Goal: Task Accomplishment & Management: Complete application form

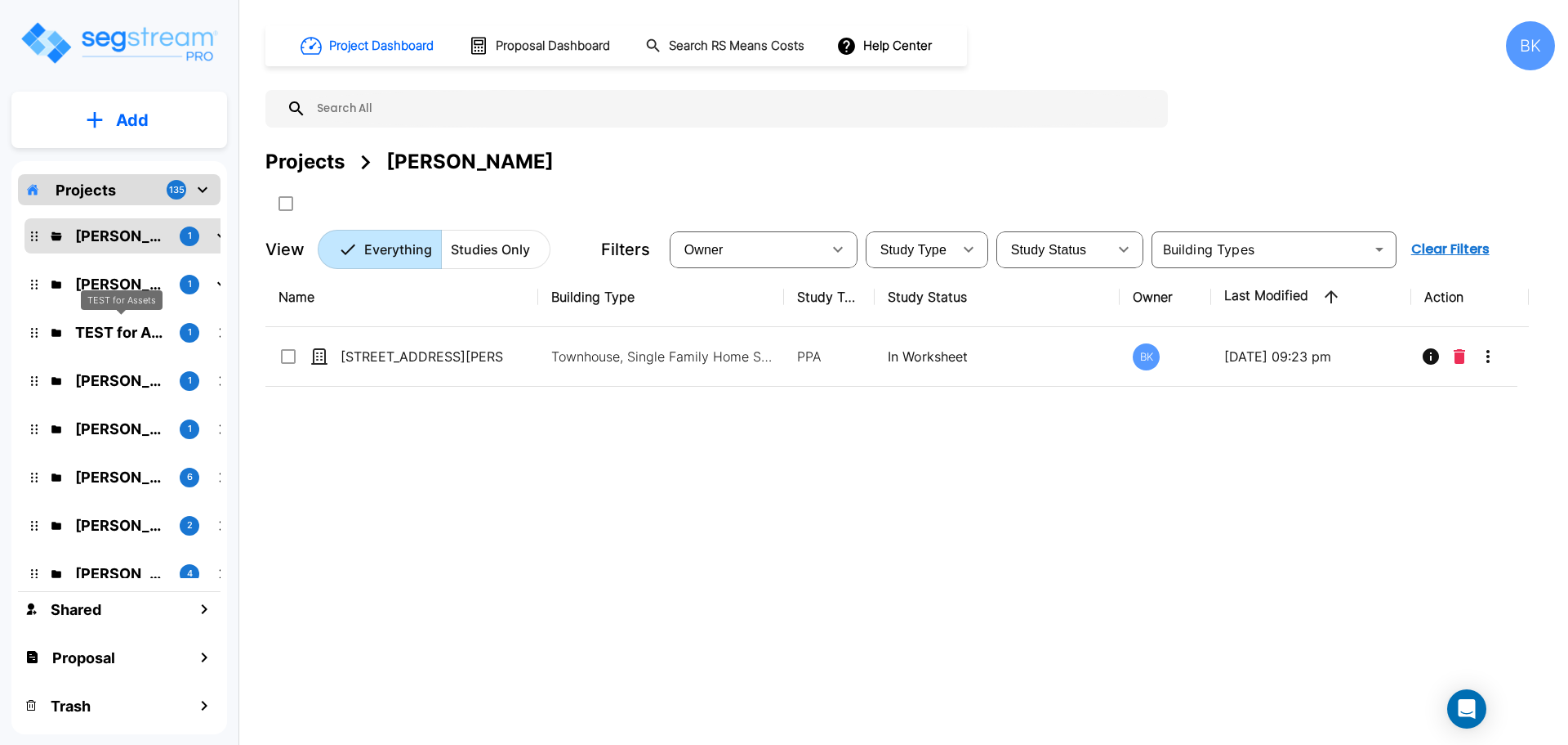
click at [117, 315] on span at bounding box center [121, 313] width 9 height 6
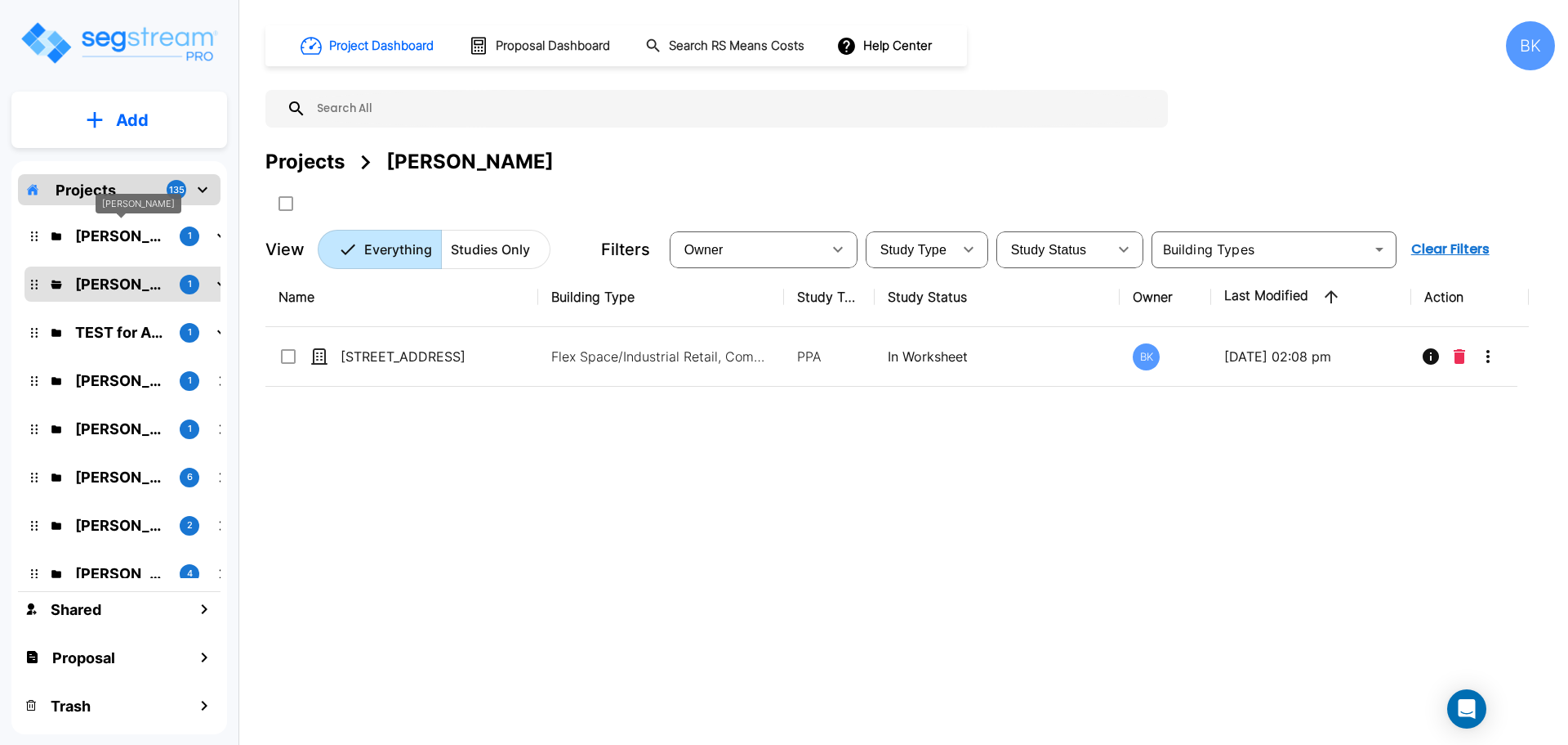
click at [120, 231] on p "[PERSON_NAME]" at bounding box center [120, 236] width 91 height 22
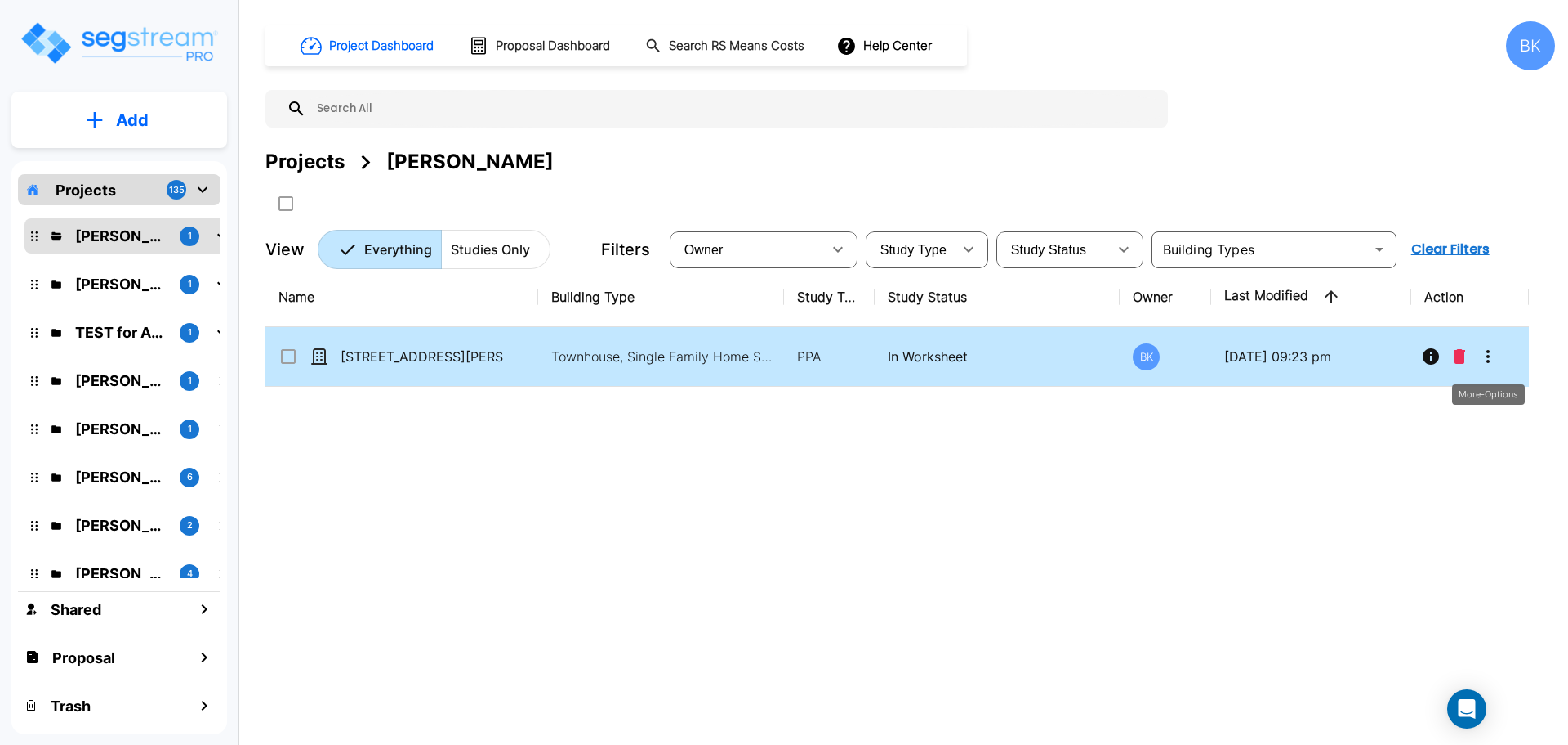
click at [1486, 362] on icon "More-Options" at bounding box center [1488, 356] width 20 height 20
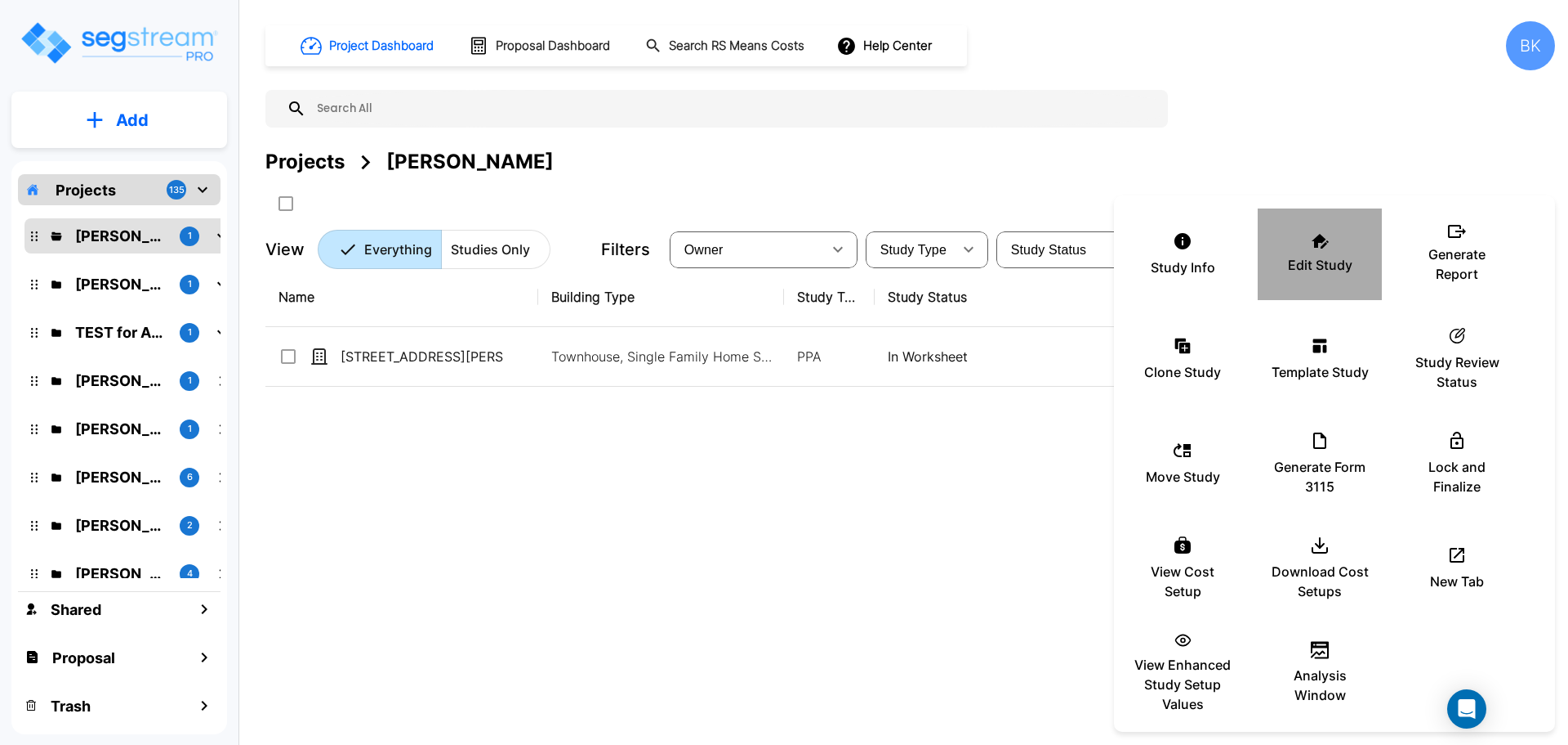
click at [1329, 267] on p "Edit Study" at bounding box center [1320, 265] width 64 height 20
click at [718, 517] on div at bounding box center [784, 372] width 1568 height 745
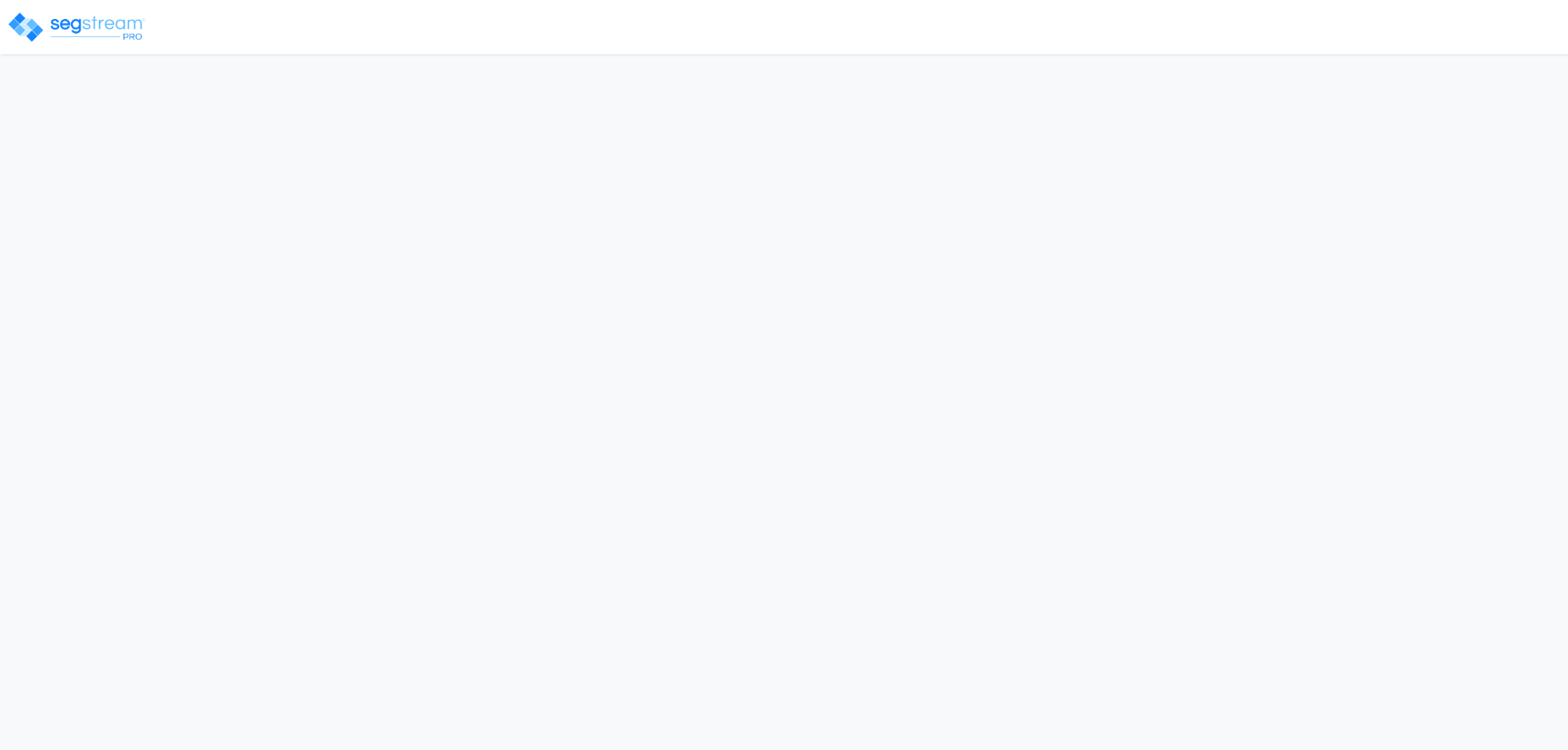
select select "2024"
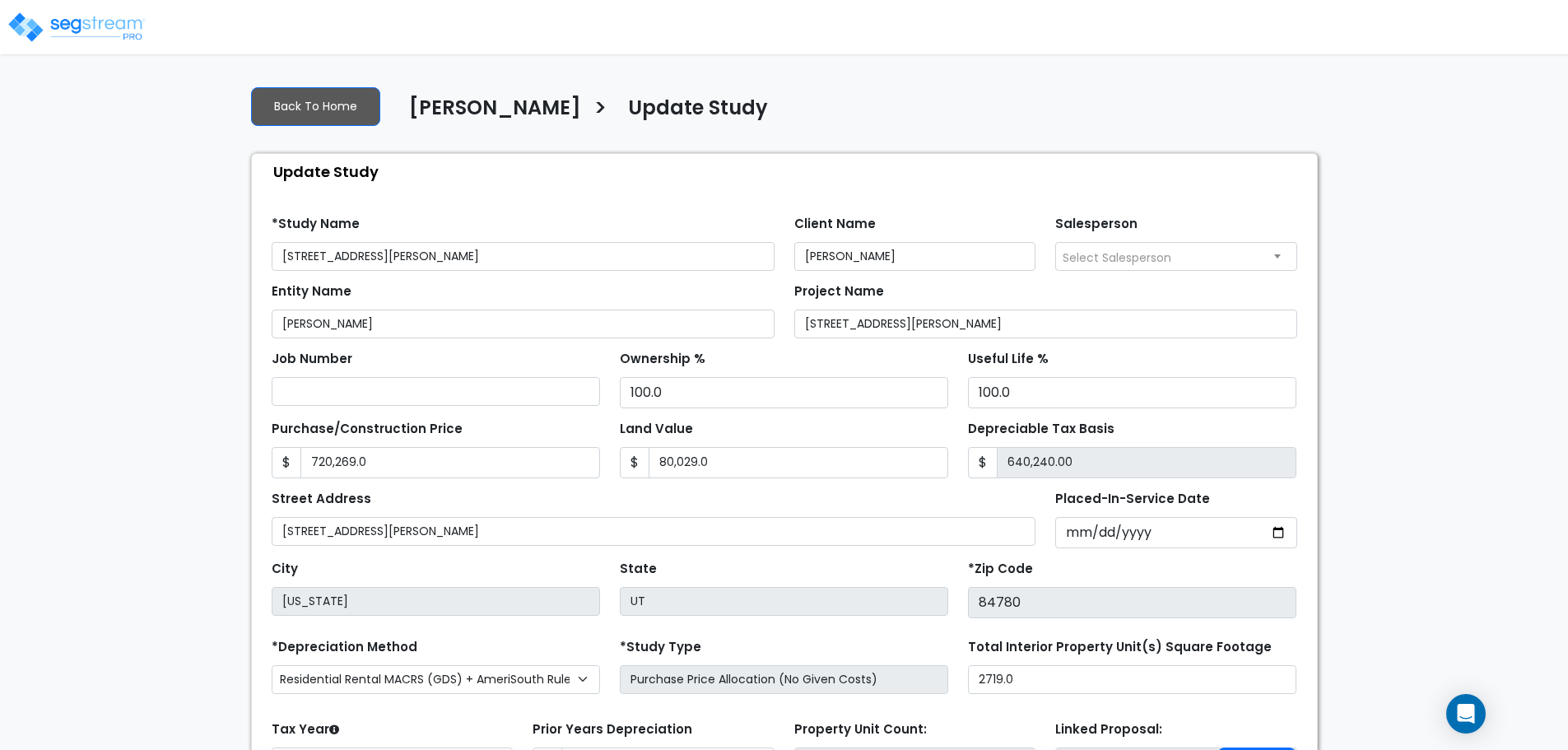
click at [195, 93] on div "We are Building your Study. So please grab a coffee and let us do the heavy lif…" at bounding box center [784, 492] width 1568 height 840
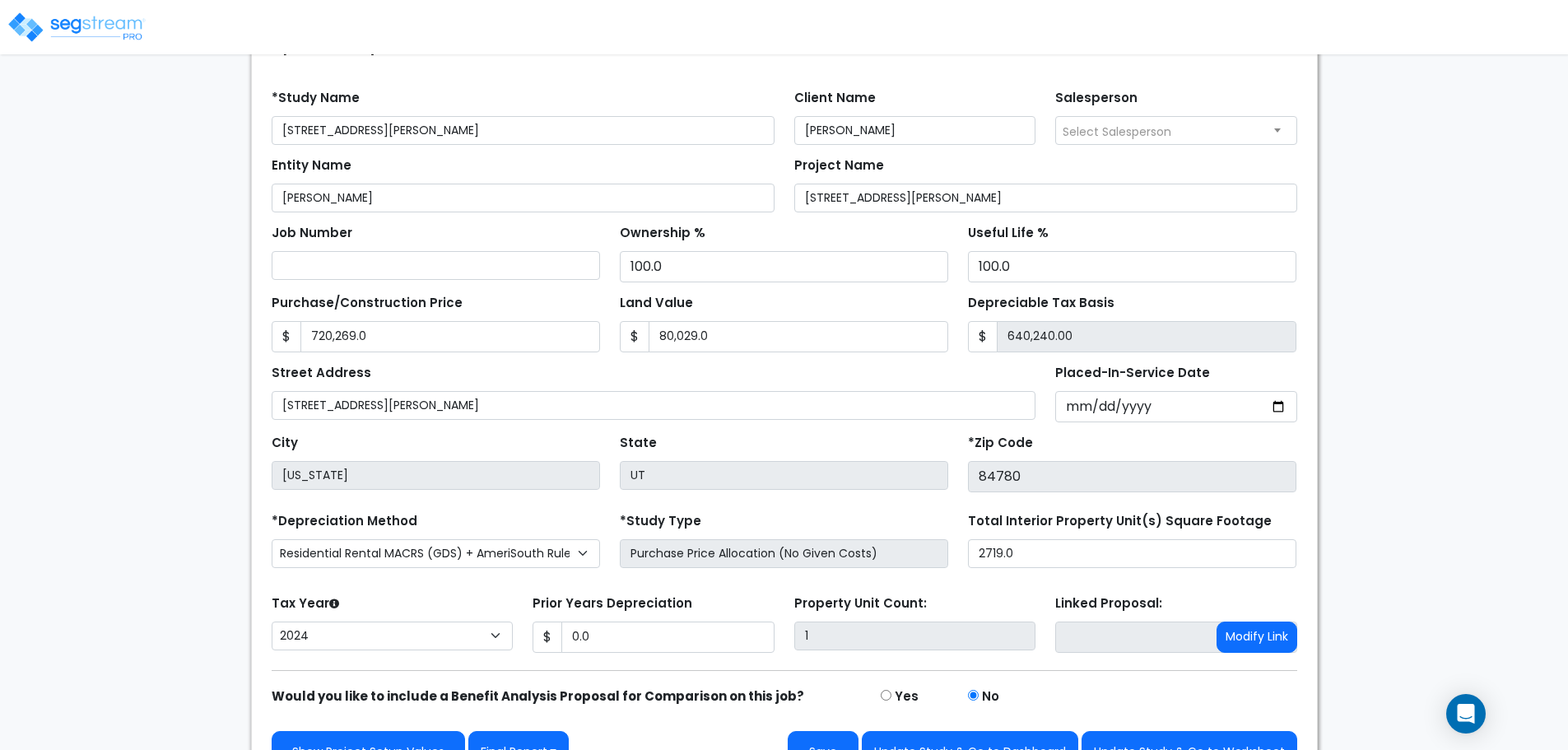
scroll to position [163, 0]
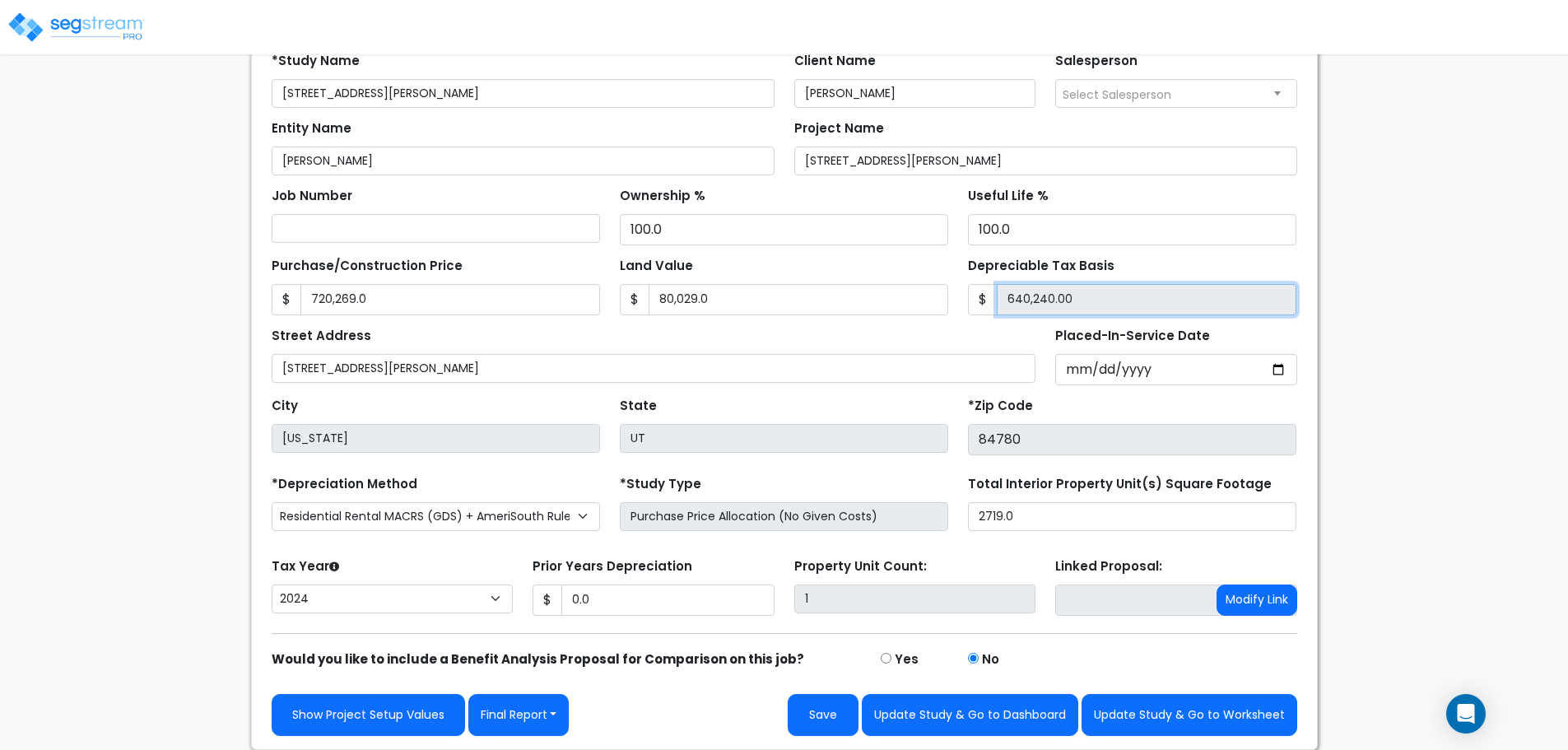
click at [1047, 291] on input "640,240.00" at bounding box center [1146, 299] width 299 height 31
click at [1044, 297] on input "640,240.00" at bounding box center [1146, 299] width 299 height 31
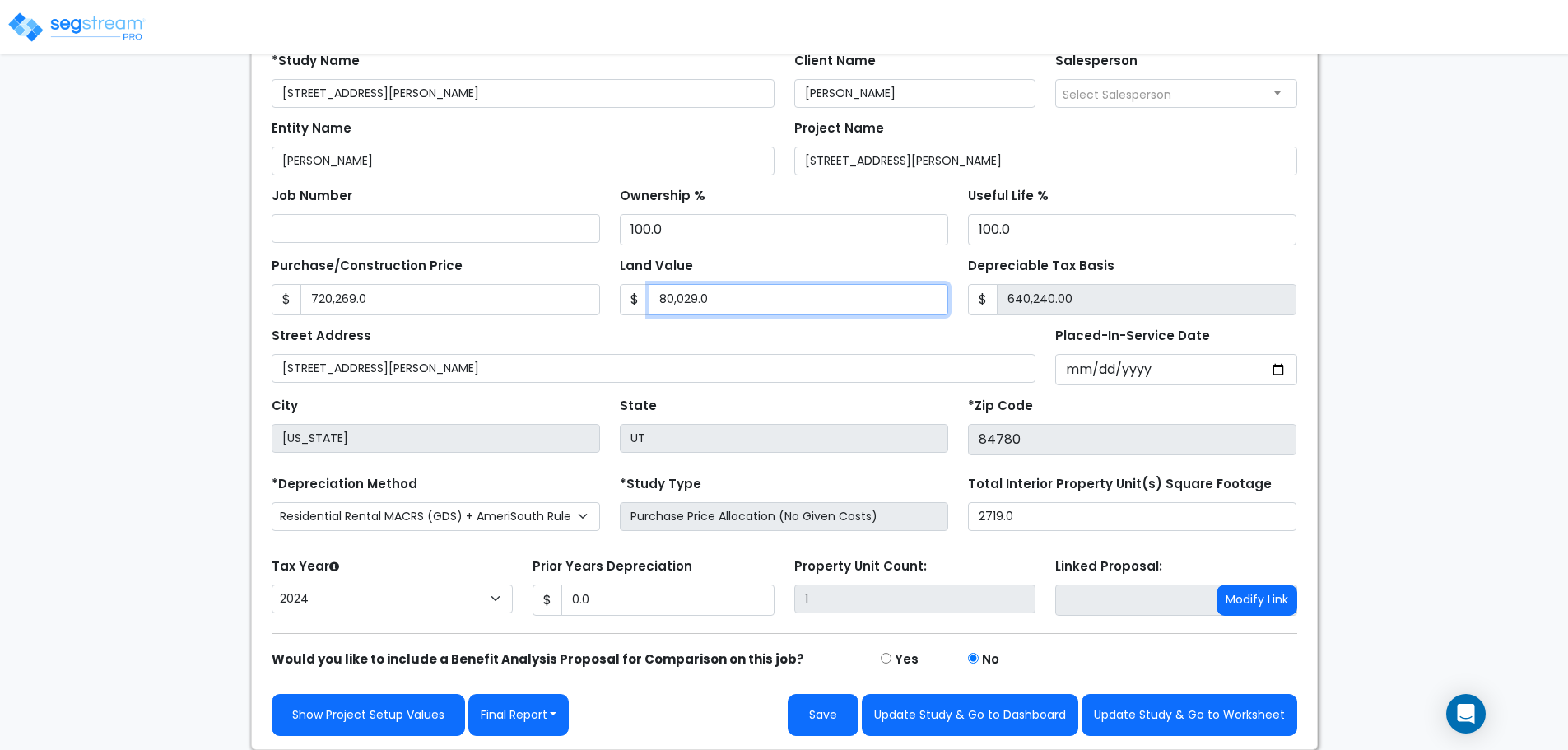
click at [852, 293] on input "80,029.0" at bounding box center [799, 299] width 299 height 31
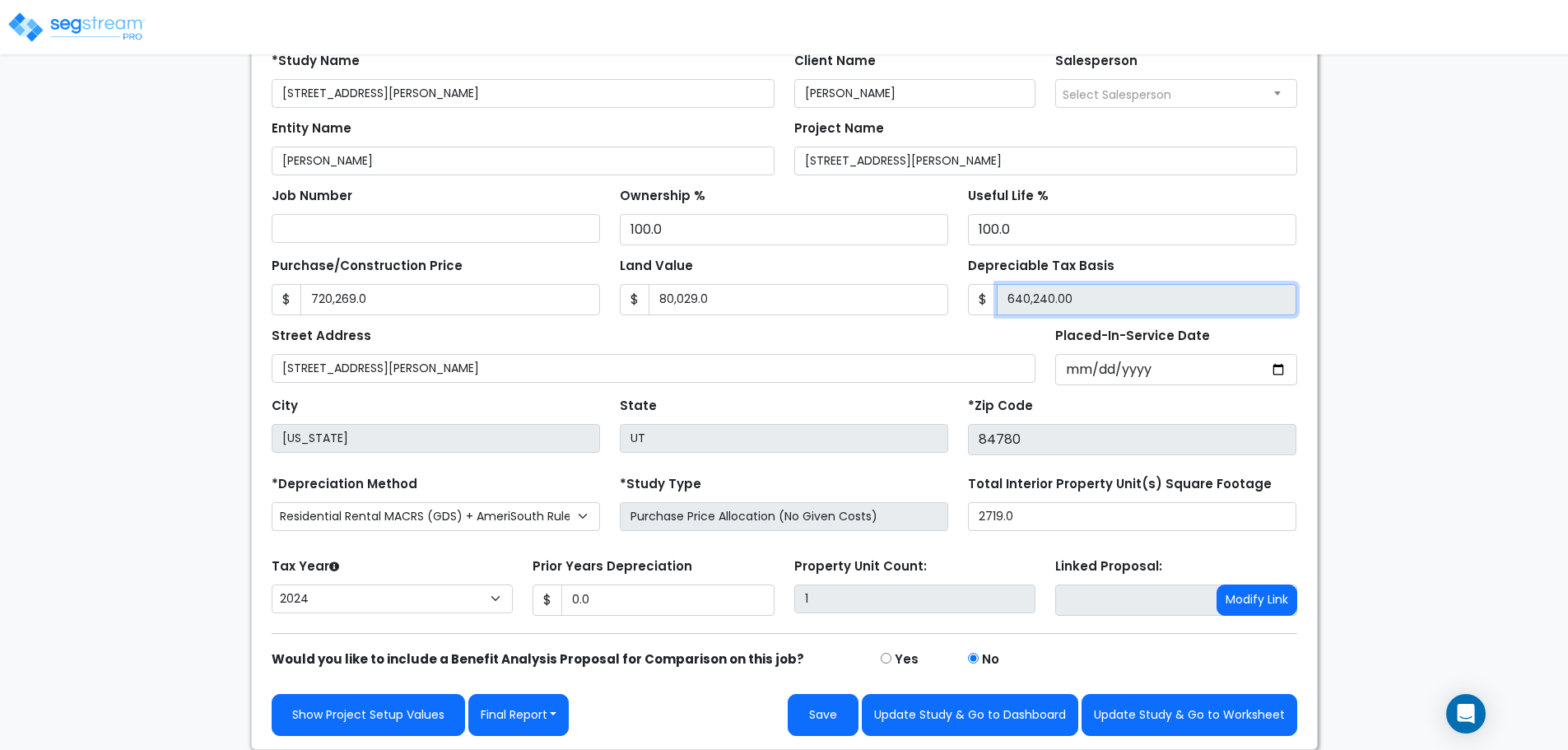
click at [1068, 300] on input "640,240.00" at bounding box center [1146, 299] width 299 height 31
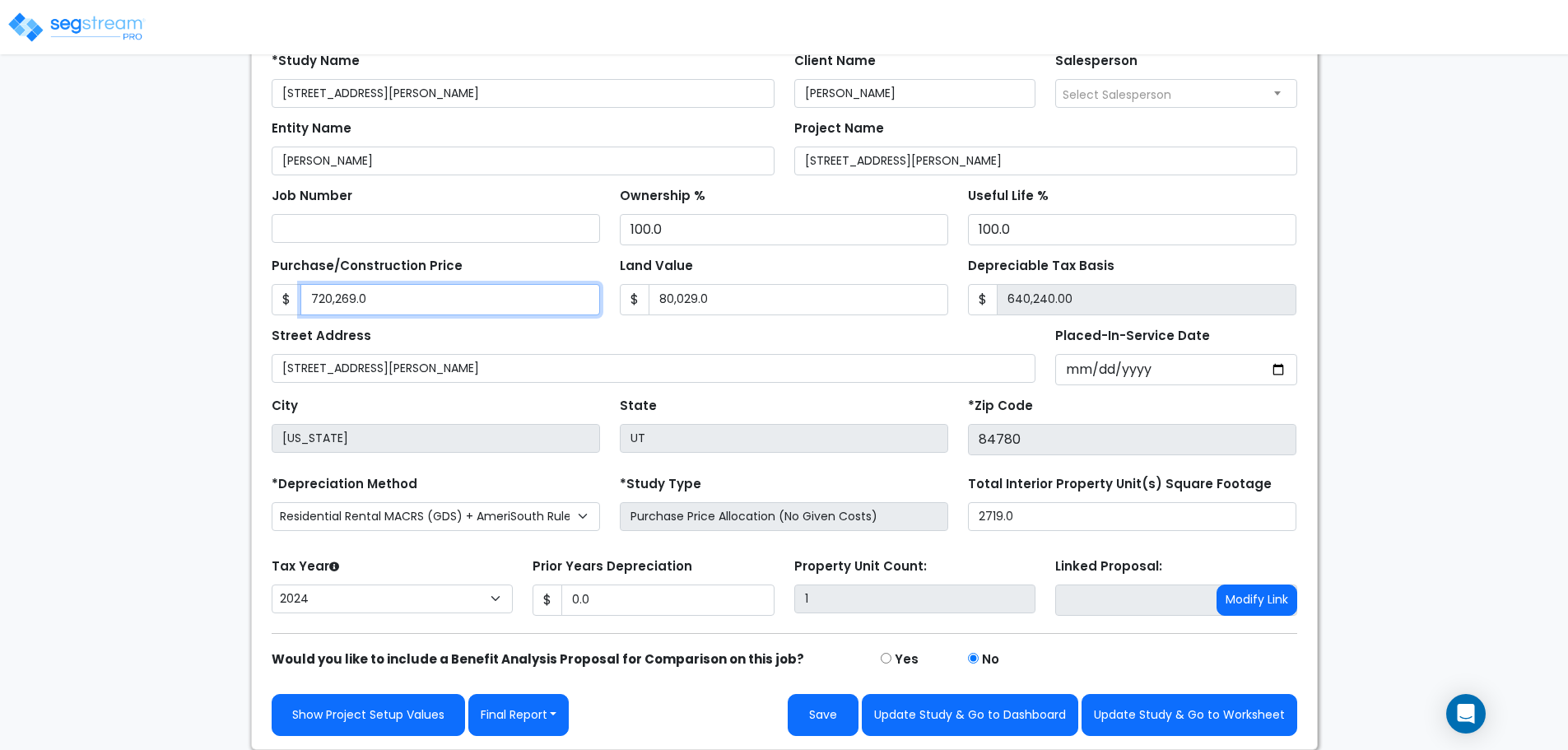
click at [398, 295] on input "720,269.0" at bounding box center [450, 299] width 299 height 31
type input "8"
type input "-80,021.00"
type input "80"
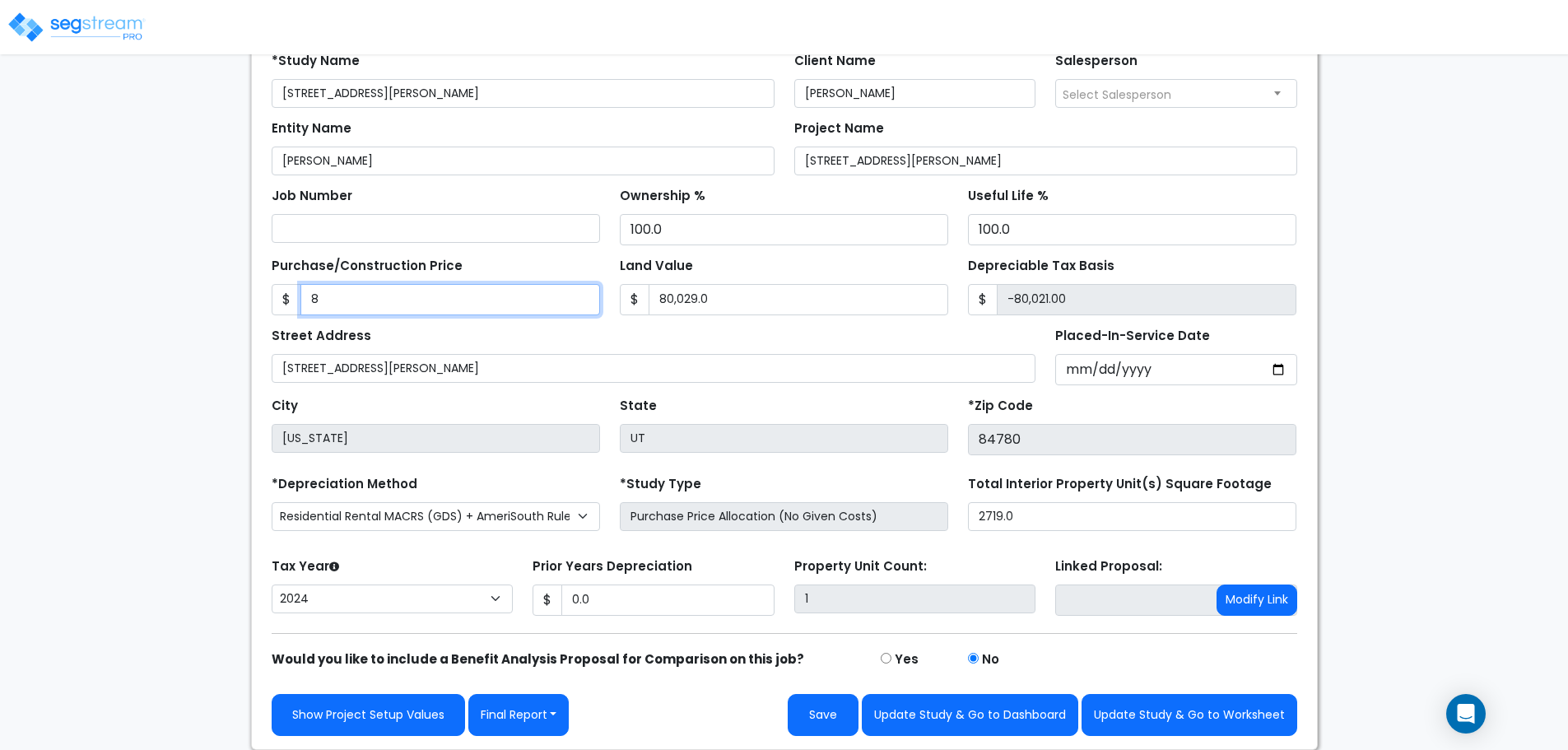
type input "-79,949.00"
type input "800"
type input "-79,229.00"
type input "8002"
type input "-72,027.00"
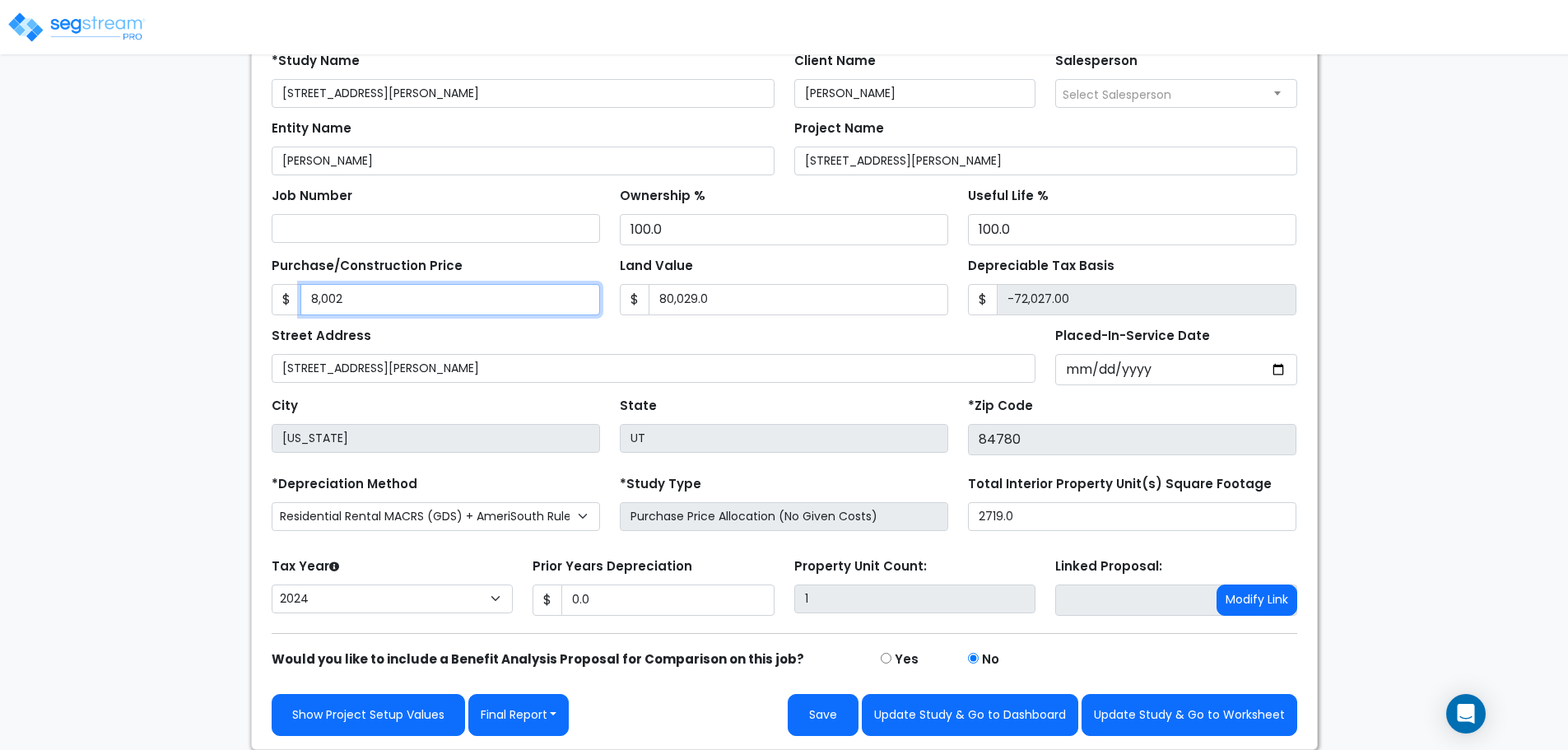
type input "8,0029"
type input "0.00"
type input "80,0298"
type input "720,269.00"
click at [541, 308] on input "800,298" at bounding box center [450, 299] width 299 height 31
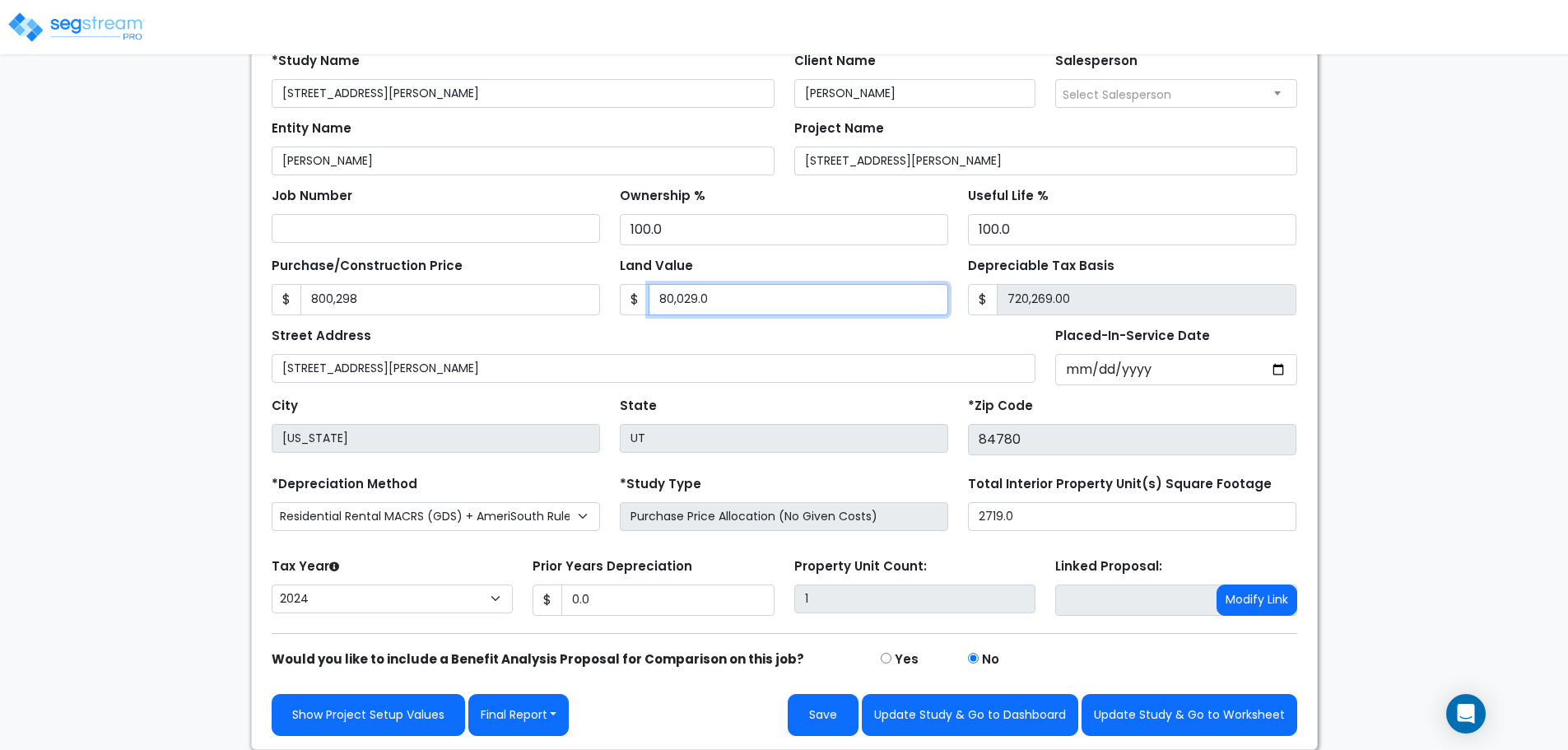
click at [698, 306] on input "80,029.0" at bounding box center [799, 299] width 299 height 31
click at [397, 267] on label "Purchase/Construction Price" at bounding box center [367, 266] width 191 height 19
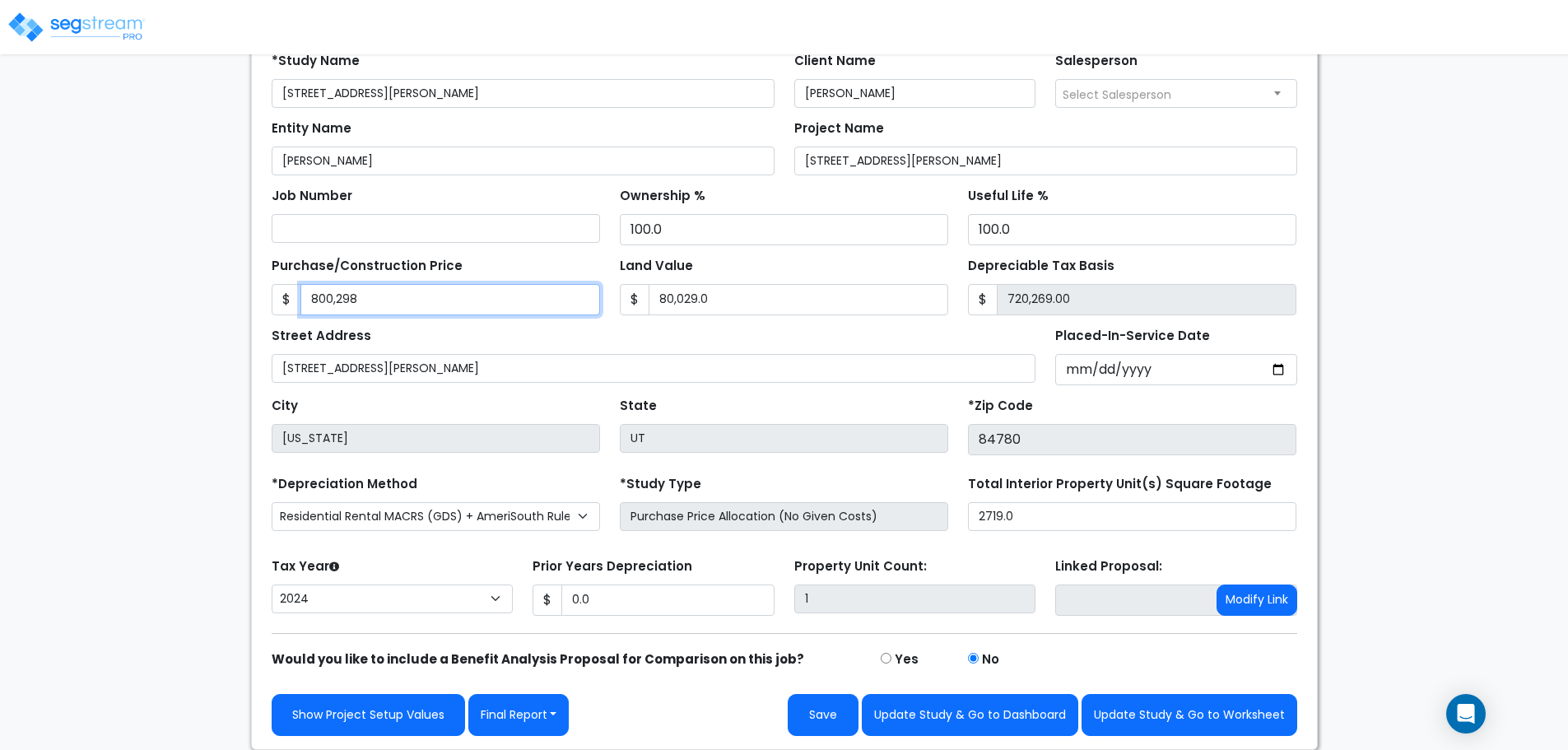
click at [397, 284] on input "800,298" at bounding box center [450, 299] width 299 height 31
click at [664, 275] on label "Land Value" at bounding box center [656, 266] width 73 height 19
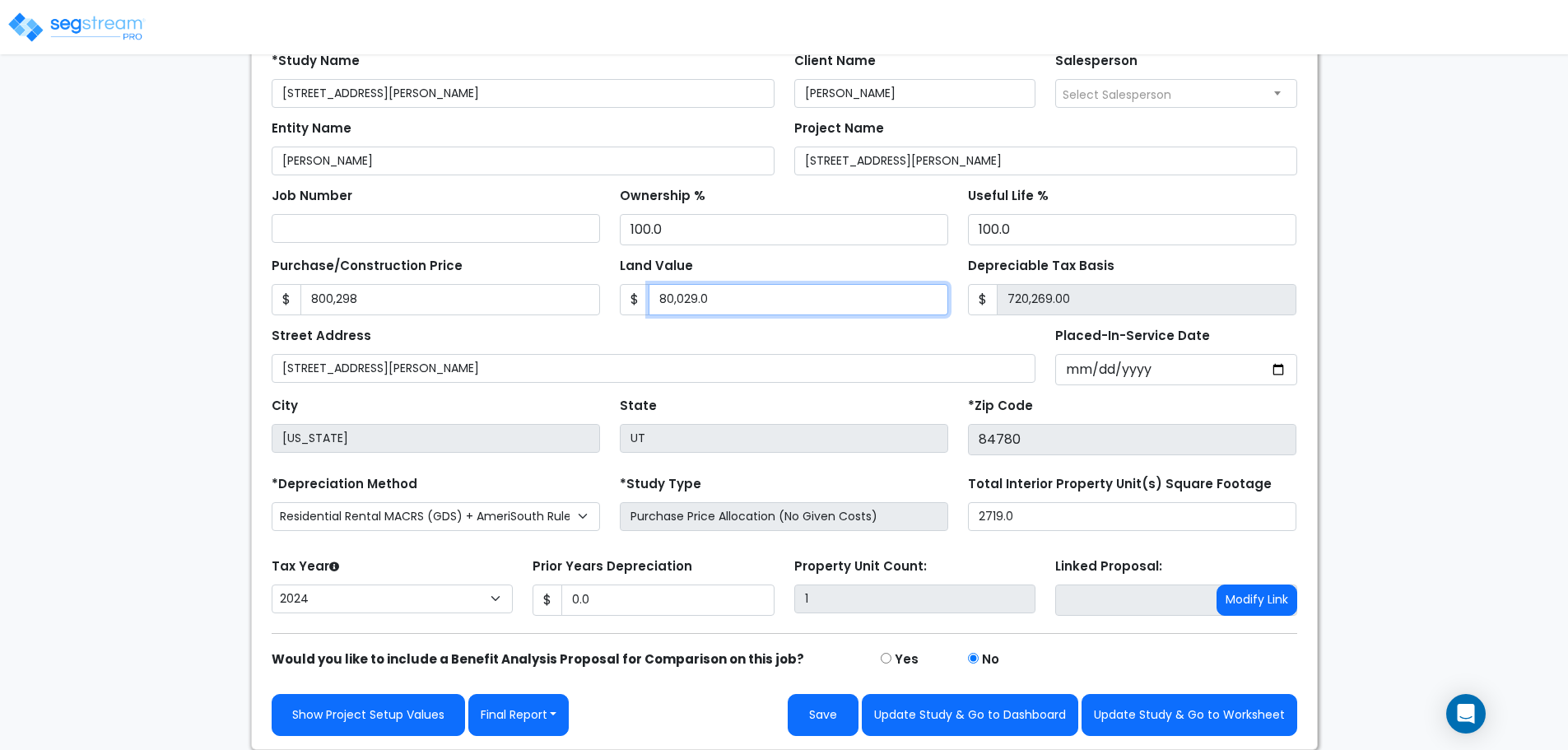
click at [664, 284] on input "80,029.0" at bounding box center [799, 299] width 299 height 31
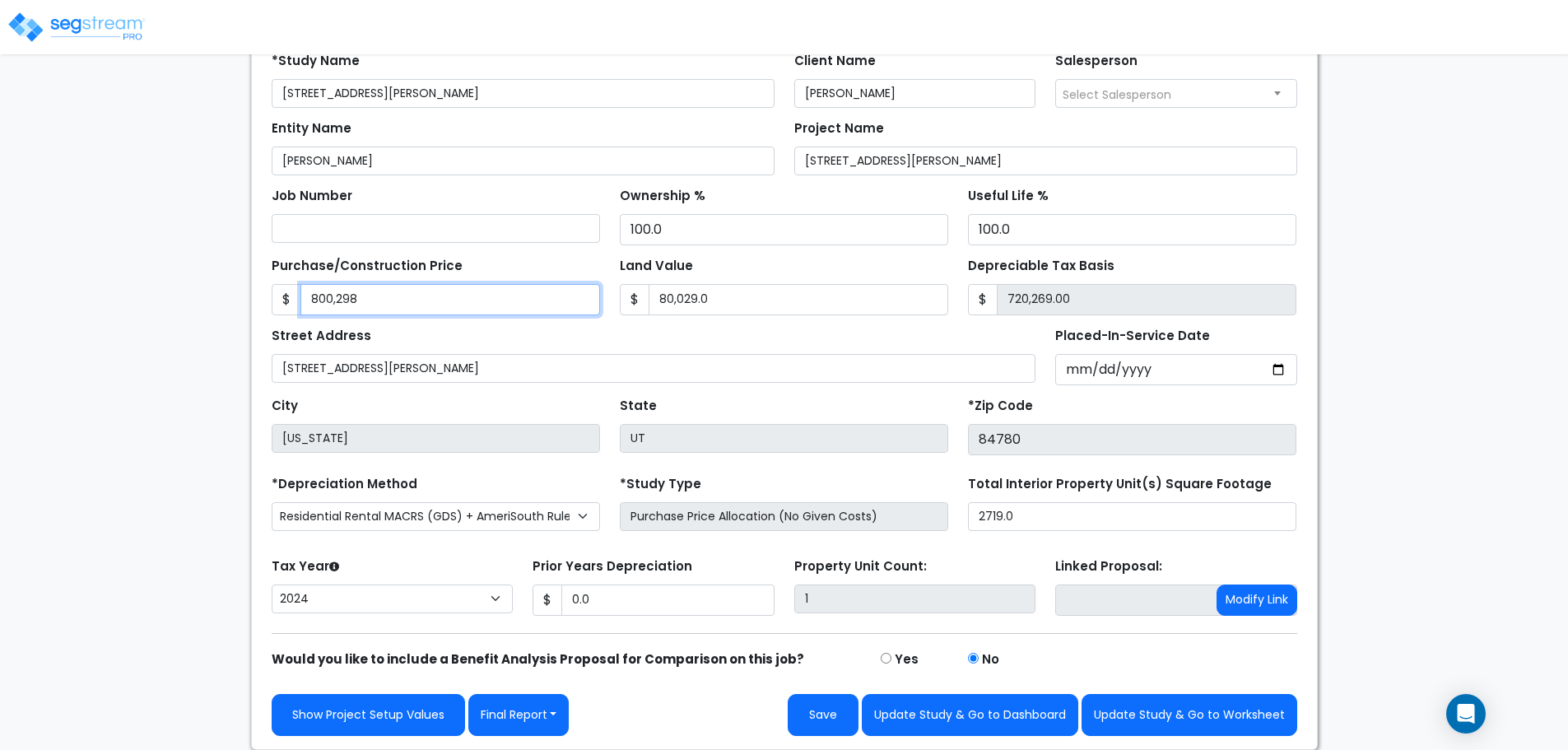
click at [376, 285] on input "800,298" at bounding box center [450, 299] width 299 height 31
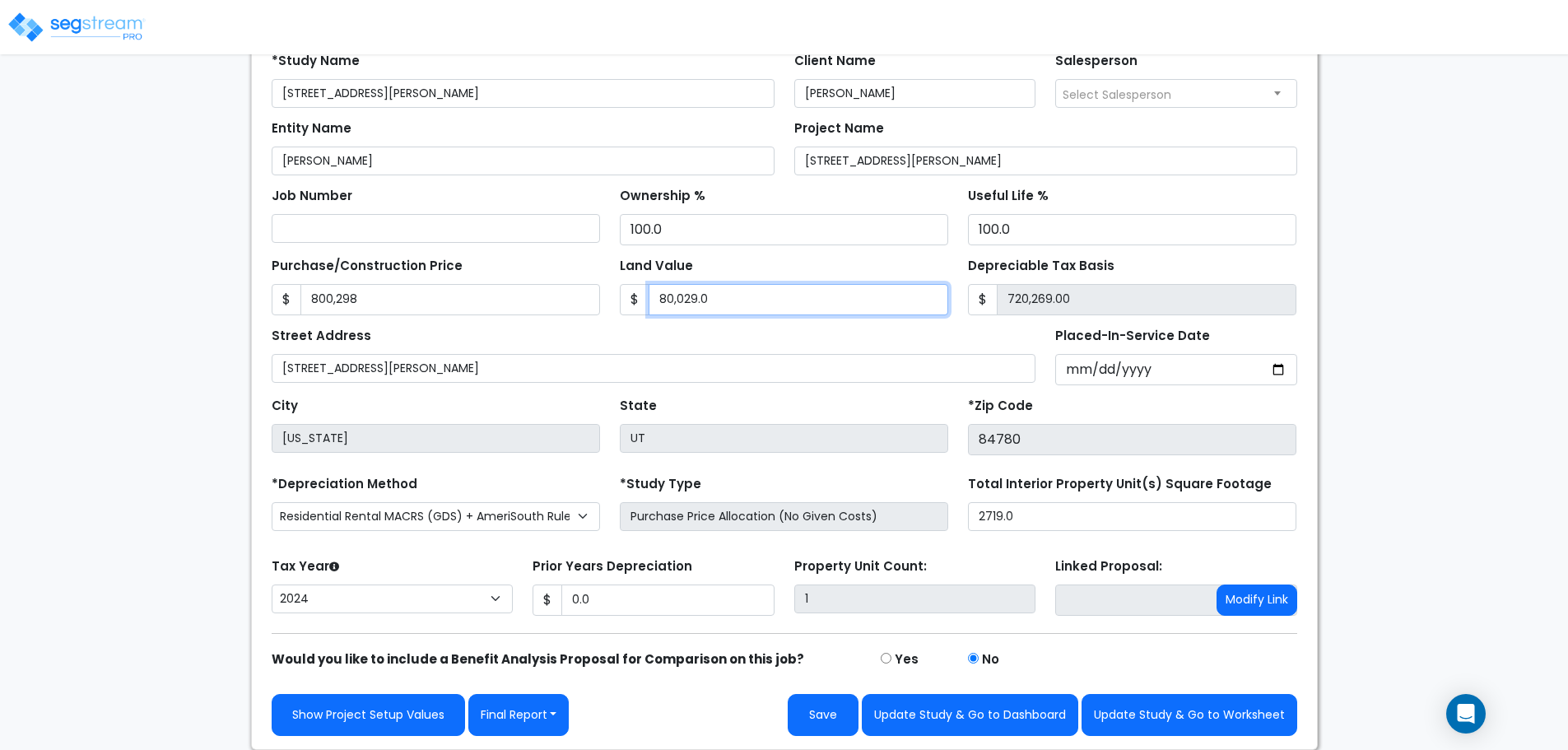
drag, startPoint x: 750, startPoint y: 306, endPoint x: 767, endPoint y: 304, distance: 17.1
click at [750, 306] on input "80,029.0" at bounding box center [799, 299] width 299 height 31
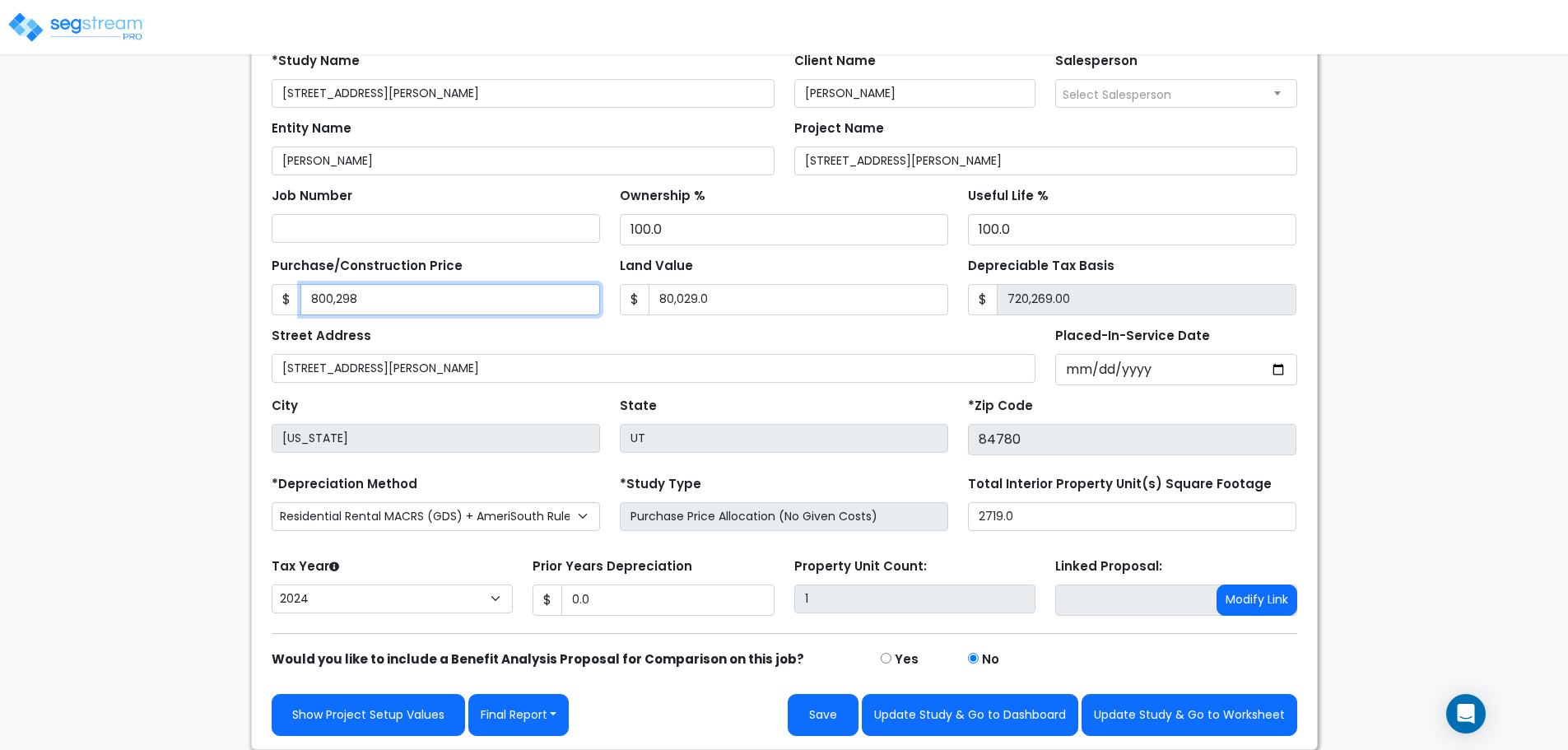
click at [383, 296] on input "800,298" at bounding box center [450, 299] width 299 height 31
paste input "$720,269.00"
click at [141, 295] on div "We are Building your Study. So please grab a coffee and let us do the heavy lif…" at bounding box center [784, 329] width 1568 height 840
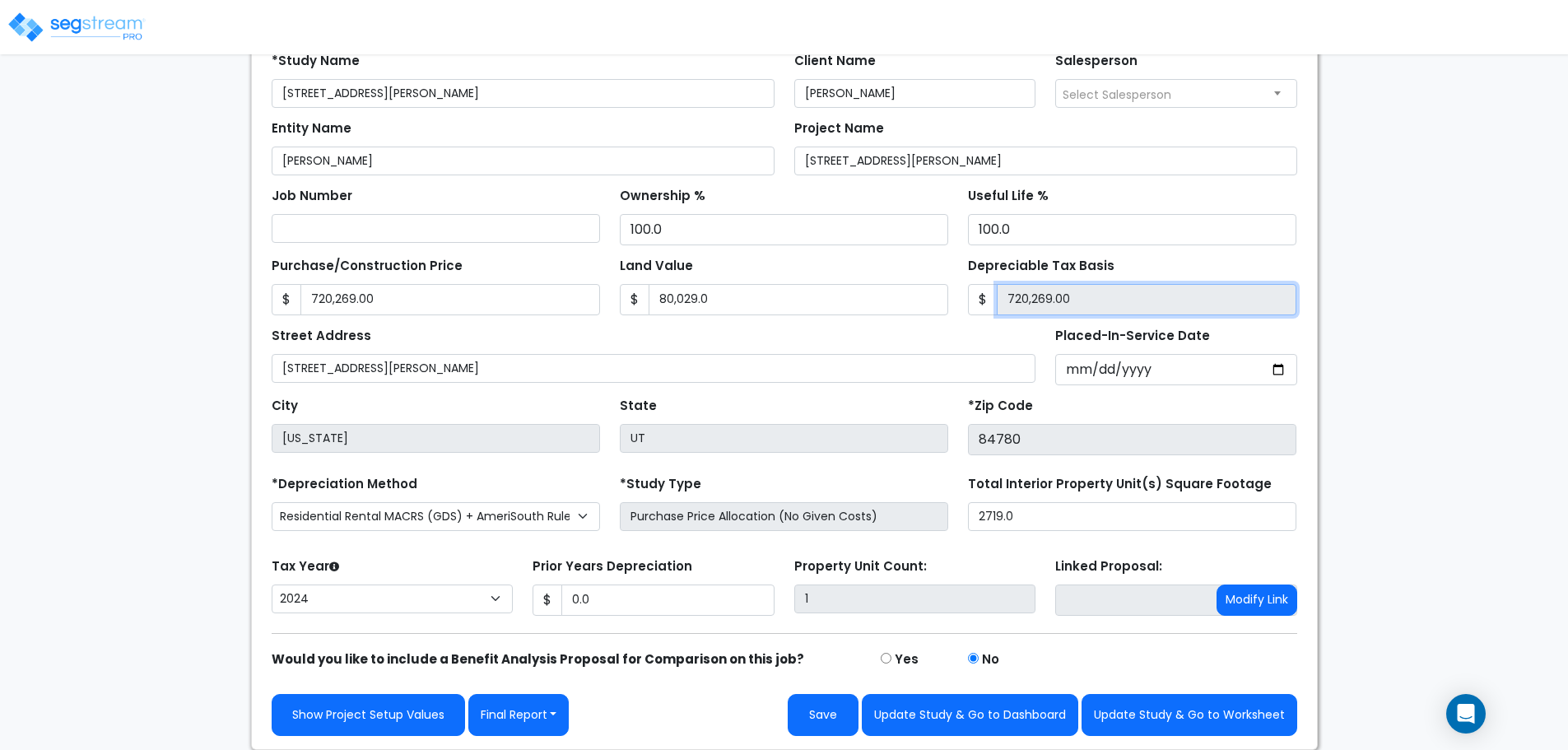
click at [1123, 297] on input "720,269.00" at bounding box center [1146, 299] width 299 height 31
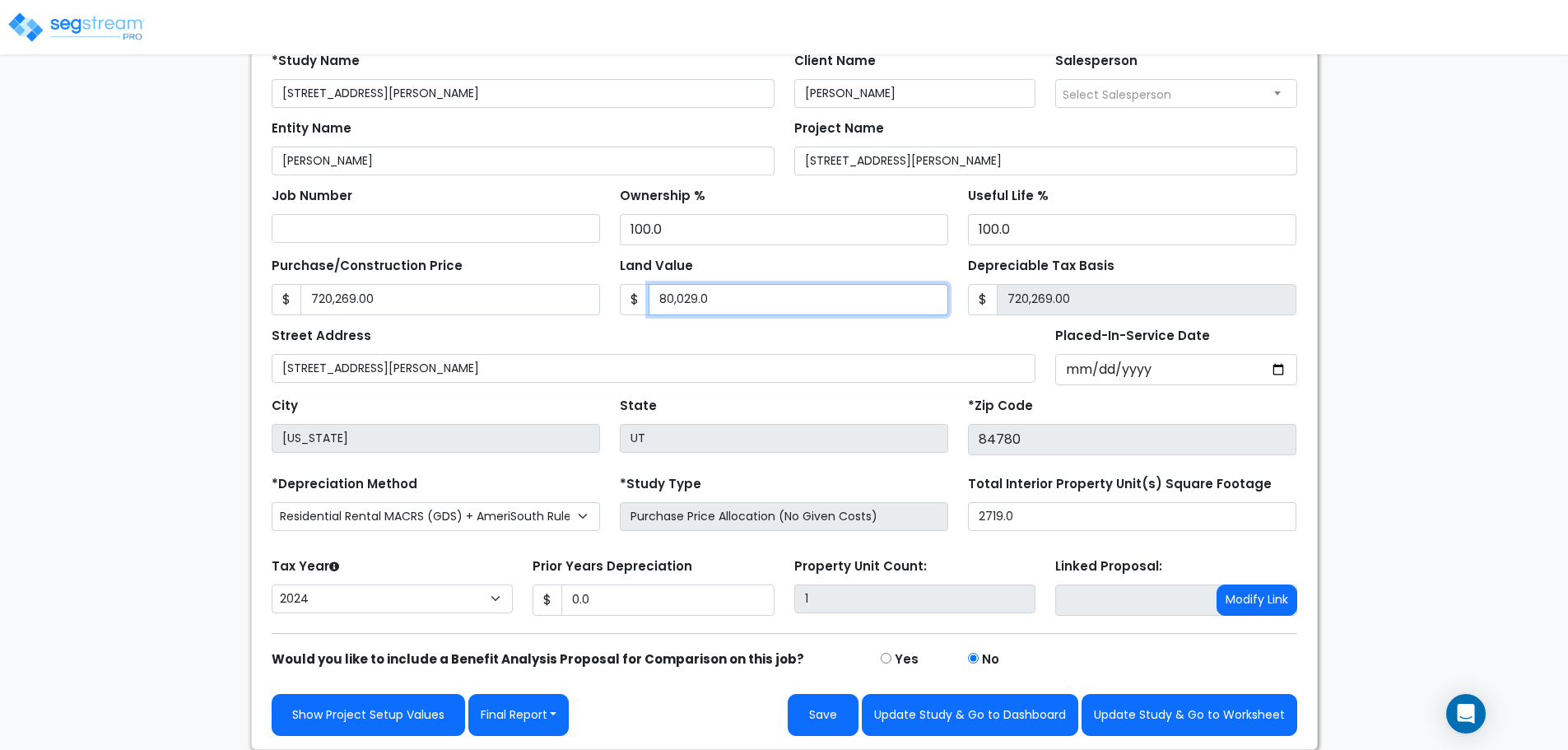
click at [773, 297] on input "80,029.0" at bounding box center [799, 299] width 299 height 31
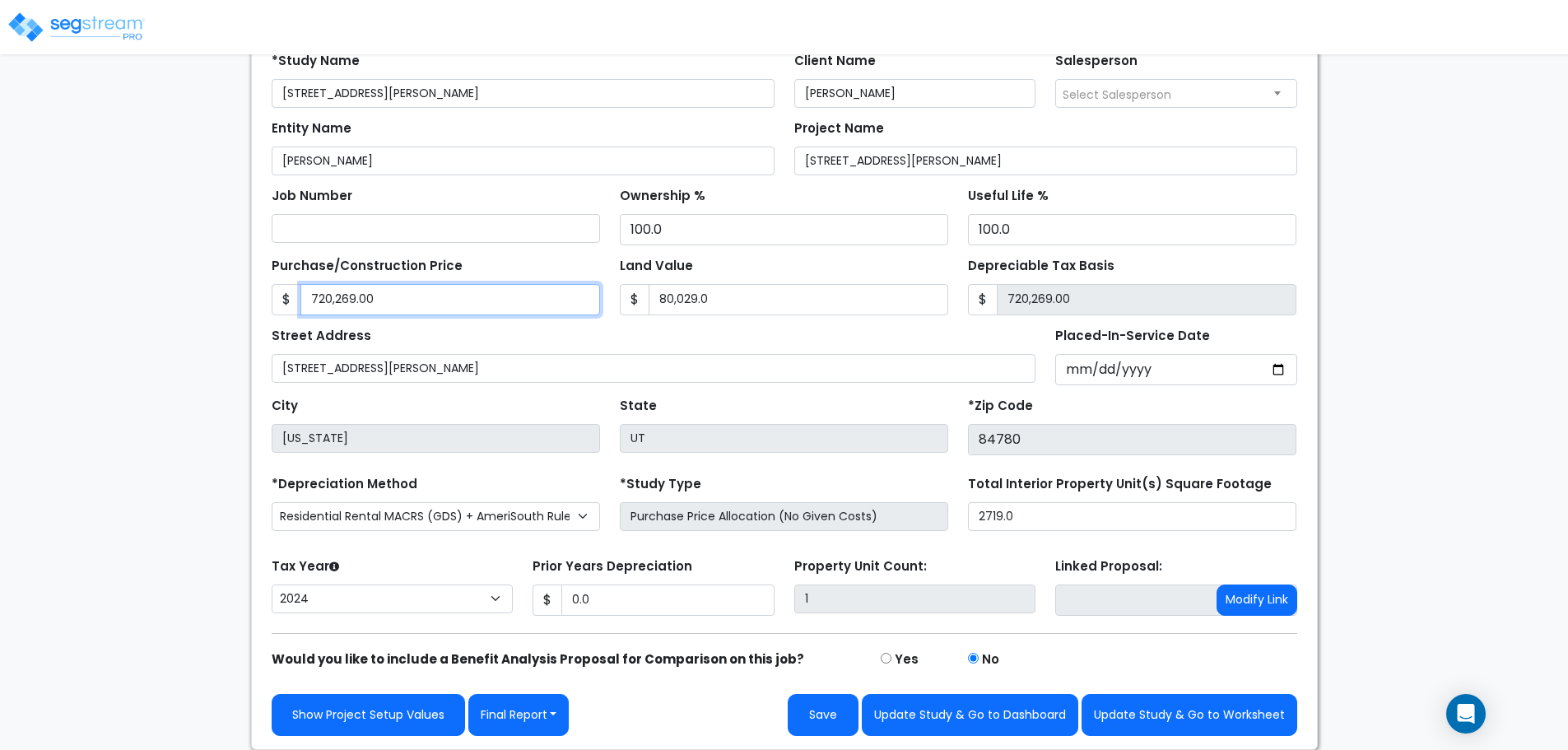
click at [402, 298] on input "720,269.00" at bounding box center [450, 299] width 299 height 31
click at [35, 356] on div "We are Building your Study. So please grab a coffee and let us do the heavy lif…" at bounding box center [784, 329] width 1568 height 840
click at [403, 306] on input "720,269.00" at bounding box center [450, 299] width 299 height 31
click at [440, 281] on div "Purchase/Construction Price $ 720,269.00" at bounding box center [436, 285] width 329 height 62
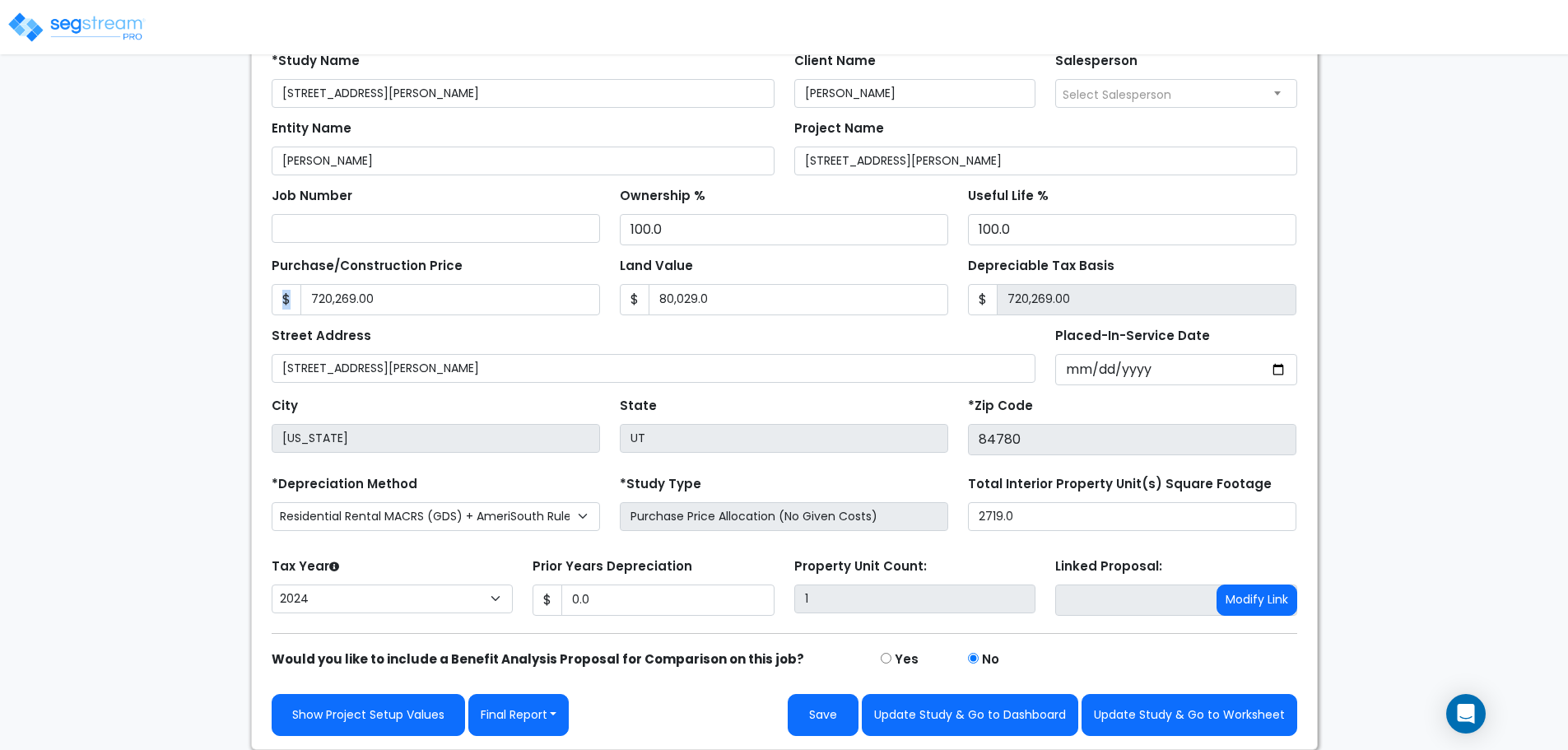
click at [440, 281] on div "Purchase/Construction Price $ 720,269.00" at bounding box center [436, 285] width 329 height 62
click at [413, 297] on input "720,269.00" at bounding box center [450, 299] width 299 height 31
paste input "$800,298"
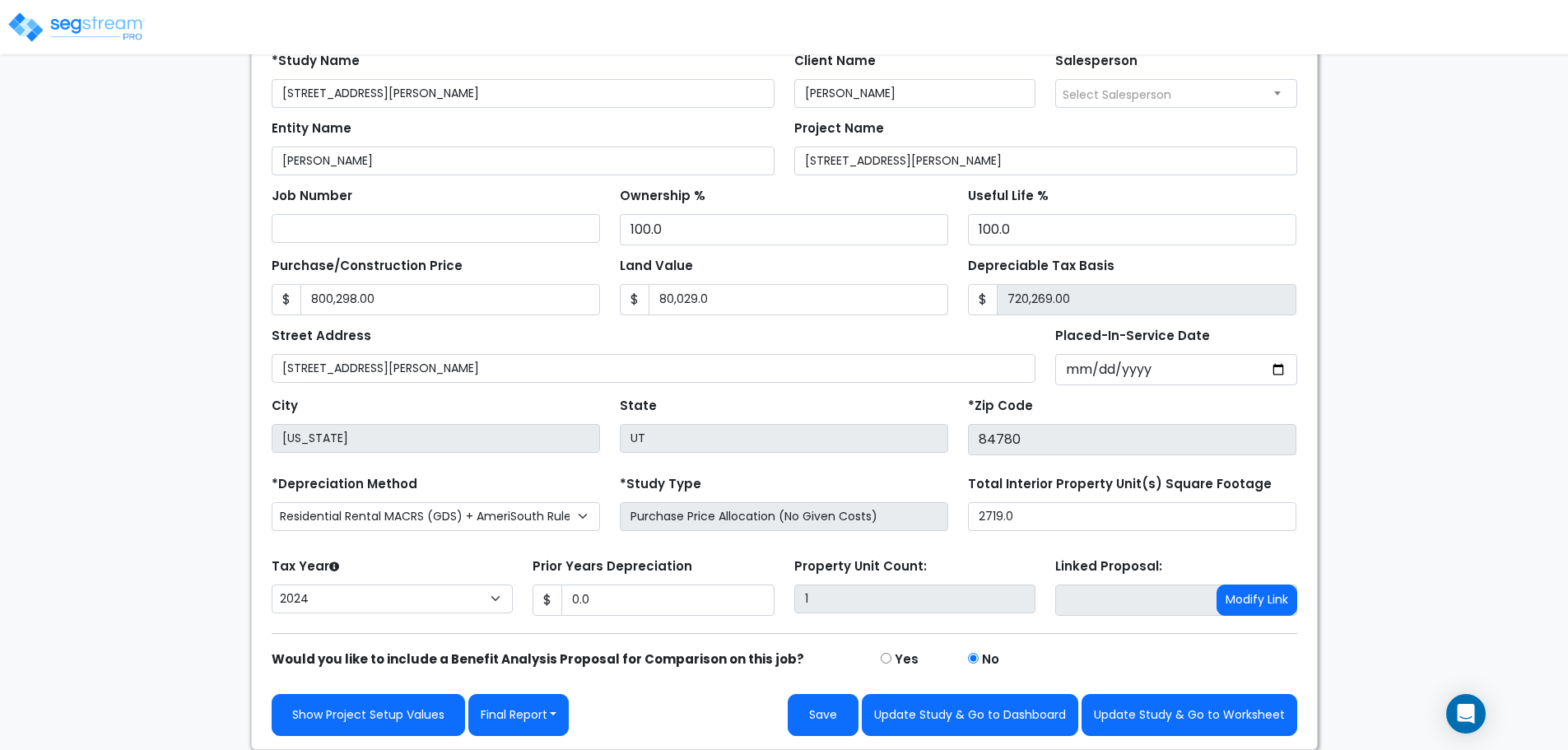
click at [153, 319] on div "We are Building your Study. So please grab a coffee and let us do the heavy lif…" at bounding box center [784, 329] width 1568 height 840
click at [408, 301] on input "800,298.00" at bounding box center [450, 299] width 299 height 31
click at [405, 297] on input "800,298.00" at bounding box center [450, 299] width 299 height 31
type input "800,298"
click at [779, 299] on input "80,029.0" at bounding box center [799, 299] width 299 height 31
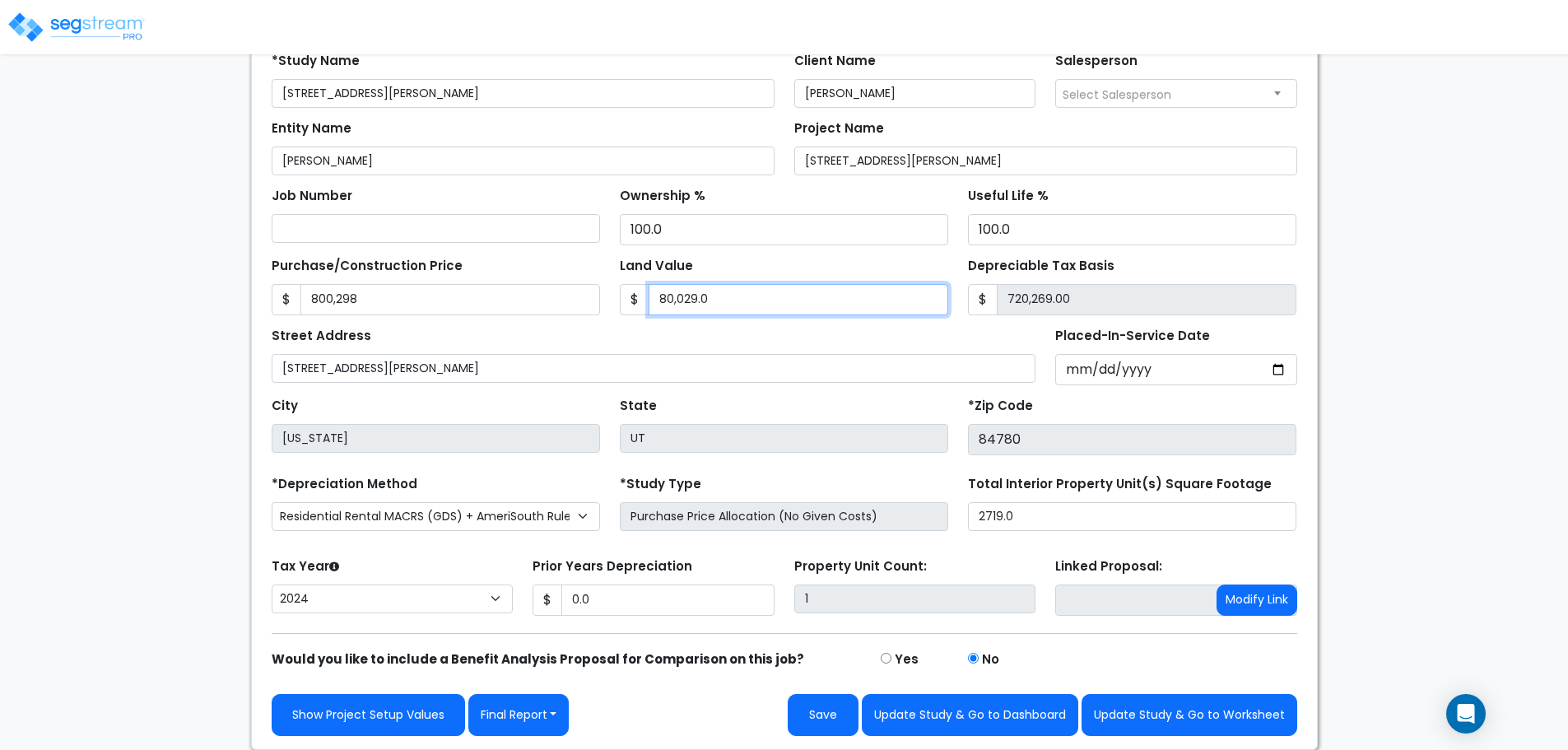
click at [767, 300] on input "80,029.0" at bounding box center [799, 299] width 299 height 31
type input "80,029"
click at [1416, 256] on div "We are Building your Study. So please grab a coffee and let us do the heavy lif…" at bounding box center [784, 329] width 1568 height 840
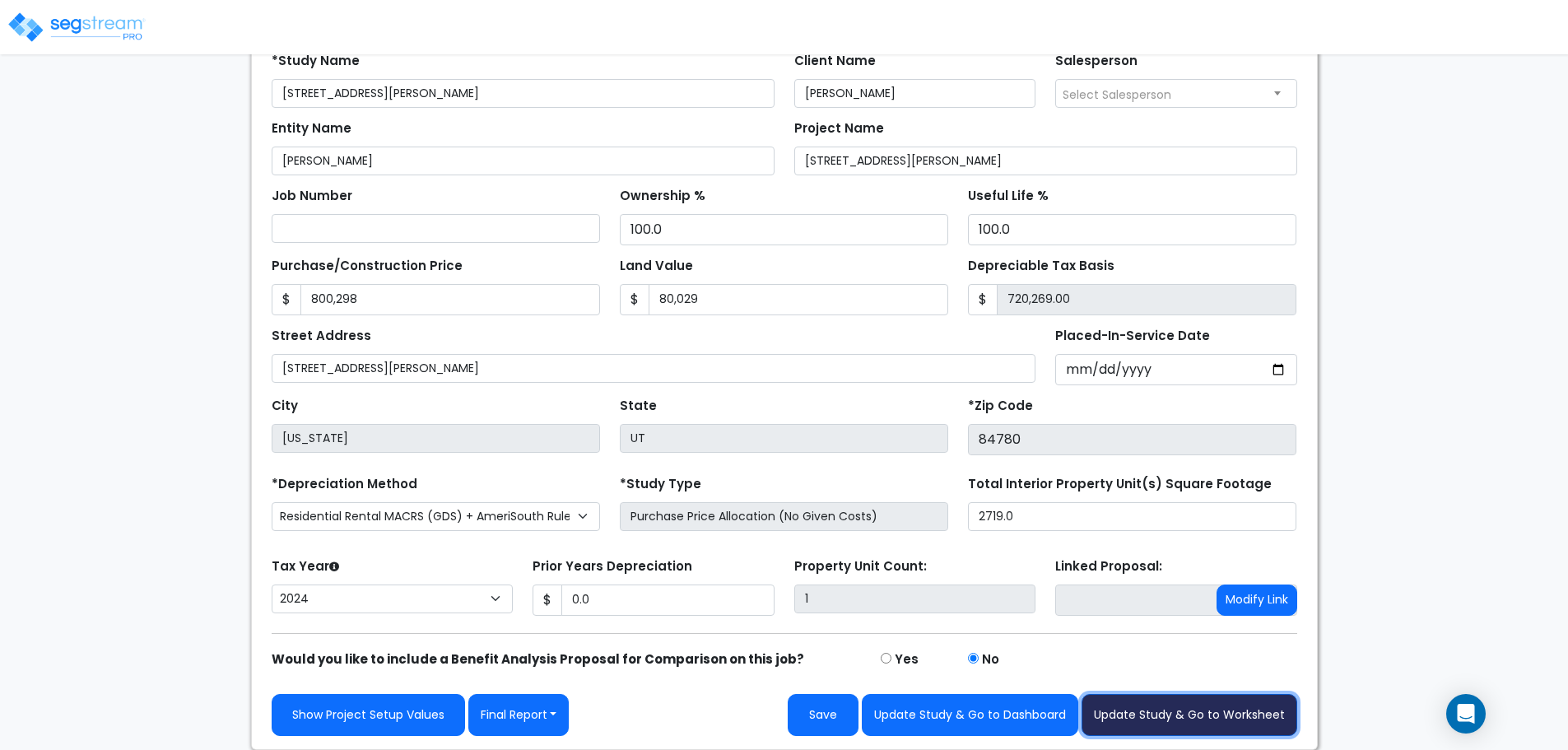
click at [1200, 723] on button "Update Study & Go to Worksheet" at bounding box center [1189, 714] width 215 height 42
type input "800298"
type input "80029"
type input "0"
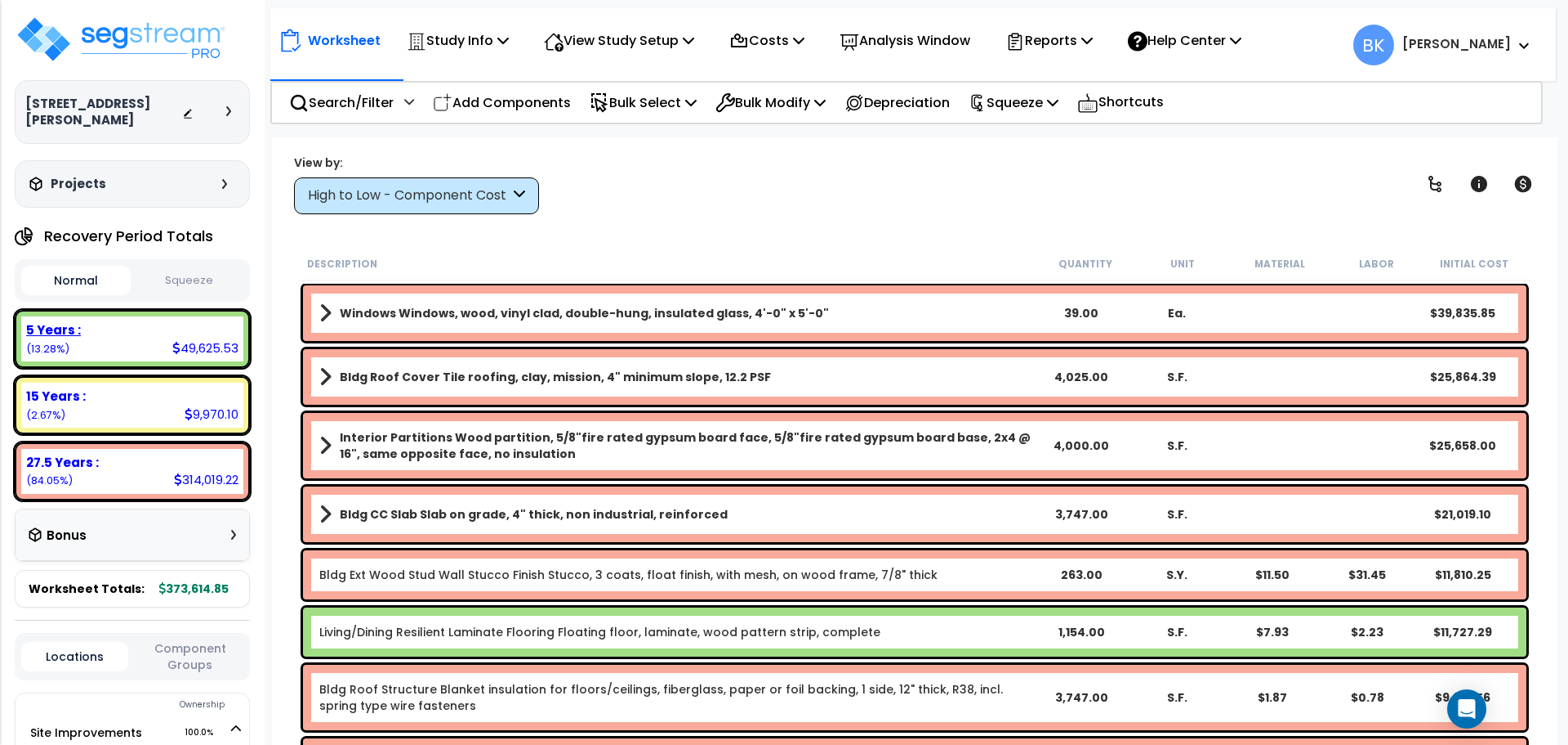
click at [174, 342] on icon at bounding box center [176, 348] width 8 height 13
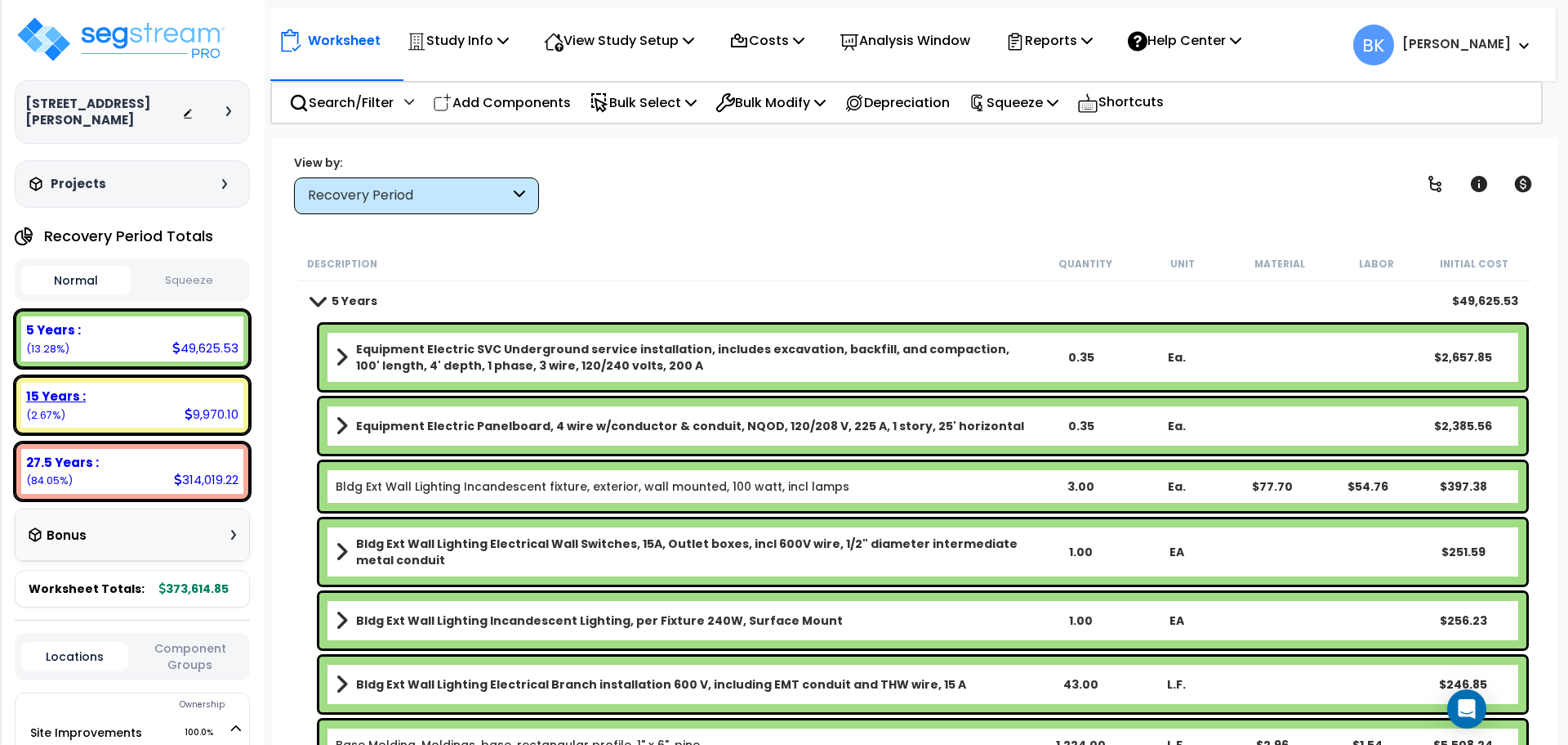
click at [154, 387] on div "15 Years :" at bounding box center [132, 395] width 212 height 17
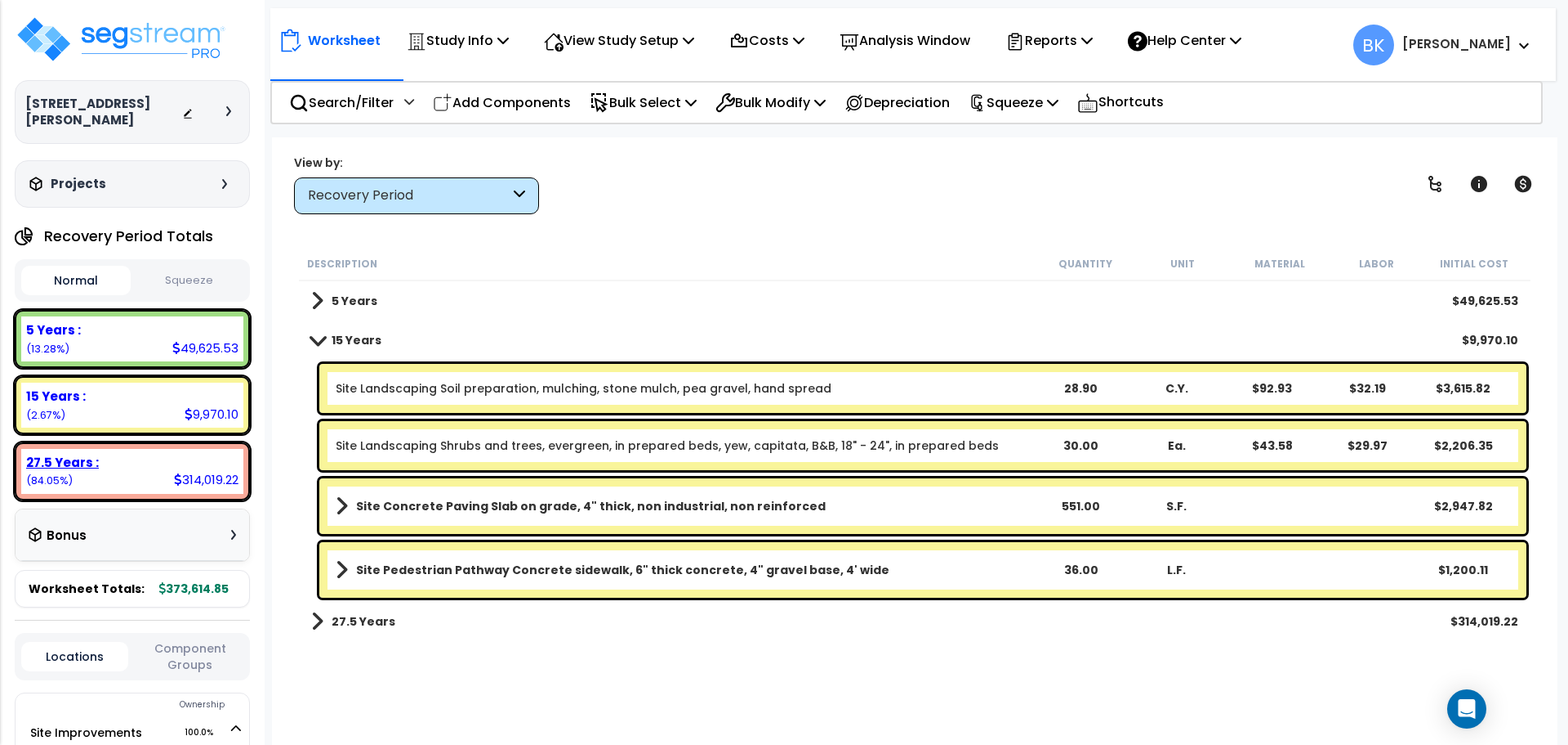
click at [168, 469] on div "27.5 Years : 314,019.22 (84.05%)" at bounding box center [131, 471] width 222 height 45
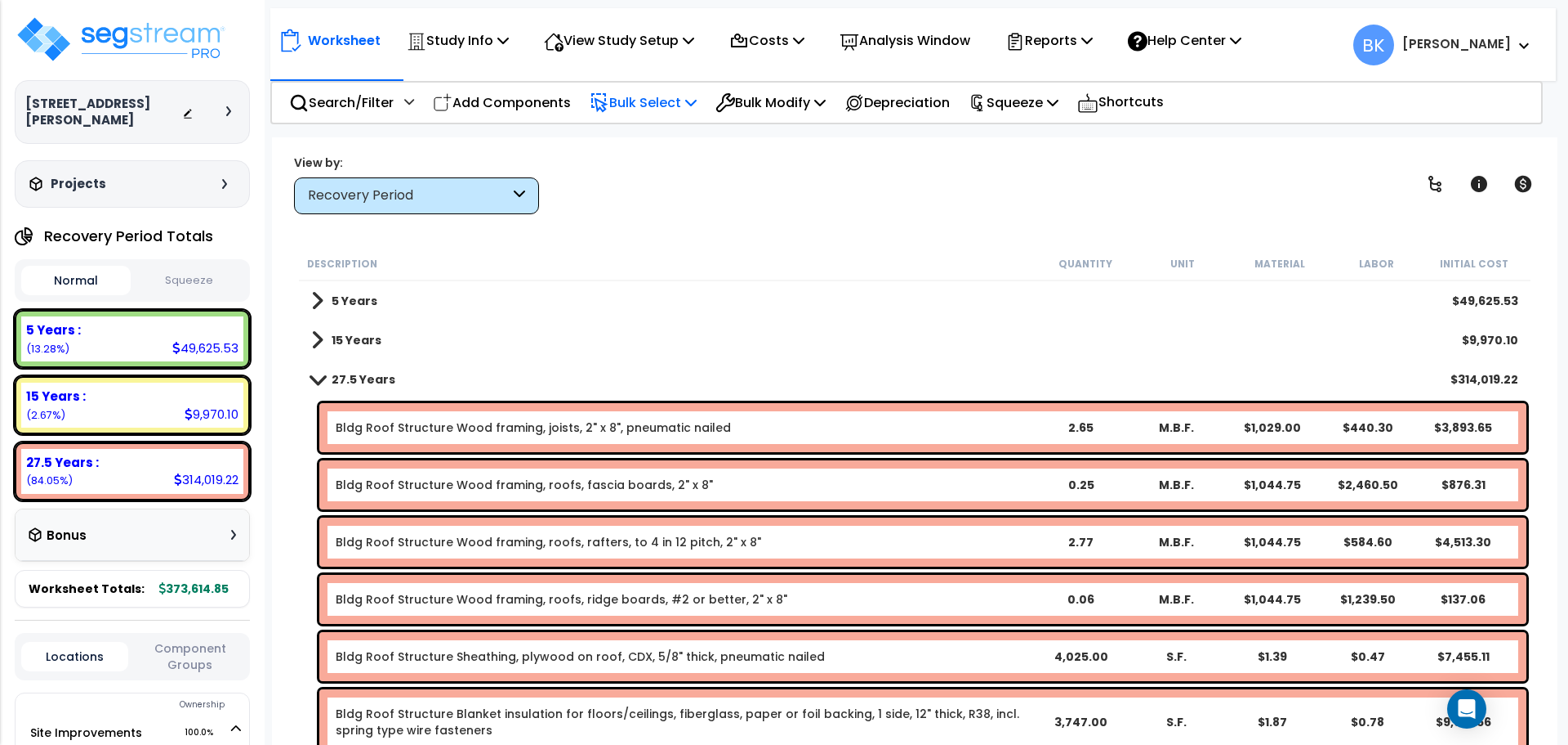
click at [680, 86] on div "Bulk Select" at bounding box center [643, 102] width 107 height 38
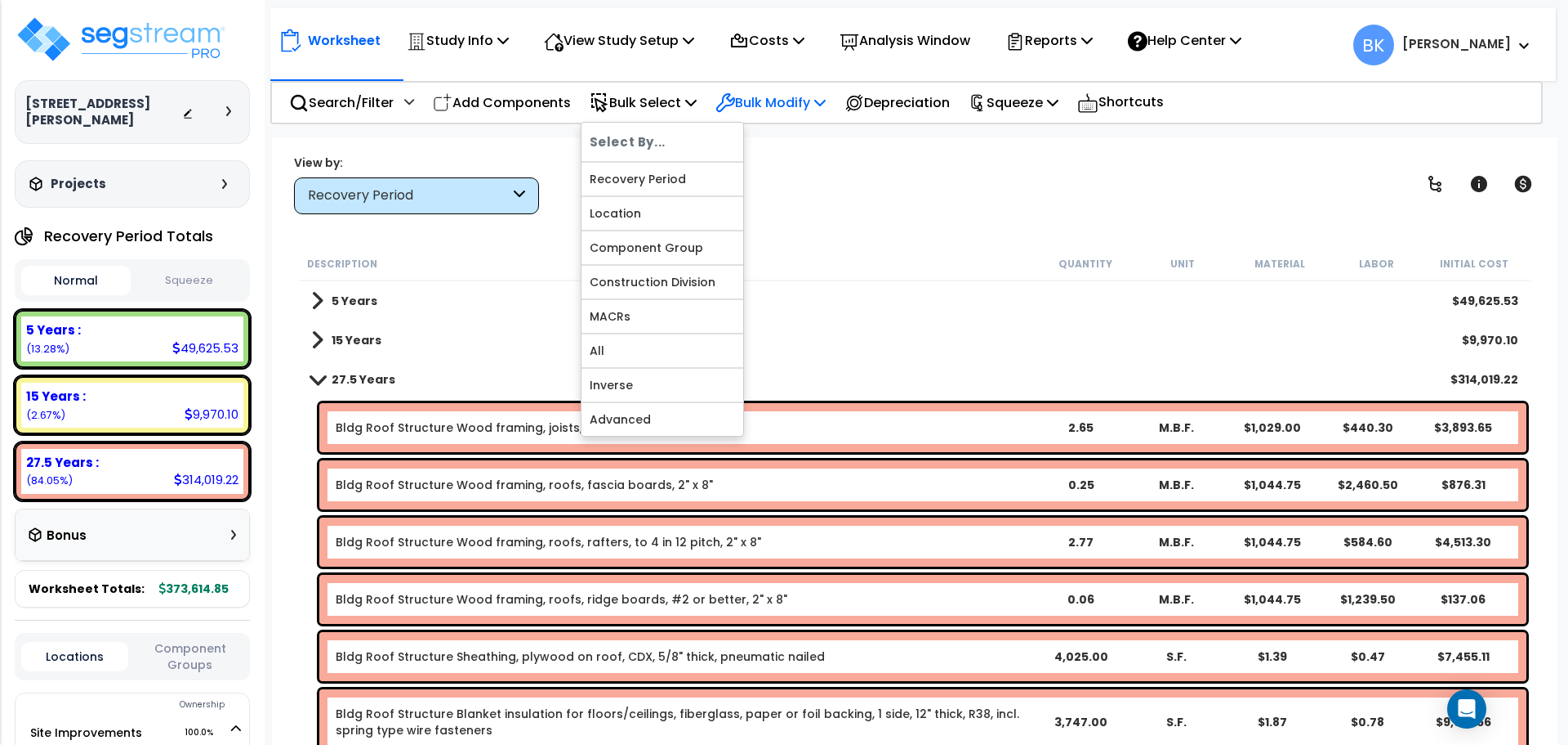
click at [767, 102] on p "Bulk Modify" at bounding box center [771, 102] width 111 height 22
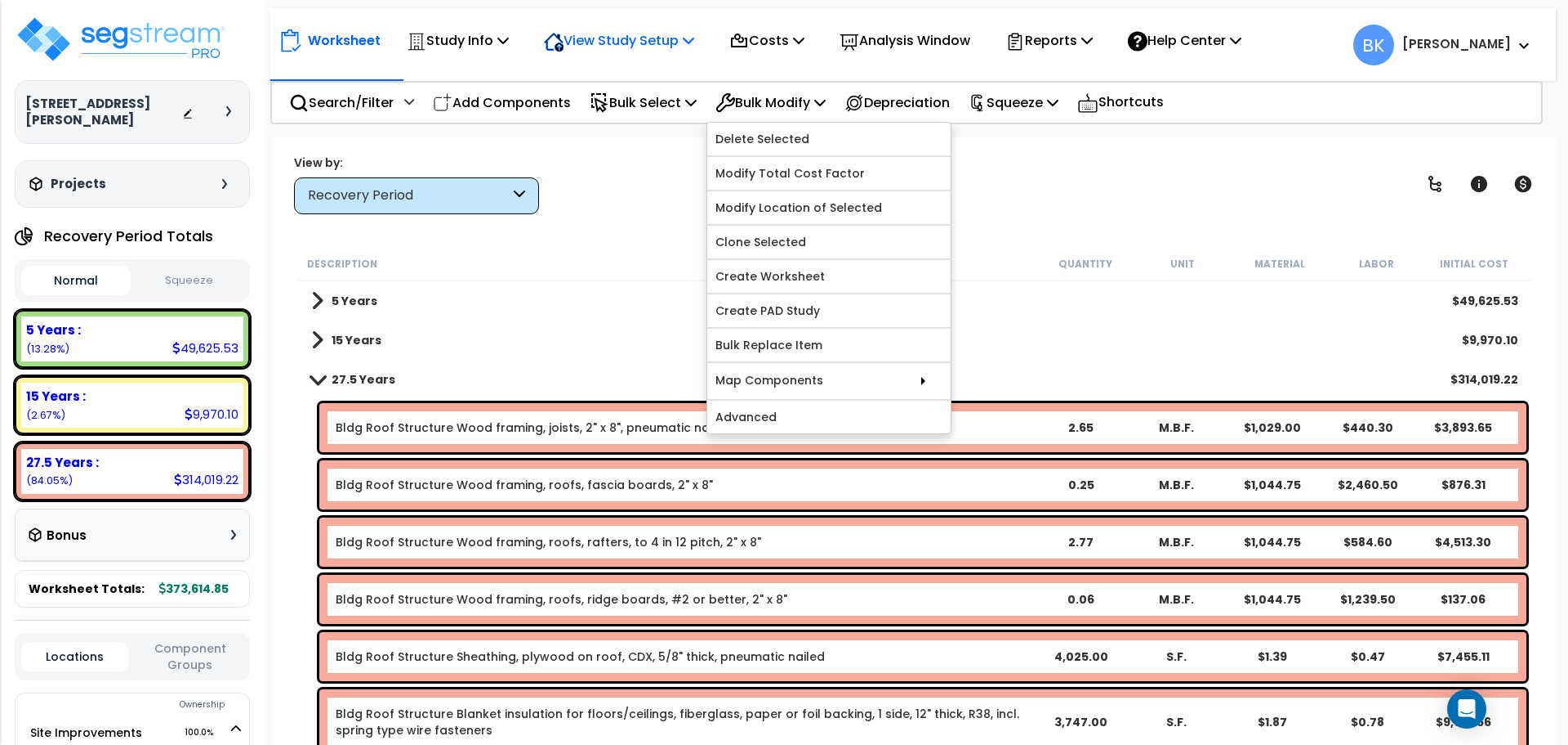
click at [658, 32] on p "View Study Setup" at bounding box center [620, 40] width 150 height 22
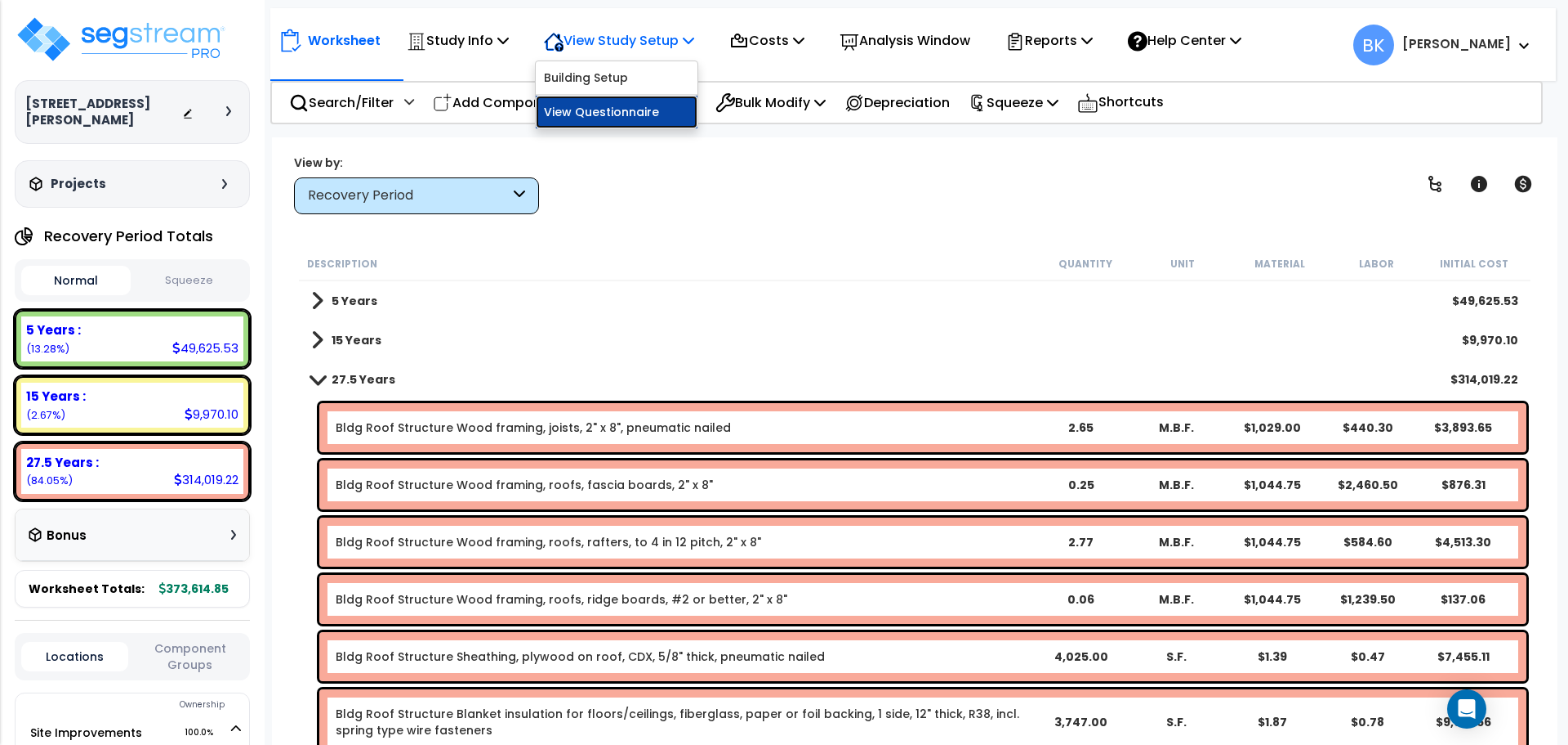
click at [643, 102] on link "View Questionnaire" at bounding box center [617, 112] width 162 height 33
click at [669, 39] on p "View Study Setup" at bounding box center [620, 40] width 150 height 22
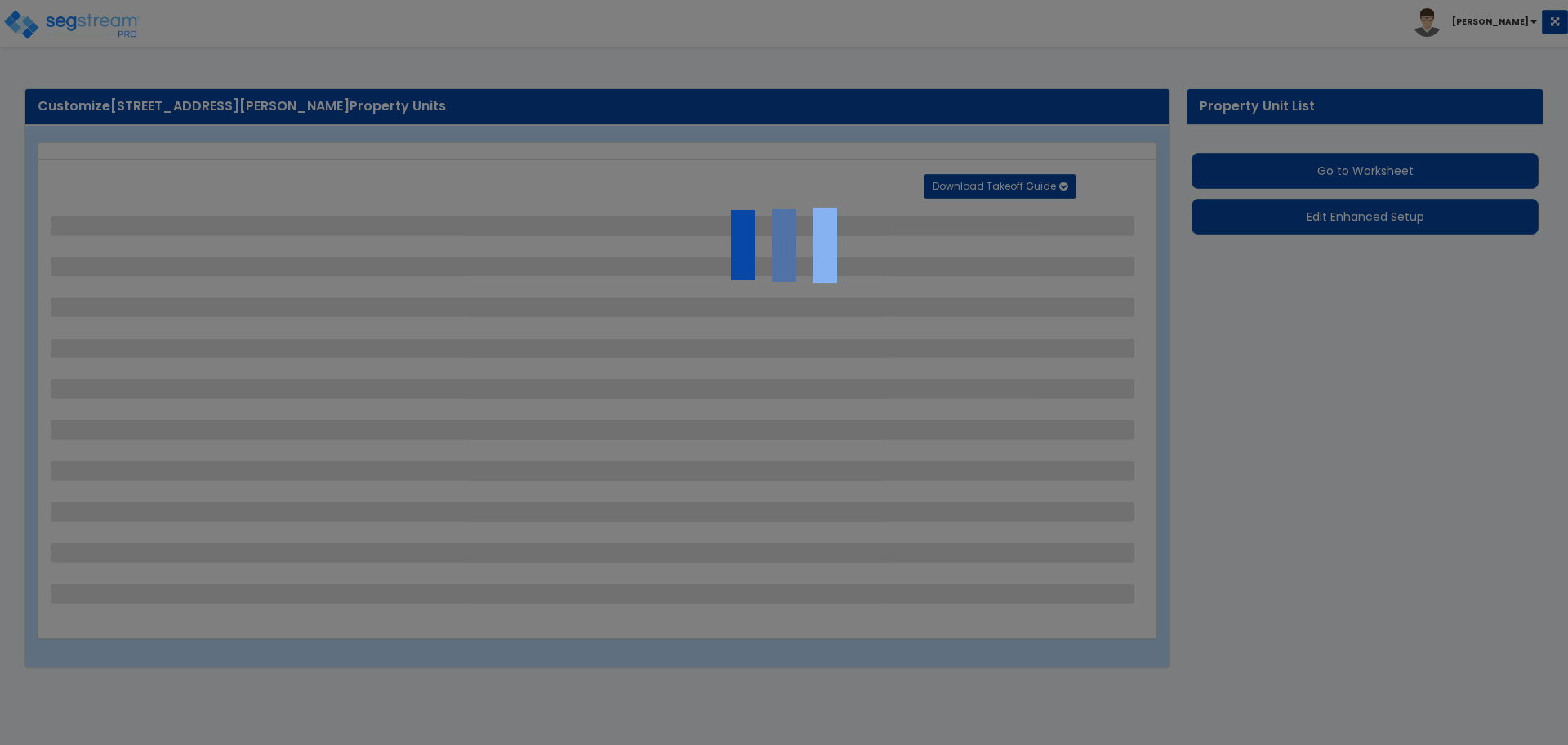
select select "2"
select select "1"
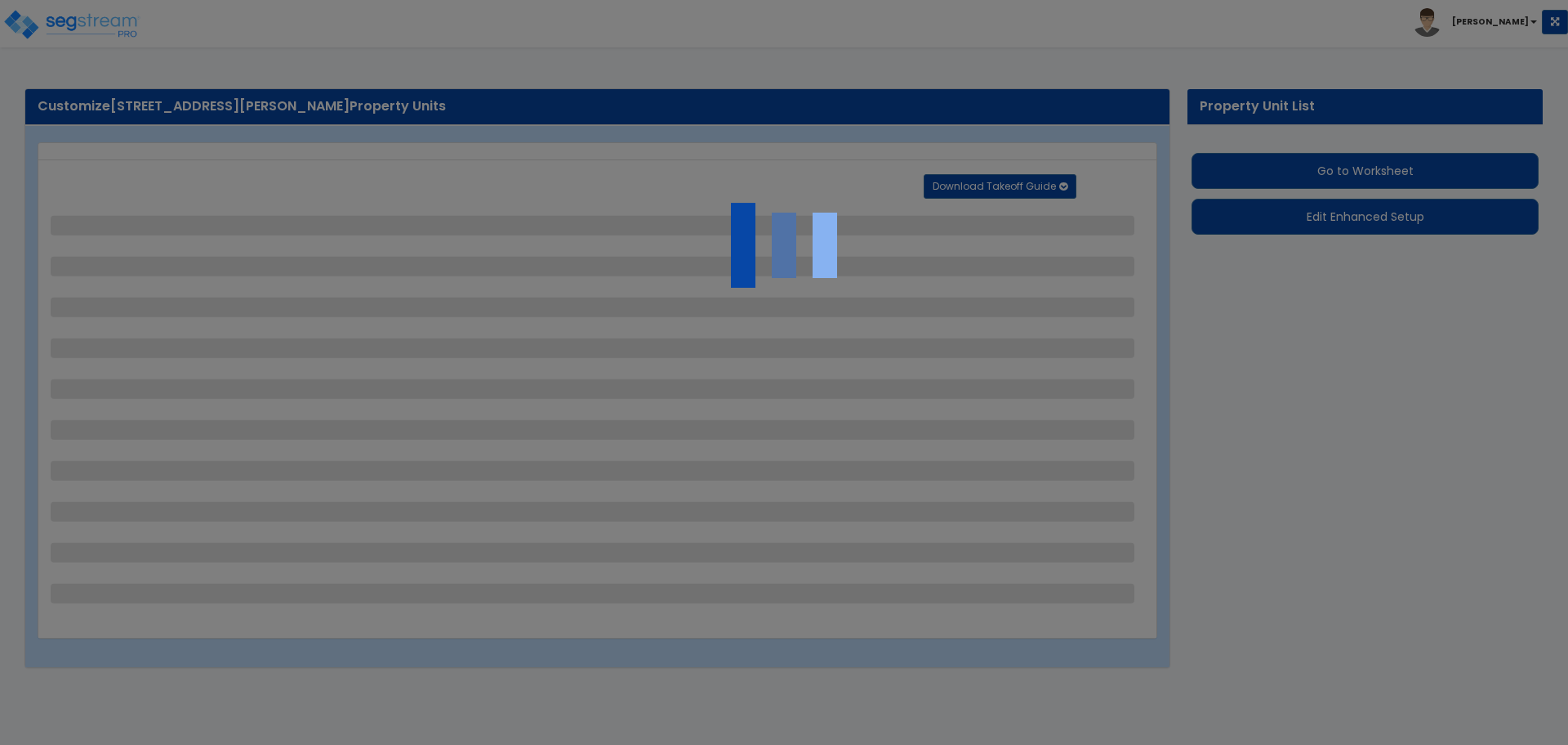
select select "1"
select select "3"
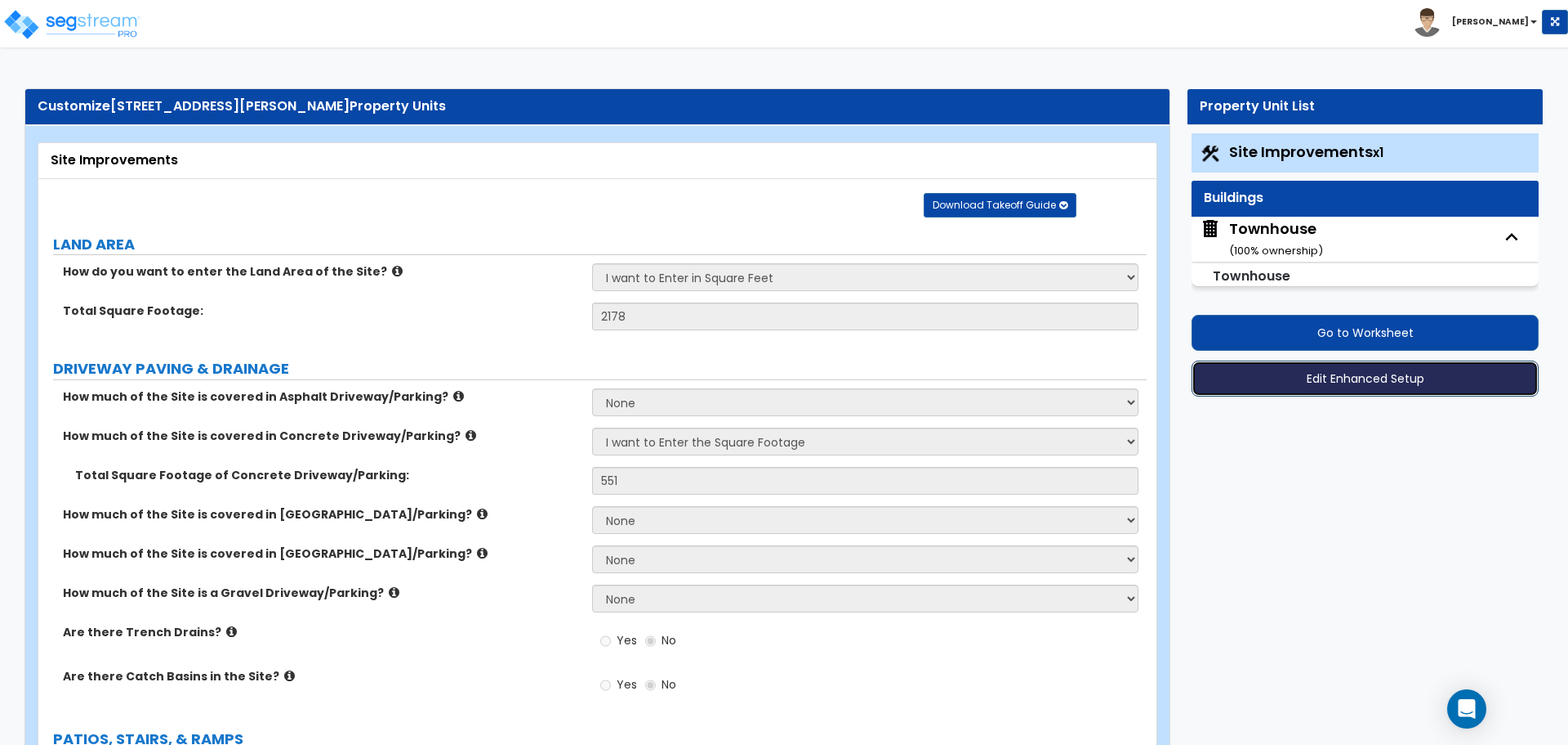
click at [1369, 388] on button "Edit Enhanced Setup" at bounding box center [1365, 379] width 347 height 36
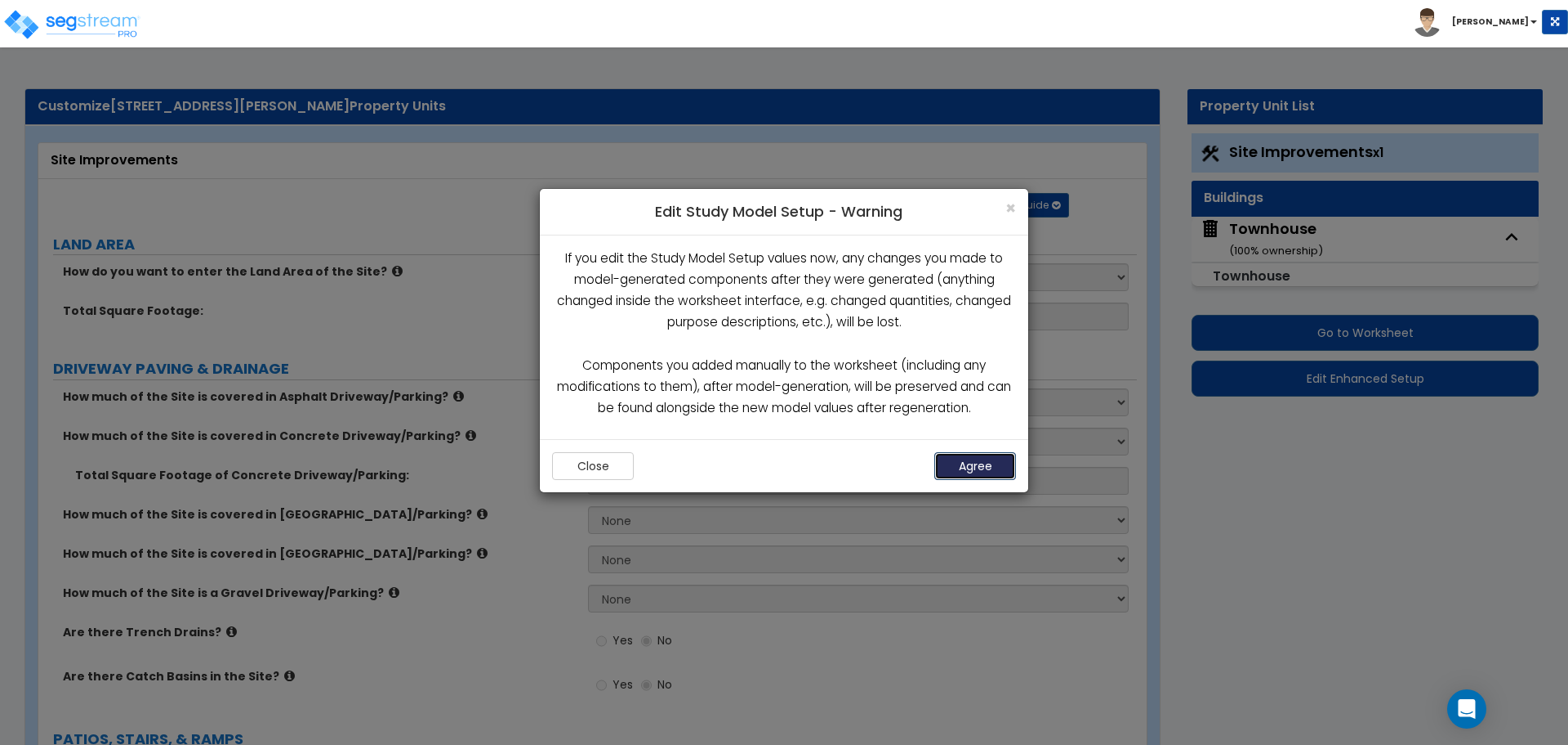
click at [957, 470] on button "Agree" at bounding box center [976, 466] width 82 height 28
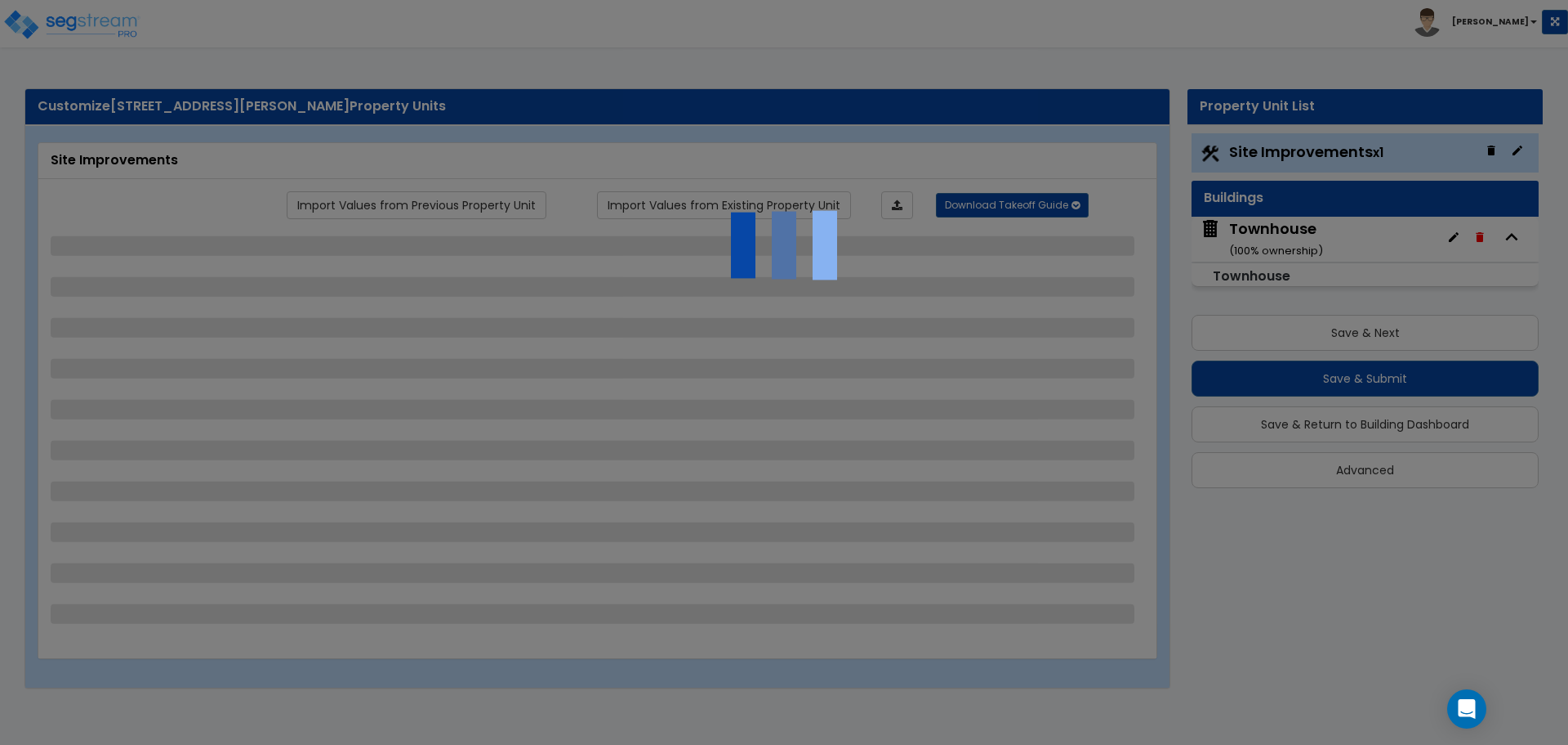
select select "2"
select select "1"
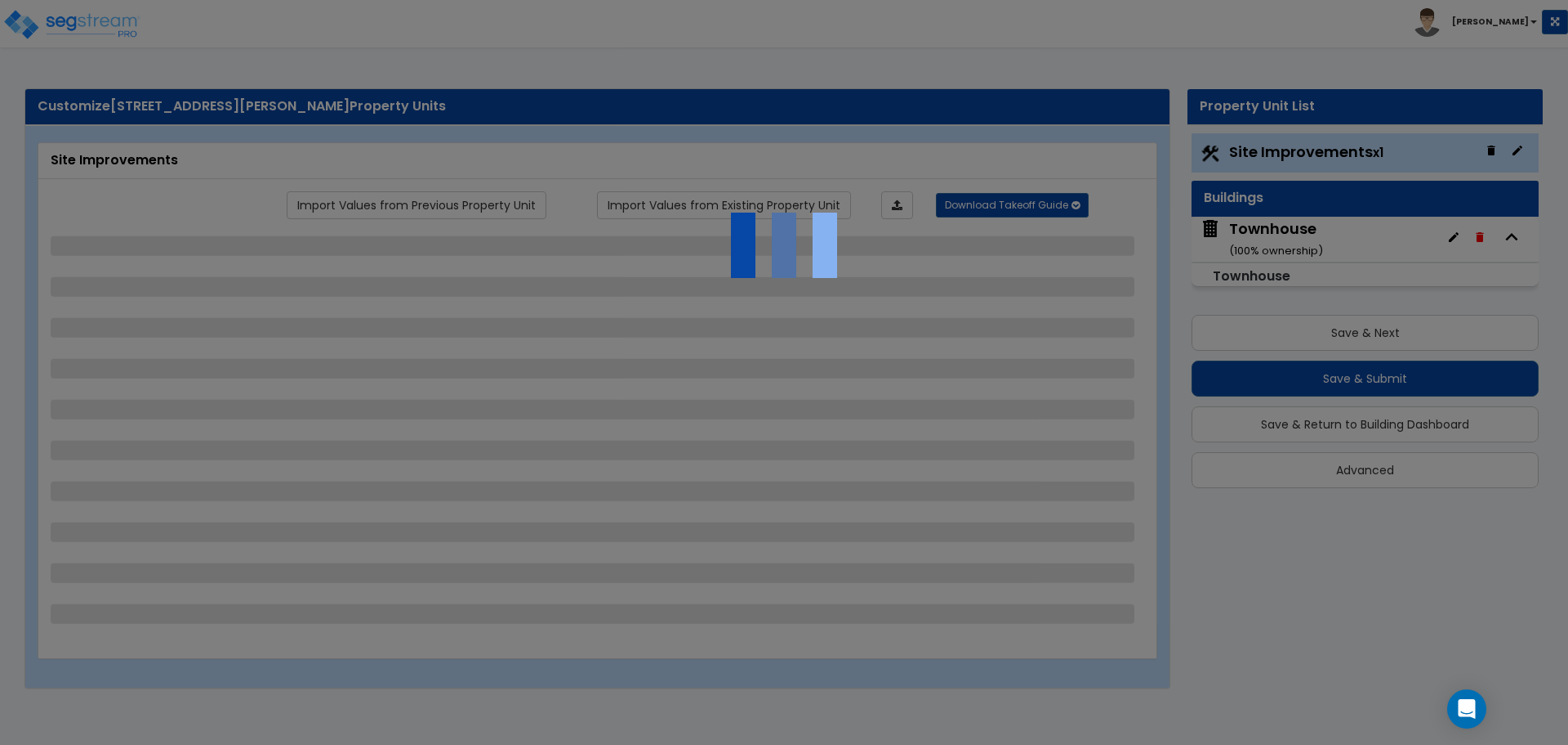
select select "1"
select select "3"
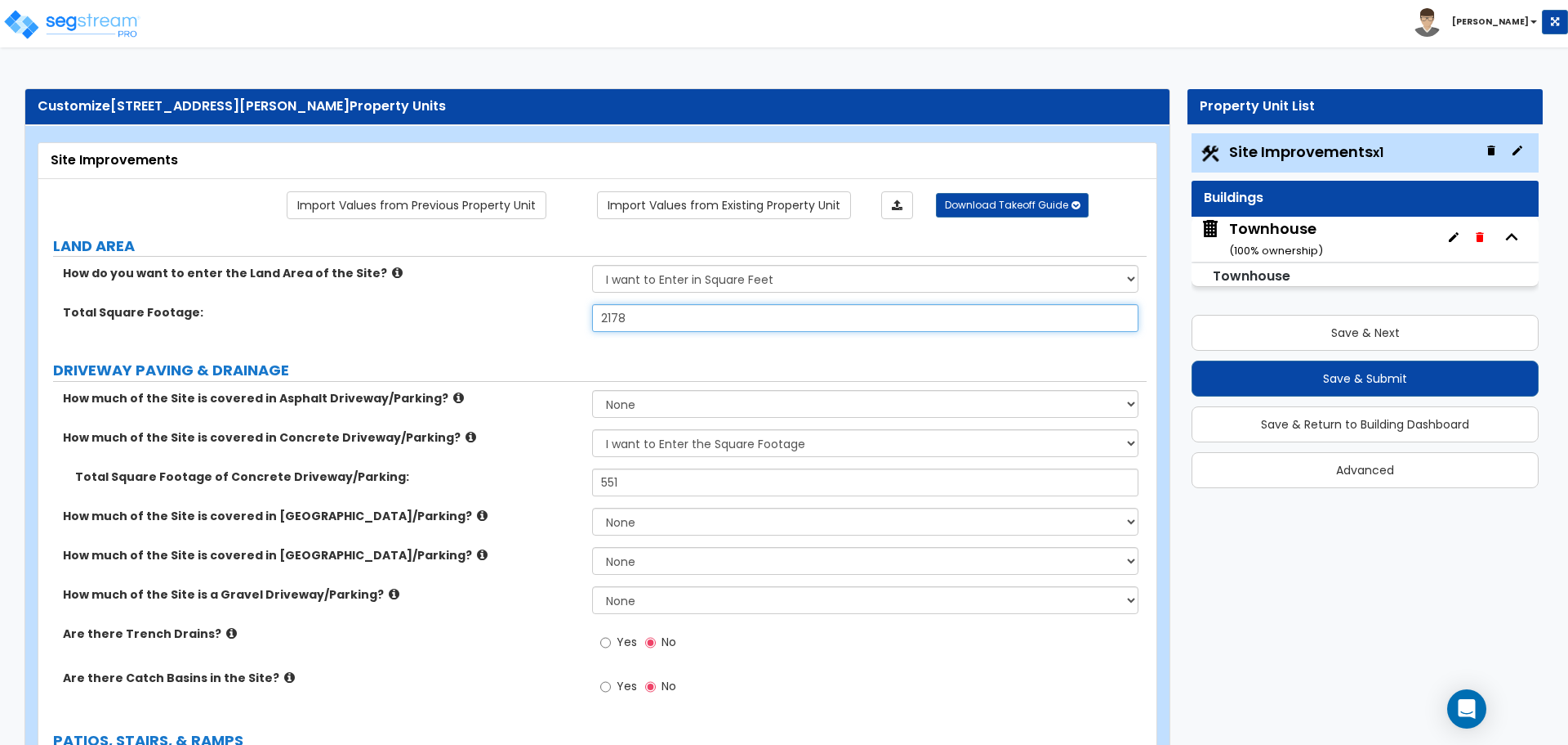
click at [642, 324] on input "2178" at bounding box center [865, 317] width 545 height 28
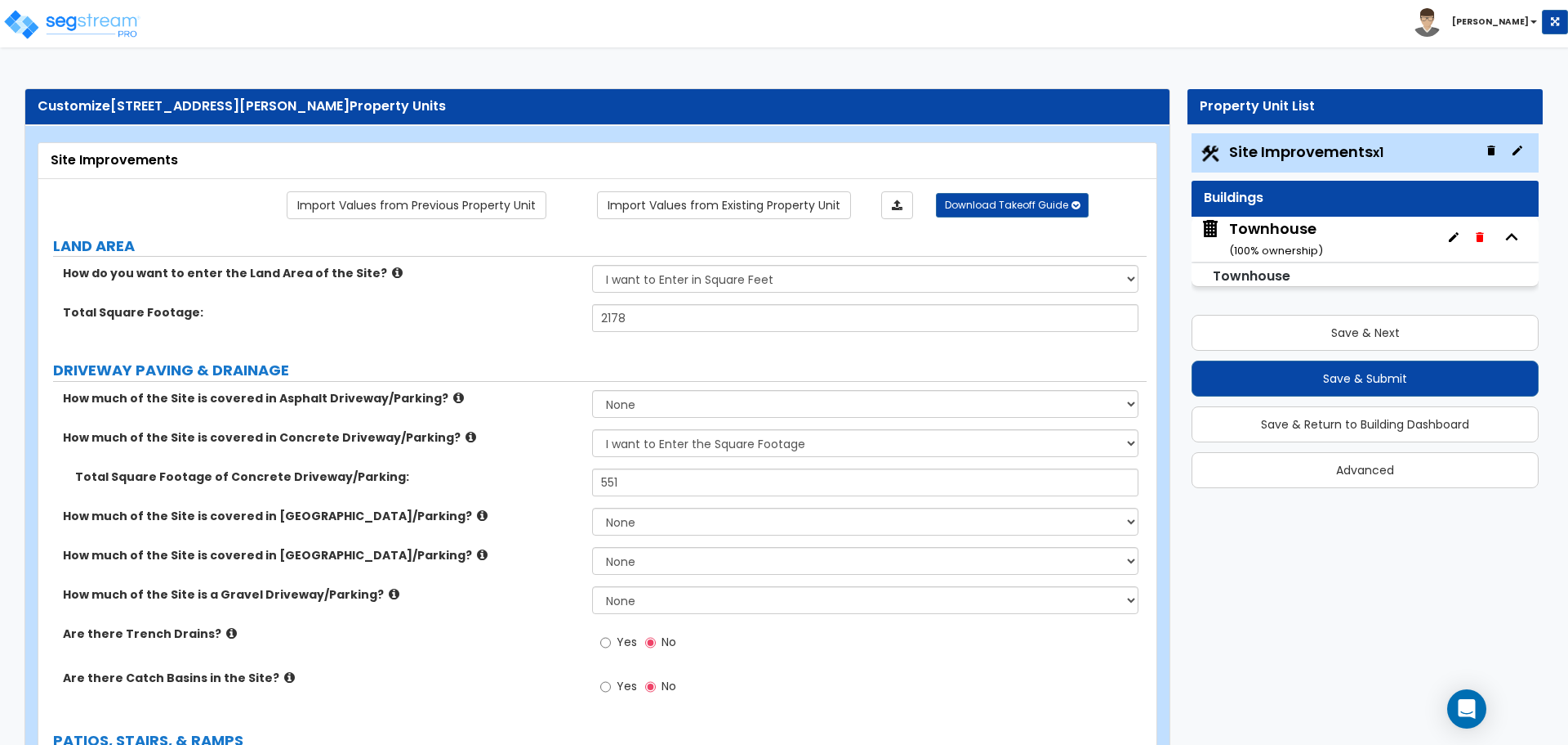
click at [500, 305] on label "Total Square Footage:" at bounding box center [321, 312] width 517 height 16
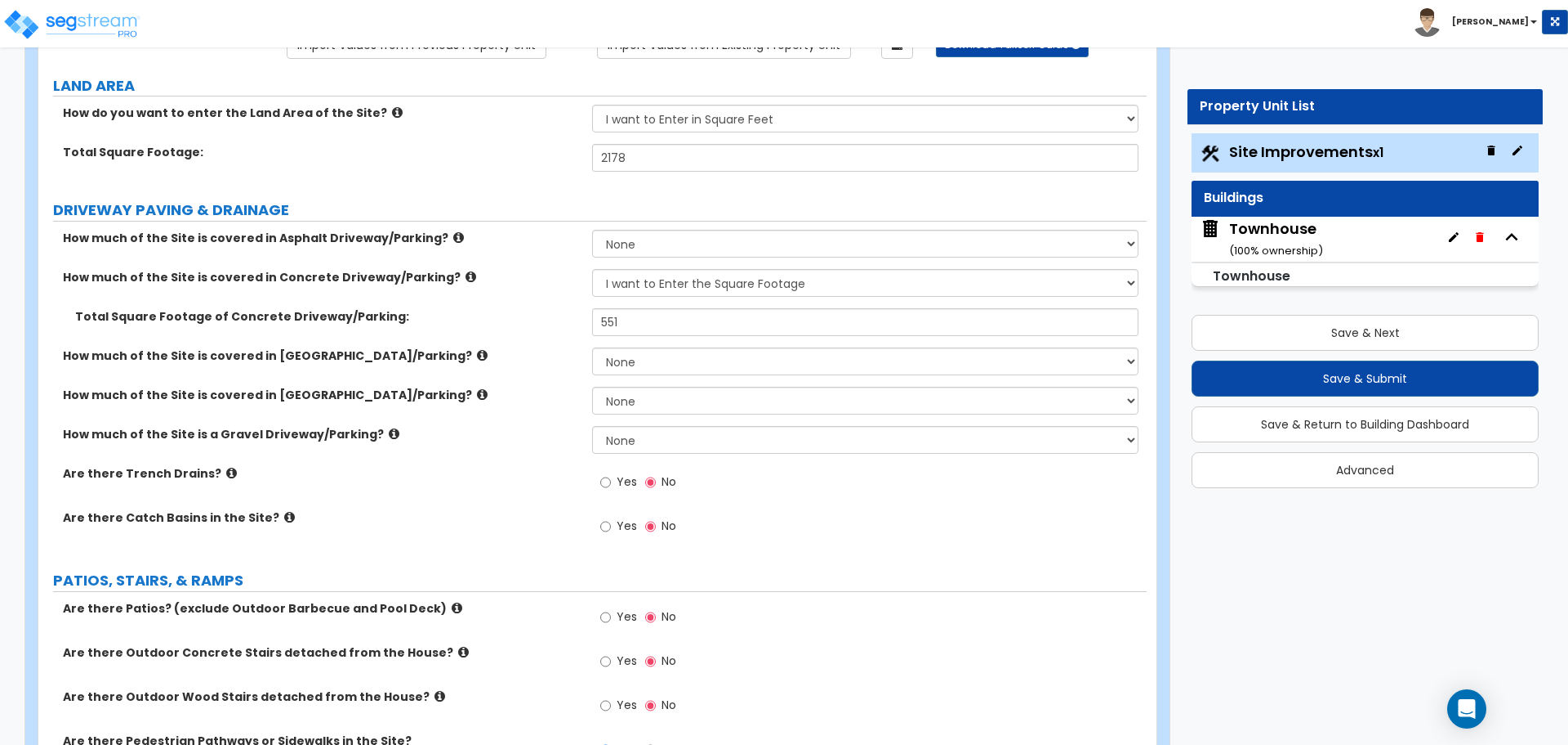
scroll to position [163, 0]
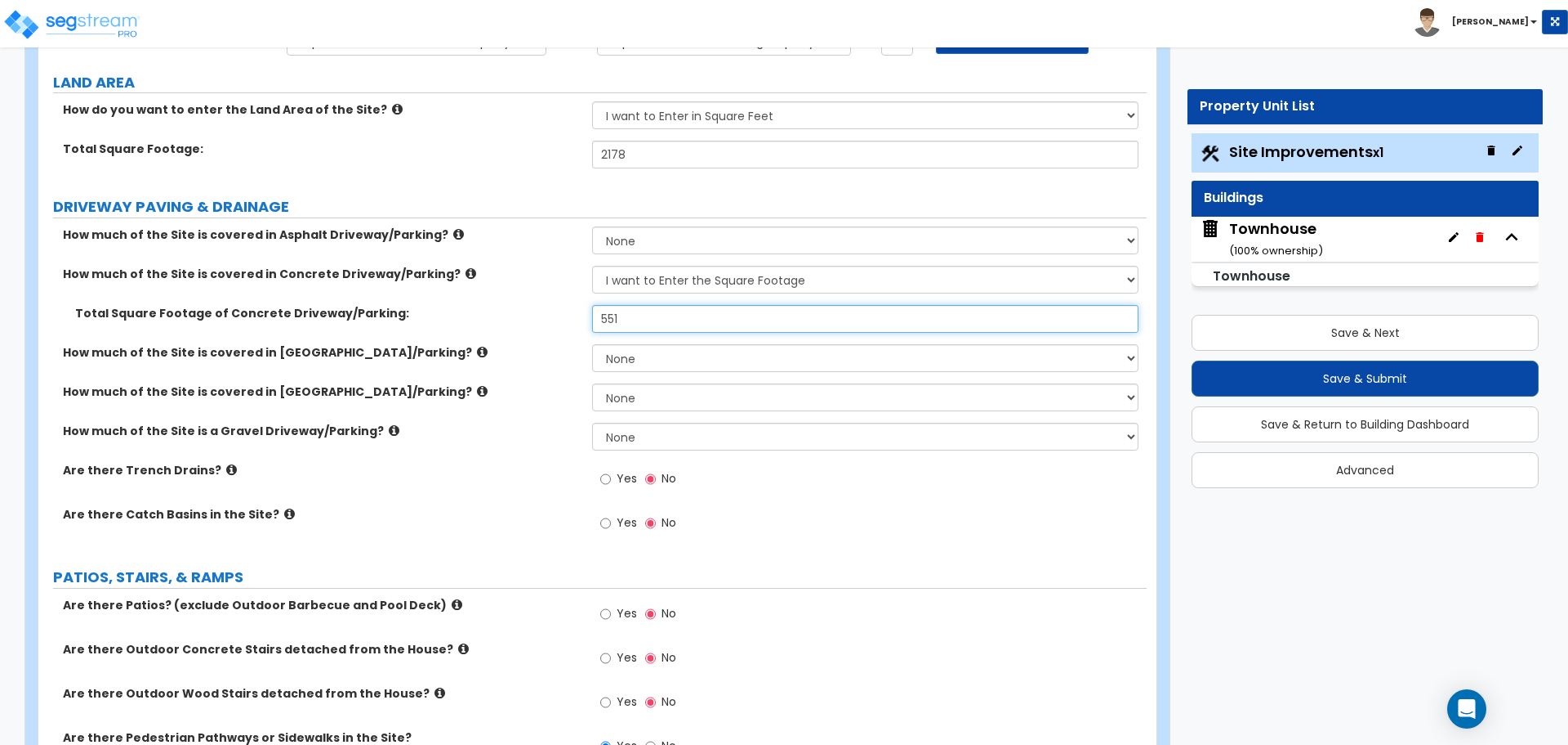
click at [651, 322] on input "551" at bounding box center [865, 318] width 545 height 28
type input "540"
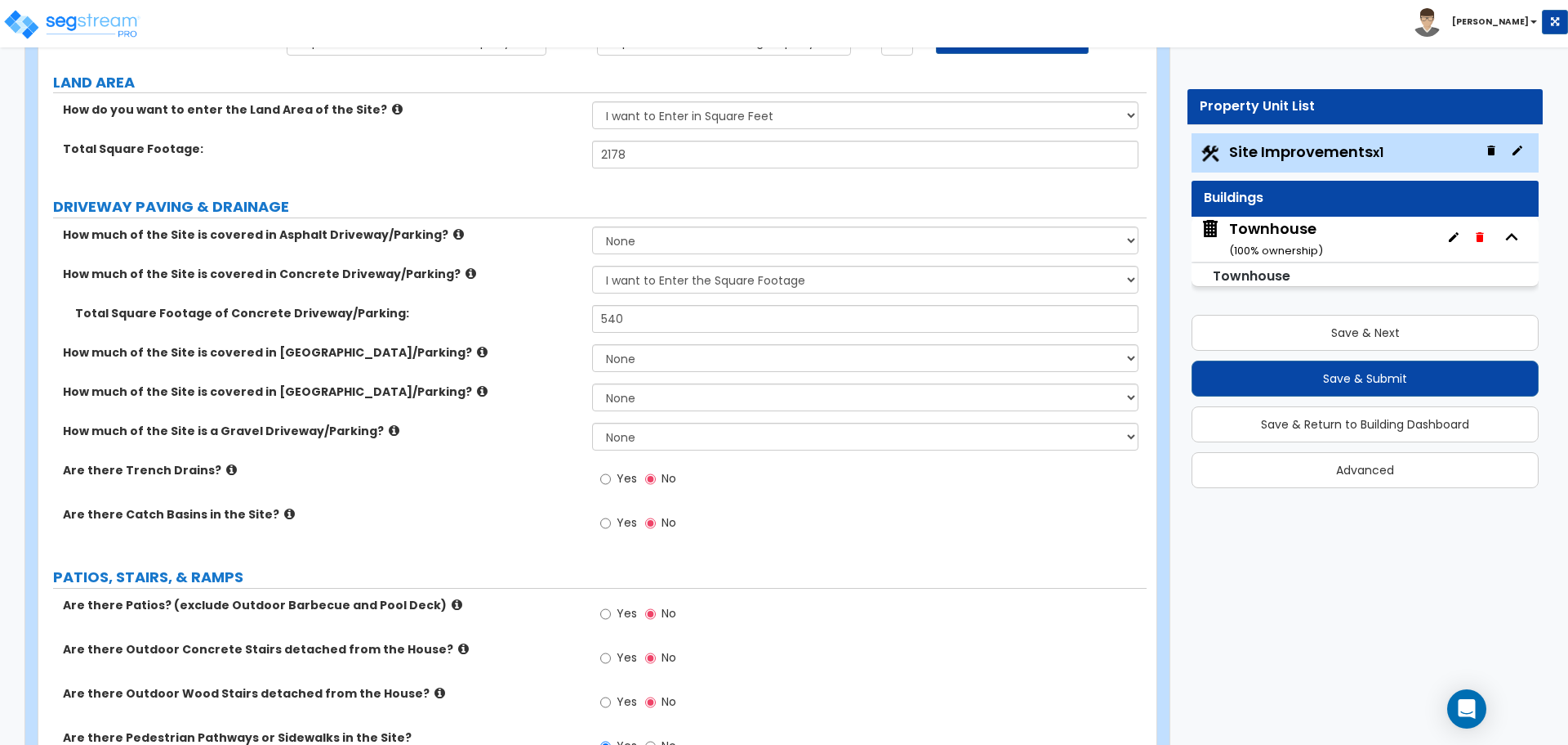
click at [548, 327] on div "Total Square Footage of Concrete Driveway/Parking: 540" at bounding box center [592, 324] width 1109 height 39
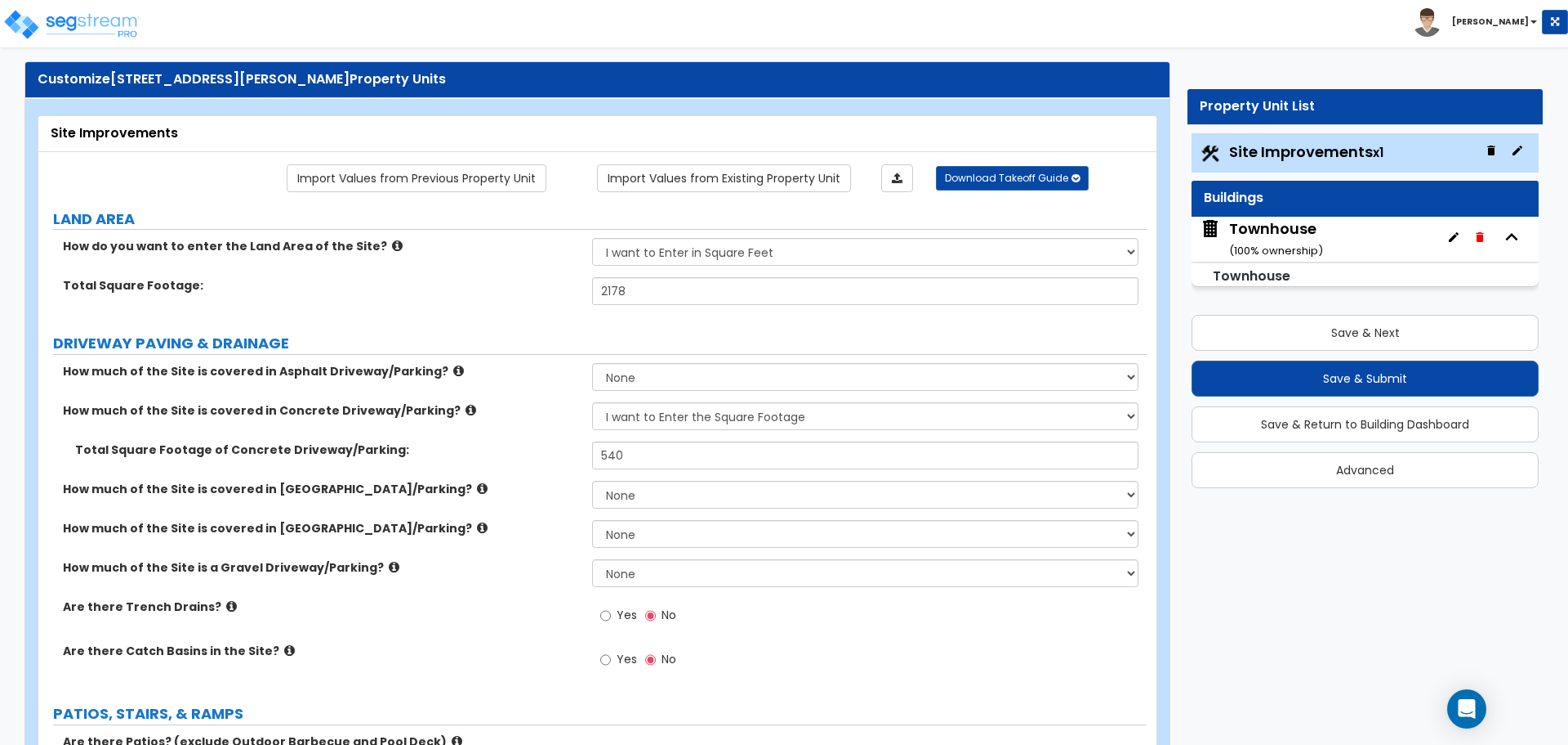
scroll to position [0, 0]
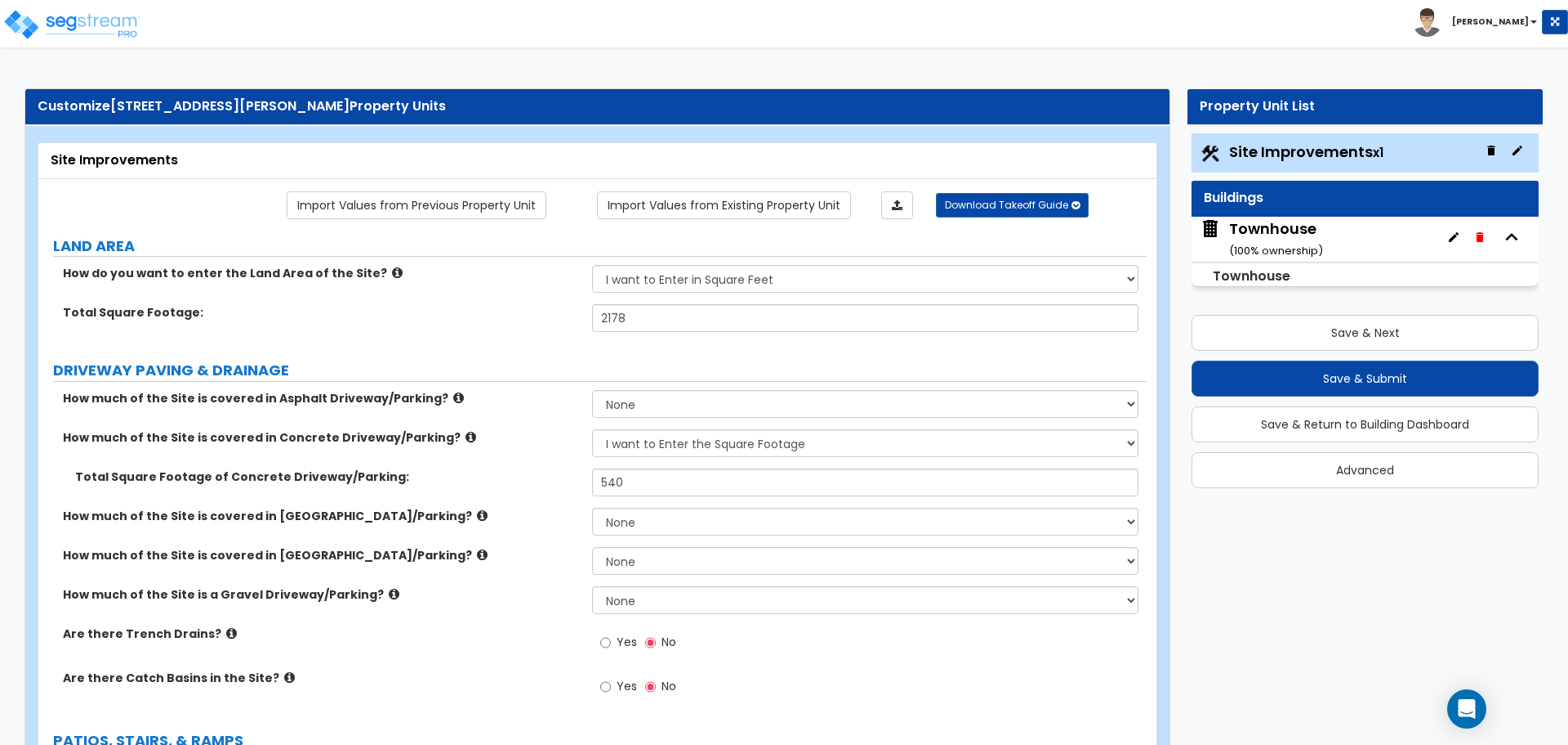
click at [1452, 236] on icon "button" at bounding box center [1454, 237] width 13 height 13
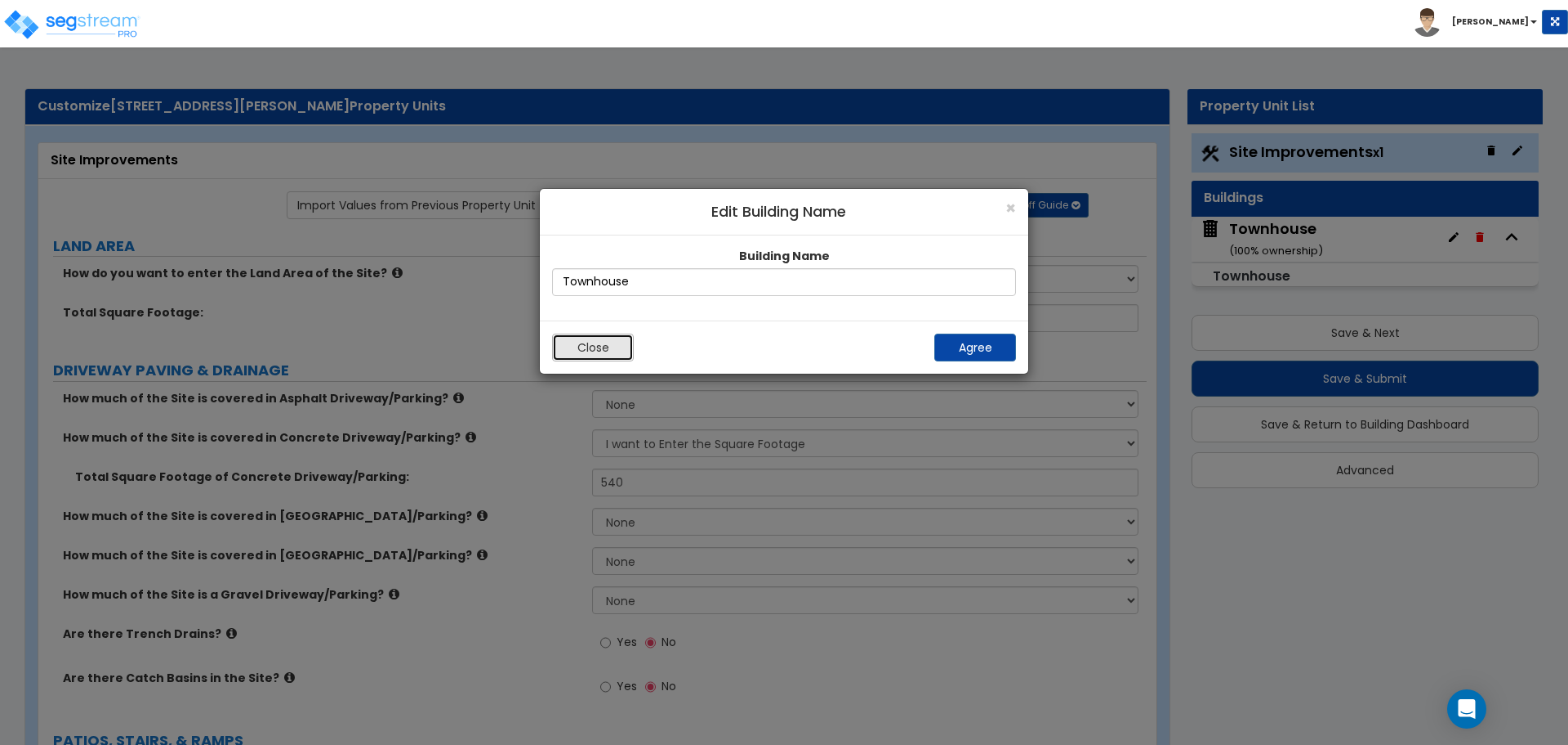
click at [594, 346] on button "Close" at bounding box center [593, 347] width 82 height 28
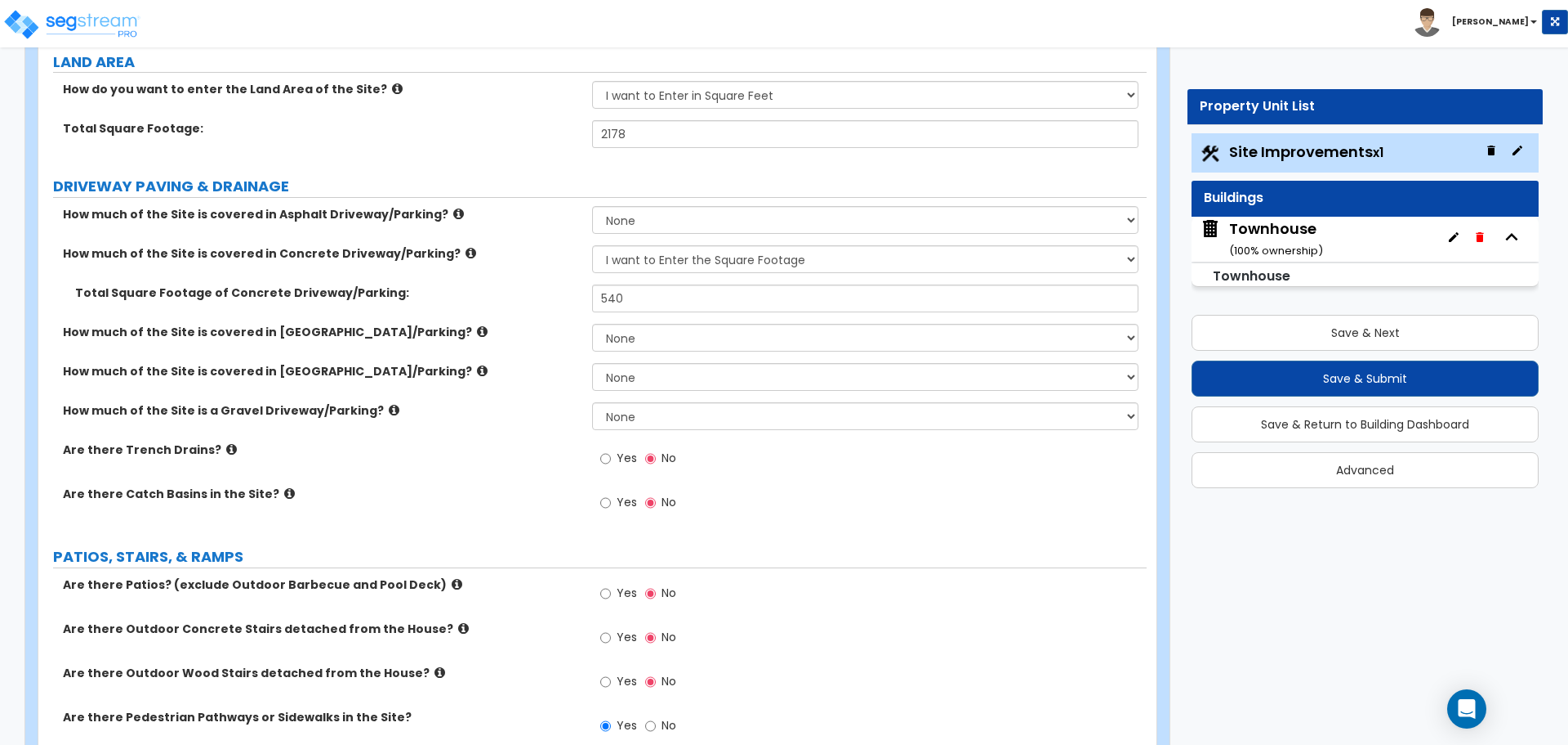
scroll to position [246, 0]
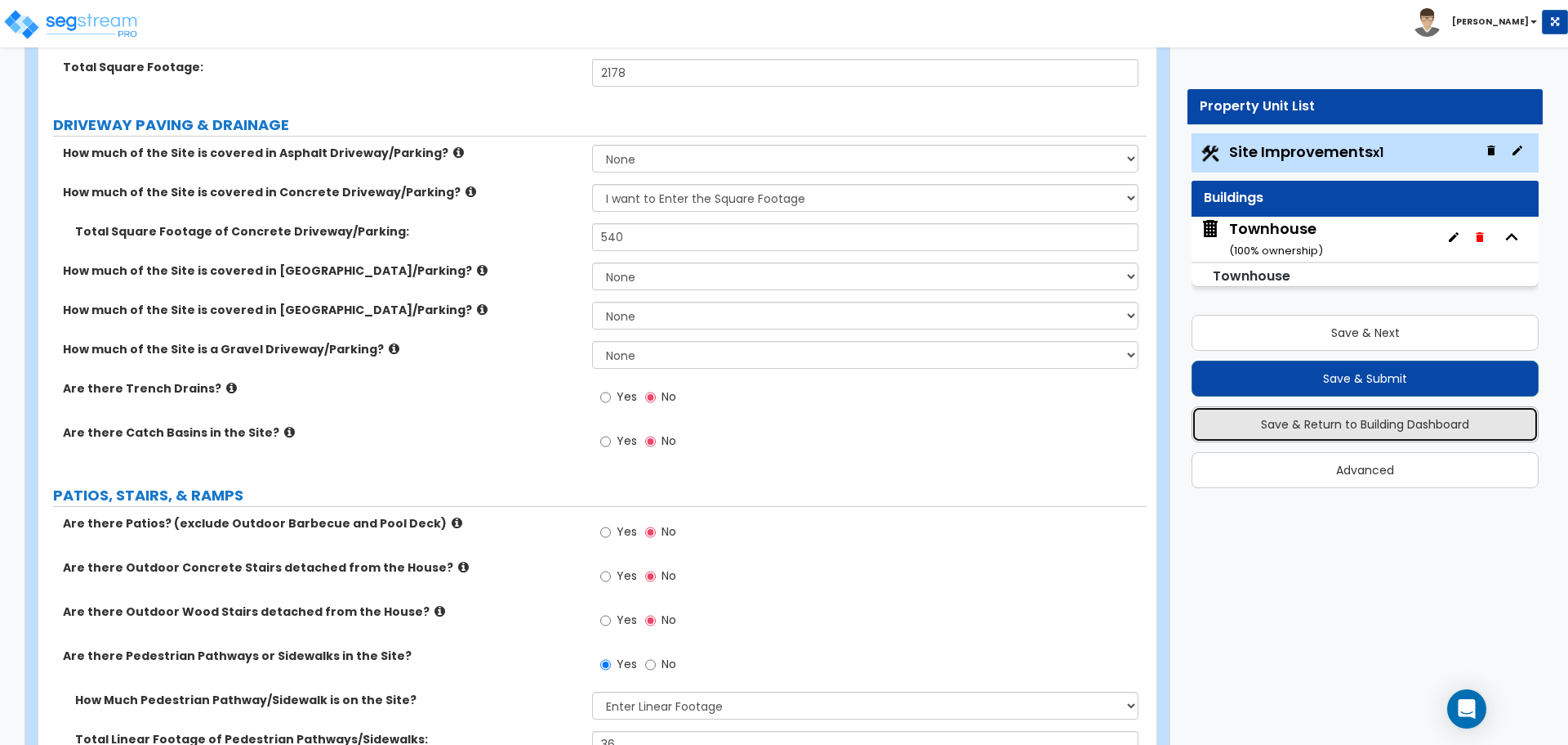
click at [1369, 431] on button "Save & Return to Building Dashboard" at bounding box center [1365, 424] width 347 height 36
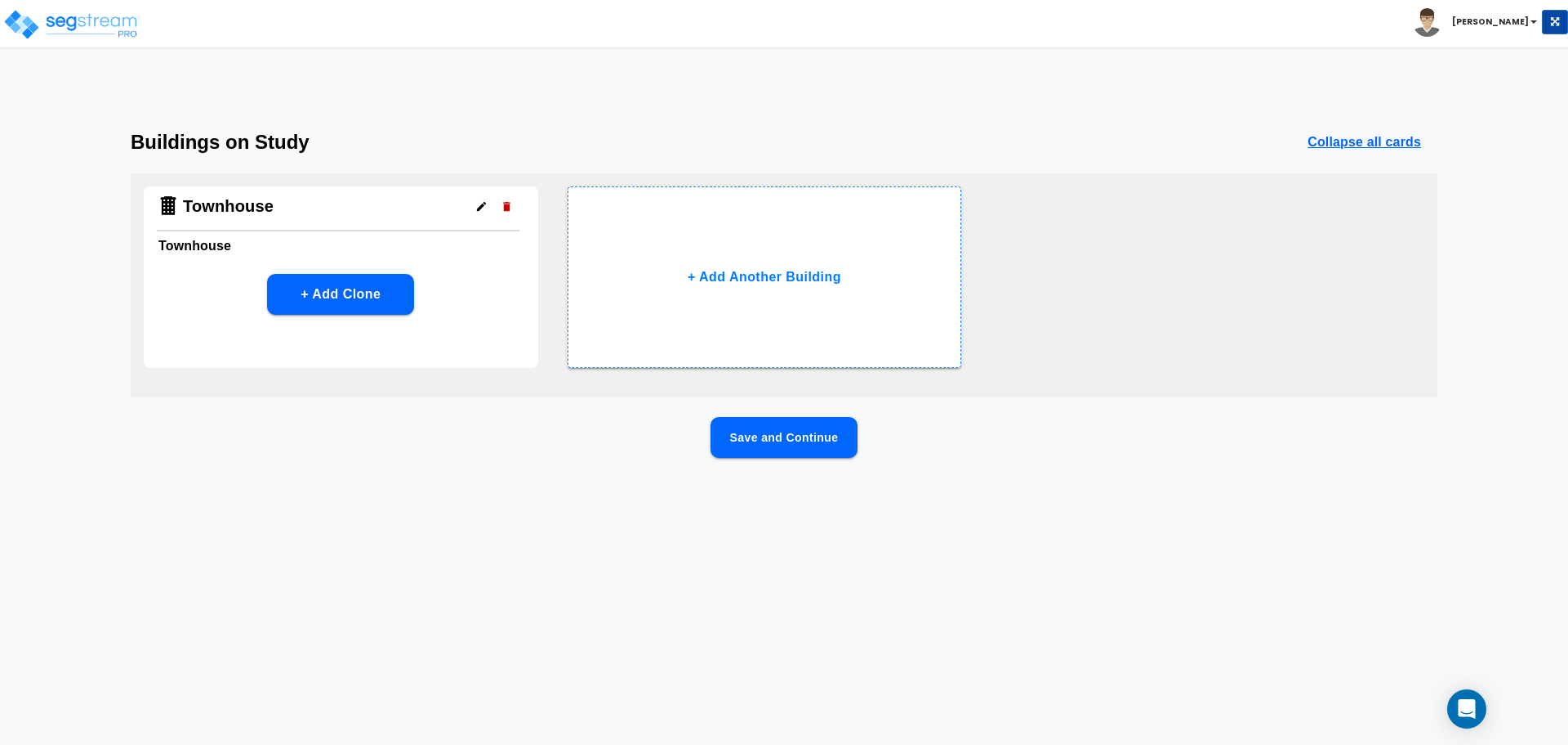
click at [484, 208] on icon "button" at bounding box center [482, 207] width 13 height 13
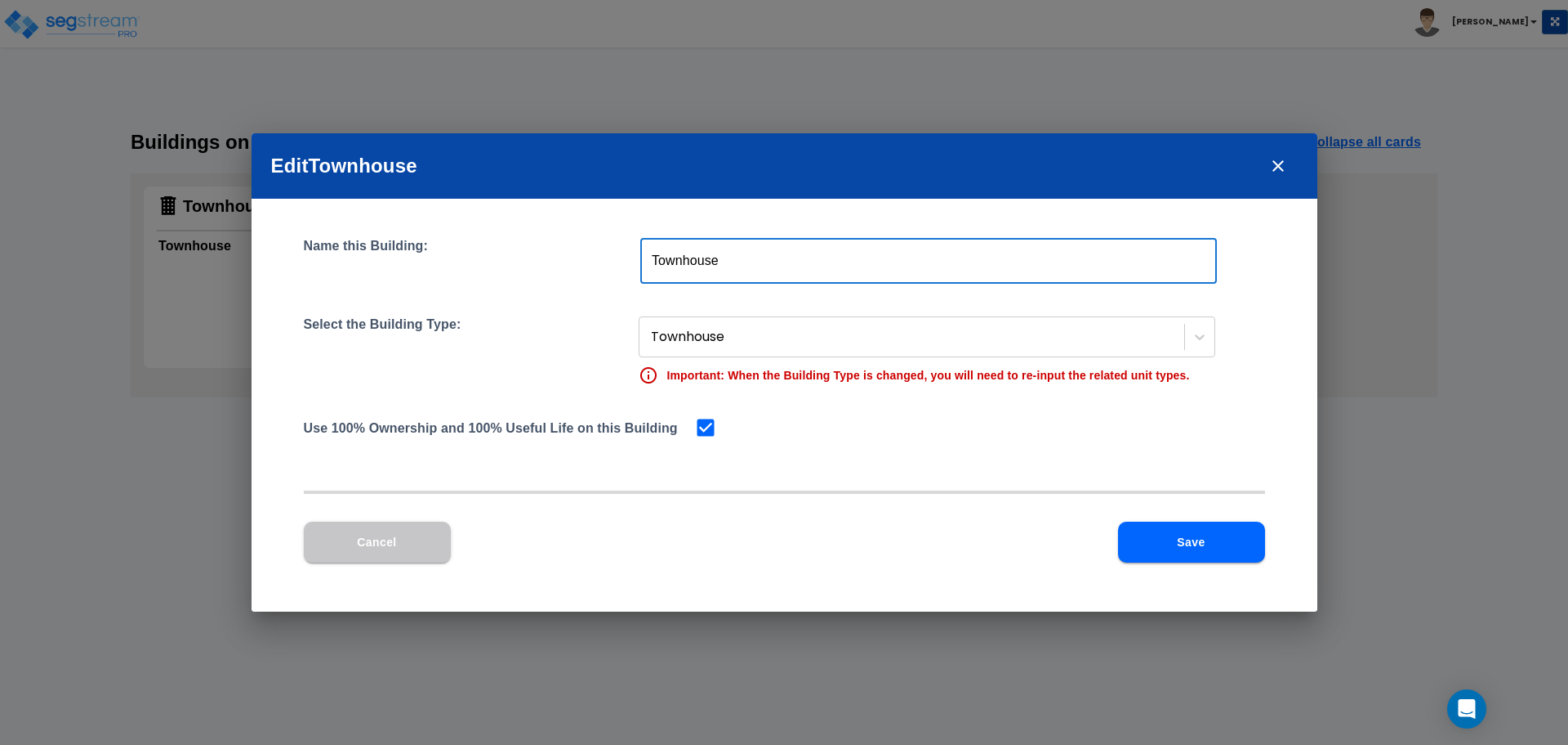
click at [737, 267] on input "Townhouse" at bounding box center [928, 260] width 577 height 46
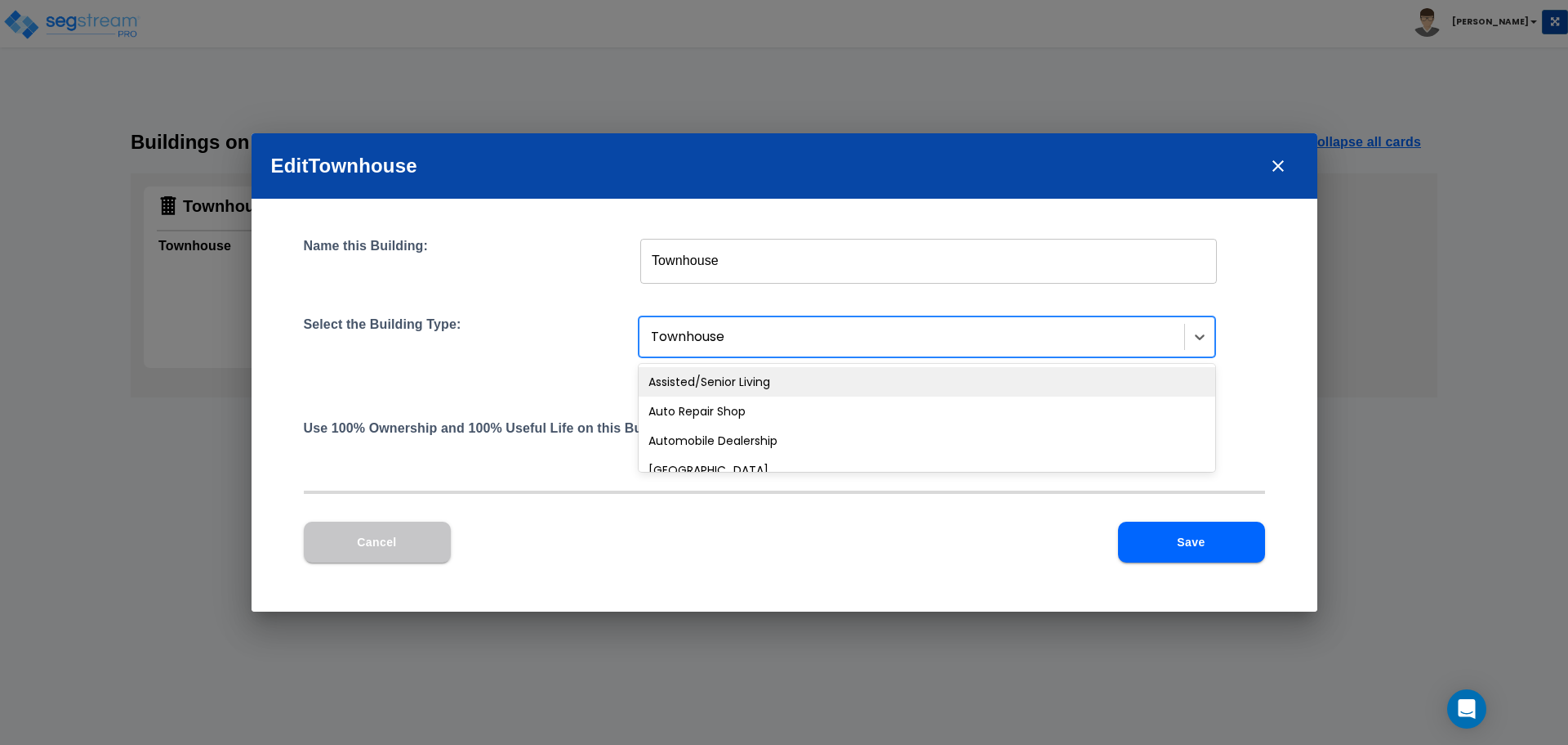
click at [754, 324] on div "Townhouse" at bounding box center [914, 337] width 542 height 29
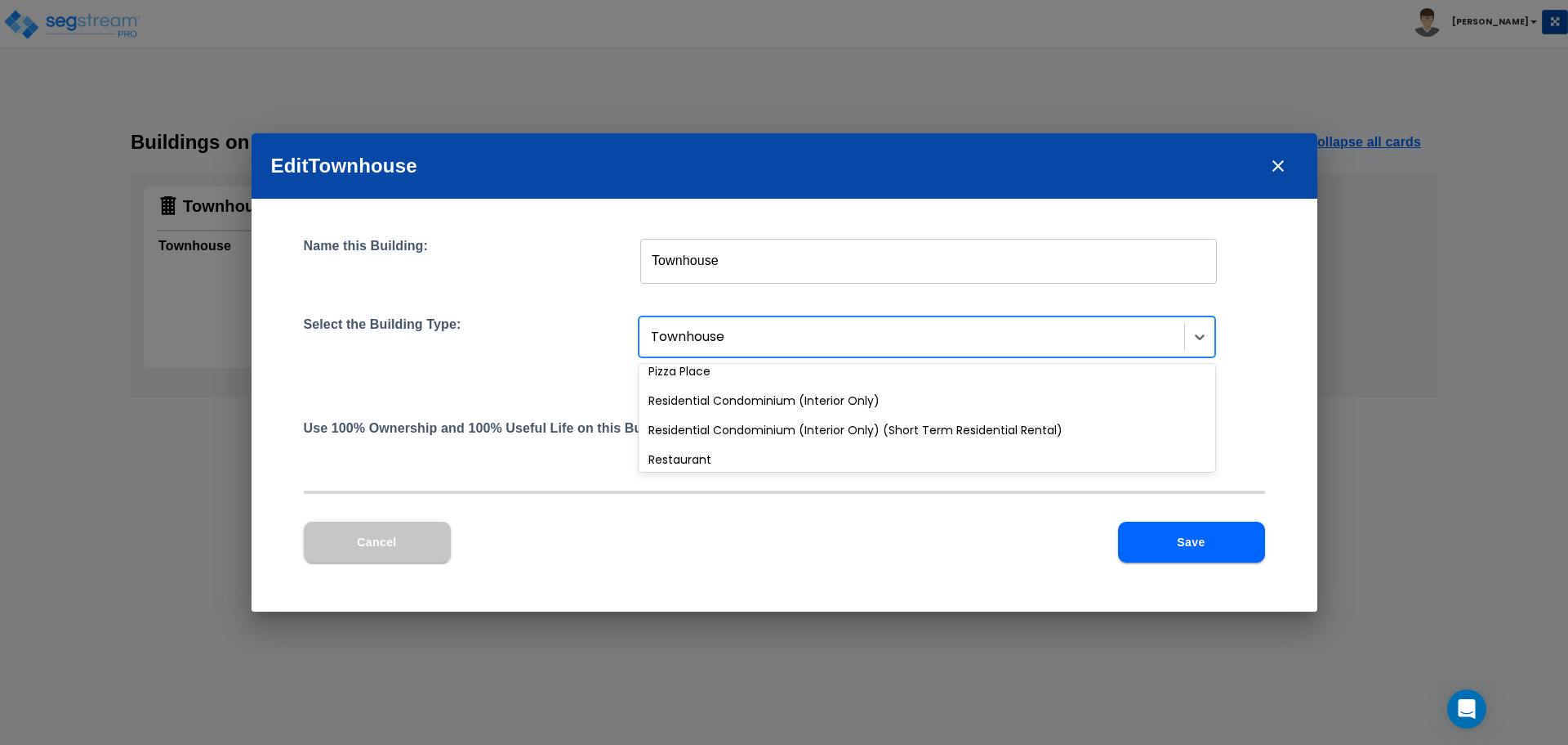
scroll to position [1308, 0]
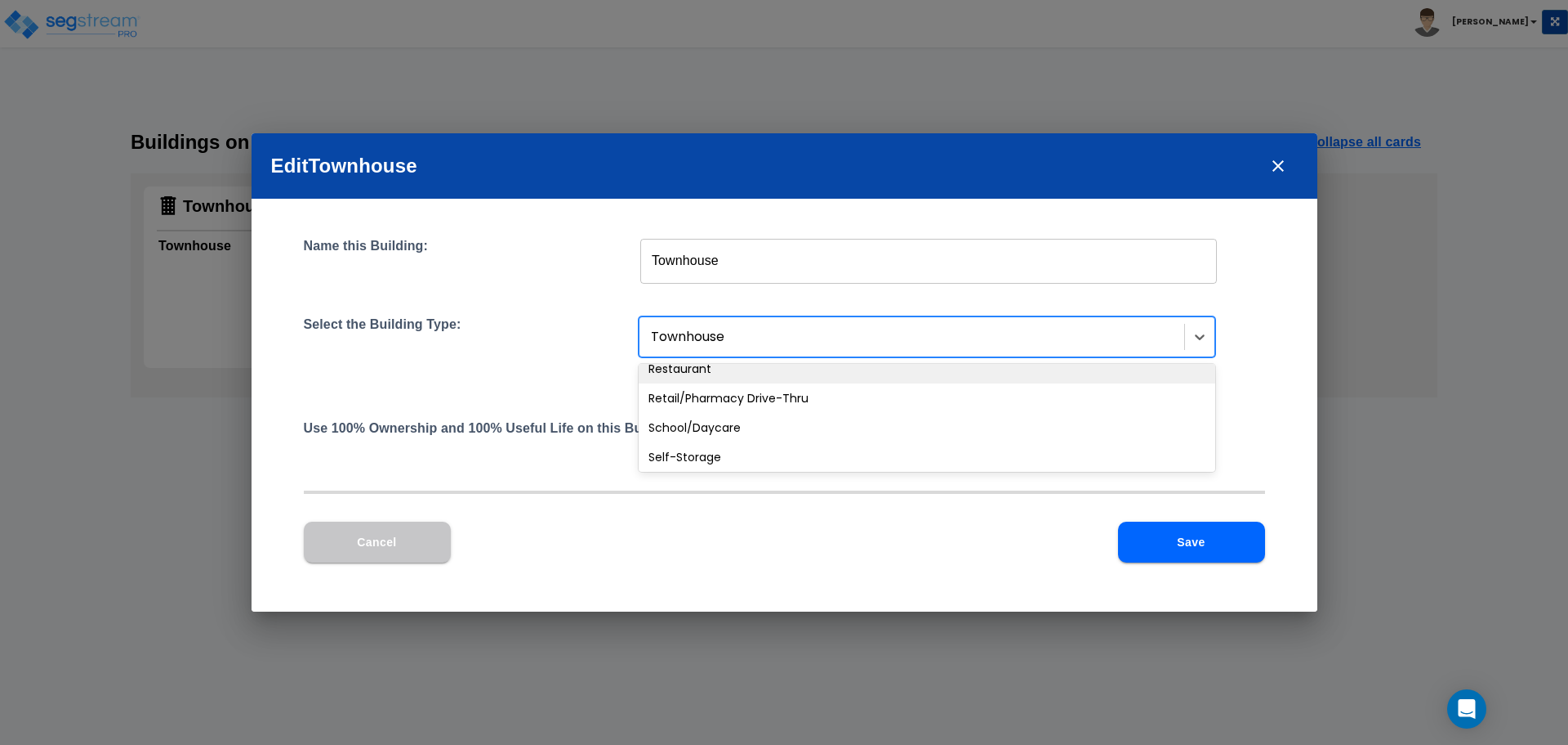
click at [1277, 169] on icon "close" at bounding box center [1279, 166] width 20 height 20
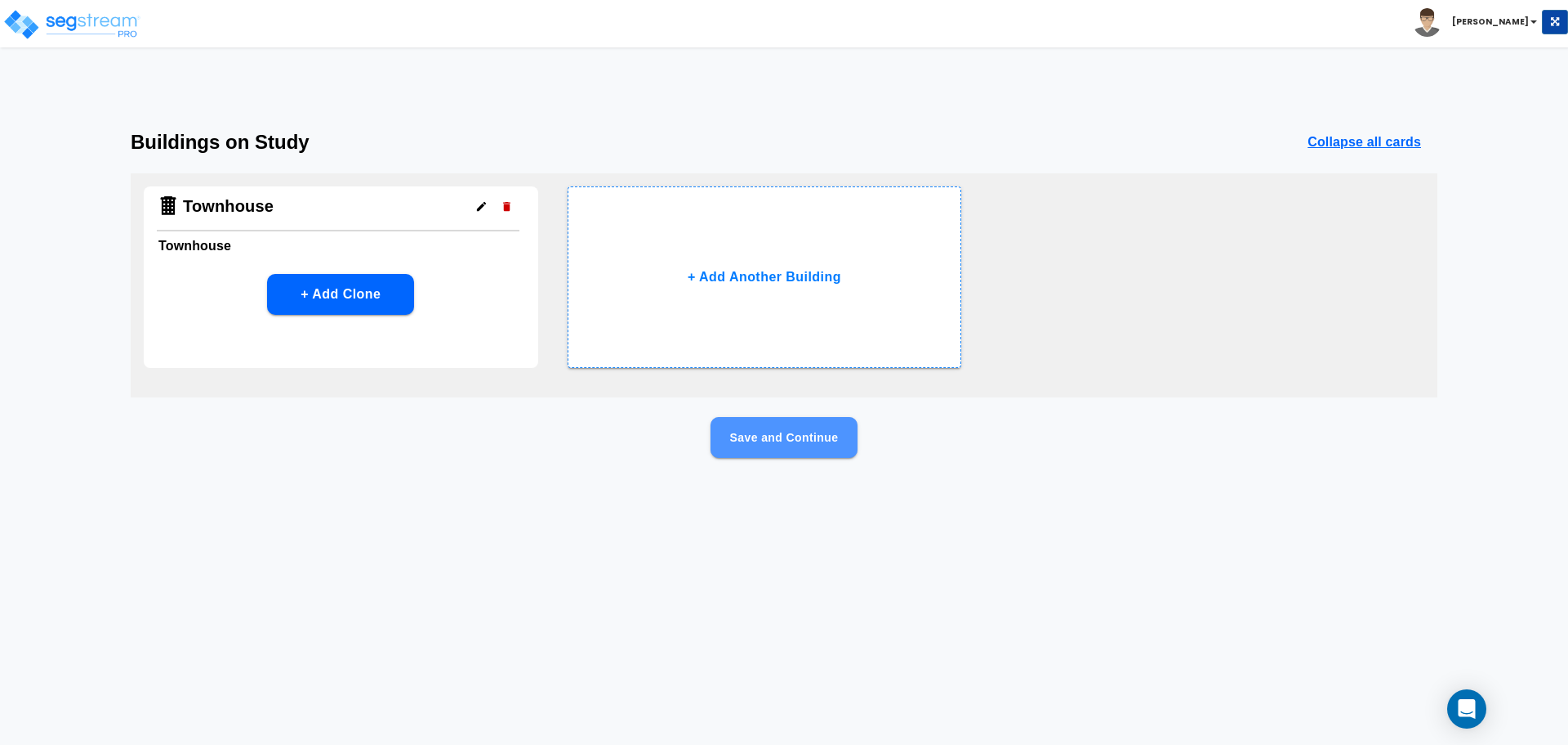
click at [778, 440] on button "Save and Continue" at bounding box center [784, 437] width 147 height 41
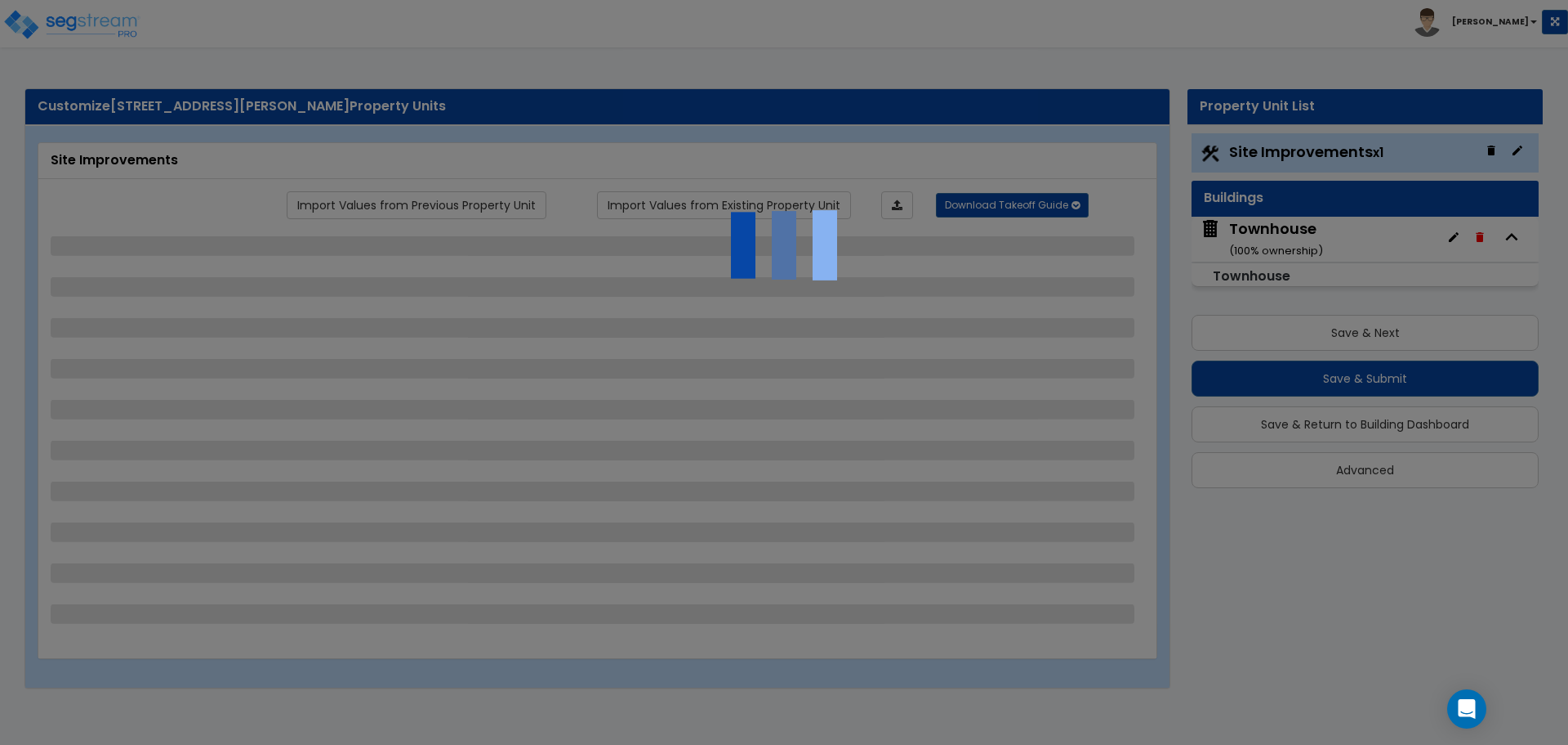
select select "2"
select select "1"
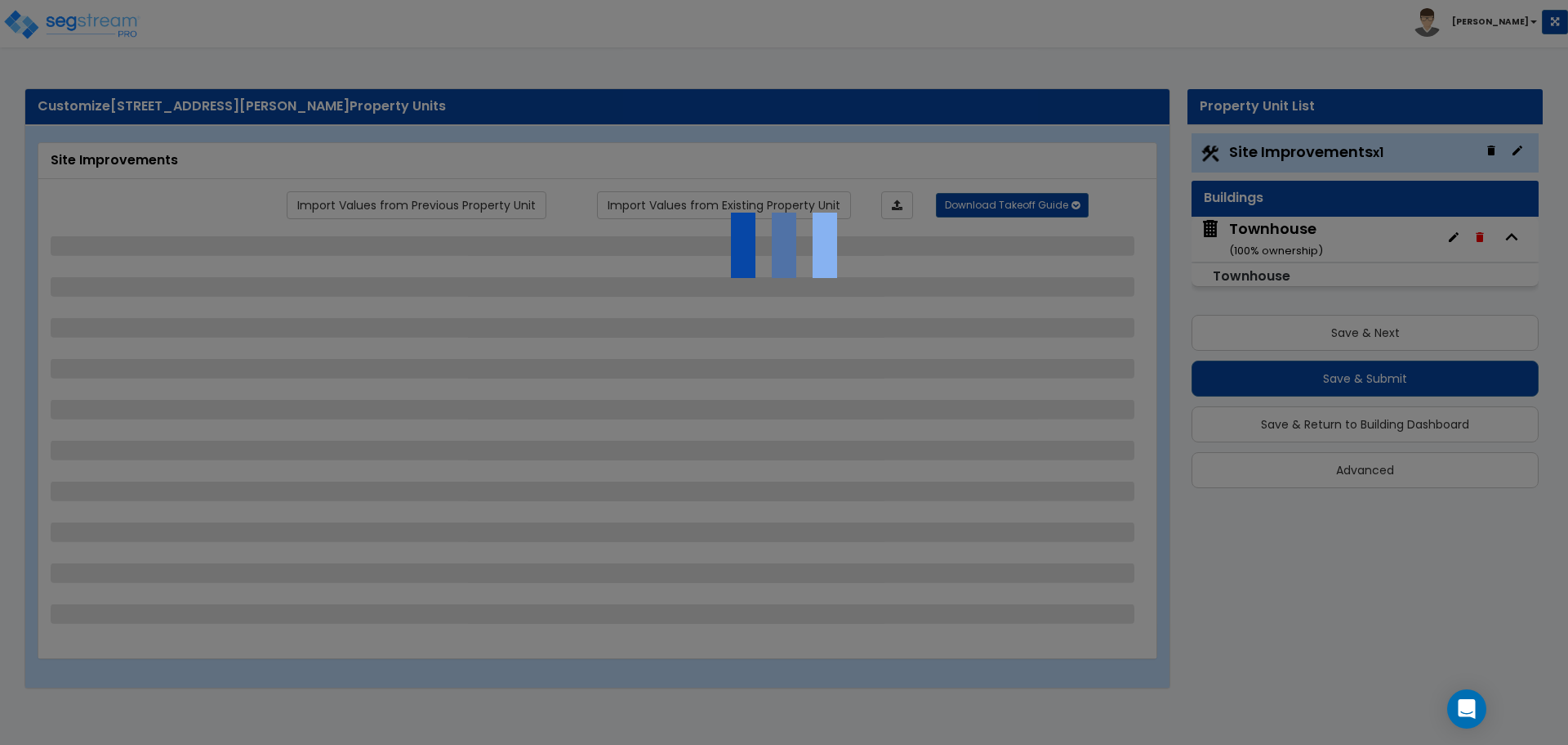
select select "1"
select select "3"
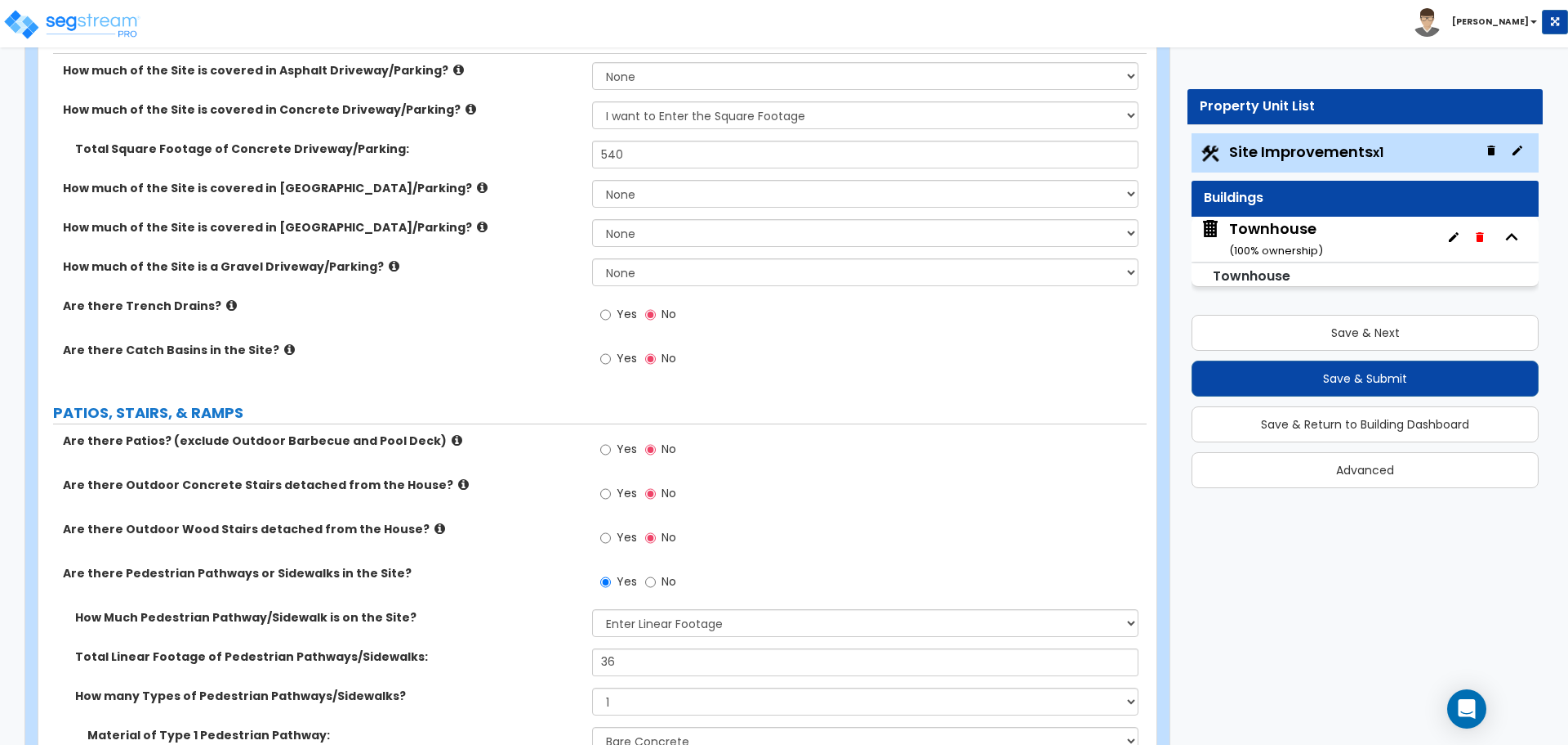
scroll to position [327, 0]
click at [610, 448] on input "Yes" at bounding box center [606, 450] width 11 height 18
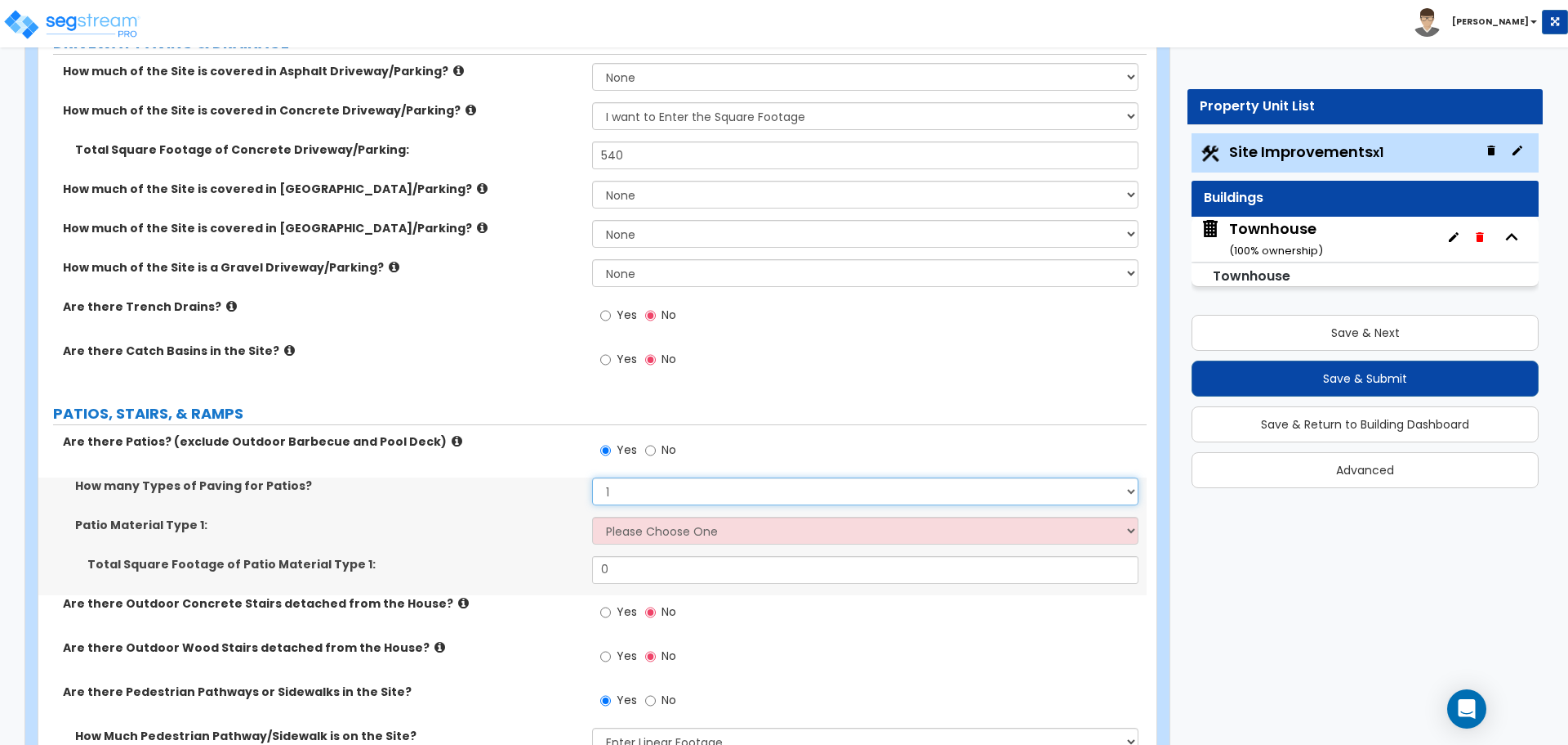
click at [629, 492] on select "1 2 3 4" at bounding box center [865, 491] width 545 height 28
click at [592, 478] on select "1 2 3 4" at bounding box center [865, 491] width 545 height 28
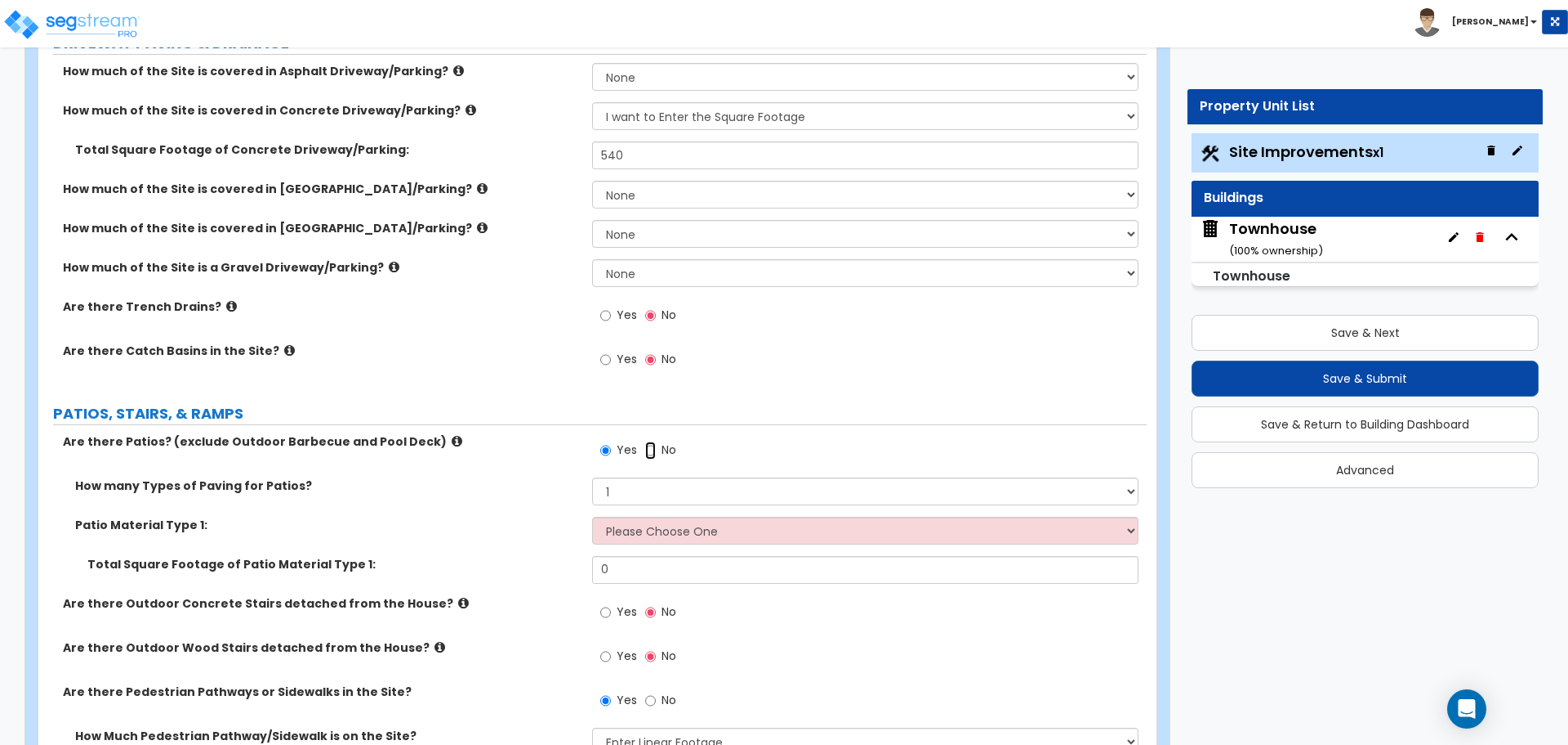
click at [652, 455] on input "No" at bounding box center [650, 450] width 11 height 18
radio input "false"
radio input "true"
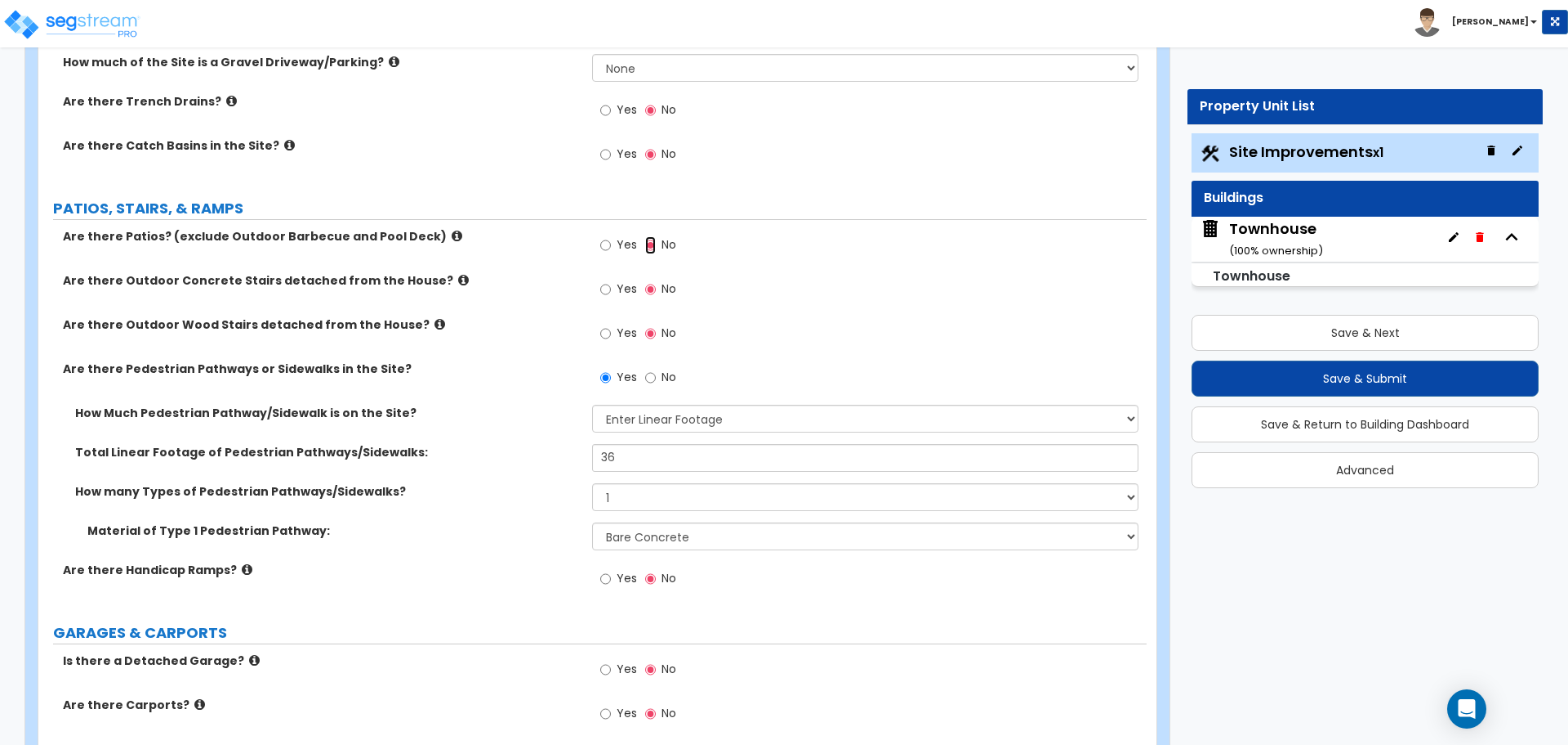
scroll to position [572, 0]
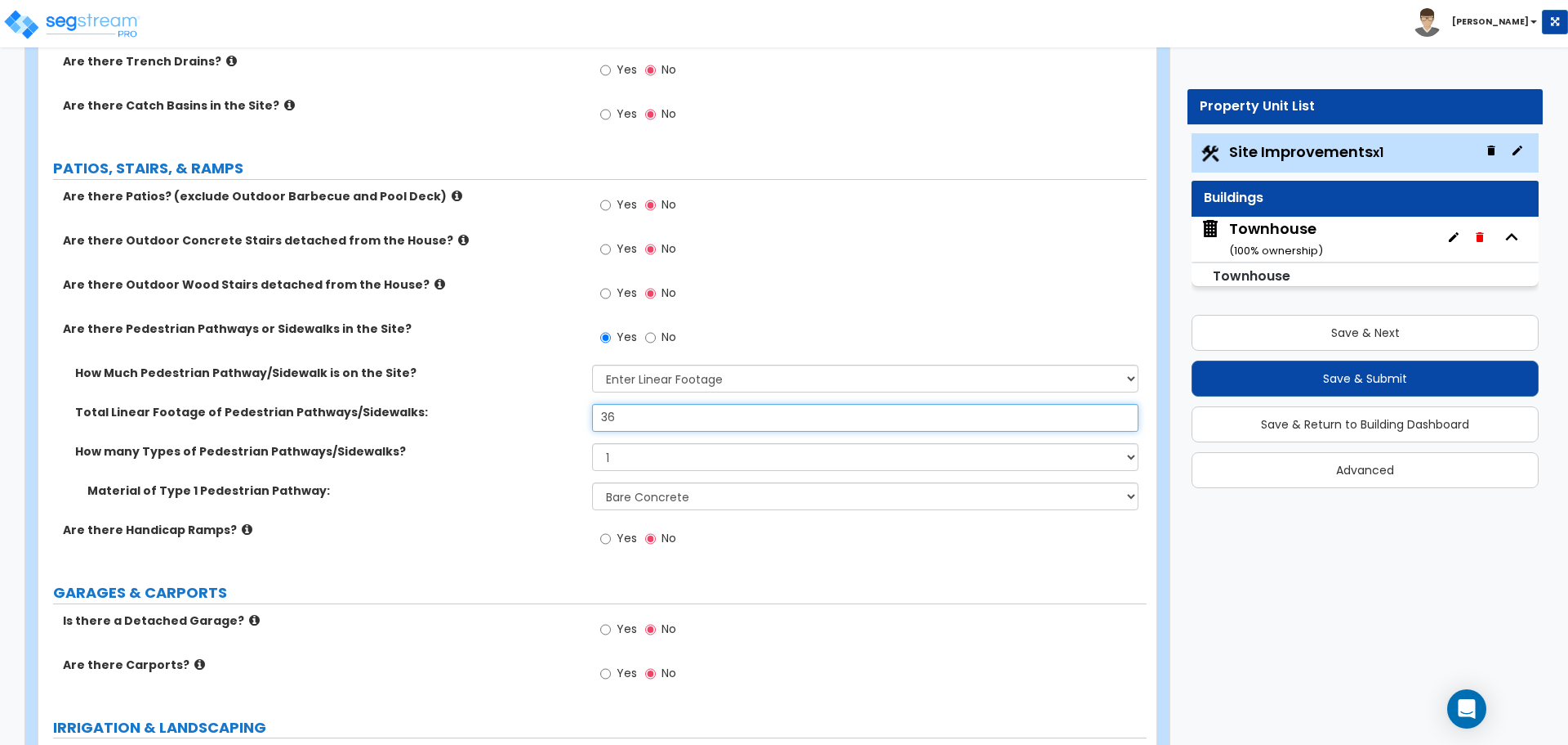
click at [718, 416] on input "36" at bounding box center [865, 417] width 545 height 28
type input "6"
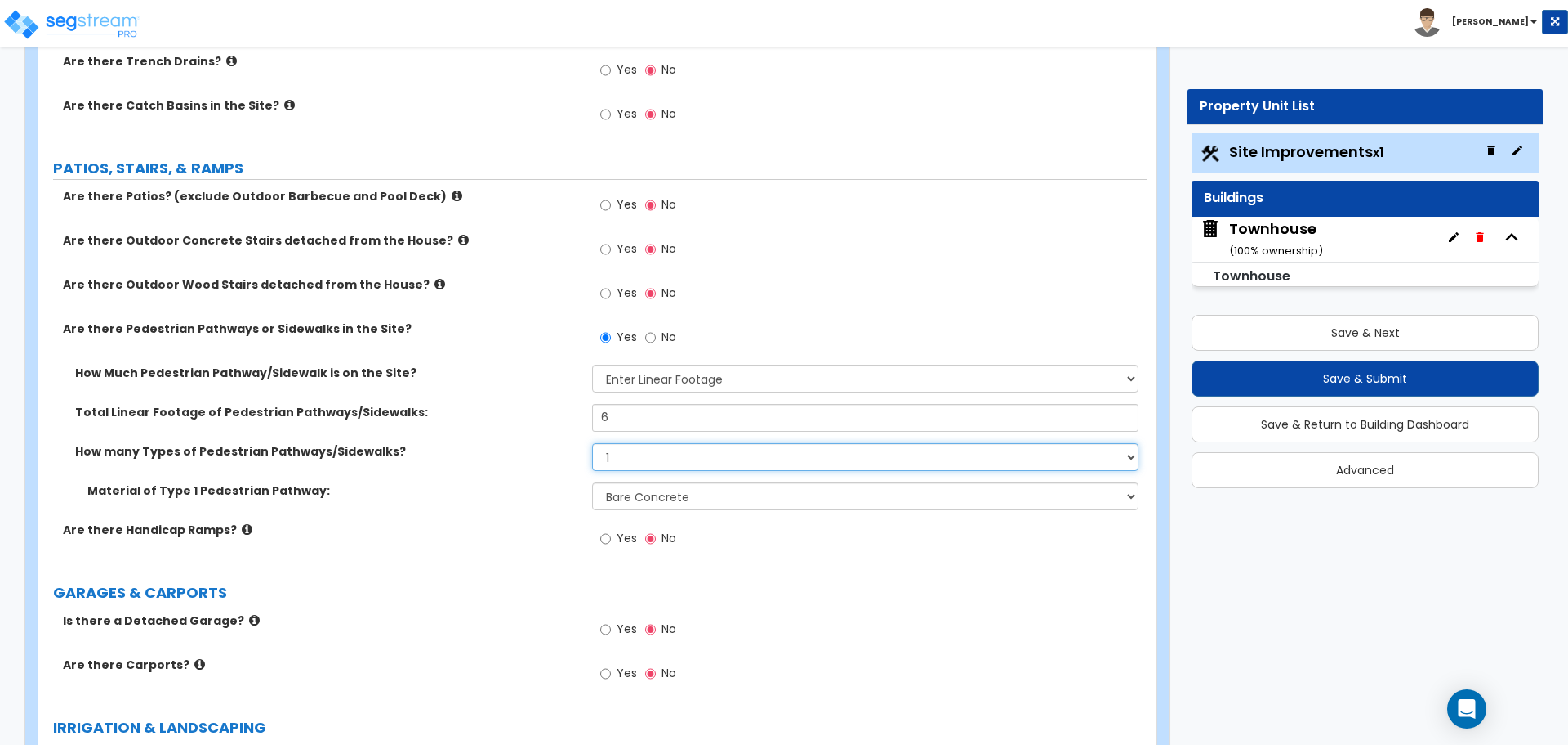
click at [709, 447] on select "Please Choose One 1 2 3" at bounding box center [865, 457] width 545 height 28
click at [575, 439] on div "Total Linear Footage of Pedestrian Pathways/Sidewalks: 6" at bounding box center [592, 422] width 1109 height 39
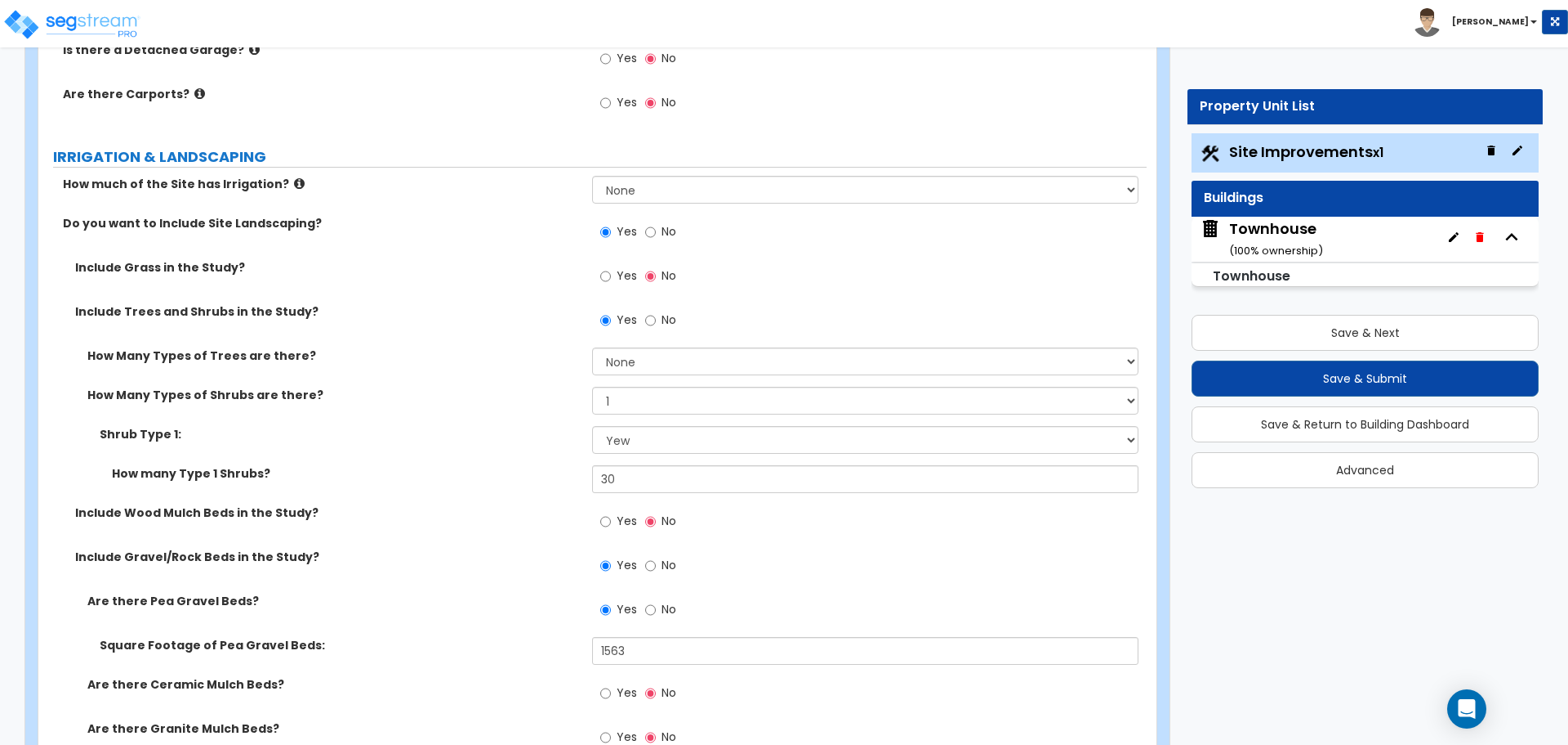
scroll to position [1145, 0]
click at [632, 440] on select "Please Choose One Arborvitae Azalea Yew Boxwood Juniper Holly Cotoneaster Euony…" at bounding box center [865, 438] width 545 height 28
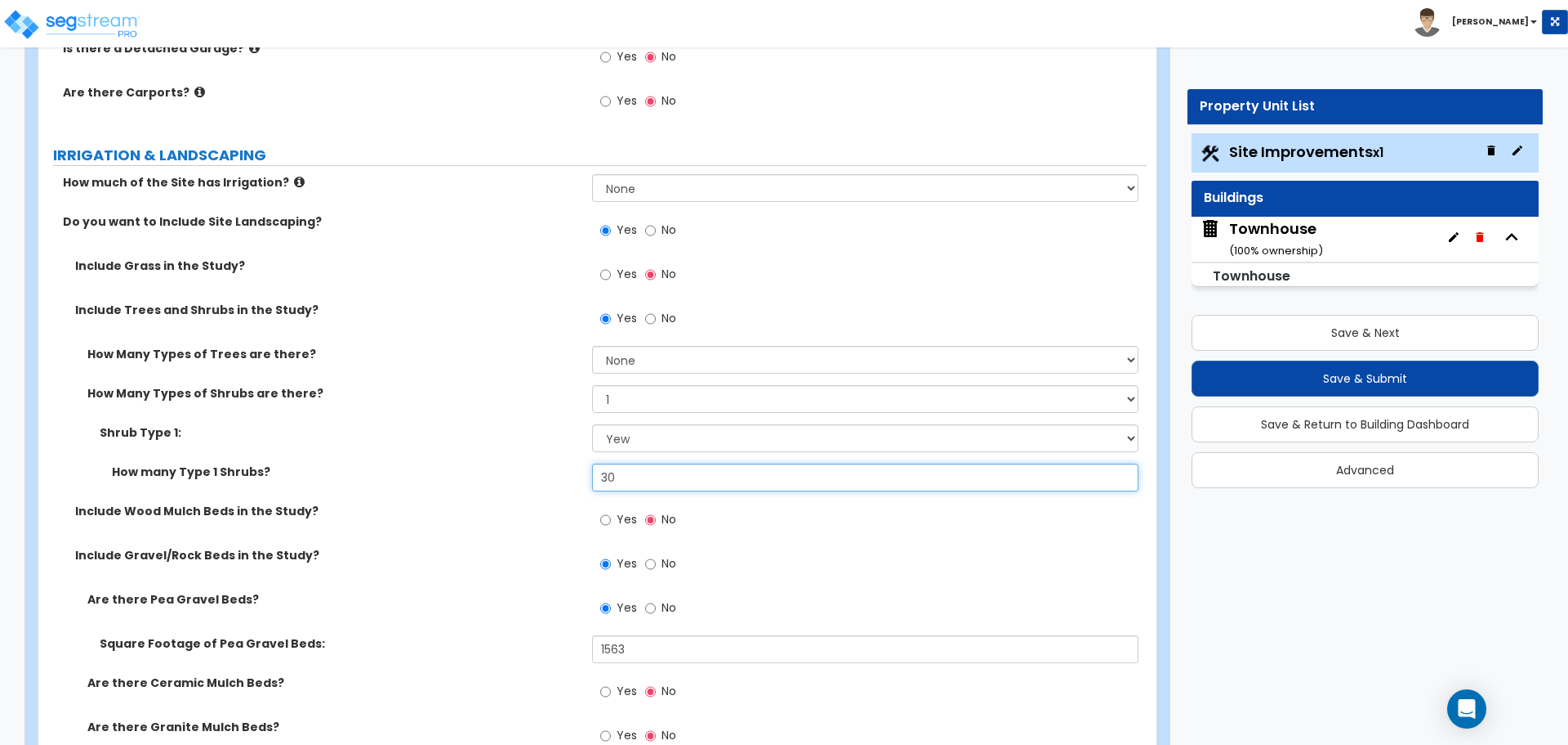
click at [640, 469] on input "30" at bounding box center [865, 477] width 545 height 28
type input "16"
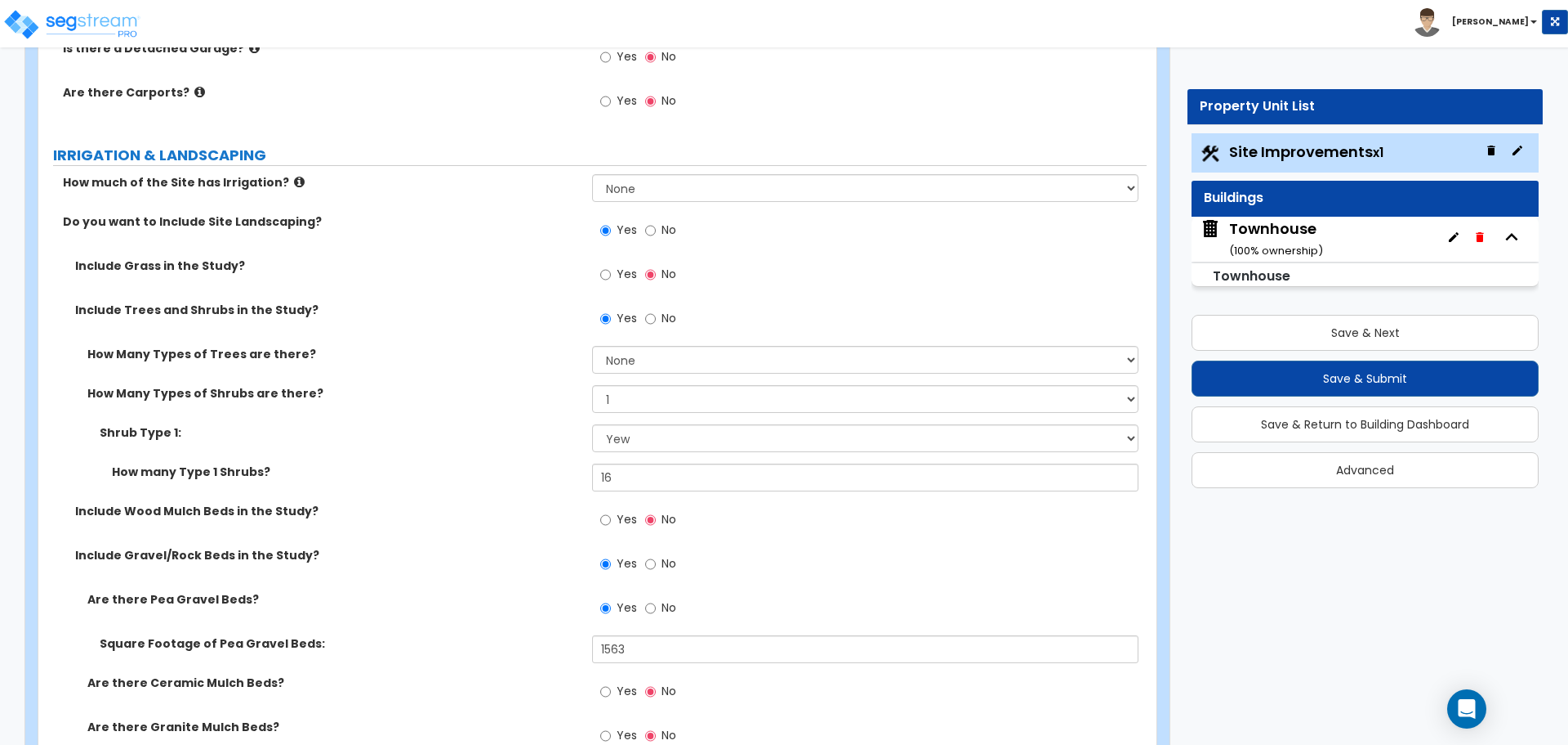
click at [578, 451] on div "Shrub Type 1: Please Choose One Arborvitae Azalea Yew Boxwood Juniper Holly Cot…" at bounding box center [592, 443] width 1109 height 39
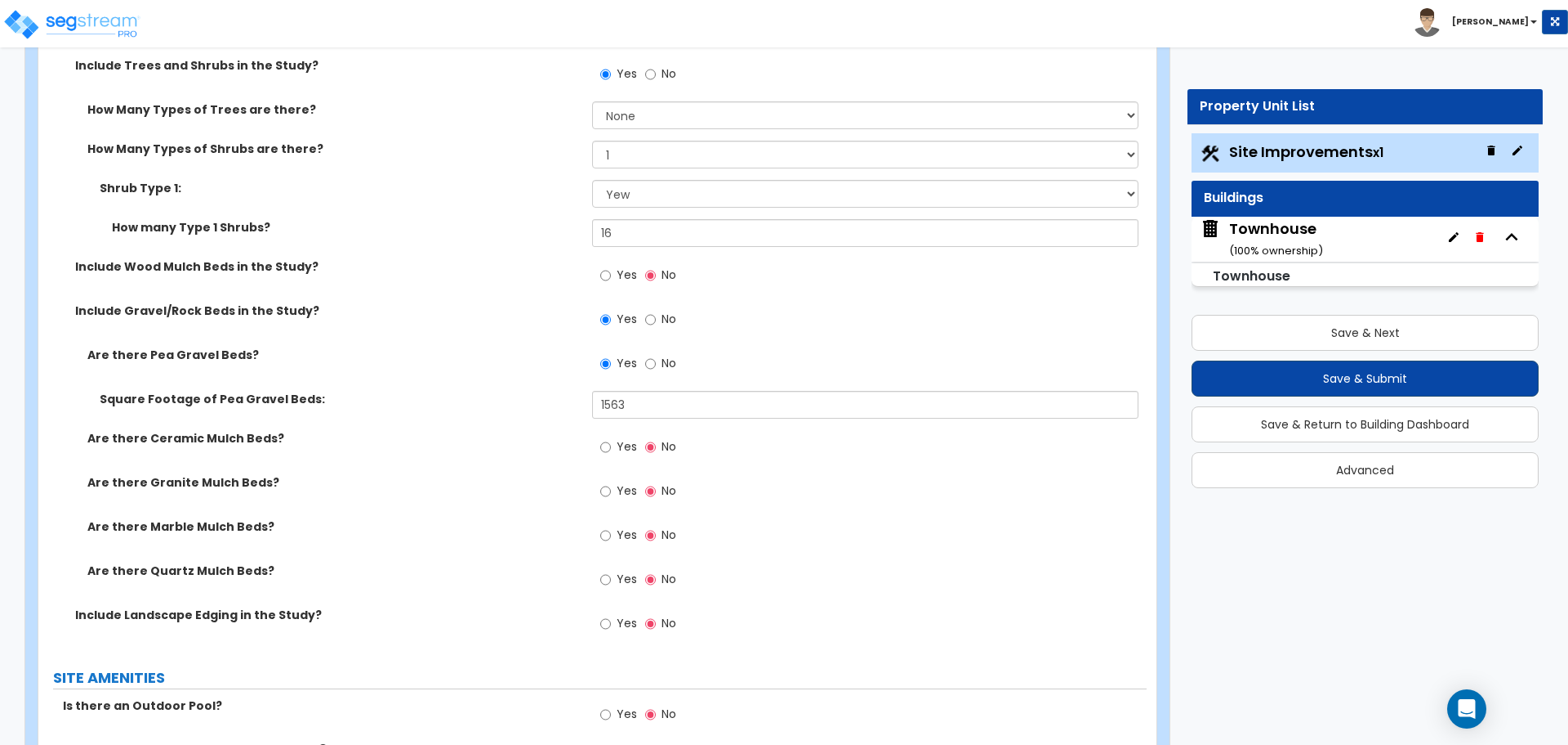
scroll to position [1389, 0]
click at [653, 403] on input "1563" at bounding box center [865, 403] width 545 height 28
type input "1,504"
click at [481, 416] on div "Square Footage of Pea Gravel Beds: 1,504" at bounding box center [592, 409] width 1109 height 39
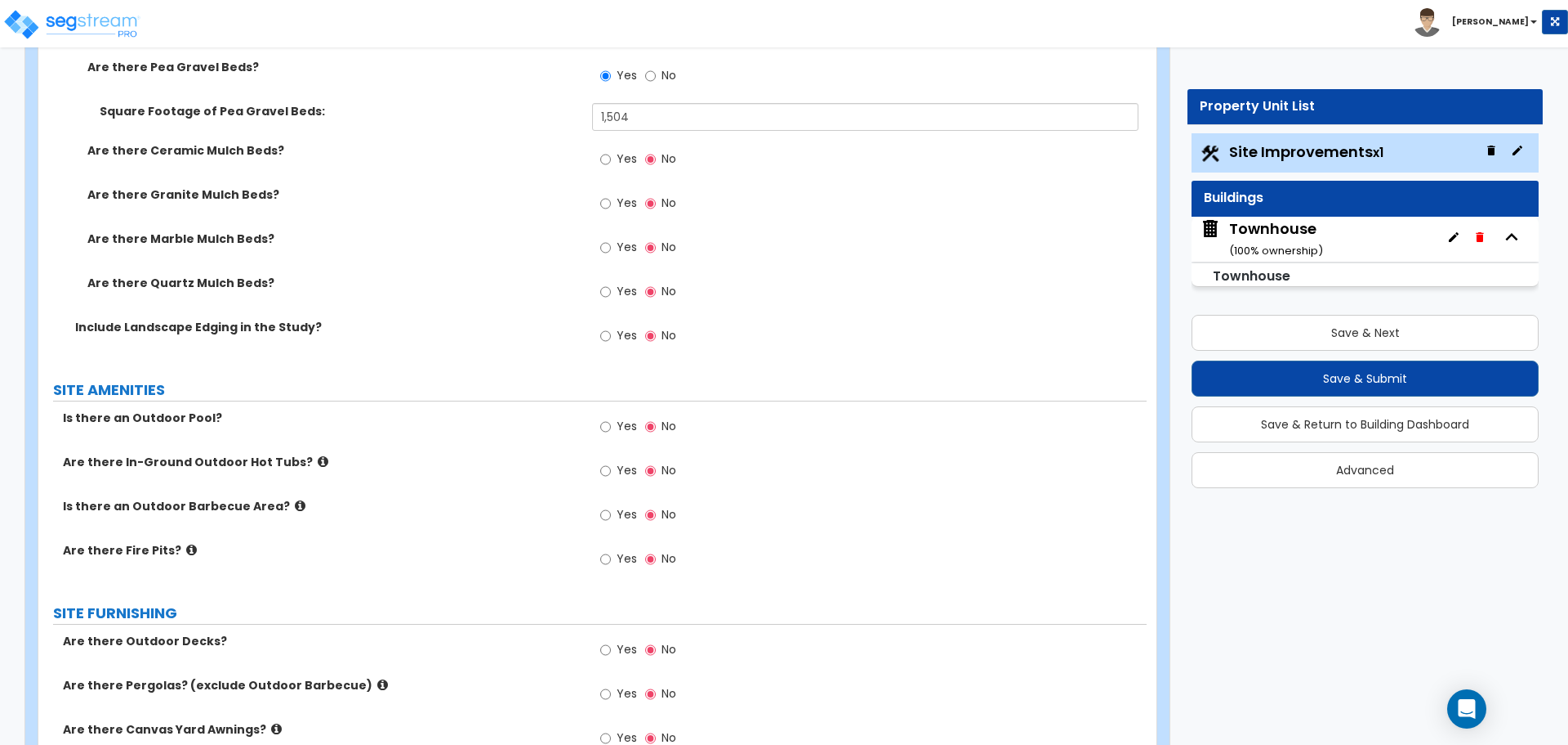
scroll to position [1717, 0]
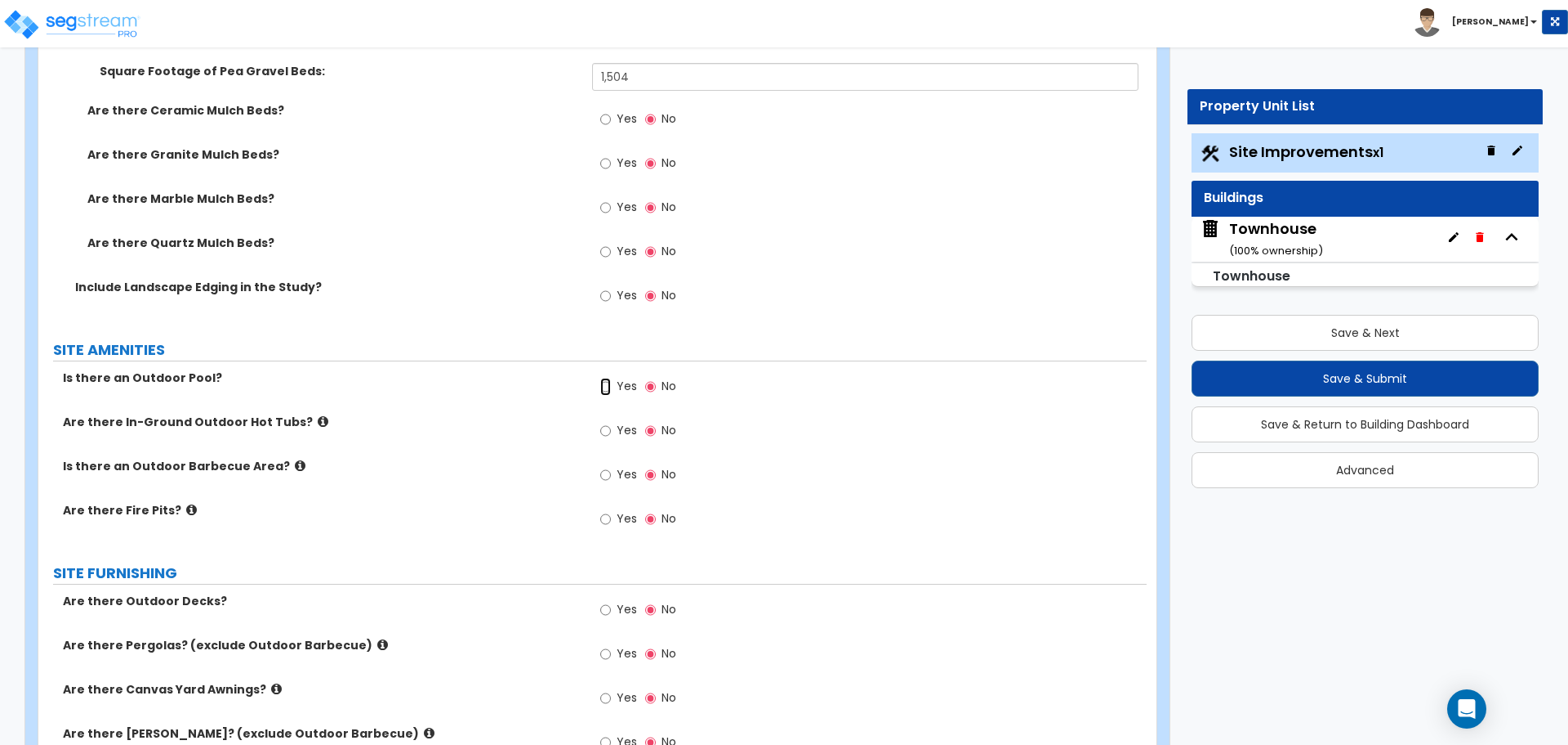
click at [610, 390] on input "Yes" at bounding box center [606, 387] width 11 height 18
radio input "true"
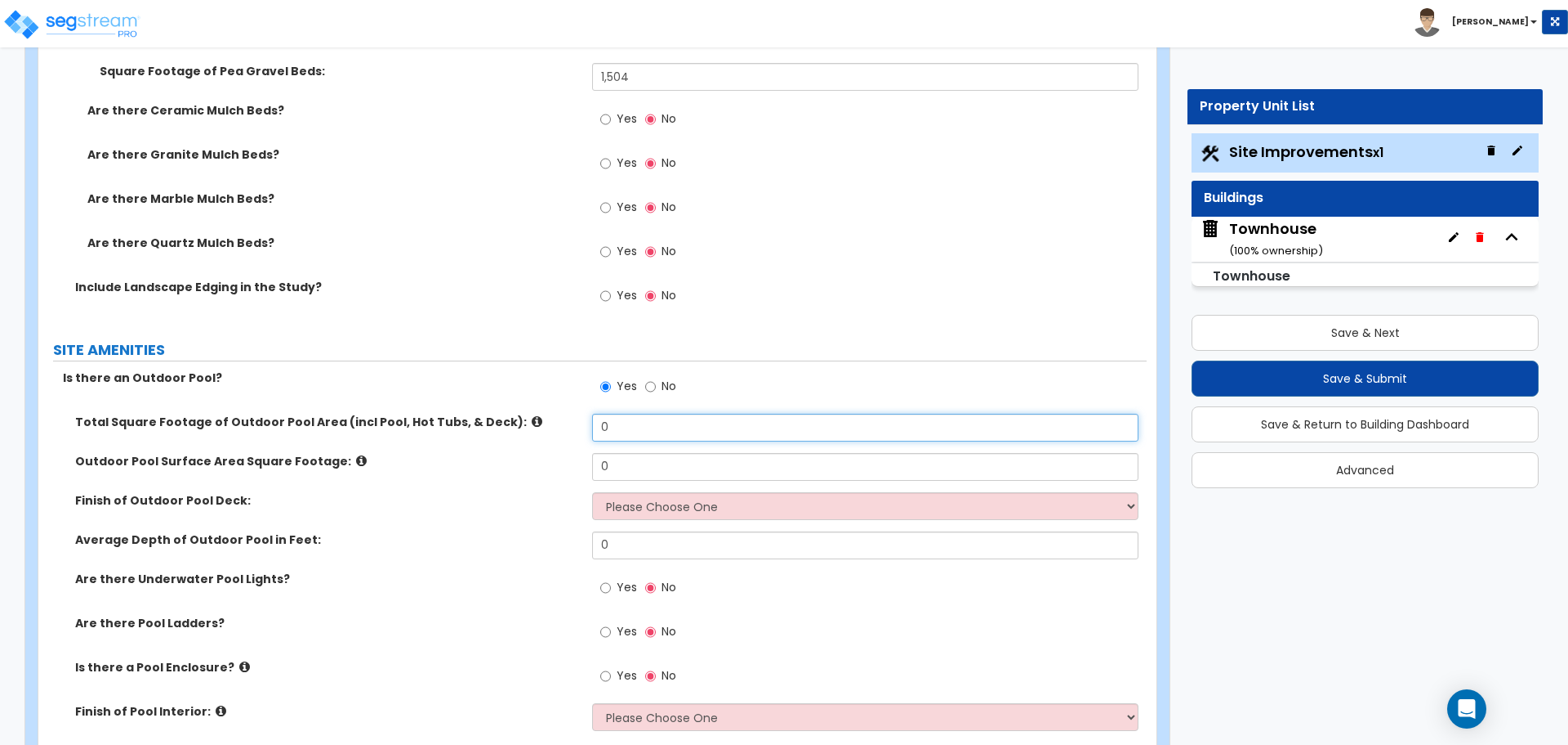
click at [631, 428] on input "0" at bounding box center [865, 427] width 545 height 28
type input "279.49"
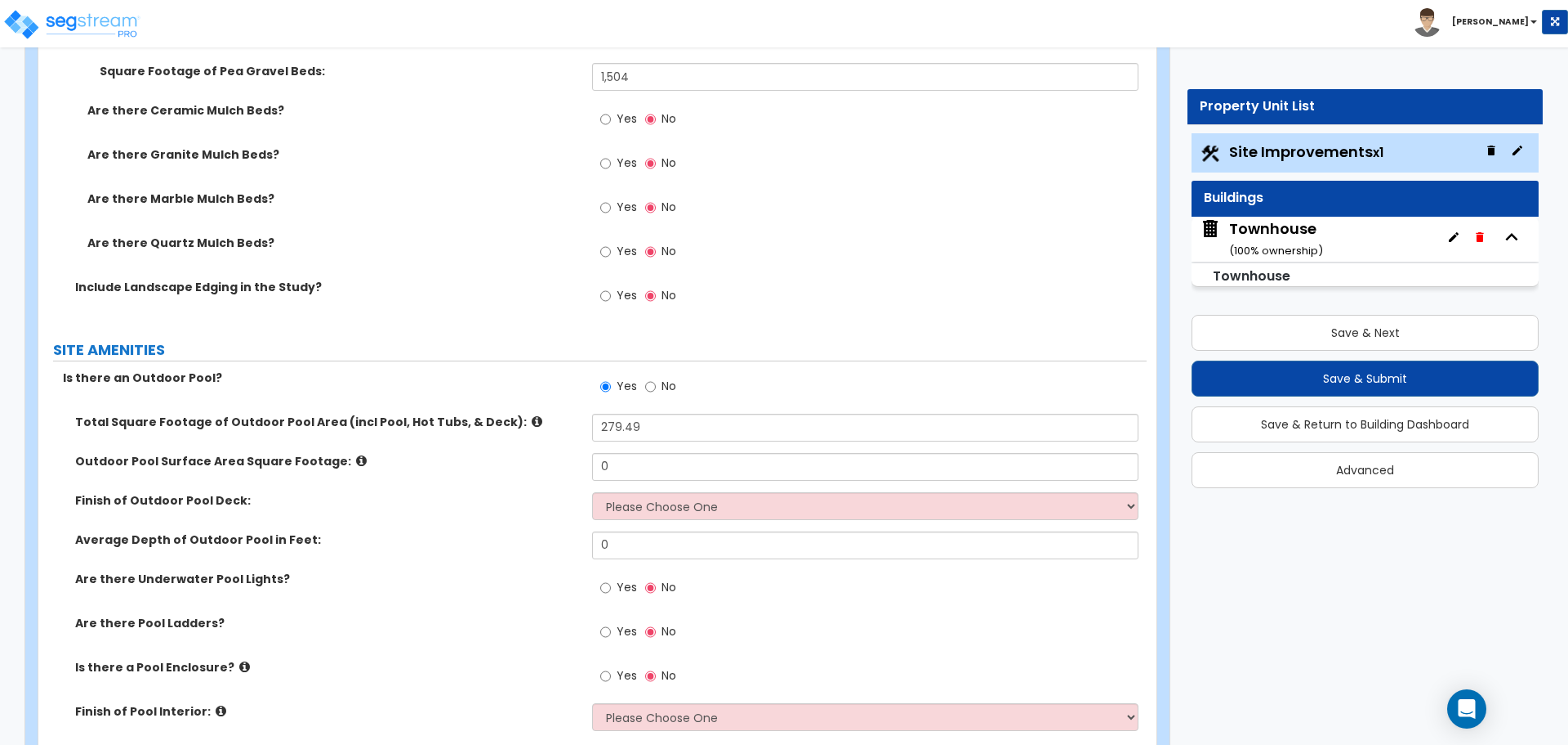
click at [575, 445] on div "Total Square Footage of Outdoor Pool Area (incl Pool, Hot Tubs, & Deck): 279.49" at bounding box center [592, 432] width 1109 height 39
click at [656, 451] on div "Total Square Footage of Outdoor Pool Area (incl Pool, Hot Tubs, & Deck): 279.49" at bounding box center [592, 432] width 1109 height 39
click at [356, 461] on icon at bounding box center [361, 460] width 11 height 13
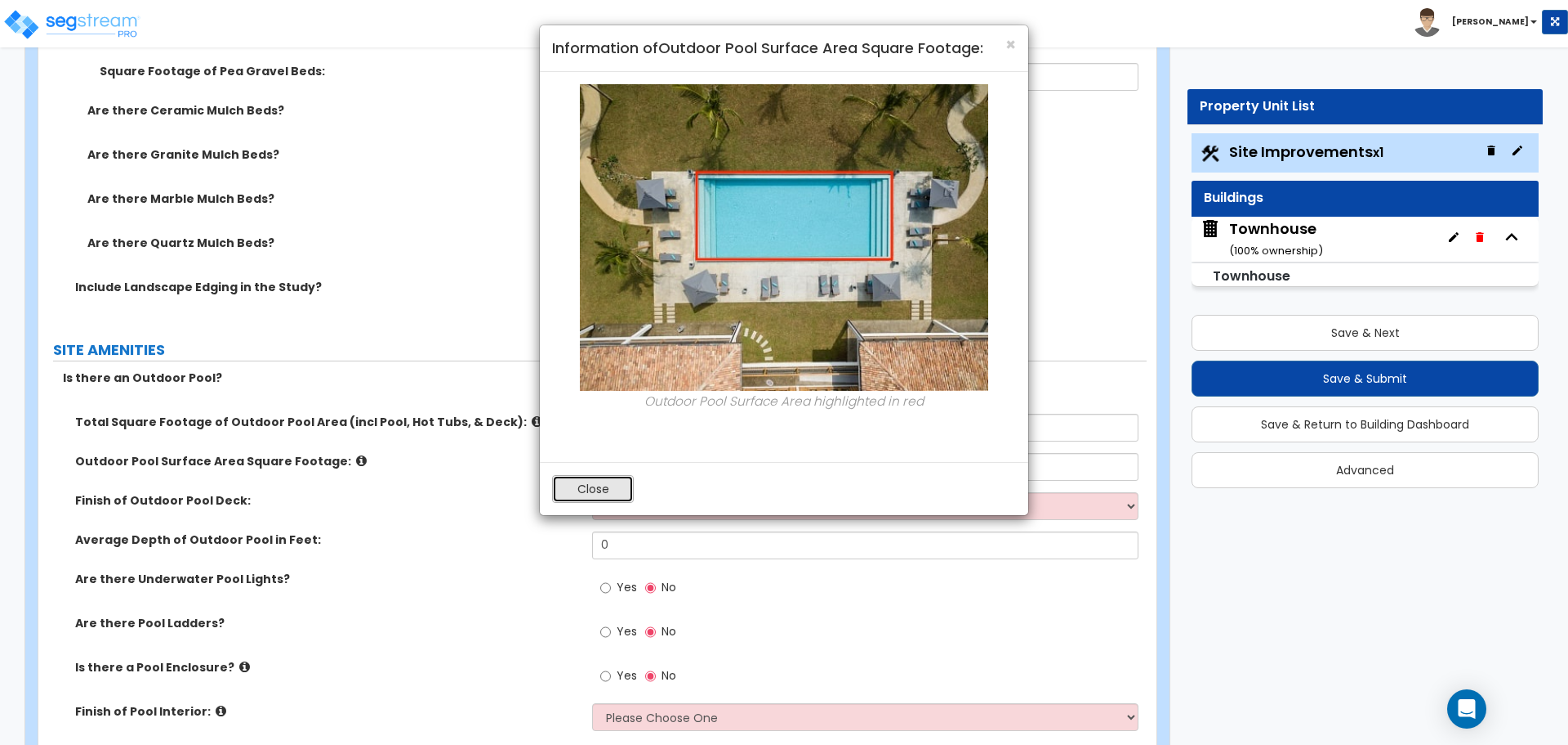
click at [600, 484] on button "Close" at bounding box center [593, 489] width 82 height 28
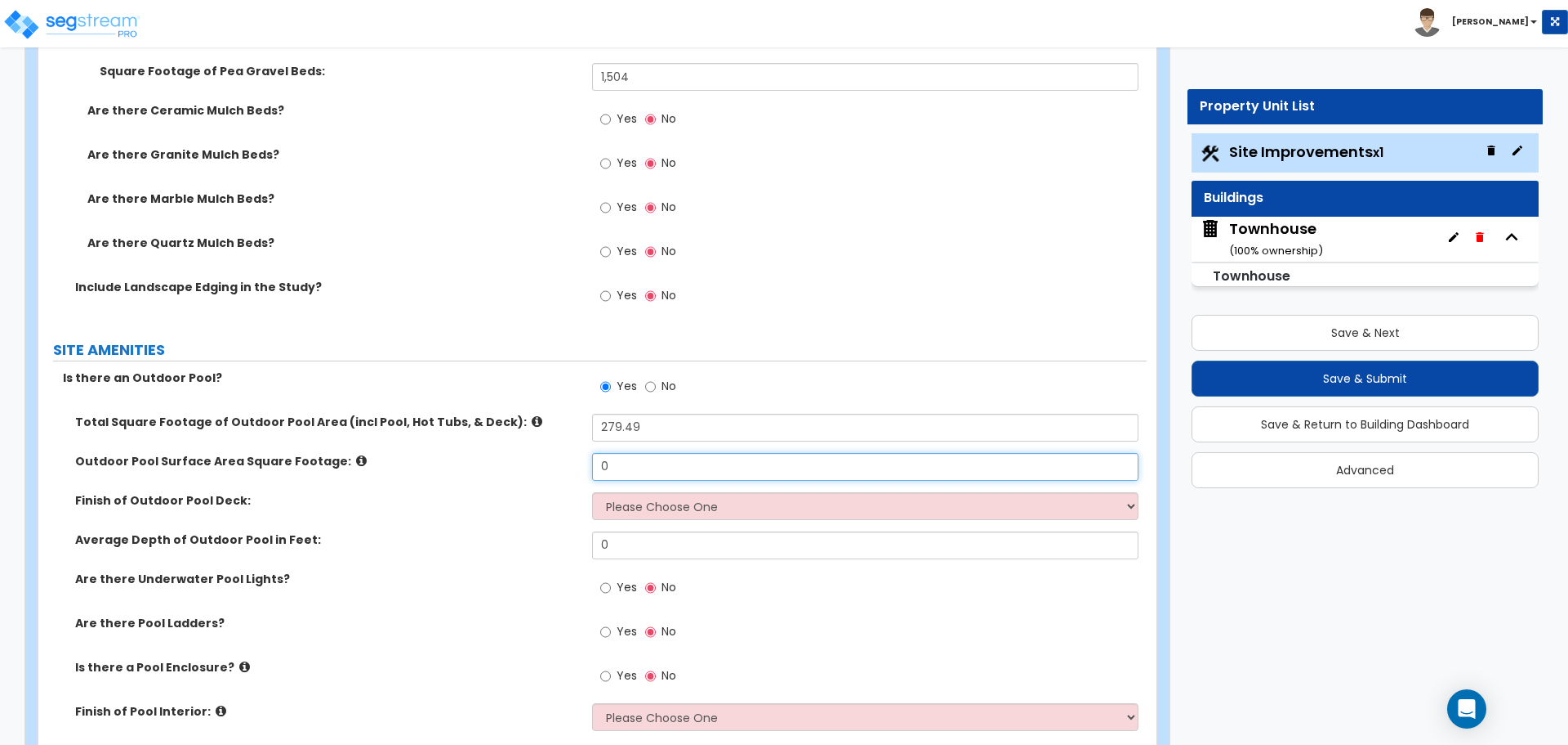
click at [669, 462] on input "0" at bounding box center [865, 467] width 545 height 28
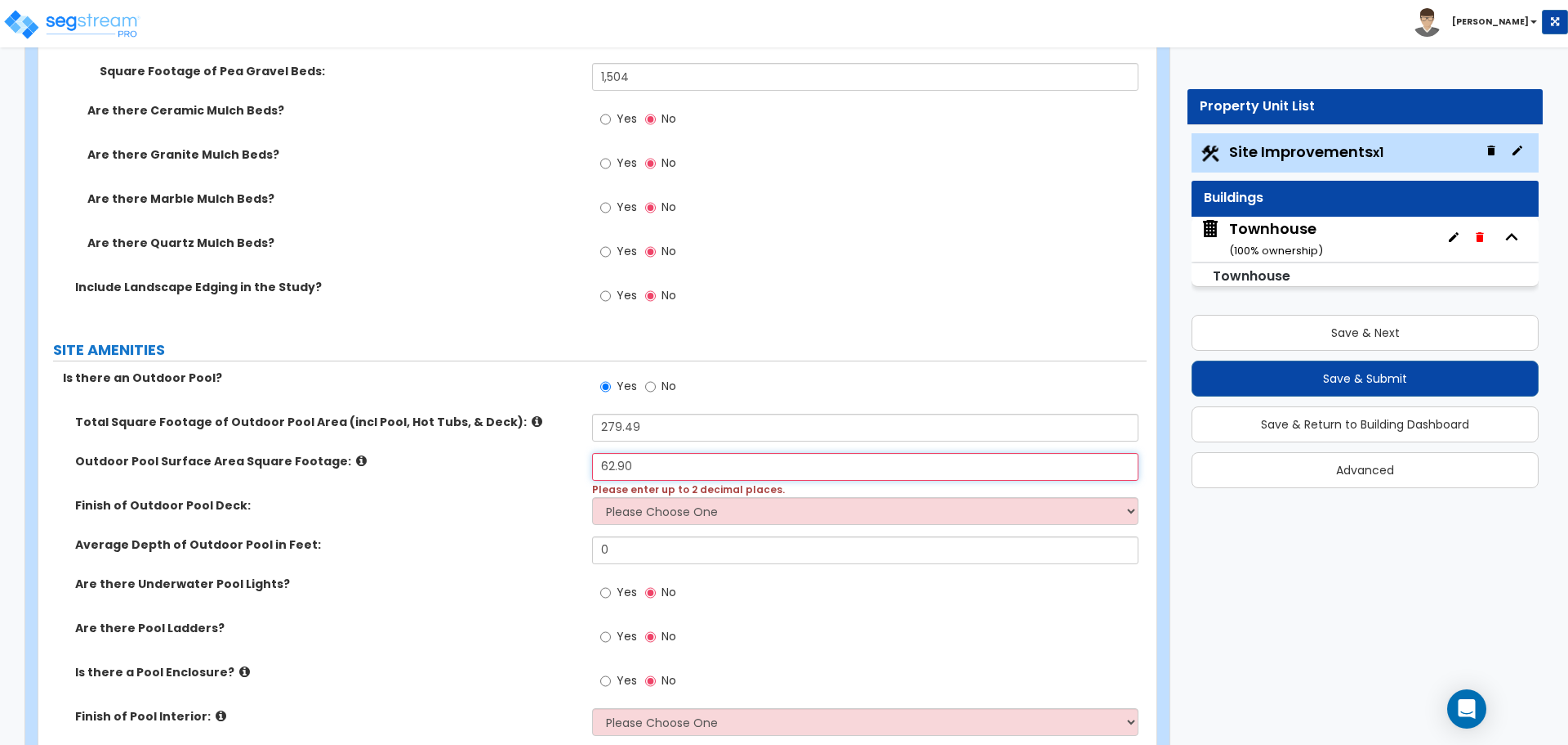
type input "62.90"
click at [565, 489] on div "Outdoor Pool Surface Area Square Footage: 62.90 Please enter up to 2 decimal pl…" at bounding box center [592, 475] width 1109 height 44
click at [618, 509] on select "Please Choose One Bare Concrete Stamped Concrete Brick Pavers Stone Pavers Wood…" at bounding box center [865, 510] width 545 height 28
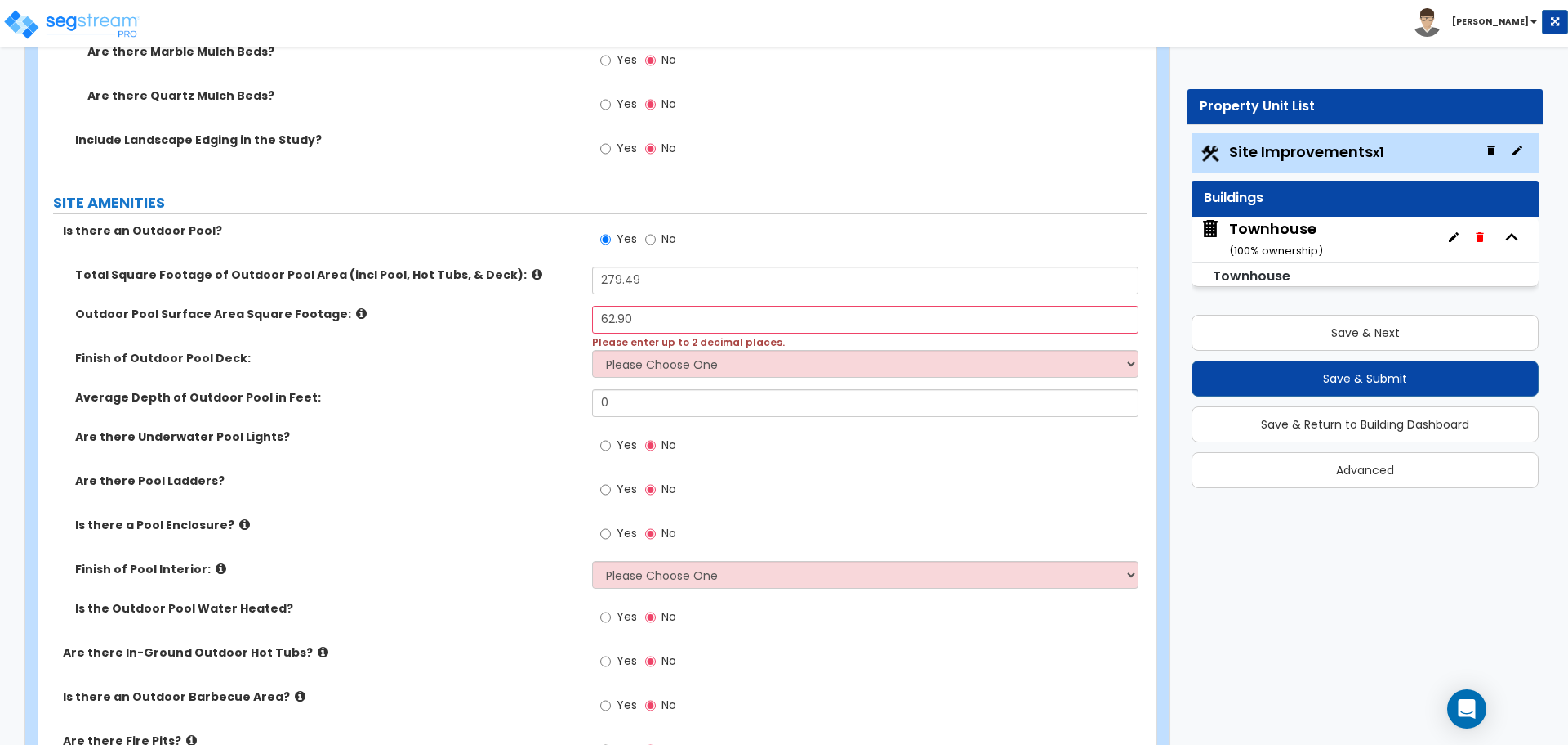
scroll to position [1880, 0]
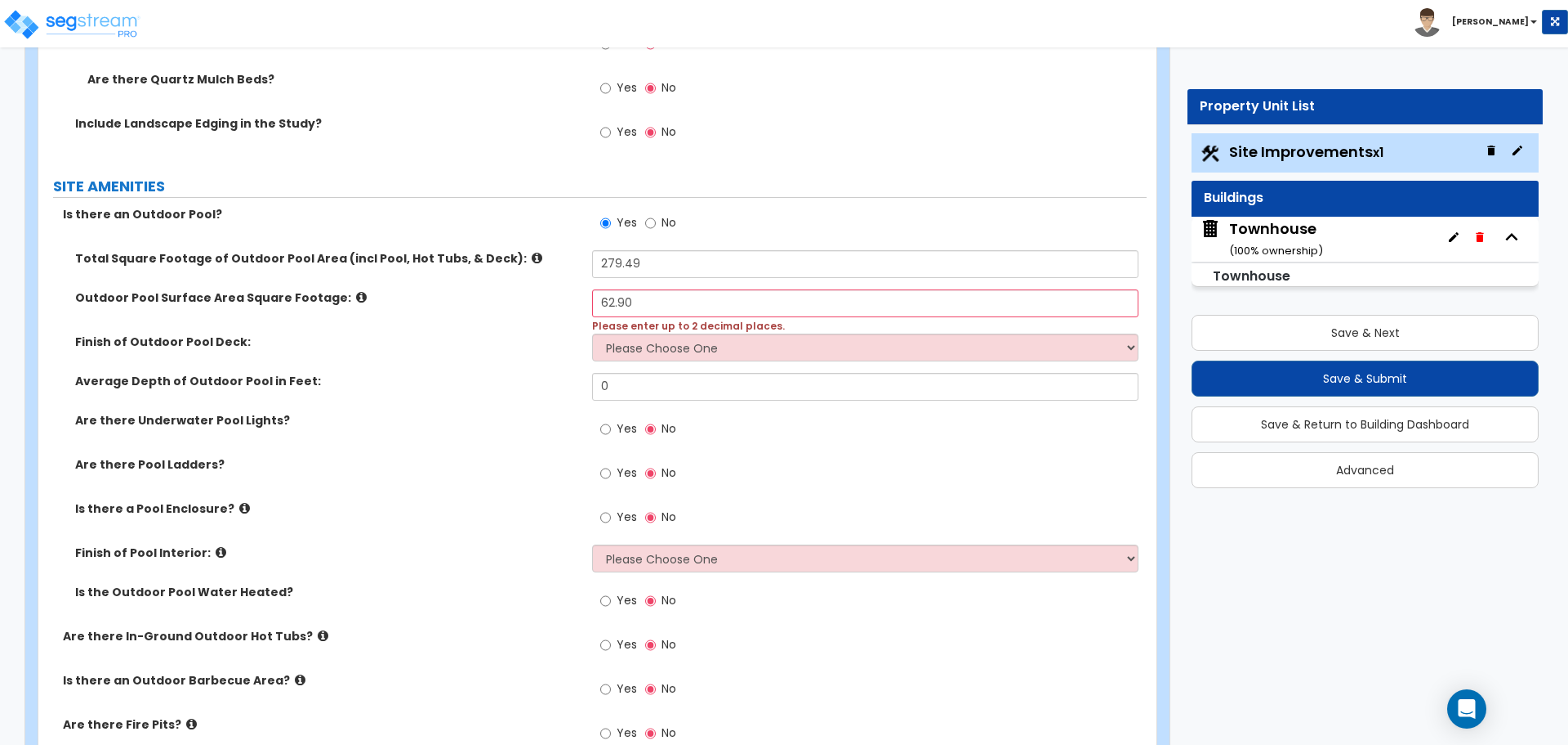
click at [668, 363] on div "Finish of Outdoor Pool Deck: Please Choose One Bare Concrete Stamped Concrete B…" at bounding box center [592, 353] width 1109 height 39
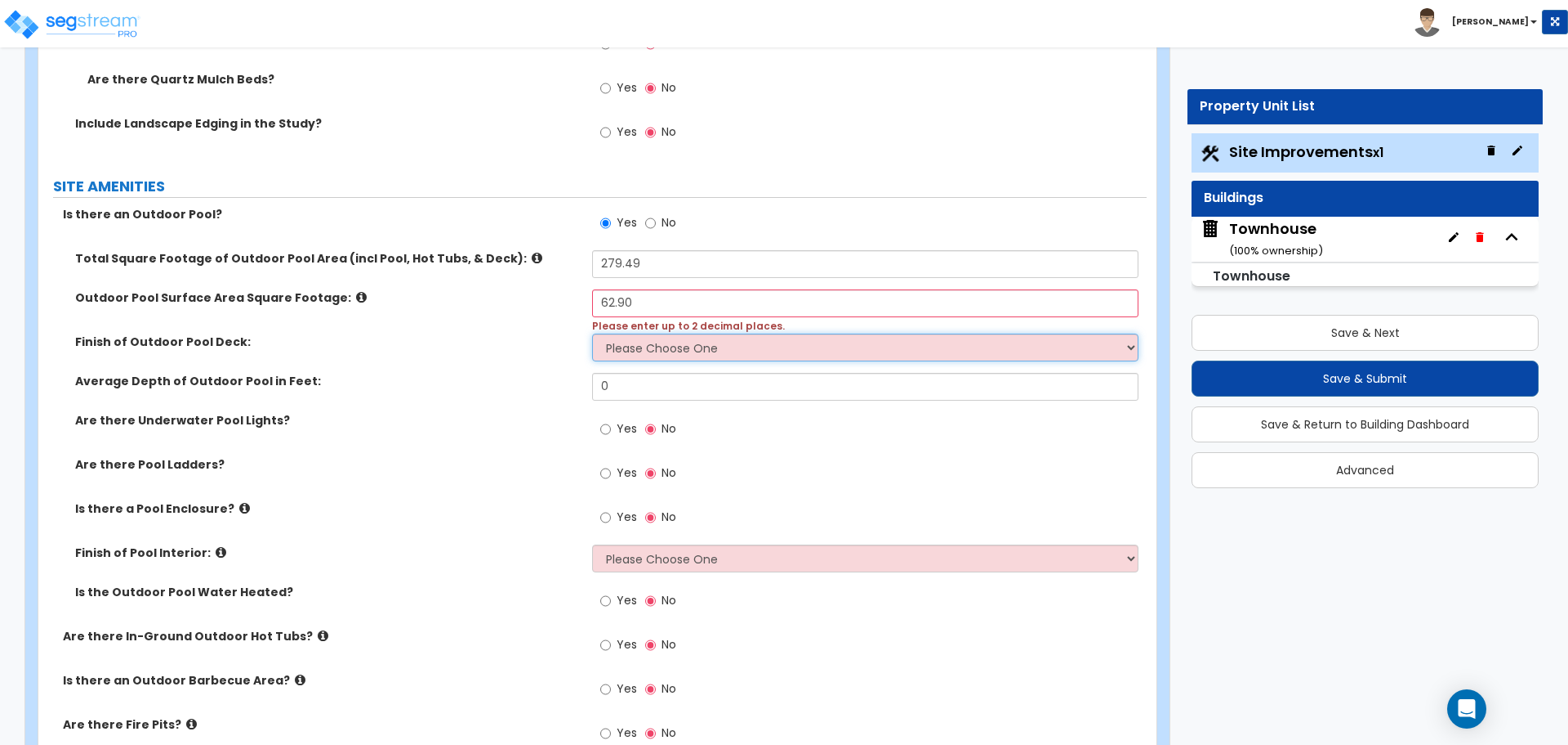
click at [668, 353] on select "Please Choose One Bare Concrete Stamped Concrete Brick Pavers Stone Pavers Wood…" at bounding box center [865, 347] width 545 height 28
click at [707, 345] on select "Please Choose One Bare Concrete Stamped Concrete Brick Pavers Stone Pavers Wood…" at bounding box center [865, 347] width 545 height 28
drag, startPoint x: 707, startPoint y: 345, endPoint x: 758, endPoint y: 339, distance: 51.4
click at [707, 345] on select "Please Choose One Bare Concrete Stamped Concrete Brick Pavers Stone Pavers Wood…" at bounding box center [865, 347] width 545 height 28
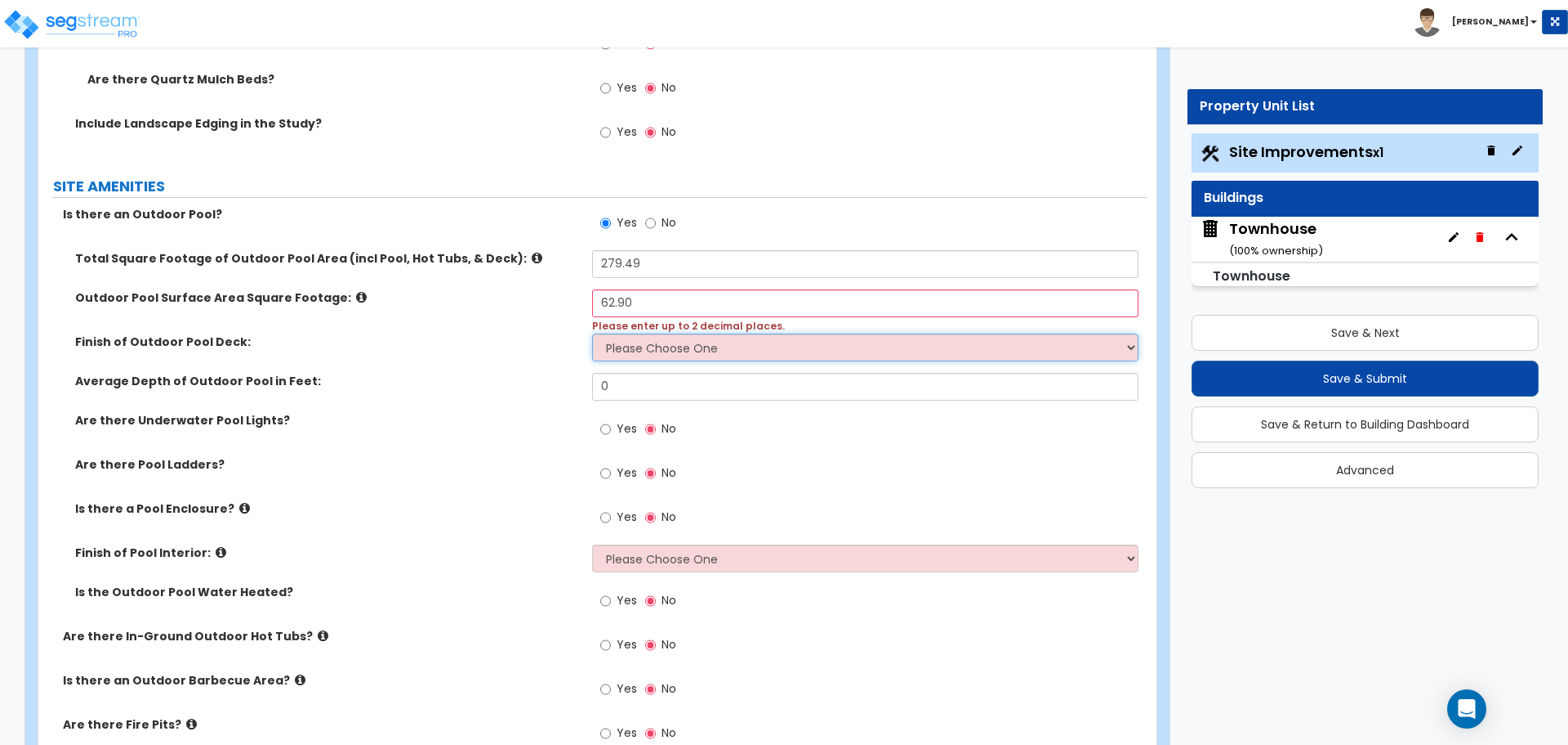
click at [649, 353] on select "Please Choose One Bare Concrete Stamped Concrete Brick Pavers Stone Pavers Wood…" at bounding box center [865, 347] width 545 height 28
select select "1"
click at [592, 334] on select "Please Choose One Bare Concrete Stamped Concrete Brick Pavers Stone Pavers Wood…" at bounding box center [865, 347] width 545 height 28
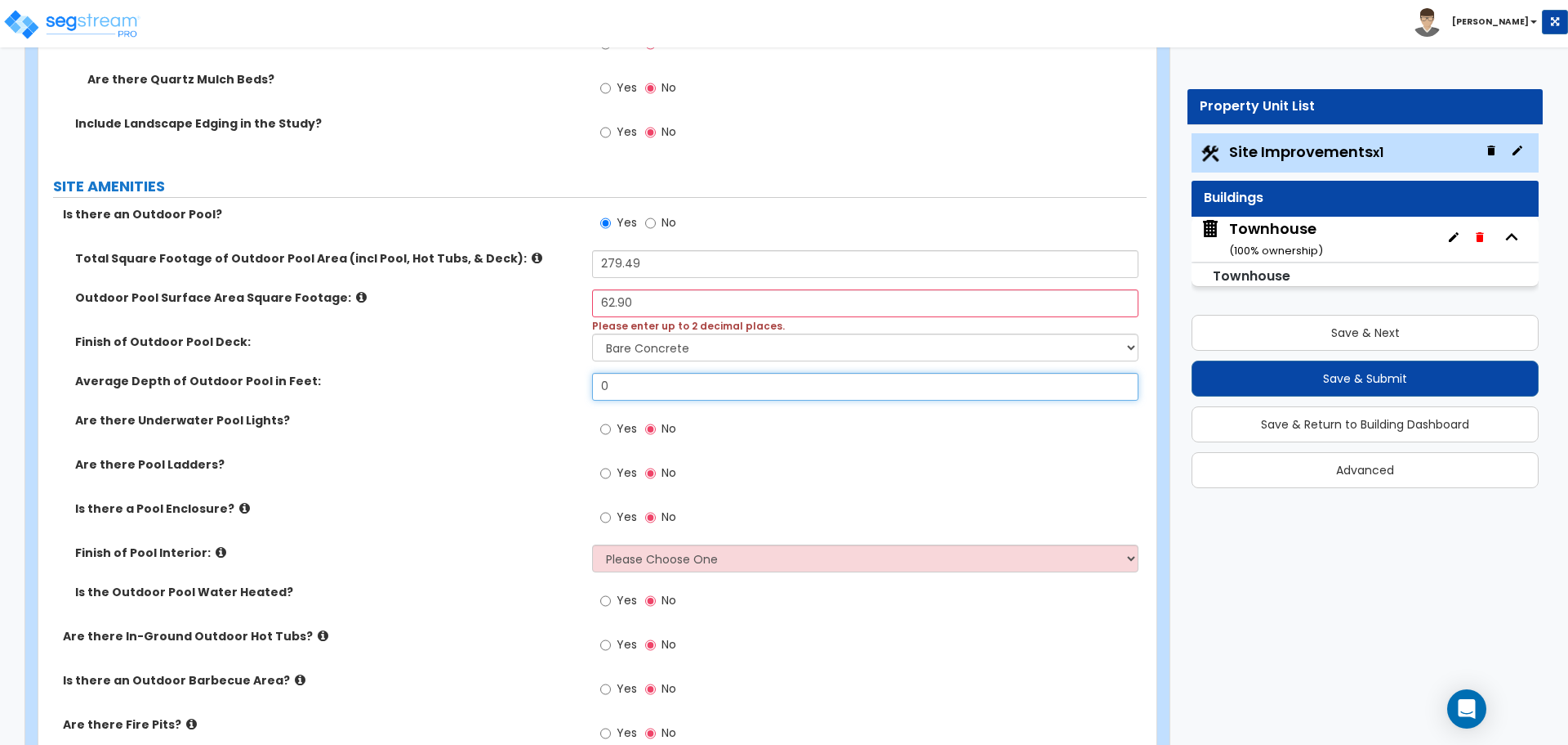
click at [641, 388] on input "0" at bounding box center [865, 386] width 545 height 28
type input "5"
click at [522, 387] on label "Average Depth of Outdoor Pool in Feet:" at bounding box center [327, 381] width 505 height 16
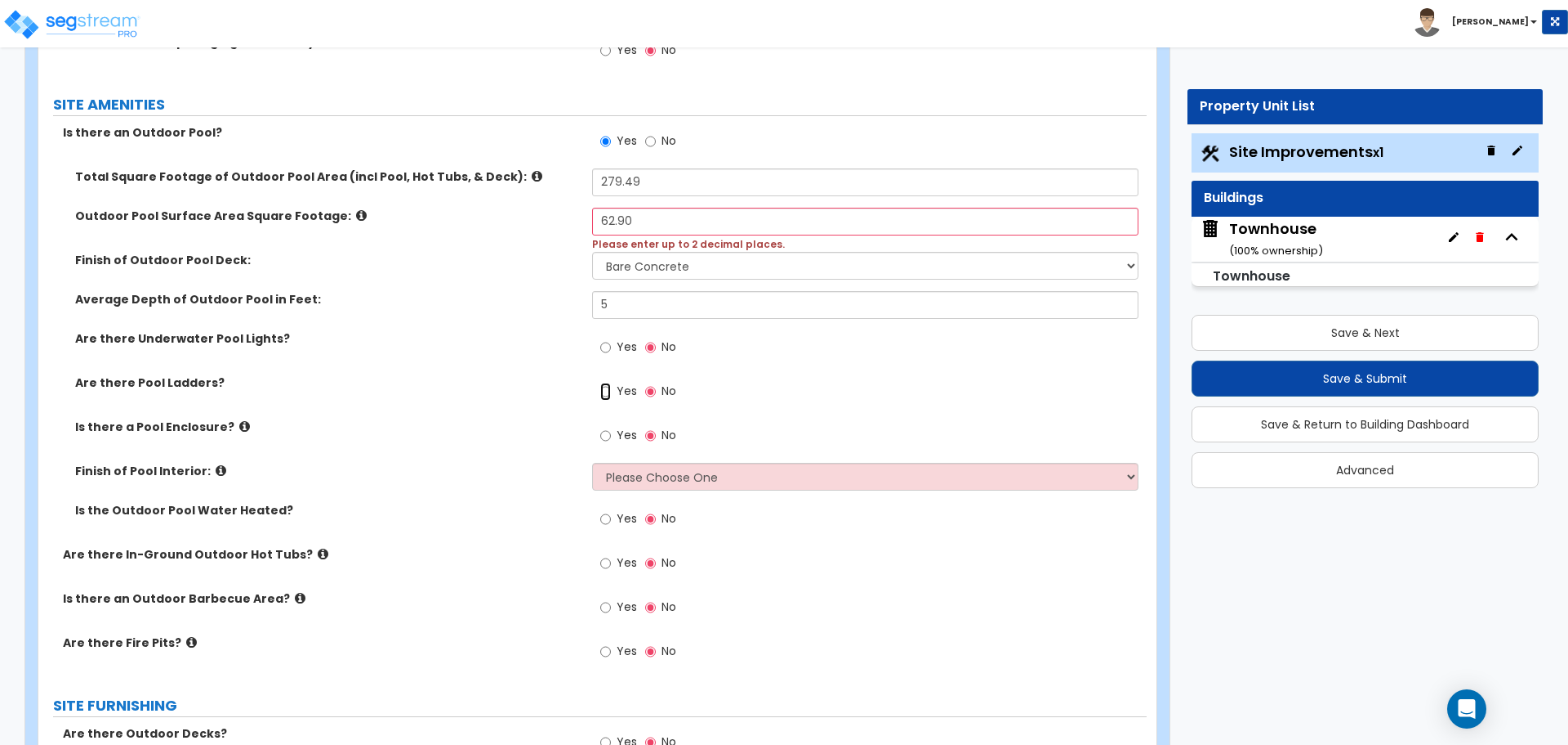
click at [606, 389] on input "Yes" at bounding box center [606, 392] width 11 height 18
radio input "true"
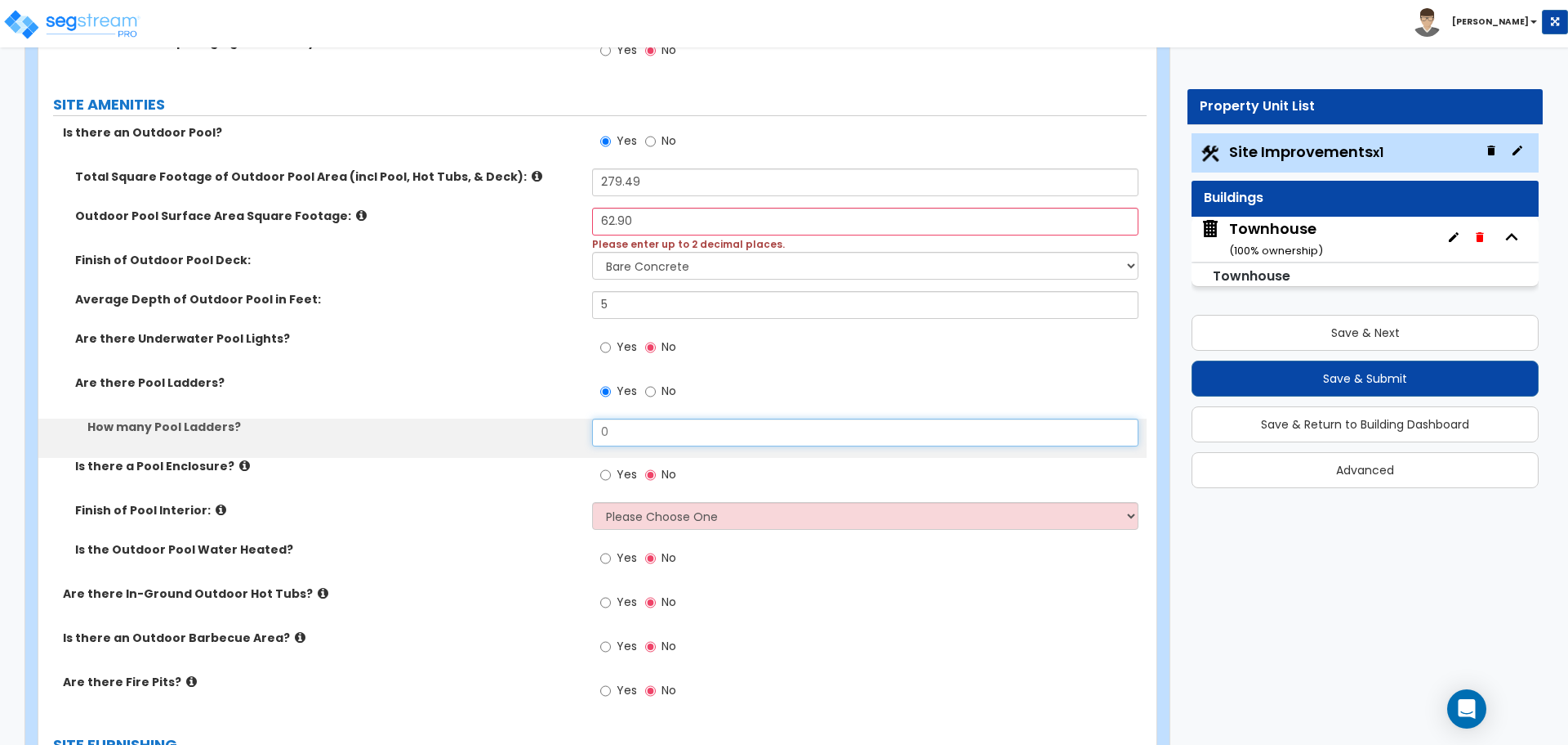
click at [629, 438] on input "0" at bounding box center [865, 432] width 545 height 28
type input "1"
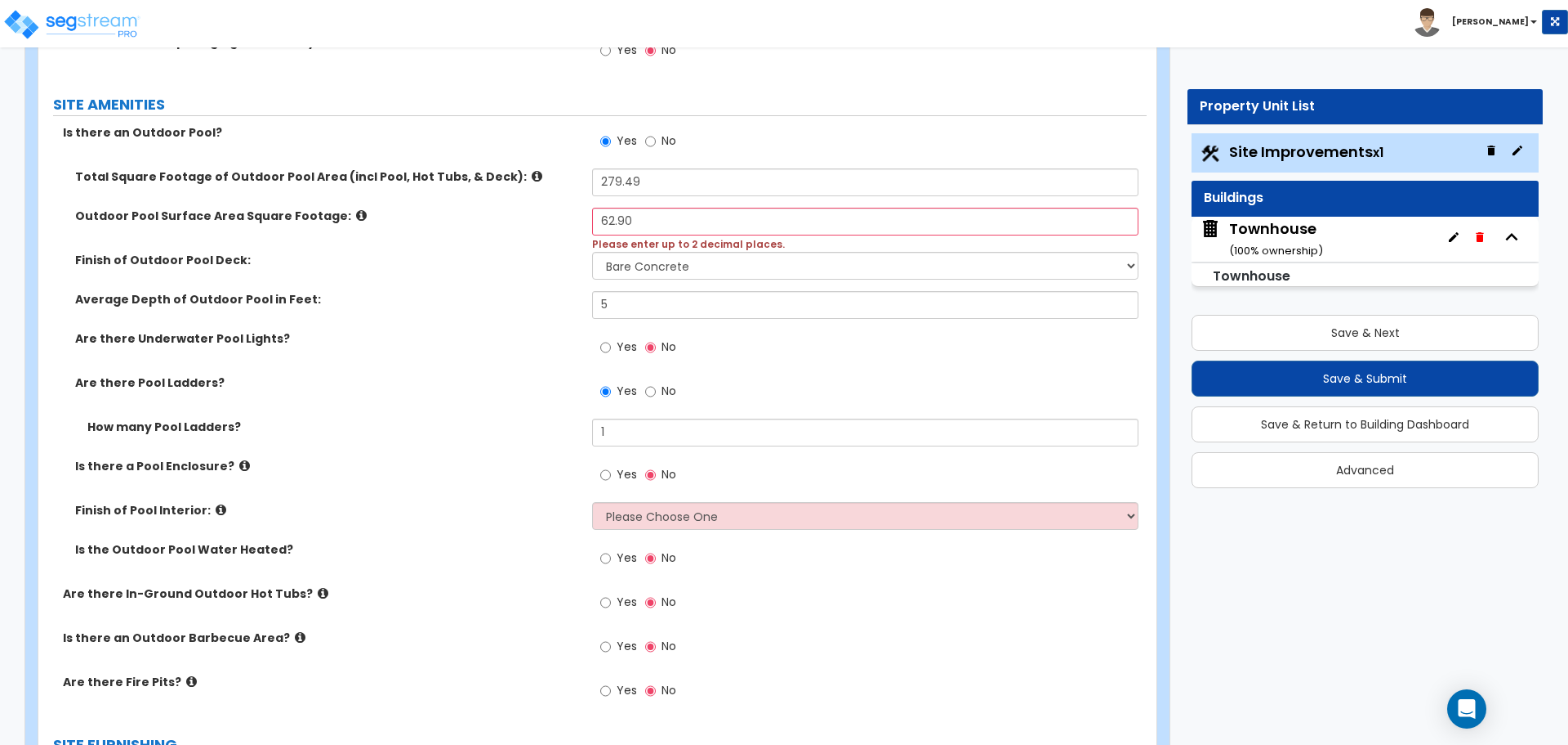
click at [559, 411] on div "Are there Pool Ladders? Yes No" at bounding box center [592, 396] width 1109 height 44
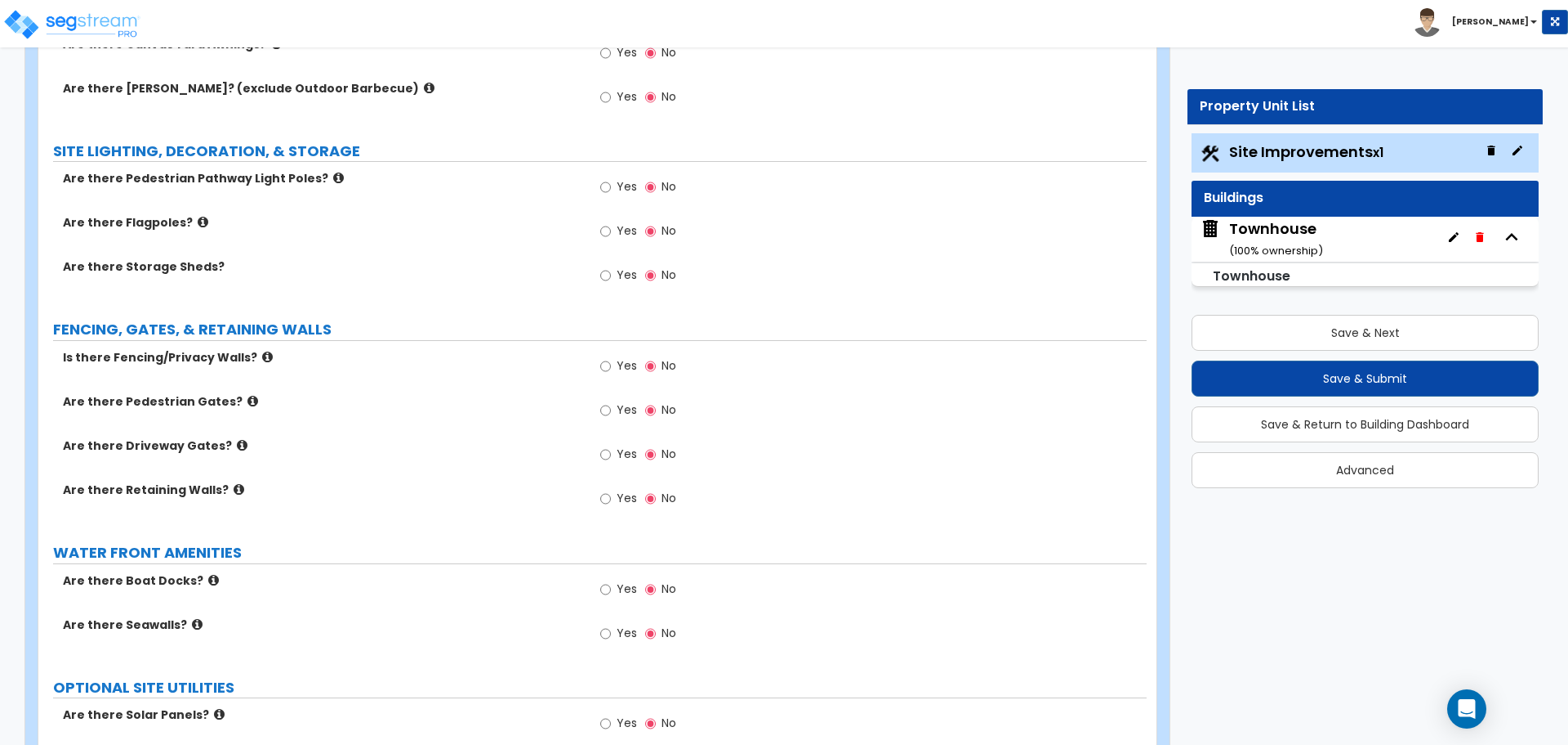
scroll to position [2779, 0]
click at [611, 372] on label "Yes" at bounding box center [619, 367] width 37 height 28
click at [611, 372] on input "Yes" at bounding box center [606, 365] width 11 height 18
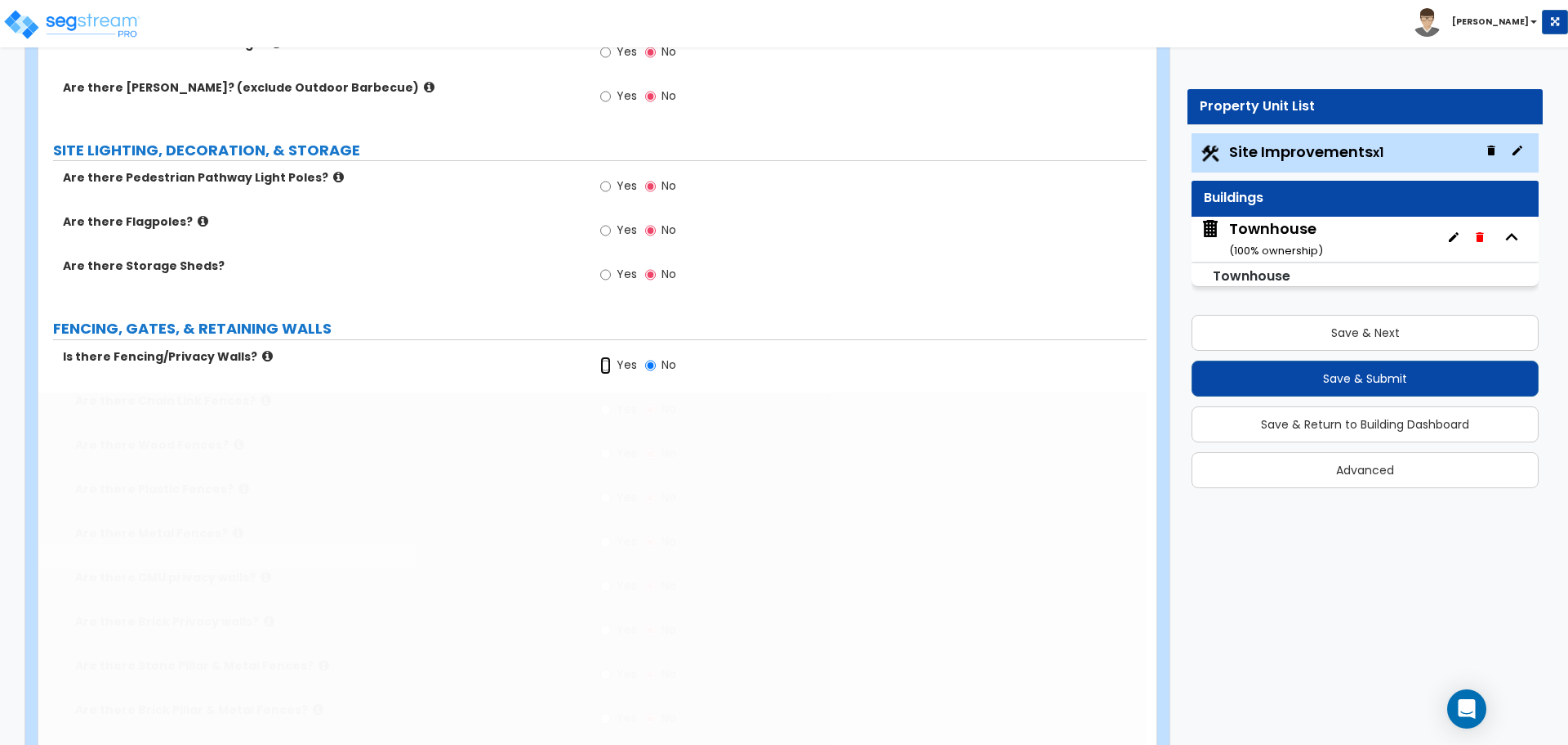
radio input "true"
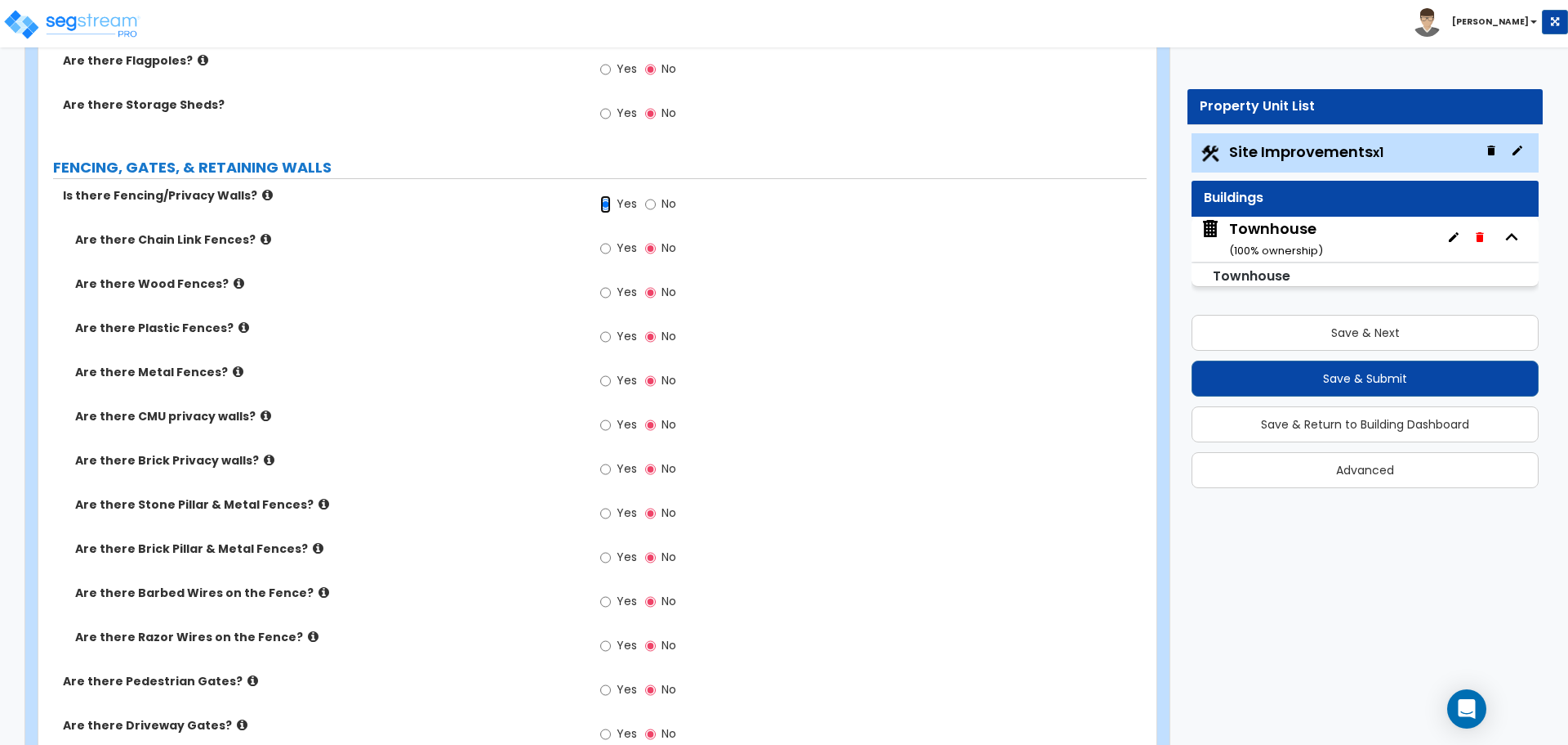
scroll to position [2943, 0]
click at [602, 513] on input "Yes" at bounding box center [606, 511] width 11 height 18
radio input "true"
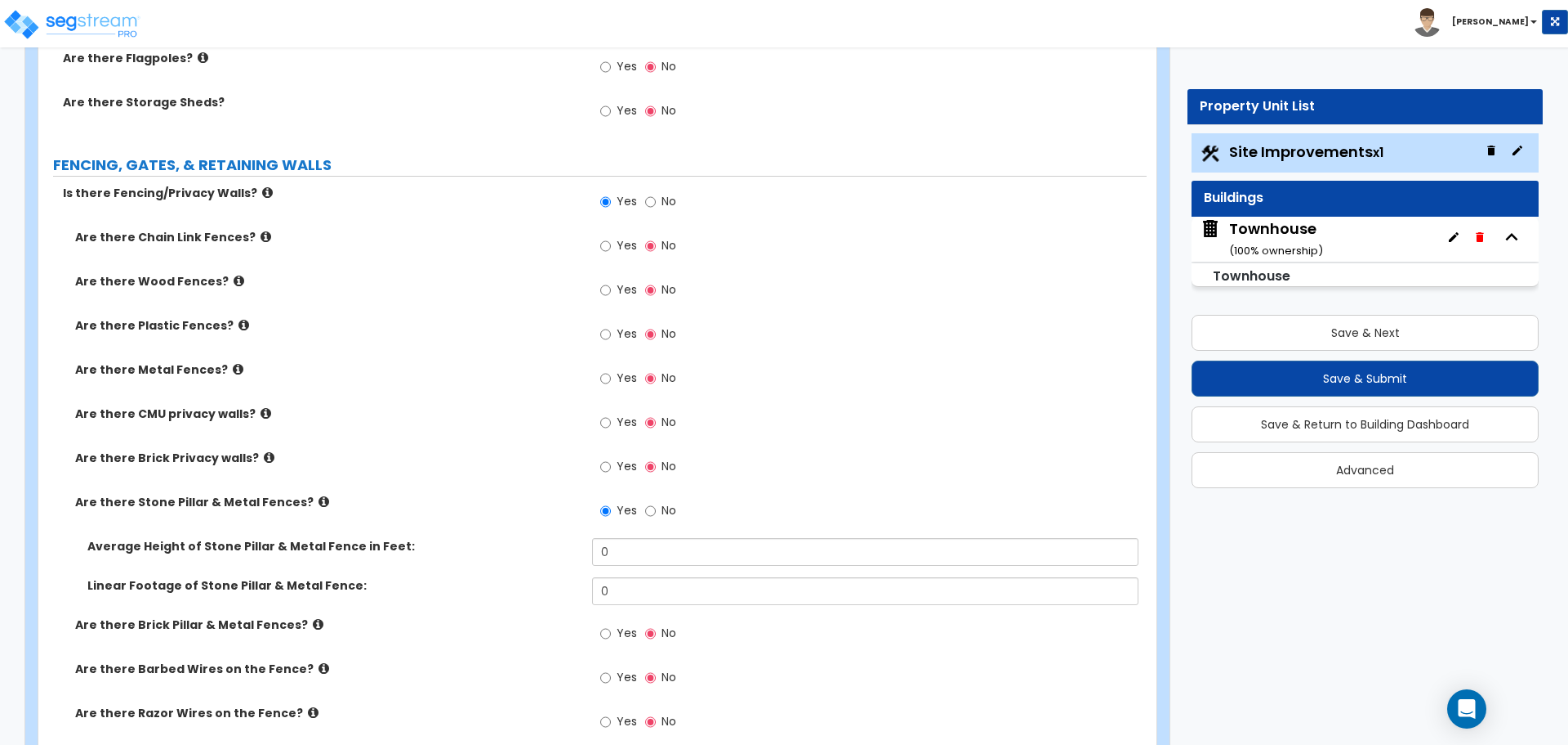
click at [319, 502] on icon at bounding box center [324, 502] width 11 height 13
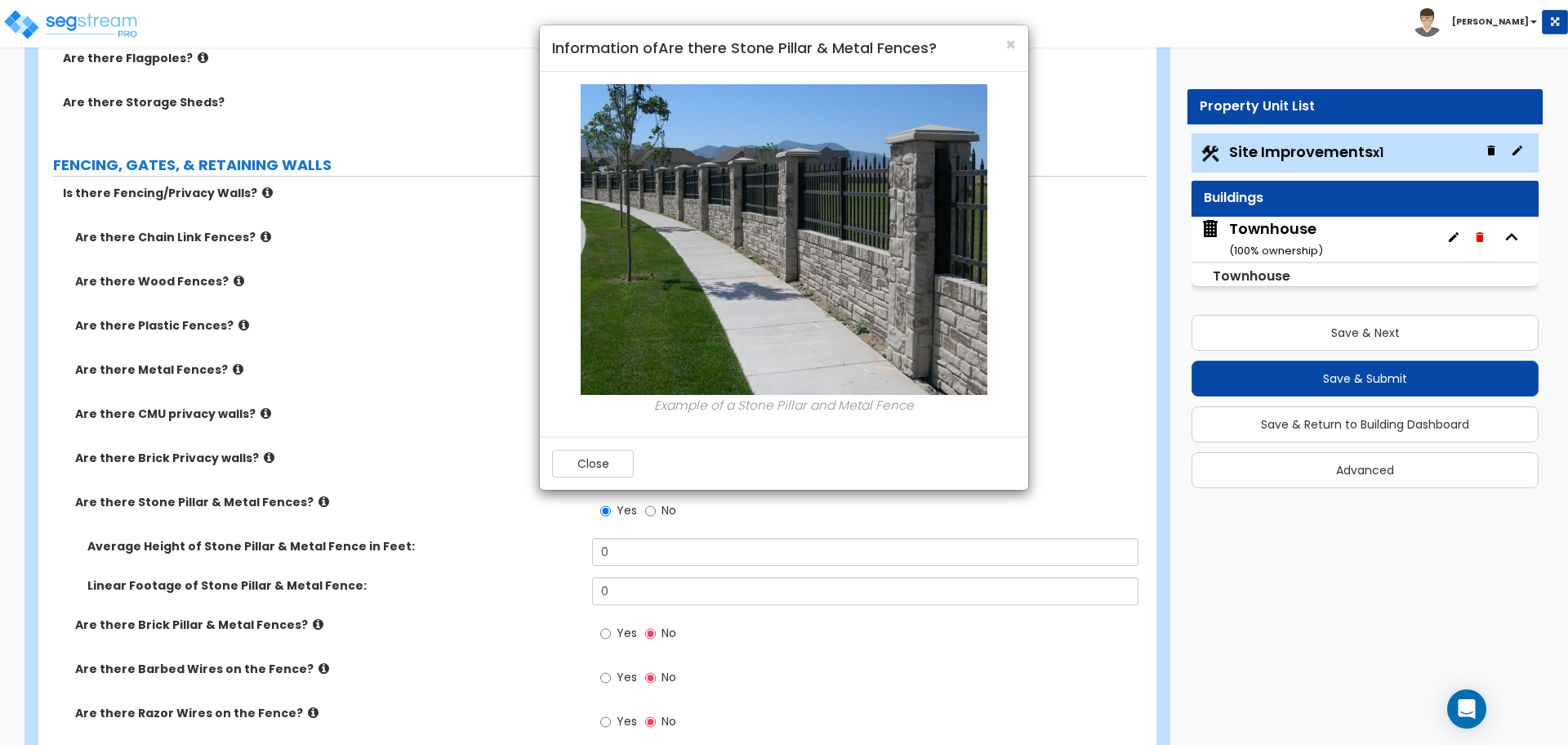
scroll to position [3024, 0]
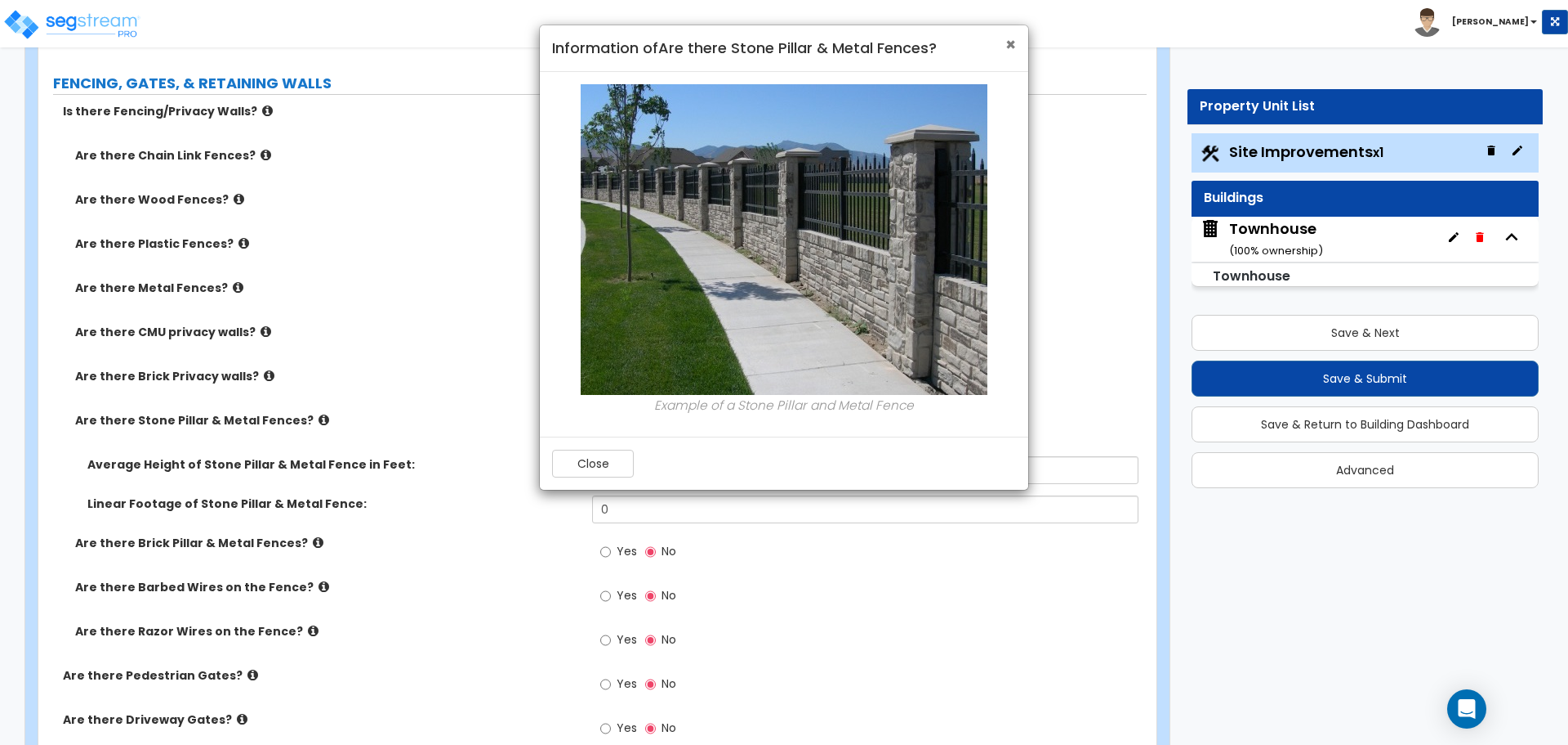
click at [1009, 46] on span "×" at bounding box center [1011, 44] width 11 height 24
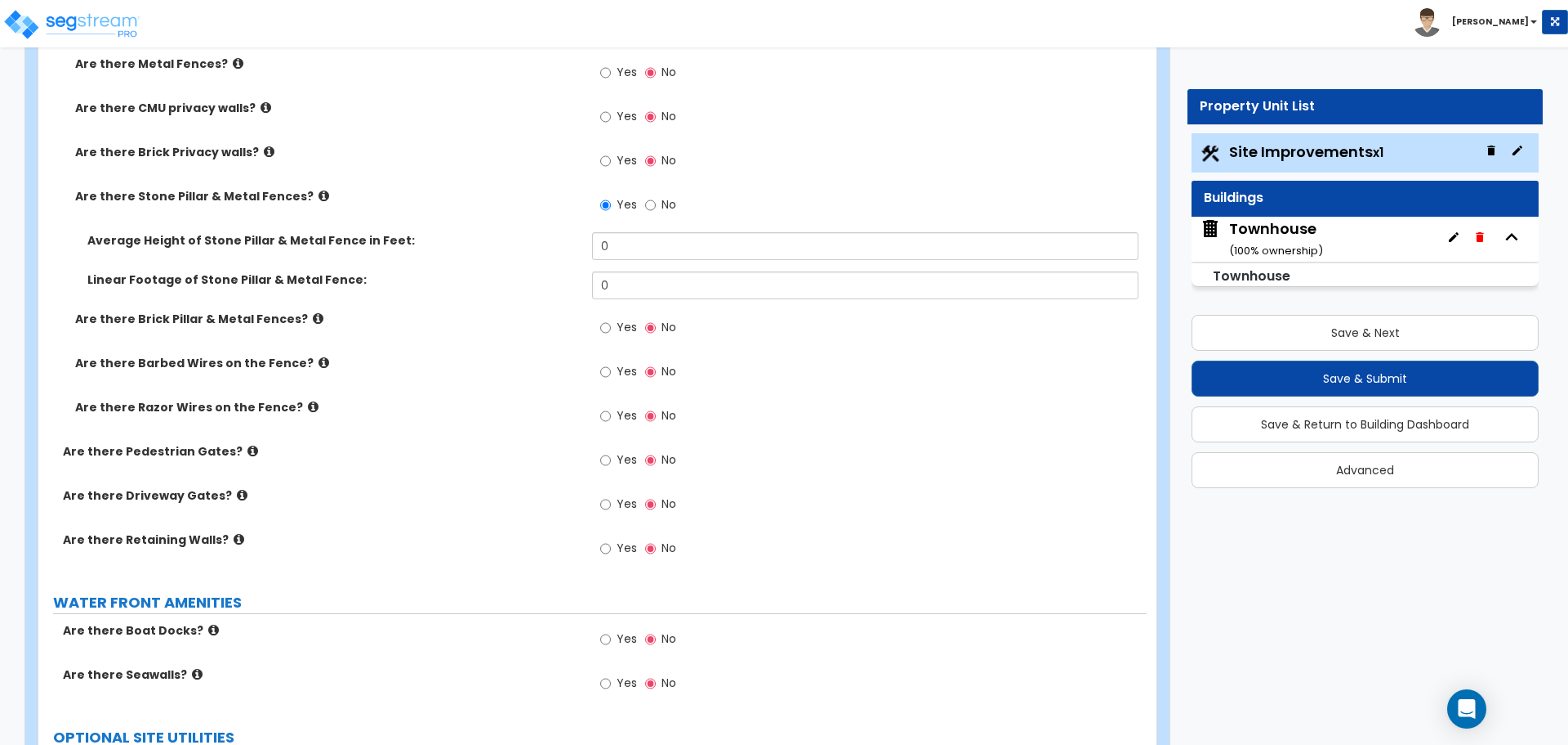
scroll to position [3188, 0]
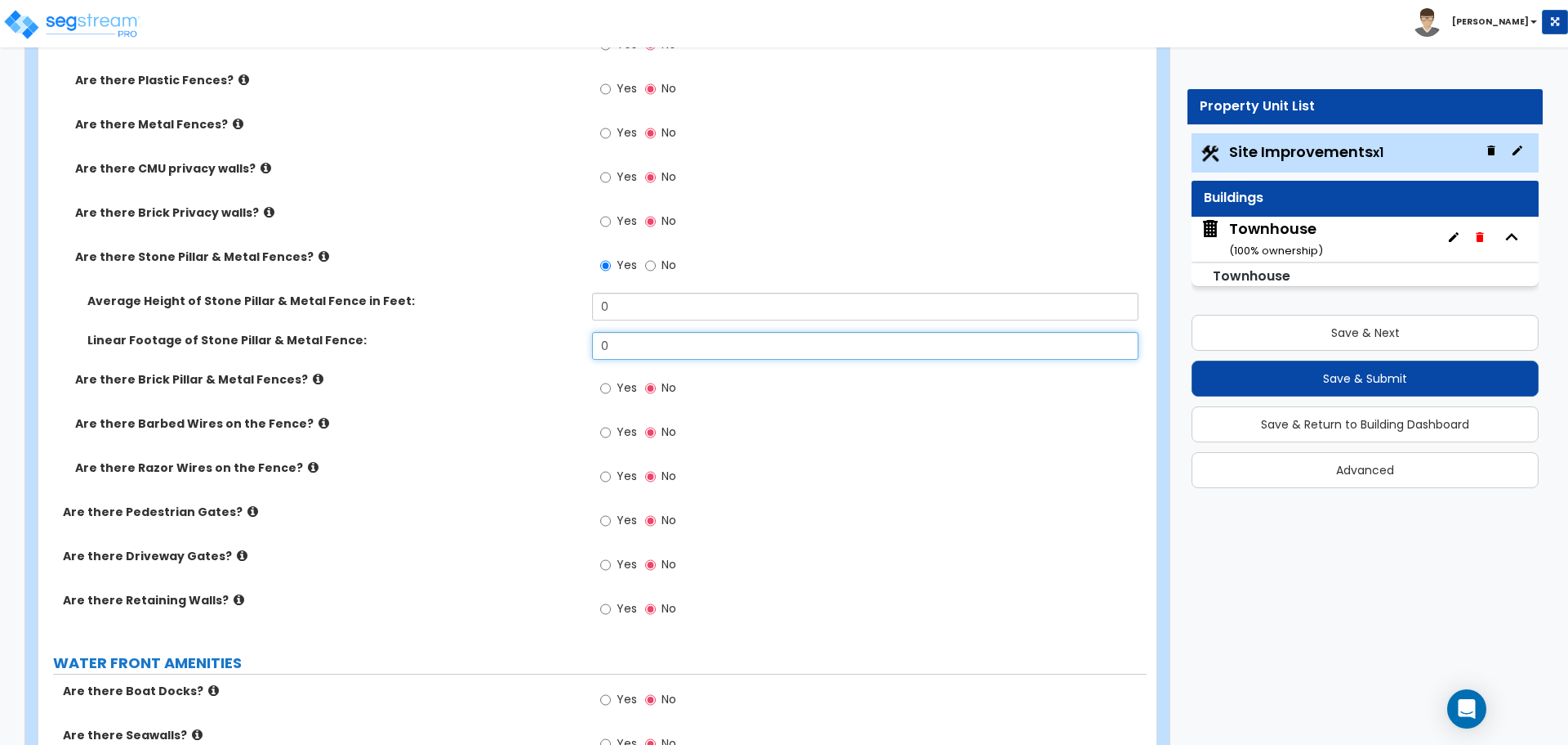
click at [622, 345] on input "0" at bounding box center [865, 345] width 545 height 28
click at [644, 295] on input "0" at bounding box center [865, 306] width 545 height 28
type input "4"
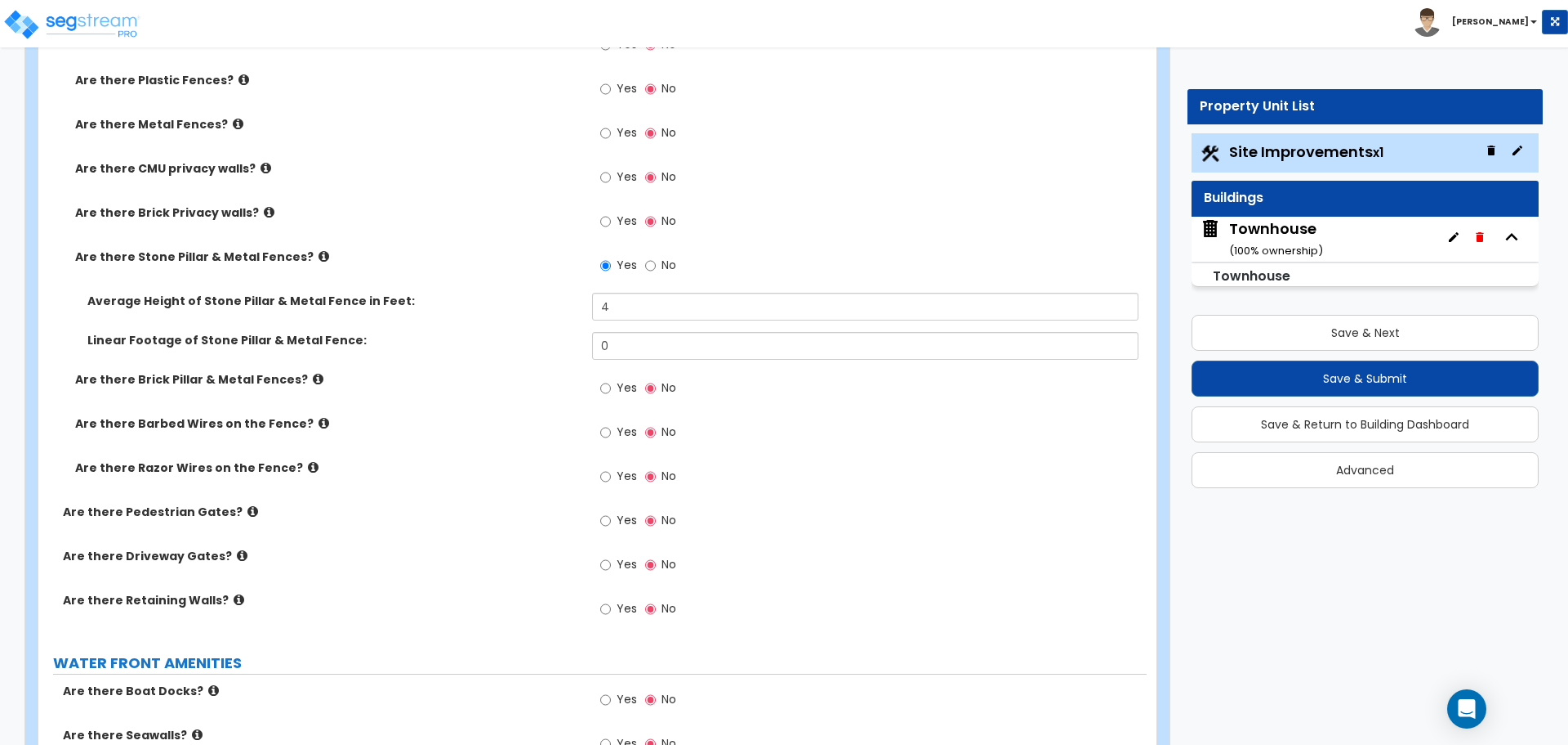
click at [497, 304] on label "Average Height of Stone Pillar & Metal Fence in Feet:" at bounding box center [333, 301] width 493 height 16
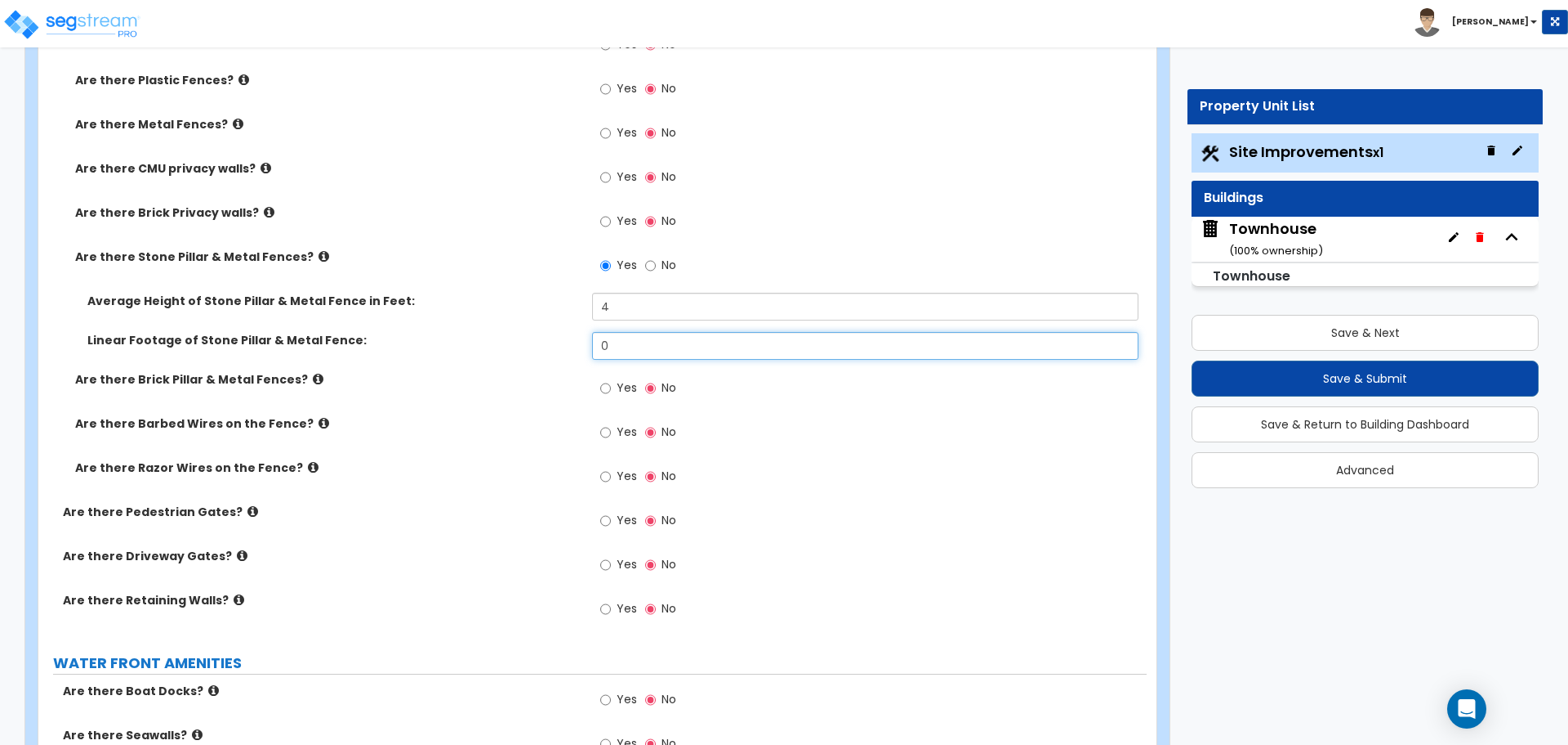
click at [611, 345] on input "0" at bounding box center [865, 345] width 545 height 28
click at [629, 348] on input "0" at bounding box center [865, 345] width 545 height 28
type input "50"
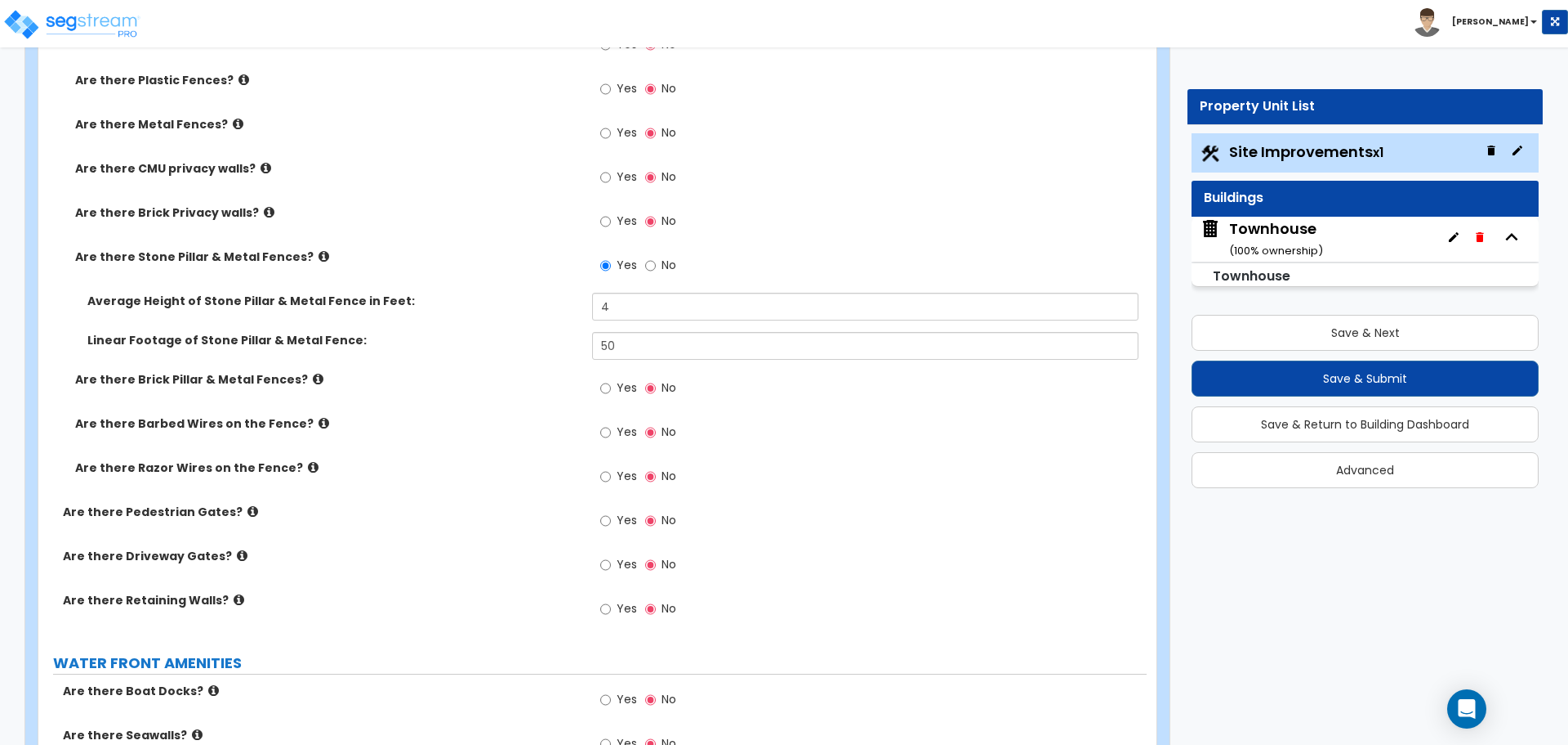
click at [313, 383] on icon at bounding box center [318, 379] width 11 height 13
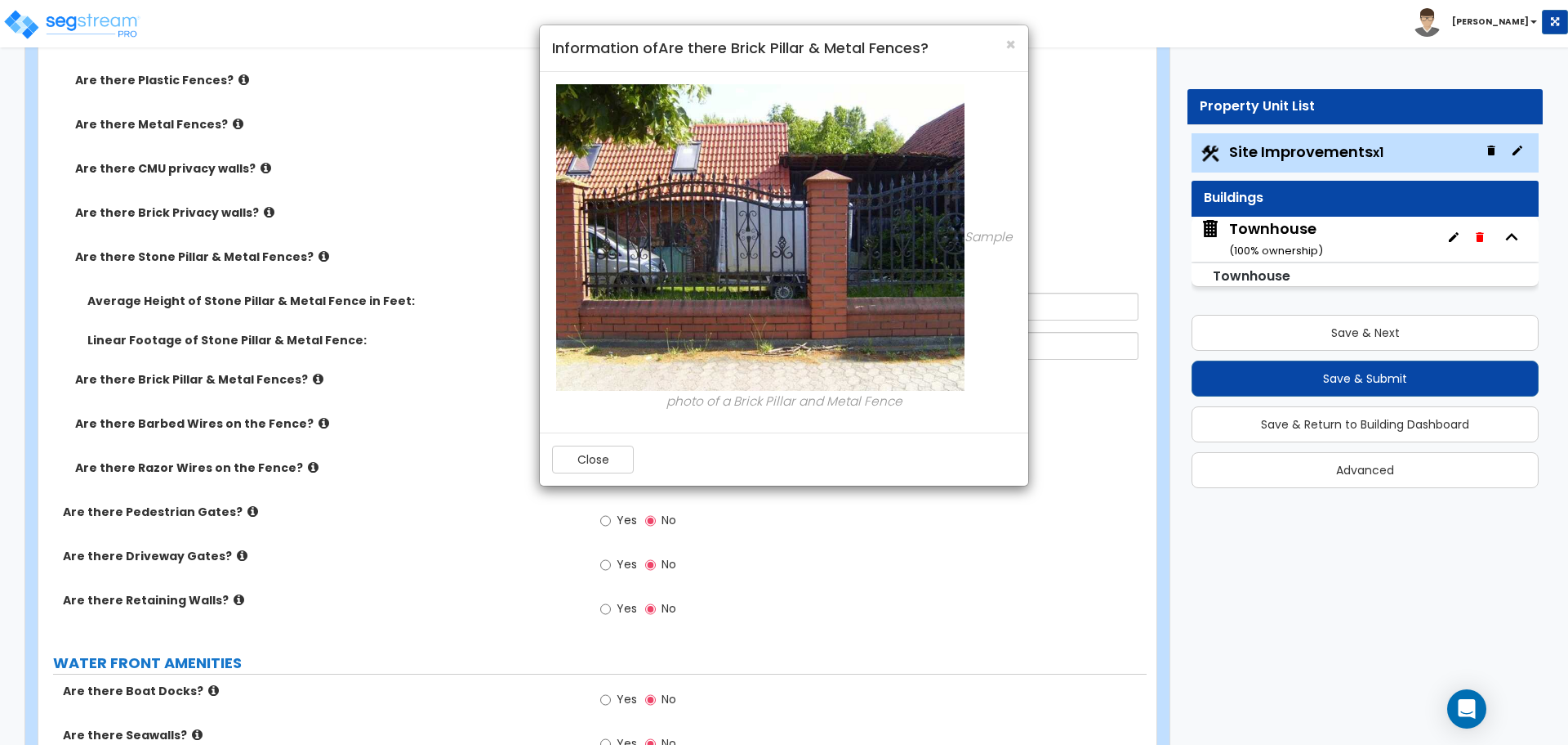
click at [297, 383] on div "× Information of Are there Brick Pillar & Metal Fences? Sample photo of a Brick…" at bounding box center [784, 372] width 1568 height 745
click at [581, 450] on button "Close" at bounding box center [593, 459] width 82 height 28
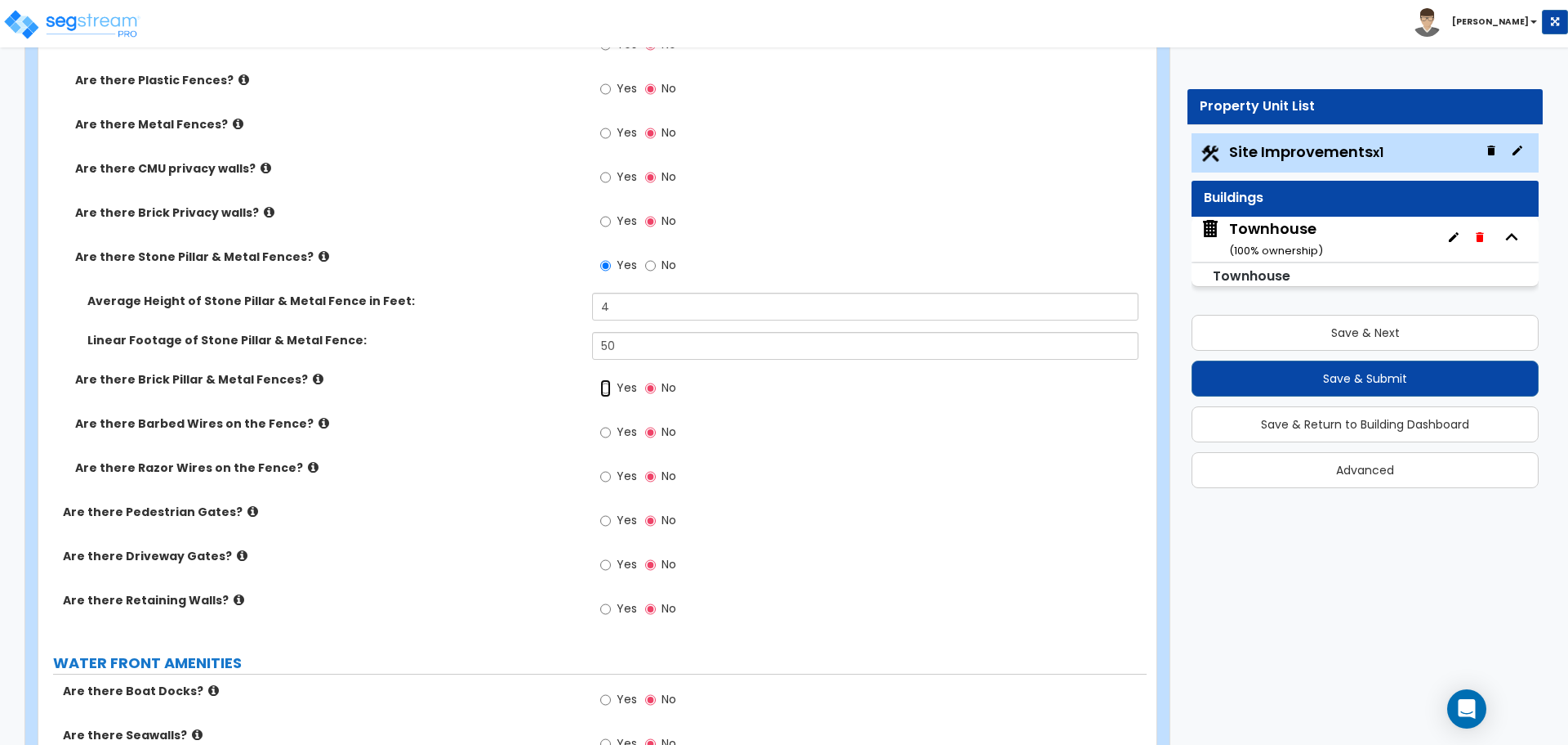
click at [606, 388] on input "Yes" at bounding box center [606, 388] width 11 height 18
radio input "true"
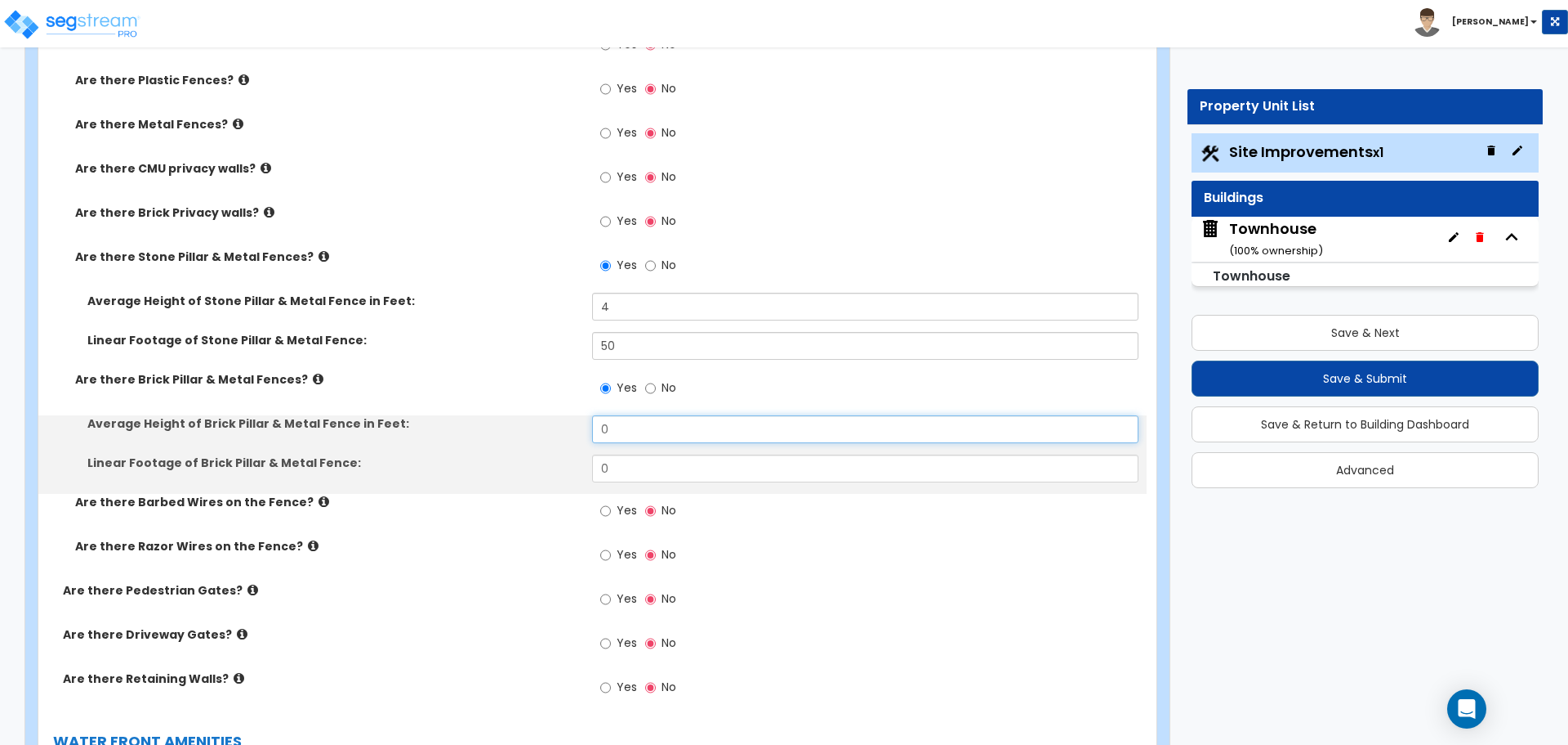
click at [619, 427] on input "0" at bounding box center [865, 429] width 545 height 28
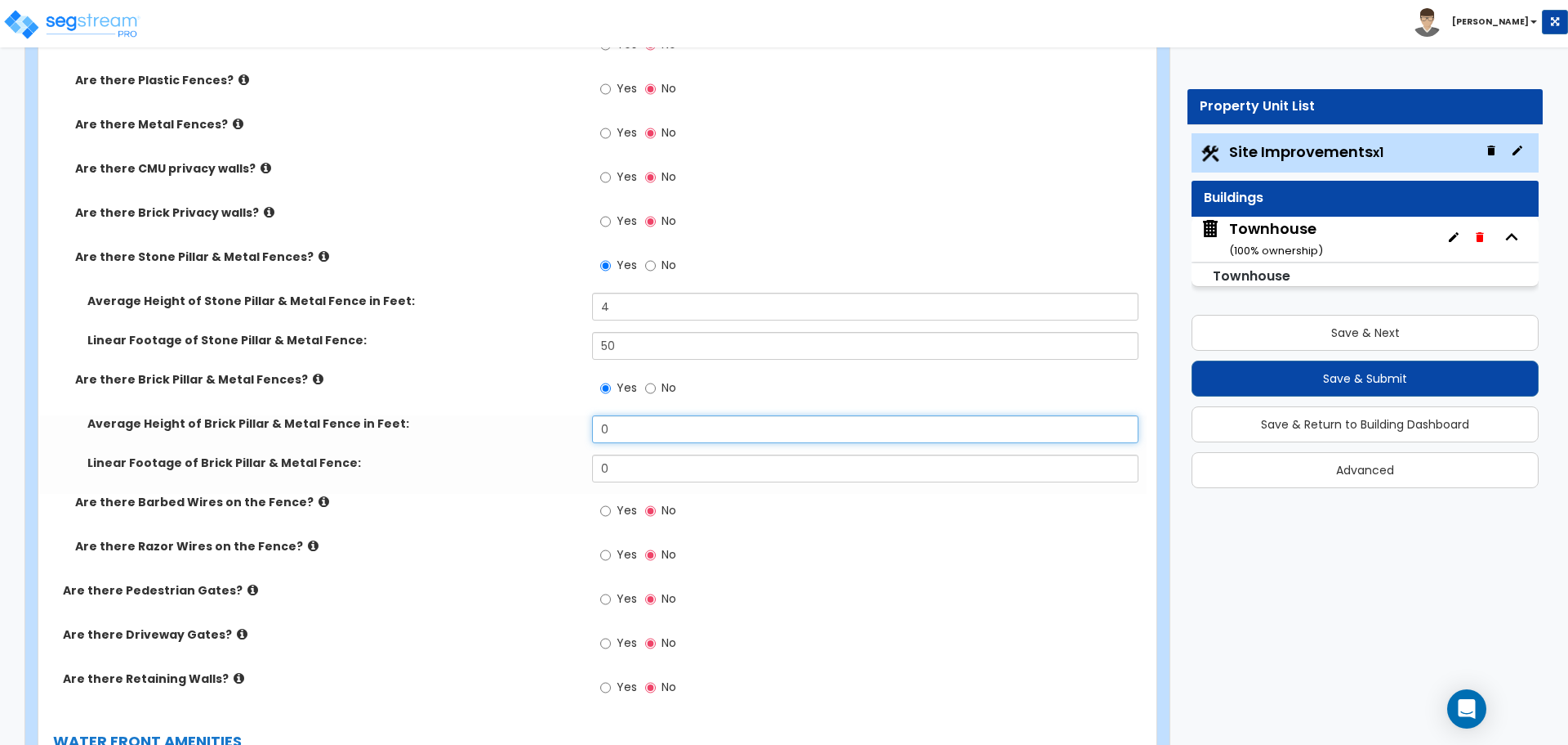
click at [619, 427] on input "0" at bounding box center [865, 429] width 545 height 28
type input "4"
click at [626, 471] on input "0" at bounding box center [865, 468] width 545 height 28
type input "50"
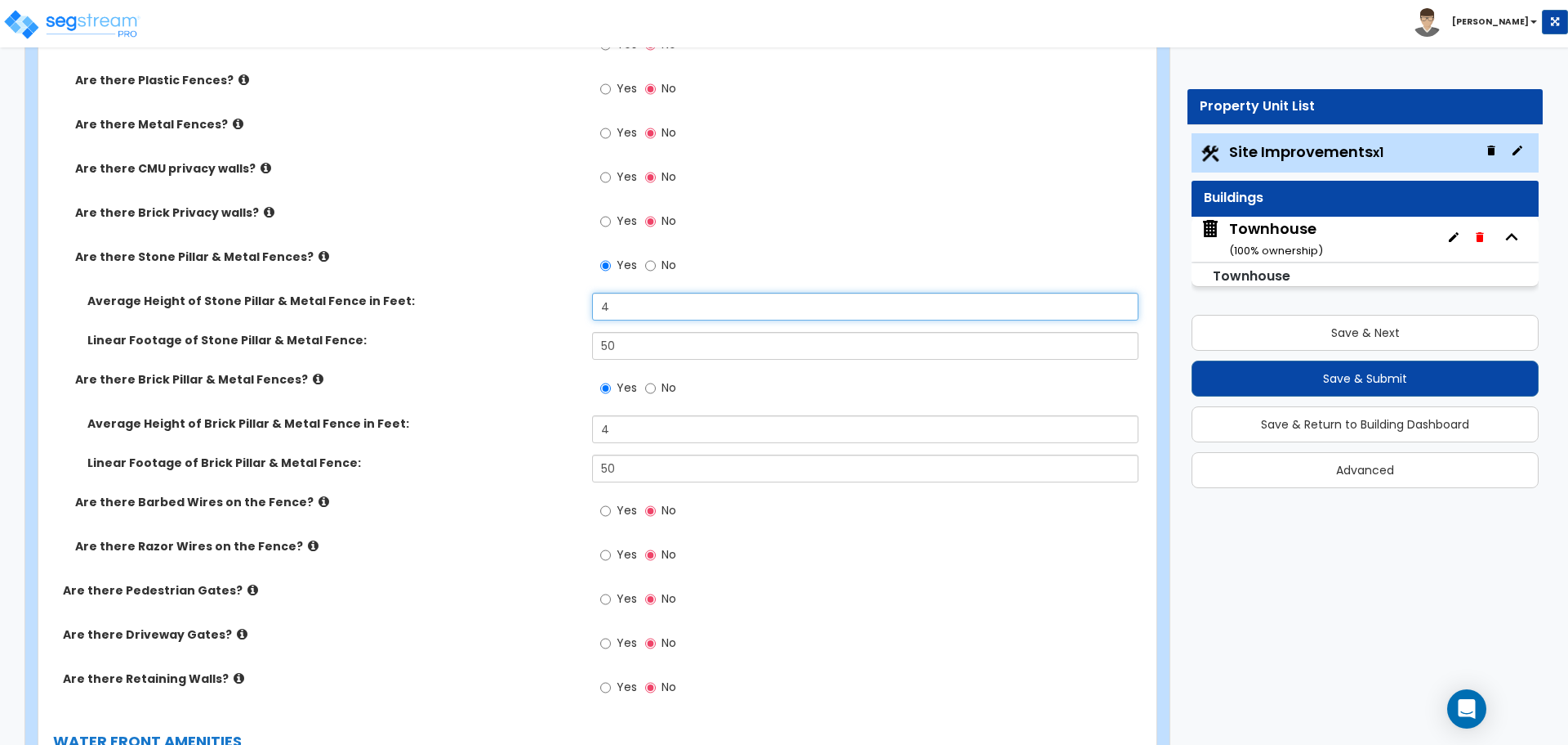
click at [645, 311] on input "4" at bounding box center [865, 306] width 545 height 28
click at [661, 266] on span "No" at bounding box center [669, 265] width 14 height 16
click at [656, 266] on input "No" at bounding box center [650, 266] width 11 height 18
radio input "false"
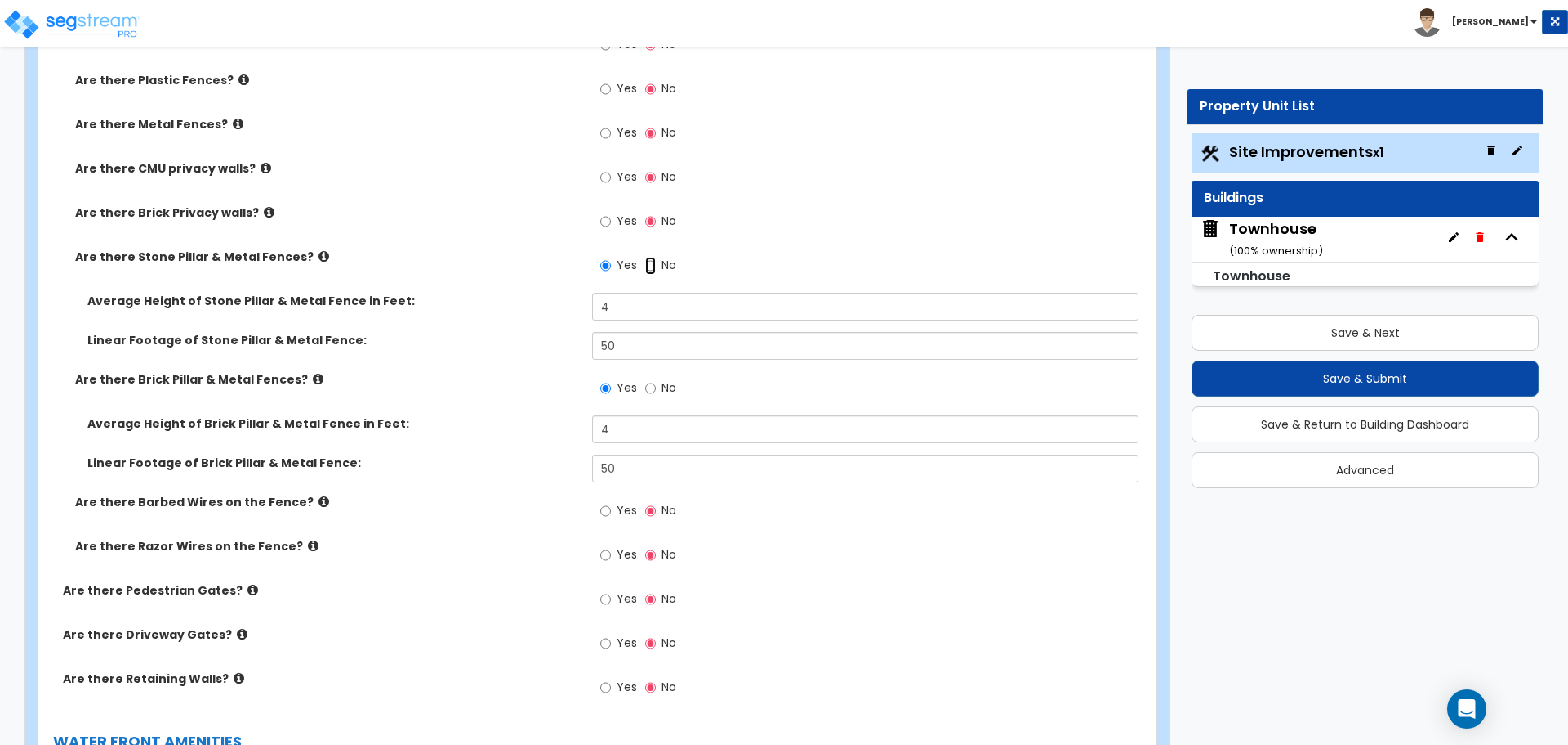
radio input "true"
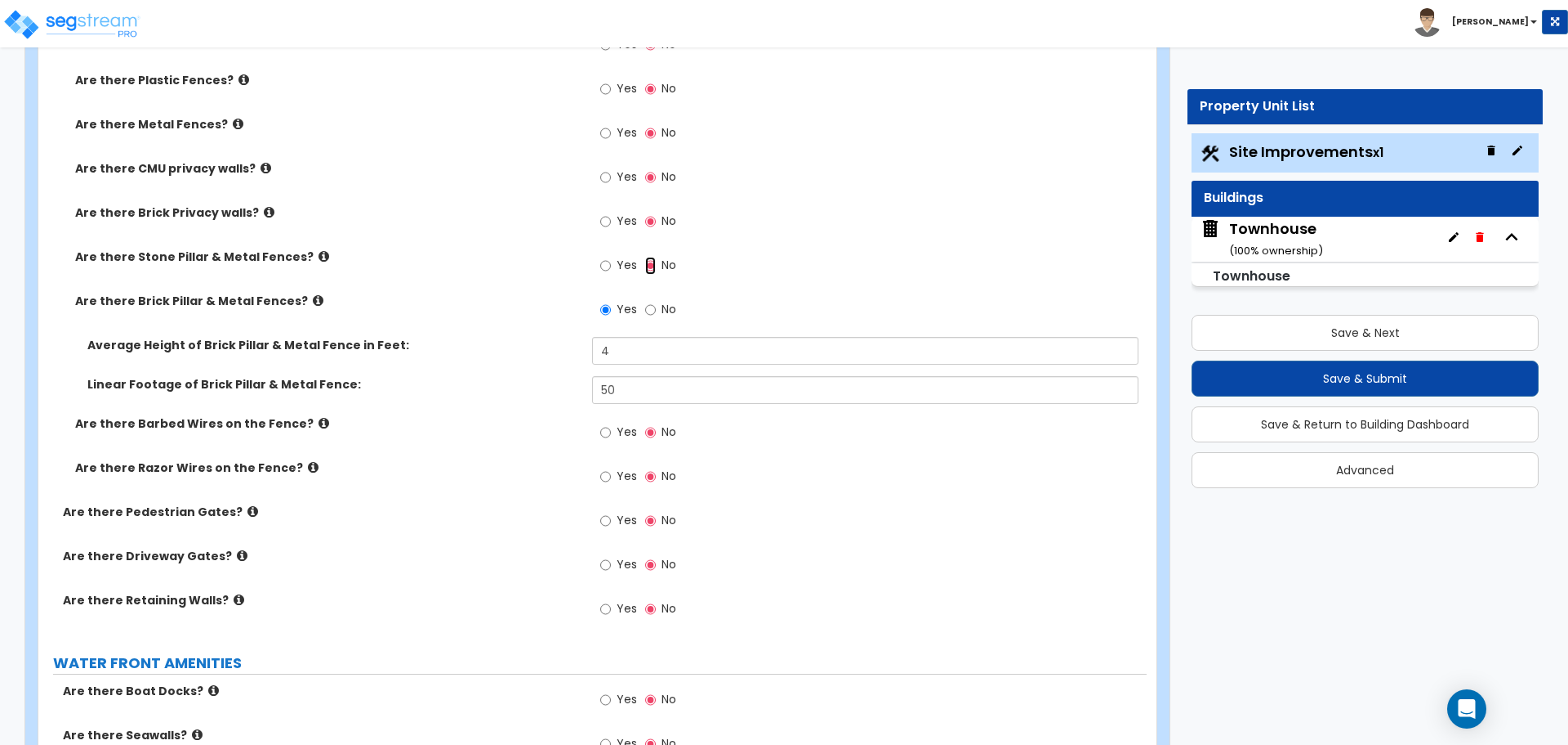
click at [655, 266] on input "No" at bounding box center [650, 266] width 11 height 18
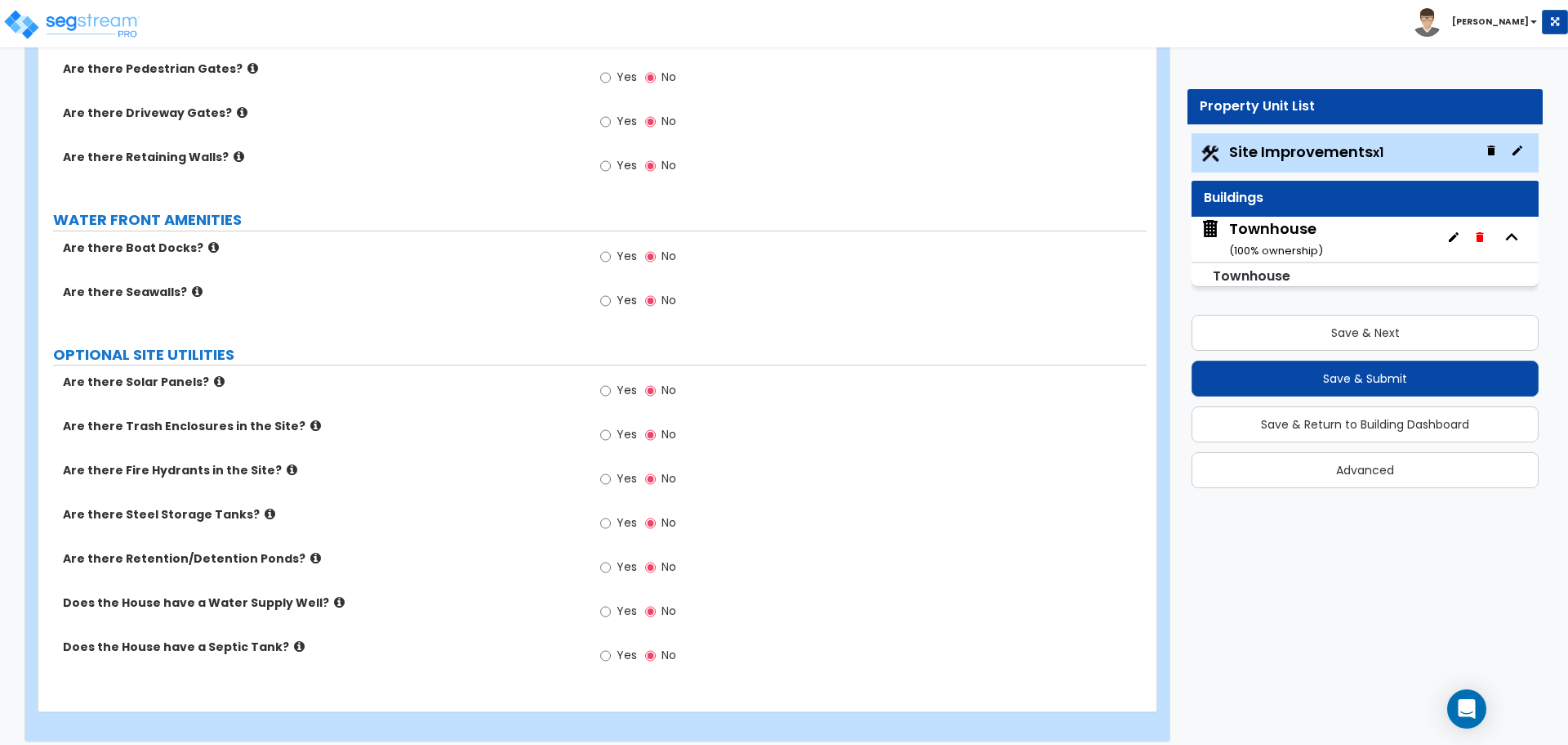
scroll to position [3643, 0]
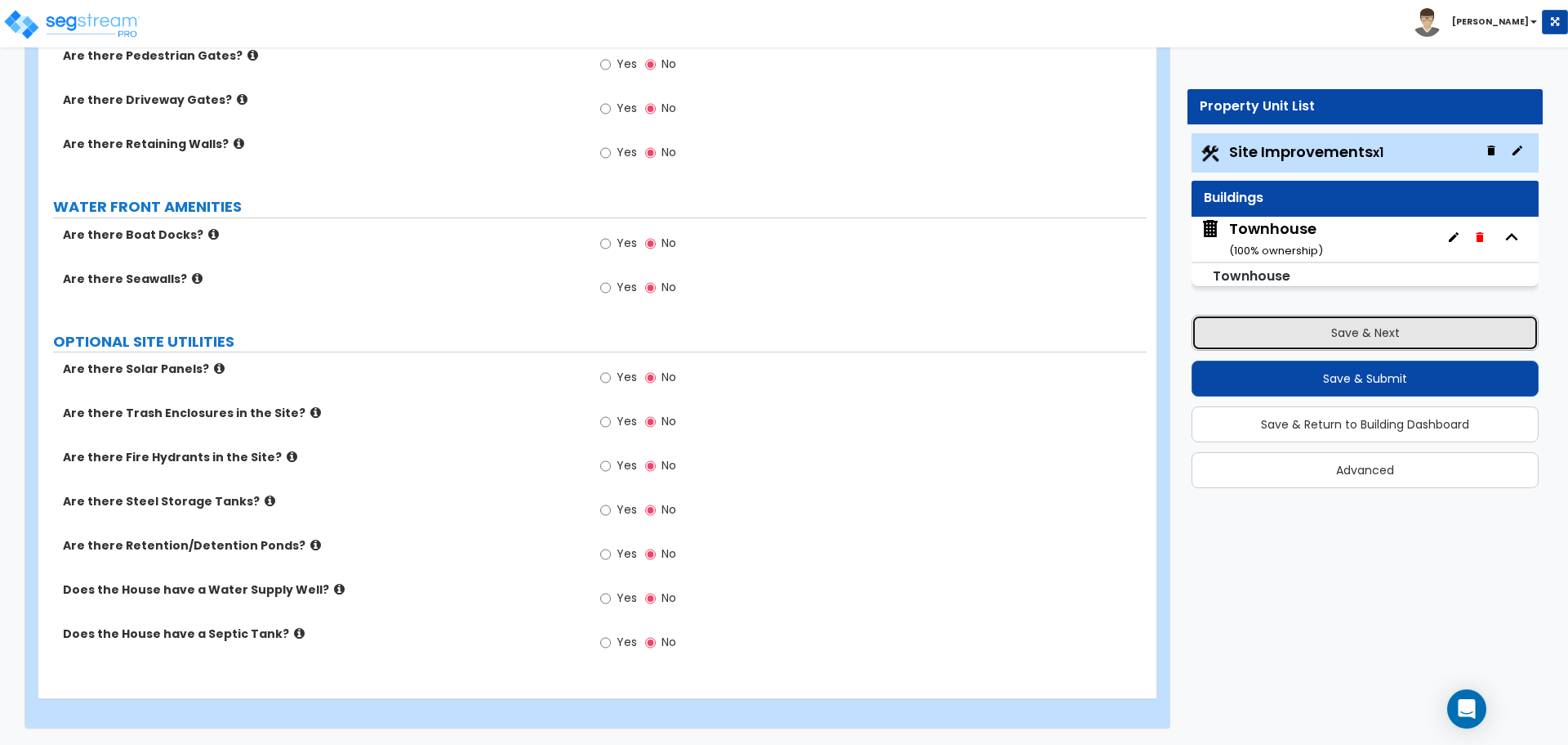
click at [1403, 339] on button "Save & Next" at bounding box center [1365, 333] width 347 height 36
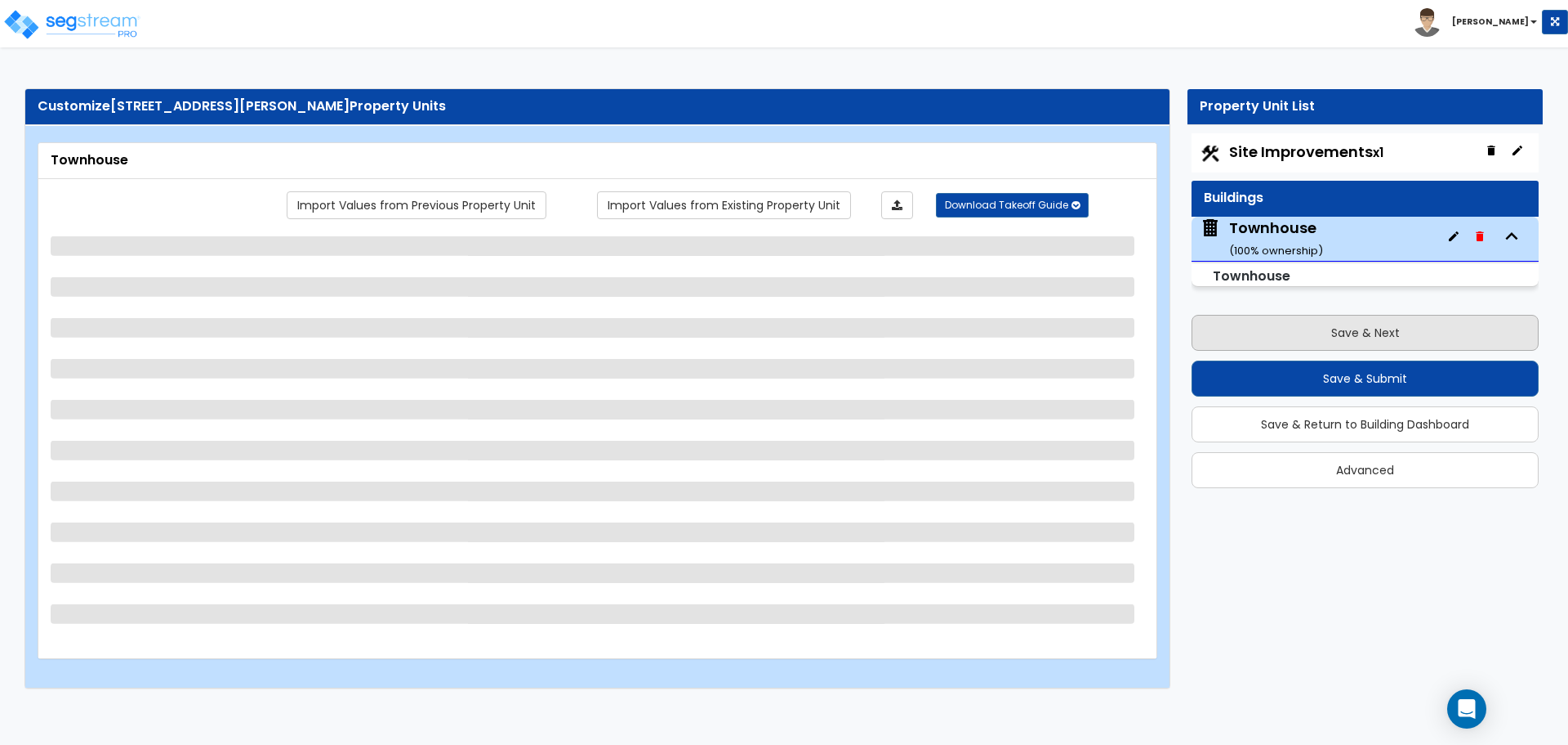
scroll to position [0, 0]
select select "2"
select select "7"
select select "2"
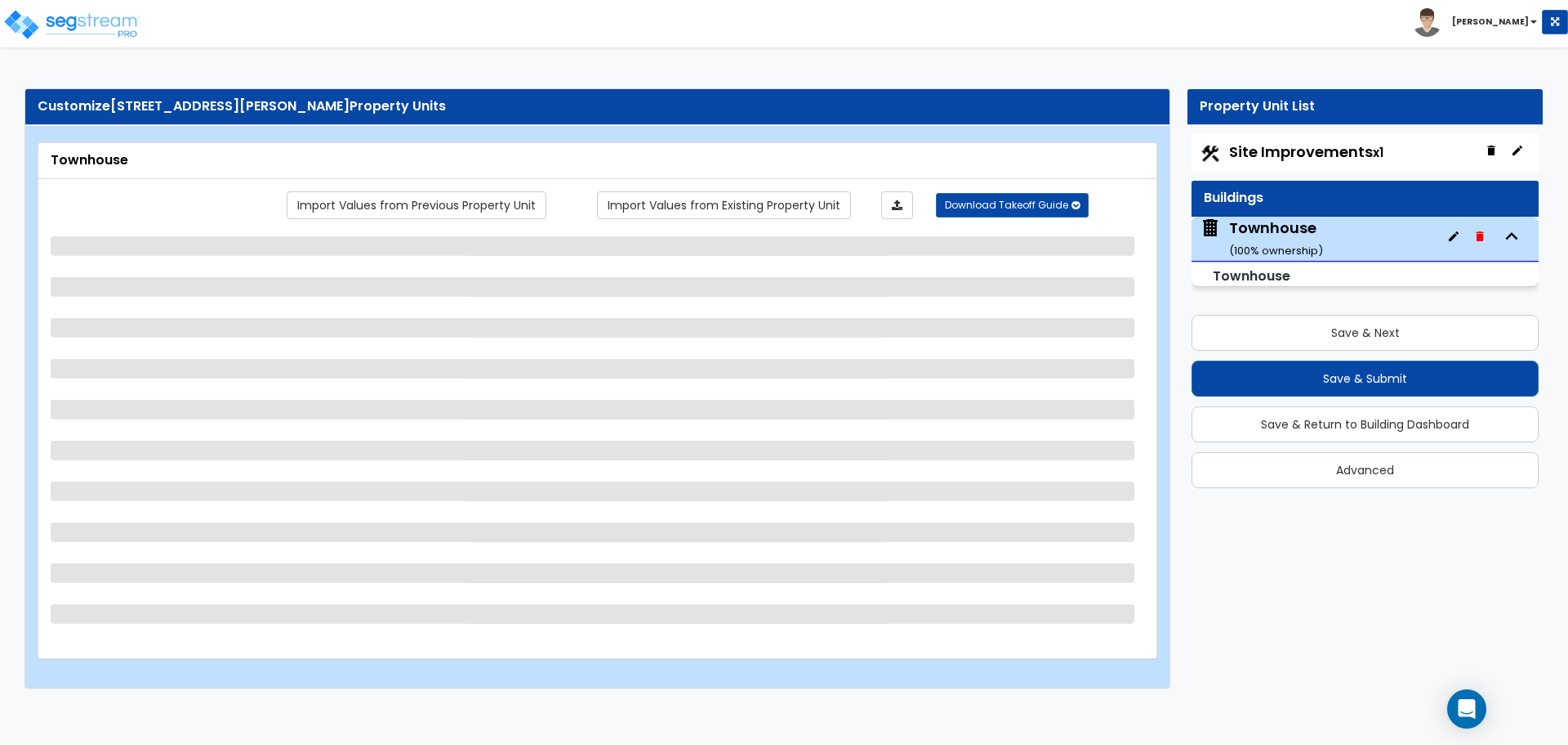
select select "1"
select select "7"
select select "1"
select select "2"
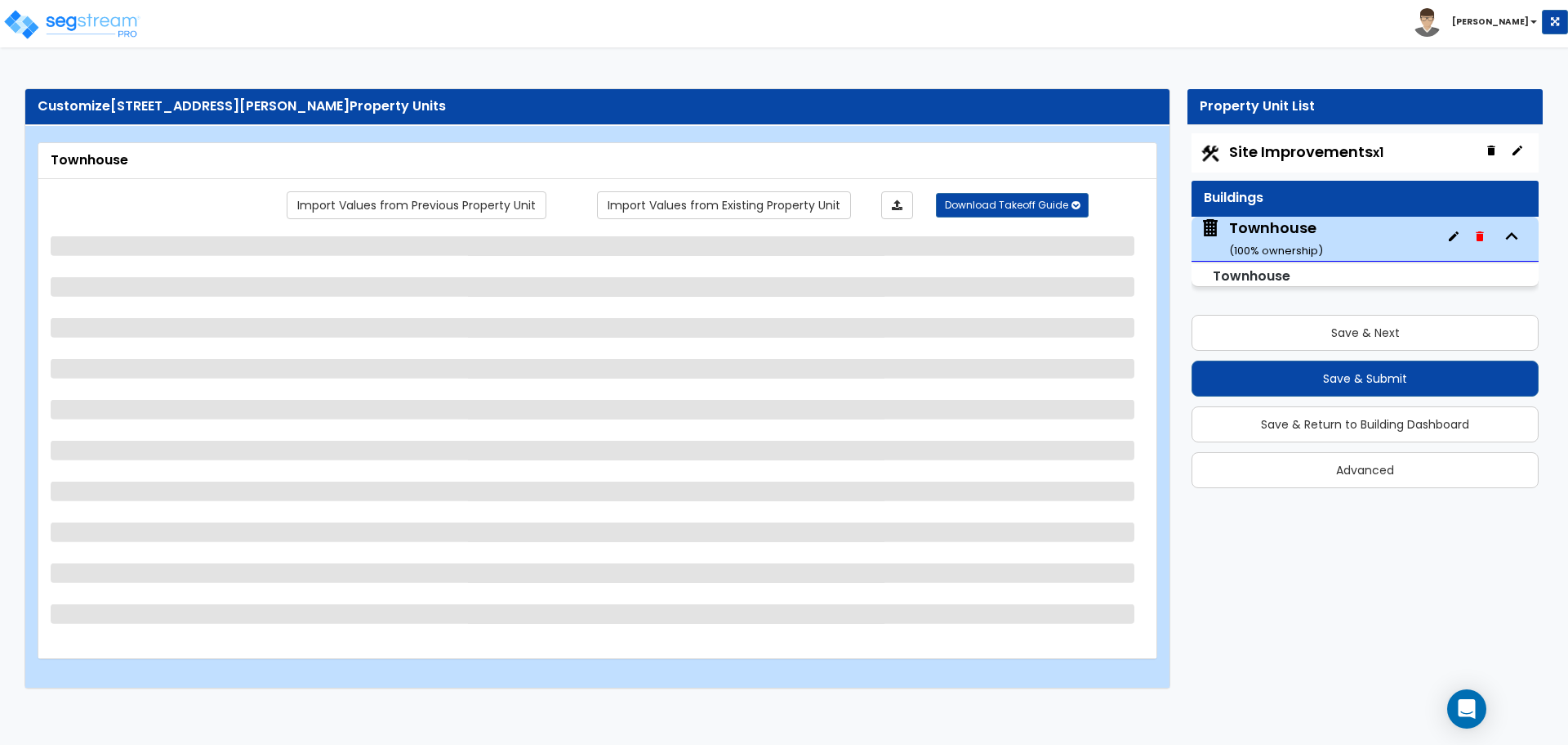
select select "2"
select select "1"
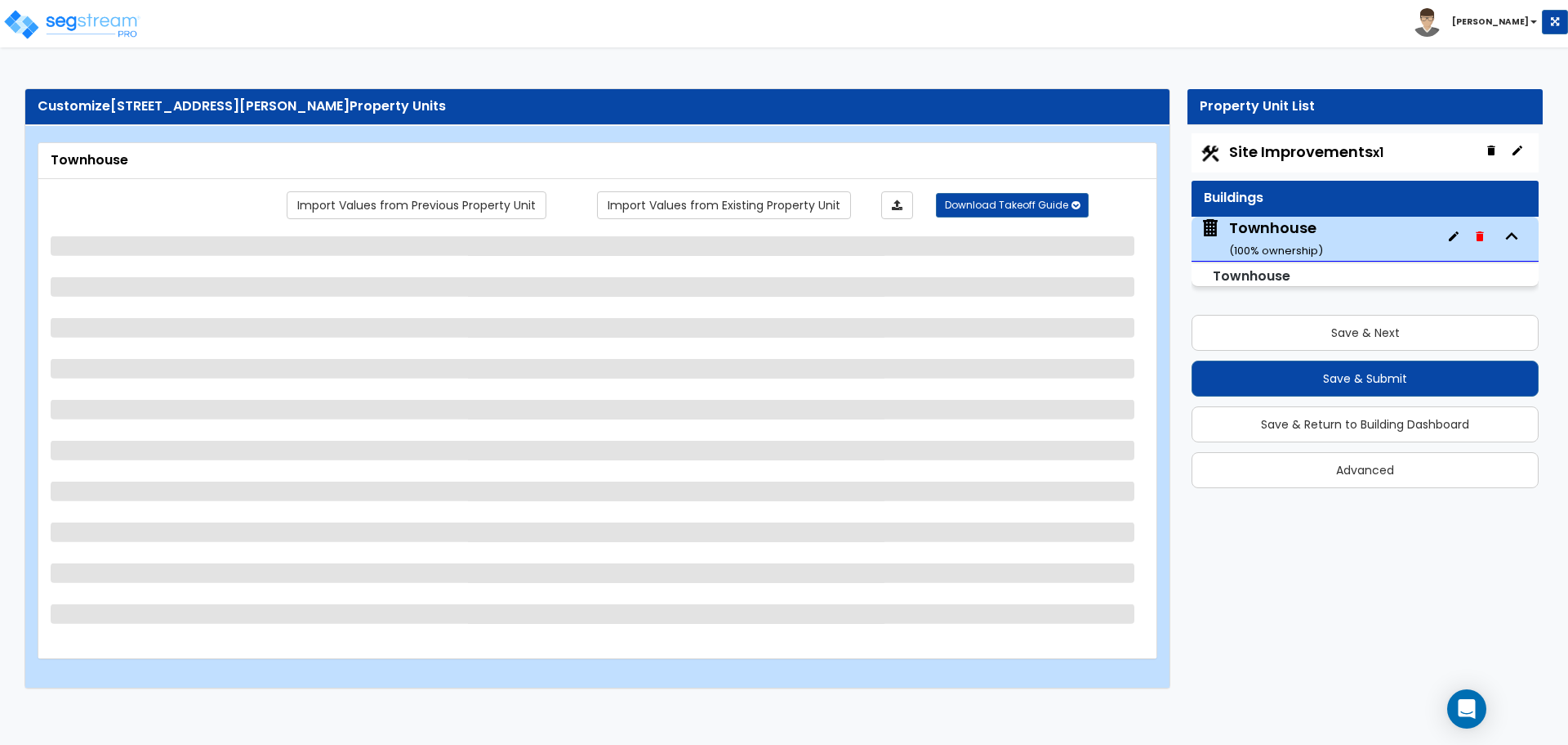
select select "3"
select select "5"
select select "2"
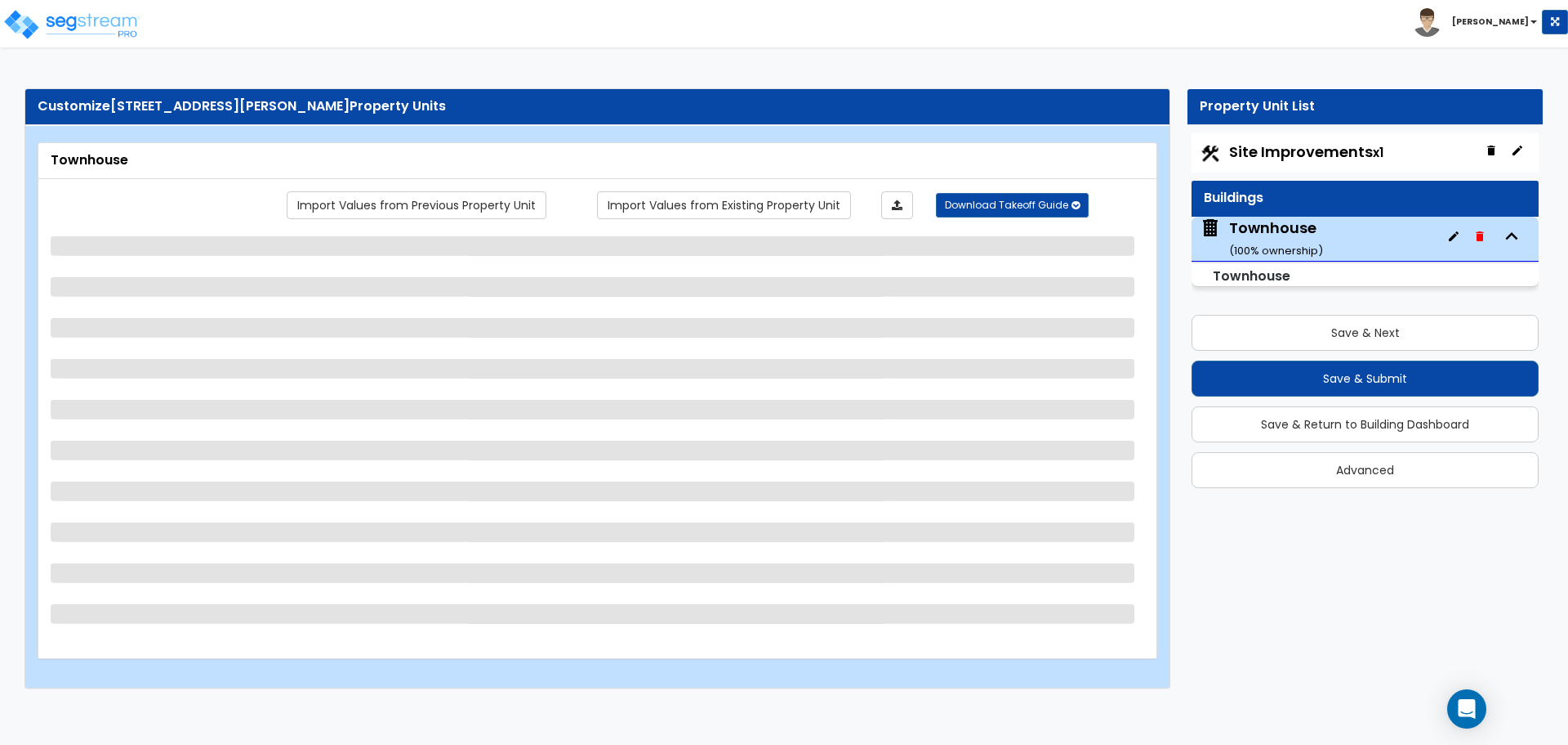
select select "3"
select select "4"
select select "3"
select select "1"
select select "2"
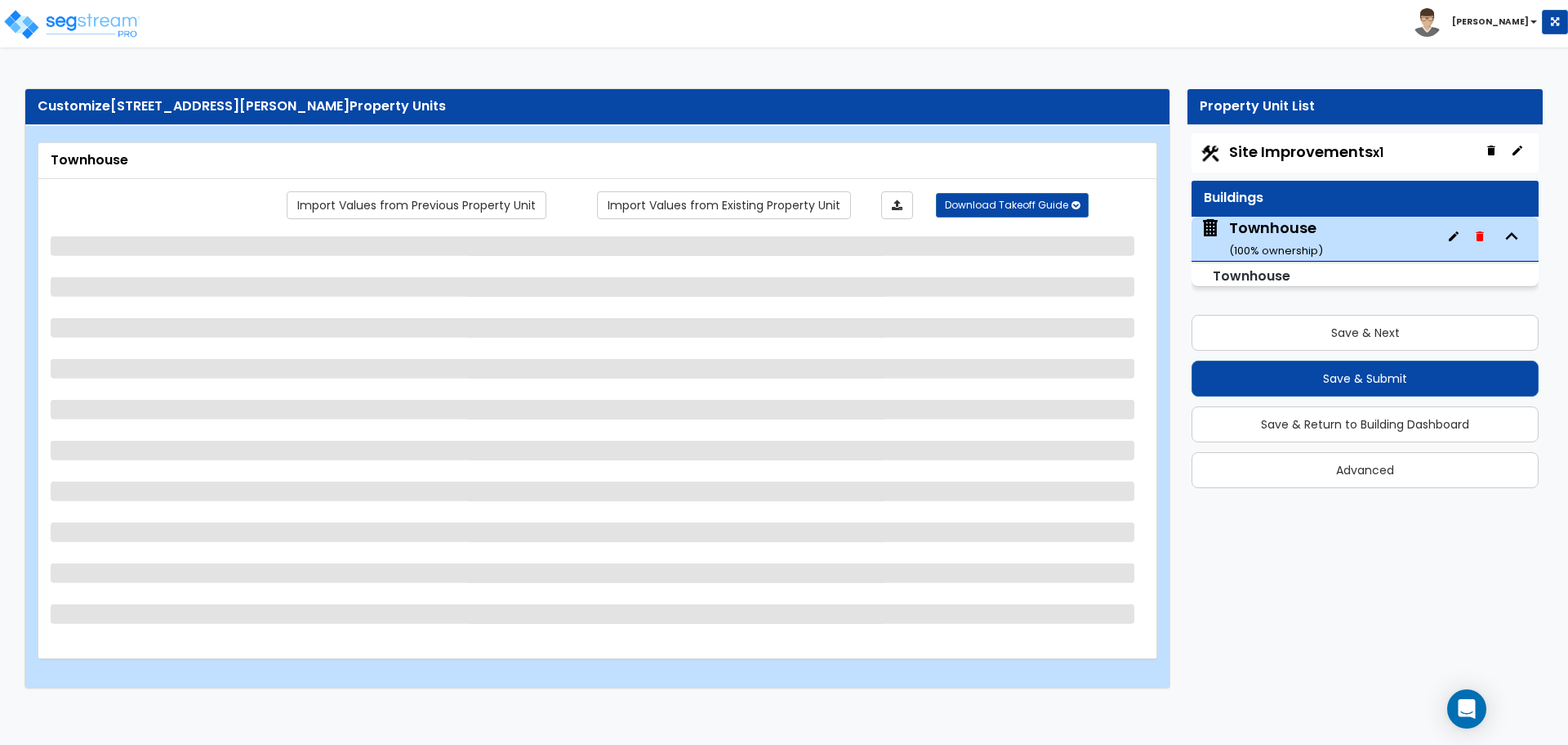
select select "3"
select select "4"
select select "3"
select select "2"
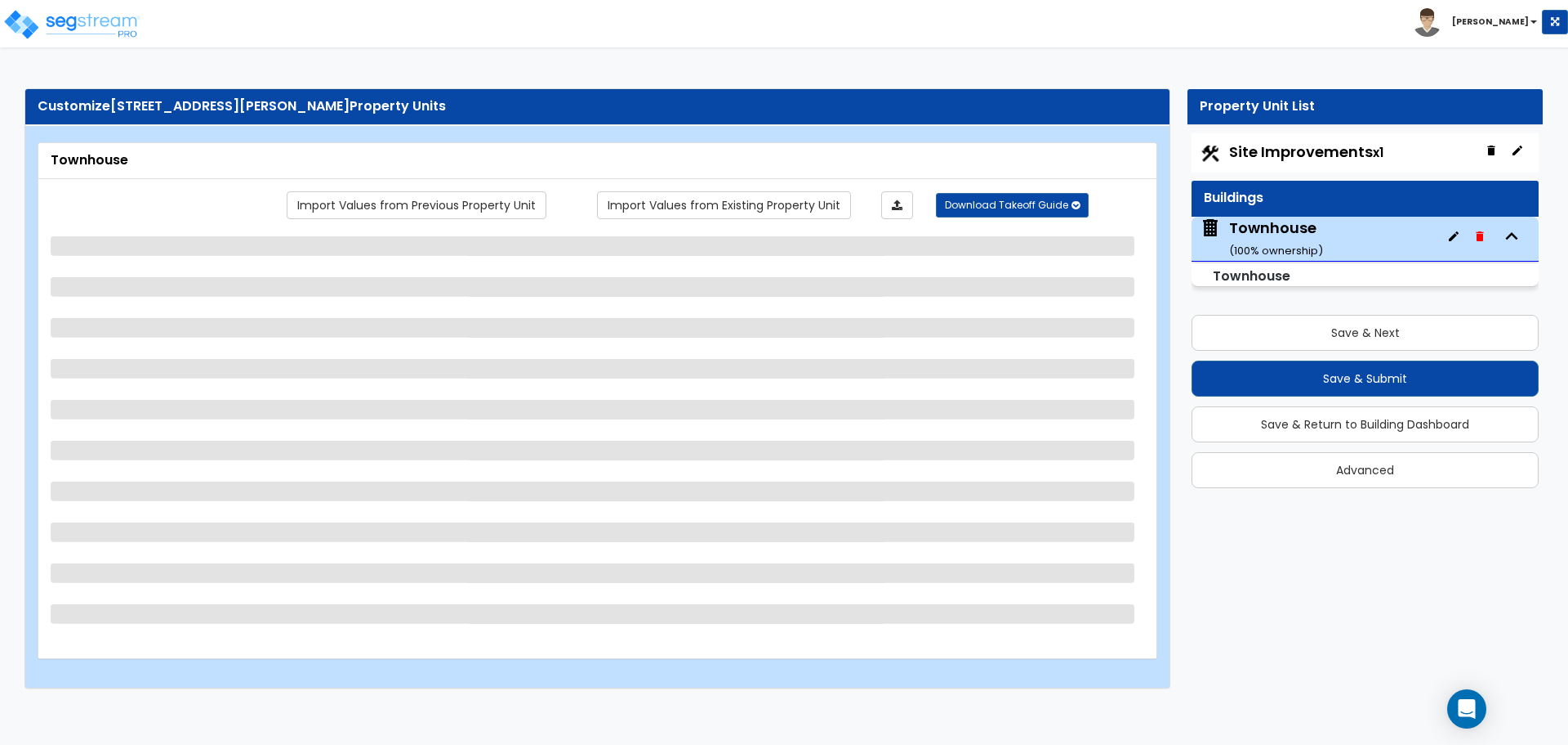
select select "1"
select select "3"
select select "4"
select select "3"
select select "2"
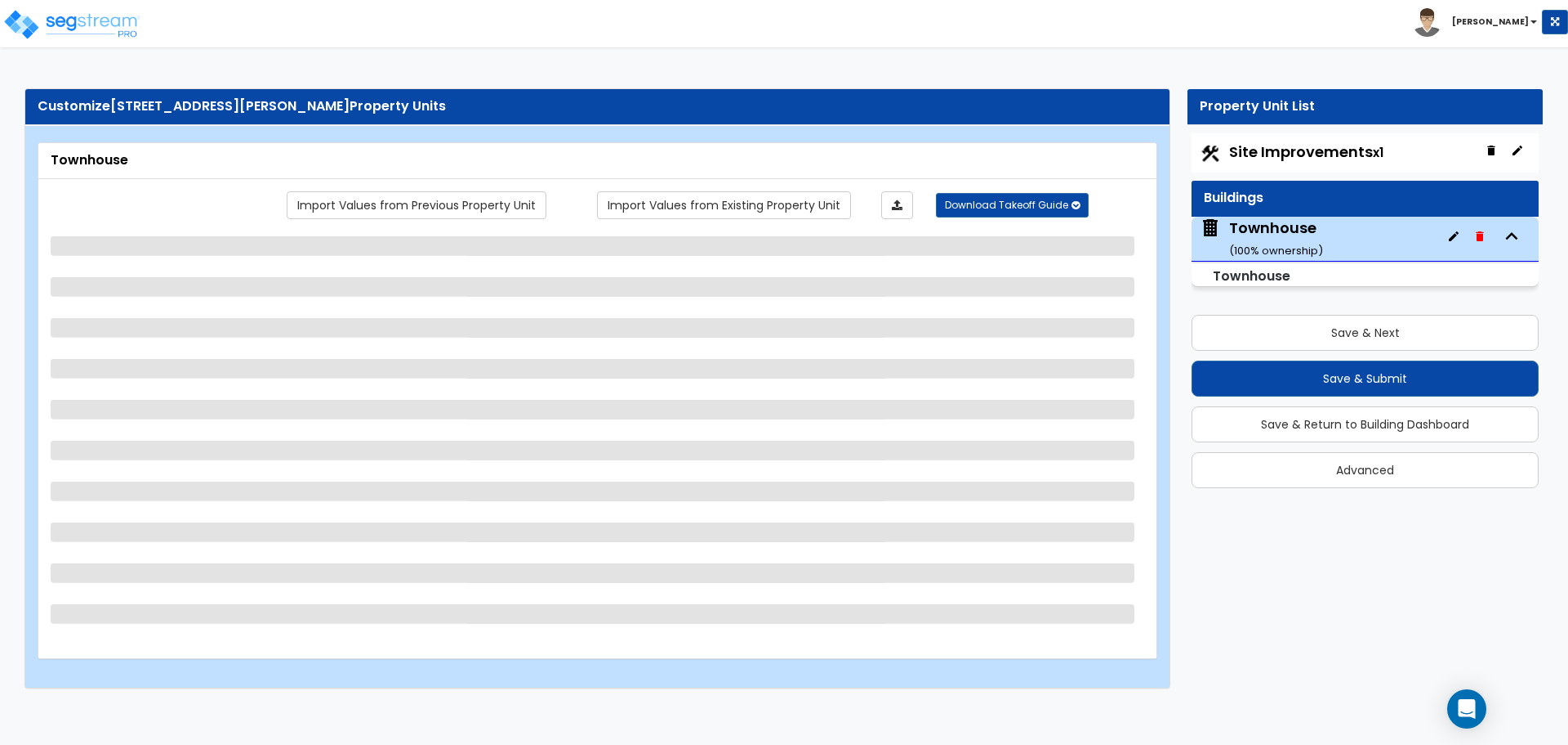
select select "1"
select select "3"
select select "4"
select select "3"
select select "2"
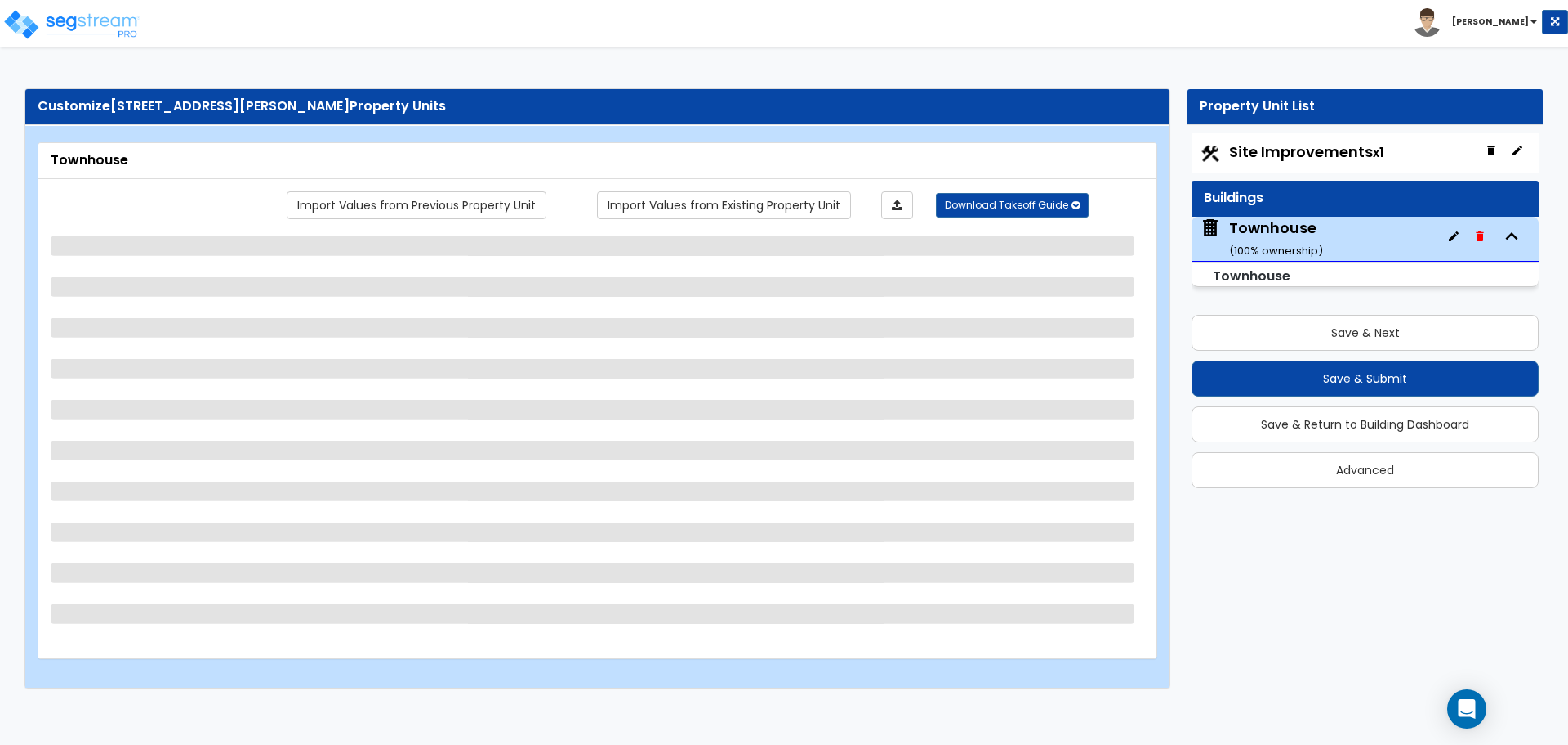
select select "1"
select select "2"
select select "6"
select select "5"
select select "3"
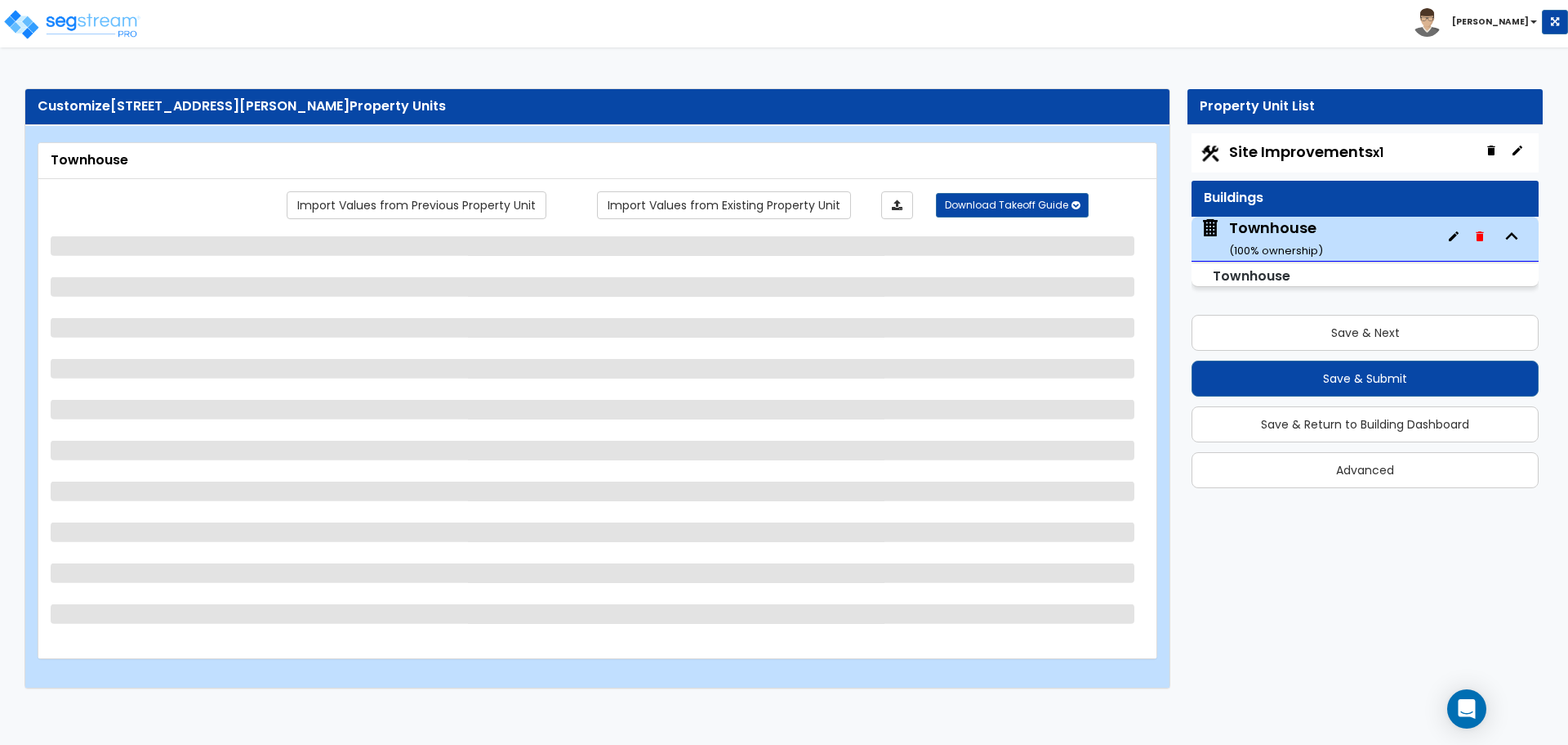
select select "4"
select select "1"
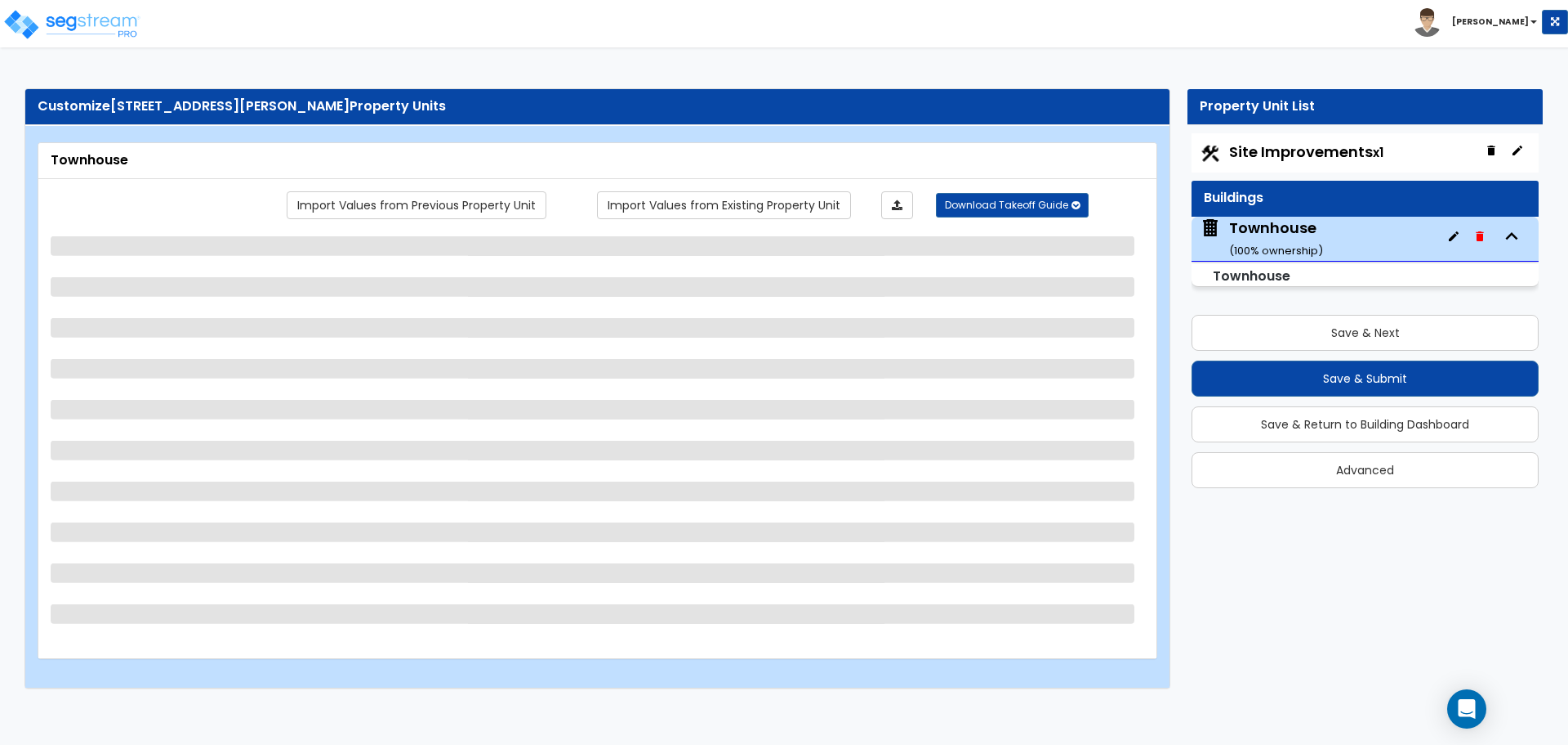
select select "1"
select select "2"
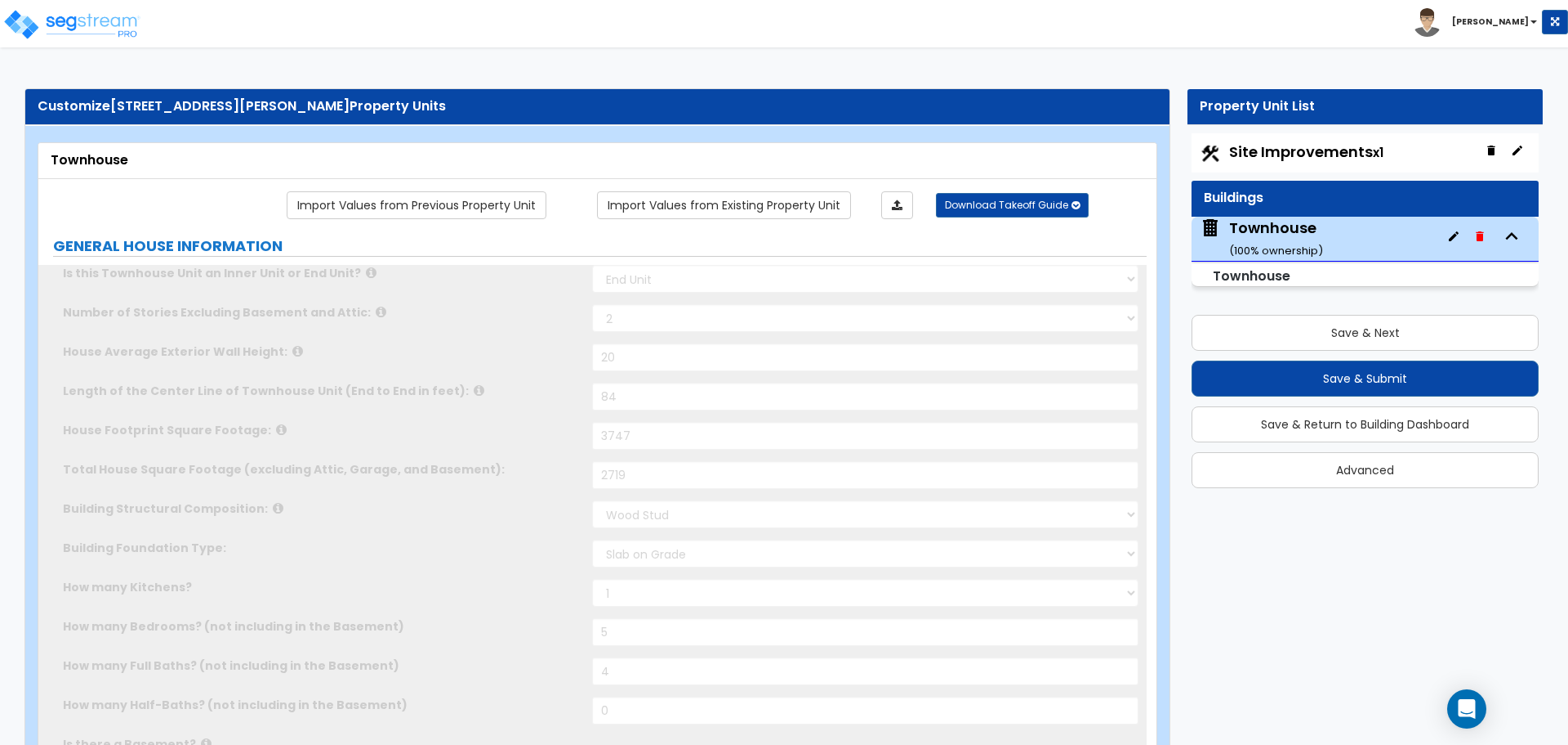
type input "3"
radio input "true"
select select "2"
type input "3"
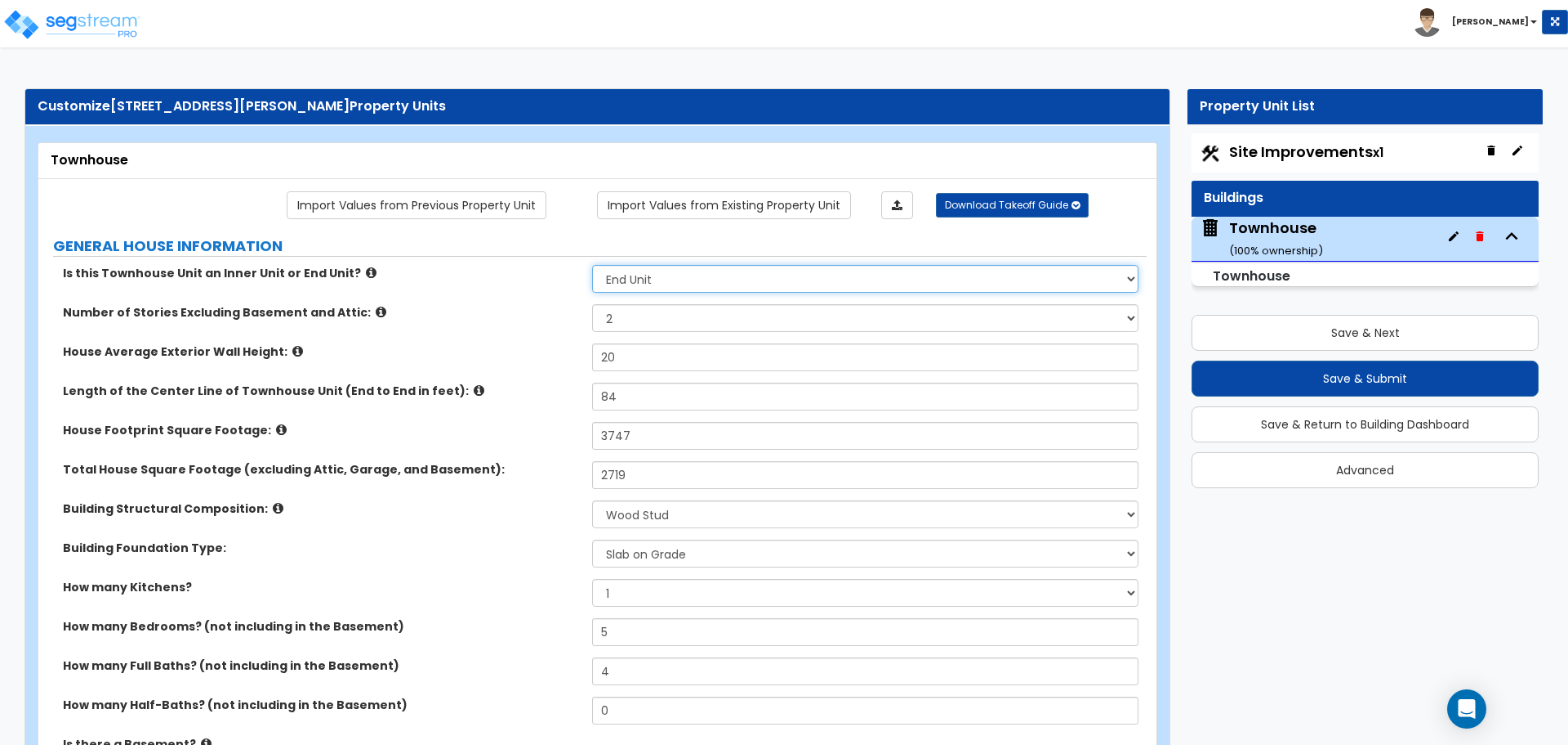
click at [628, 276] on select "Please Choose One Inner Unit End Unit" at bounding box center [865, 278] width 545 height 28
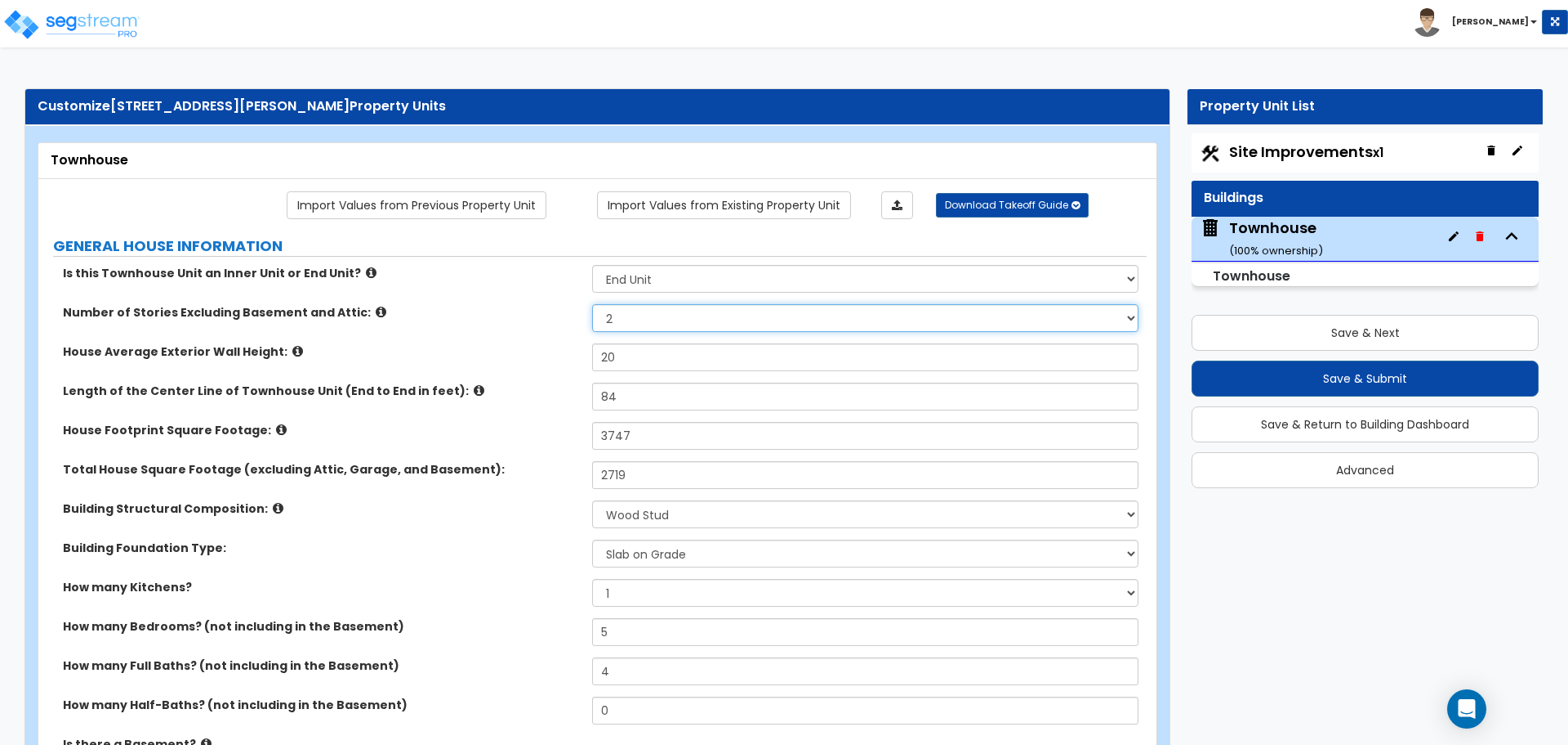
click at [620, 315] on select "1 2 3 4 5" at bounding box center [865, 317] width 545 height 28
click at [613, 360] on input "20" at bounding box center [865, 357] width 545 height 28
click at [687, 353] on input "20" at bounding box center [865, 357] width 545 height 28
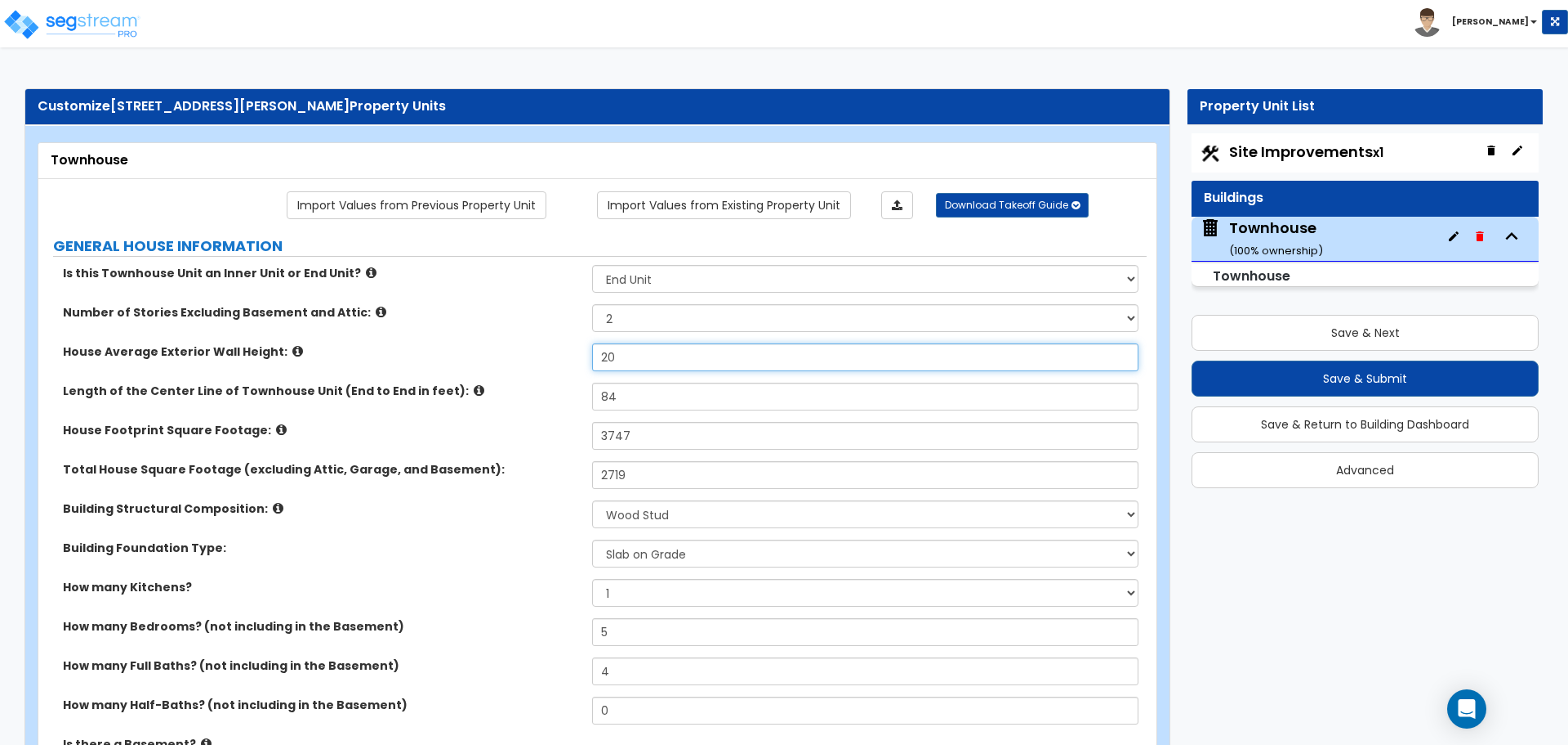
click at [687, 353] on input "20" at bounding box center [865, 357] width 545 height 28
click at [544, 345] on label "House Average Exterior Wall Height:" at bounding box center [321, 352] width 517 height 16
click at [650, 435] on input "3747" at bounding box center [865, 435] width 545 height 28
click at [630, 433] on input "3747" at bounding box center [865, 435] width 545 height 28
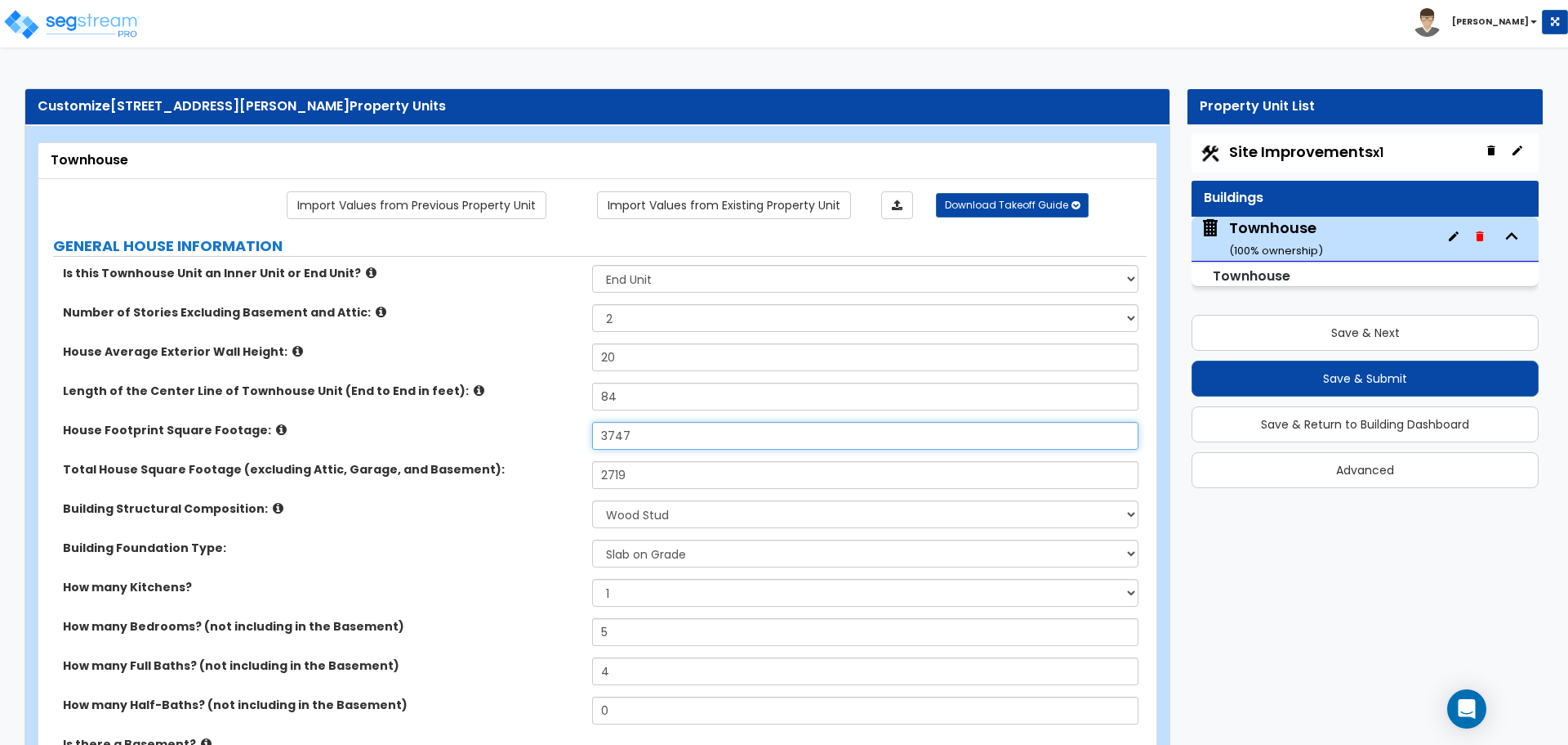
click at [630, 433] on input "3747" at bounding box center [865, 435] width 545 height 28
type input "1,878"
click at [667, 487] on input "2719" at bounding box center [865, 475] width 545 height 28
click at [527, 477] on label "Total House Square Footage (excluding Attic, Garage, and Basement):" at bounding box center [321, 469] width 517 height 16
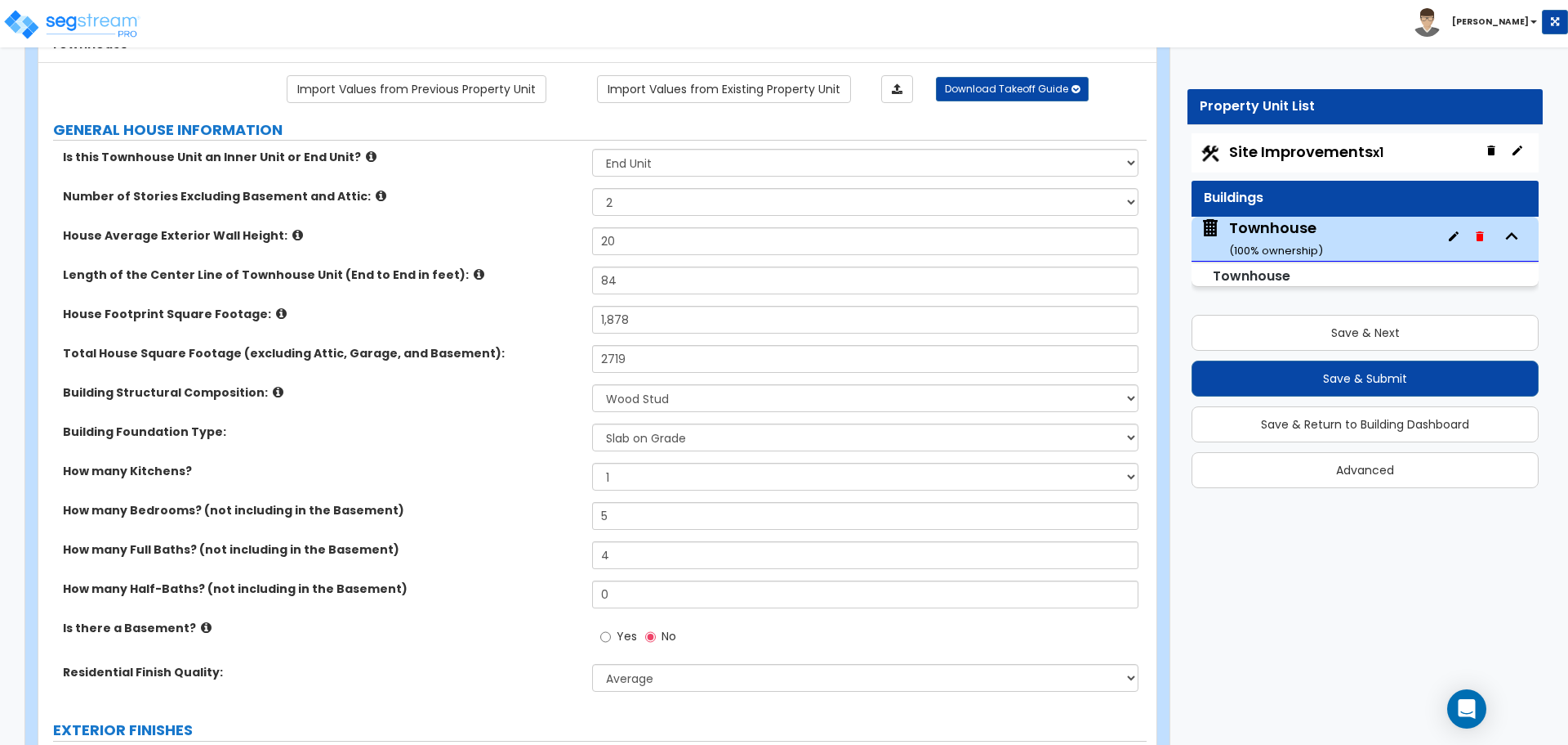
scroll to position [163, 0]
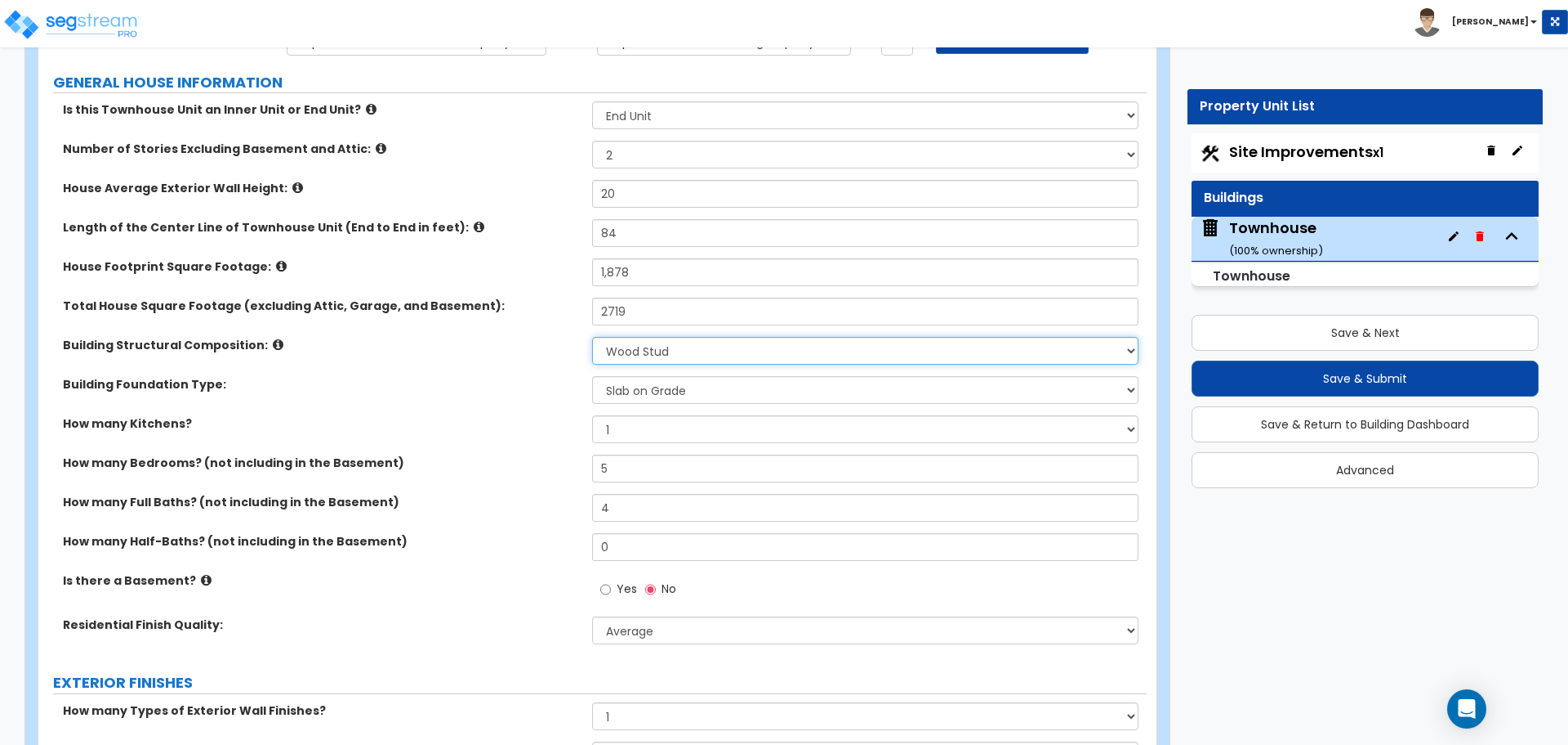
click at [639, 354] on select "Please Choose One Reinforced Concrete Structural Steel Brick Masonry CMU Masonr…" at bounding box center [865, 351] width 545 height 28
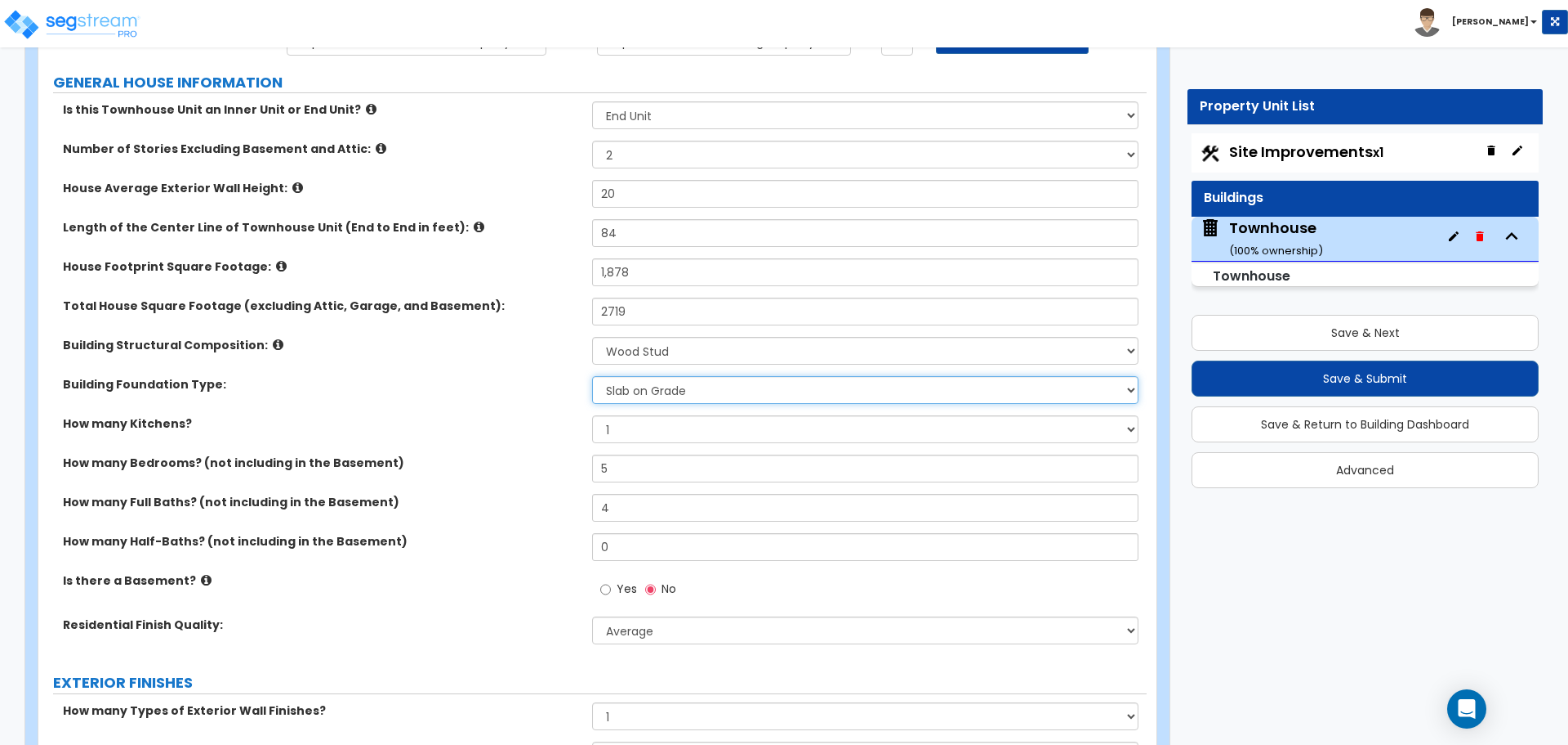
click at [649, 395] on select "Please Choose One Spread Ftg, Col, & Beam FDN Slab on Grade" at bounding box center [865, 390] width 545 height 28
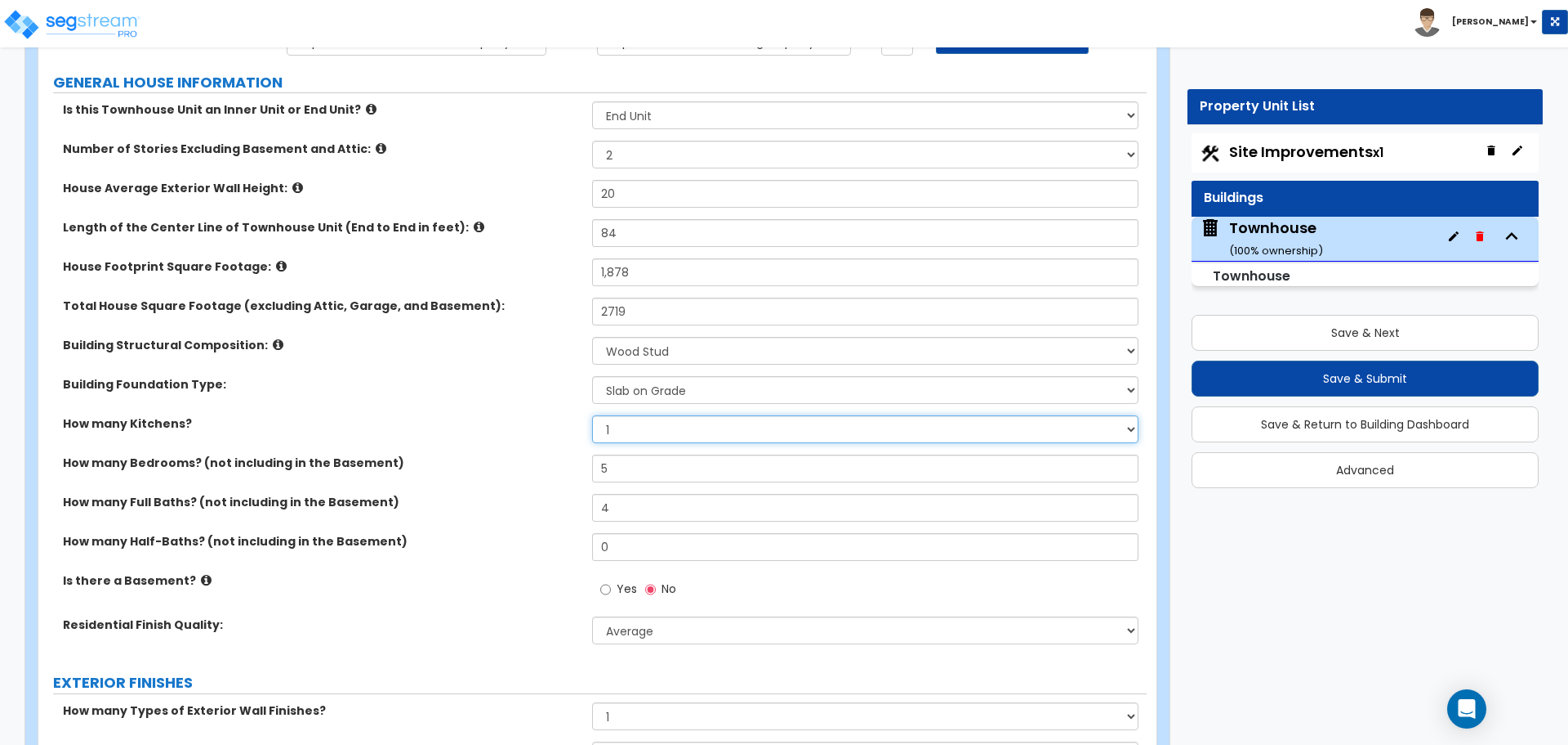
click at [637, 424] on select "1 2 3" at bounding box center [865, 429] width 545 height 28
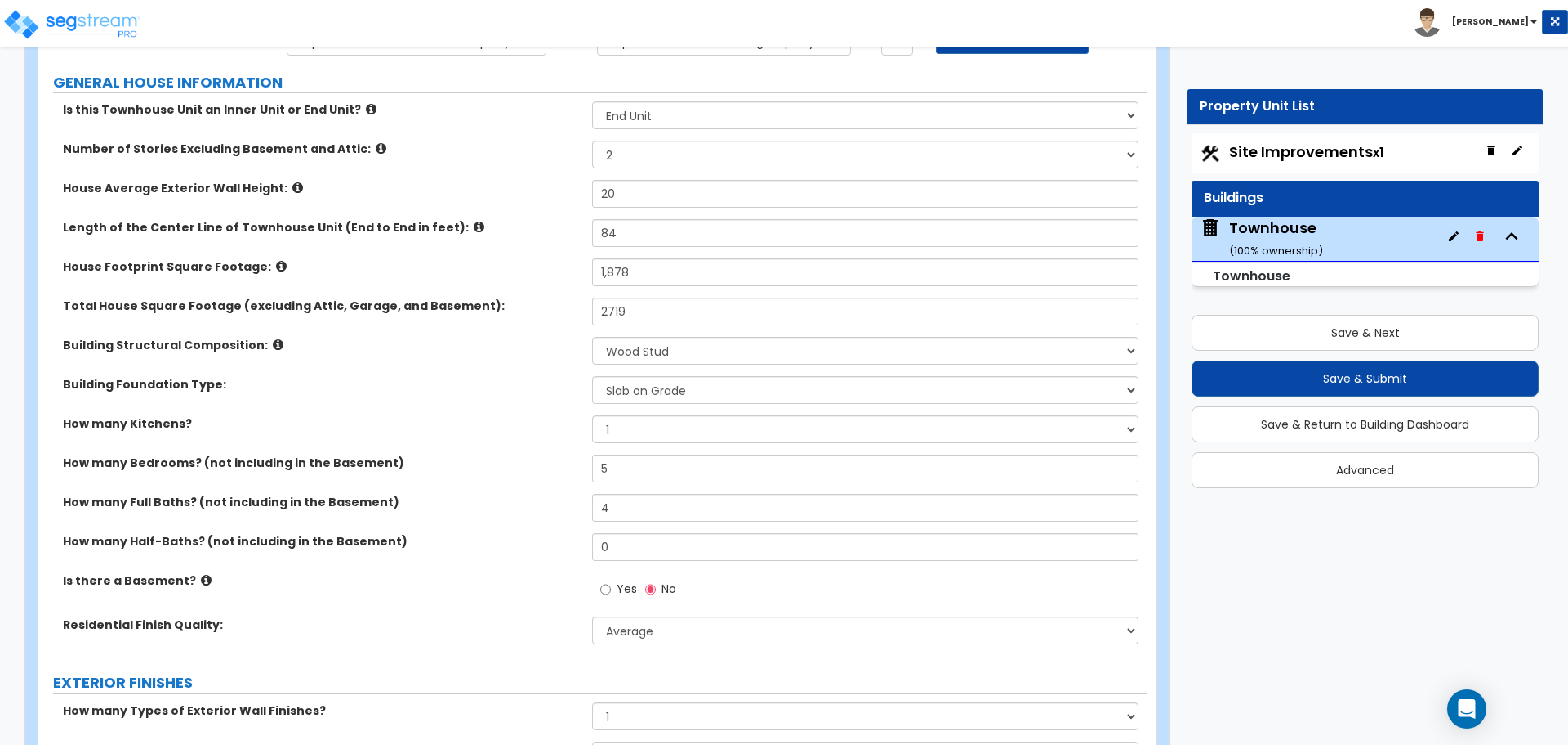
click at [539, 433] on div "How many Kitchens? 1 2 3" at bounding box center [592, 434] width 1109 height 39
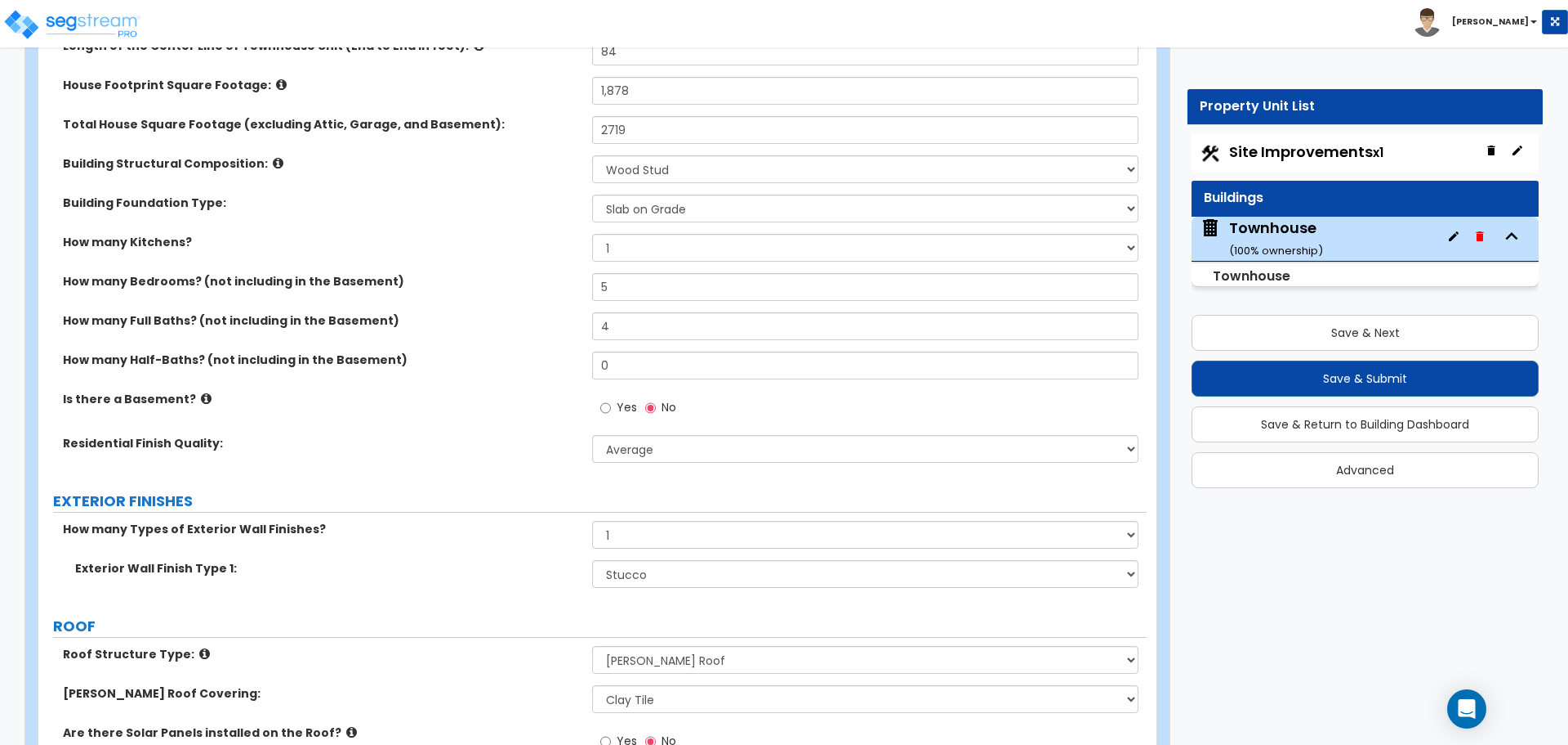
scroll to position [327, 0]
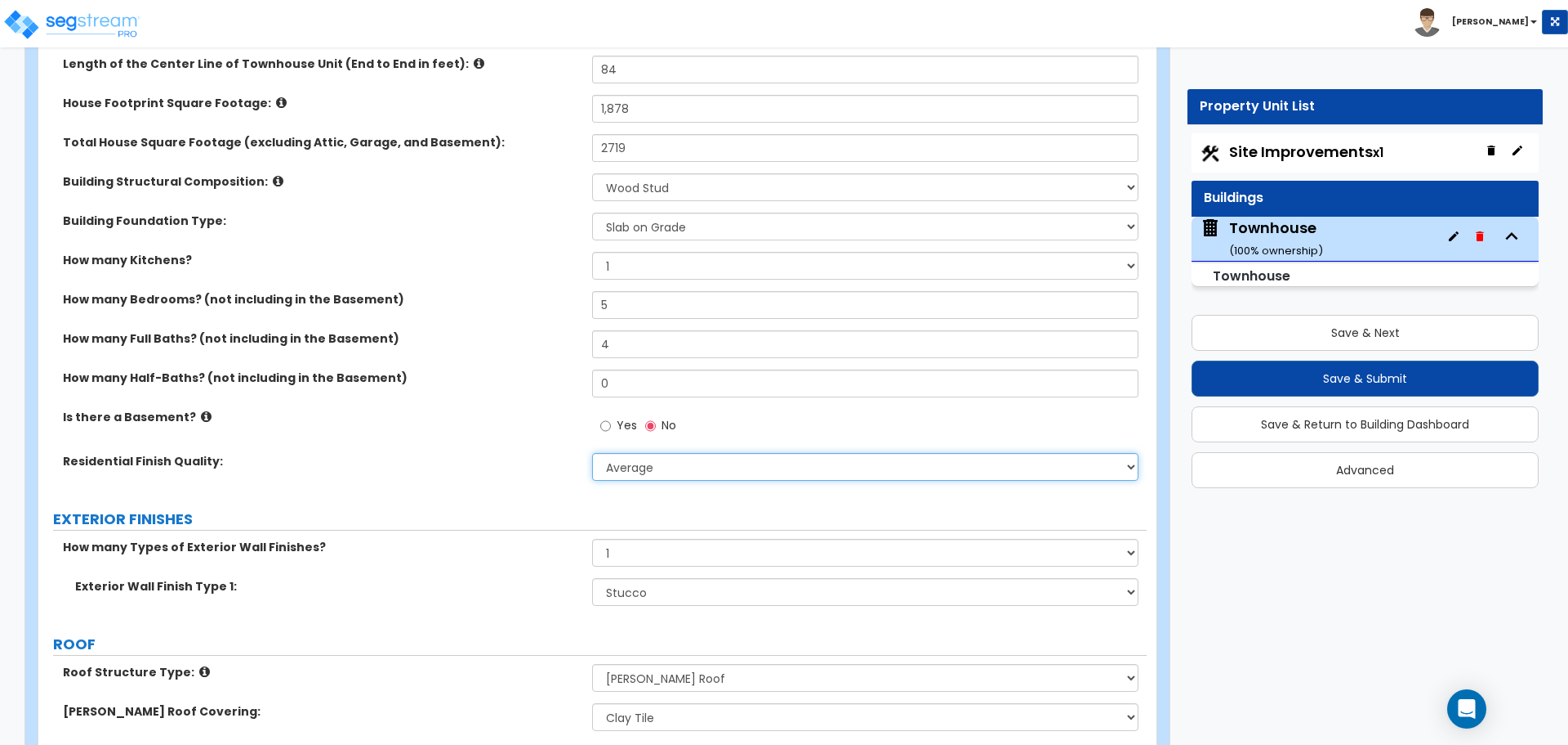
click at [629, 457] on select "Low Average High" at bounding box center [865, 467] width 545 height 28
select select "2"
click at [592, 453] on select "Low Average High" at bounding box center [865, 467] width 545 height 28
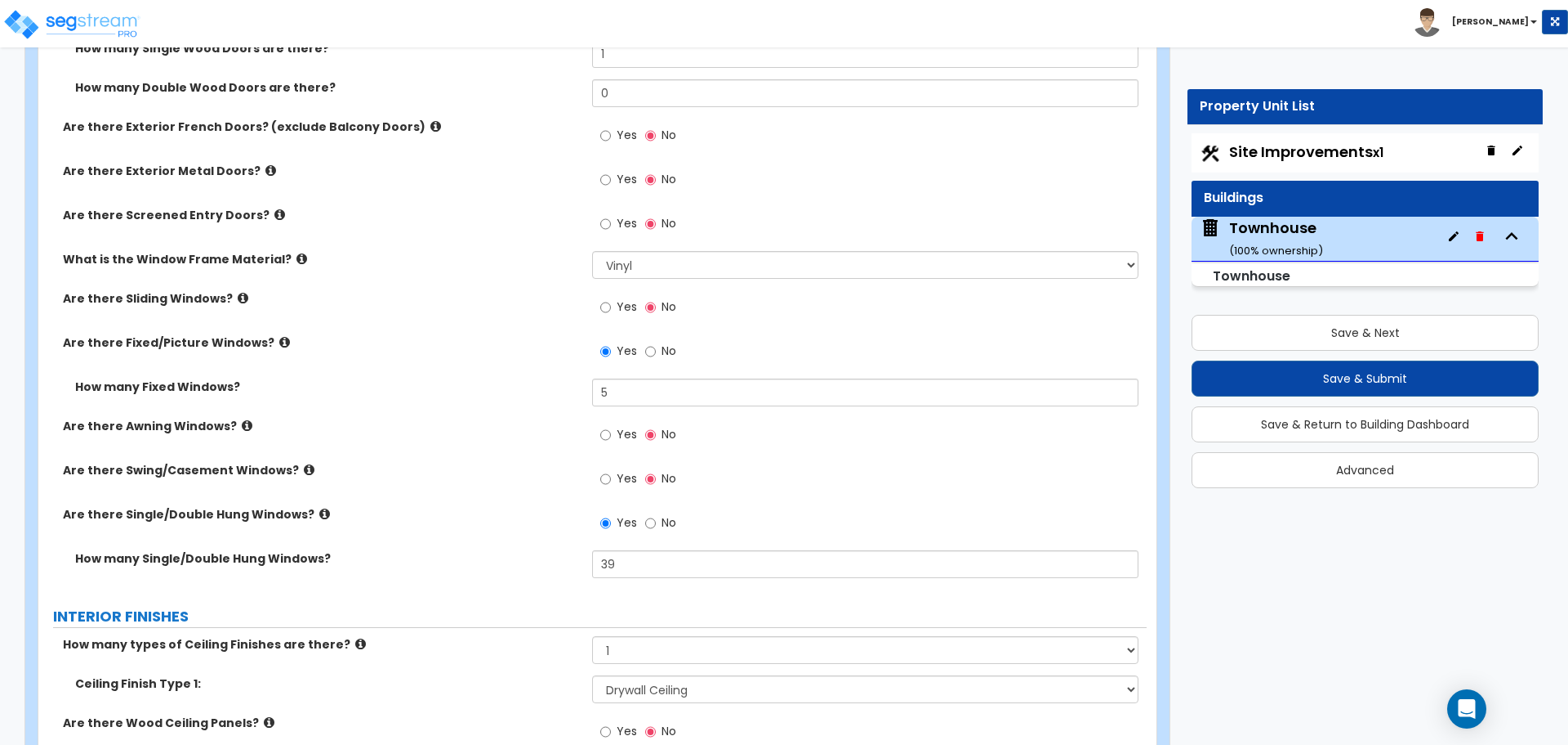
scroll to position [2207, 0]
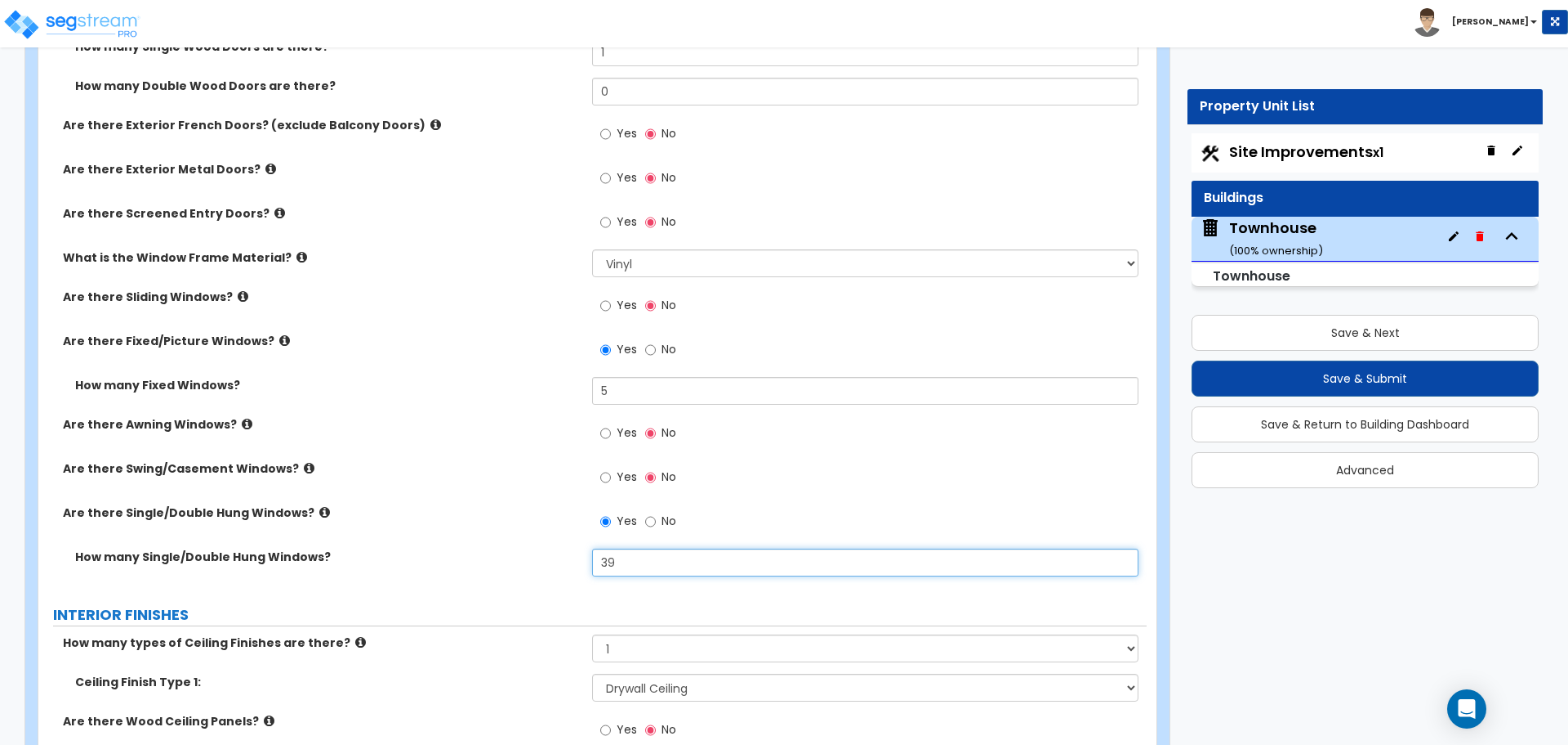
click at [647, 570] on input "39" at bounding box center [865, 562] width 545 height 28
click at [661, 564] on input "19" at bounding box center [865, 562] width 545 height 28
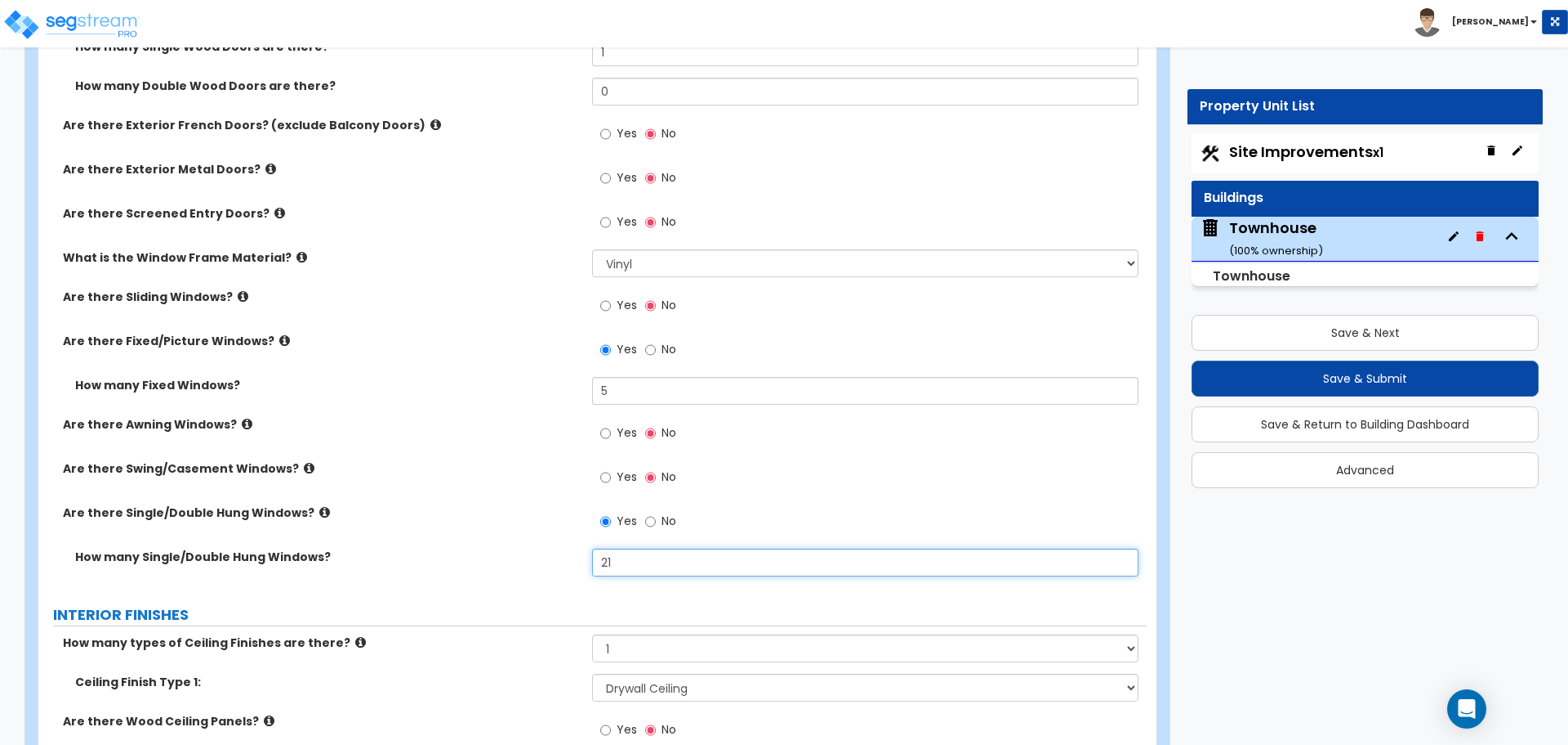
type input "21"
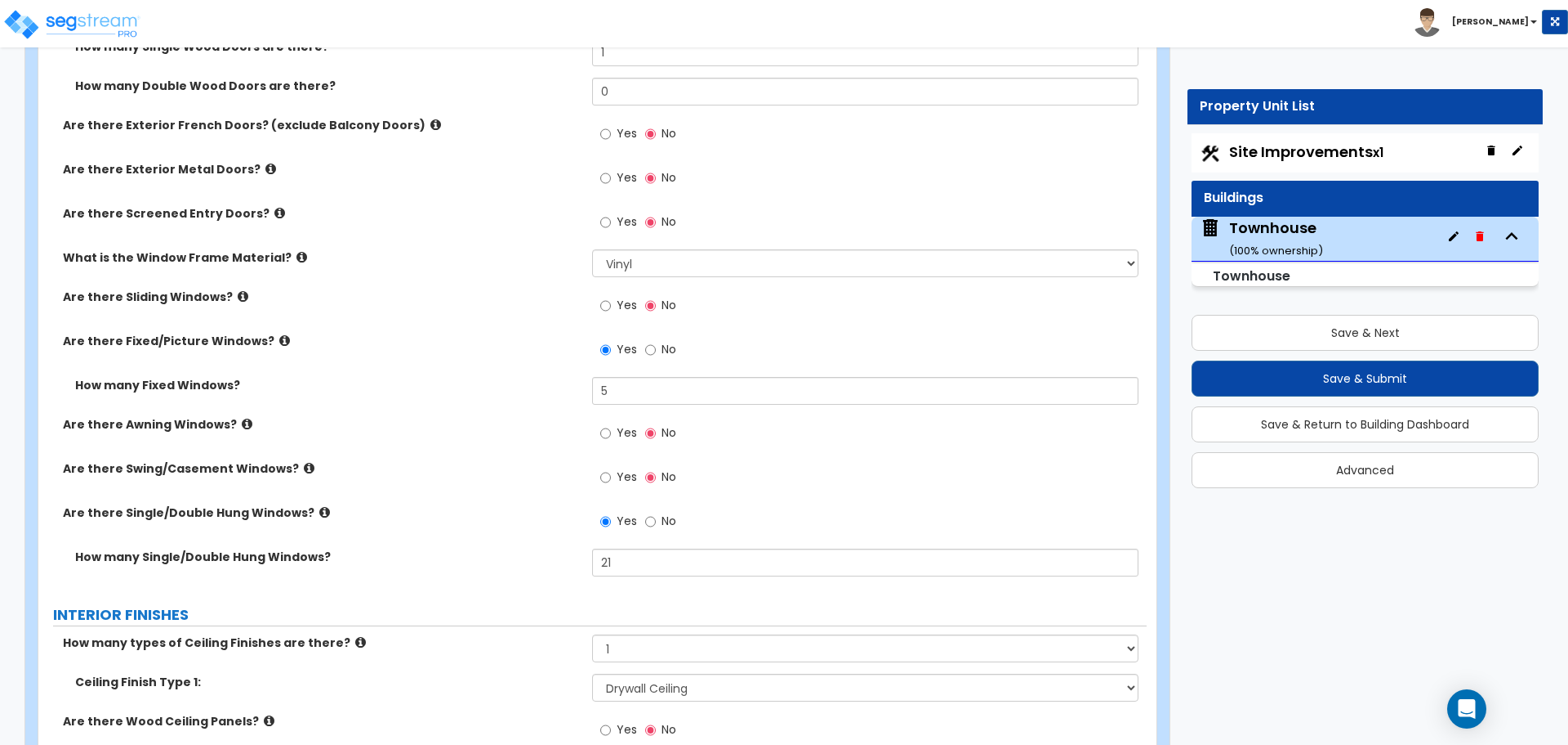
click at [569, 554] on label "How many Single/Double Hung Windows?" at bounding box center [327, 556] width 505 height 16
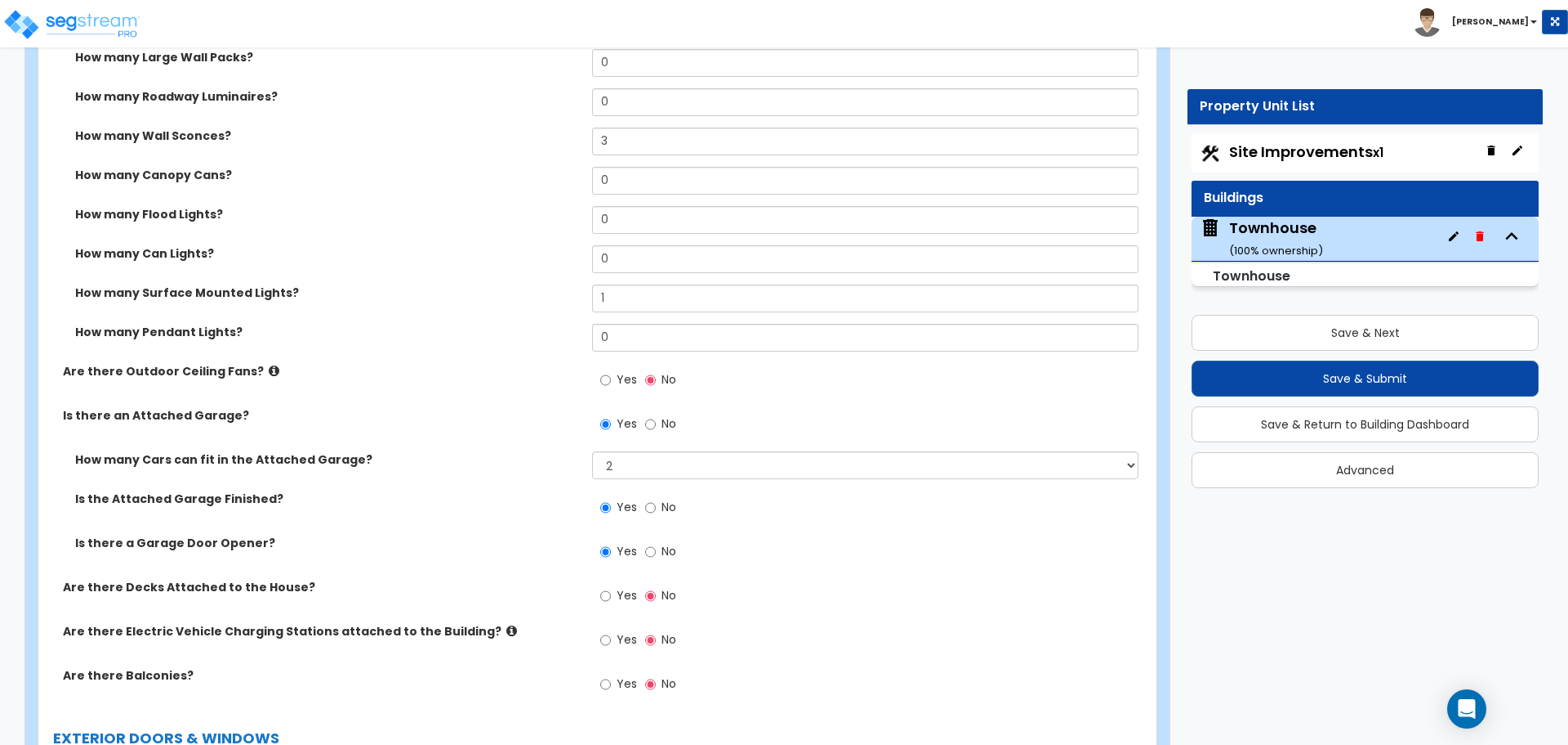
scroll to position [981, 0]
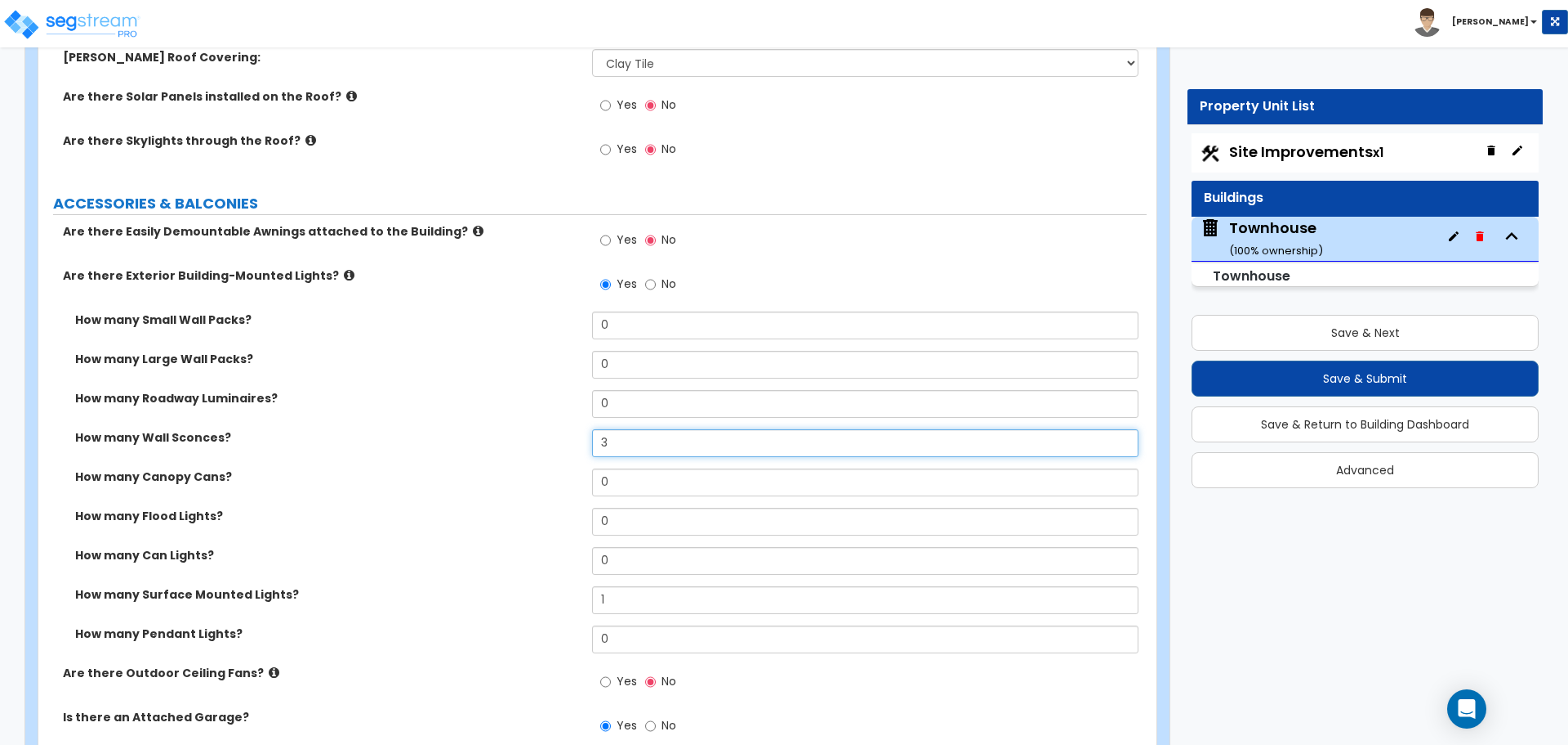
click at [614, 435] on input "3" at bounding box center [865, 442] width 545 height 28
type input "4"
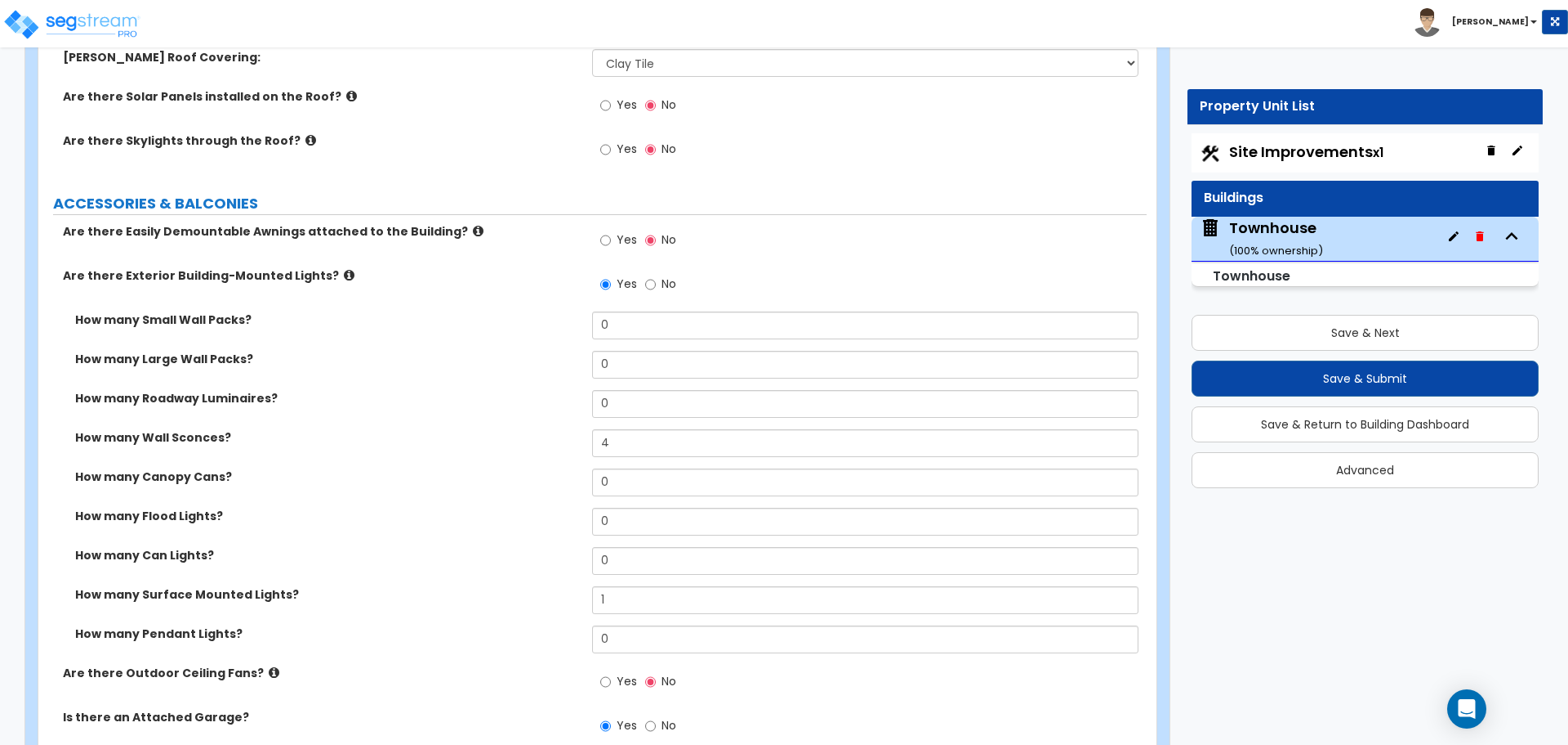
scroll to position [899, 0]
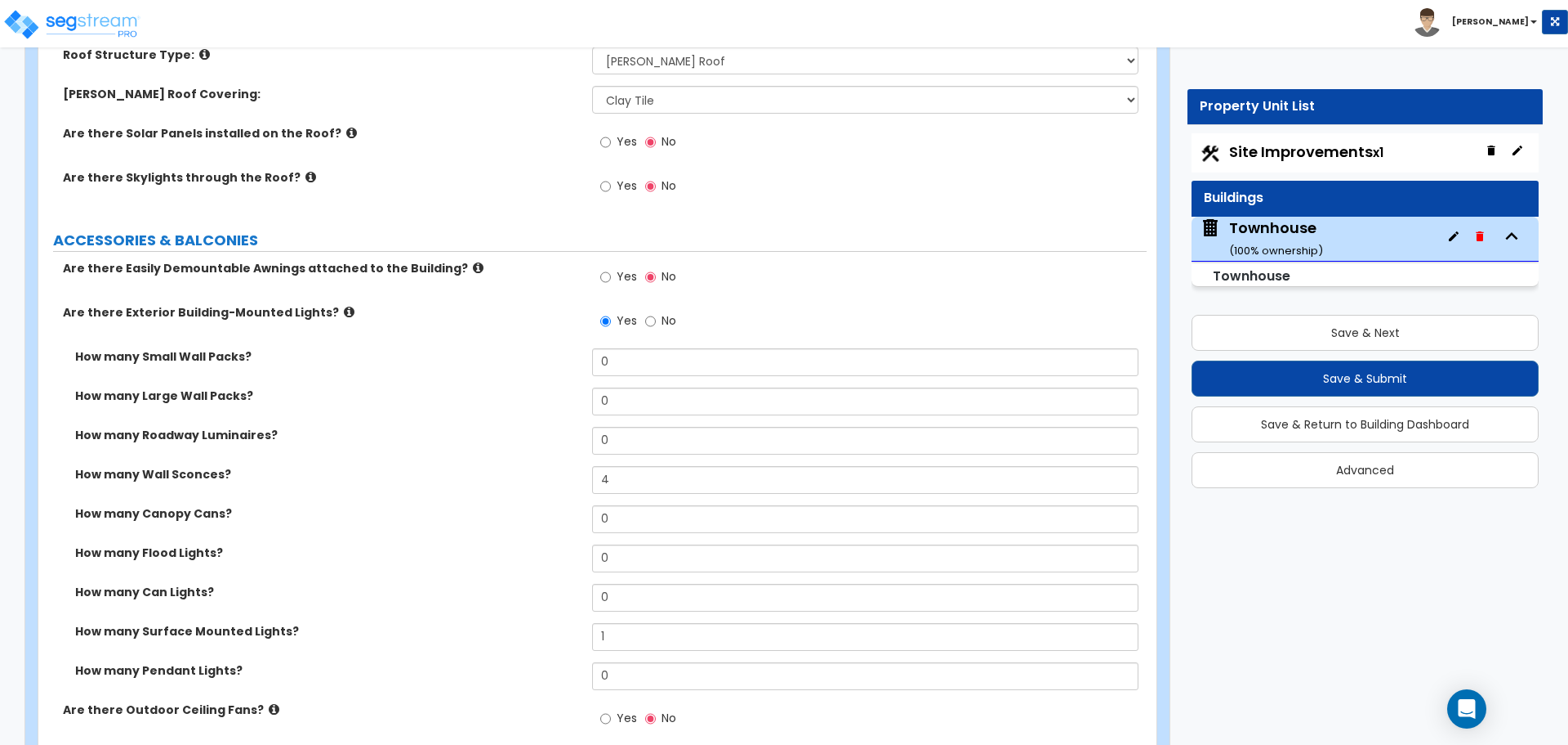
click at [541, 416] on div "How many Small Wall Packs? 0 How many Large Wall Packs? 0 How many Roadway Lumi…" at bounding box center [592, 525] width 1084 height 353
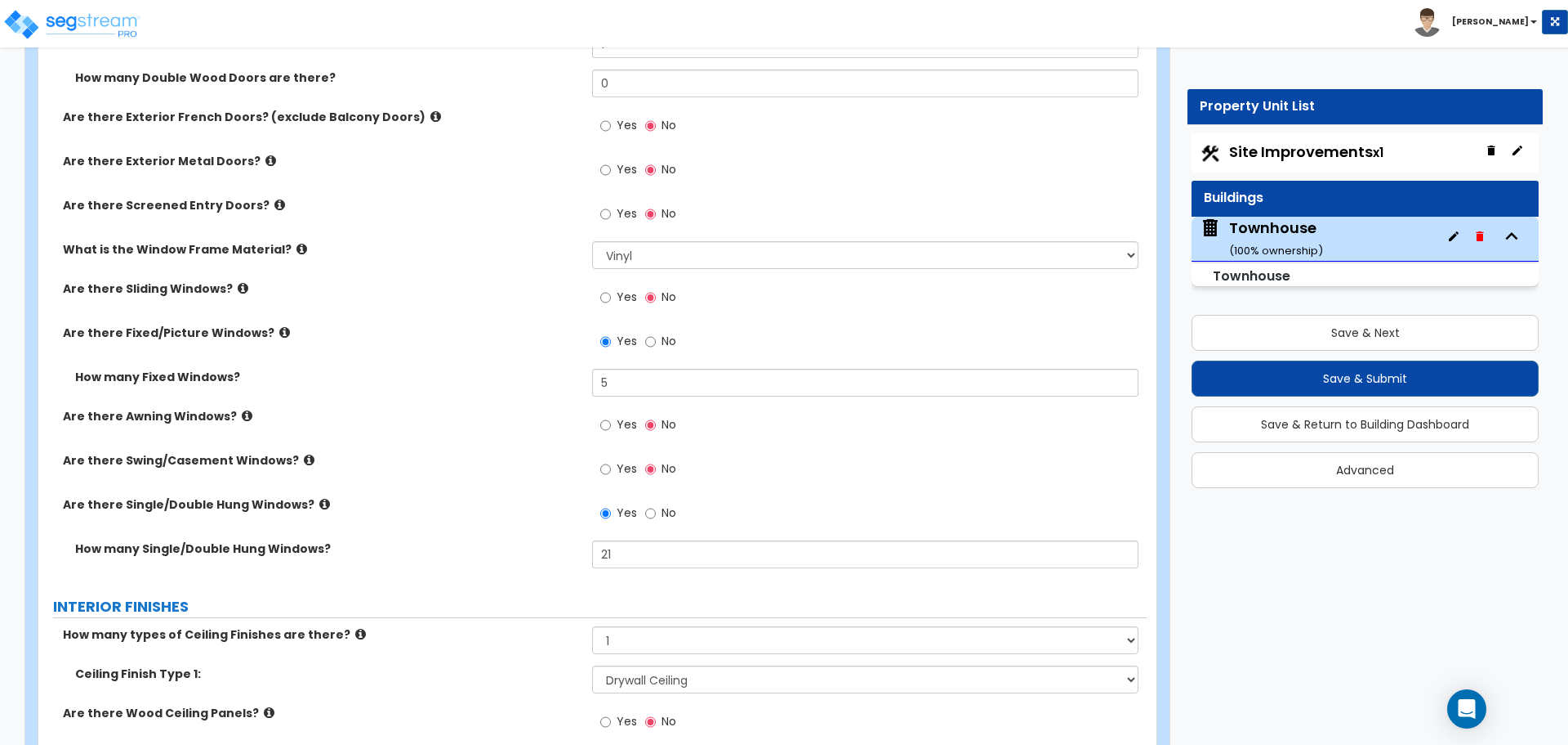
scroll to position [2288, 0]
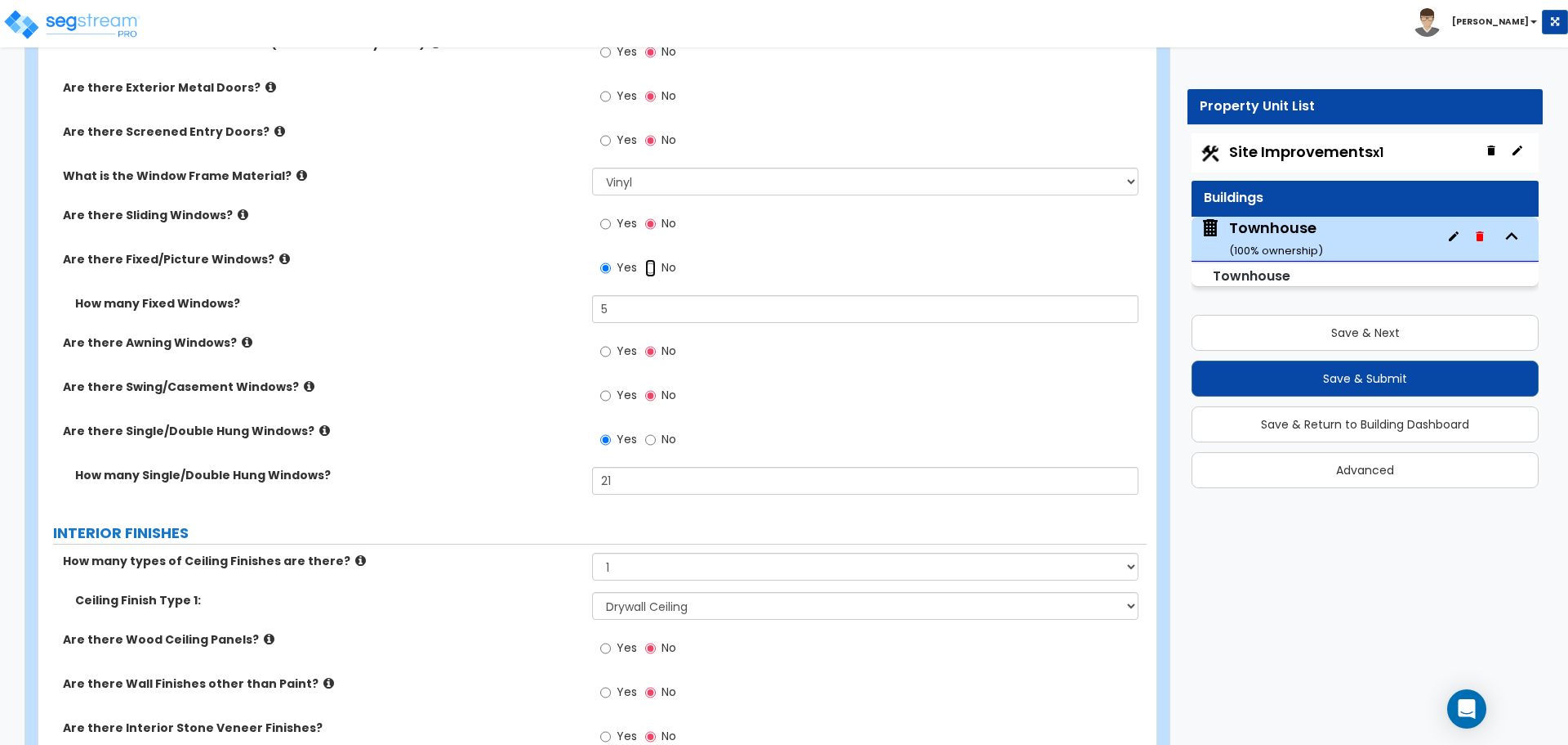
drag, startPoint x: 649, startPoint y: 270, endPoint x: 634, endPoint y: 248, distance: 26.6
click at [649, 270] on input "No" at bounding box center [650, 268] width 11 height 18
radio input "false"
radio input "true"
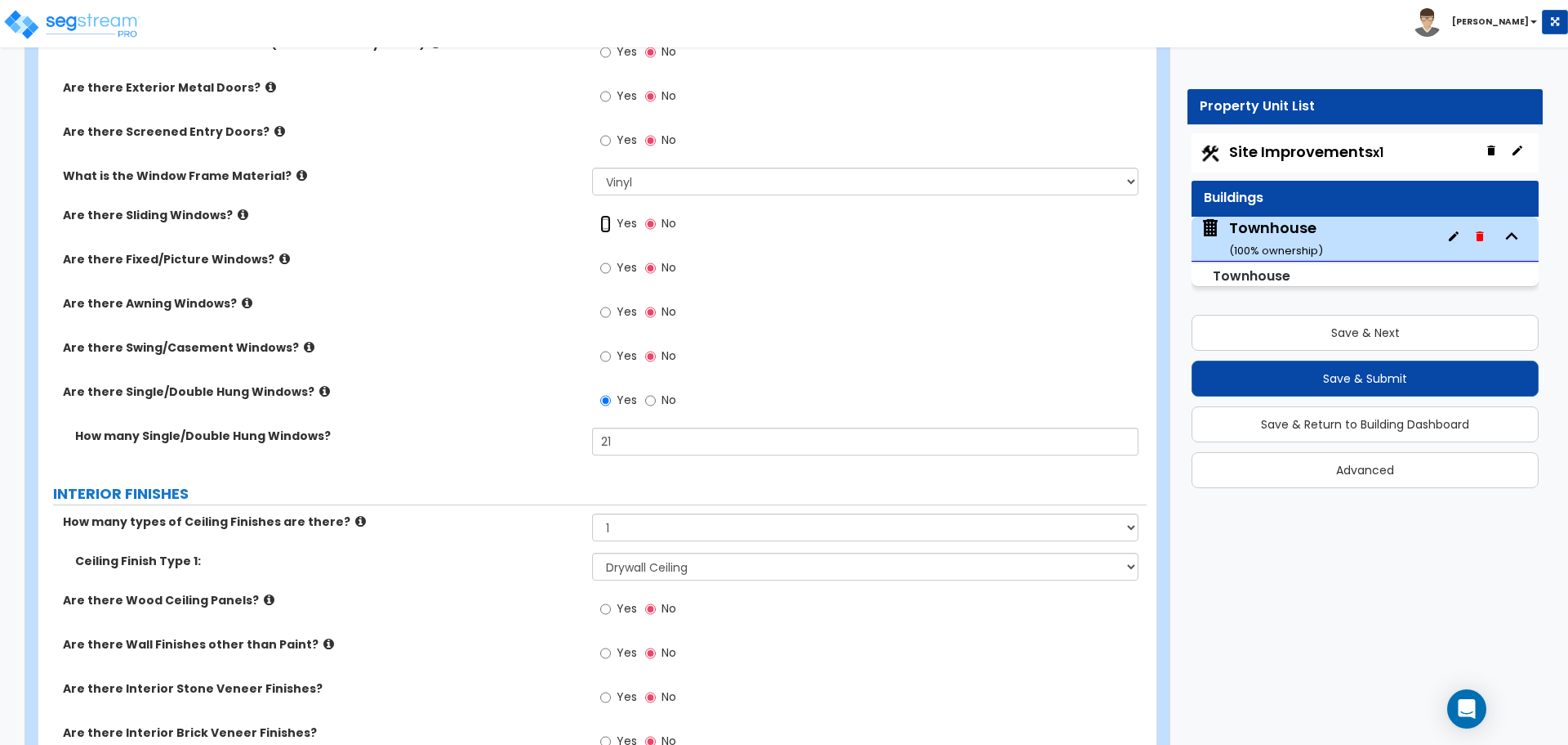
click at [610, 227] on input "Yes" at bounding box center [606, 224] width 11 height 18
radio input "true"
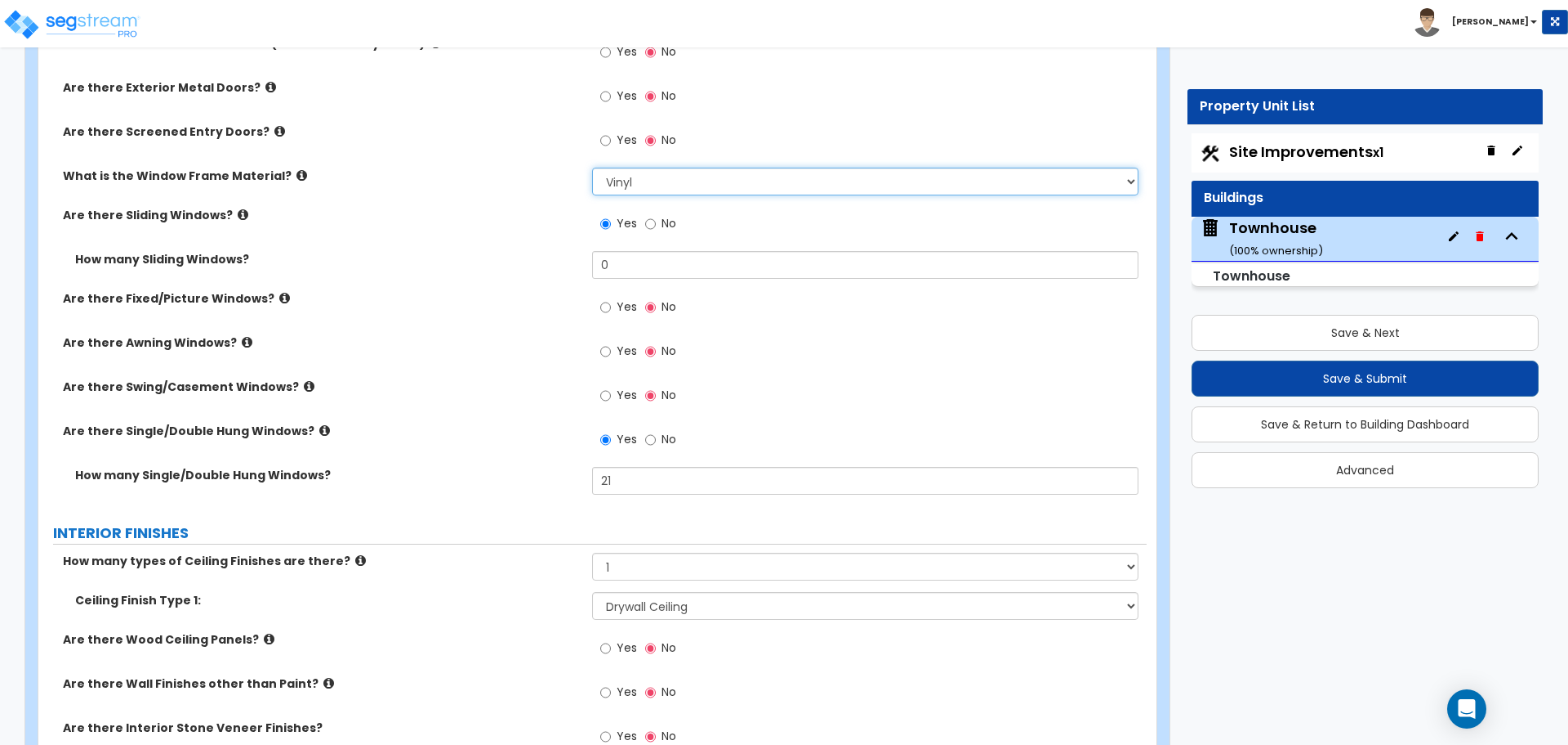
click at [658, 186] on select "Please Choose One Vinyl Aluminum Wood" at bounding box center [865, 181] width 545 height 28
select select "2"
click at [592, 168] on select "Please Choose One Vinyl Aluminum Wood" at bounding box center [865, 181] width 545 height 28
click at [638, 185] on select "Please Choose One Vinyl Aluminum Wood" at bounding box center [865, 181] width 545 height 28
click at [592, 168] on select "Please Choose One Vinyl Aluminum Wood" at bounding box center [865, 181] width 545 height 28
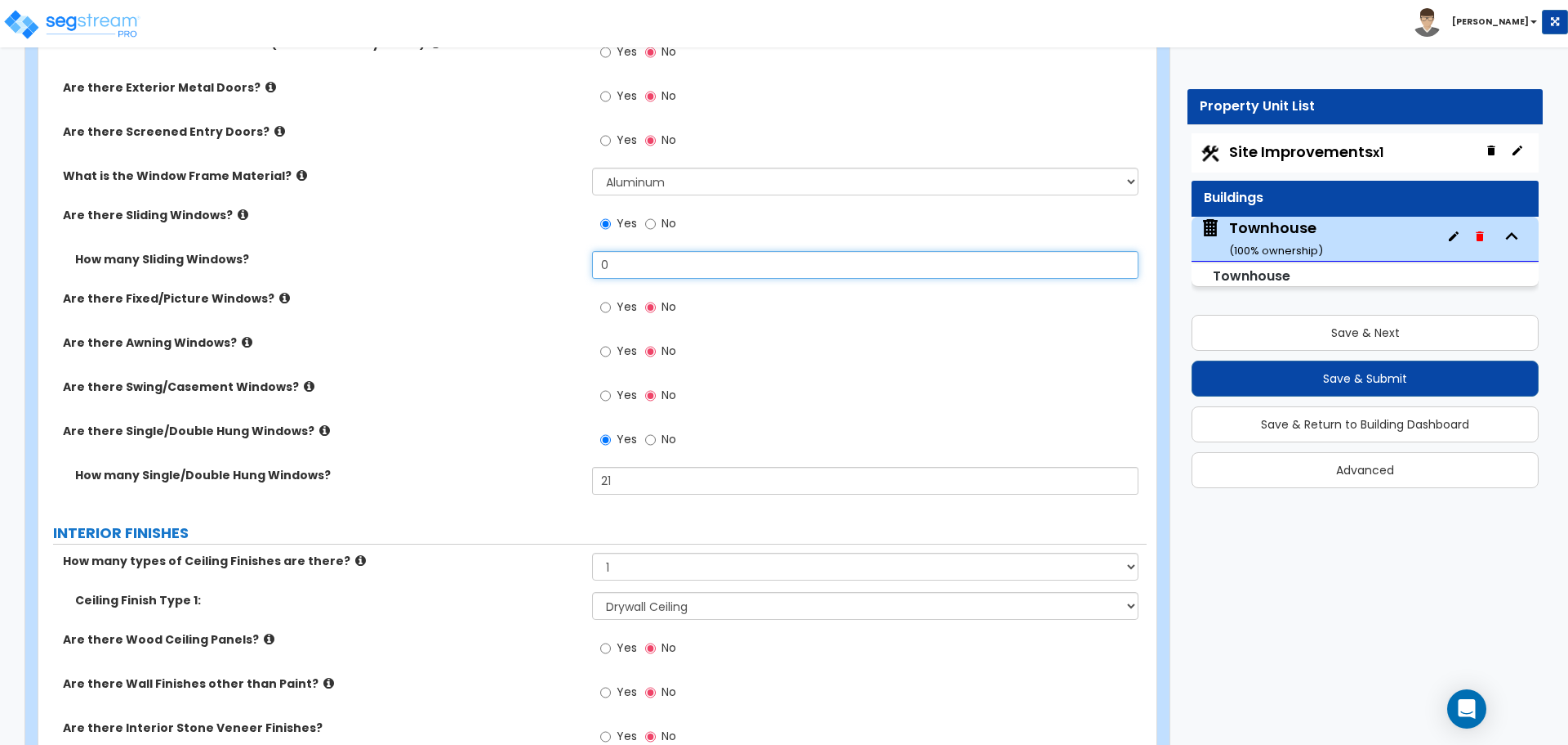
click at [671, 267] on input "0" at bounding box center [865, 265] width 545 height 28
type input "6"
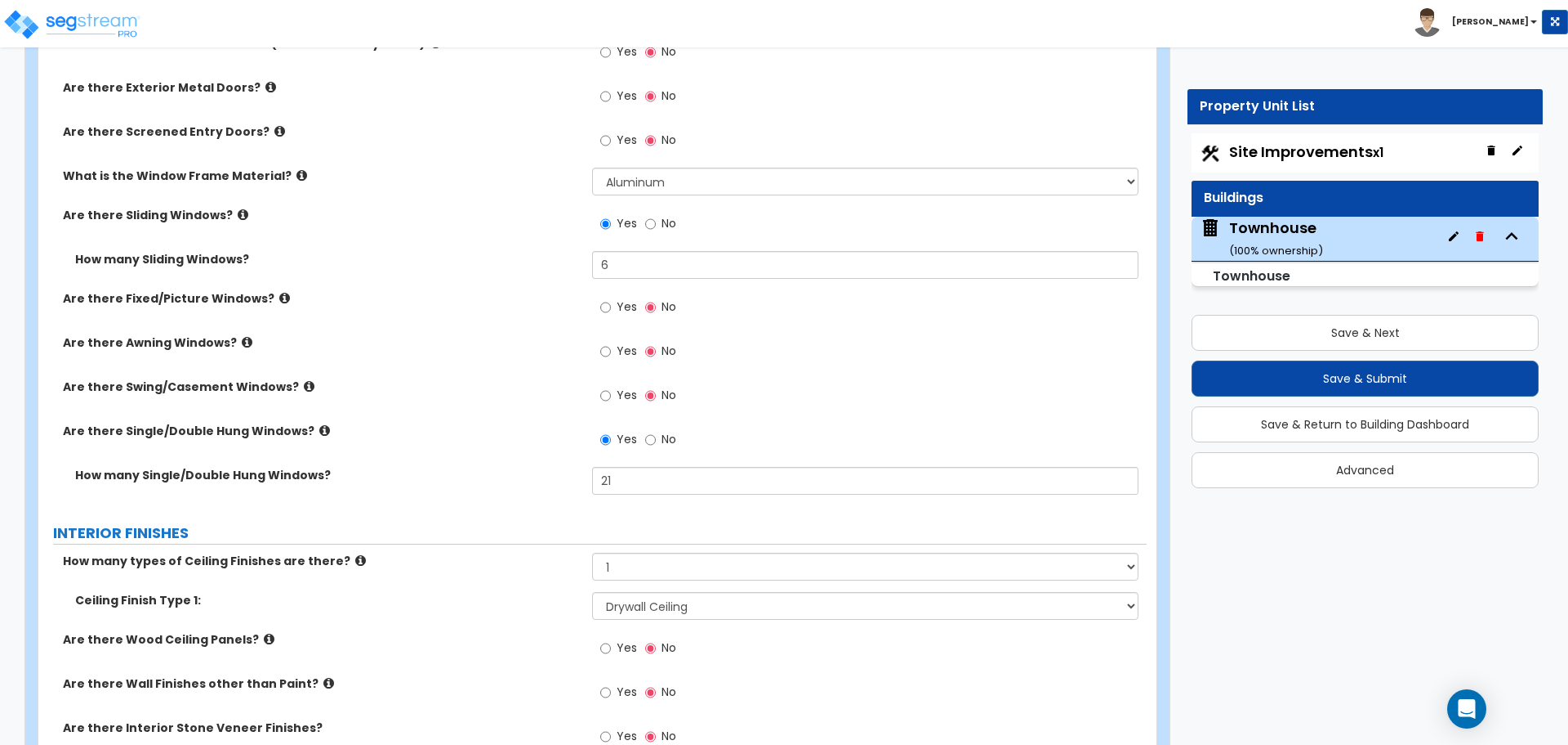
click at [460, 246] on div "Are there Sliding Windows? Yes No" at bounding box center [592, 228] width 1109 height 44
click at [237, 220] on icon at bounding box center [243, 215] width 11 height 13
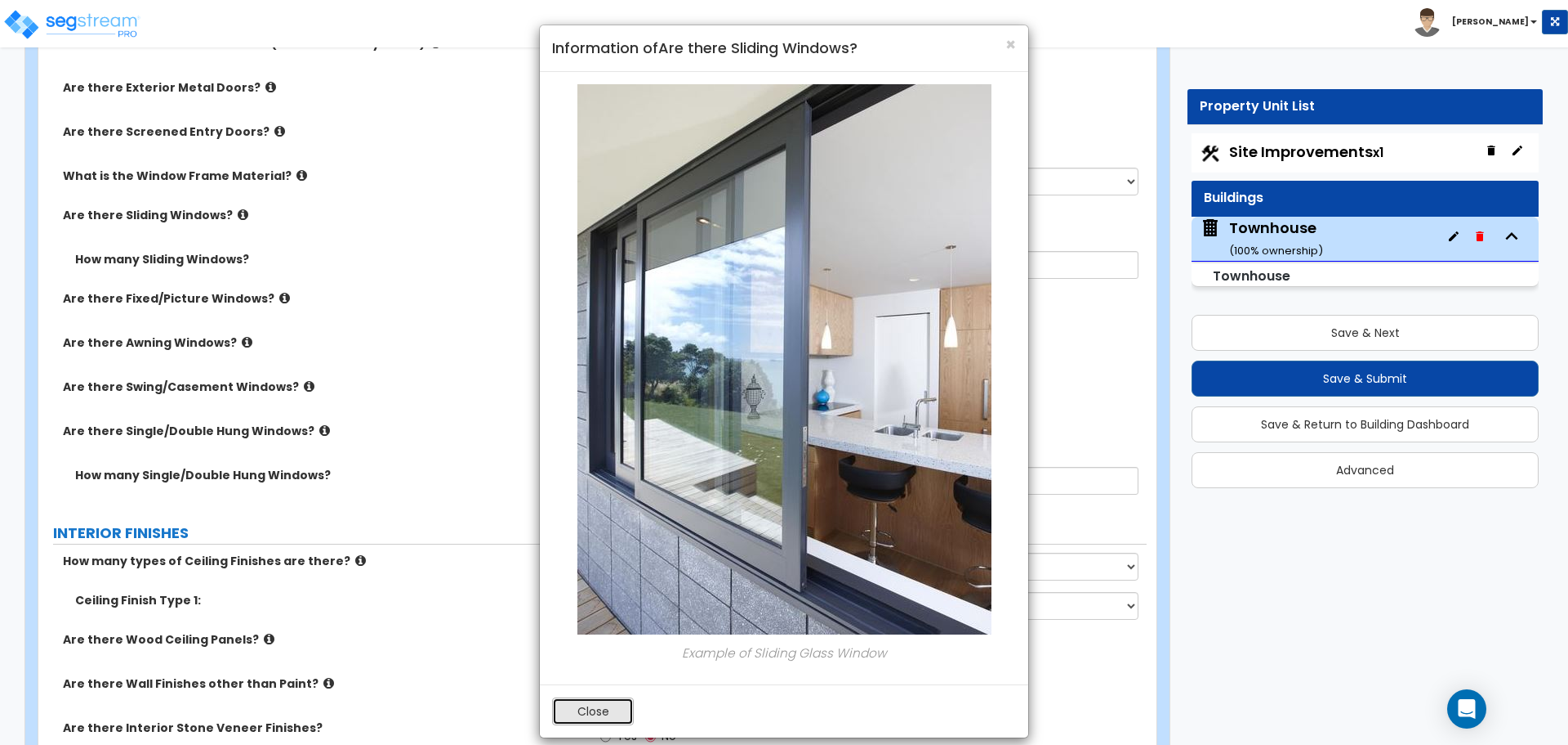
click at [607, 711] on button "Close" at bounding box center [593, 711] width 82 height 28
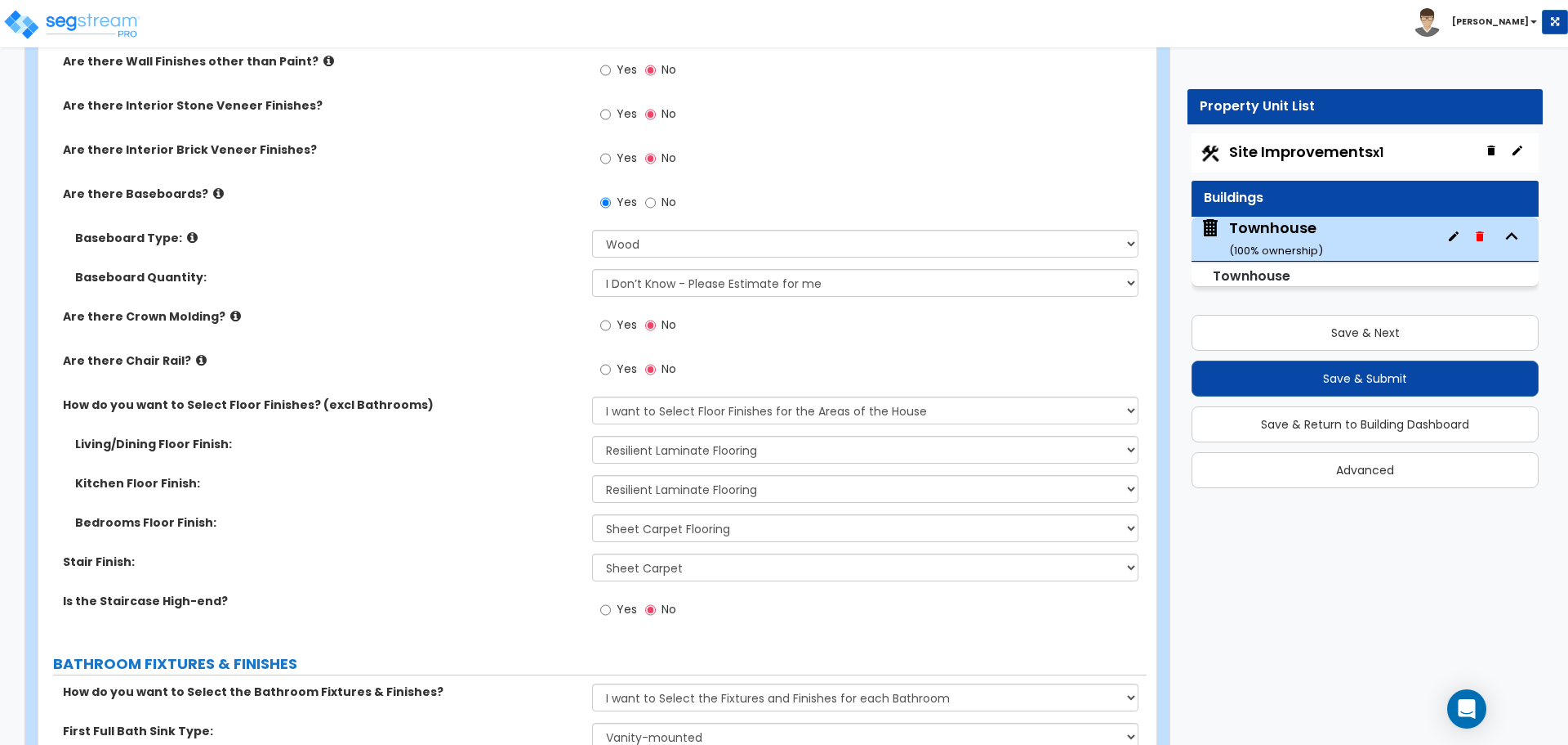
scroll to position [2943, 0]
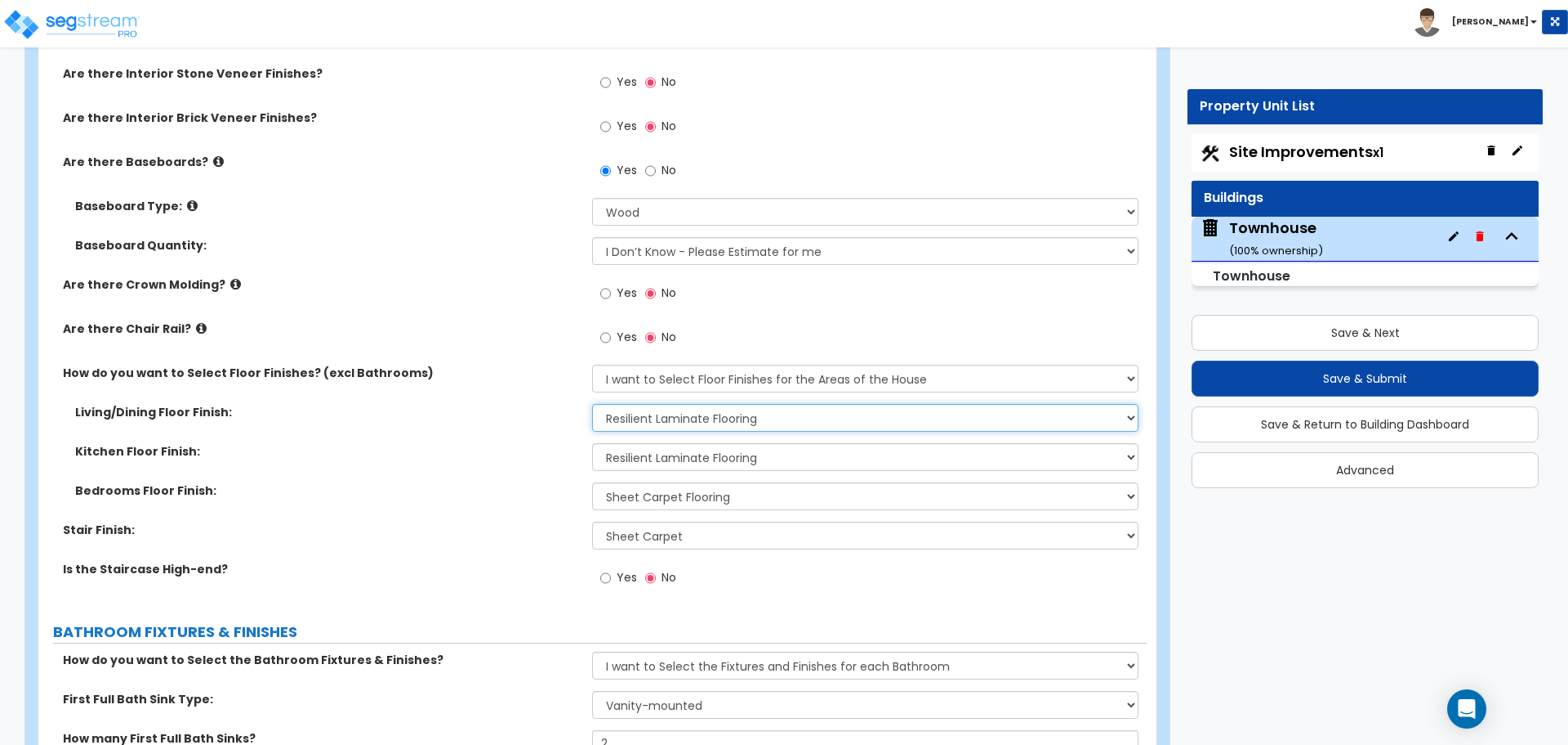
click at [686, 427] on select "None Tile Flooring Hardwood Flooring Resilient Laminate Flooring VCT Flooring S…" at bounding box center [865, 417] width 545 height 28
select select "1"
click at [592, 403] on select "None Tile Flooring Hardwood Flooring Resilient Laminate Flooring VCT Flooring S…" at bounding box center [865, 417] width 545 height 28
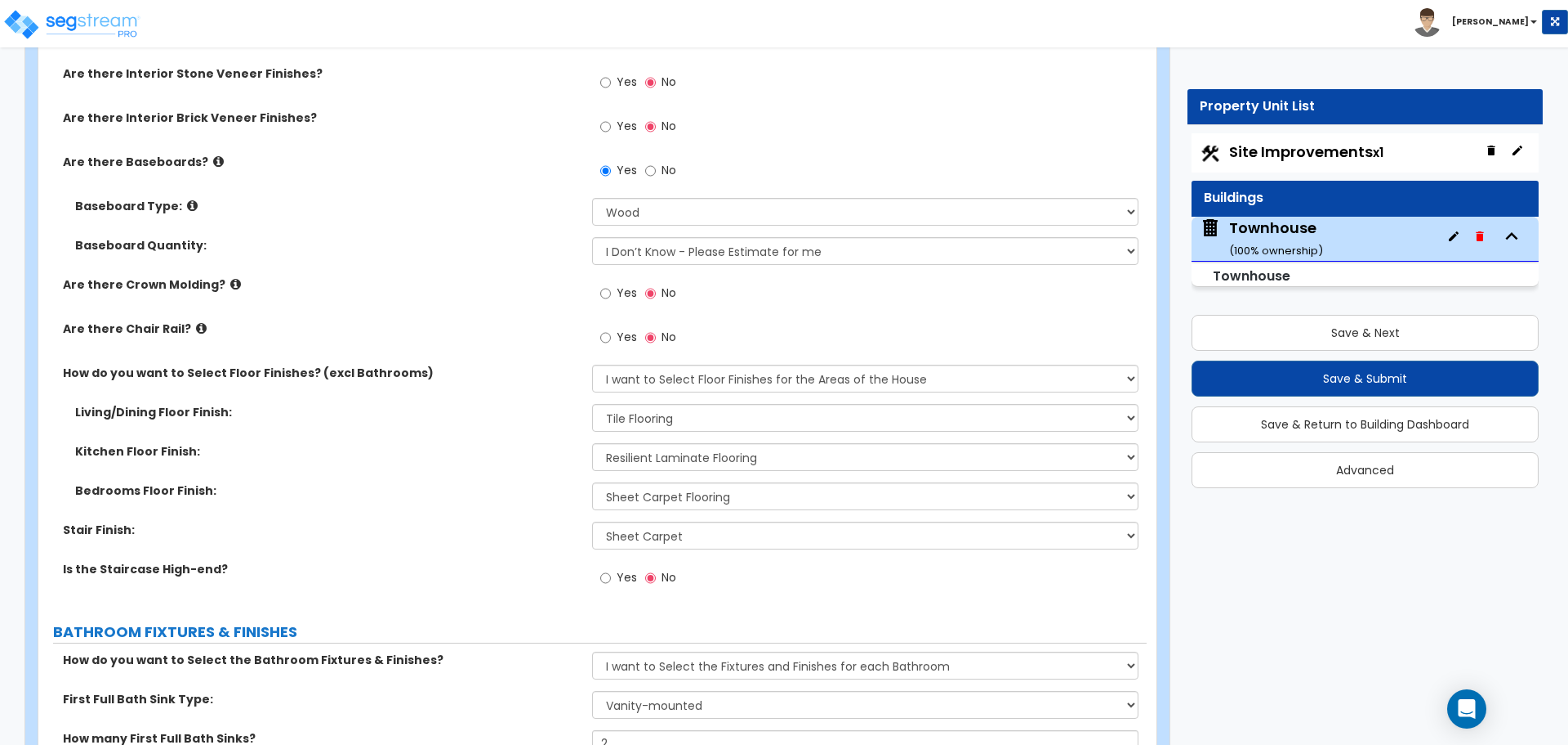
click at [653, 470] on div "Kitchen Floor Finish: None Tile Flooring Hardwood Flooring Resilient Laminate F…" at bounding box center [592, 462] width 1109 height 39
click at [654, 466] on select "None Tile Flooring Hardwood Flooring Resilient Laminate Flooring VCT Flooring S…" at bounding box center [865, 457] width 545 height 28
click at [592, 443] on select "None Tile Flooring Hardwood Flooring Resilient Laminate Flooring VCT Flooring S…" at bounding box center [865, 457] width 545 height 28
click at [635, 464] on select "None Tile Flooring Hardwood Flooring Resilient Laminate Flooring VCT Flooring S…" at bounding box center [865, 457] width 545 height 28
select select "3"
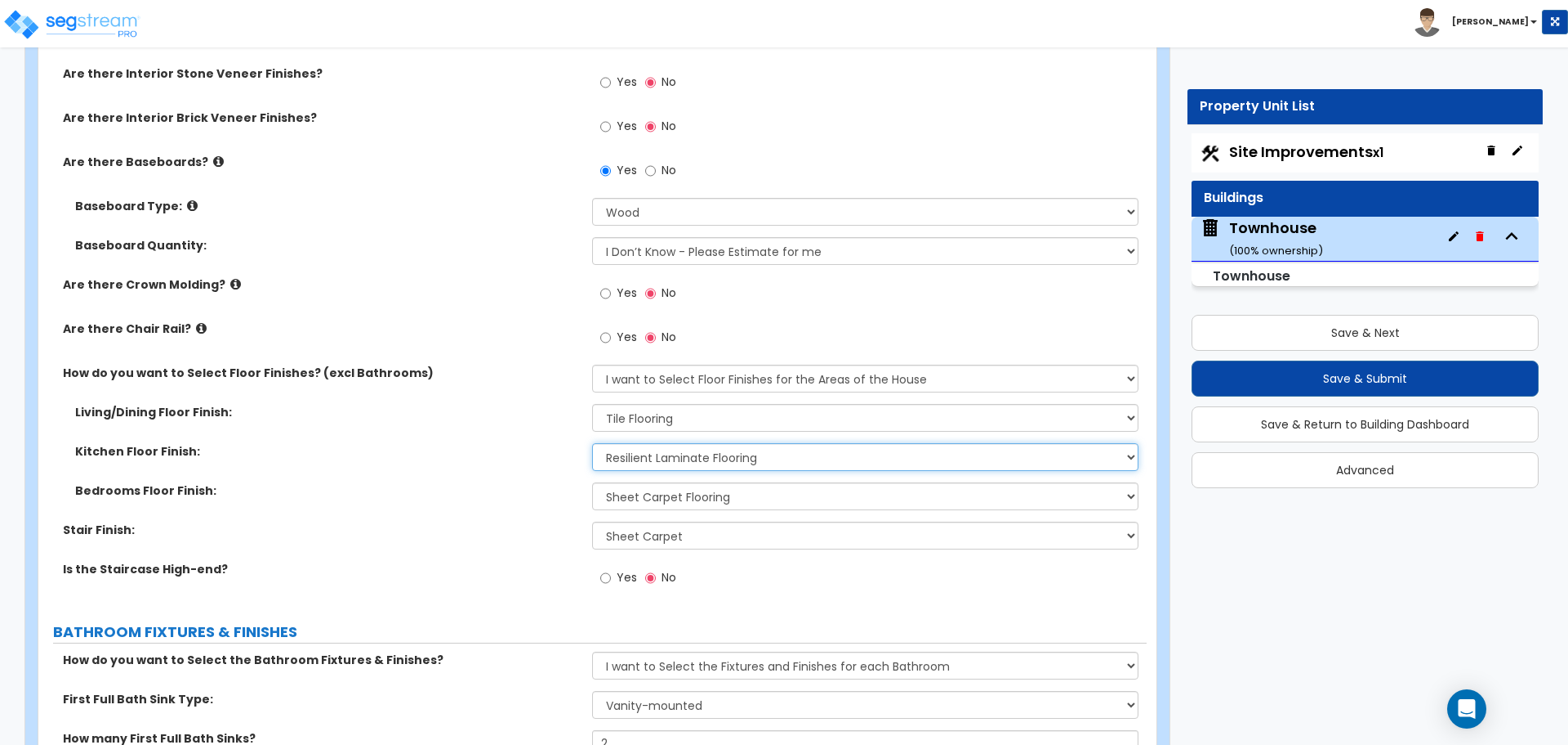
click at [592, 443] on select "None Tile Flooring Hardwood Flooring Resilient Laminate Flooring VCT Flooring S…" at bounding box center [865, 457] width 545 height 28
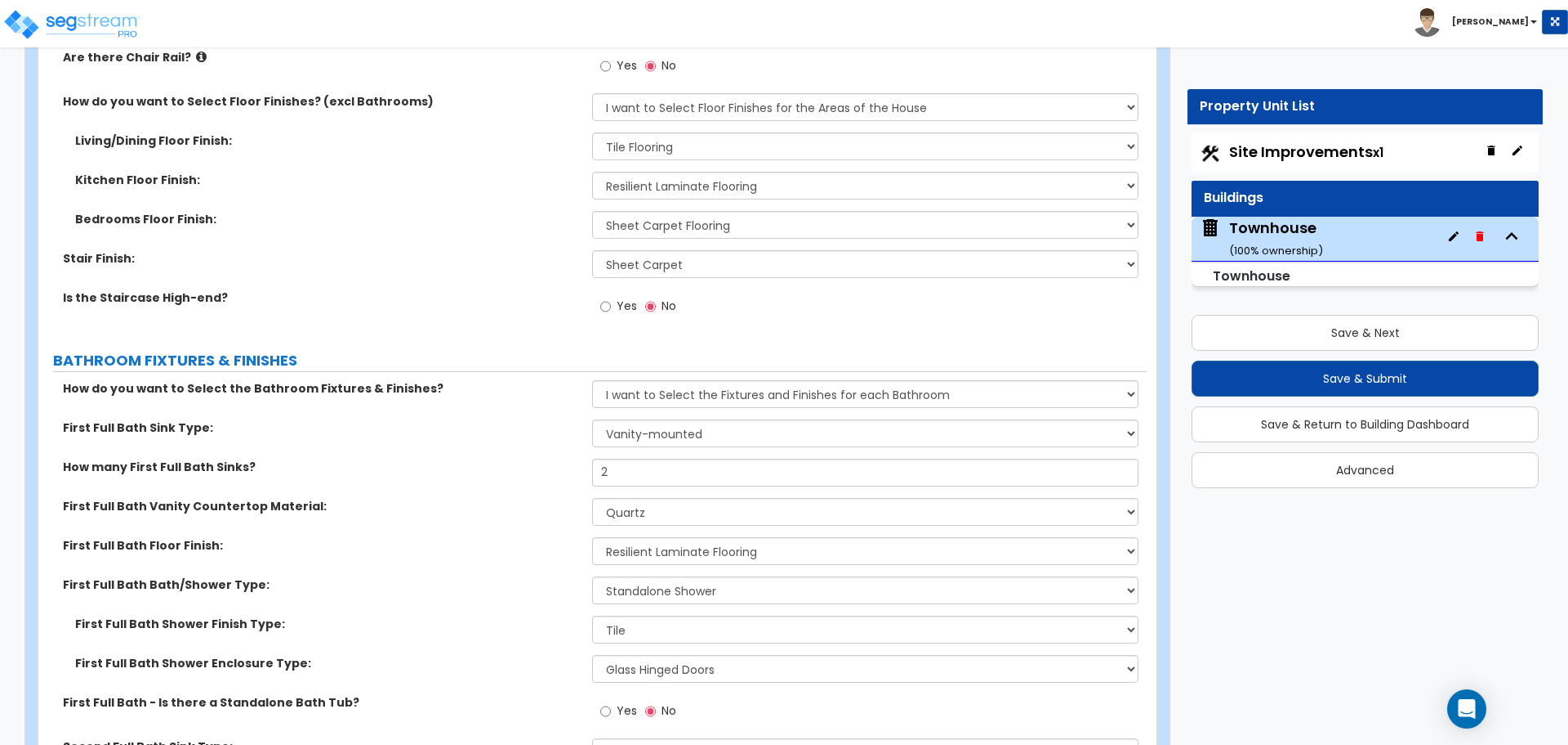
scroll to position [3269, 0]
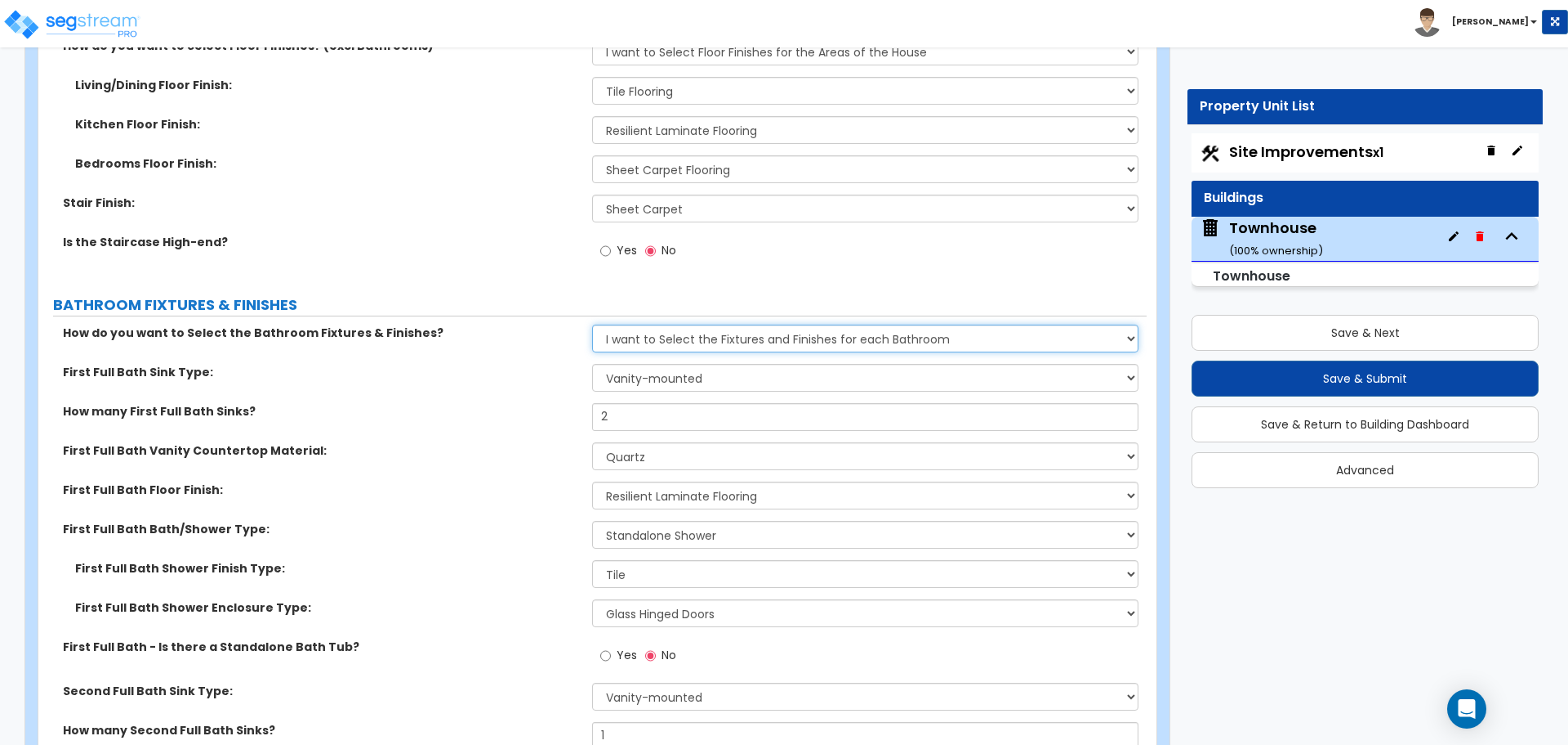
click at [690, 342] on select "Please Choose One I want to Select Fixtures and Finishes only for one Bath and …" at bounding box center [865, 338] width 545 height 28
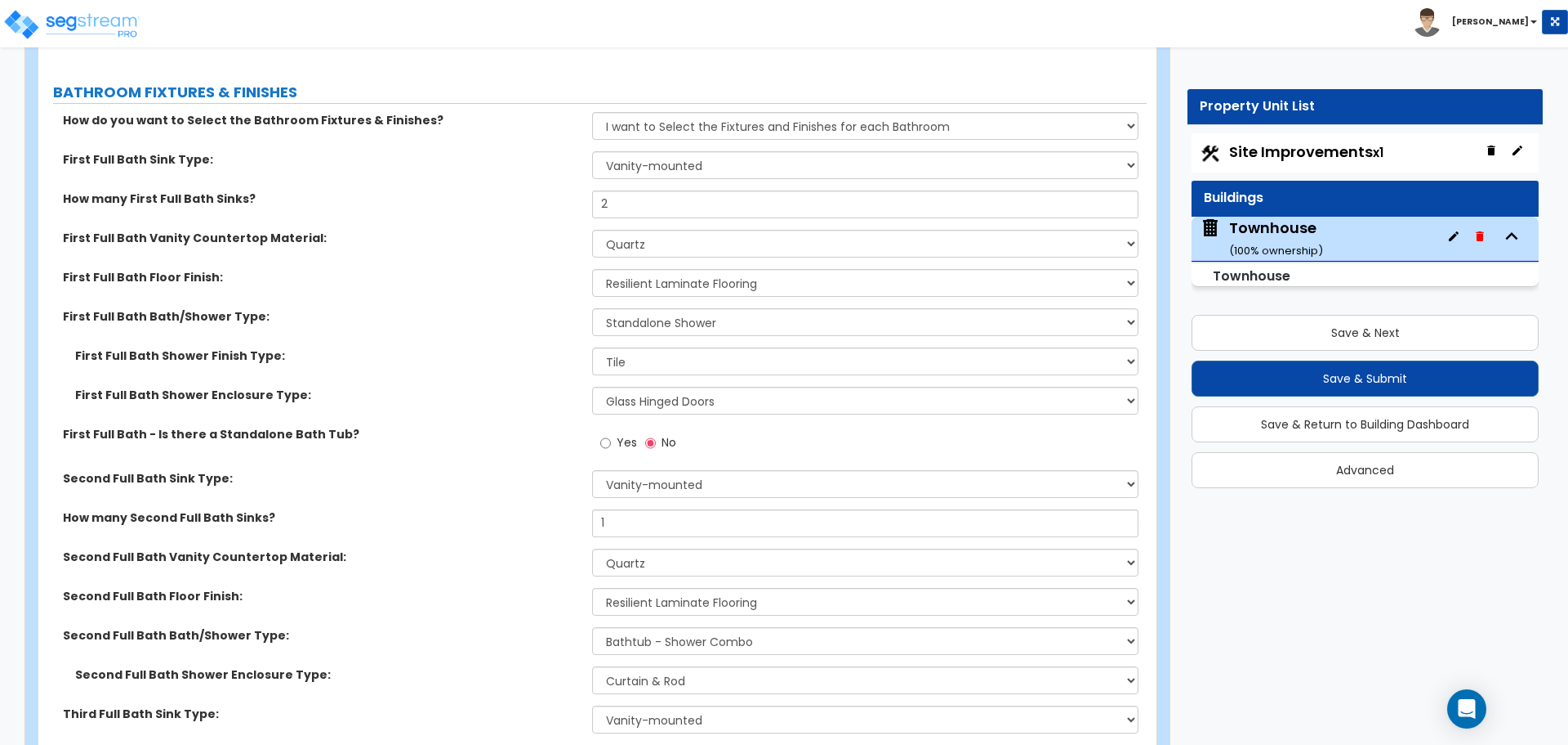
scroll to position [3515, 0]
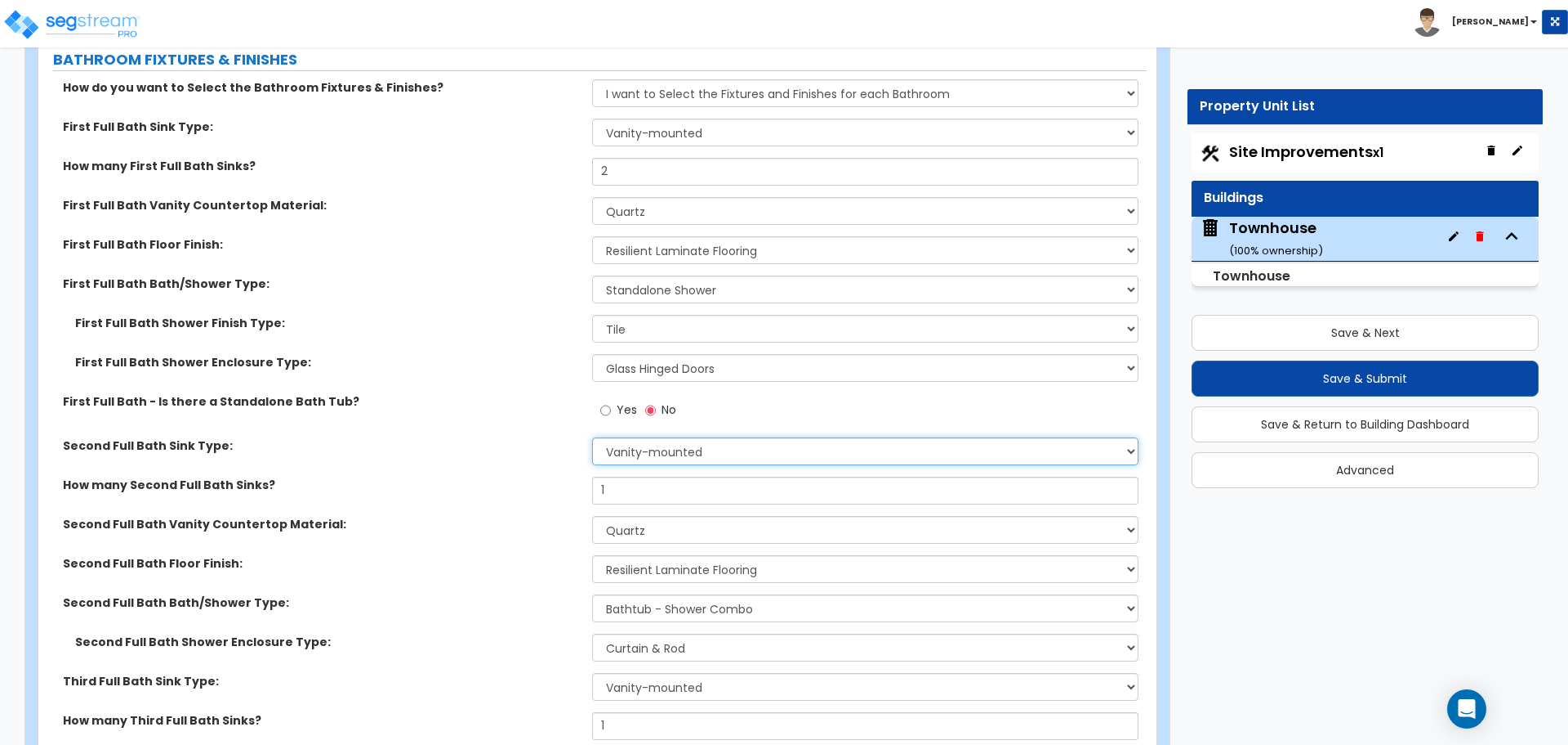
click at [629, 444] on select "Wall-mounted Pedestal-mounted Vanity-mounted" at bounding box center [865, 450] width 545 height 28
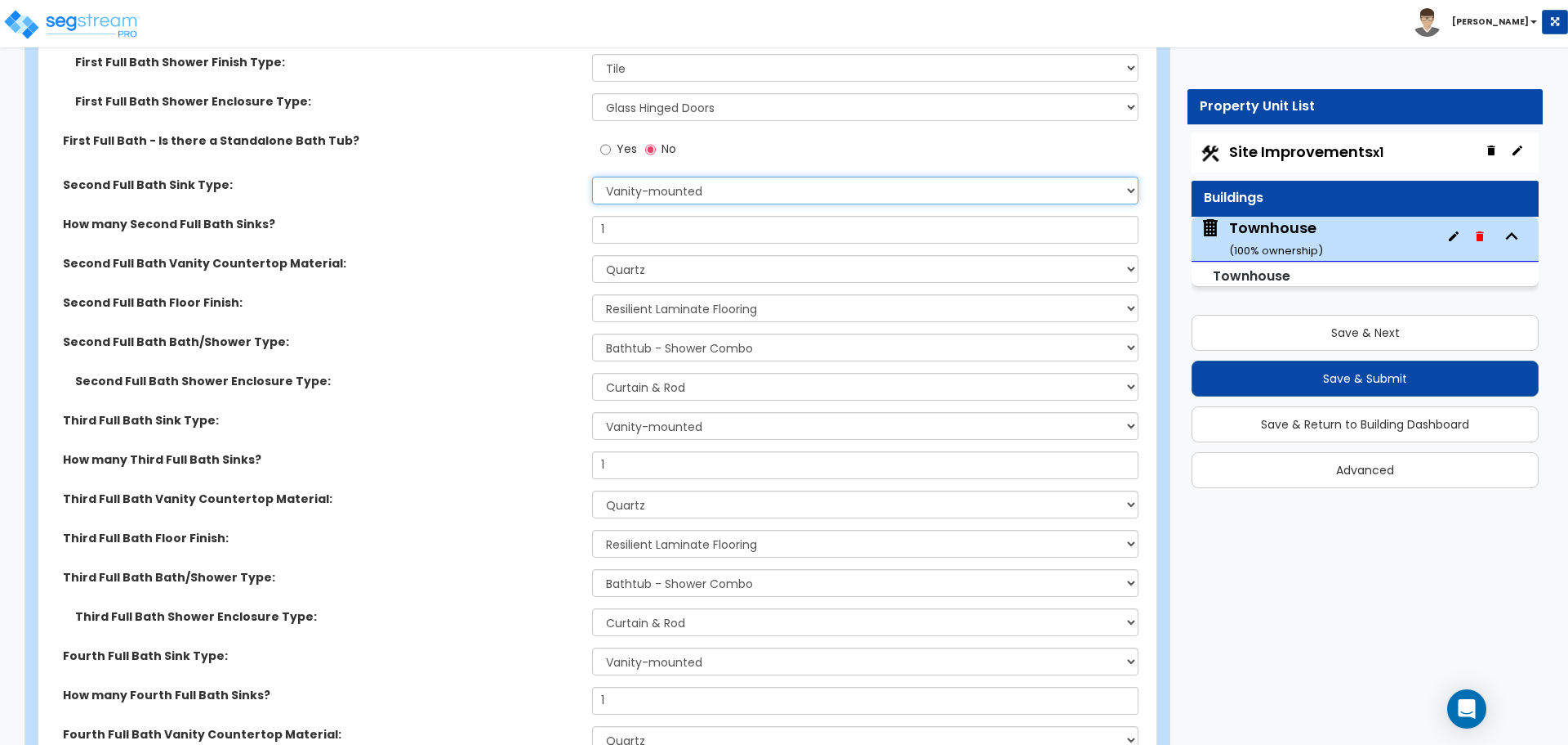
scroll to position [3759, 0]
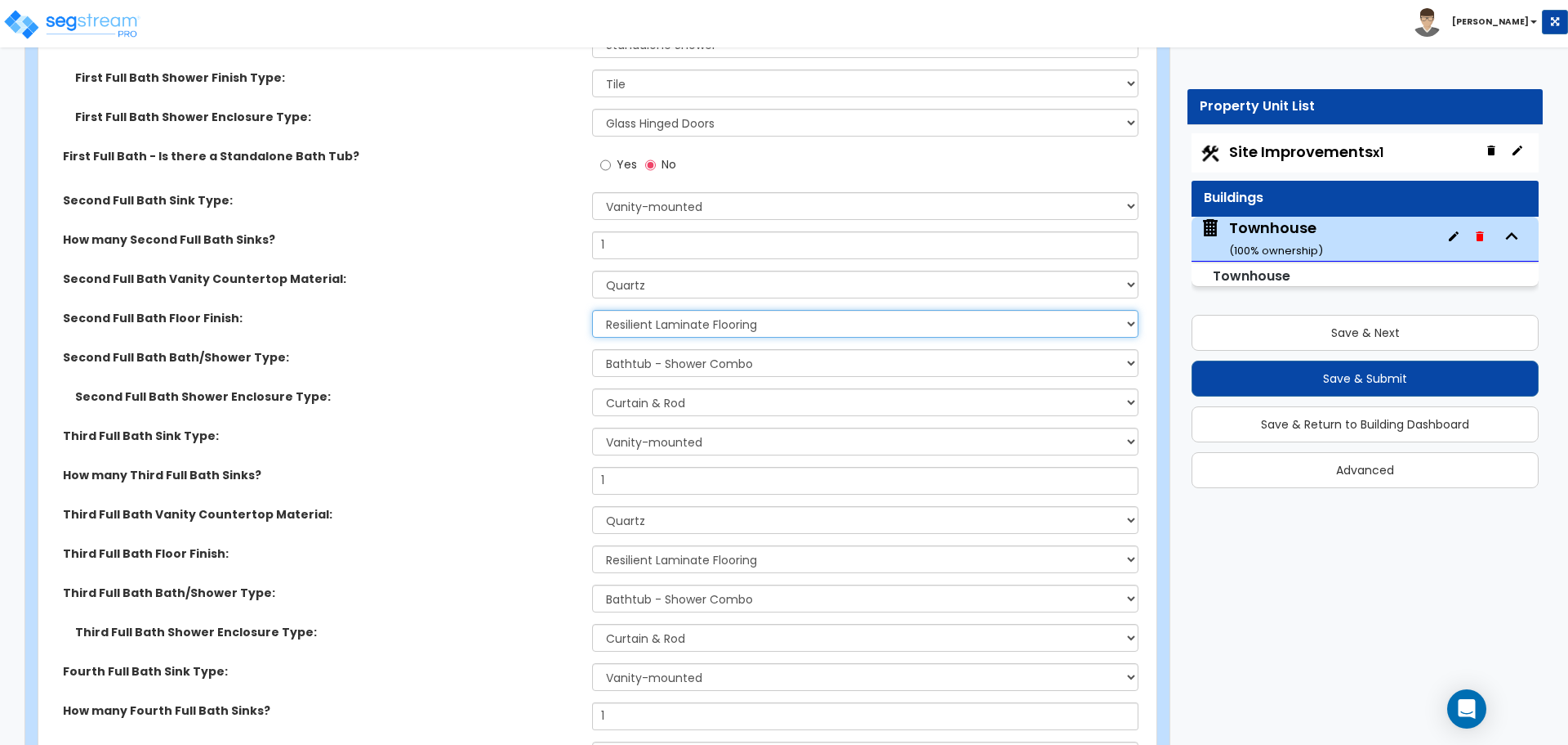
click at [644, 320] on select "None Tile Flooring Hardwood Flooring Resilient Laminate Flooring VCT Flooring S…" at bounding box center [865, 324] width 545 height 28
select select "1"
click at [592, 310] on select "None Tile Flooring Hardwood Flooring Resilient Laminate Flooring VCT Flooring S…" at bounding box center [865, 324] width 545 height 28
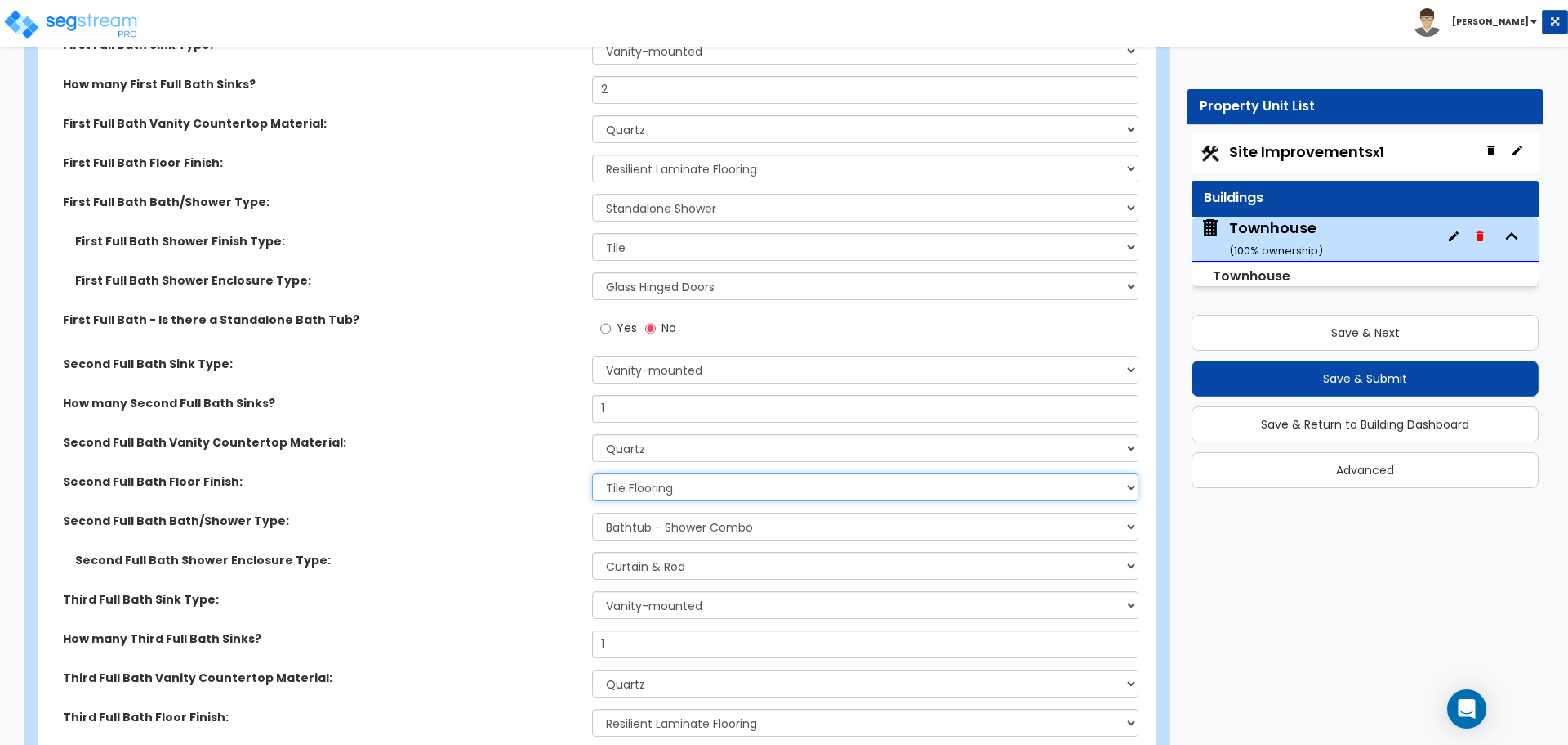
scroll to position [3515, 0]
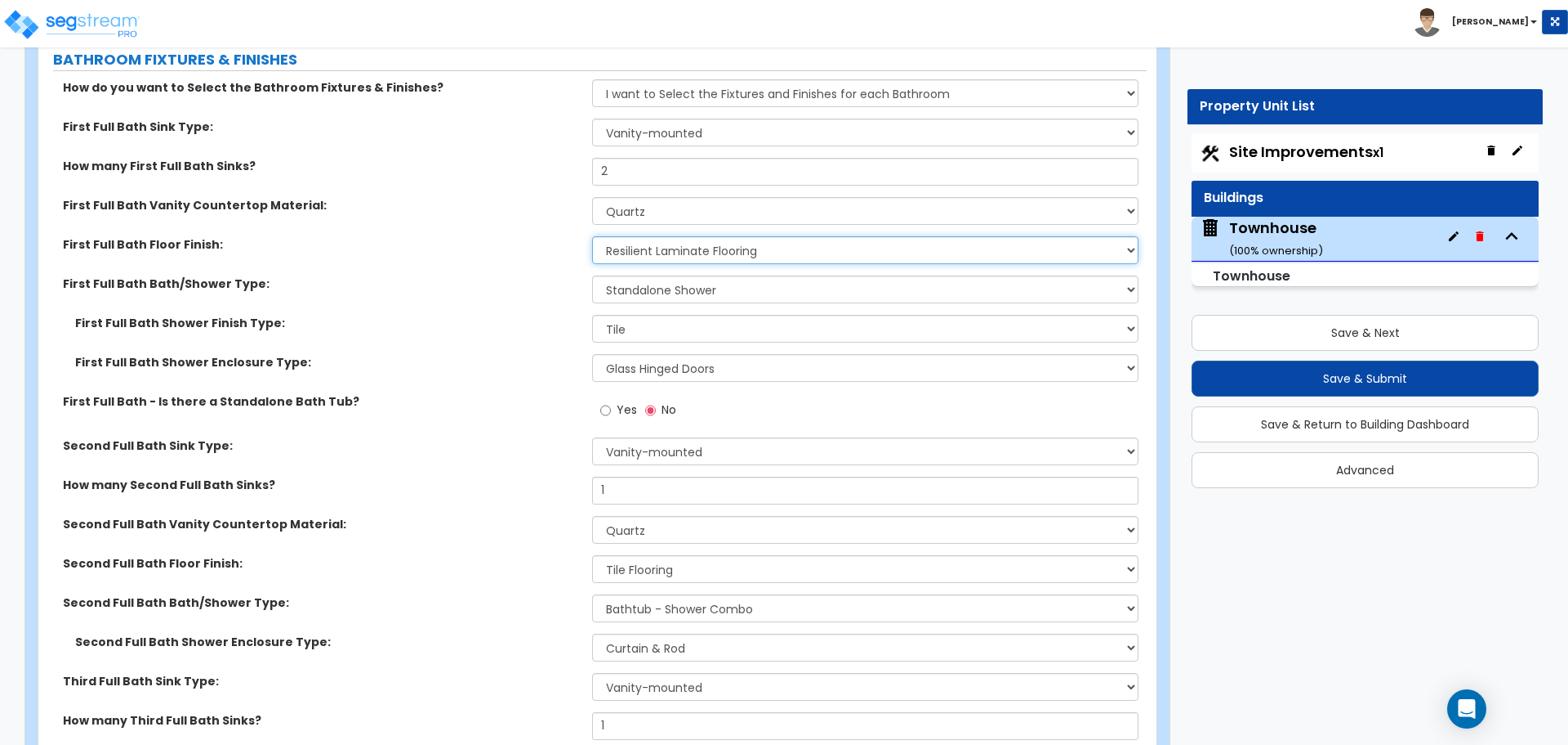
click at [667, 259] on select "None Tile Flooring Hardwood Flooring Resilient Laminate Flooring VCT Flooring S…" at bounding box center [865, 250] width 545 height 28
select select "1"
click at [592, 237] on select "None Tile Flooring Hardwood Flooring Resilient Laminate Flooring VCT Flooring S…" at bounding box center [865, 250] width 545 height 28
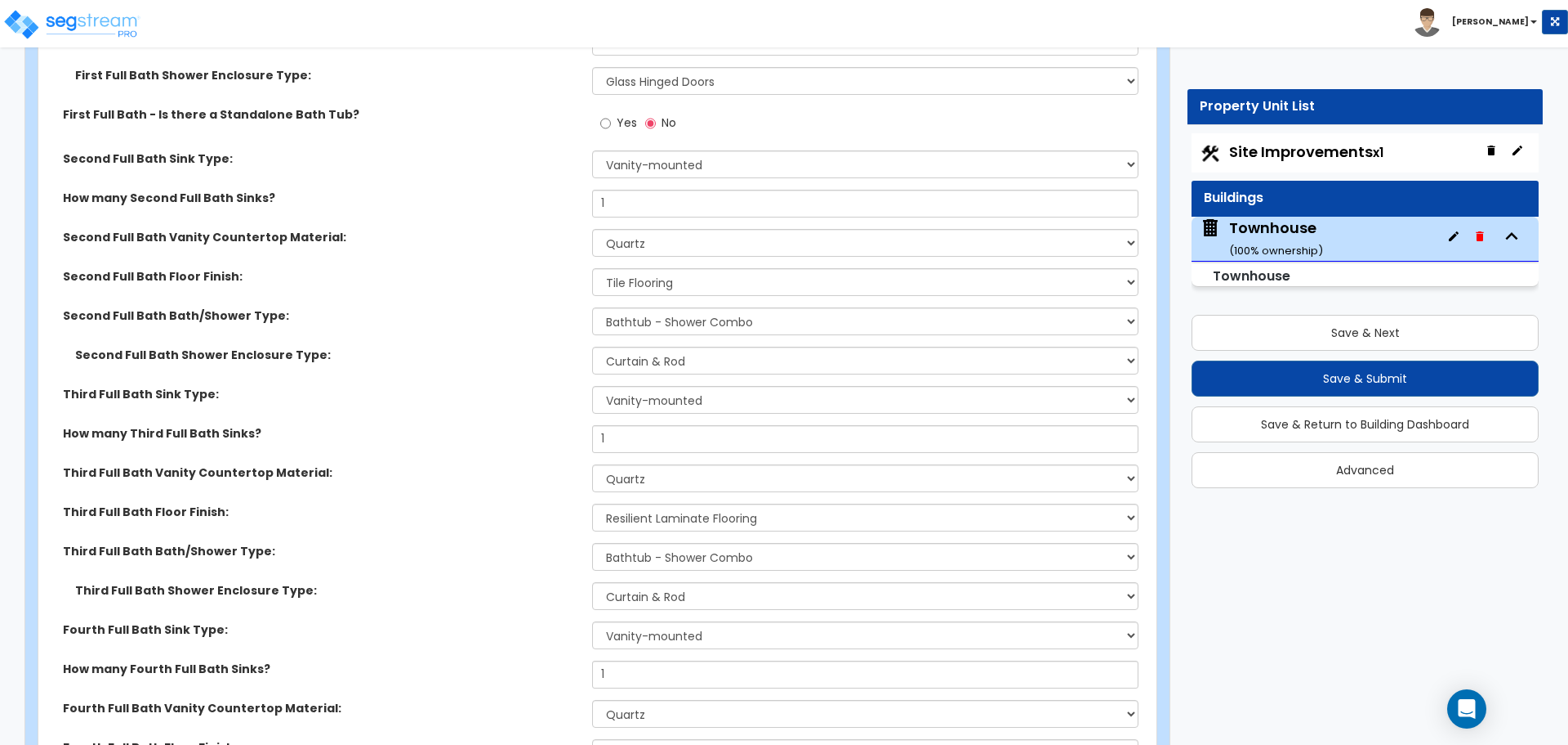
scroll to position [3842, 0]
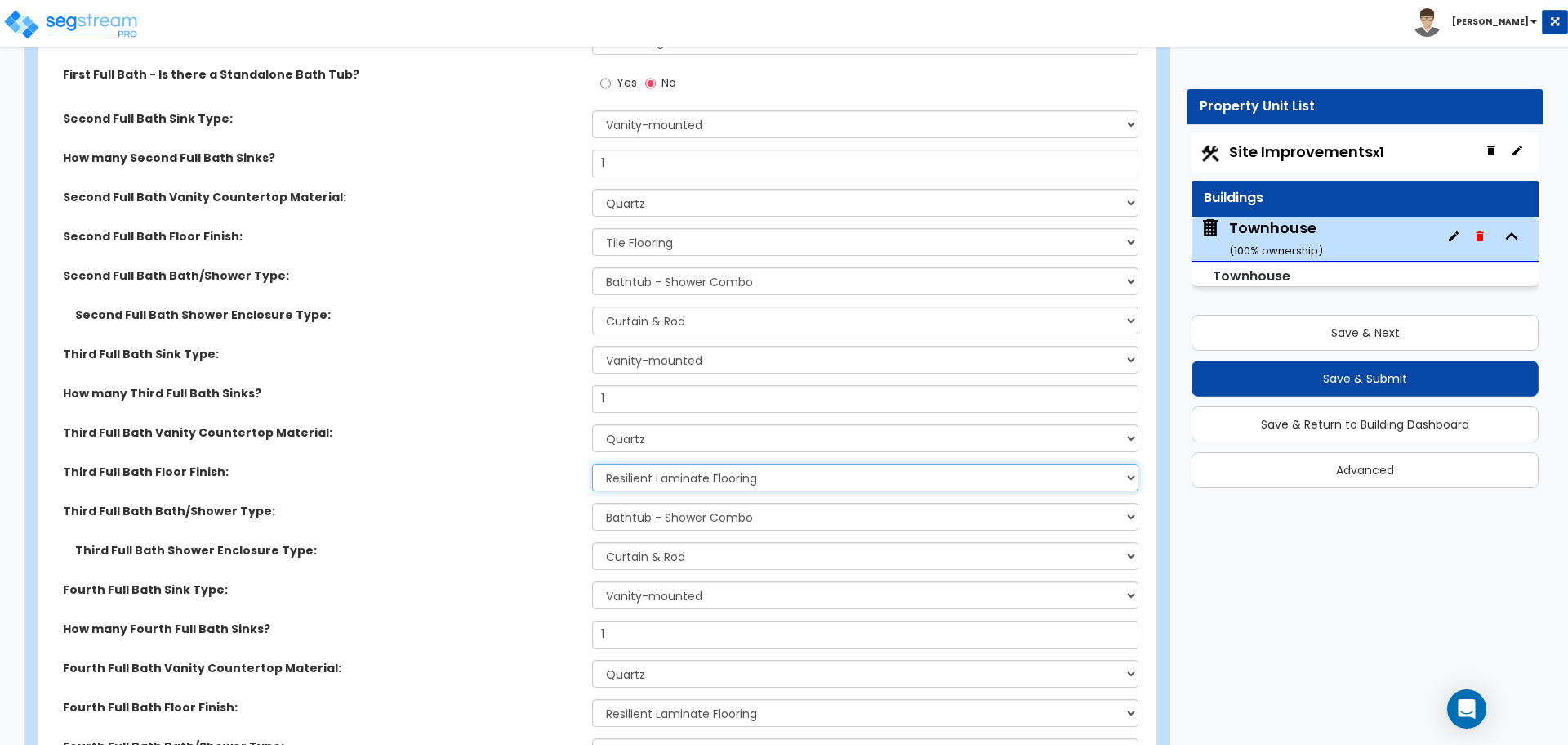
click at [690, 484] on select "None Tile Flooring Hardwood Flooring Resilient Laminate Flooring VCT Flooring S…" at bounding box center [865, 477] width 545 height 28
select select "1"
click at [592, 463] on select "None Tile Flooring Hardwood Flooring Resilient Laminate Flooring VCT Flooring S…" at bounding box center [865, 477] width 545 height 28
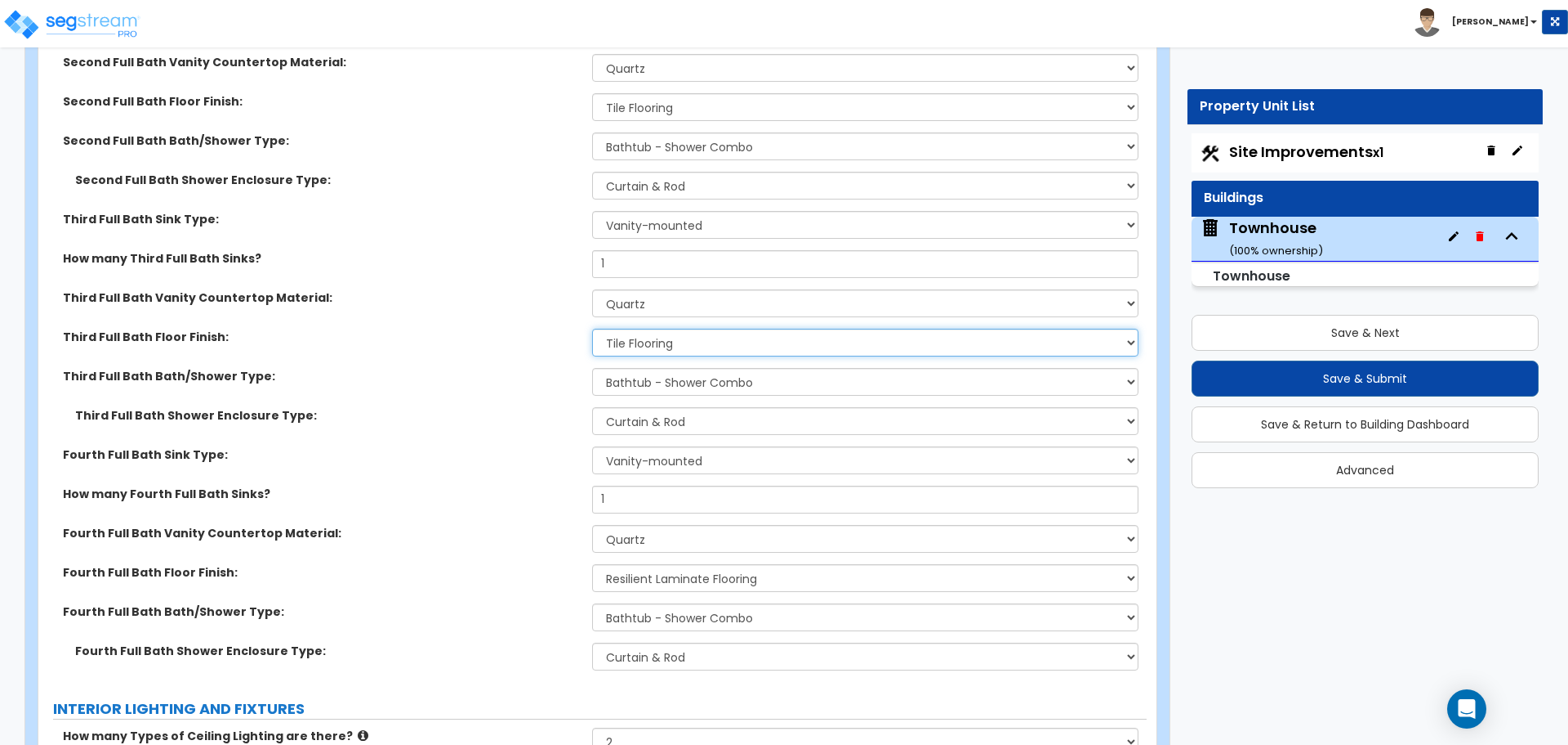
scroll to position [4005, 0]
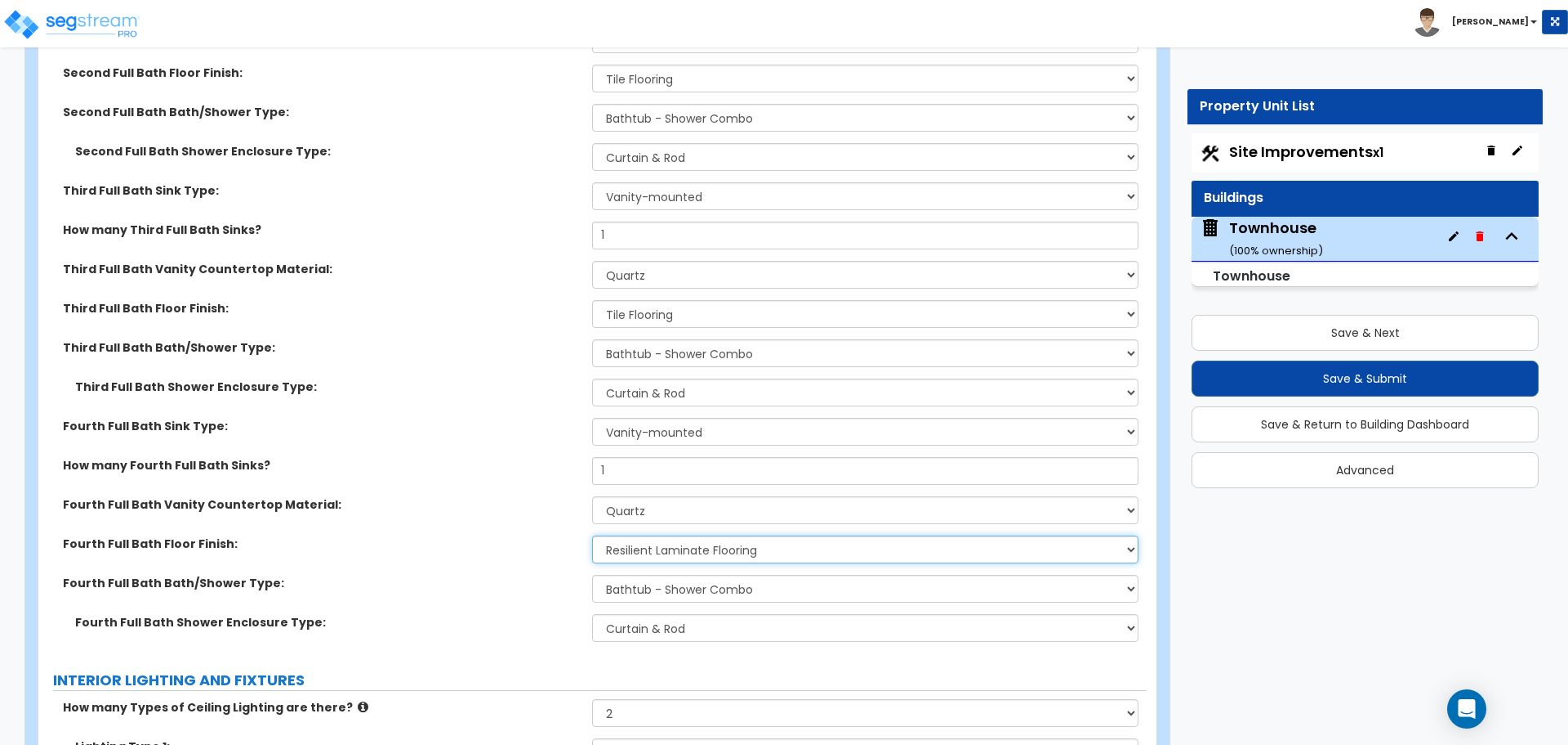
click at [655, 544] on select "None Tile Flooring Hardwood Flooring Resilient Laminate Flooring VCT Flooring S…" at bounding box center [865, 549] width 545 height 28
select select "1"
click at [592, 536] on select "None Tile Flooring Hardwood Flooring Resilient Laminate Flooring VCT Flooring S…" at bounding box center [865, 549] width 545 height 28
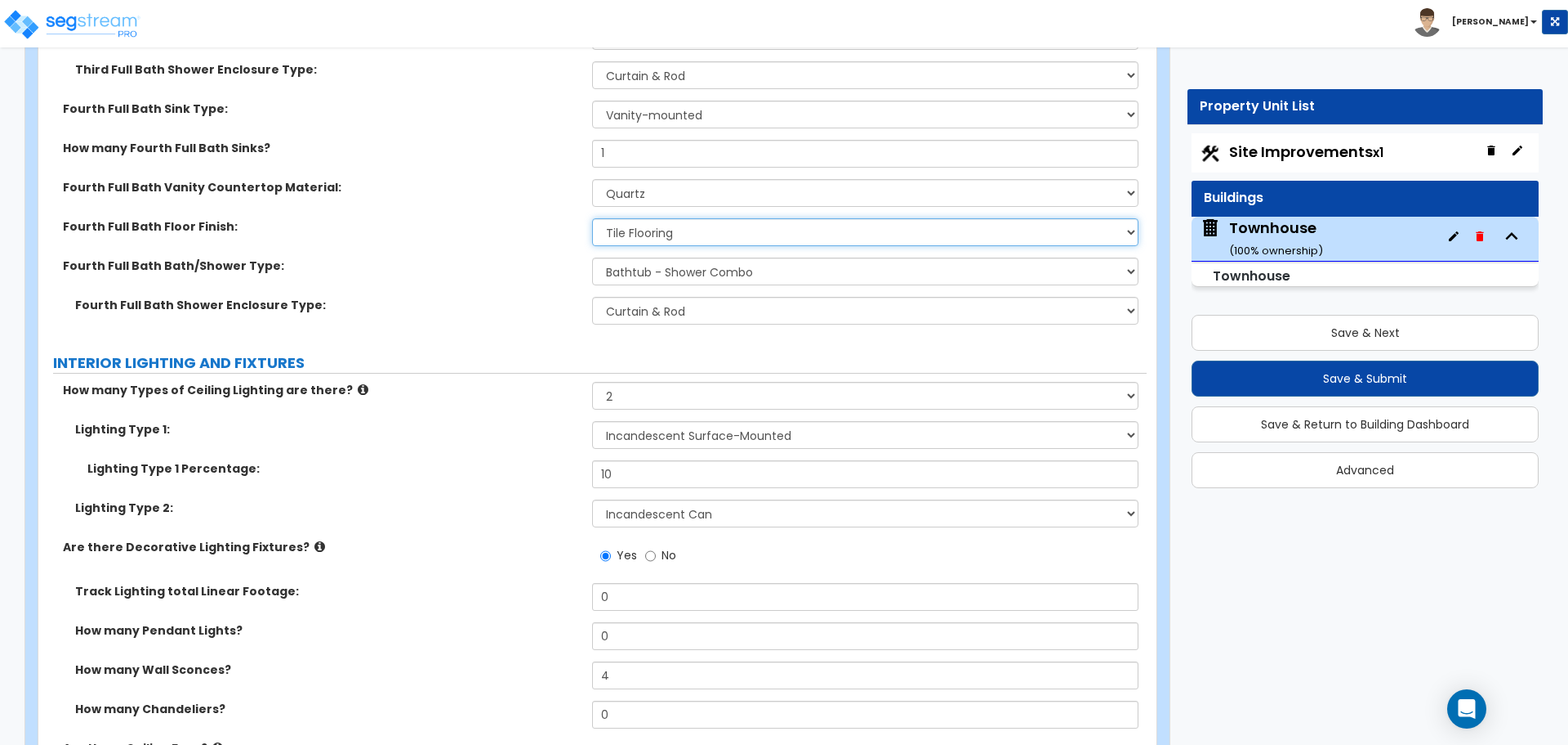
scroll to position [4332, 0]
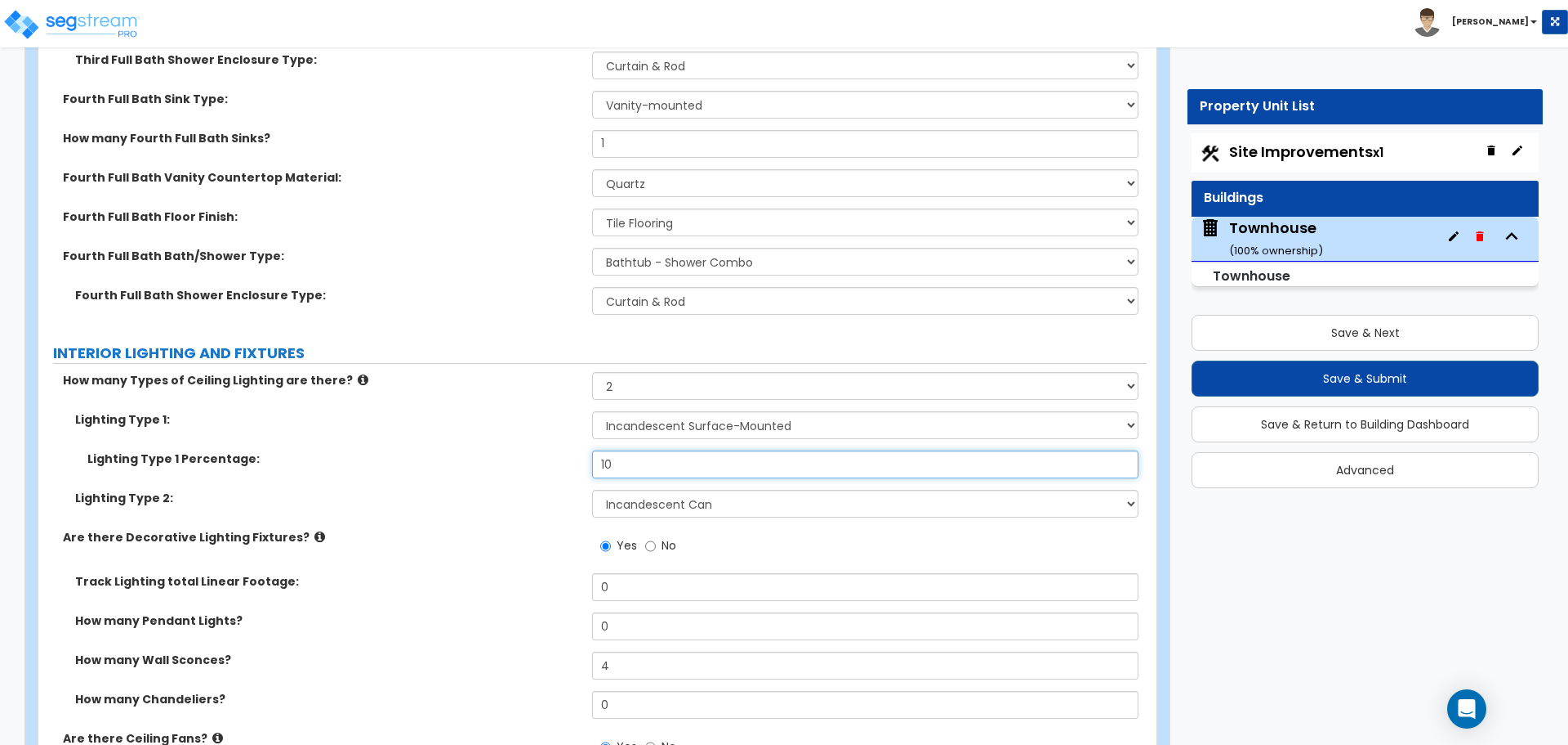
click at [744, 462] on input "10" at bounding box center [865, 464] width 545 height 28
type input "15"
click at [550, 445] on div "Lighting Type 1: Please Choose One LED Surface-Mounted LED Recessed Fluorescent…" at bounding box center [592, 431] width 1109 height 39
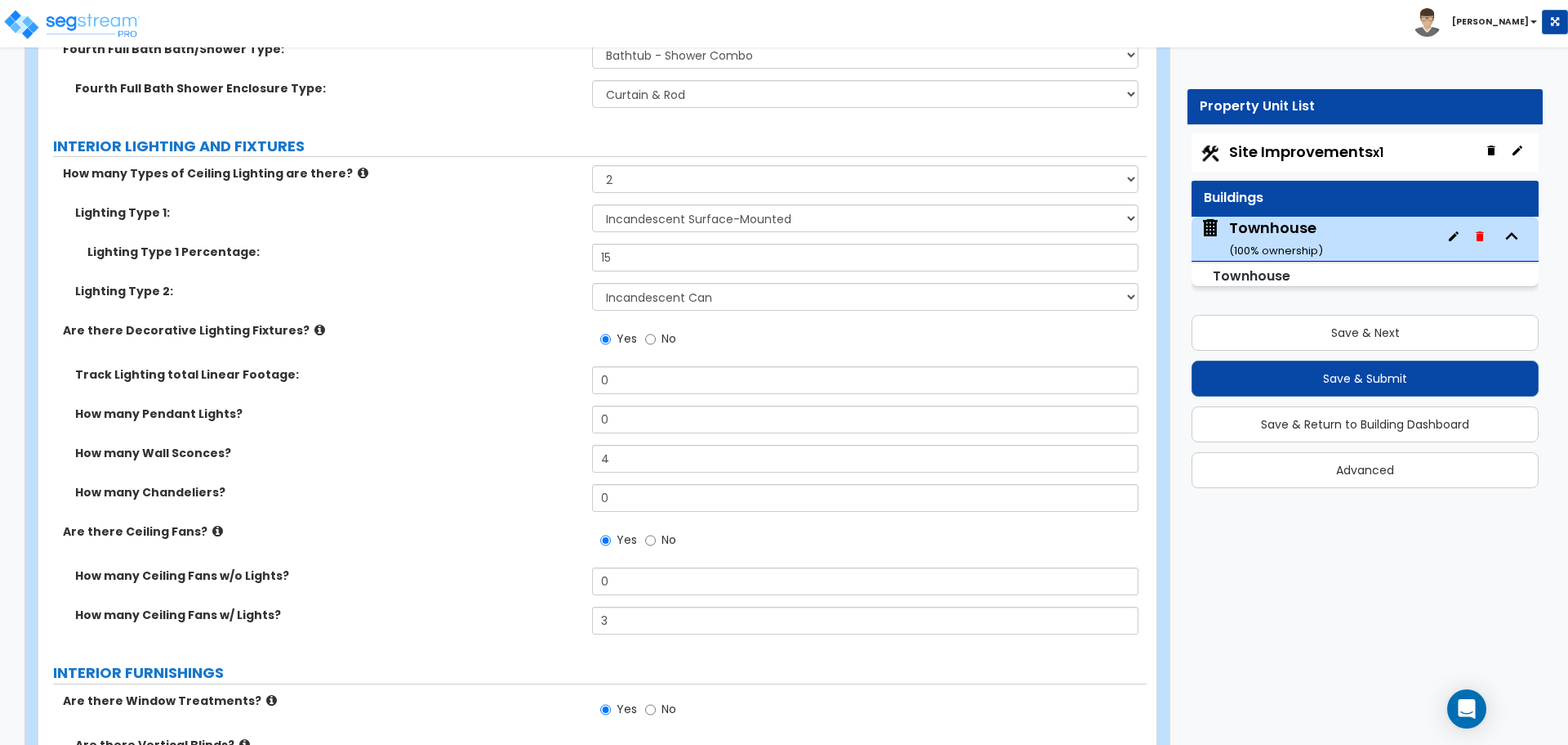
scroll to position [4577, 0]
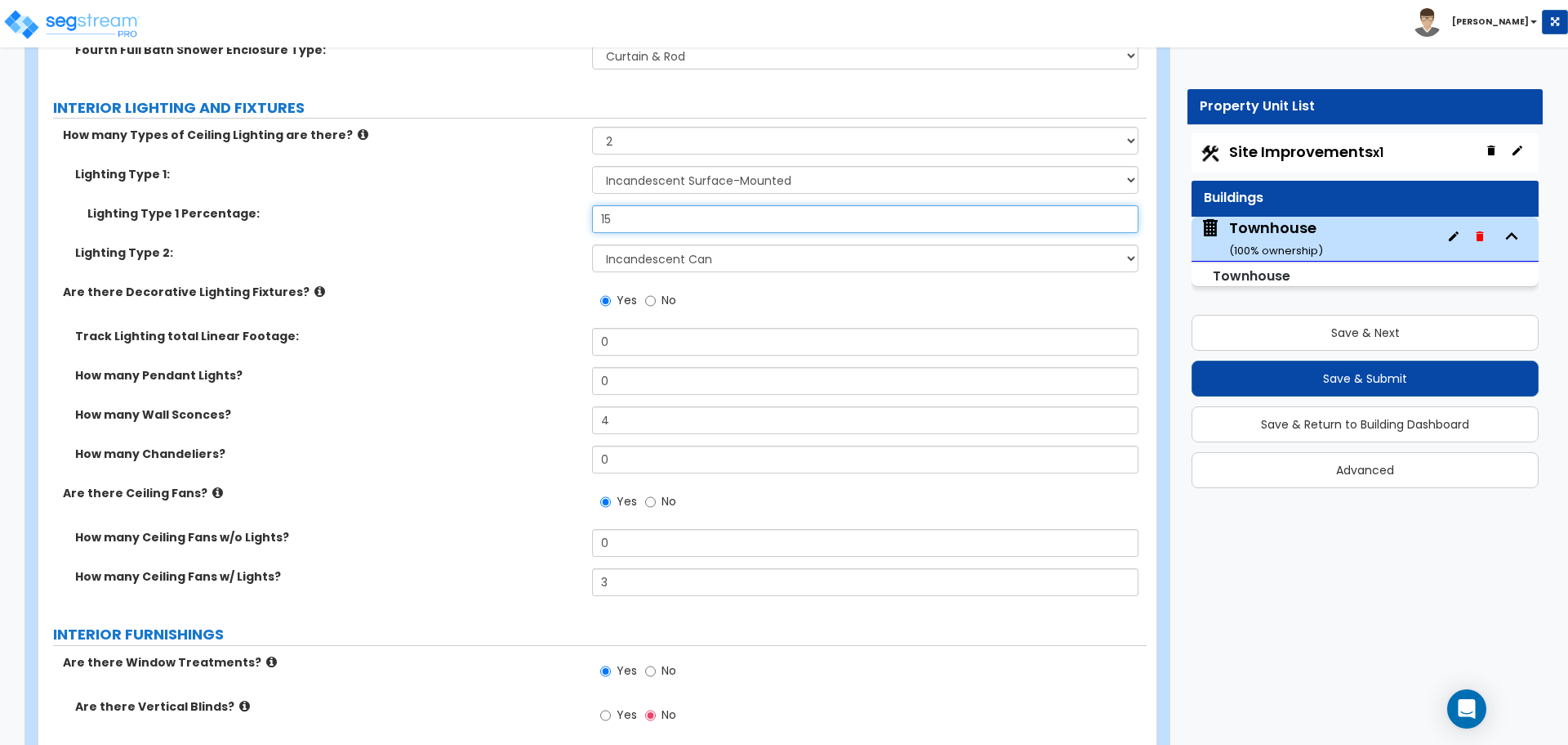
click at [625, 224] on input "15" at bounding box center [865, 218] width 545 height 28
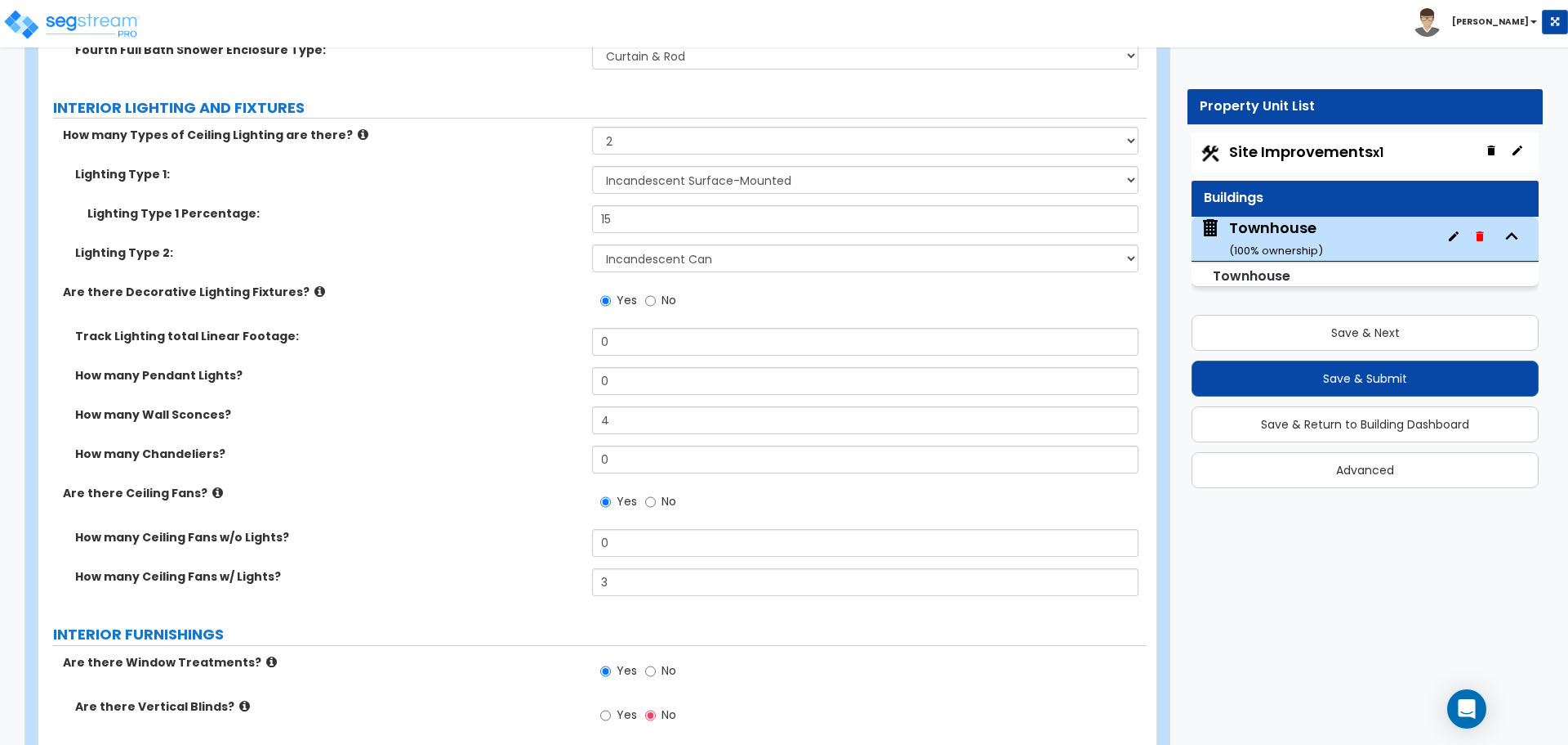
click at [531, 231] on div "Lighting Type 1 Percentage: 15" at bounding box center [592, 224] width 1109 height 39
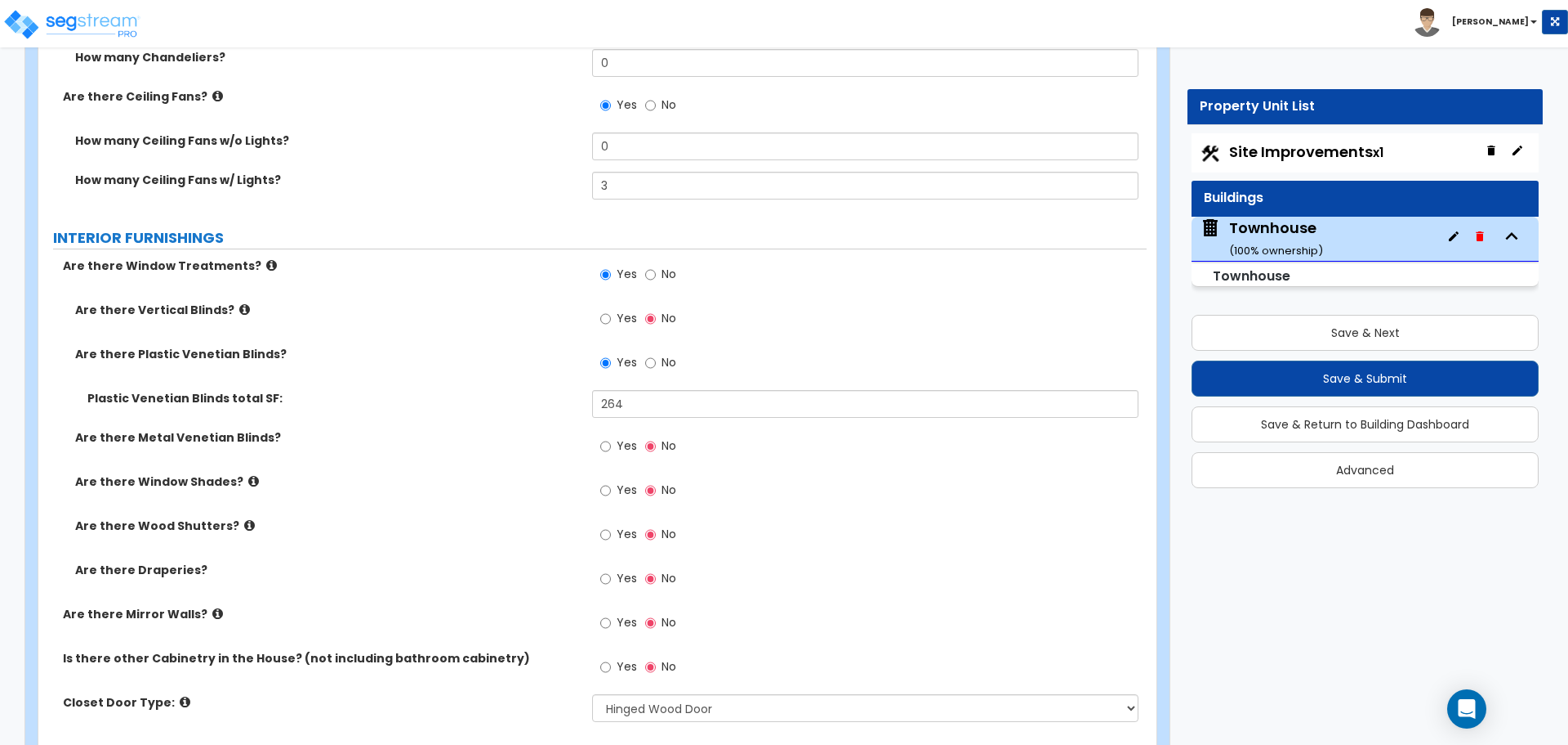
scroll to position [4986, 0]
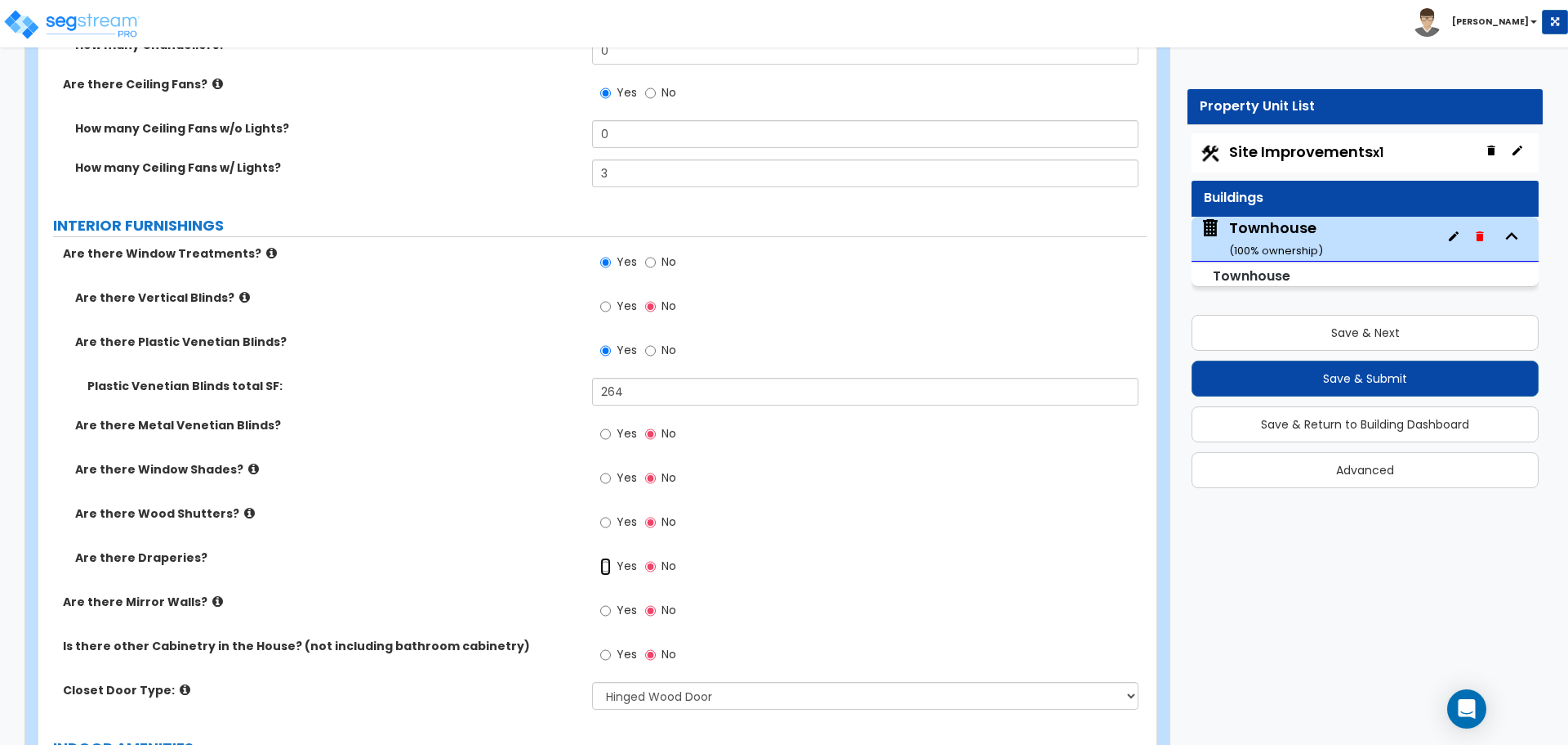
click at [607, 568] on input "Yes" at bounding box center [606, 566] width 11 height 18
radio input "true"
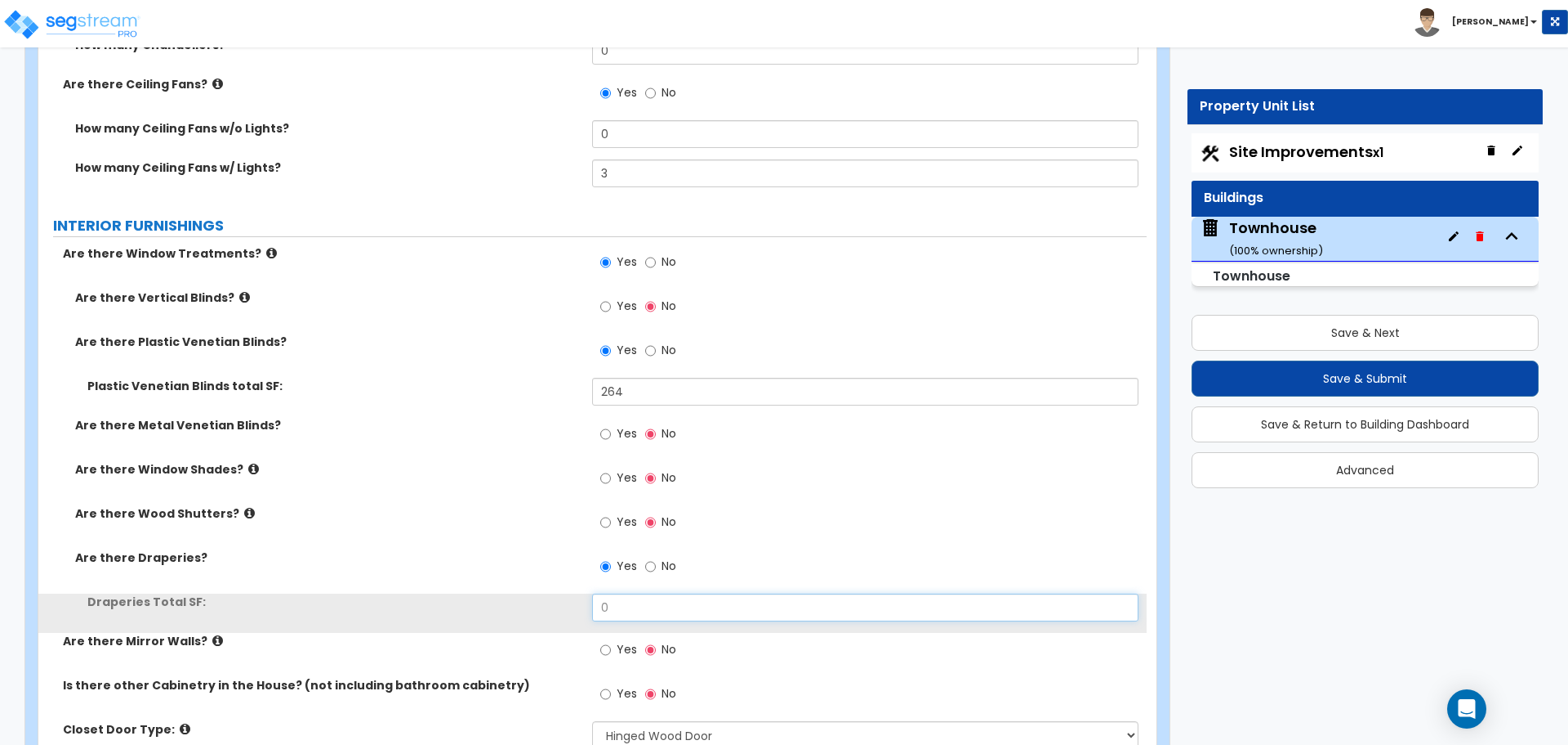
click at [630, 604] on input "0" at bounding box center [865, 607] width 545 height 28
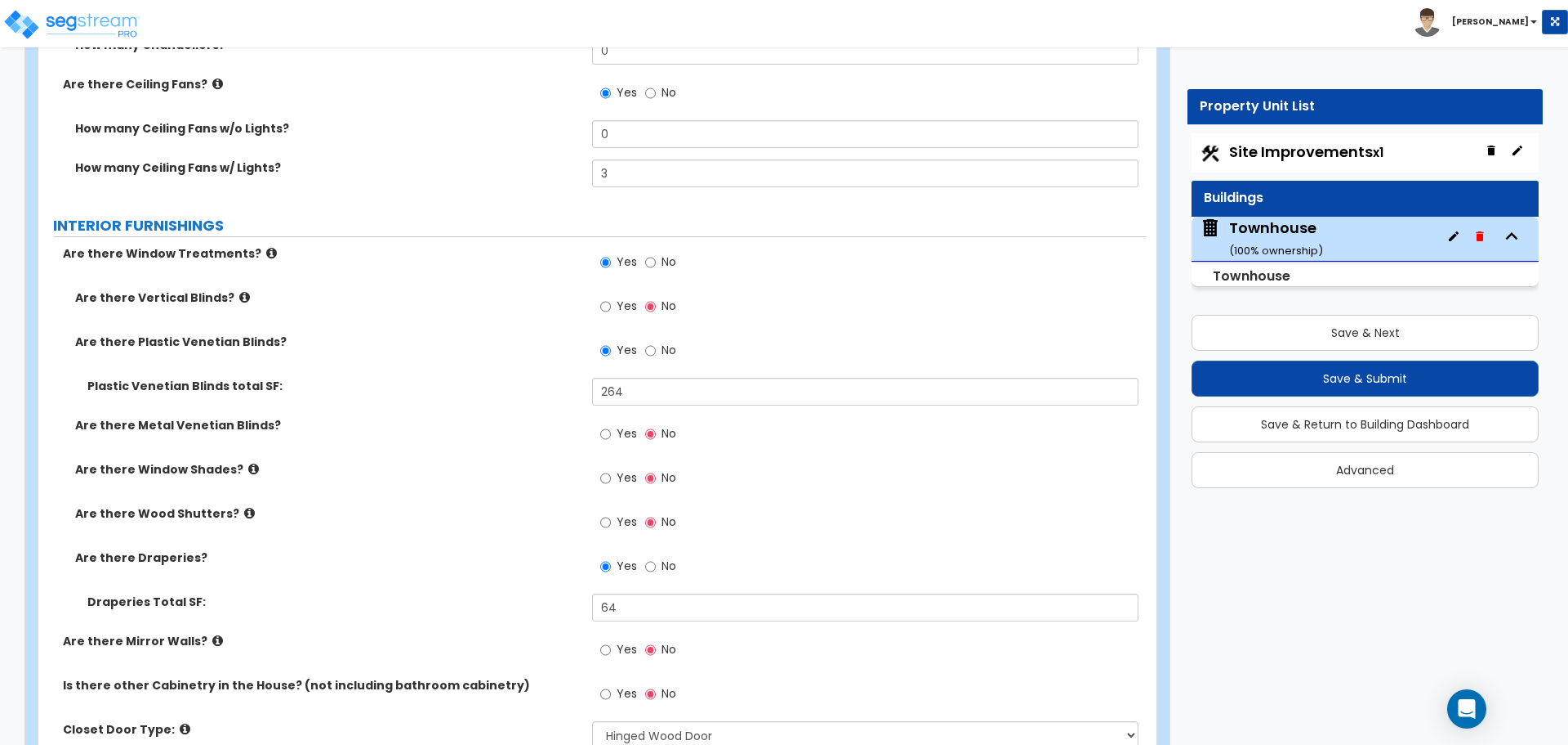
click at [544, 576] on div "Are there Draperies? Yes No" at bounding box center [592, 571] width 1109 height 44
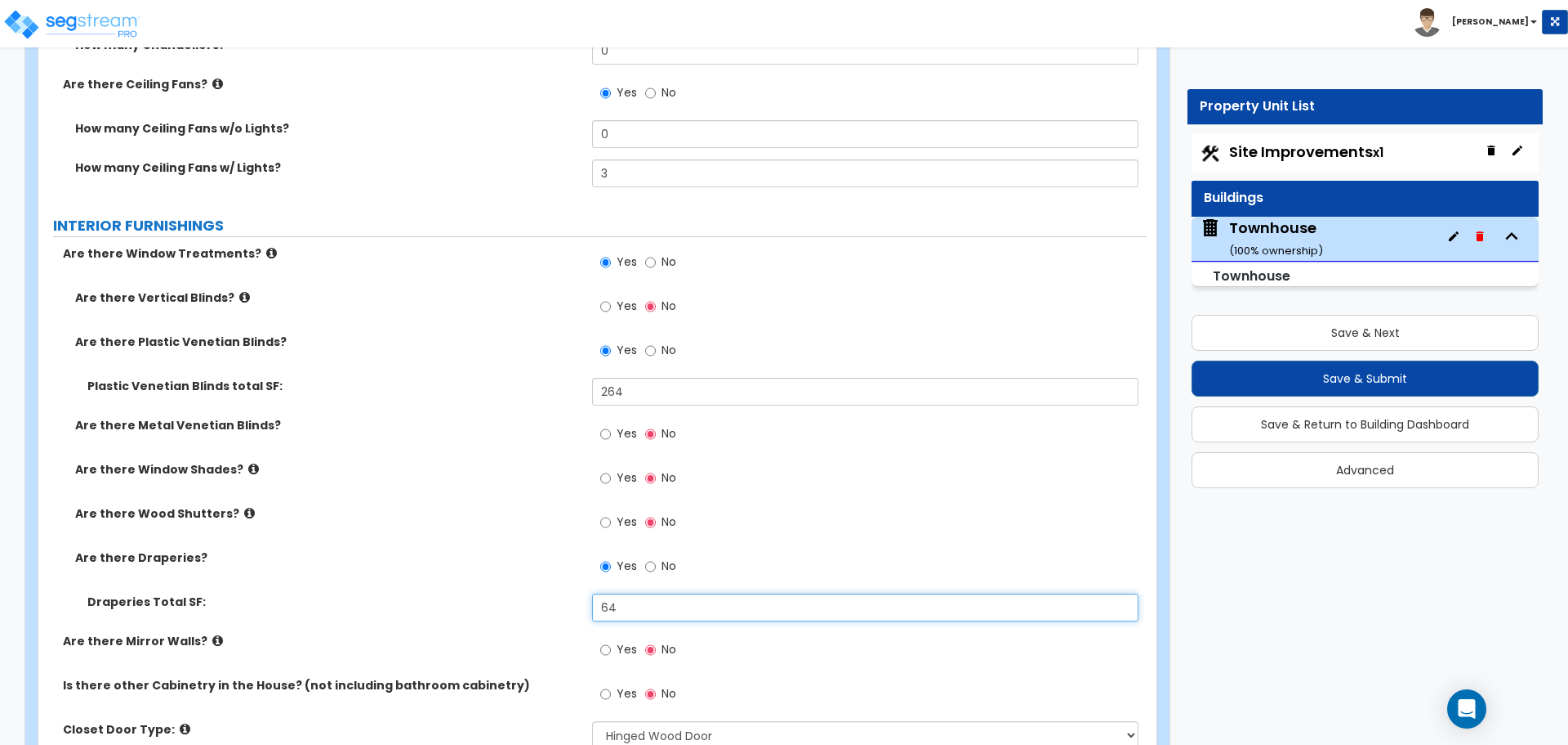
click at [623, 620] on input "64" at bounding box center [865, 607] width 545 height 28
click at [630, 614] on input "64" at bounding box center [865, 607] width 545 height 28
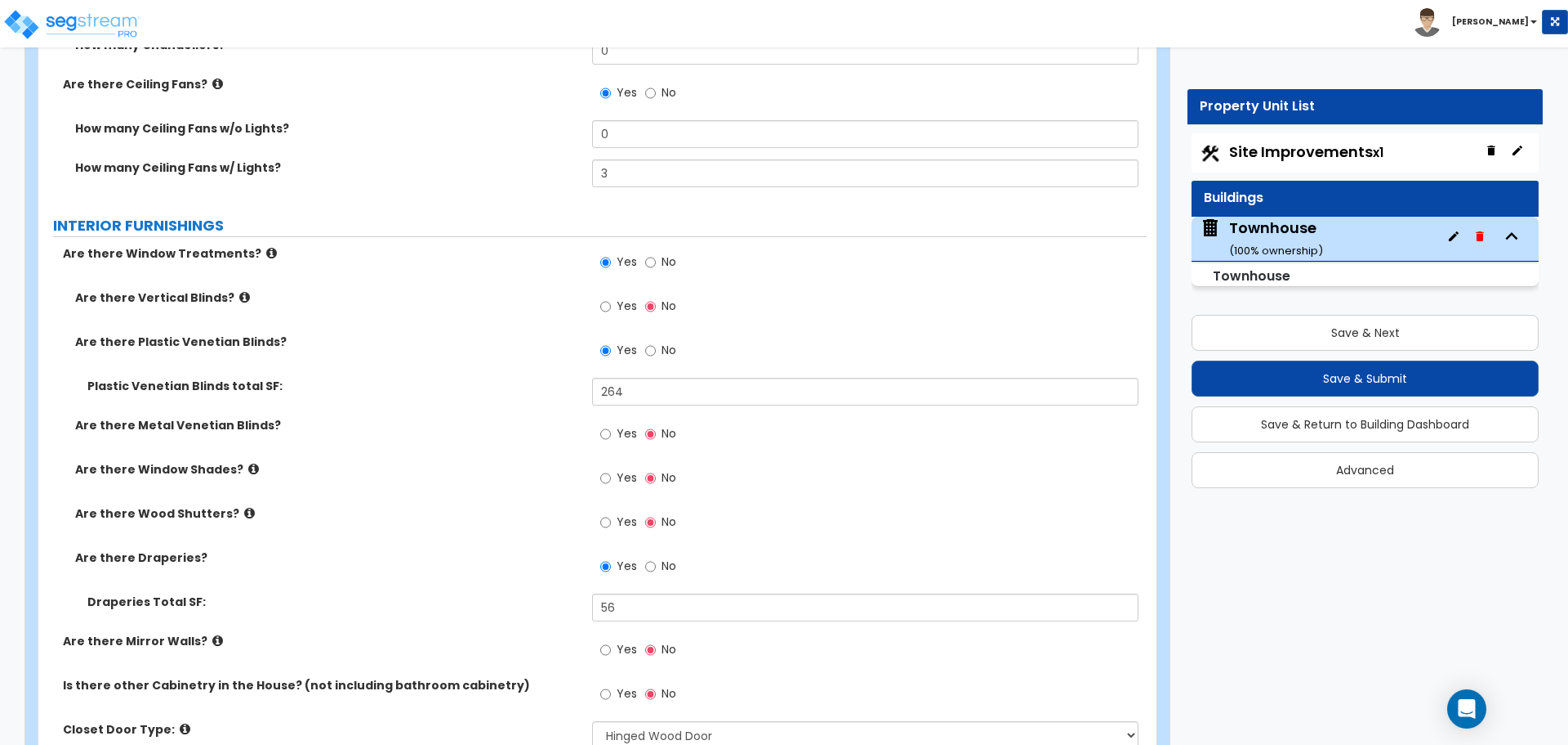
click at [543, 593] on div "Are there Draperies? Yes No" at bounding box center [592, 571] width 1109 height 44
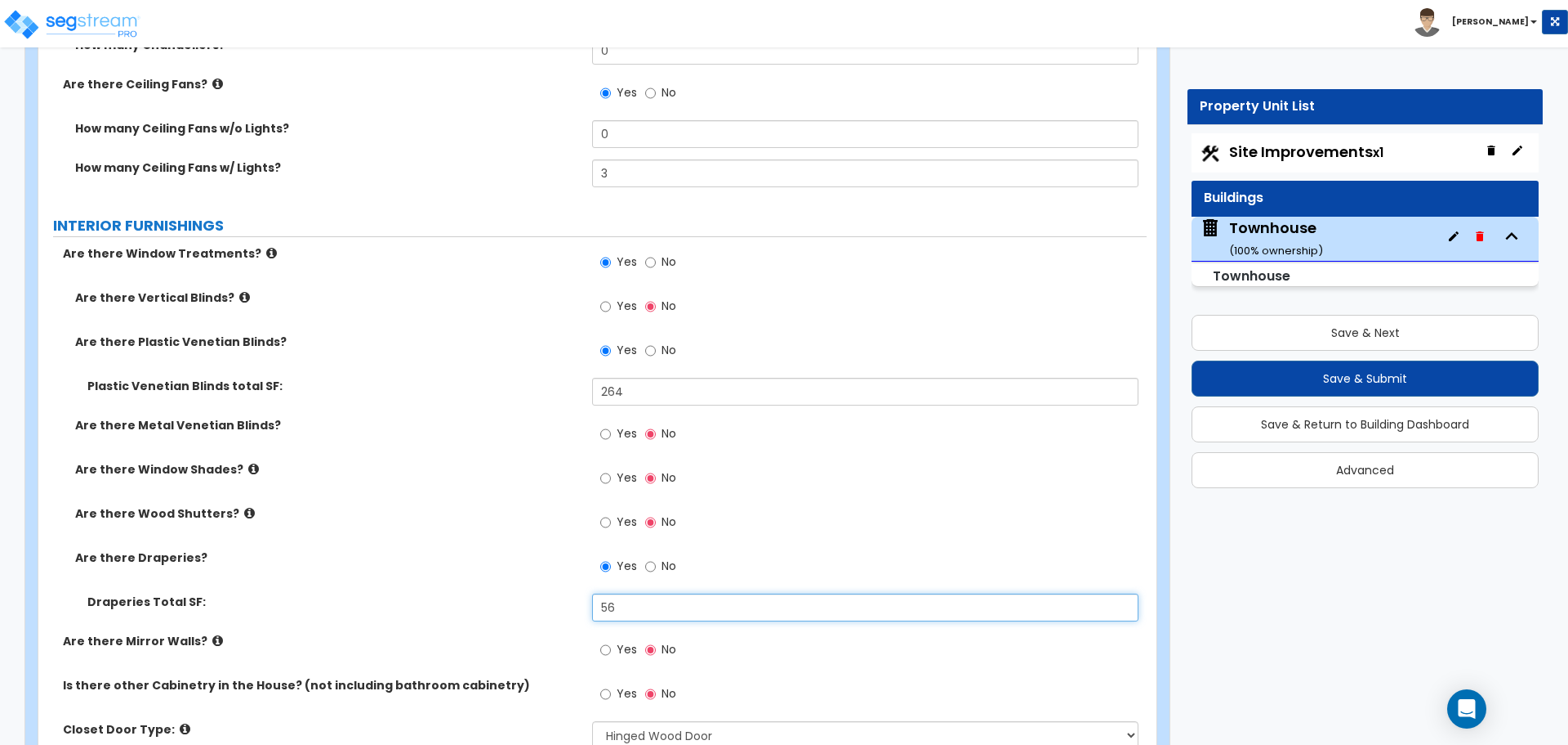
click at [650, 606] on input "56" at bounding box center [865, 607] width 545 height 28
type input "48"
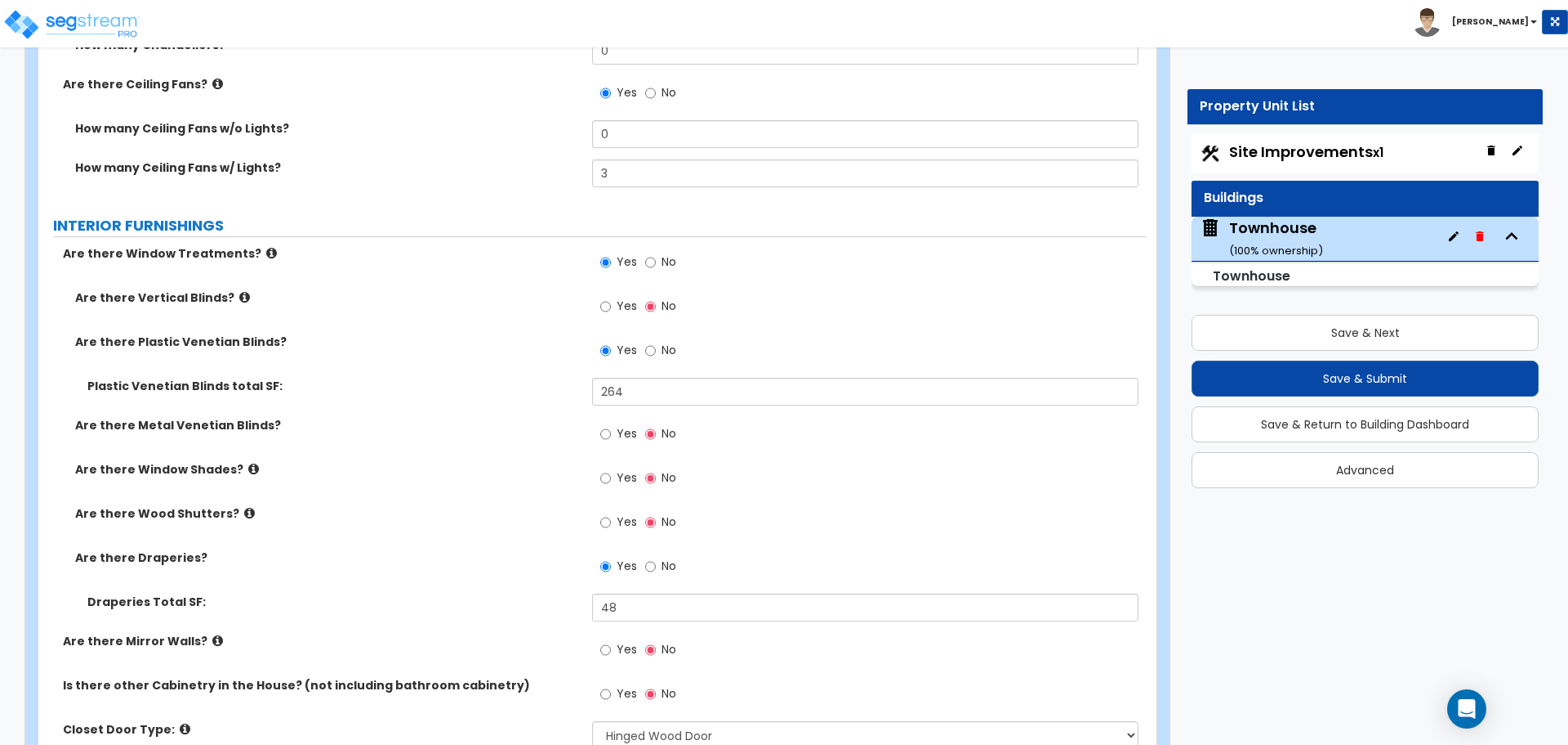
click at [497, 492] on div "Are there Window Shades? Yes No" at bounding box center [592, 483] width 1109 height 44
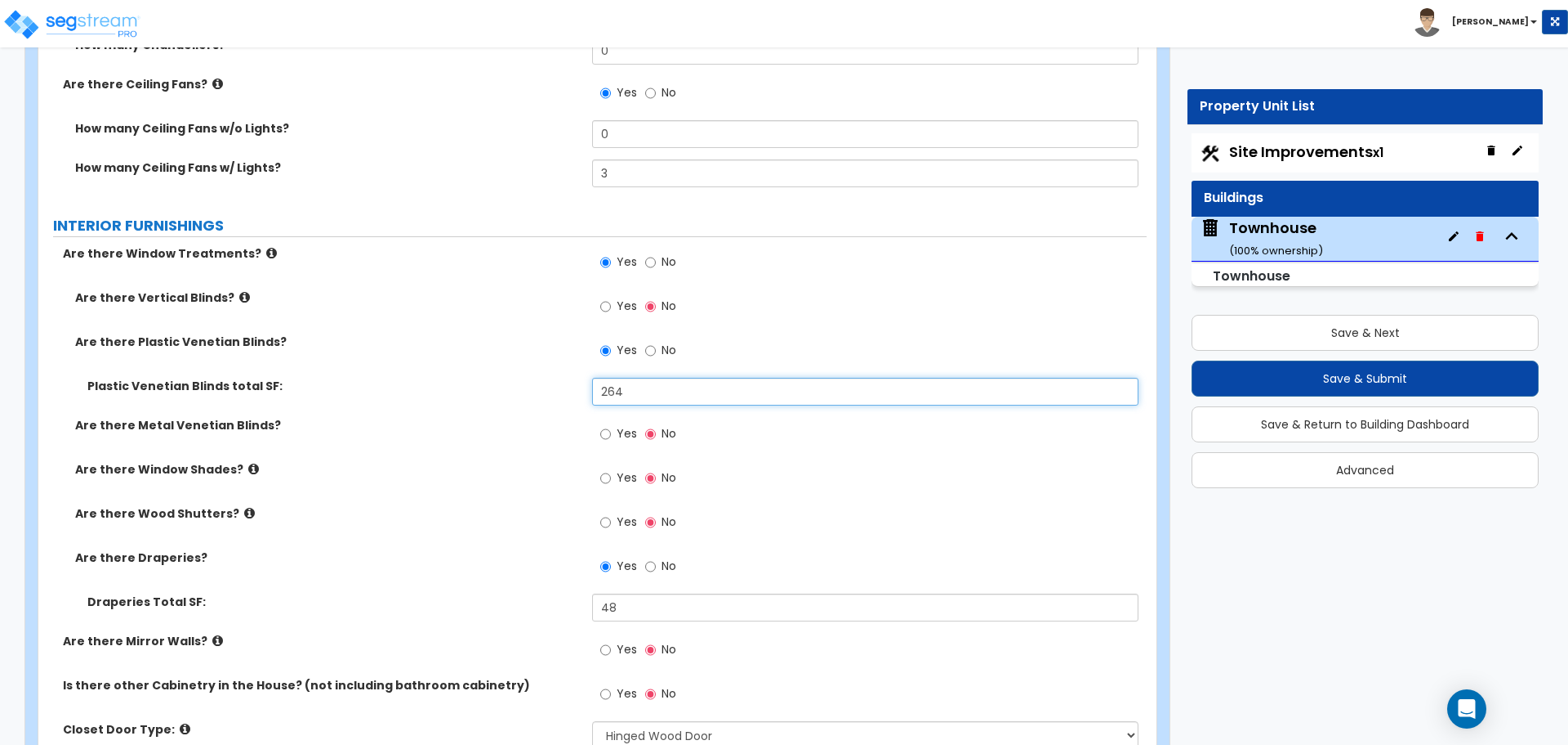
click at [667, 382] on input "264" at bounding box center [865, 392] width 545 height 28
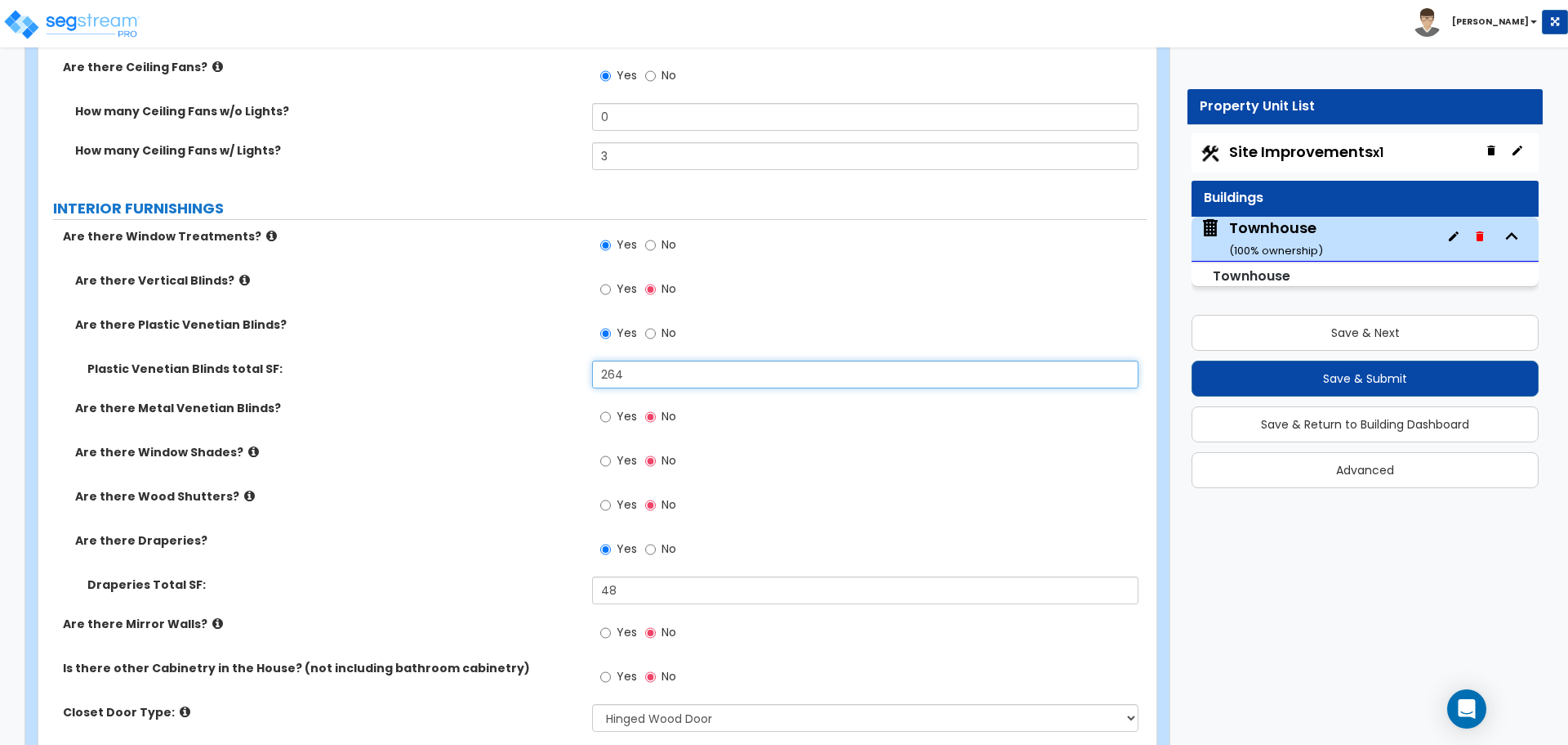
scroll to position [5067, 0]
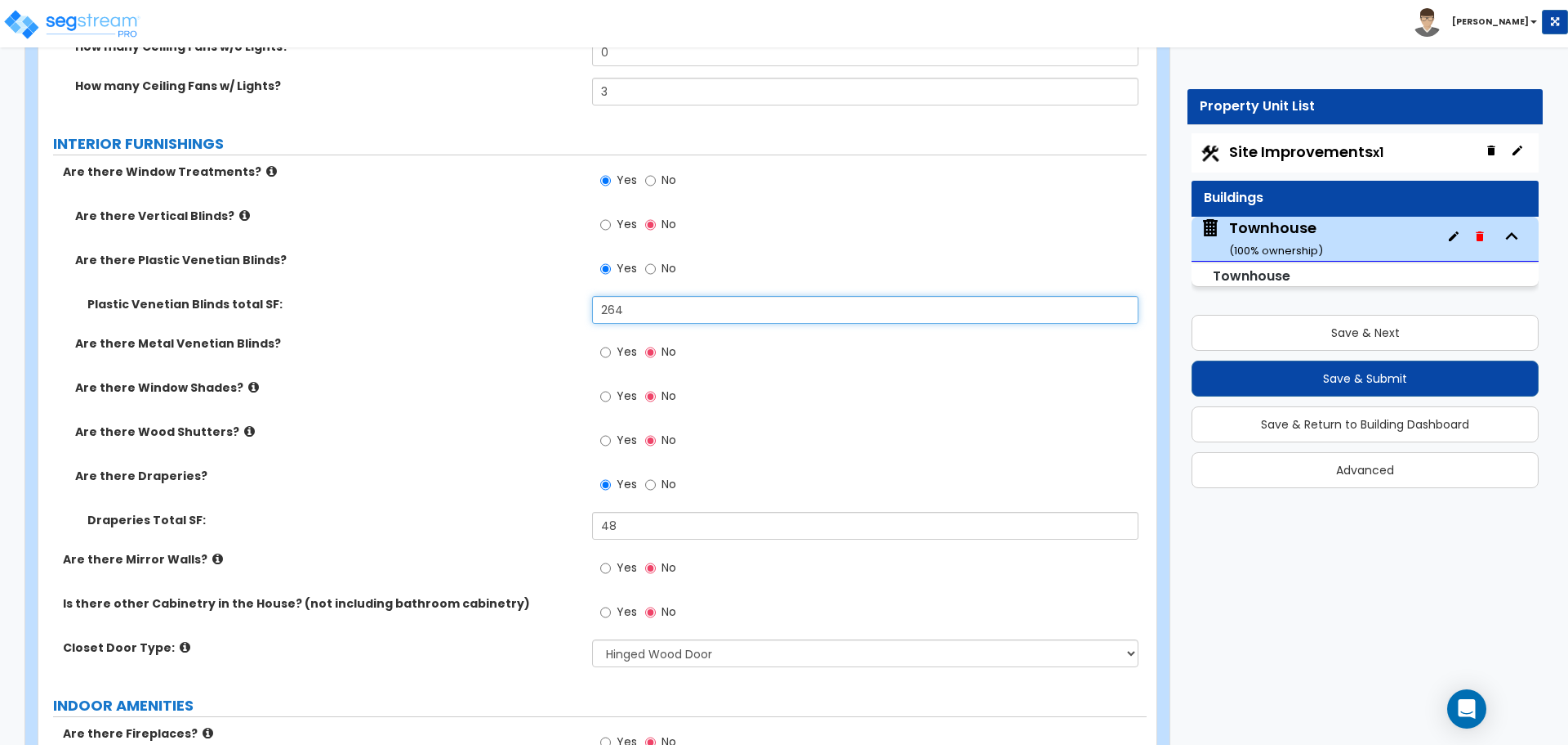
click at [653, 315] on input "264" at bounding box center [865, 309] width 545 height 28
click at [653, 314] on input "264" at bounding box center [865, 309] width 545 height 28
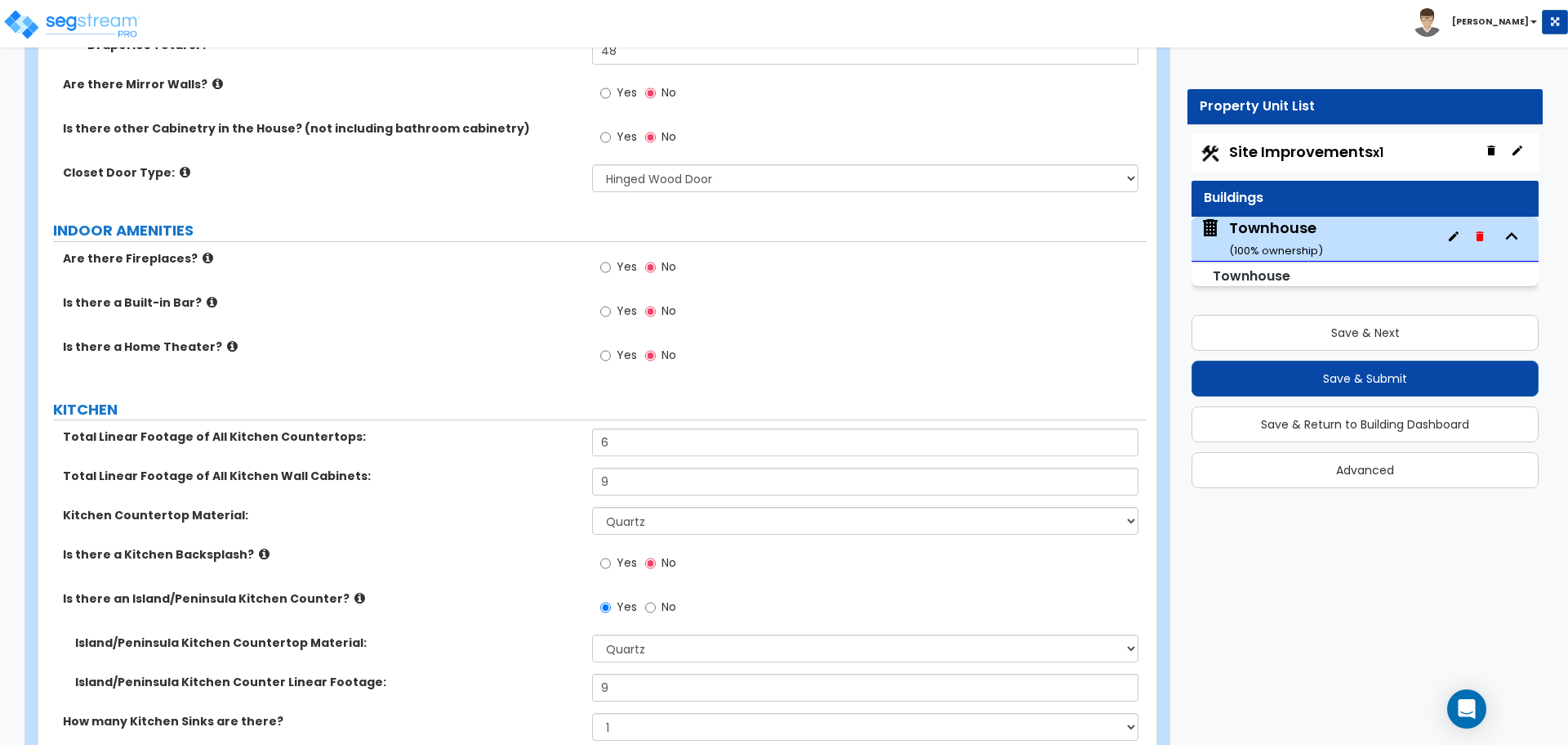
scroll to position [5558, 0]
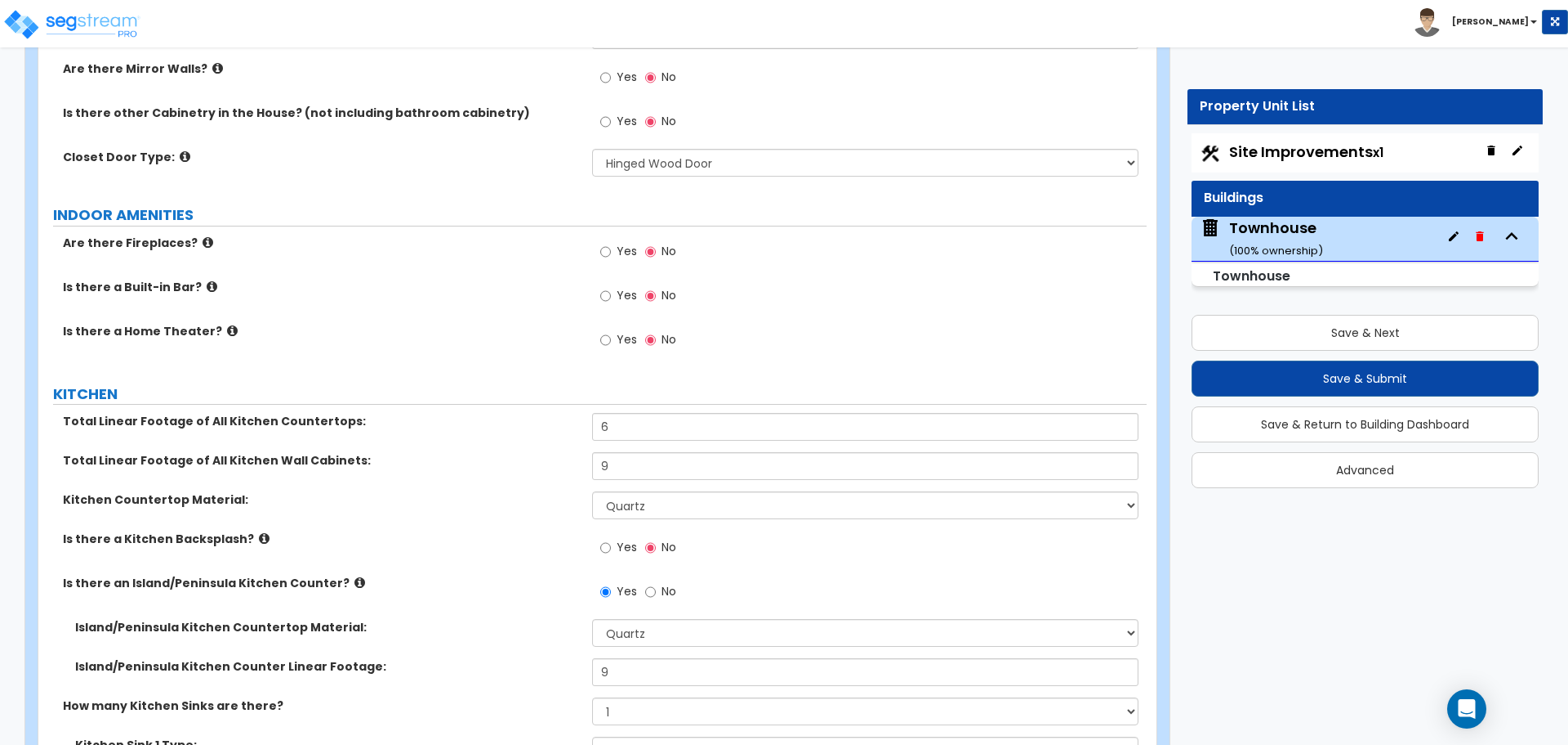
type input "405"
click at [620, 470] on input "9" at bounding box center [865, 466] width 545 height 28
click at [558, 495] on label "Kitchen Countertop Material:" at bounding box center [321, 499] width 517 height 16
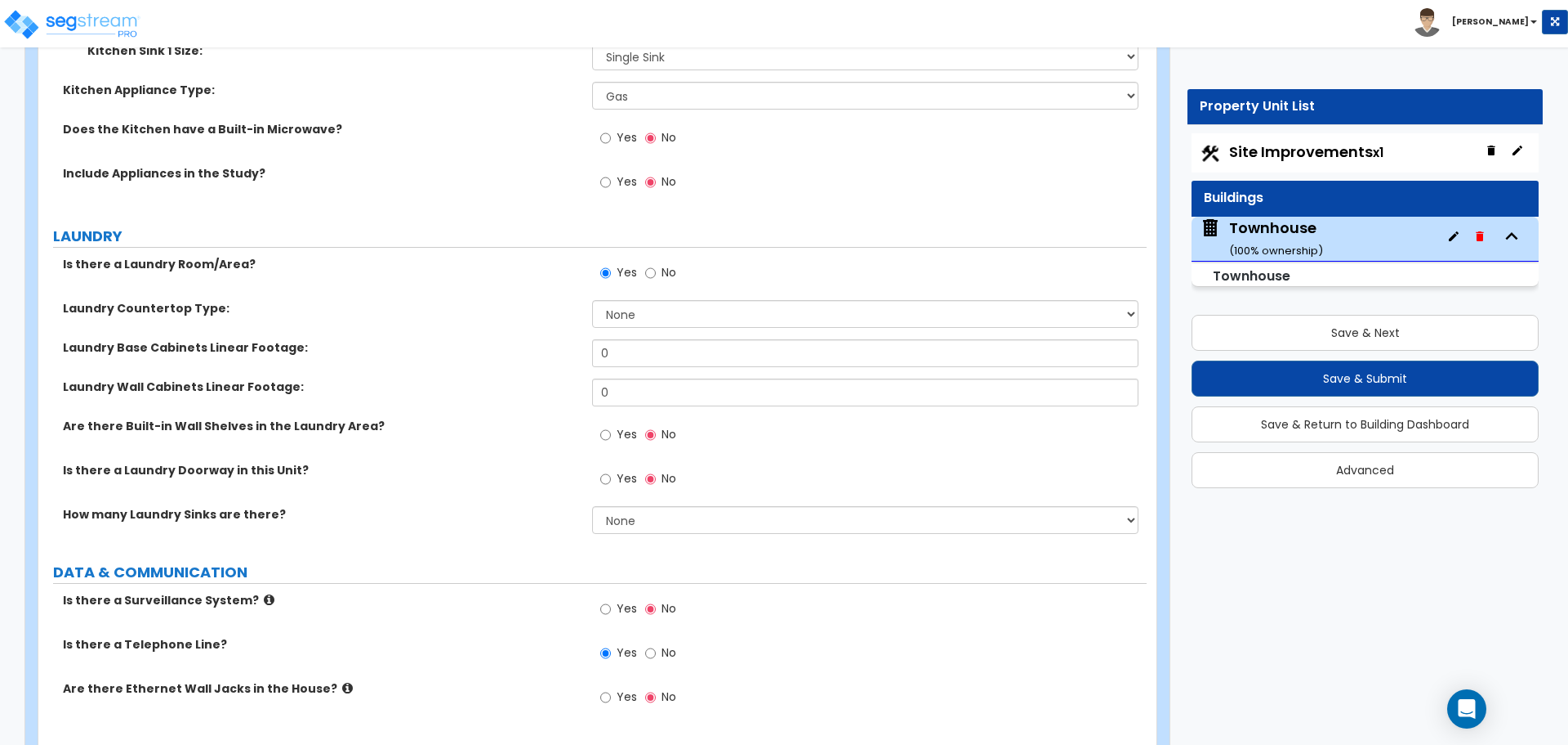
scroll to position [6294, 0]
click at [607, 138] on input "Yes" at bounding box center [606, 136] width 11 height 18
click at [654, 139] on input "No" at bounding box center [650, 136] width 11 height 18
radio input "false"
radio input "true"
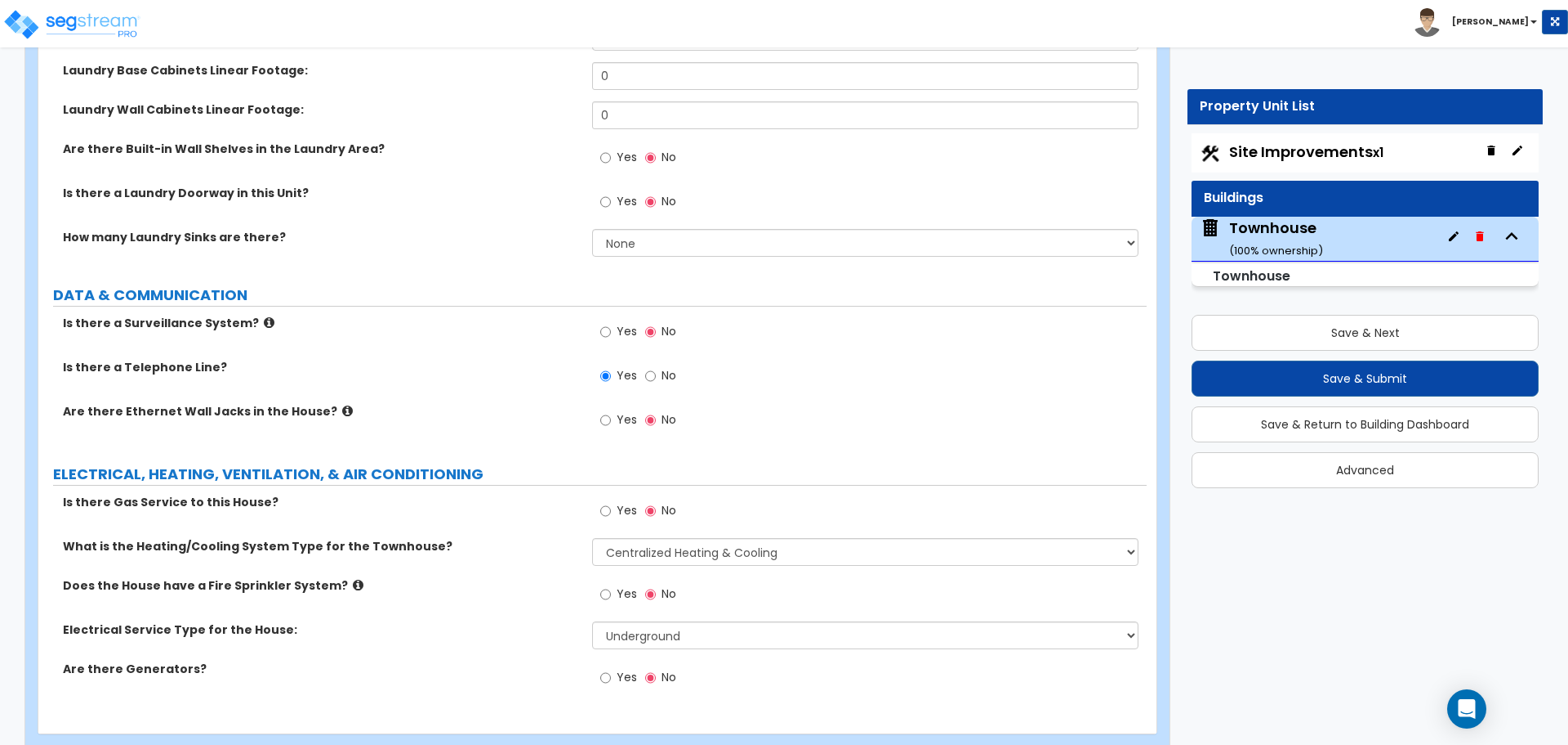
scroll to position [6603, 0]
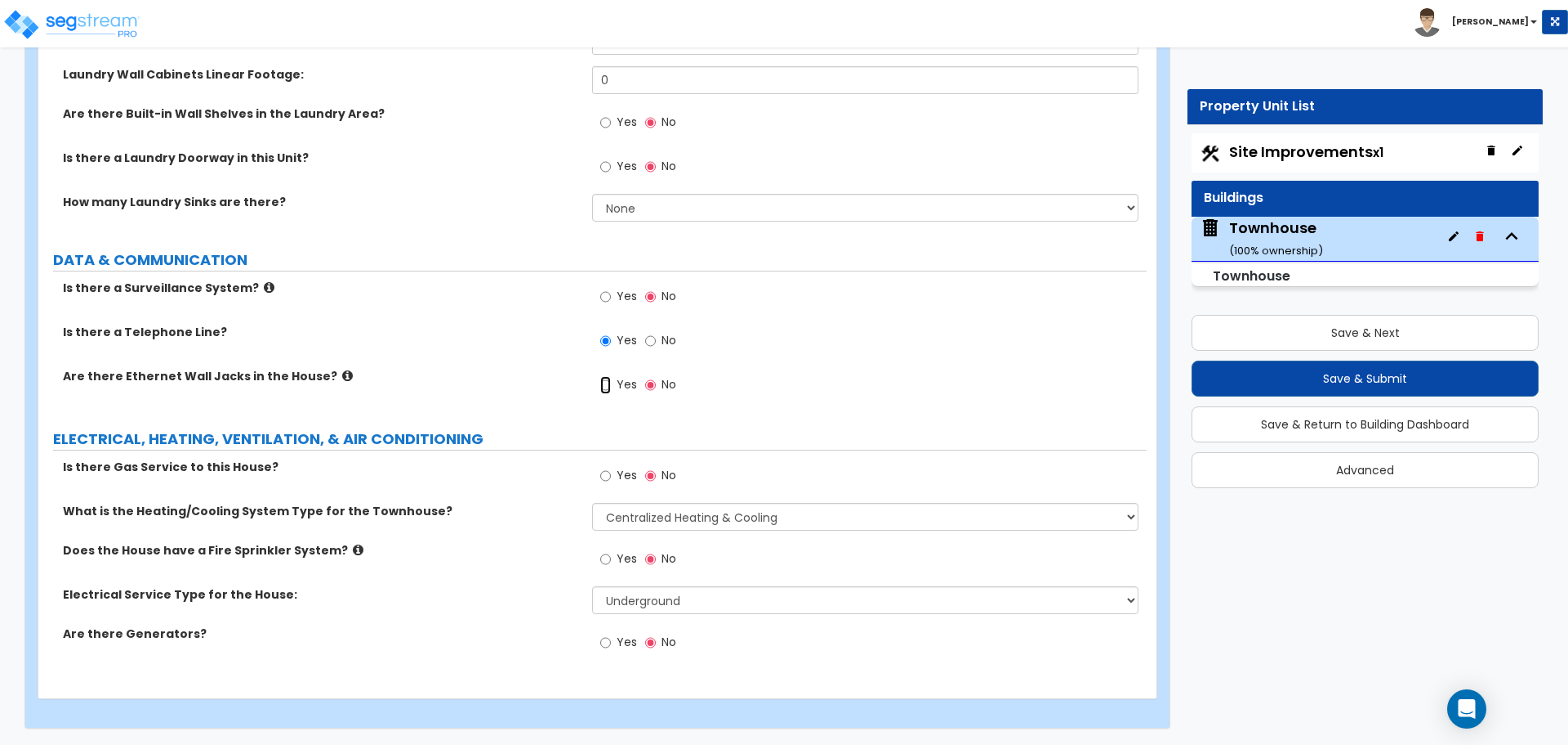
click at [611, 391] on input "Yes" at bounding box center [606, 385] width 11 height 18
radio input "true"
click at [610, 480] on input "Yes" at bounding box center [606, 476] width 11 height 18
radio input "true"
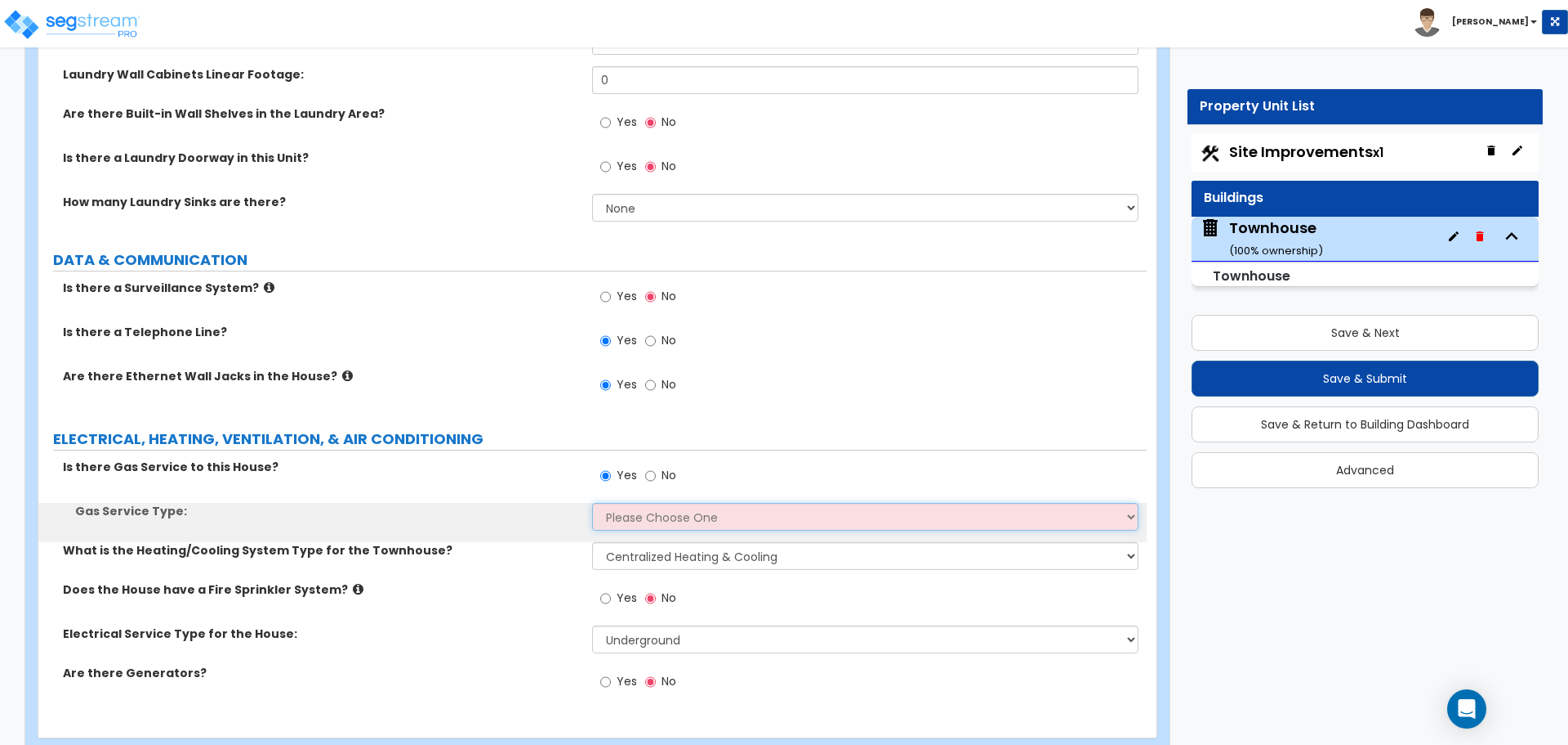
click at [630, 518] on select "Please Choose One Natural Gas Service Propane Tank On-site" at bounding box center [865, 517] width 545 height 28
select select "1"
click at [592, 503] on select "Please Choose One Natural Gas Service Propane Tank On-site" at bounding box center [865, 517] width 545 height 28
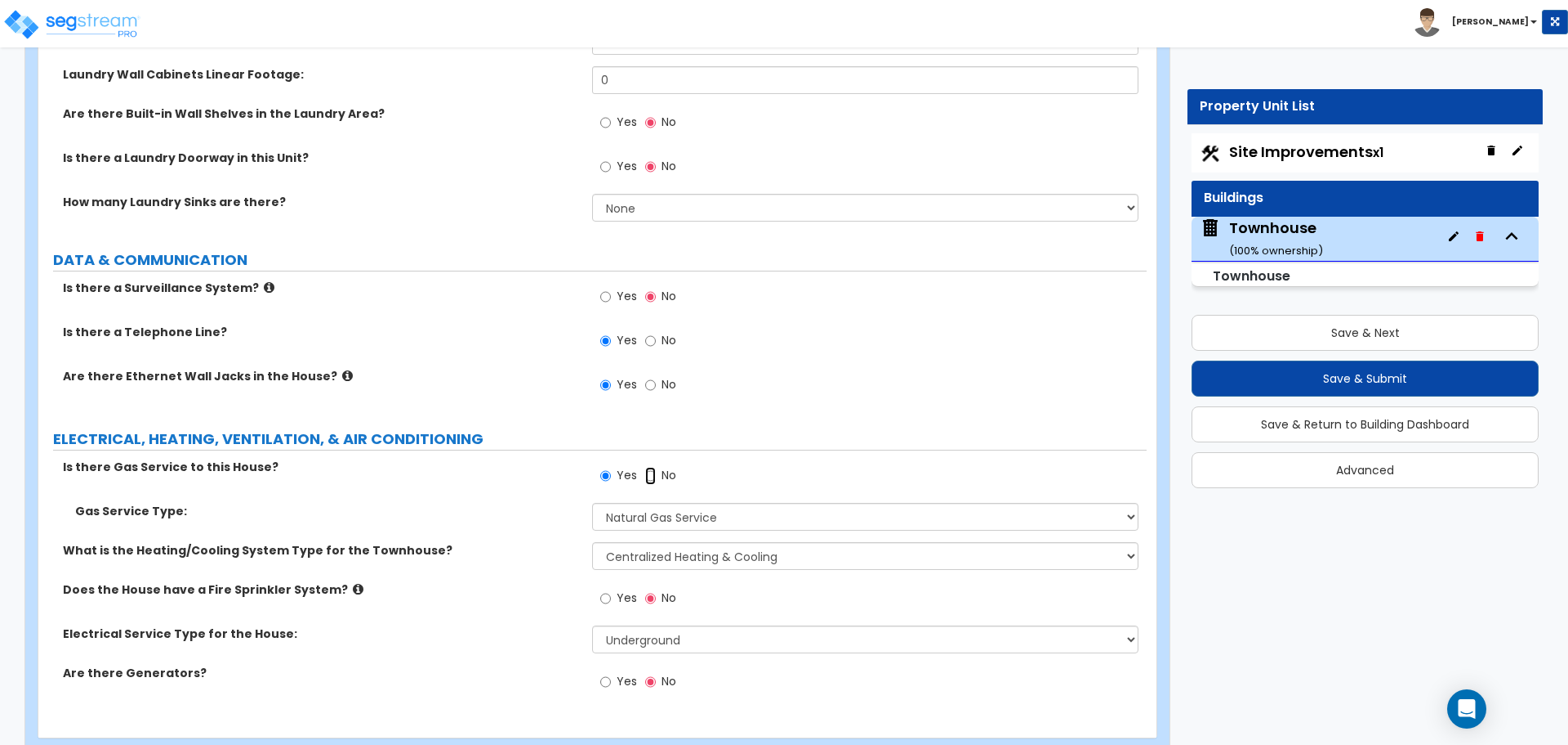
click at [651, 474] on input "No" at bounding box center [650, 476] width 11 height 18
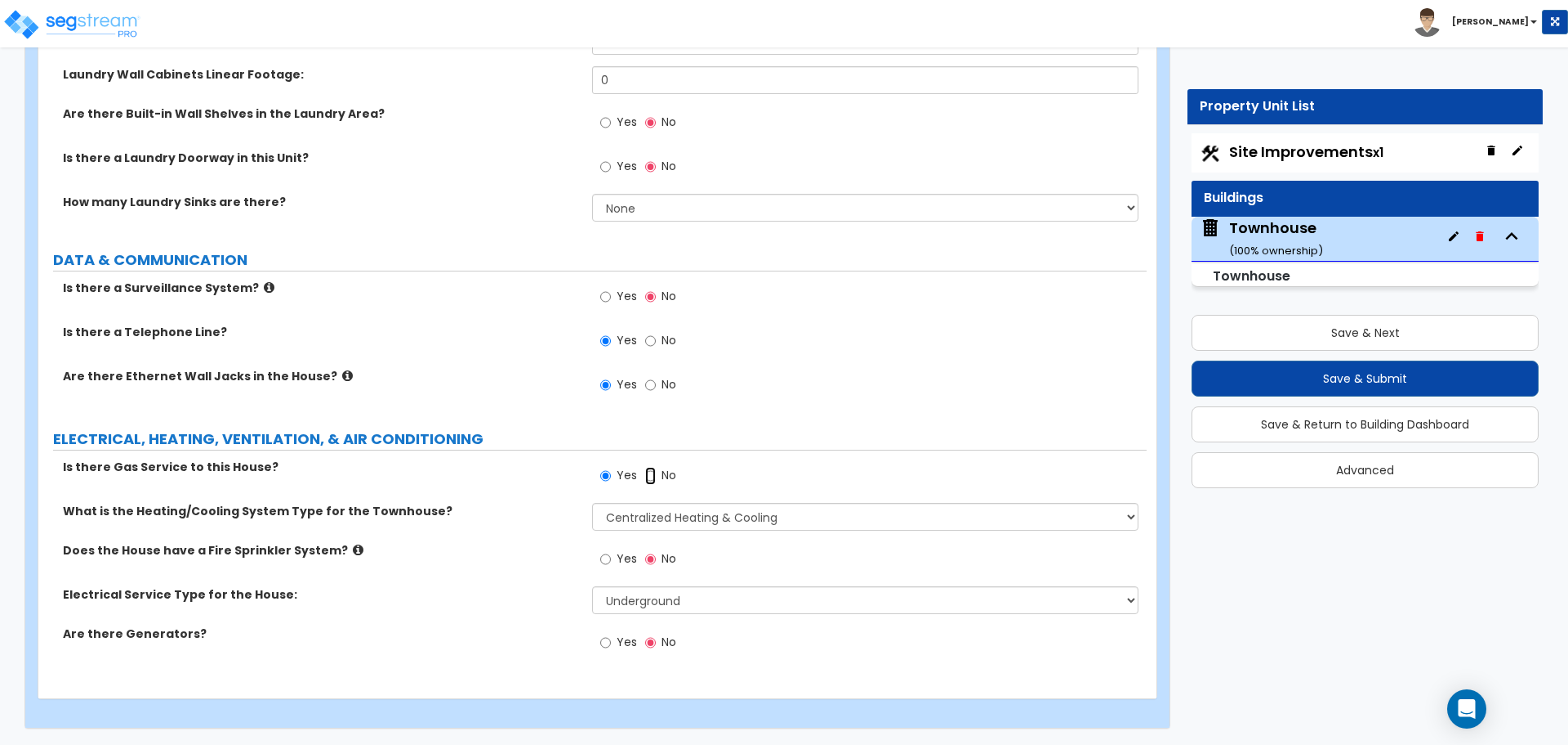
radio input "false"
radio input "true"
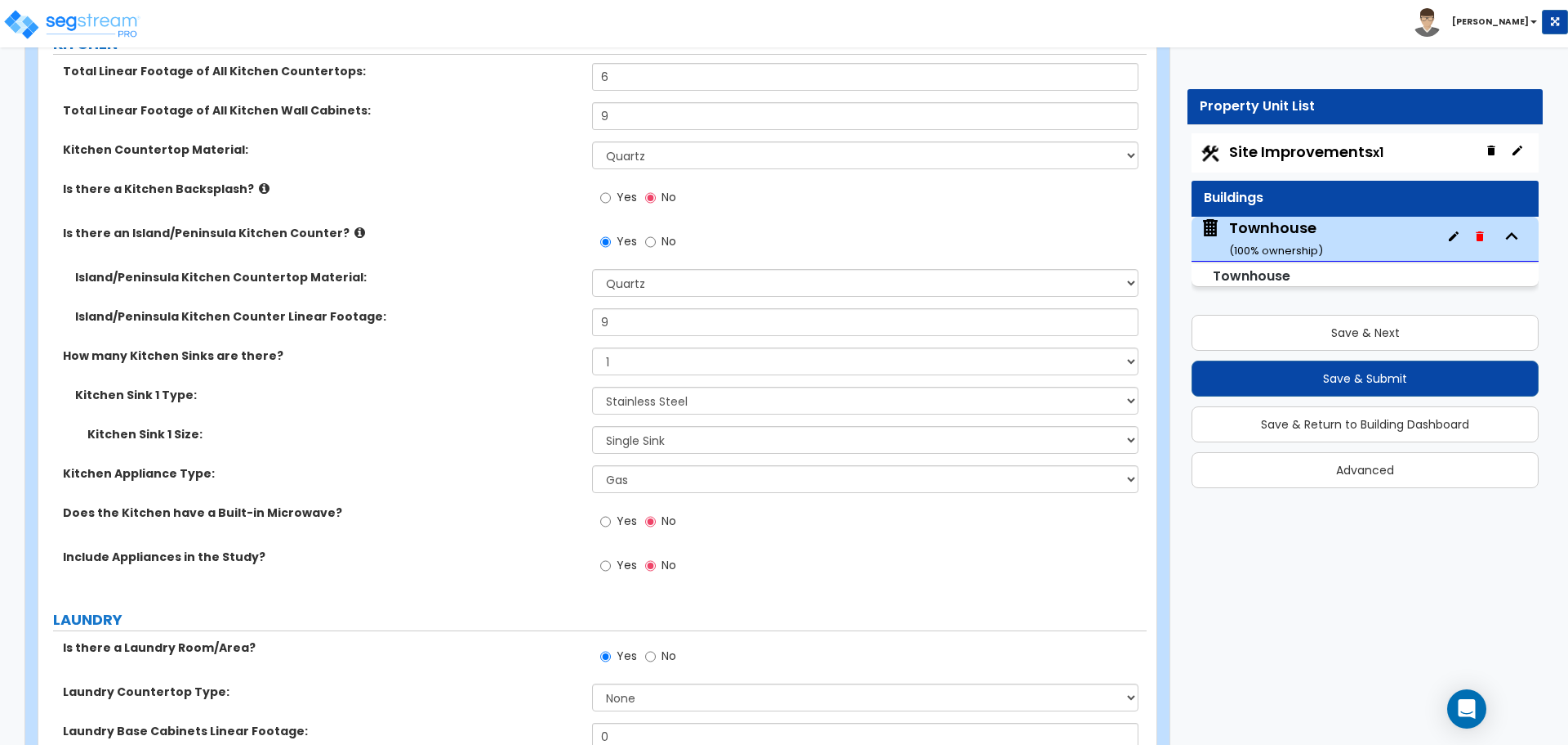
scroll to position [5868, 0]
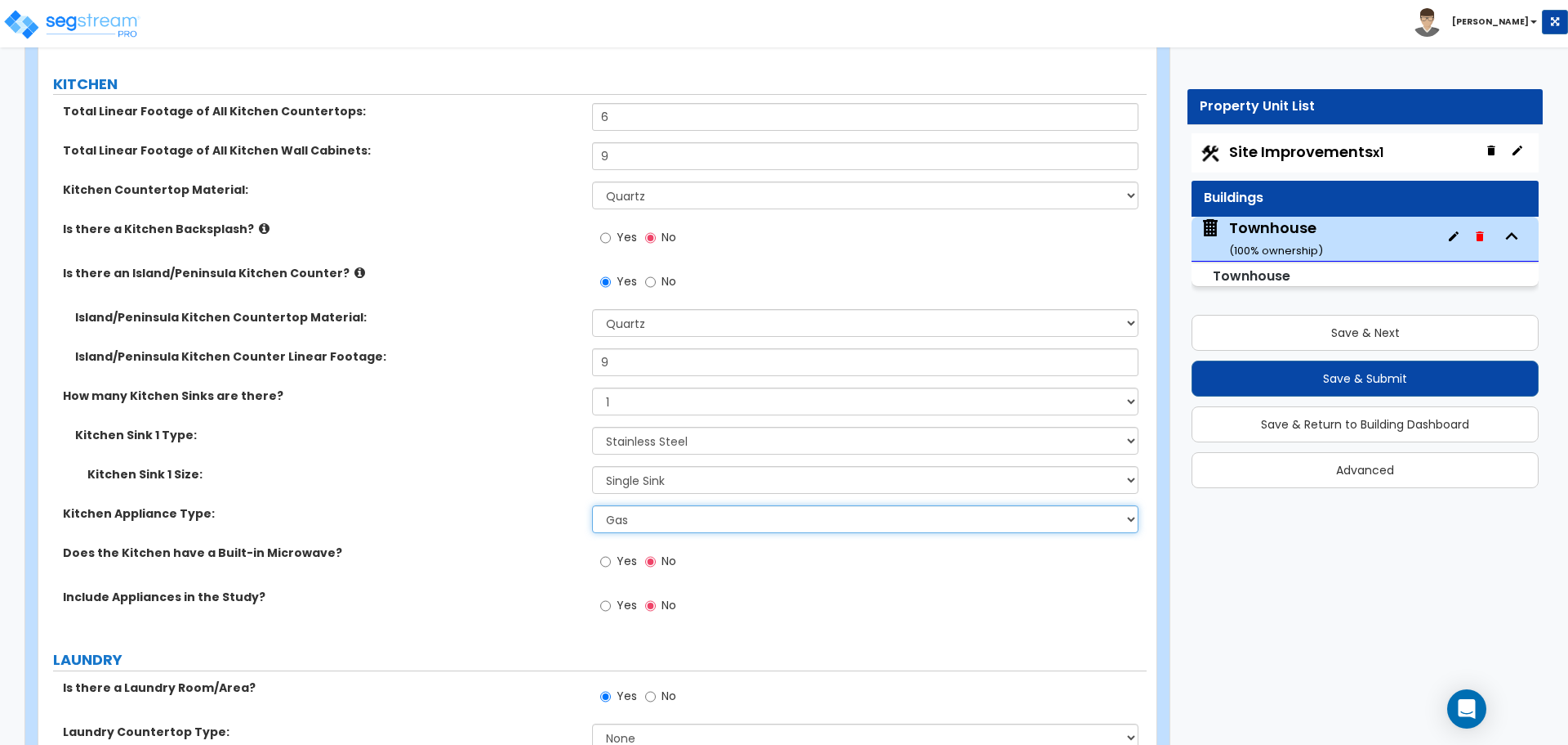
click at [628, 513] on select "Please Choose One Gas Electric" at bounding box center [865, 518] width 545 height 28
click at [640, 527] on select "Please Choose One Gas Electric" at bounding box center [865, 518] width 545 height 28
select select "2"
click at [592, 505] on select "Please Choose One Gas Electric" at bounding box center [865, 518] width 545 height 28
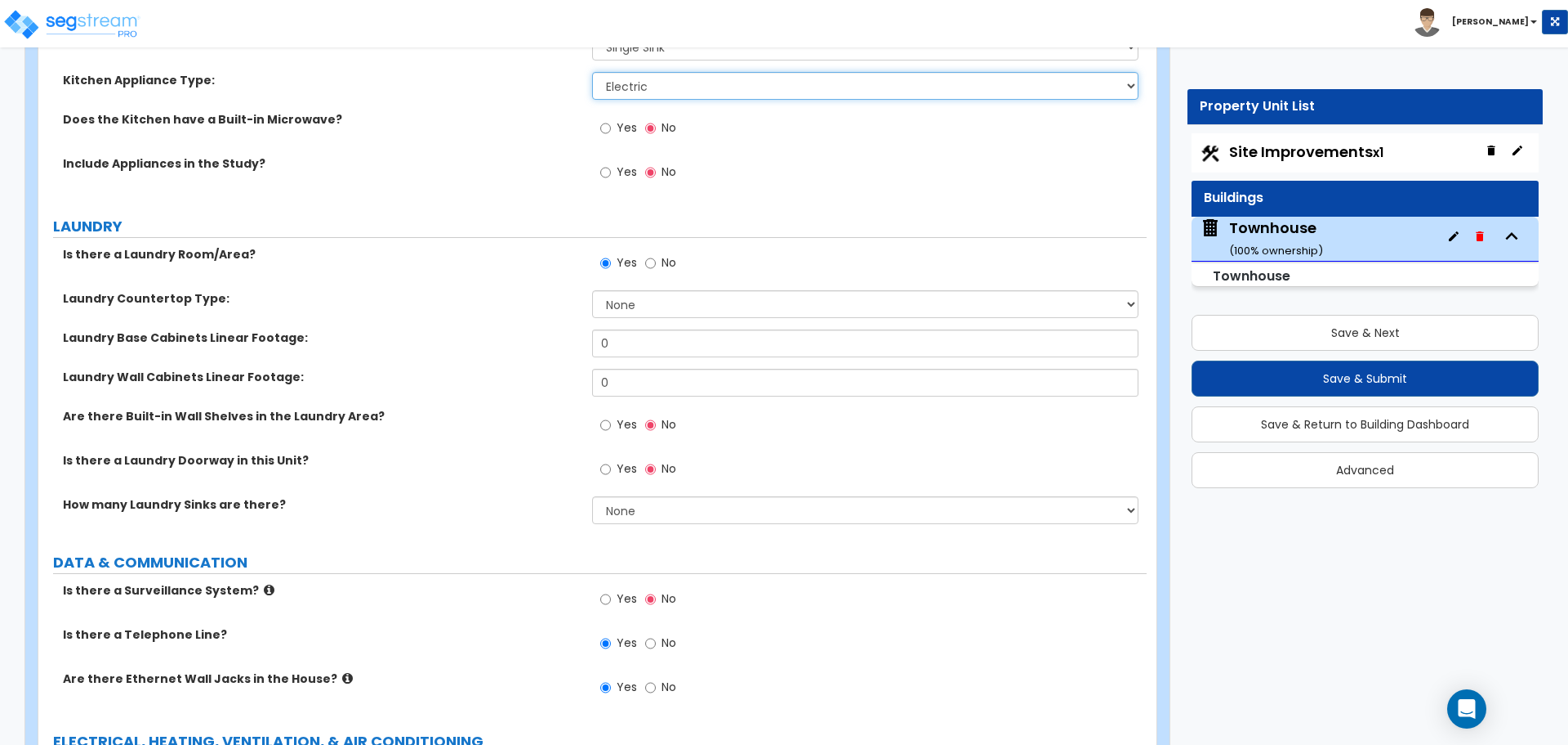
scroll to position [6603, 0]
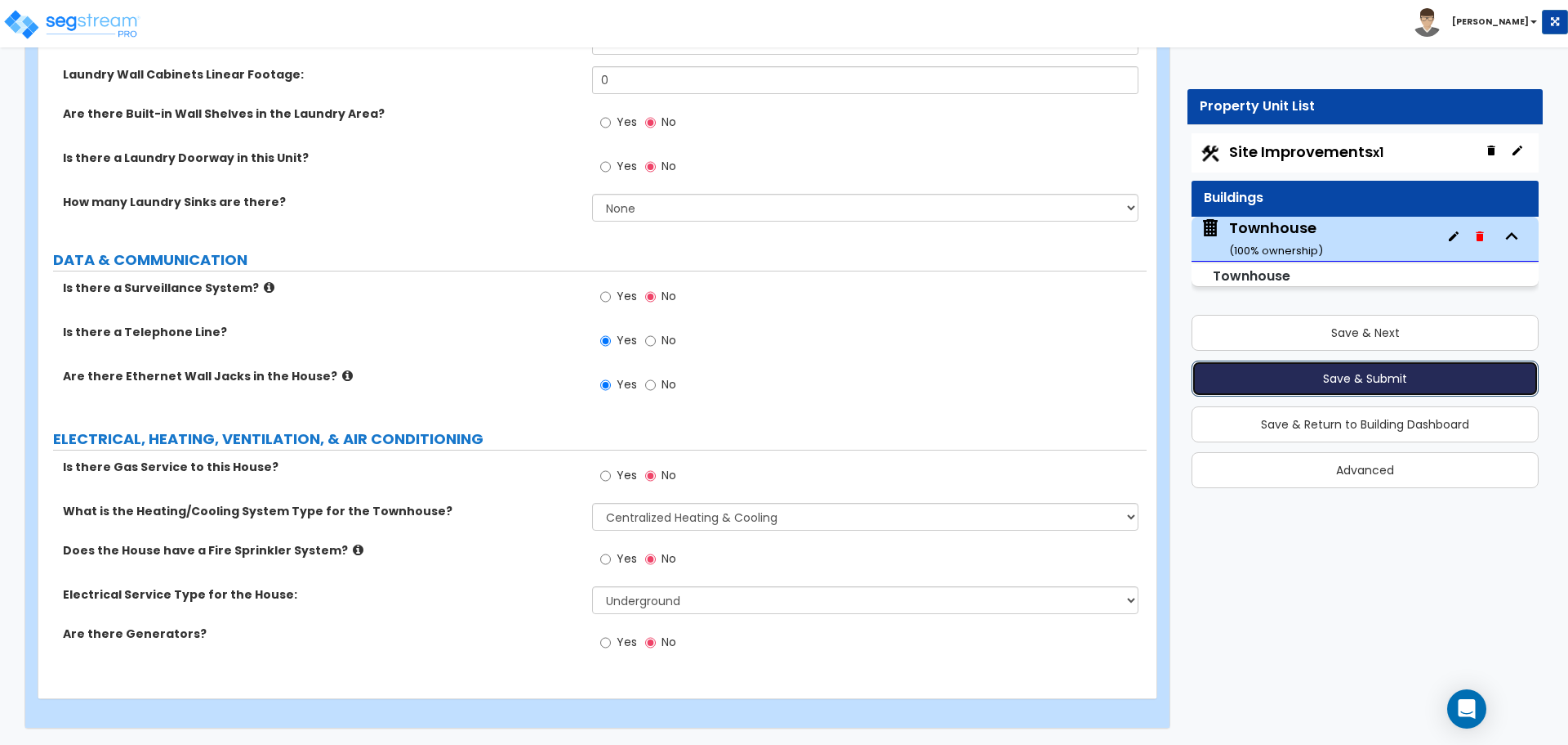
click at [1368, 376] on button "Save & Submit" at bounding box center [1365, 379] width 347 height 36
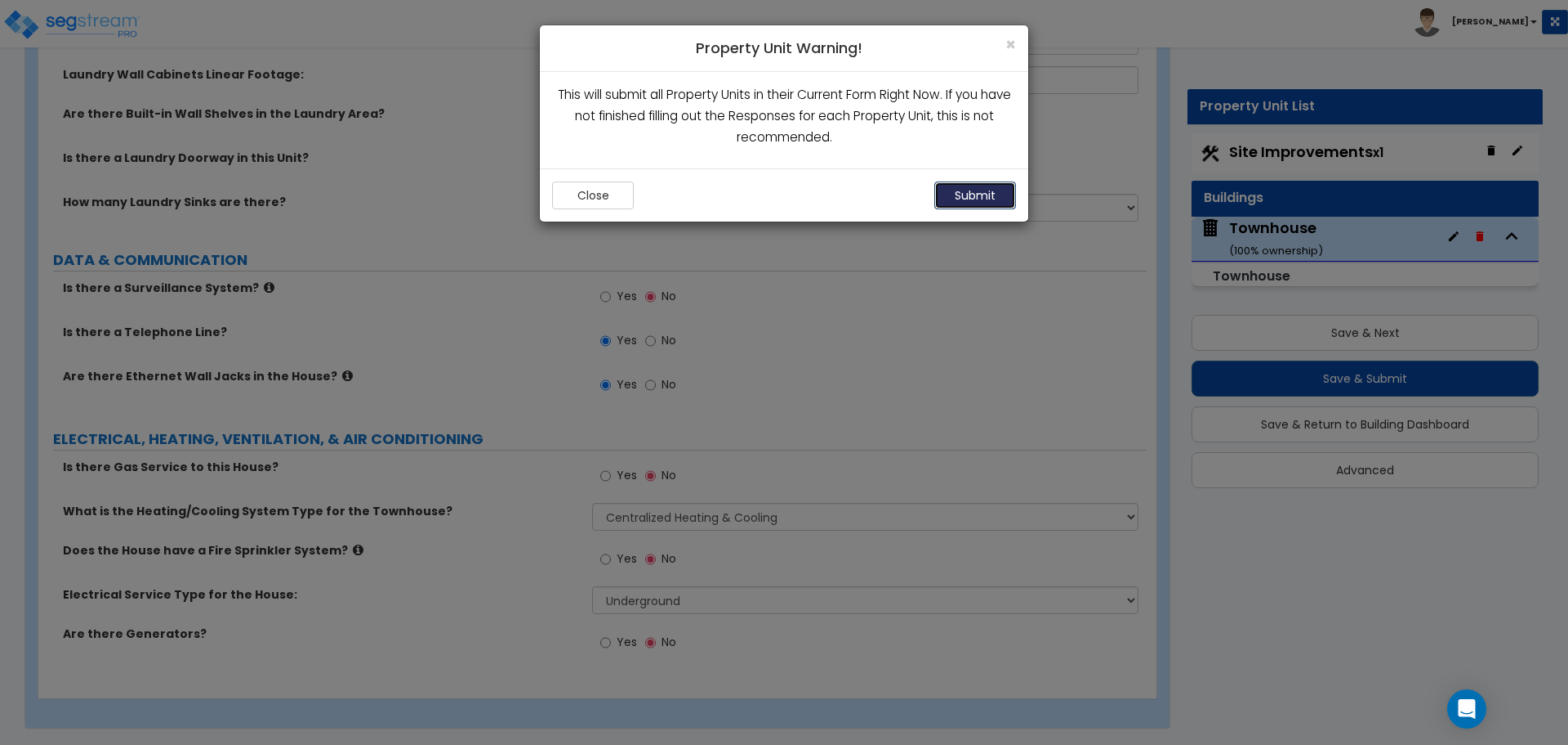
click at [985, 192] on button "Submit" at bounding box center [976, 195] width 82 height 28
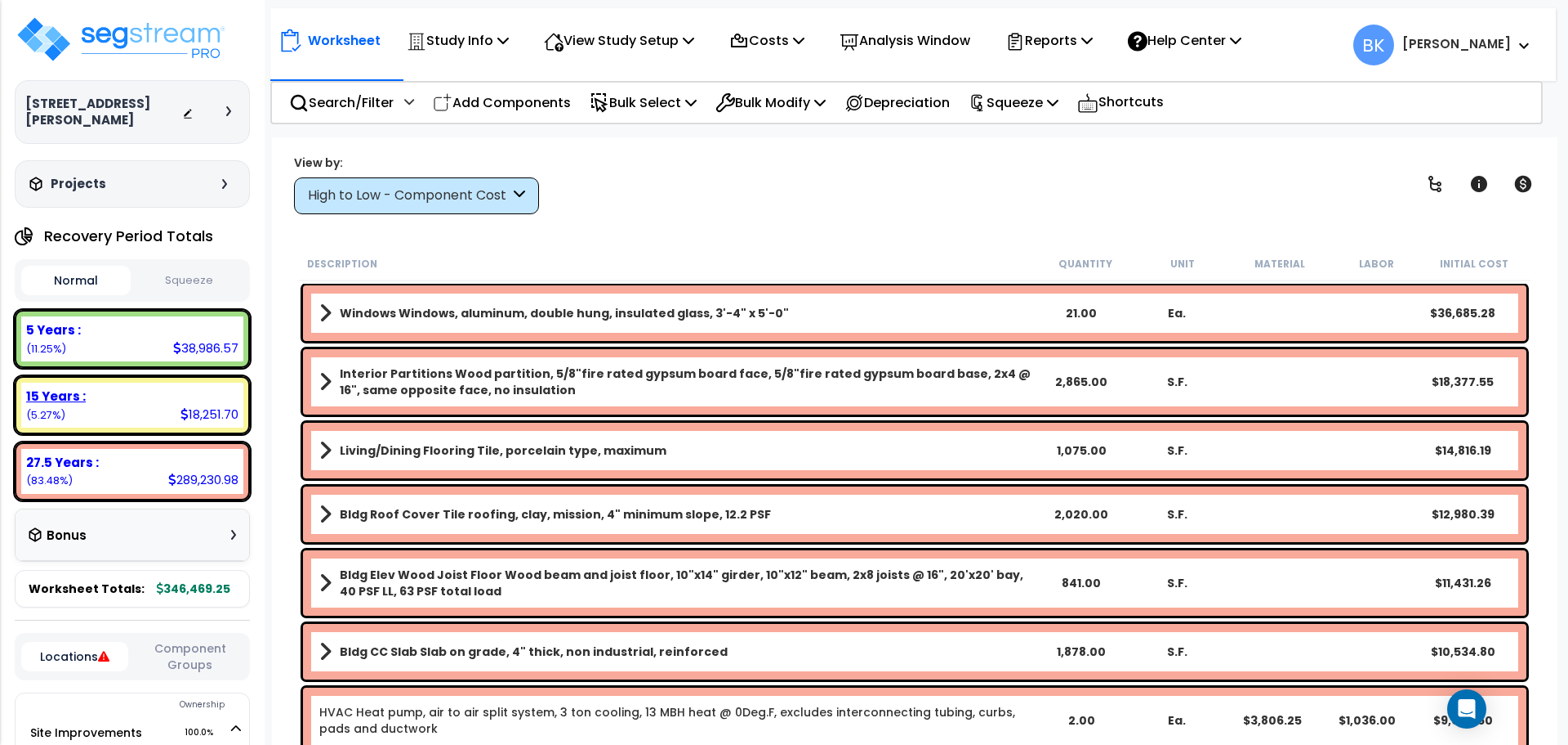
click at [34, 408] on small "(5.27%)" at bounding box center [45, 414] width 39 height 14
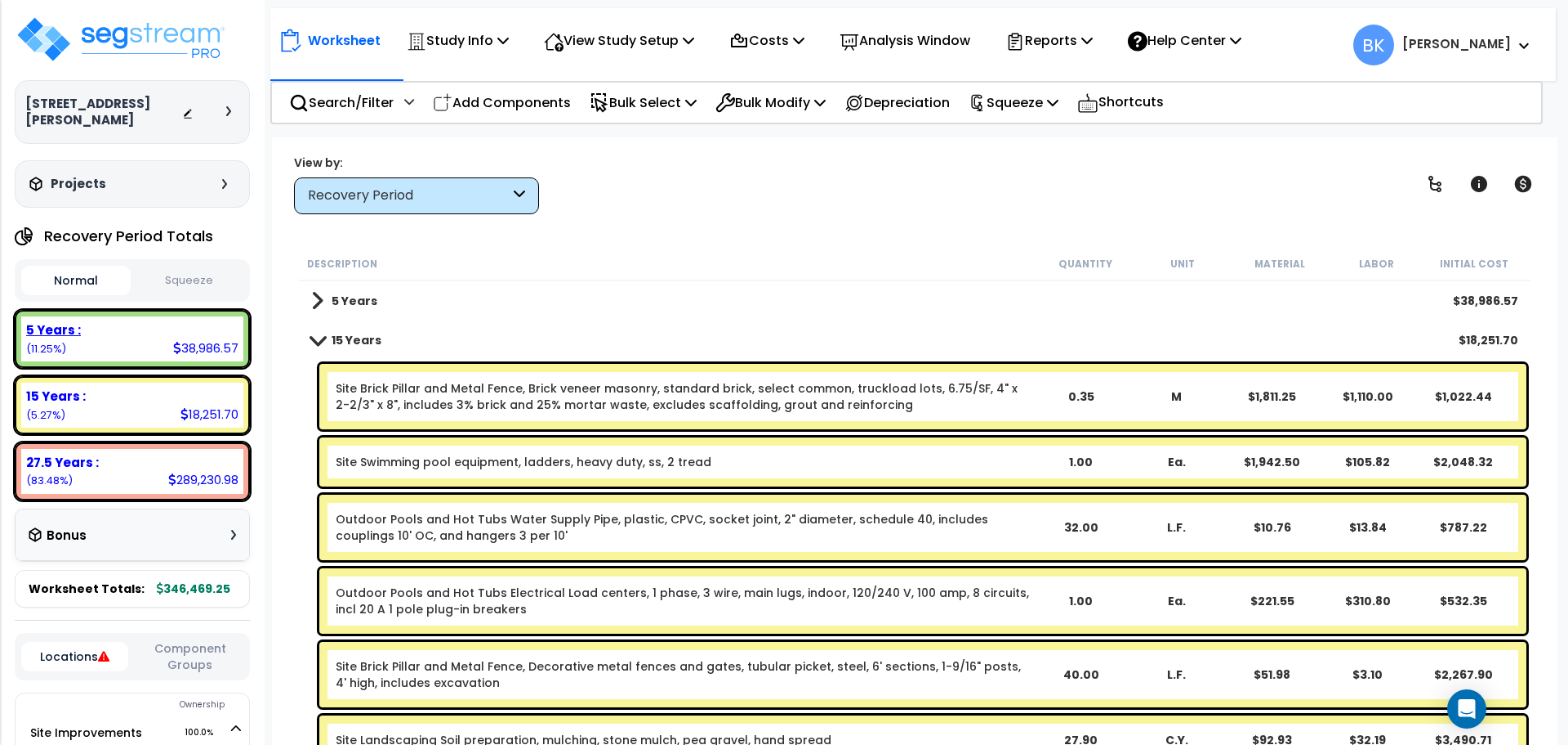
click at [194, 321] on div "5 Years :" at bounding box center [132, 329] width 212 height 17
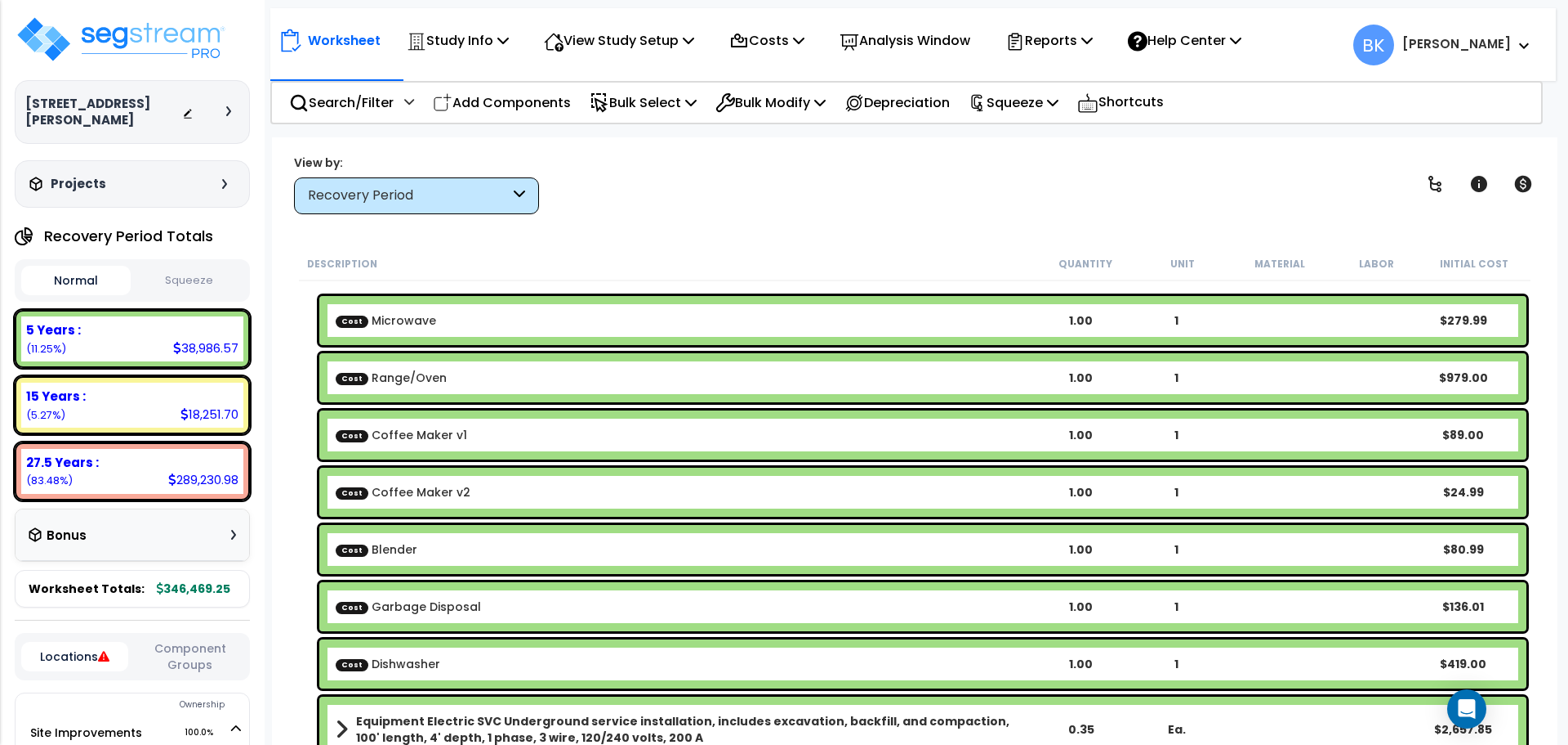
scroll to position [82, 0]
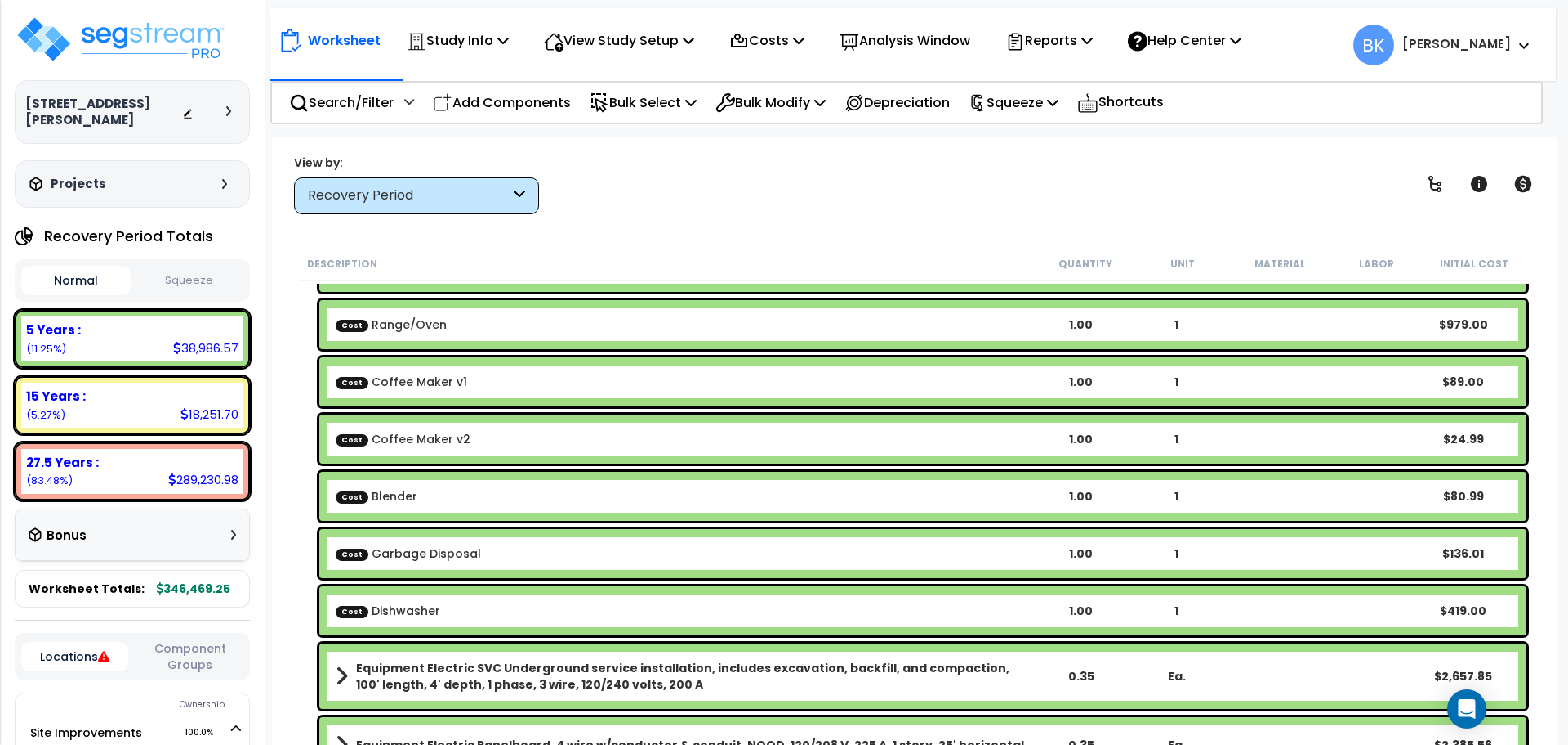
click at [435, 385] on link "Cost Coffee Maker v1" at bounding box center [401, 382] width 131 height 16
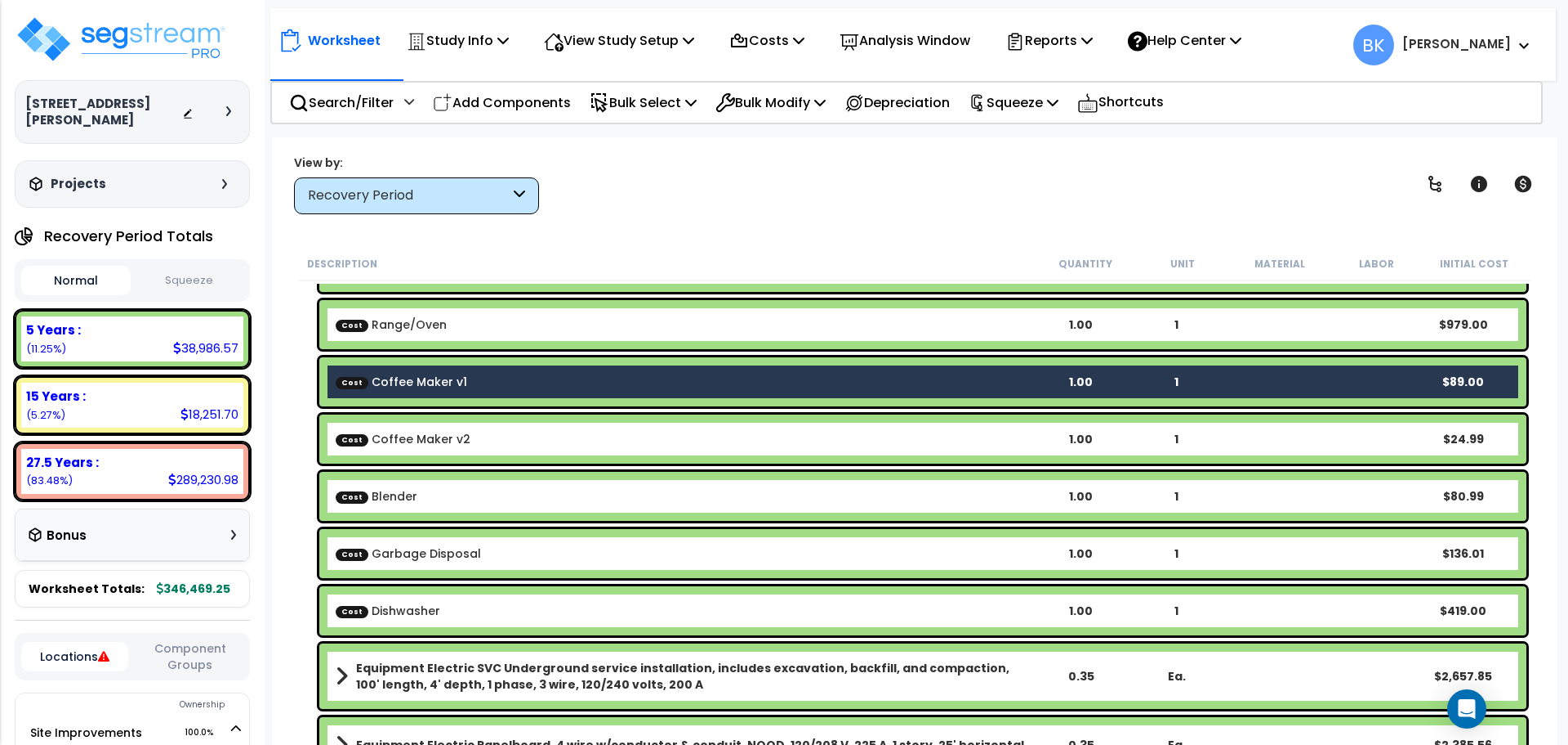
click at [425, 437] on link "Cost Coffee Maker v2" at bounding box center [403, 439] width 135 height 16
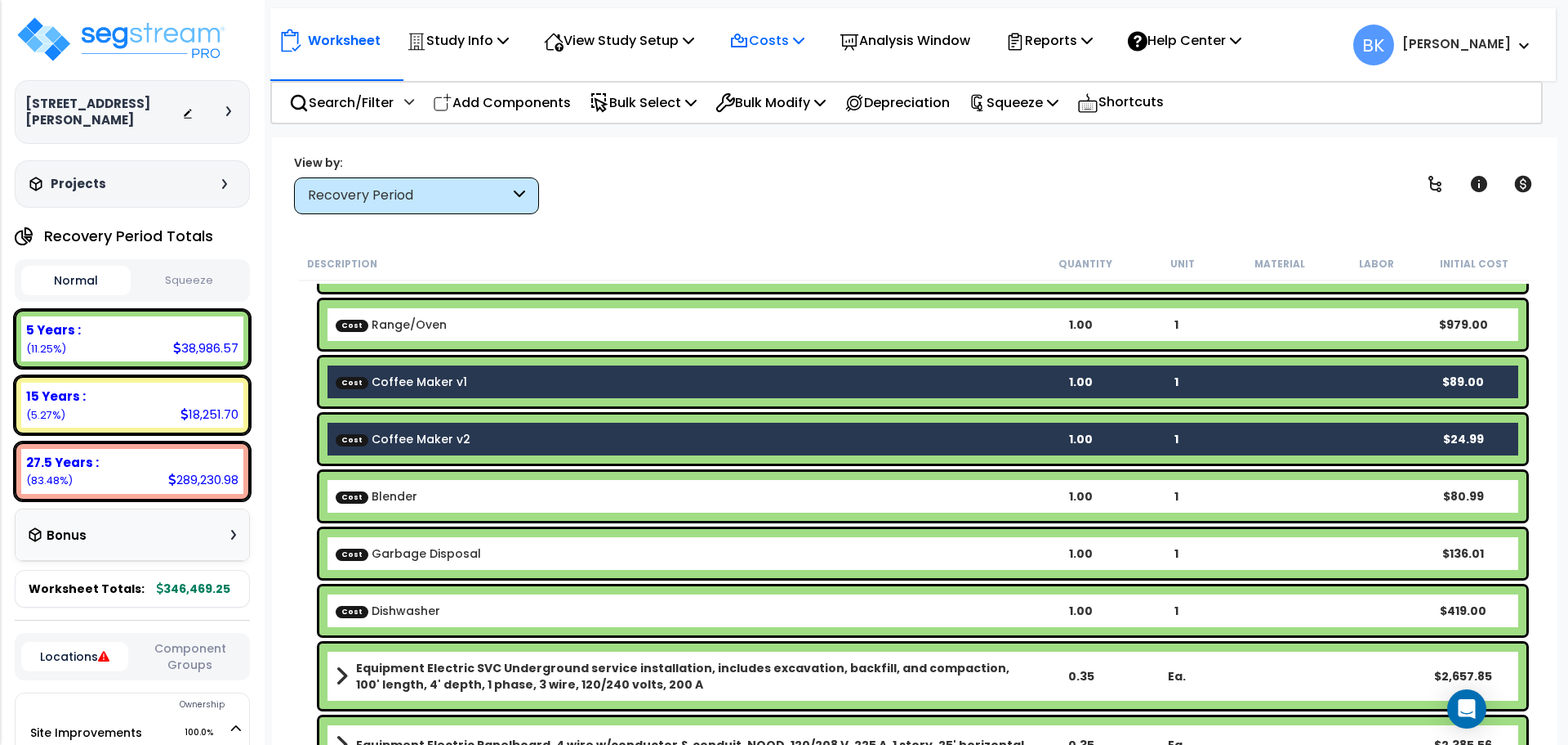
click at [803, 44] on p "Costs" at bounding box center [766, 40] width 75 height 22
click at [786, 113] on link "Direct Costs" at bounding box center [802, 112] width 162 height 33
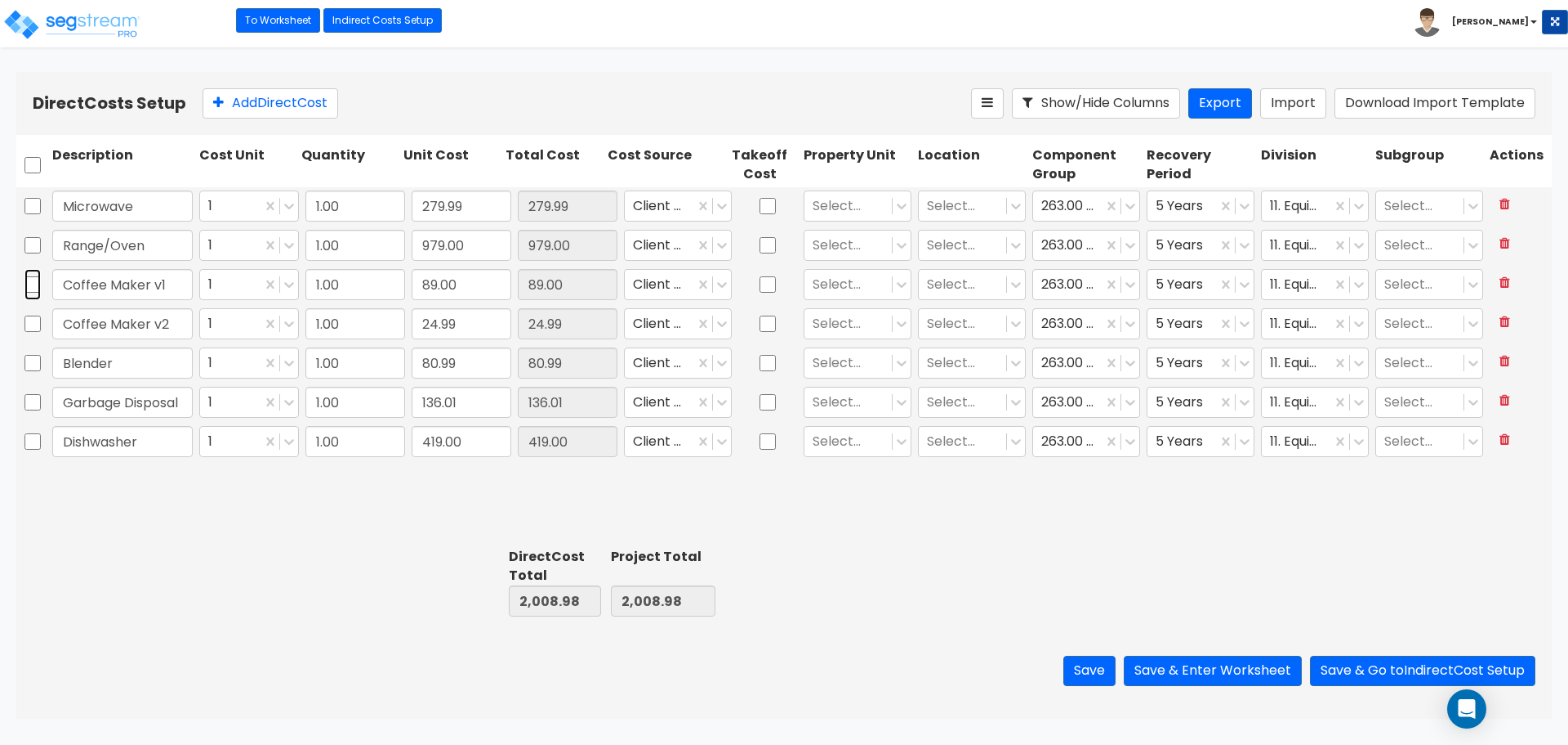
click at [35, 285] on input "checkbox" at bounding box center [33, 285] width 16 height 31
checkbox input "true"
click at [36, 314] on input "checkbox" at bounding box center [33, 324] width 16 height 31
checkbox input "true"
click at [30, 353] on input "checkbox" at bounding box center [33, 363] width 16 height 31
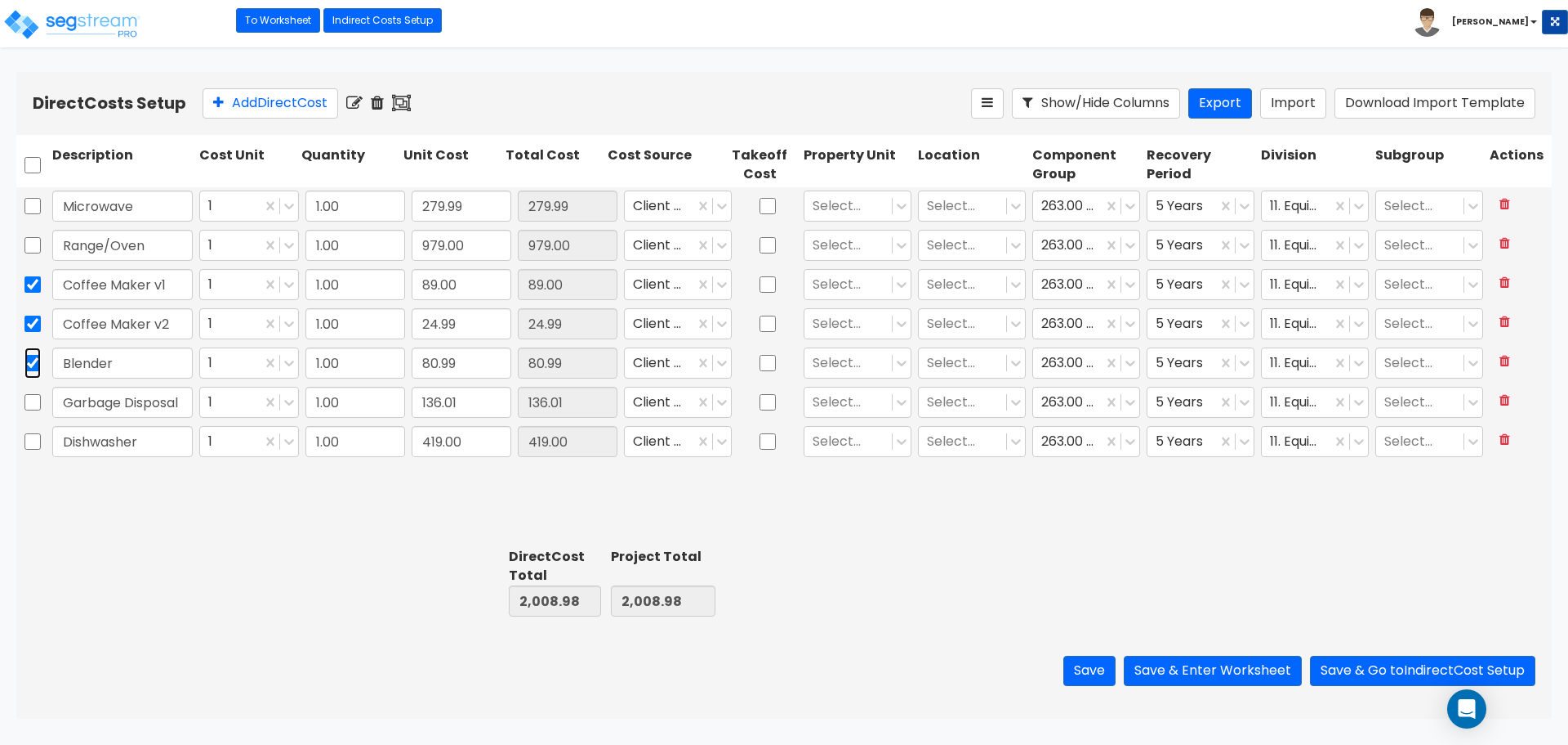
checkbox input "true"
click at [384, 107] on icon at bounding box center [377, 103] width 13 height 16
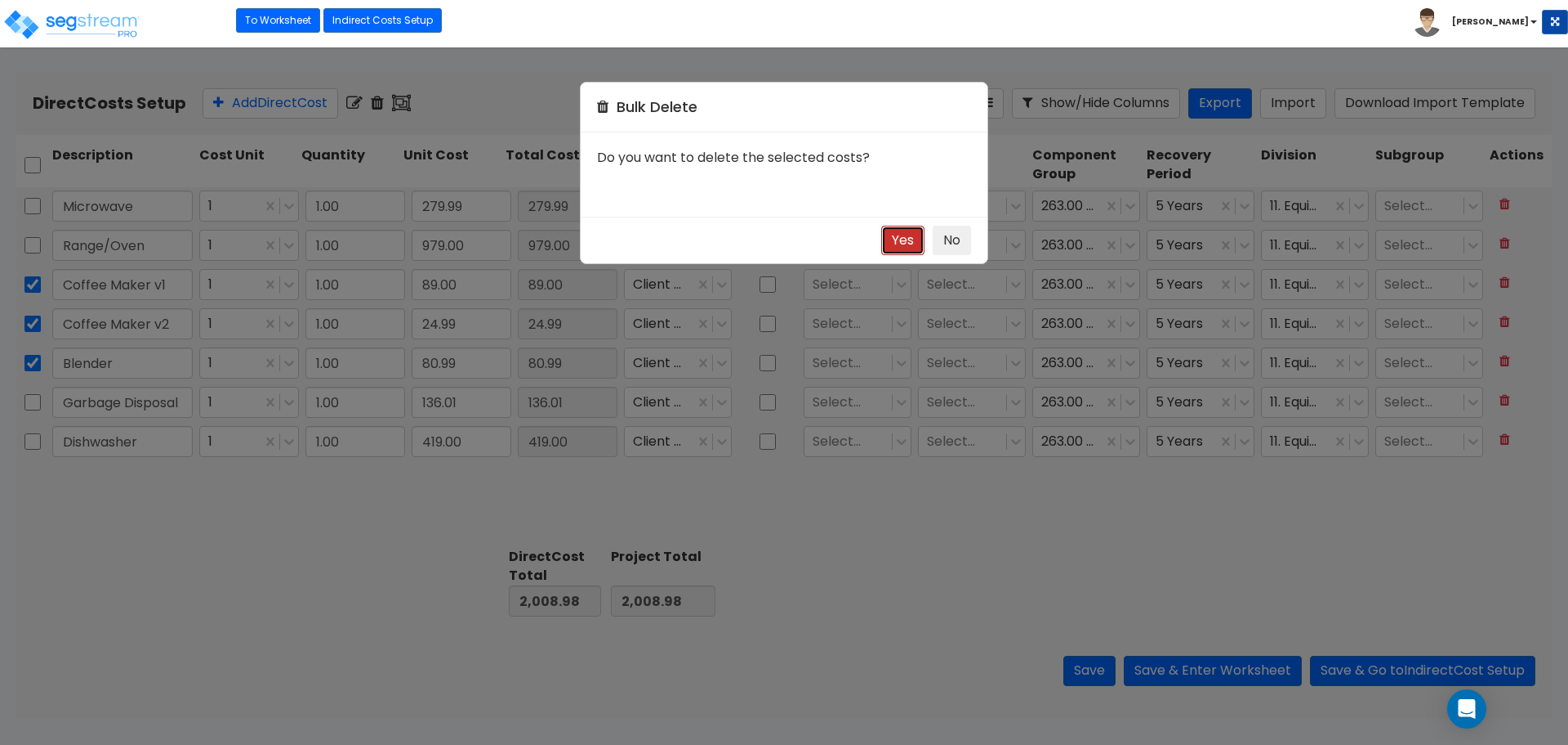
click at [909, 244] on button "Yes" at bounding box center [903, 240] width 43 height 30
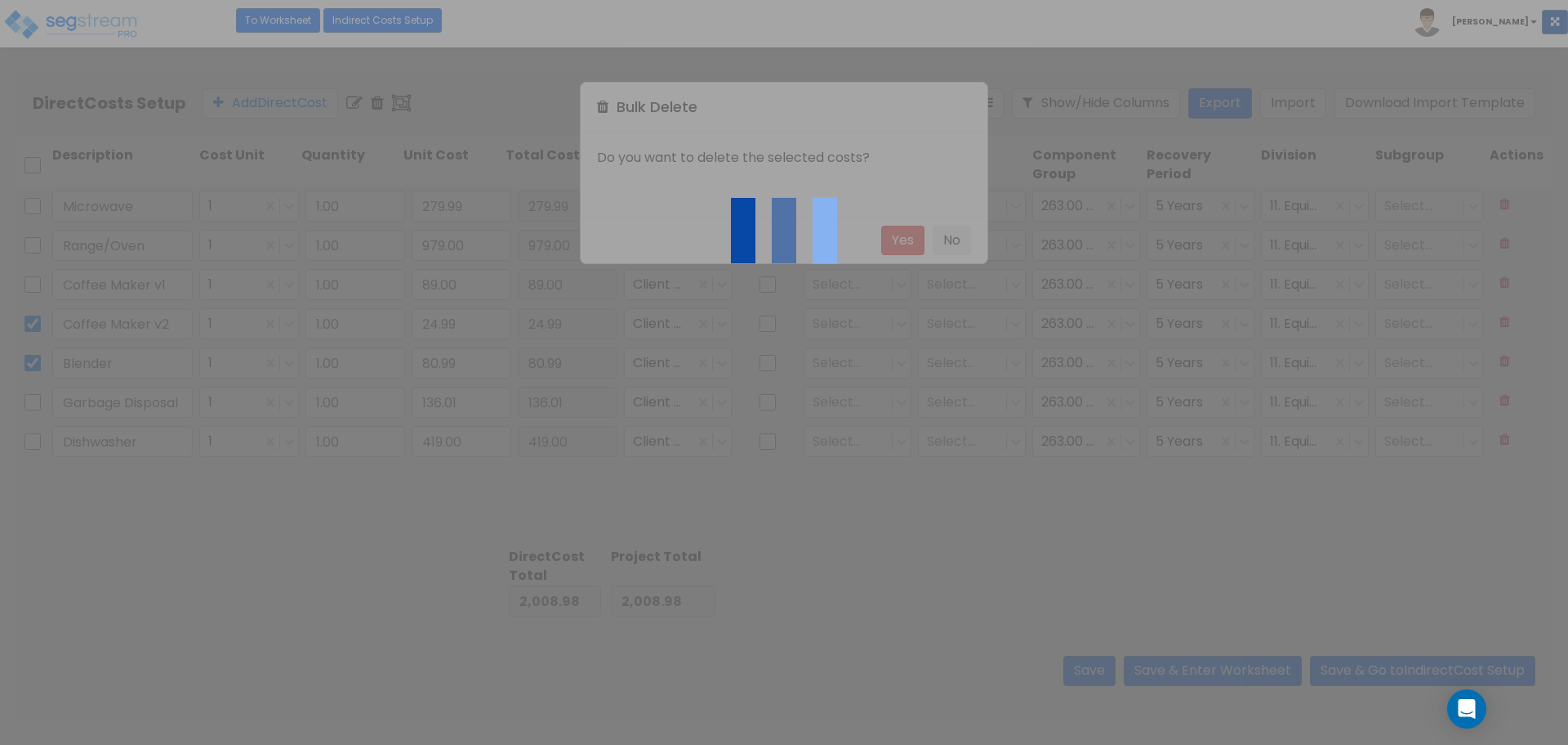
checkbox input "false"
type input "Garbage Disposal"
type input "136.01"
checkbox input "false"
type input "Dishwasher"
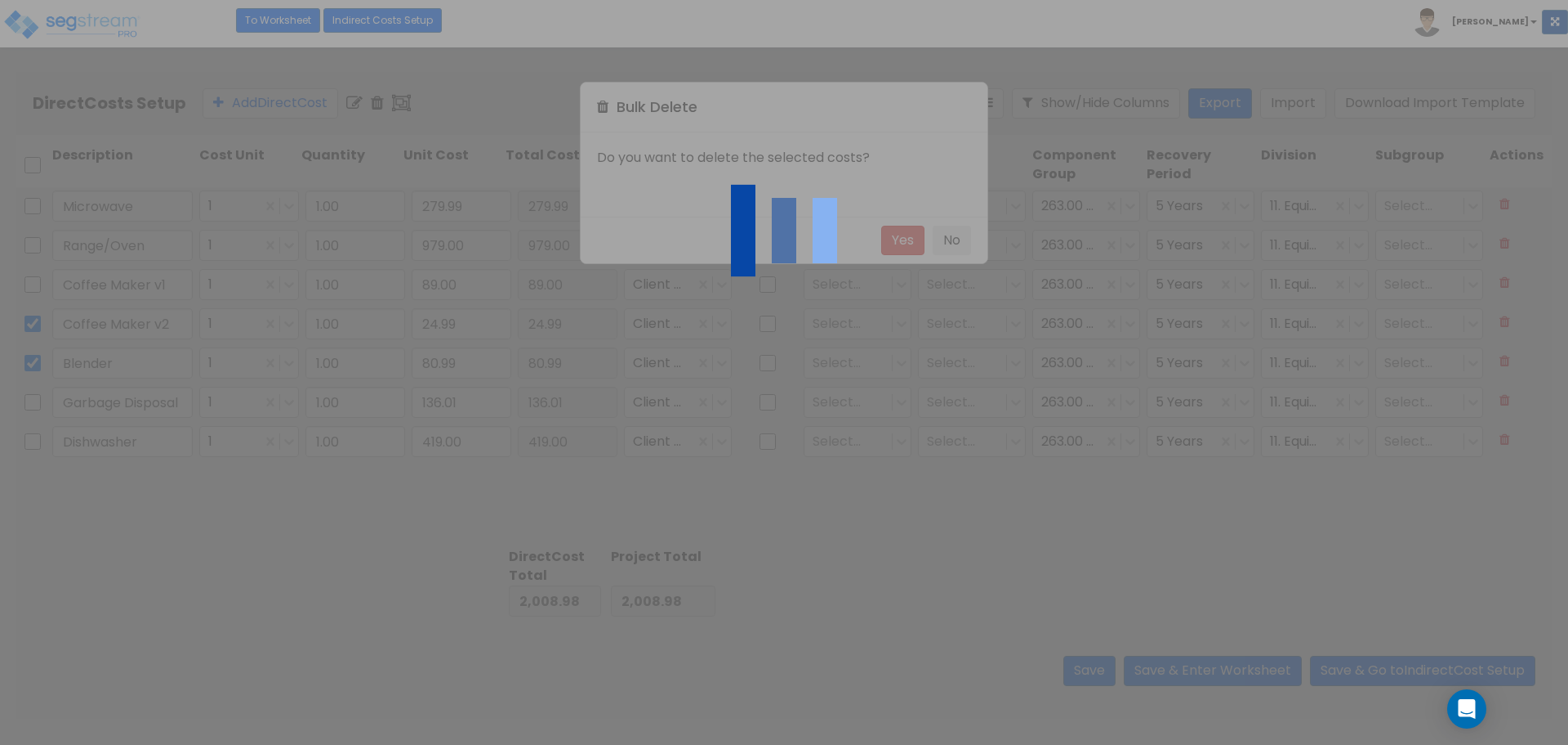
type input "419.00"
type input "136.01"
type input "419.00"
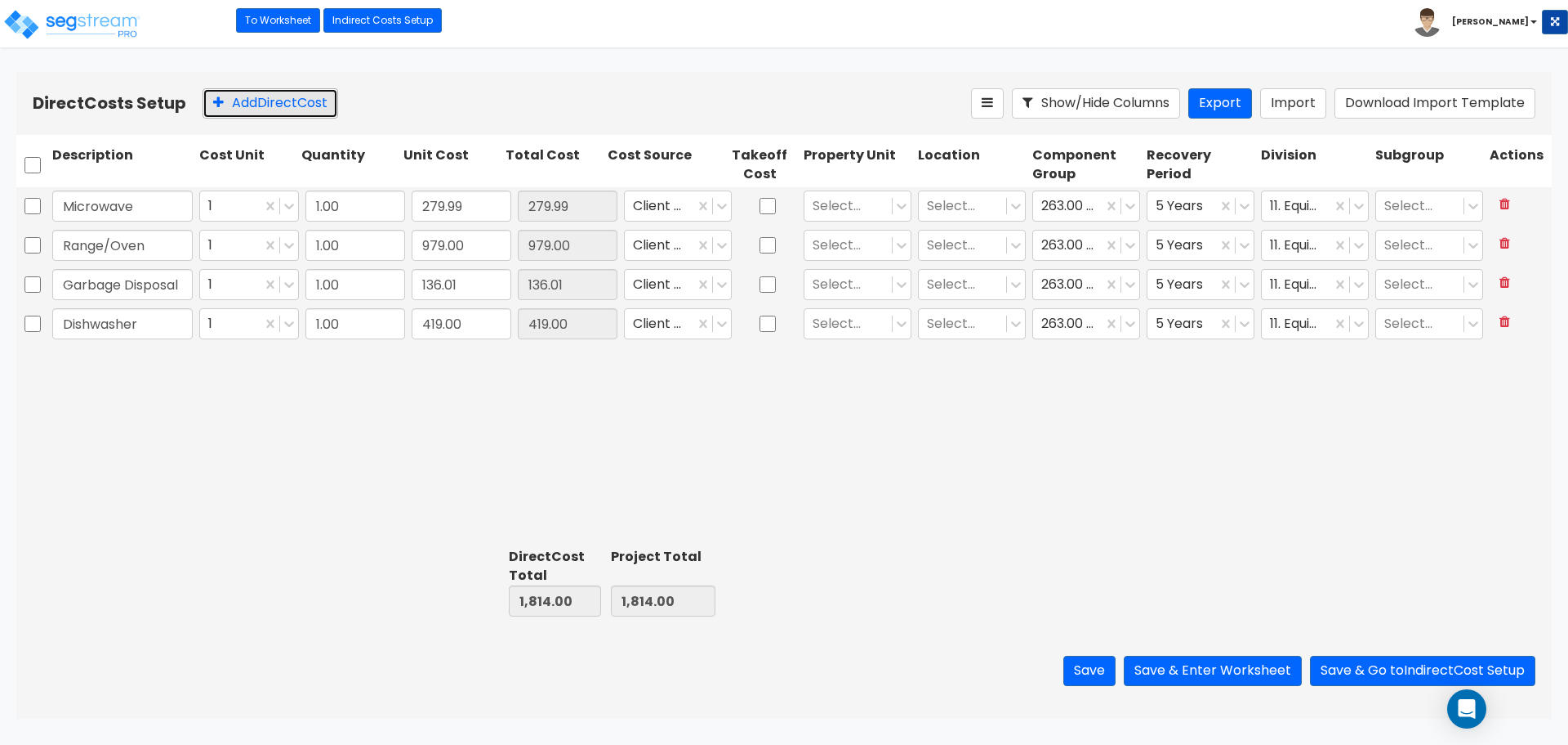
drag, startPoint x: 247, startPoint y: 102, endPoint x: 240, endPoint y: 118, distance: 17.5
click at [247, 102] on button "Add Direct Cost" at bounding box center [271, 102] width 136 height 30
type input "Rangehood"
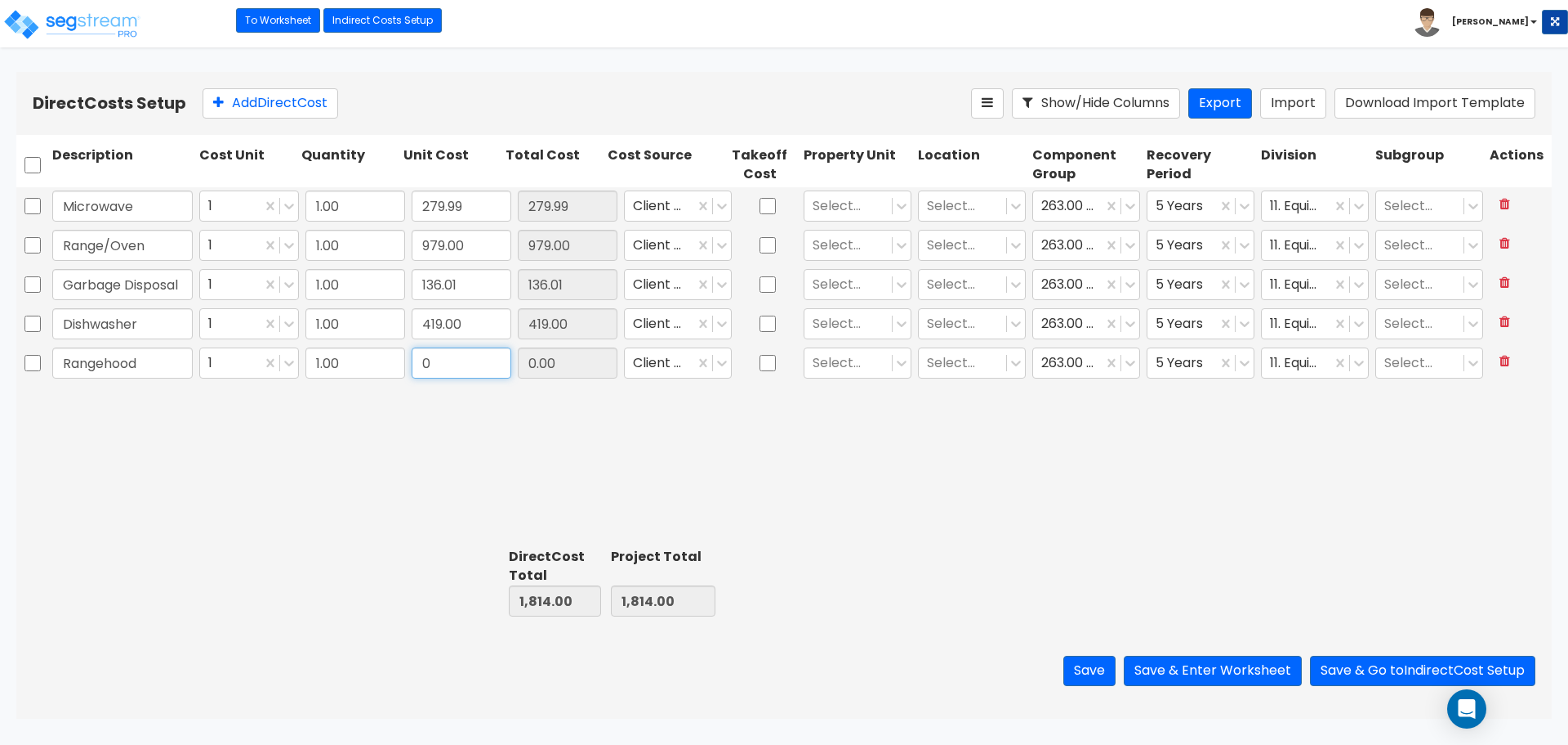
type input "2"
click at [151, 198] on input "Microwave" at bounding box center [122, 206] width 140 height 31
type input "Microwave and Rangehood Combo"
click at [37, 366] on input "checkbox" at bounding box center [33, 363] width 16 height 31
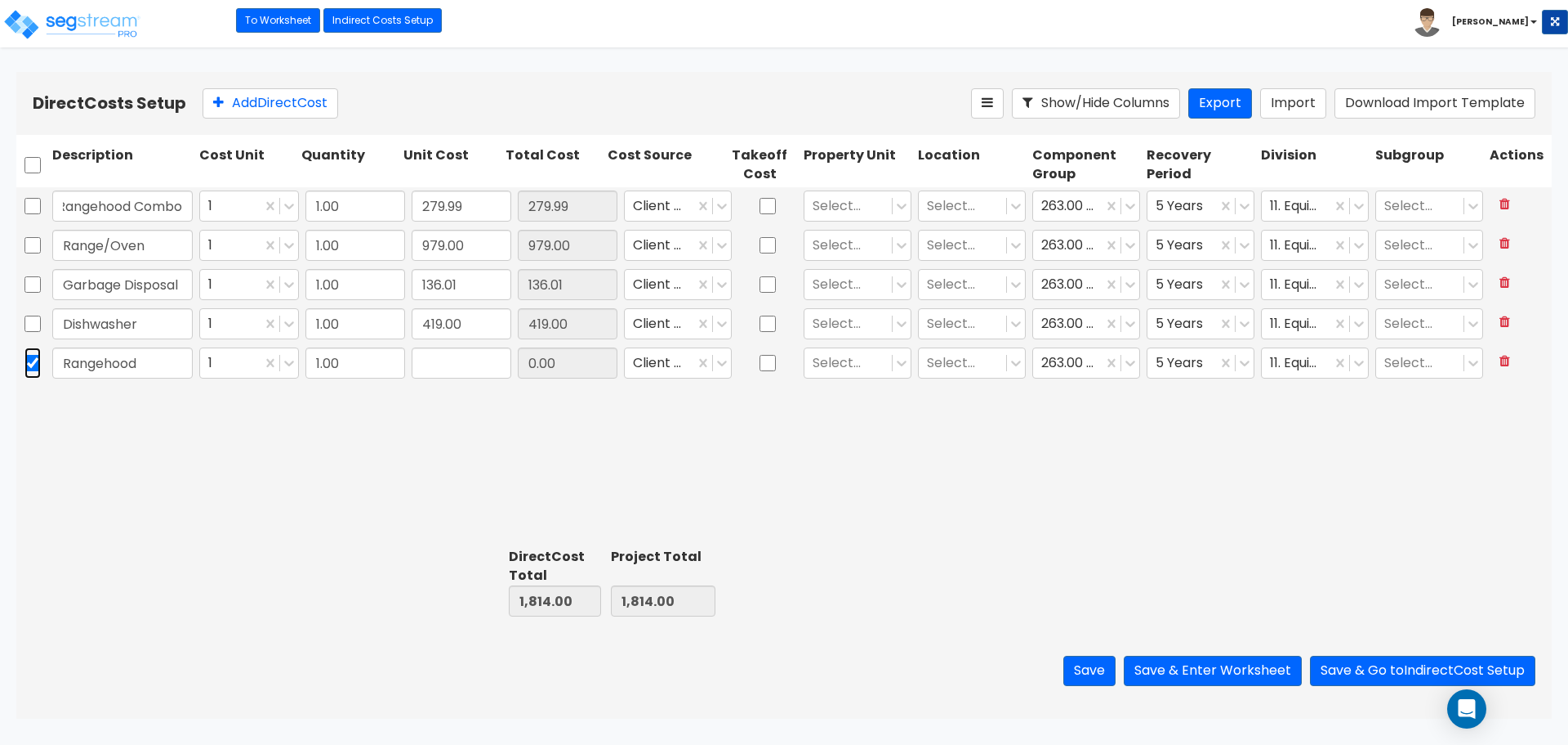
checkbox input "true"
click at [384, 107] on icon at bounding box center [377, 103] width 13 height 16
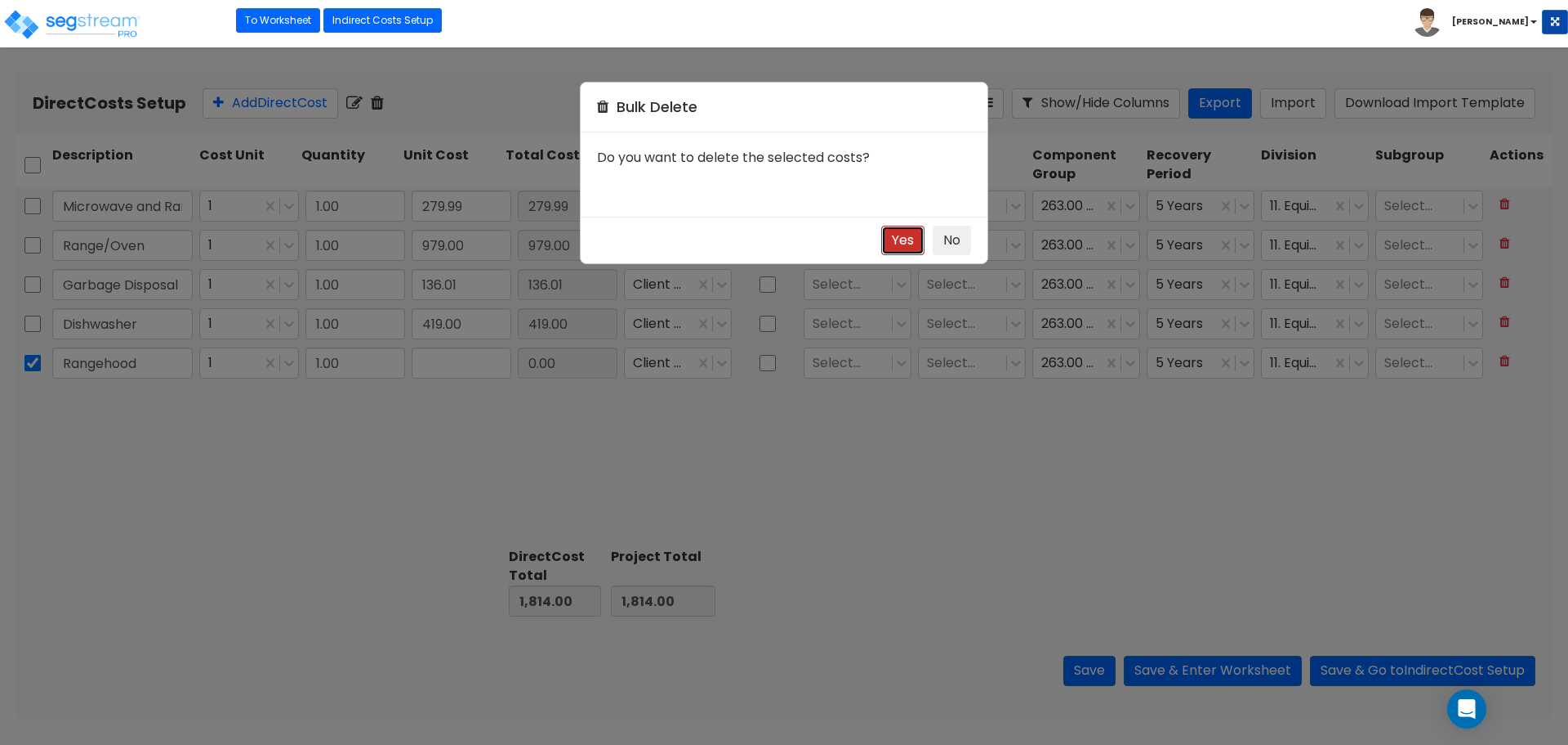
click at [897, 245] on button "Yes" at bounding box center [903, 240] width 43 height 30
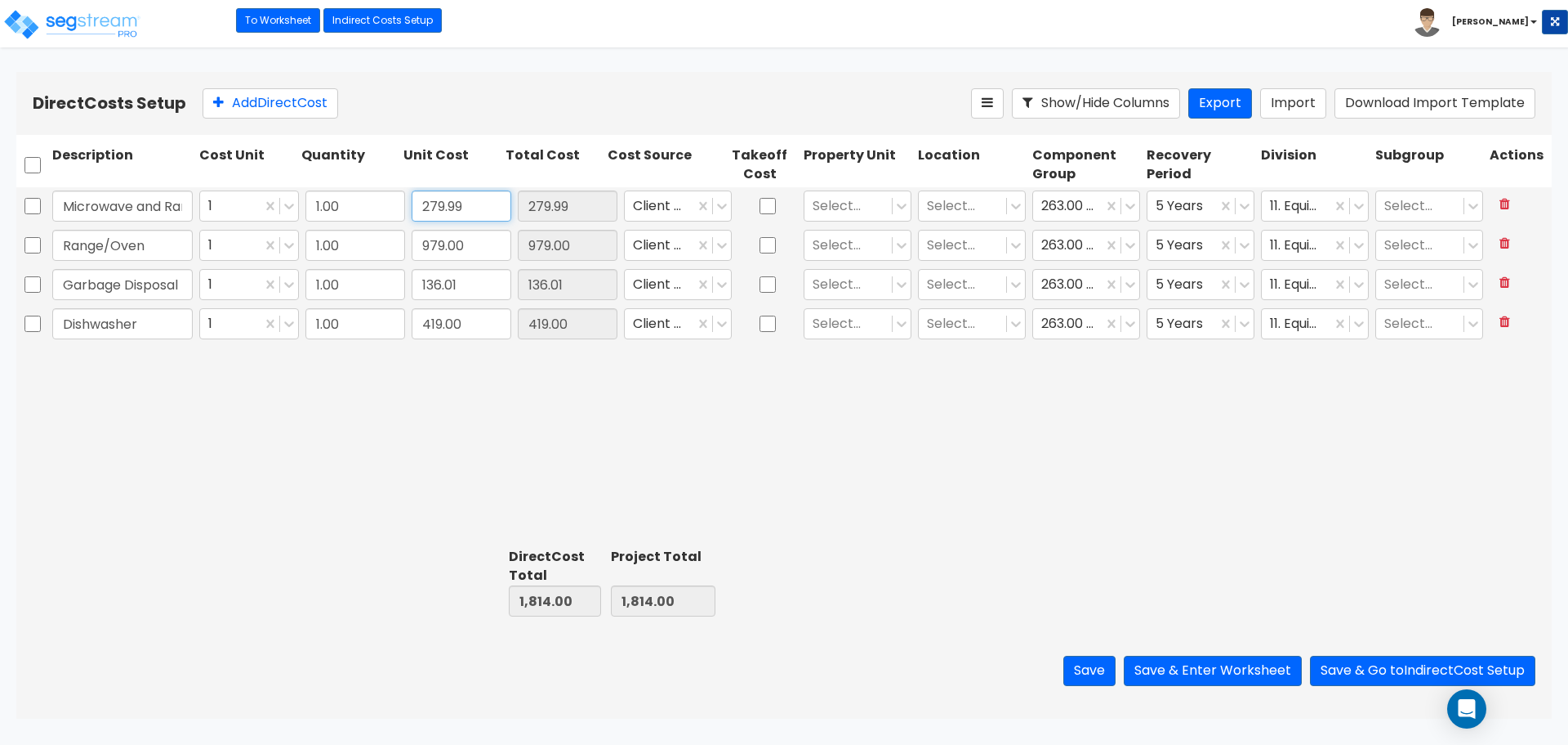
click at [454, 208] on input "279.99" at bounding box center [462, 206] width 100 height 31
type input "360"
type input "360.00"
click at [133, 318] on input "Dishwasher" at bounding box center [122, 324] width 140 height 31
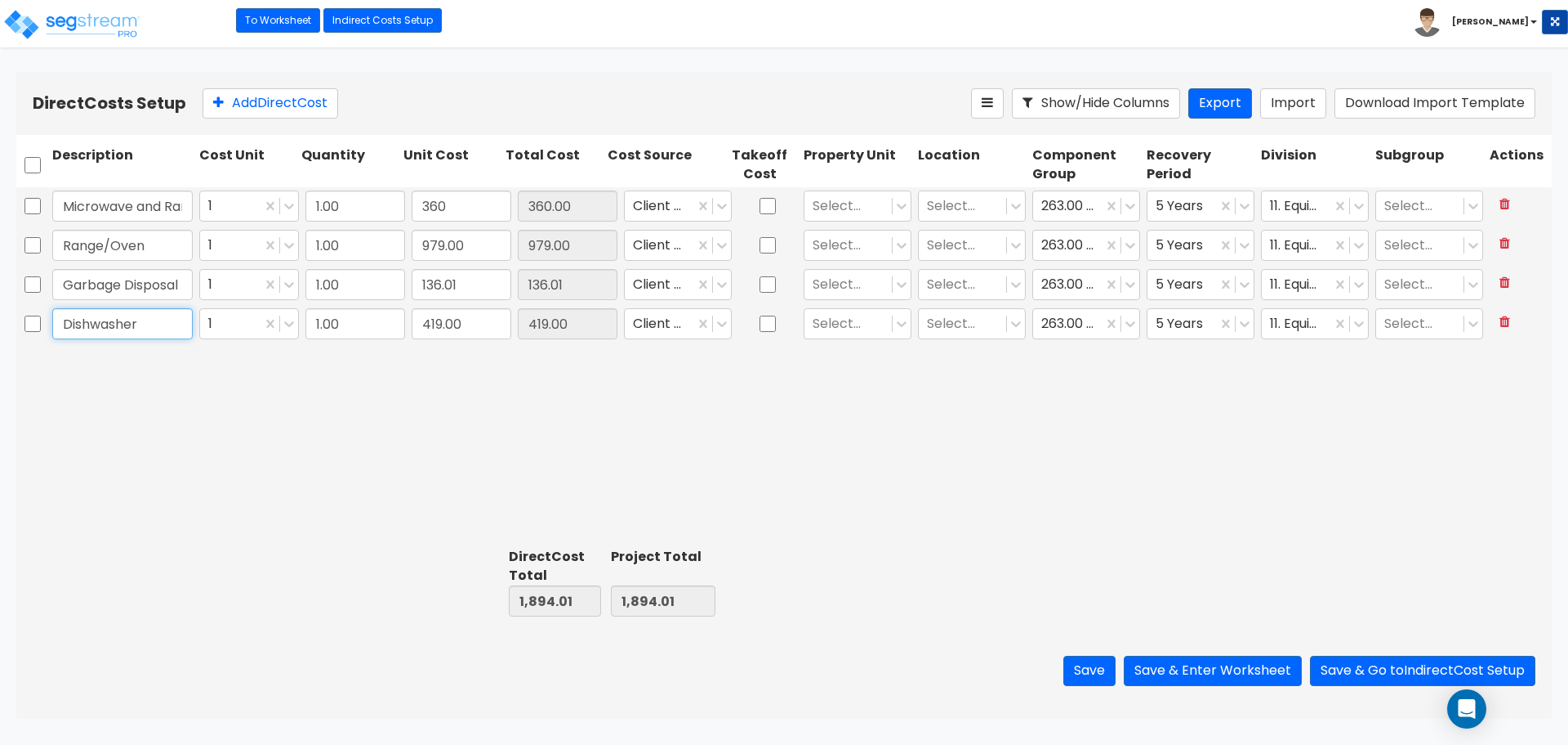
click at [133, 318] on input "Dishwasher" at bounding box center [122, 324] width 140 height 31
click at [255, 102] on button "Add Direct Cost" at bounding box center [271, 102] width 136 height 30
click at [136, 378] on div at bounding box center [122, 363] width 147 height 37
click at [121, 402] on div "Microwave and Rangehood Combo 1 1.00 360 360.00 Client Cost Select... Select...…" at bounding box center [784, 364] width 1535 height 353
click at [116, 349] on input "text" at bounding box center [122, 363] width 140 height 31
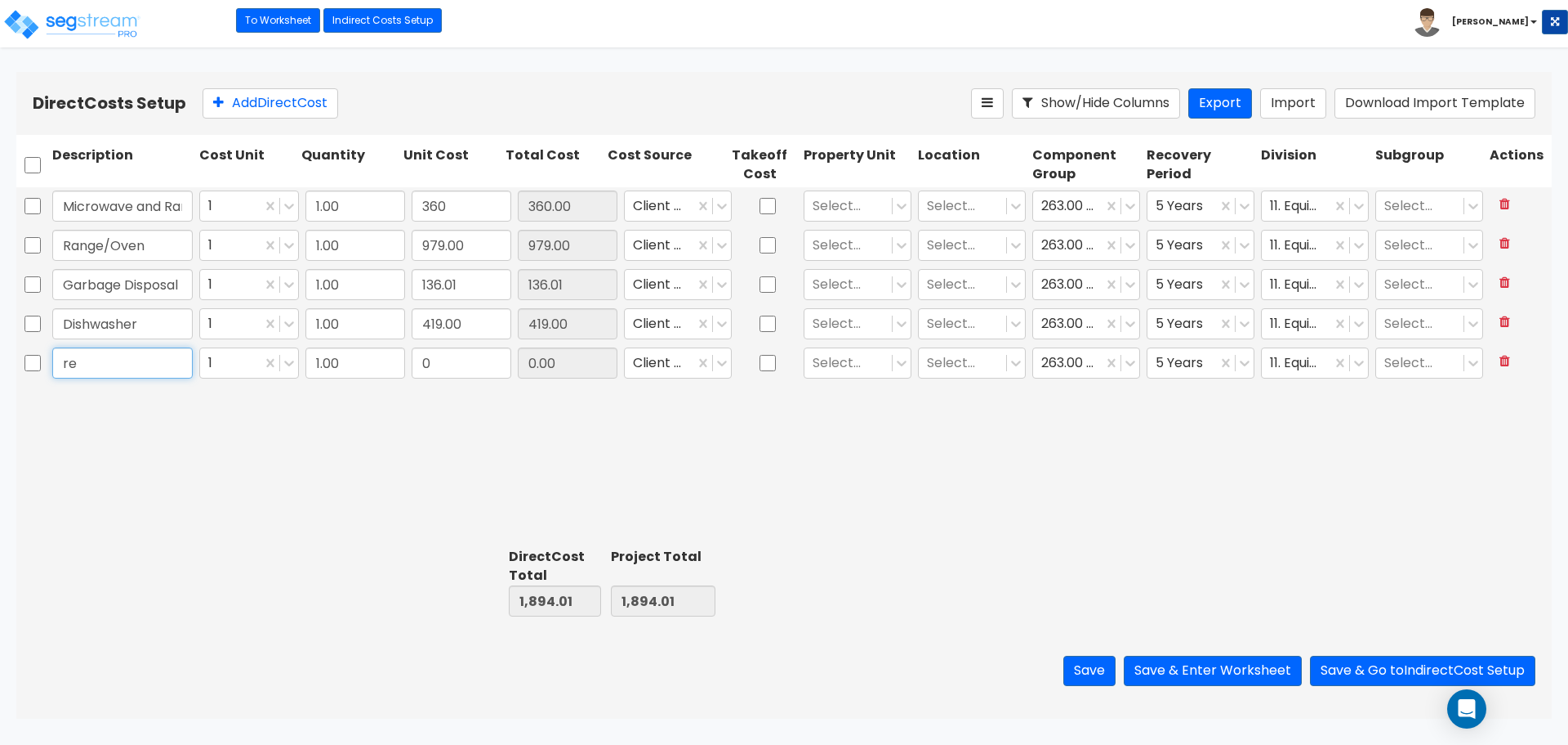
type input "r"
type input "Refrigerator"
type input "1,699"
type input "1,699.00"
click at [552, 403] on div "Microwave and Rangehood Combo 1 1.00 360 360.00 Client Cost Select... Select...…" at bounding box center [784, 364] width 1535 height 353
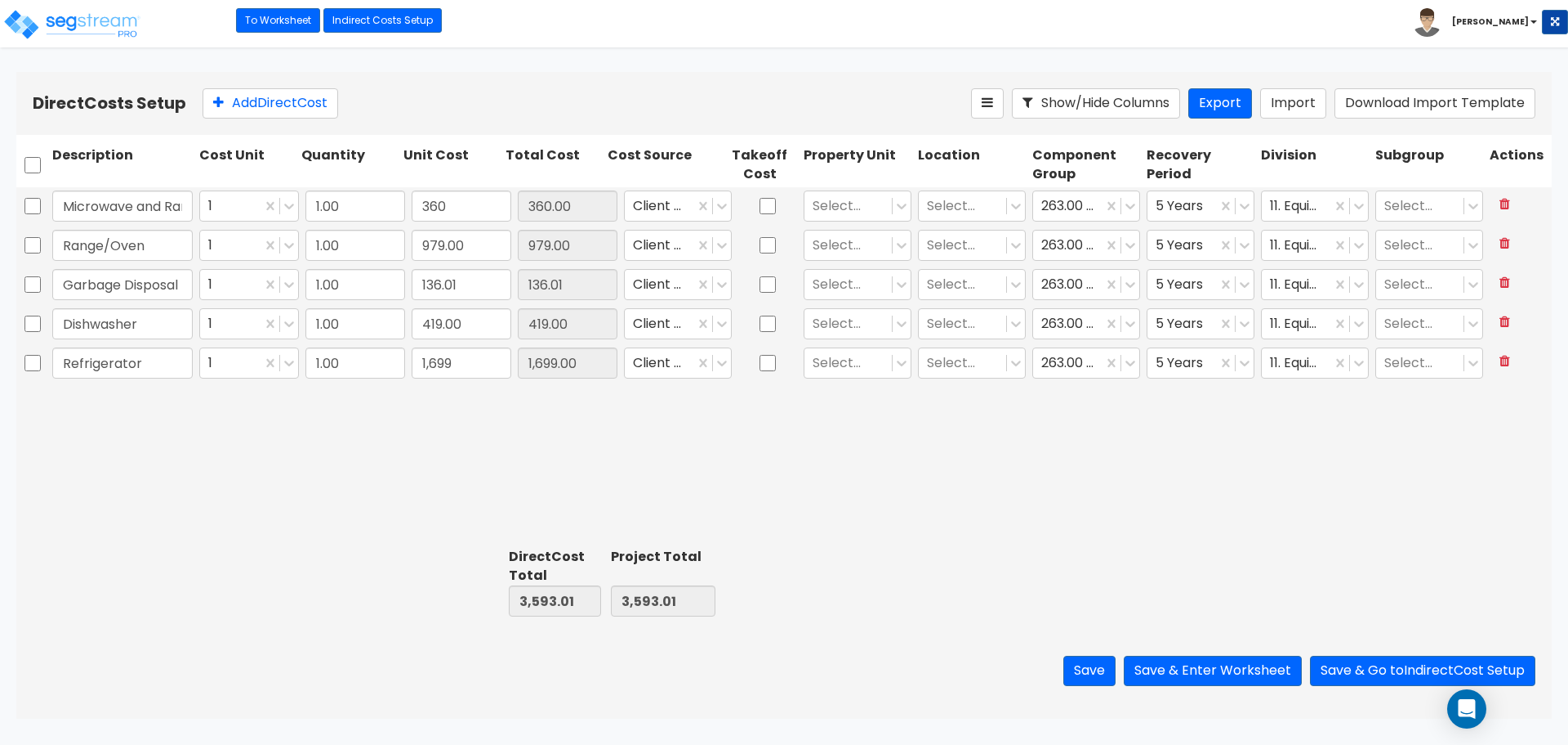
click at [1419, 225] on div "Microwave and Rangehood Combo 1 1.00 360 360.00 Client Cost Select... Select...…" at bounding box center [784, 207] width 1535 height 39
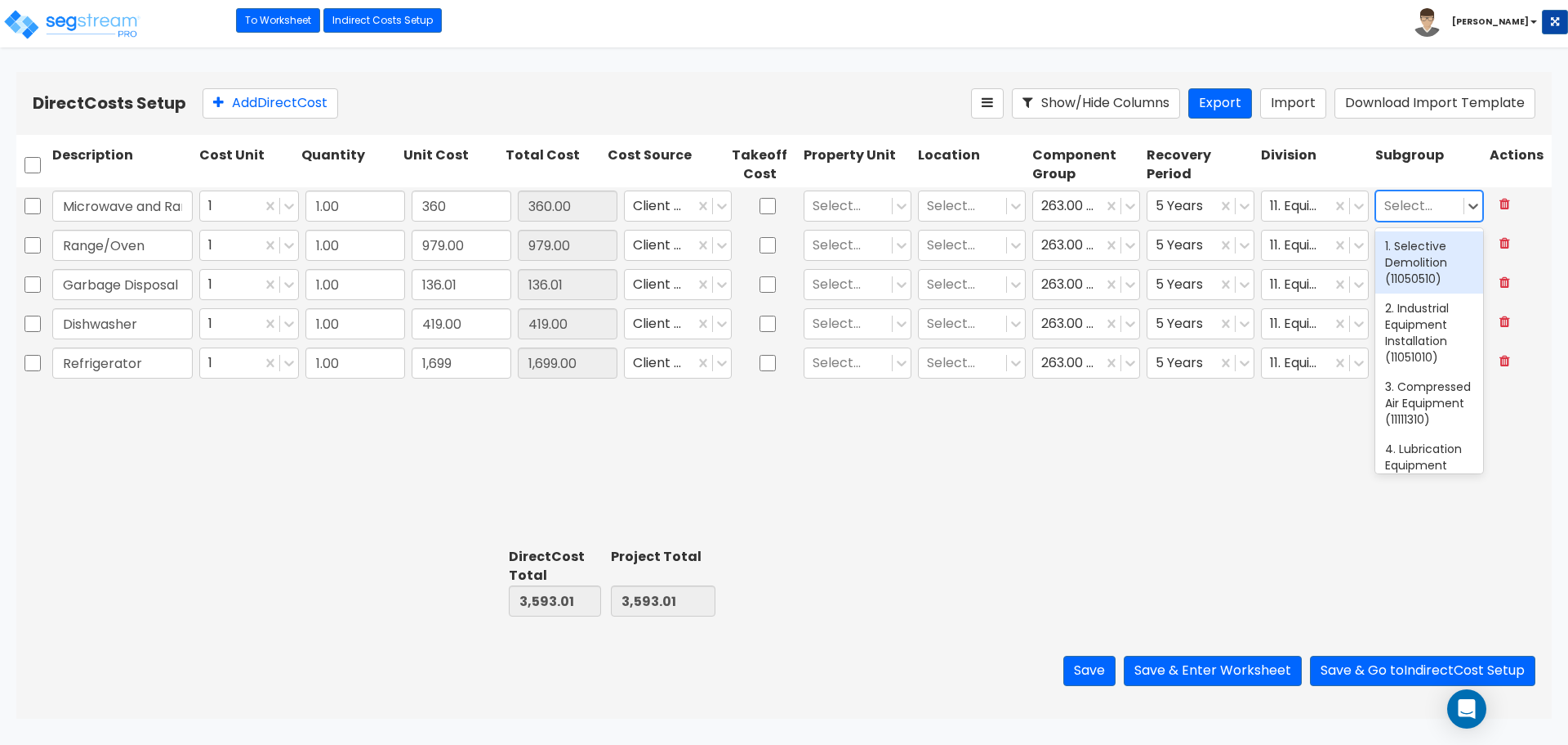
click at [1419, 212] on div at bounding box center [1420, 207] width 71 height 22
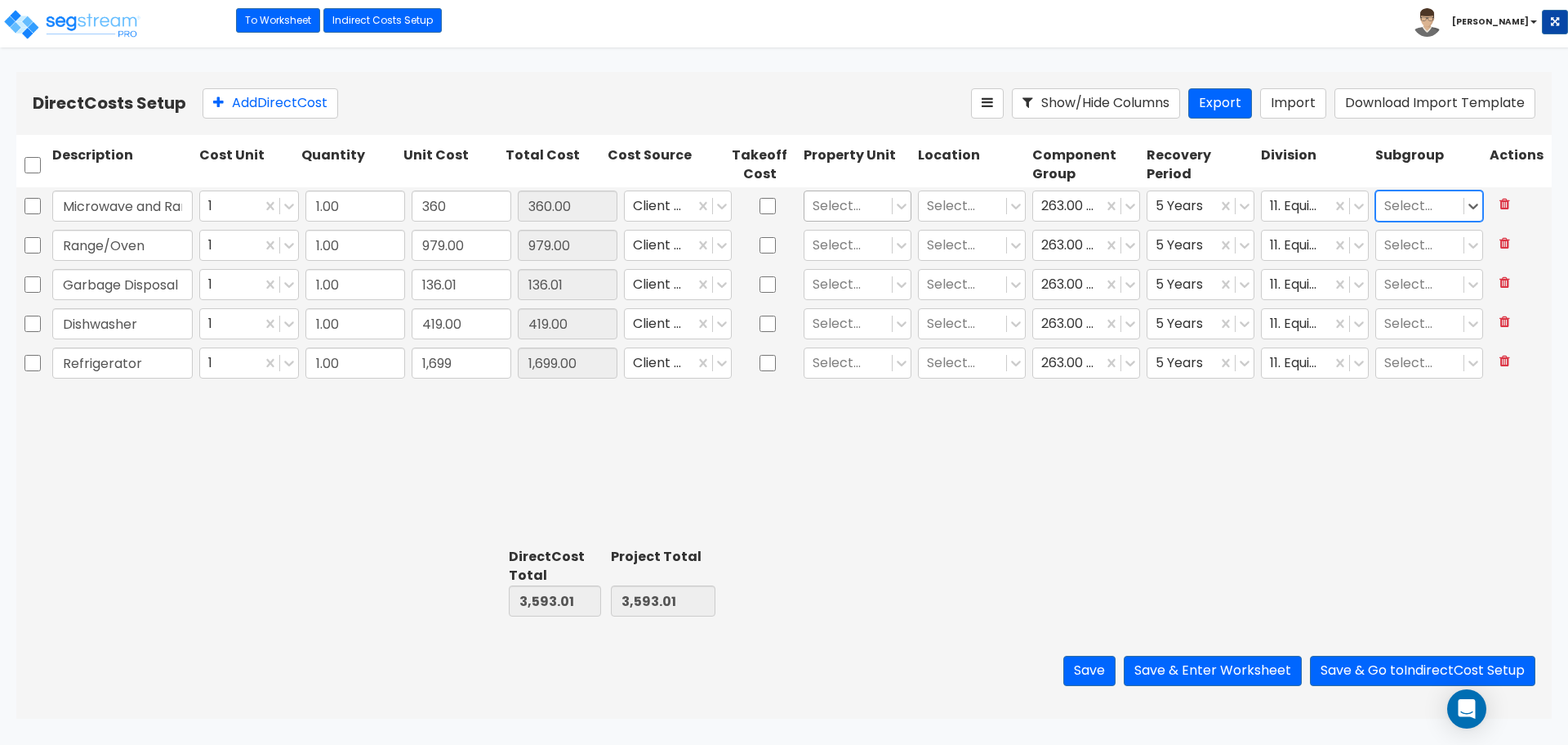
click at [803, 216] on div "Select..." at bounding box center [857, 206] width 108 height 31
click at [841, 289] on div "Townhouse" at bounding box center [857, 292] width 108 height 29
click at [966, 204] on div at bounding box center [963, 207] width 71 height 22
drag, startPoint x: 957, startPoint y: 285, endPoint x: 948, endPoint y: 281, distance: 9.8
click at [957, 285] on div "Building Interior" at bounding box center [972, 276] width 108 height 29
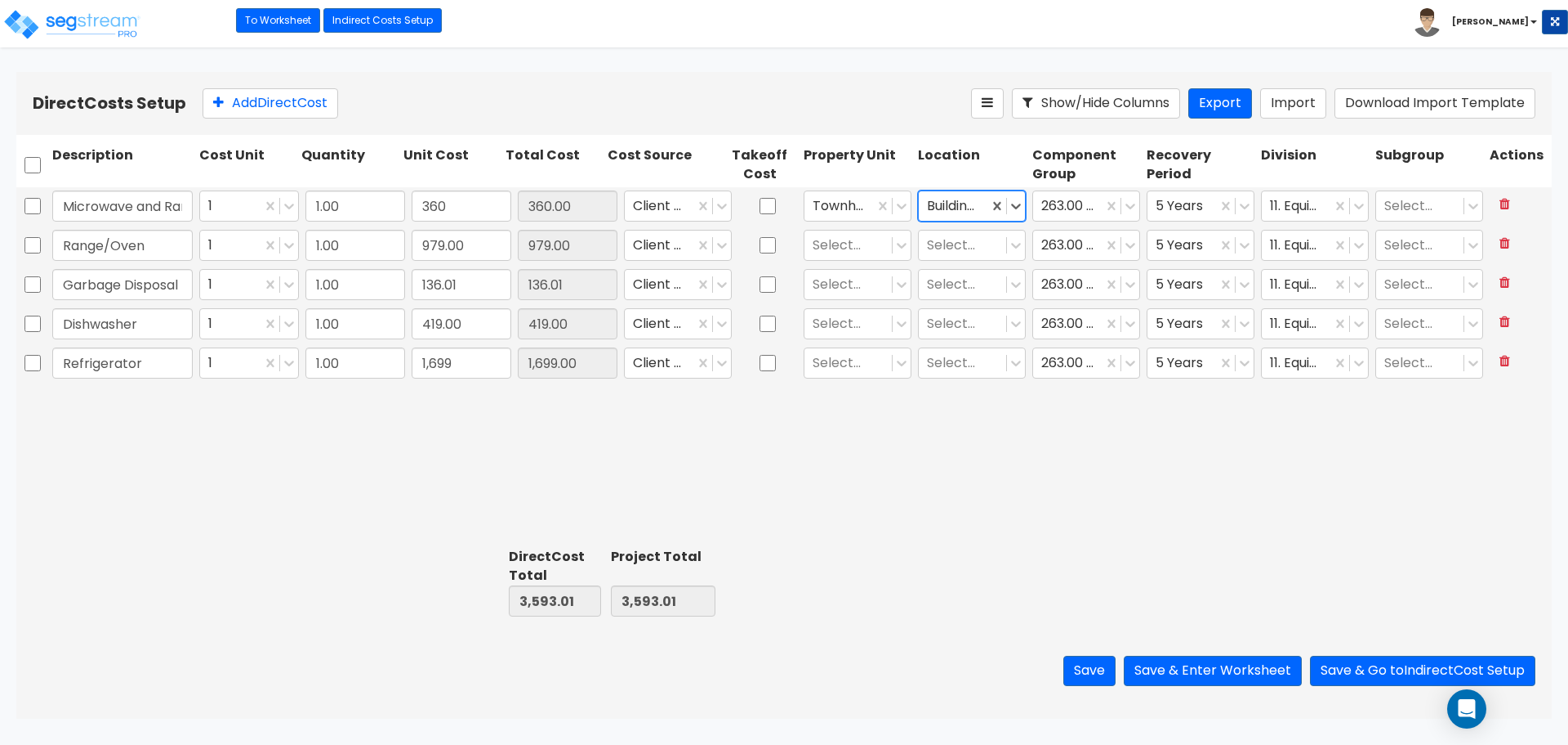
click at [862, 263] on div "Select..." at bounding box center [858, 245] width 114 height 37
click at [862, 248] on div at bounding box center [848, 246] width 71 height 22
click at [851, 324] on div "Townhouse" at bounding box center [857, 331] width 108 height 29
click at [950, 254] on div at bounding box center [963, 246] width 71 height 22
click at [945, 320] on div "Building Interior" at bounding box center [972, 314] width 108 height 29
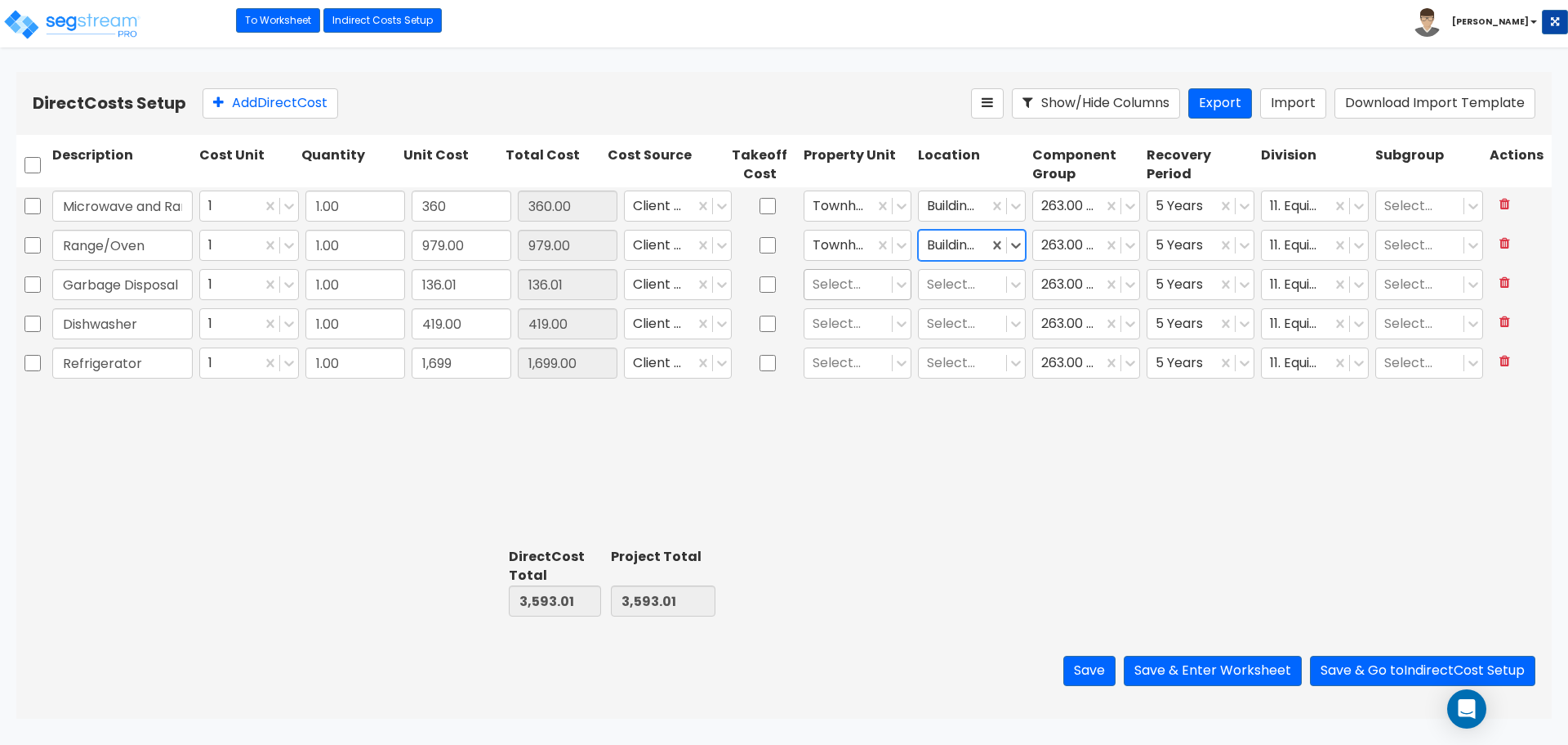
click at [844, 282] on div at bounding box center [848, 285] width 71 height 22
click at [855, 366] on div "Townhouse" at bounding box center [857, 370] width 108 height 29
click at [959, 301] on div "Select..." at bounding box center [972, 284] width 114 height 37
click at [961, 287] on div at bounding box center [963, 285] width 71 height 22
click at [955, 367] on div "Building Interior" at bounding box center [972, 353] width 108 height 29
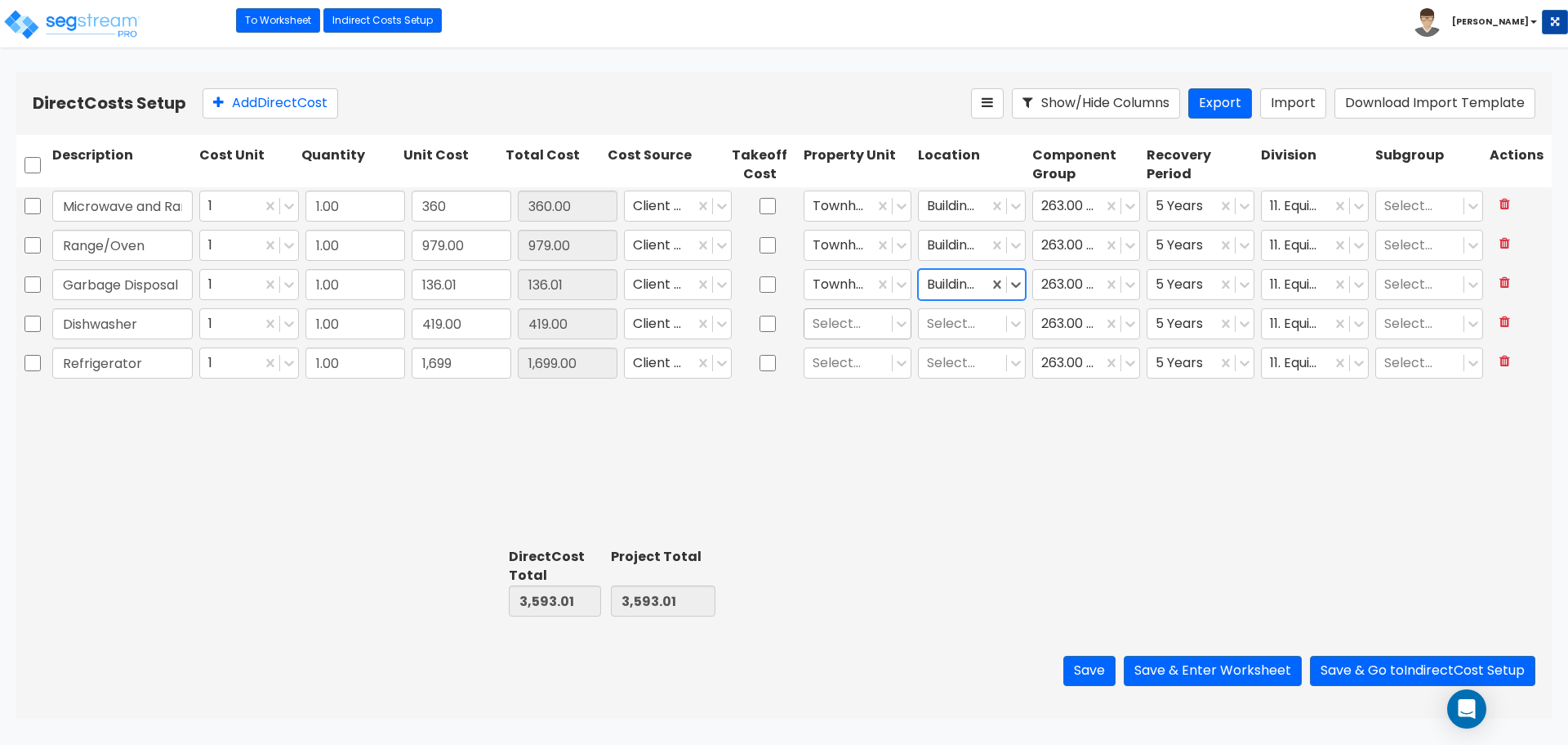
click at [838, 327] on div at bounding box center [848, 324] width 71 height 22
click at [854, 404] on div "Townhouse" at bounding box center [857, 410] width 108 height 29
click at [945, 337] on div "Select..." at bounding box center [963, 324] width 87 height 29
click at [945, 402] on div "Building Interior" at bounding box center [972, 393] width 108 height 29
click at [850, 382] on div "Refrigerator 1 1.00 1,699 1,699.00 Client Cost Select... Select... 263.00 - KIT…" at bounding box center [784, 363] width 1535 height 39
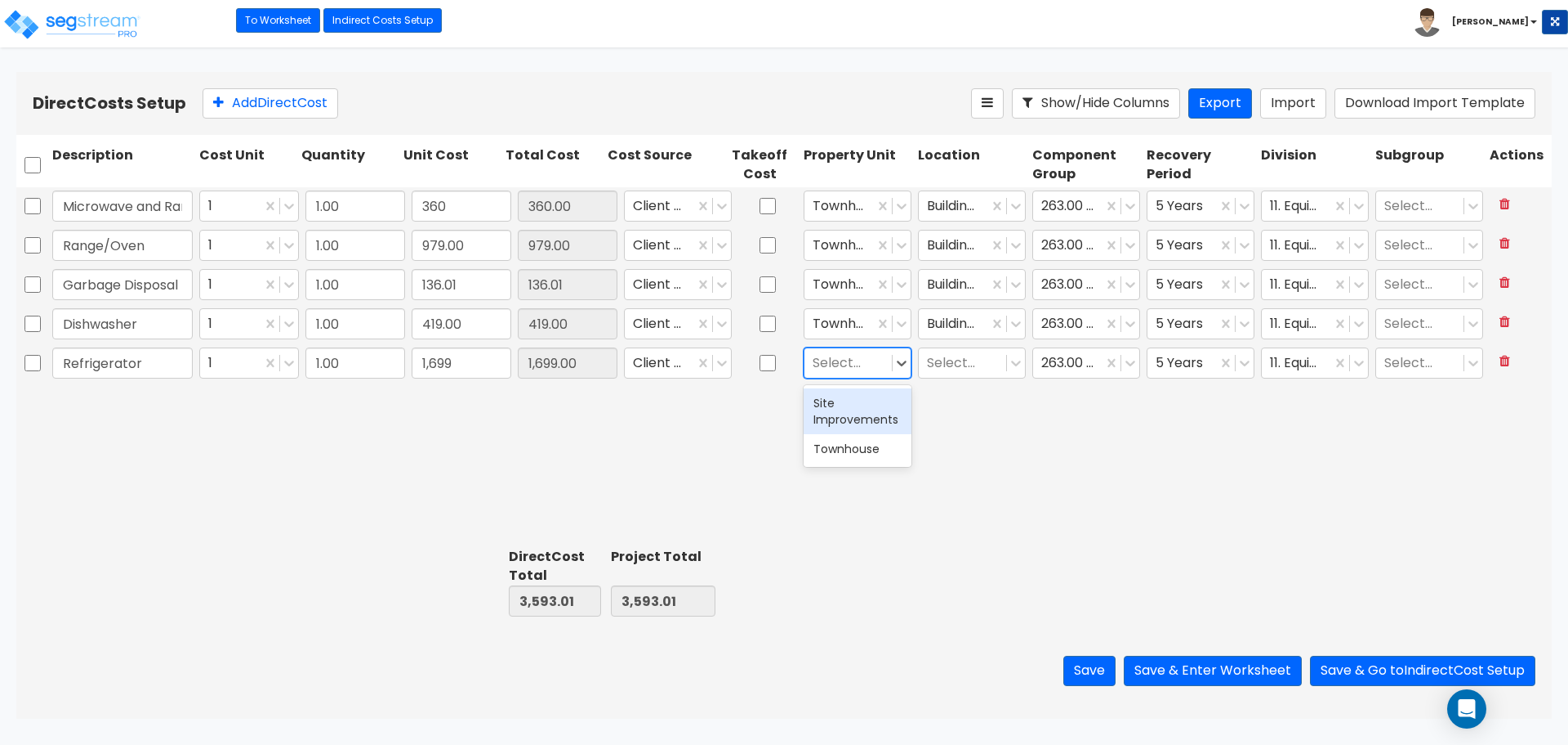
click at [851, 374] on div "Select..." at bounding box center [848, 363] width 87 height 29
click at [851, 446] on div "Townhouse" at bounding box center [857, 449] width 108 height 29
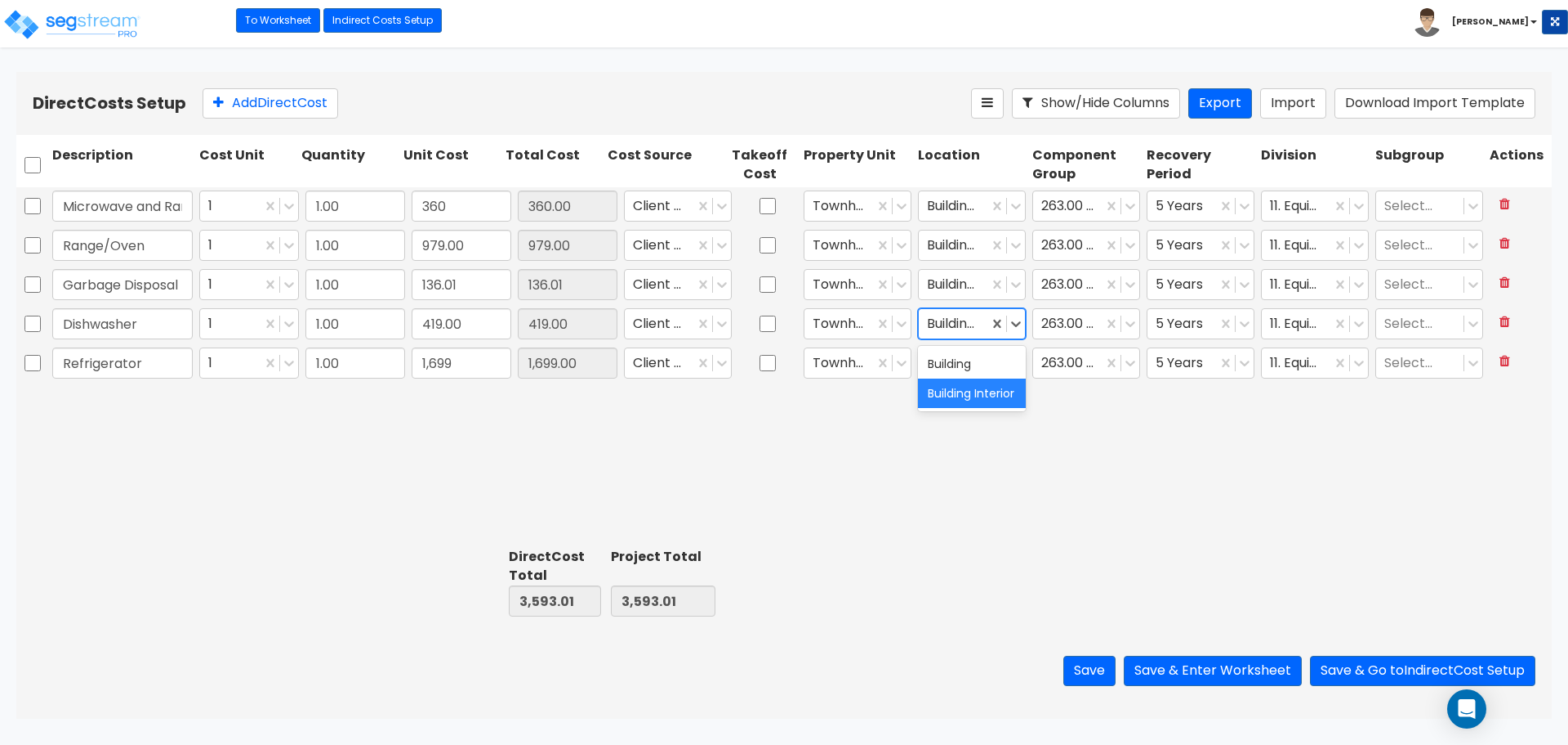
click at [976, 338] on div "Building Interior" at bounding box center [972, 324] width 108 height 31
click at [865, 458] on div "Microwave and Rangehood Combo 1 1.00 360 360.00 Client Cost Townhouse Building …" at bounding box center [784, 364] width 1535 height 353
click at [958, 378] on div "Select..." at bounding box center [972, 363] width 108 height 31
click at [957, 447] on div "Building Interior" at bounding box center [972, 432] width 108 height 29
click at [424, 285] on input "136.01" at bounding box center [462, 285] width 100 height 31
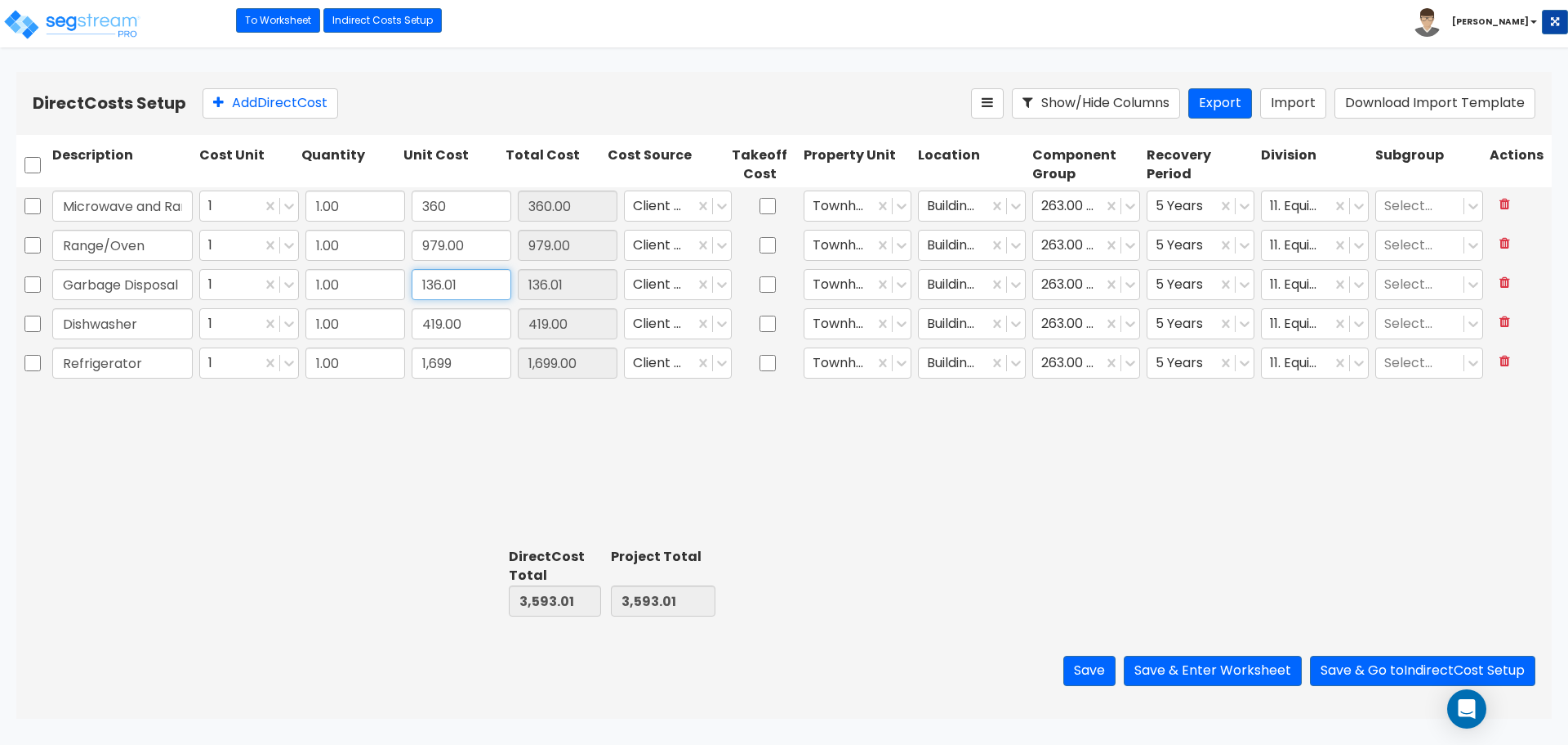
click at [437, 283] on input "136.01" at bounding box center [462, 285] width 100 height 31
click at [438, 324] on input "419.00" at bounding box center [462, 324] width 100 height 31
click at [465, 244] on input "979.00" at bounding box center [462, 245] width 100 height 31
click at [445, 324] on input "419.00" at bounding box center [462, 324] width 100 height 31
type input "1"
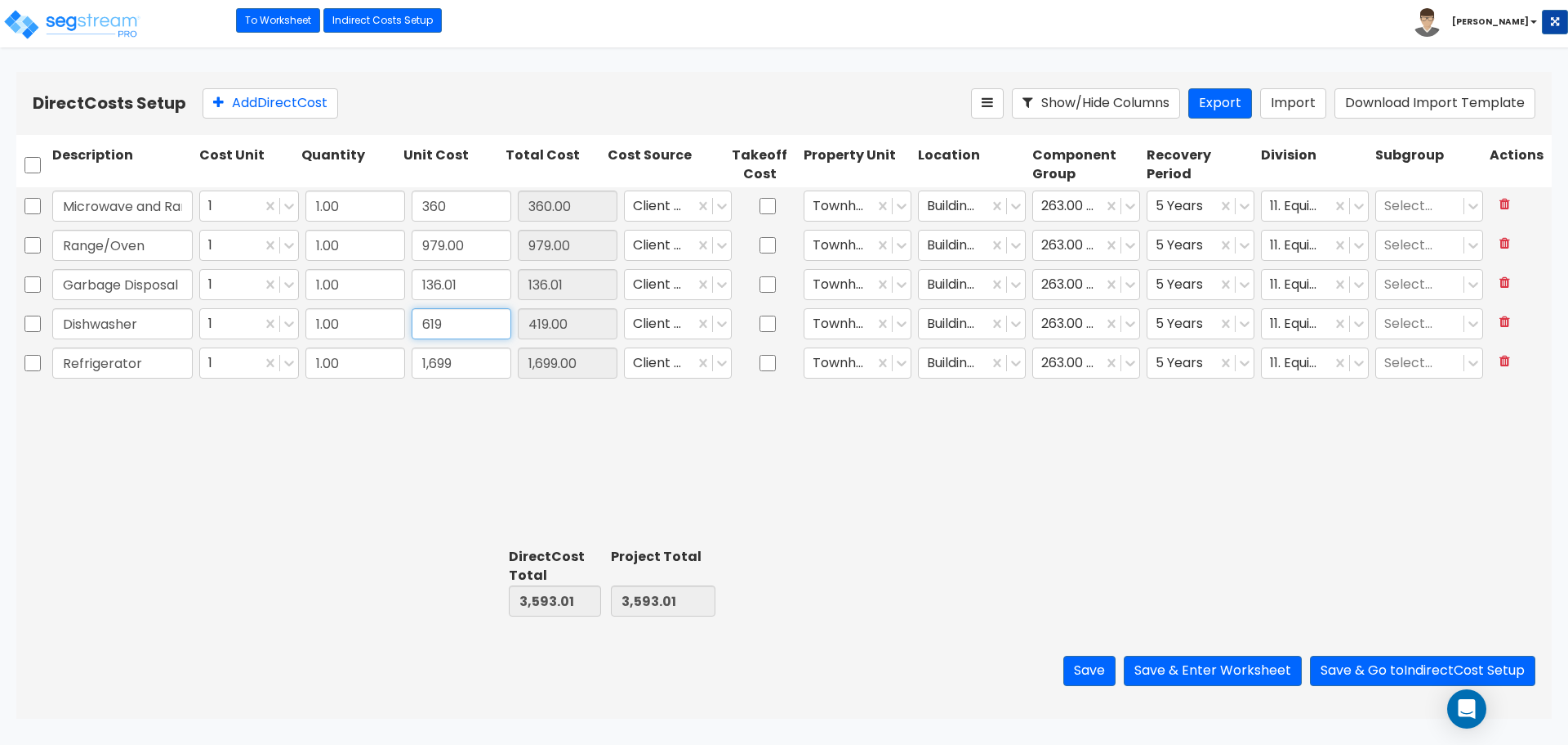
type input "619"
type input "619.00"
click at [516, 417] on div "Microwave and Rangehood Combo 1 1.00 360 360.00 Client Cost Townhouse Building …" at bounding box center [784, 364] width 1535 height 353
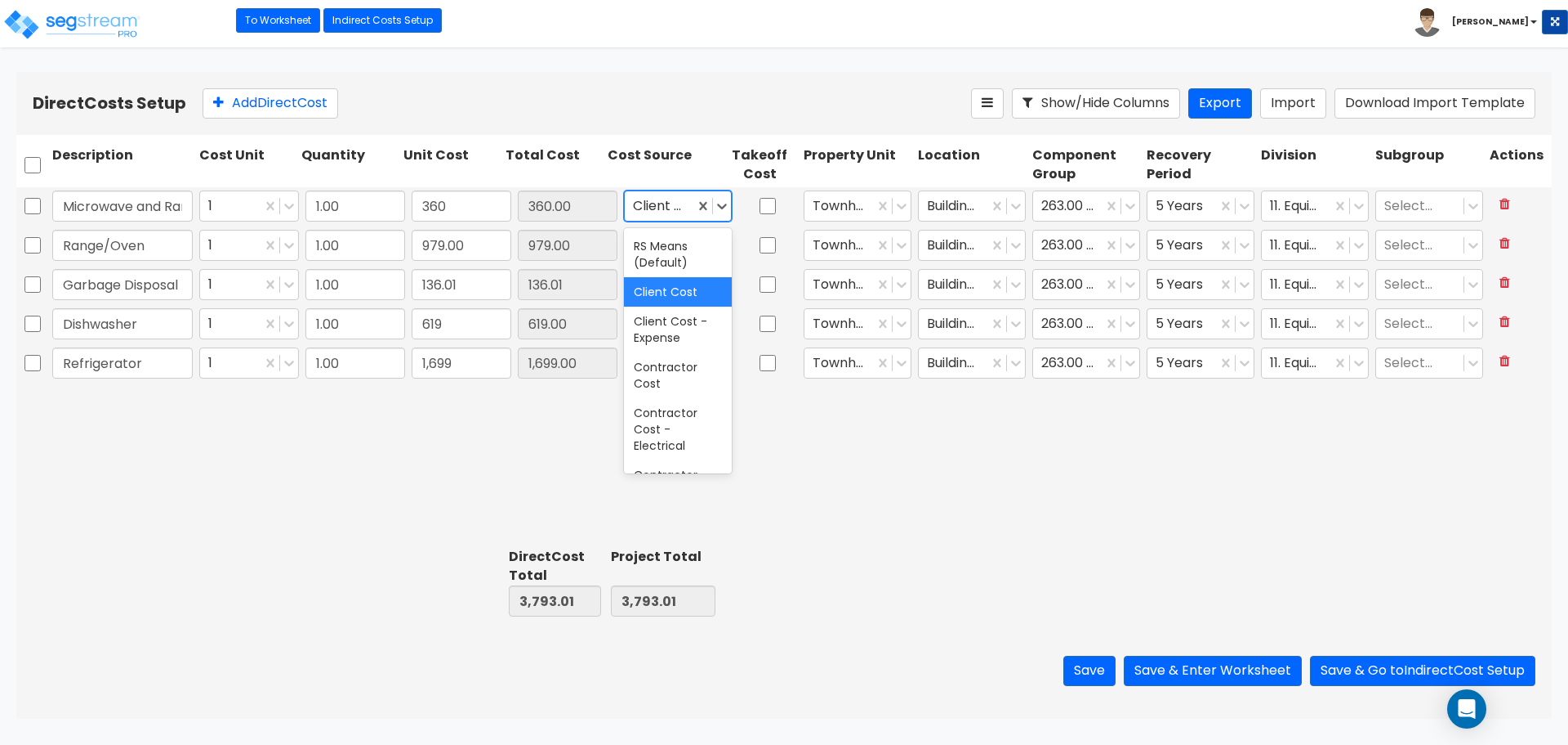
click at [665, 201] on div at bounding box center [659, 207] width 53 height 22
click at [670, 204] on div at bounding box center [669, 207] width 71 height 22
type input "Various"
click at [669, 237] on div "Various" at bounding box center [678, 246] width 108 height 29
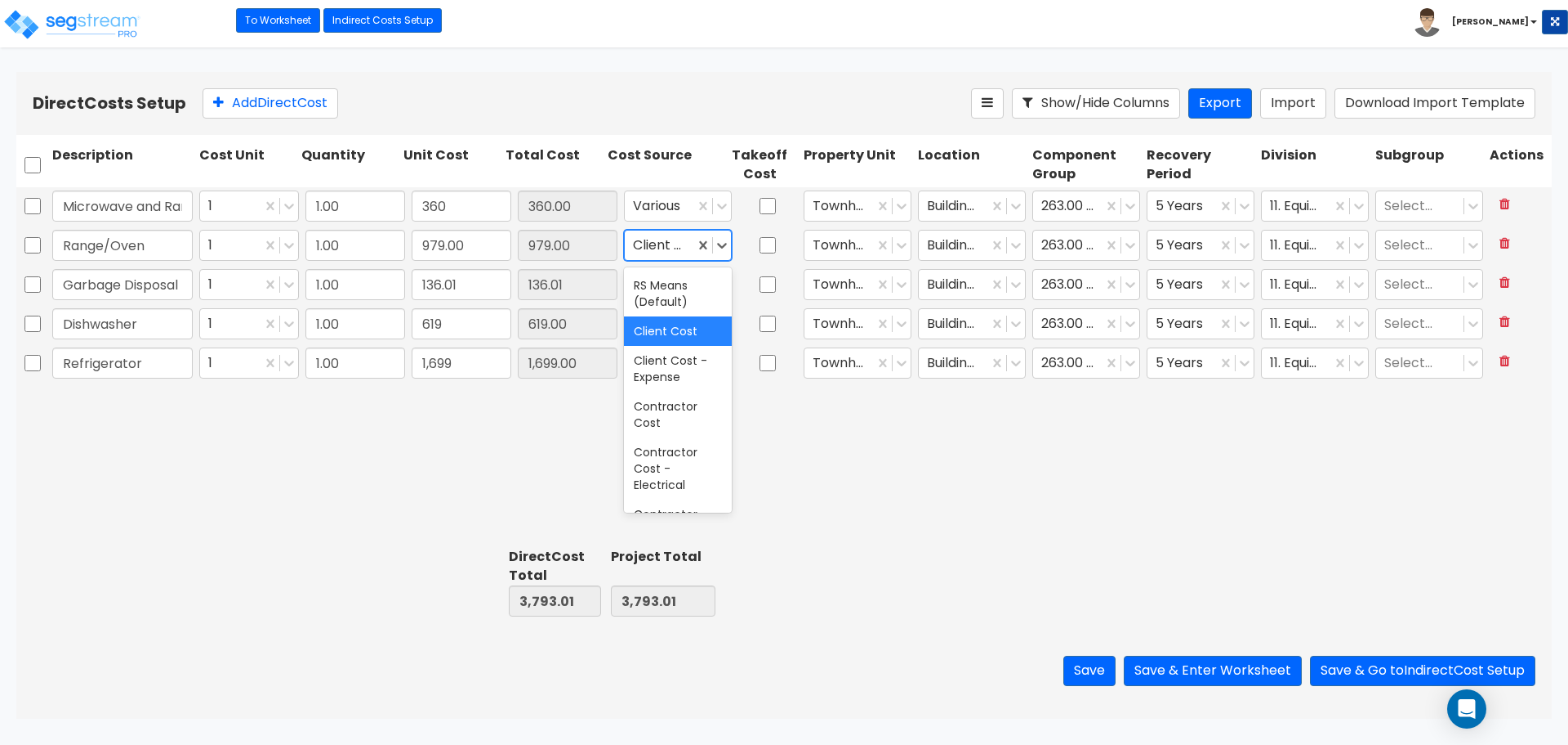
click at [664, 251] on div at bounding box center [659, 246] width 53 height 22
type input "Various"
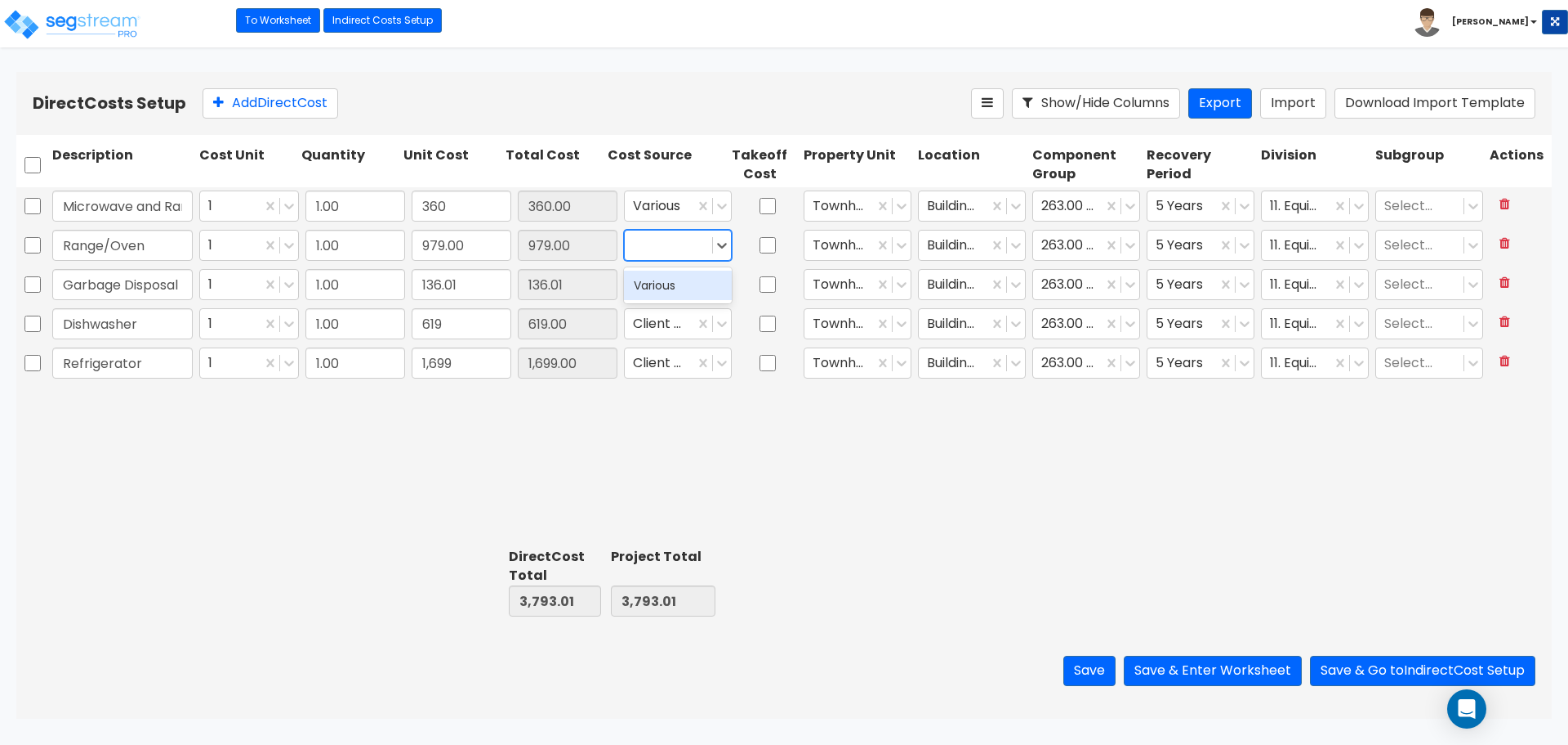
click at [679, 256] on div at bounding box center [669, 246] width 87 height 29
click at [687, 243] on div at bounding box center [669, 246] width 71 height 22
paste input "Various"
type input "Various"
click at [673, 286] on div "Various" at bounding box center [678, 285] width 108 height 29
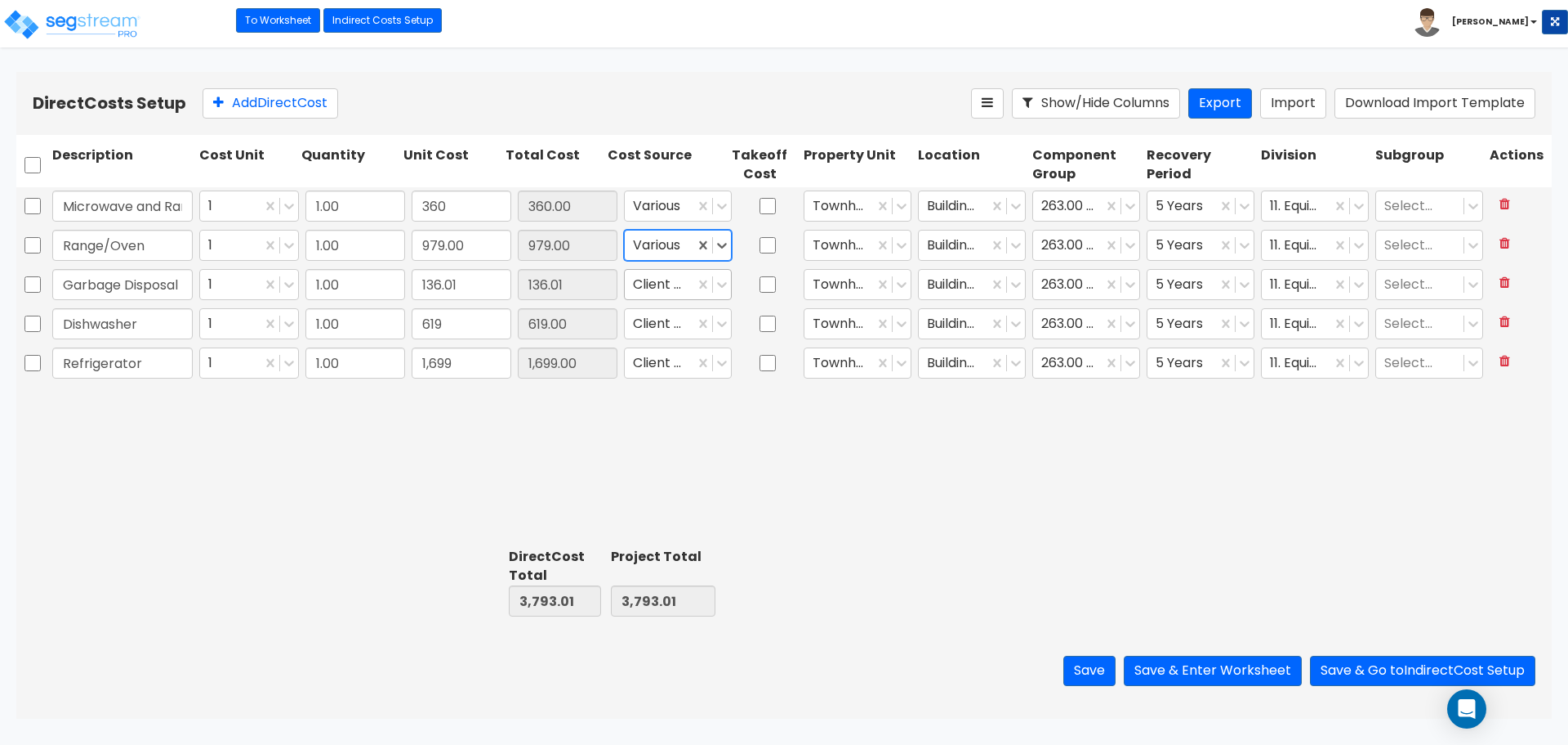
click at [657, 289] on div at bounding box center [659, 285] width 53 height 22
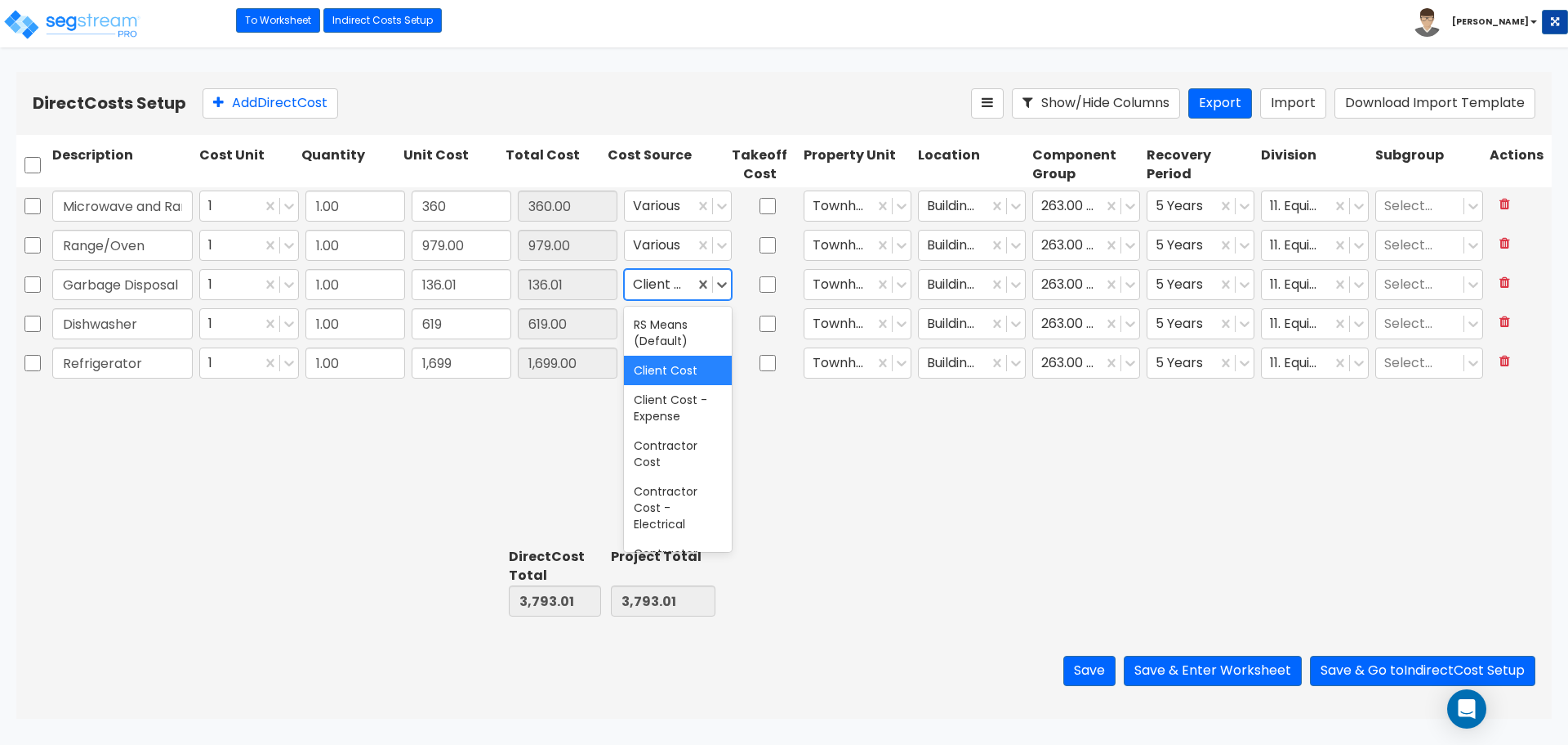
paste input "Various"
type input "Various"
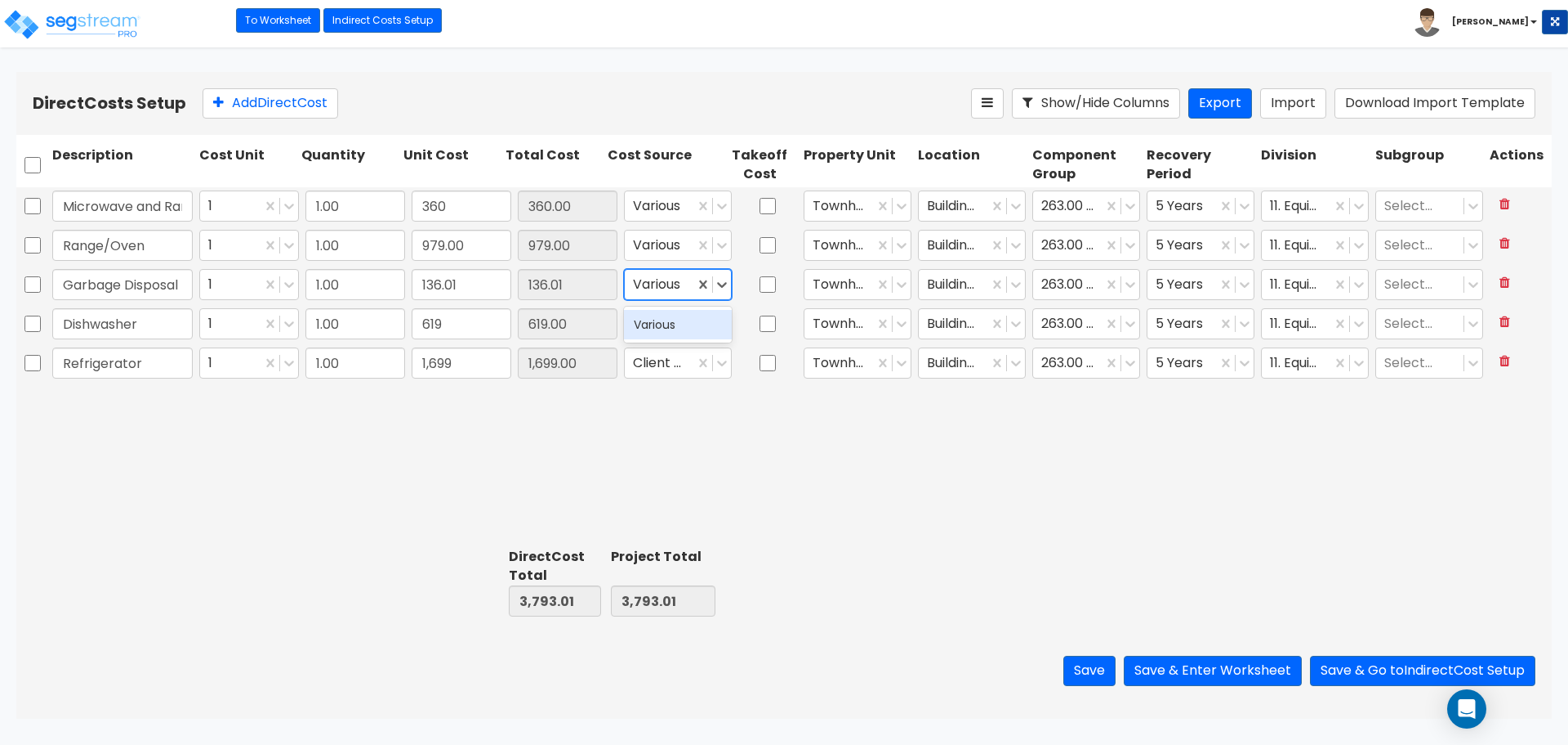
click at [658, 321] on div "Various" at bounding box center [678, 324] width 108 height 29
click at [665, 324] on div at bounding box center [659, 324] width 53 height 22
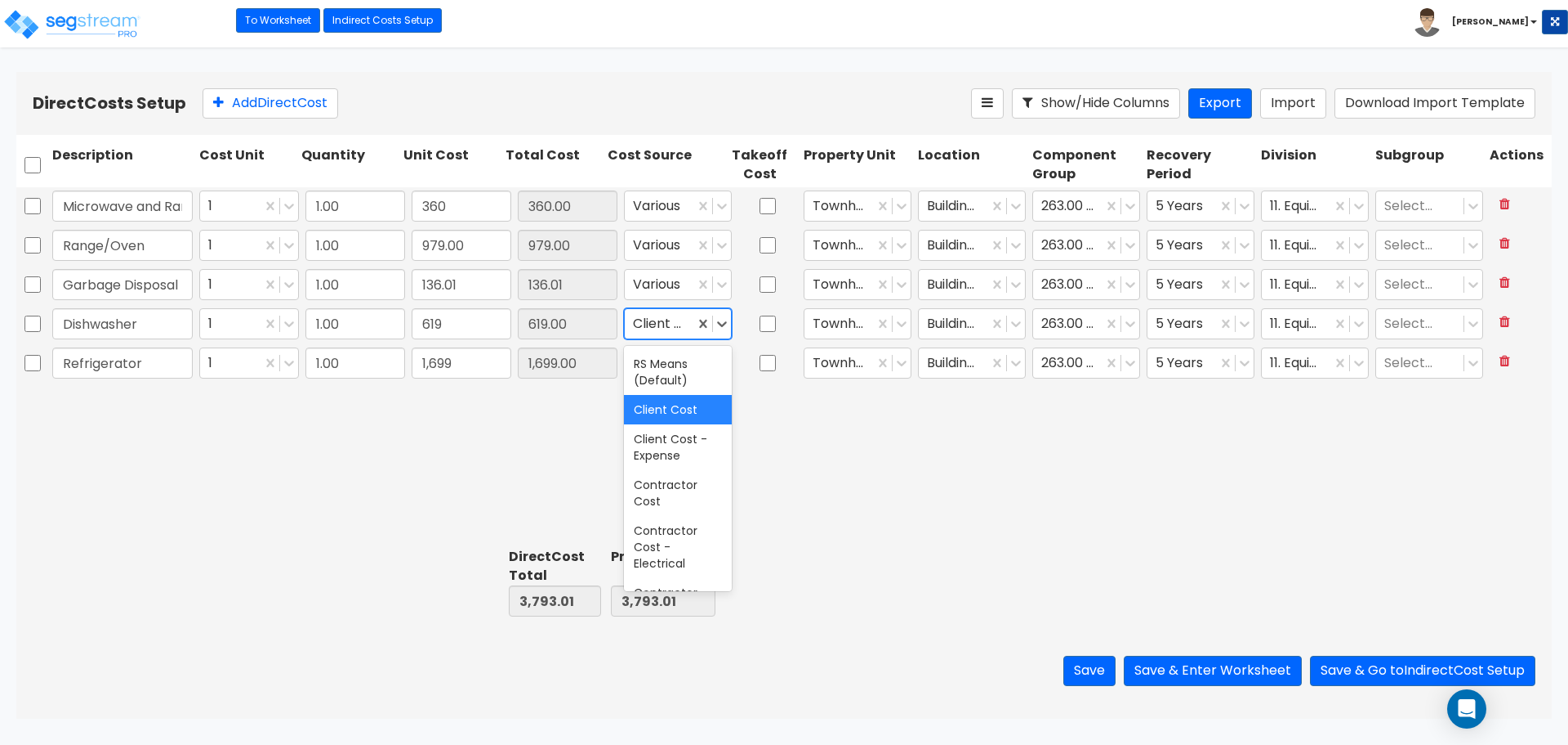
paste input "Various"
type input "Various"
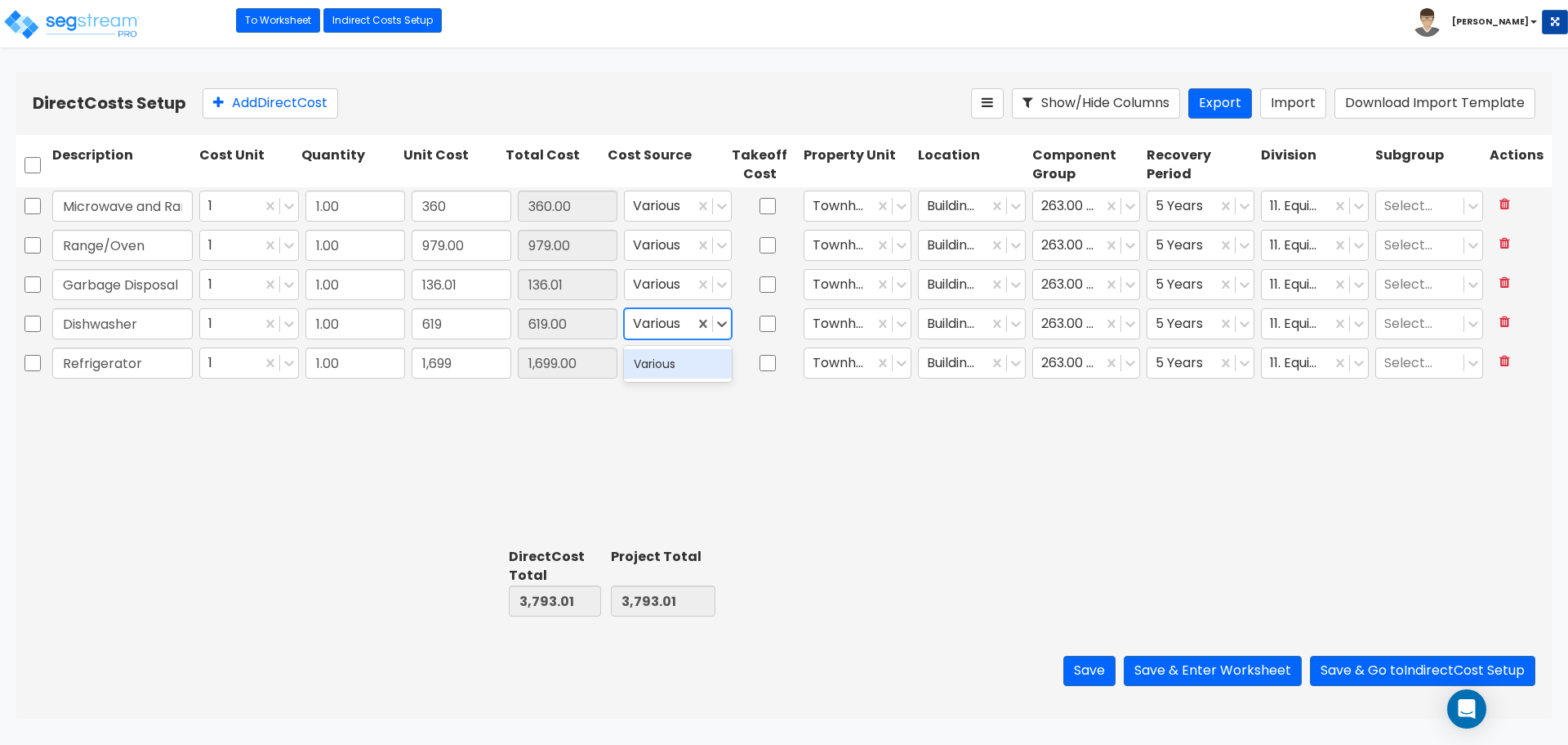
click at [658, 358] on div "Various" at bounding box center [678, 363] width 108 height 29
click at [658, 369] on div at bounding box center [659, 363] width 53 height 22
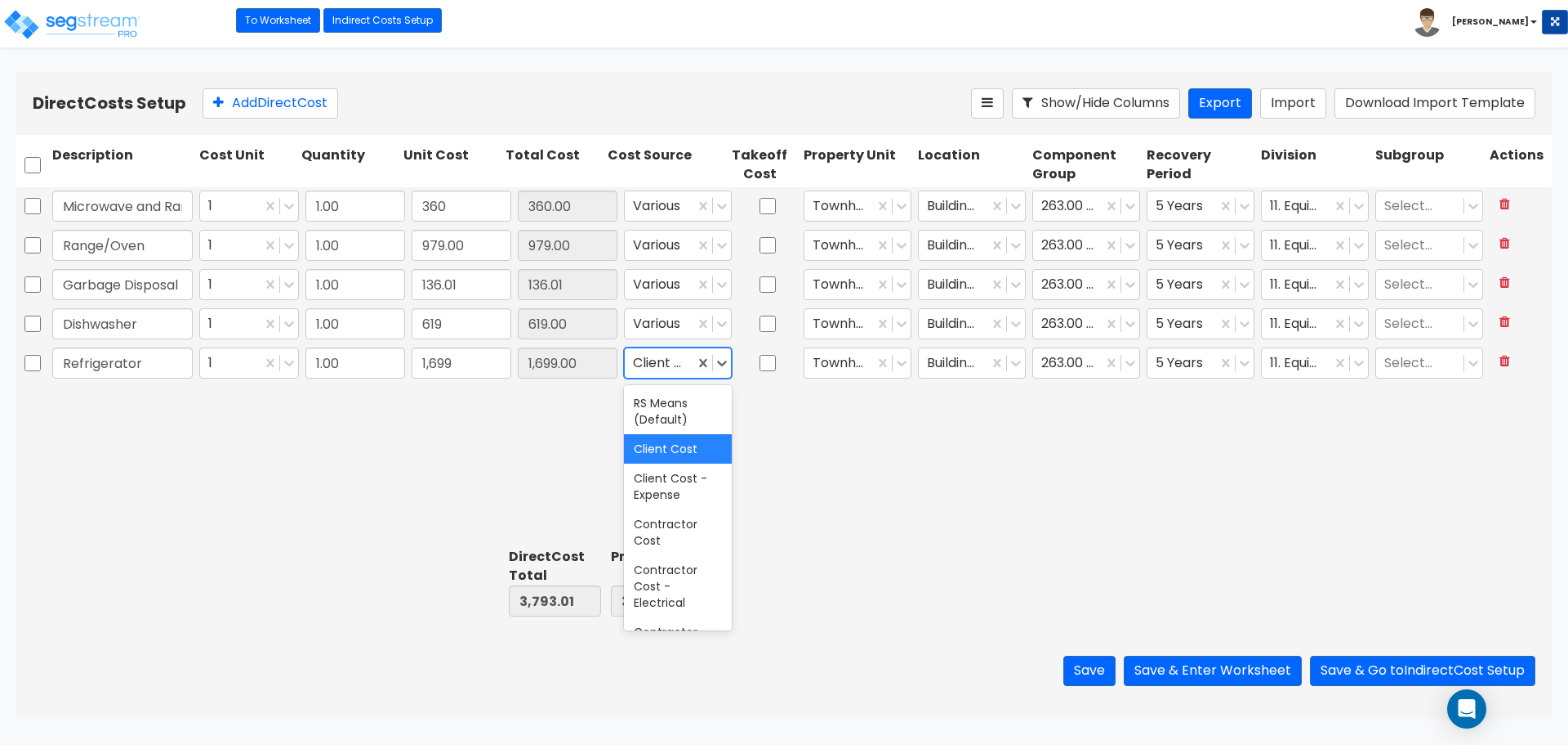
paste input "Various"
type input "Various"
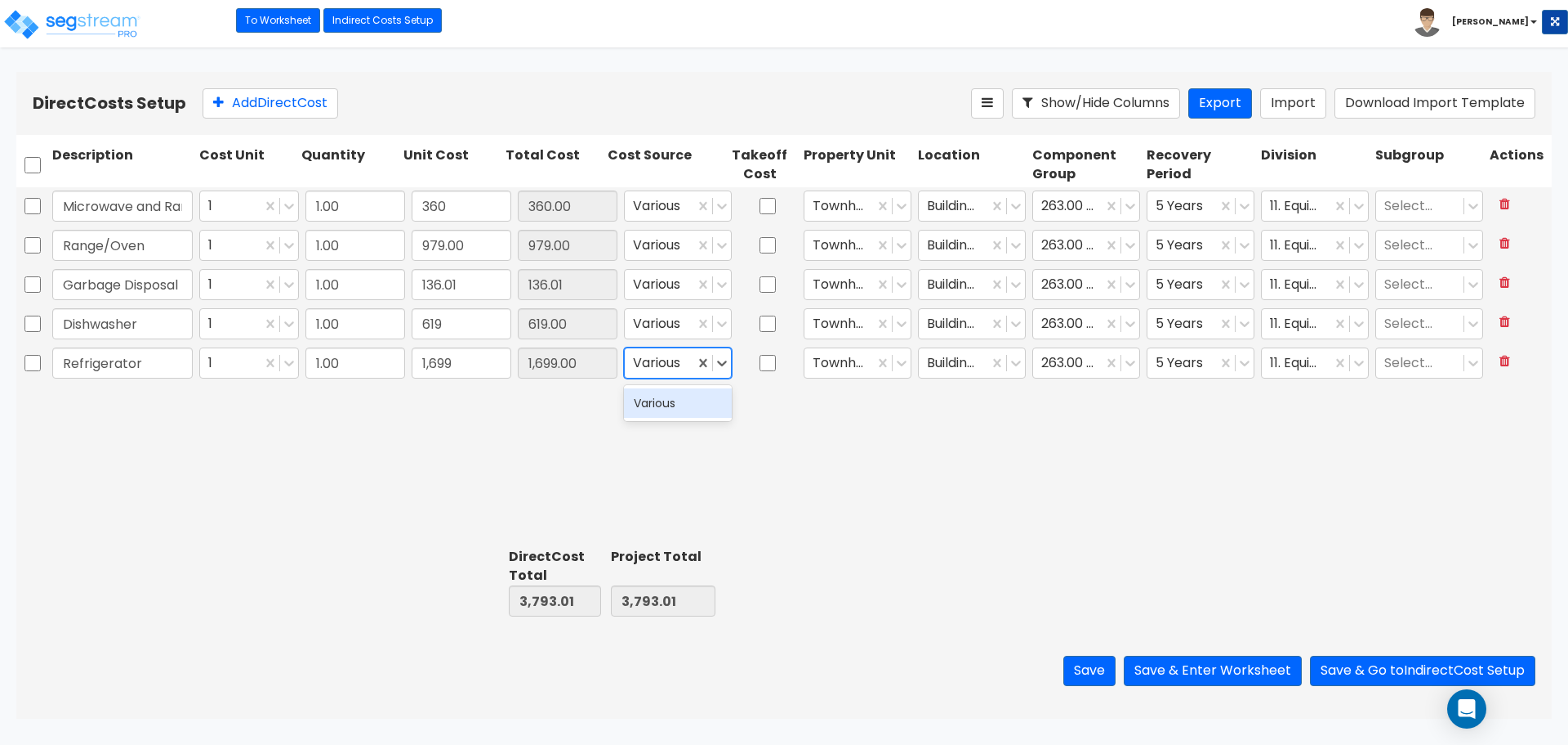
click at [659, 409] on div "Various" at bounding box center [678, 402] width 108 height 29
click at [869, 469] on div "Microwave and Rangehood Combo 1 1.00 360 360.00 Various Townhouse Building Inte…" at bounding box center [784, 364] width 1535 height 353
click at [1230, 669] on button "Save & Enter Worksheet" at bounding box center [1213, 670] width 178 height 30
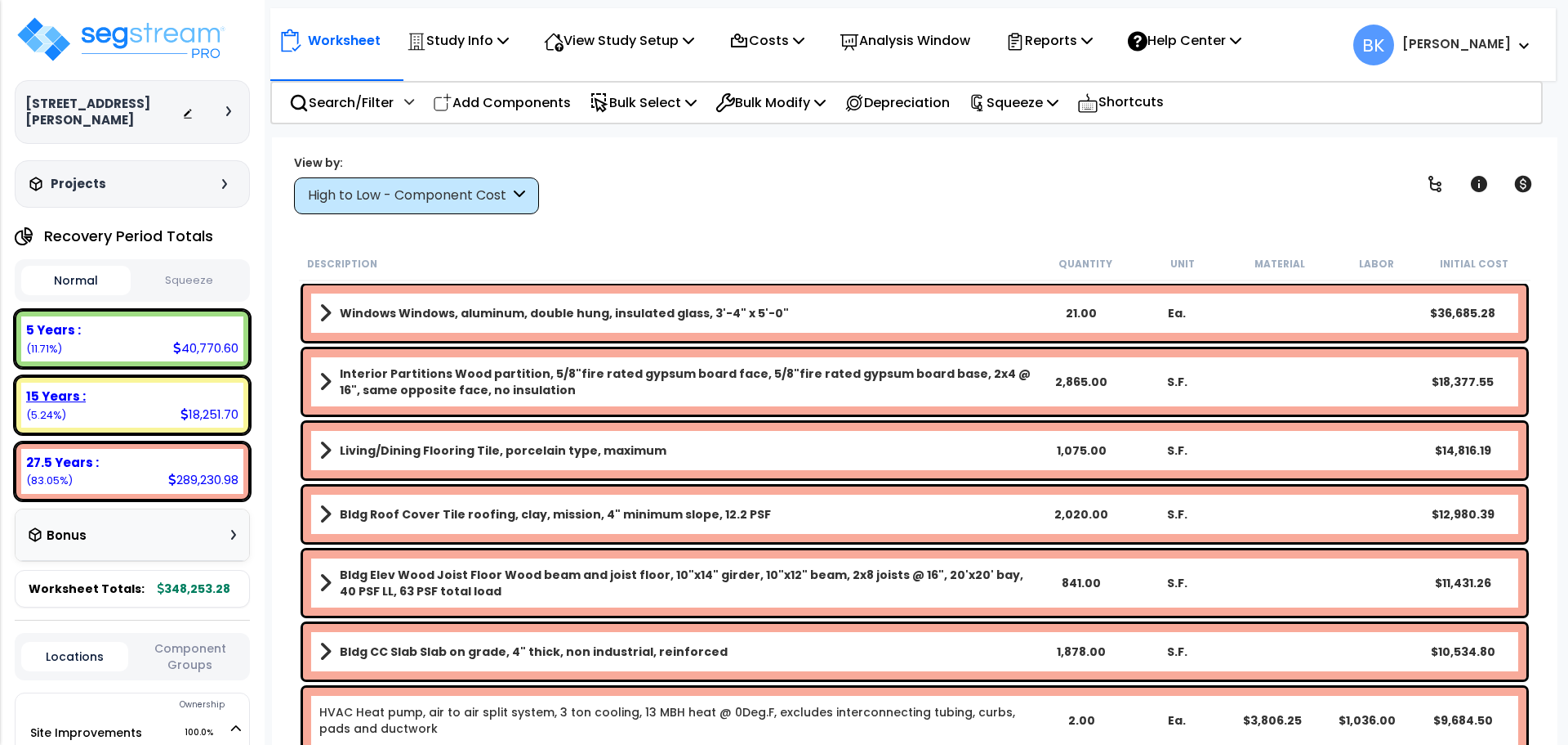
click at [95, 387] on div "15 Years :" at bounding box center [132, 395] width 212 height 17
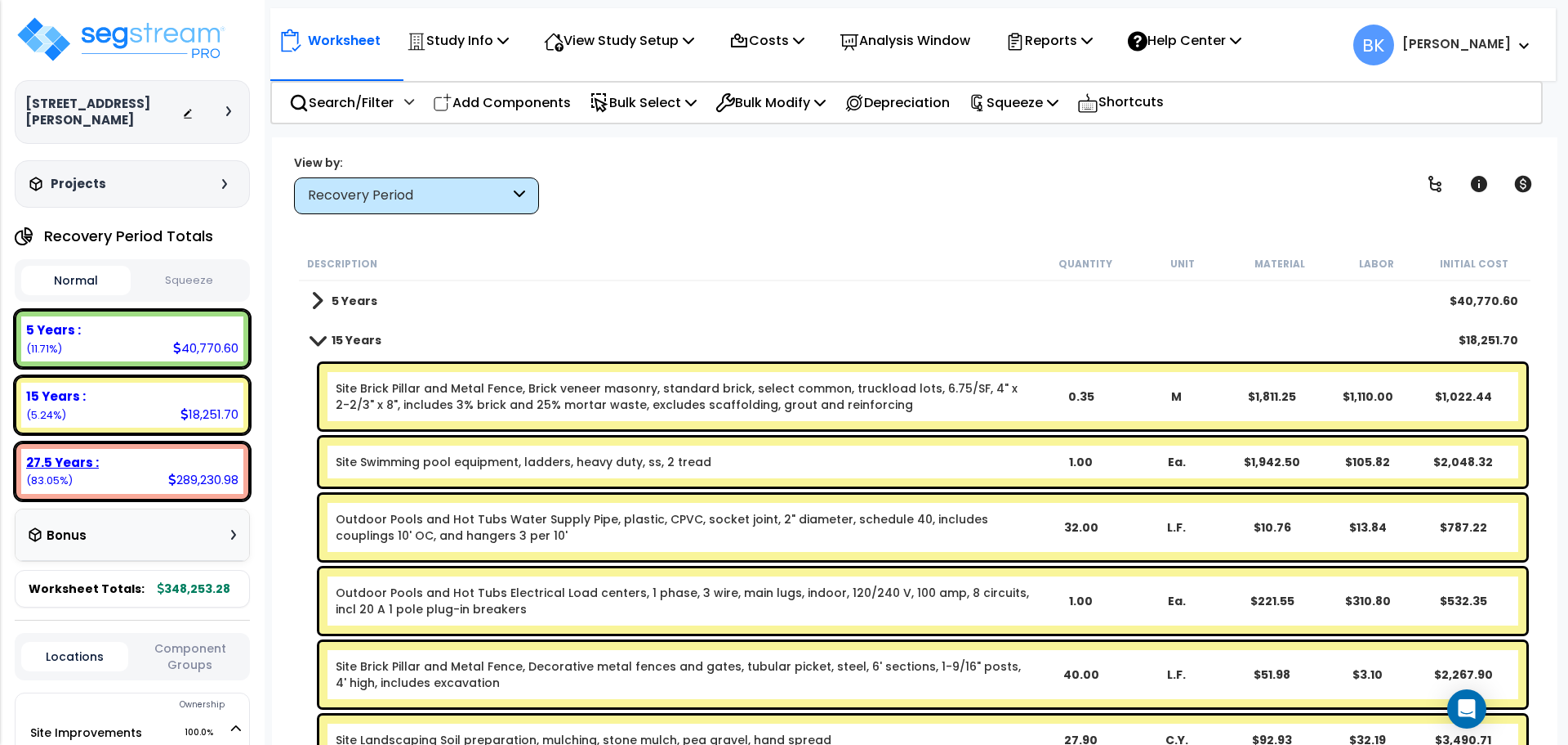
click at [103, 454] on div "27.5 Years :" at bounding box center [132, 462] width 212 height 17
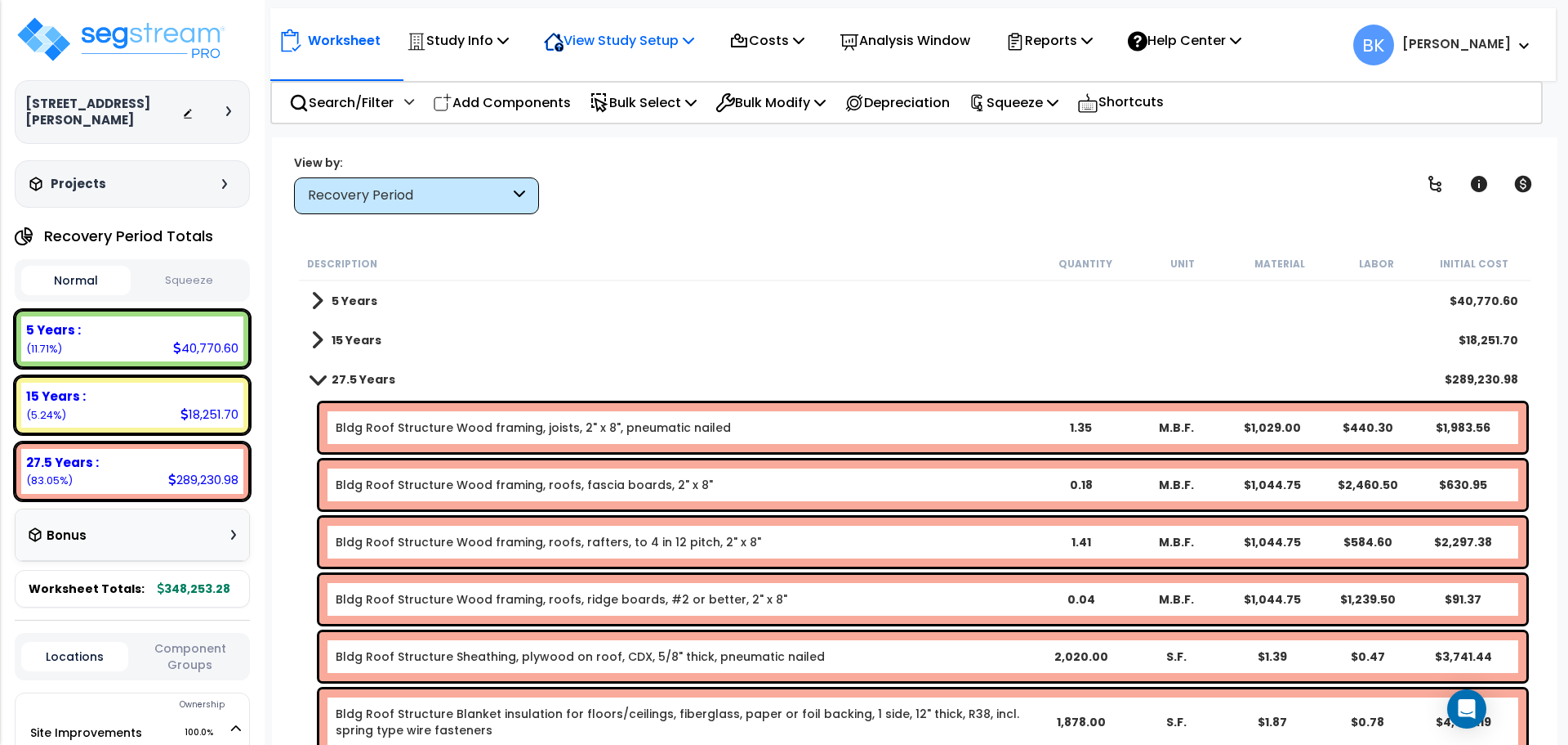
click at [641, 53] on div "View Study Setup" at bounding box center [620, 40] width 150 height 38
click at [624, 301] on div "5 Years $40,770.60" at bounding box center [915, 300] width 1224 height 39
click at [320, 304] on span at bounding box center [318, 300] width 13 height 23
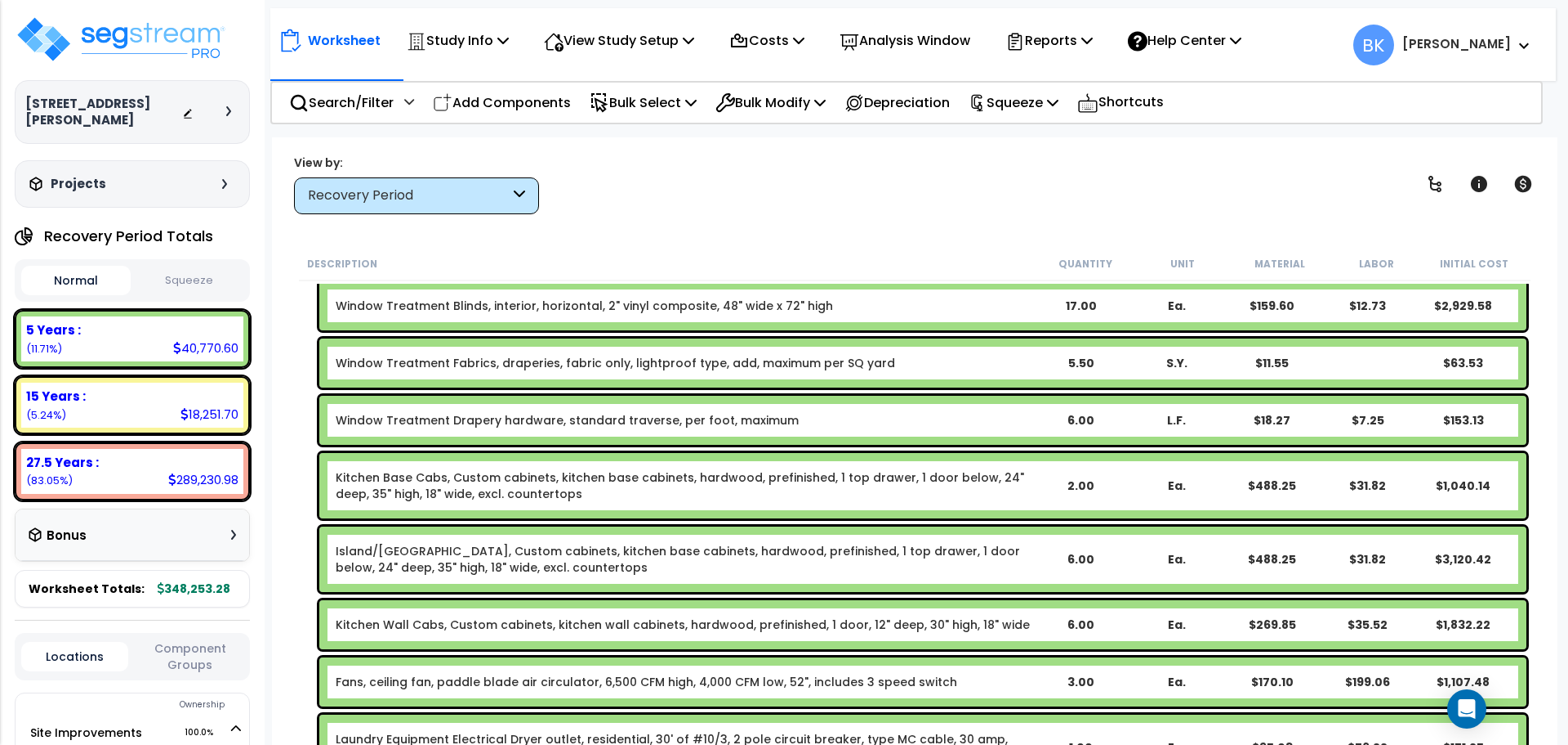
scroll to position [899, 0]
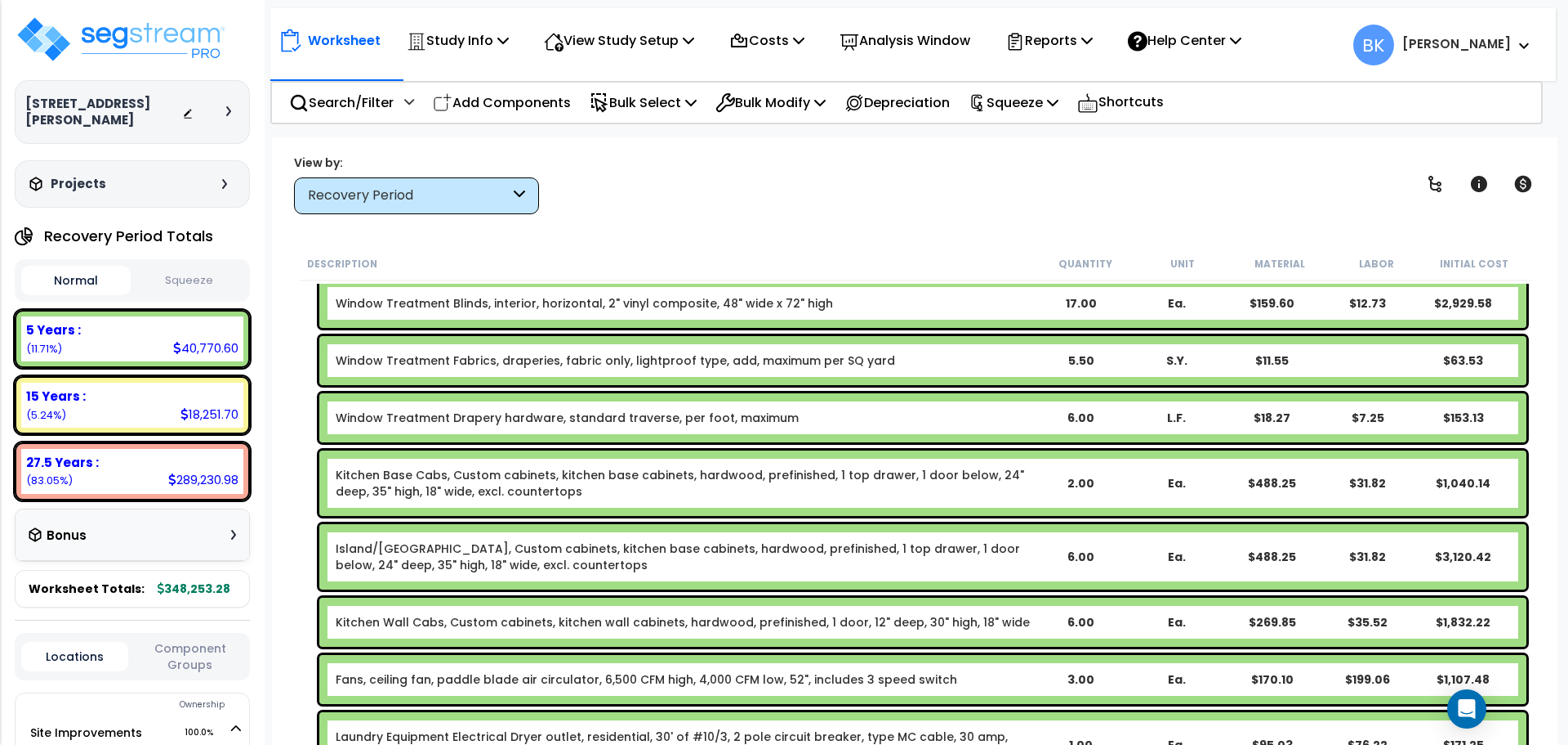
click at [408, 486] on link "Kitchen Base Cabs, Custom cabinets, kitchen base cabinets, hardwood, prefinishe…" at bounding box center [684, 483] width 697 height 33
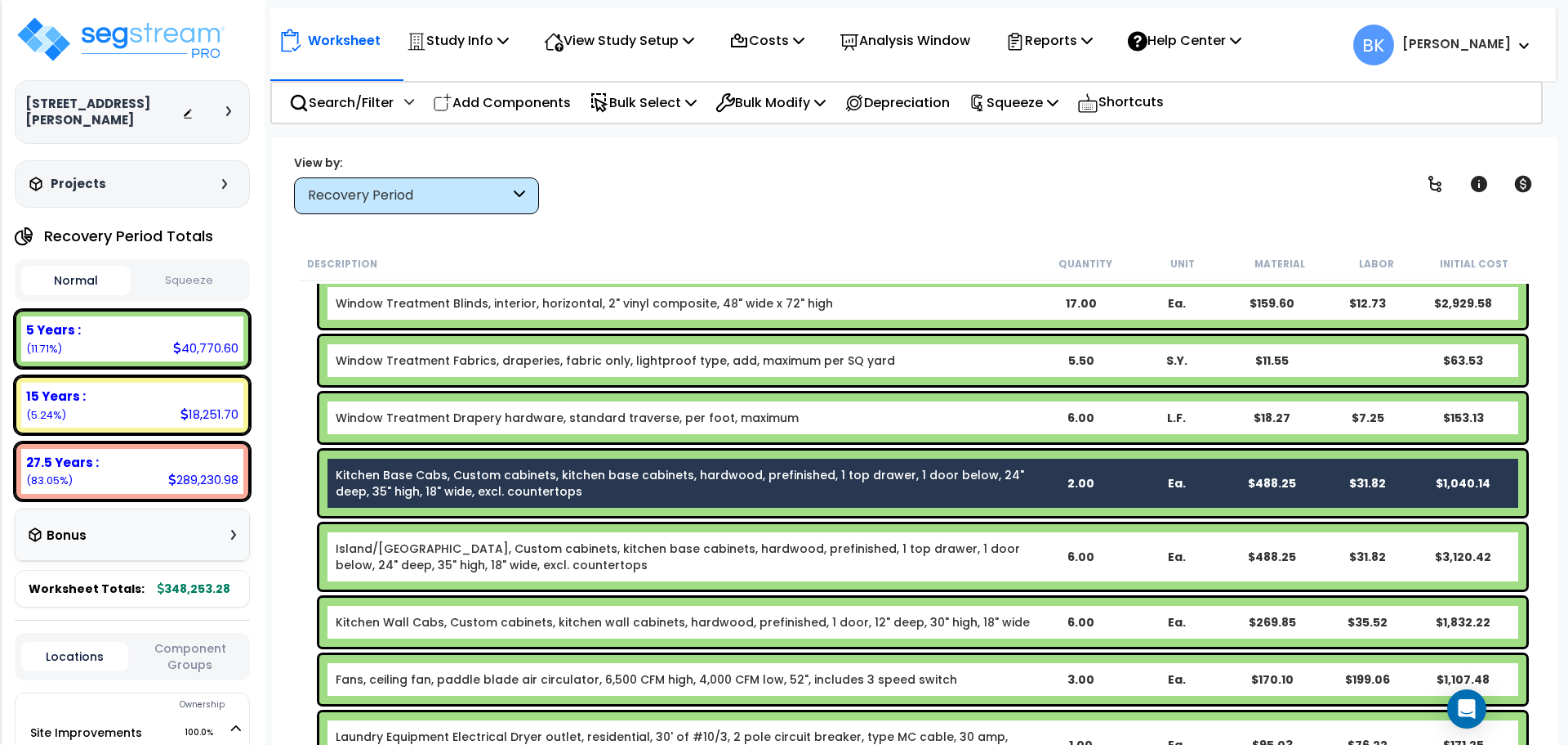
click at [409, 558] on link "Island/Peninsula Kitchen Base Cabs, Custom cabinets, kitchen base cabinets, har…" at bounding box center [684, 556] width 697 height 33
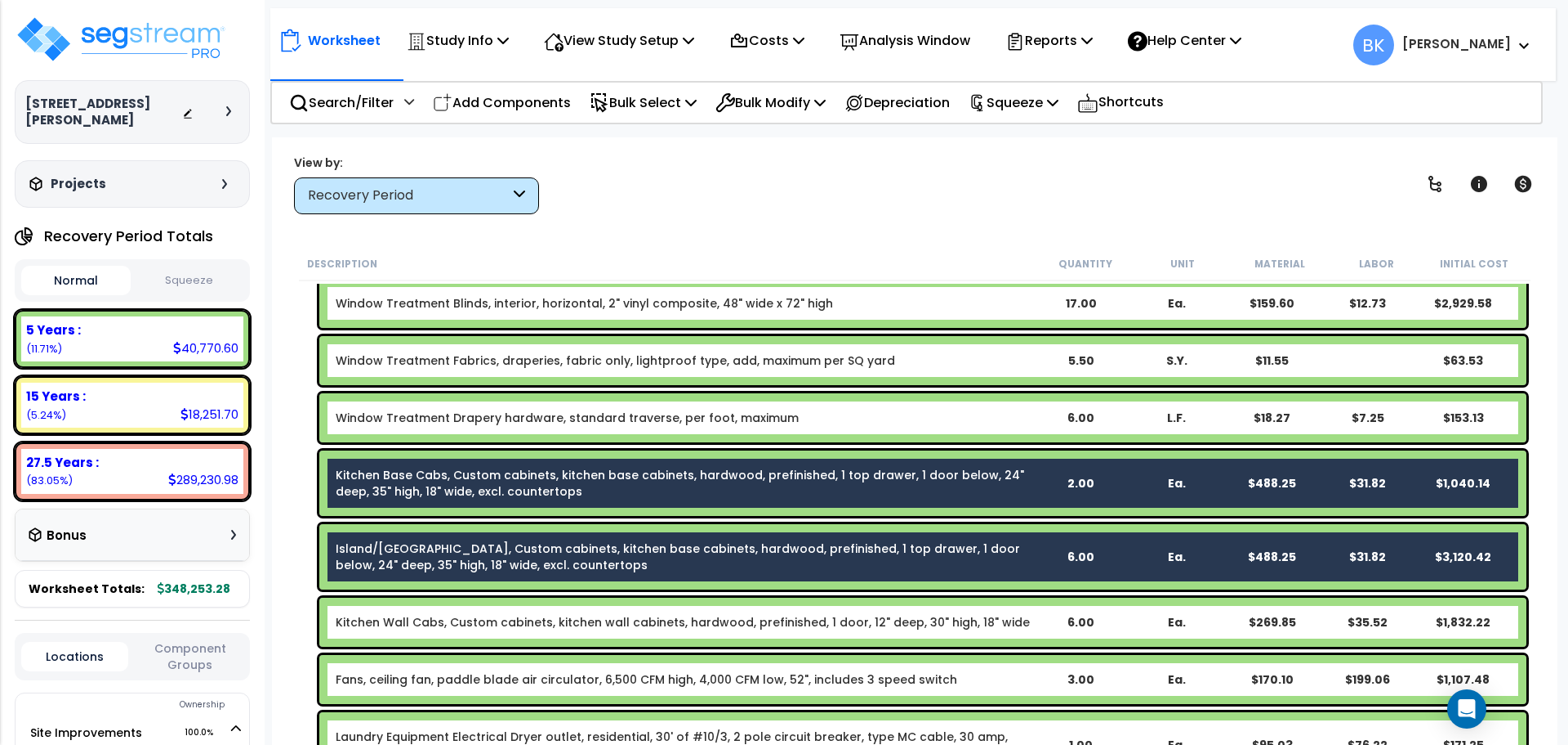
click at [406, 626] on link "Kitchen Wall Cabs, Custom cabinets, kitchen wall cabinets, hardwood, prefinishe…" at bounding box center [683, 622] width 695 height 16
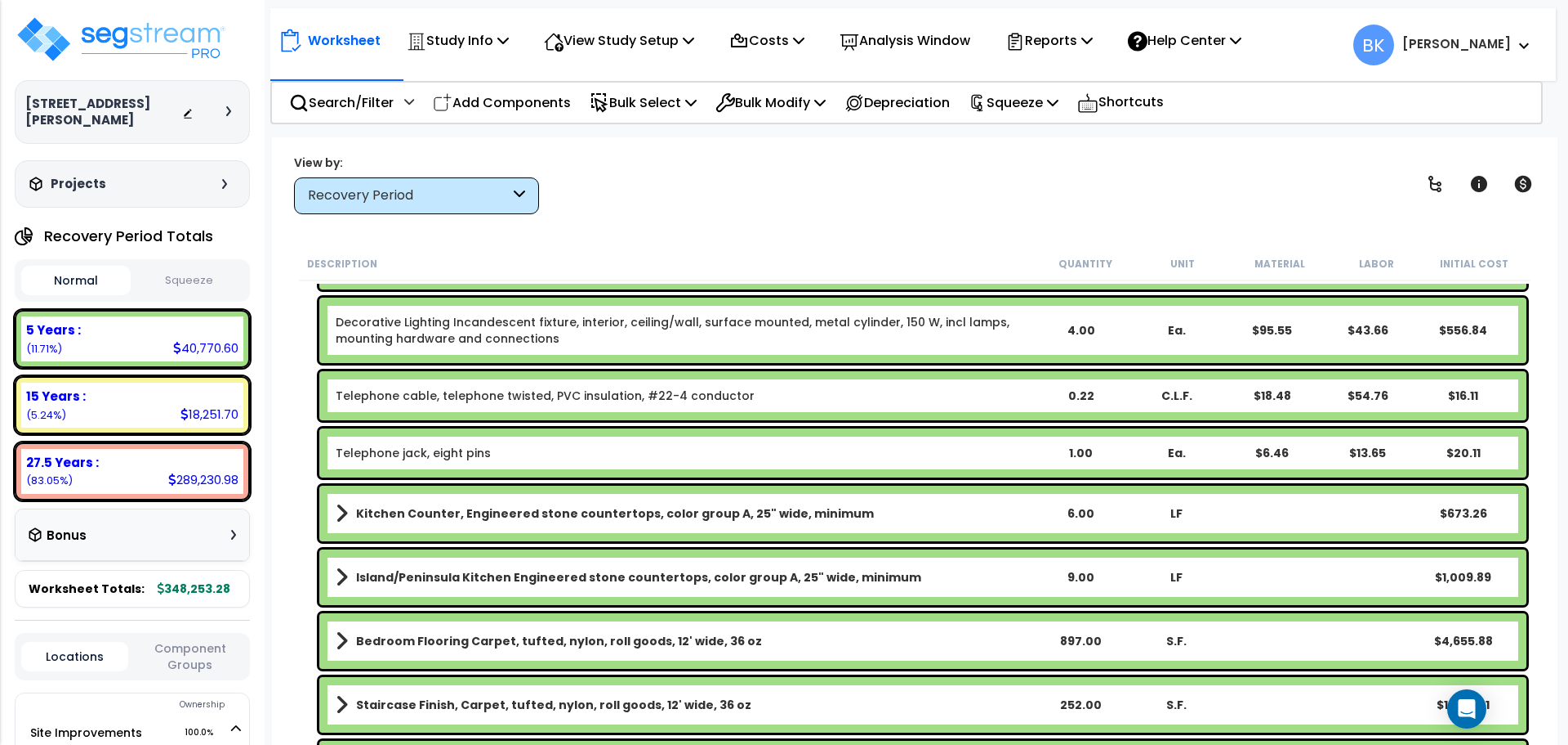
scroll to position [1635, 0]
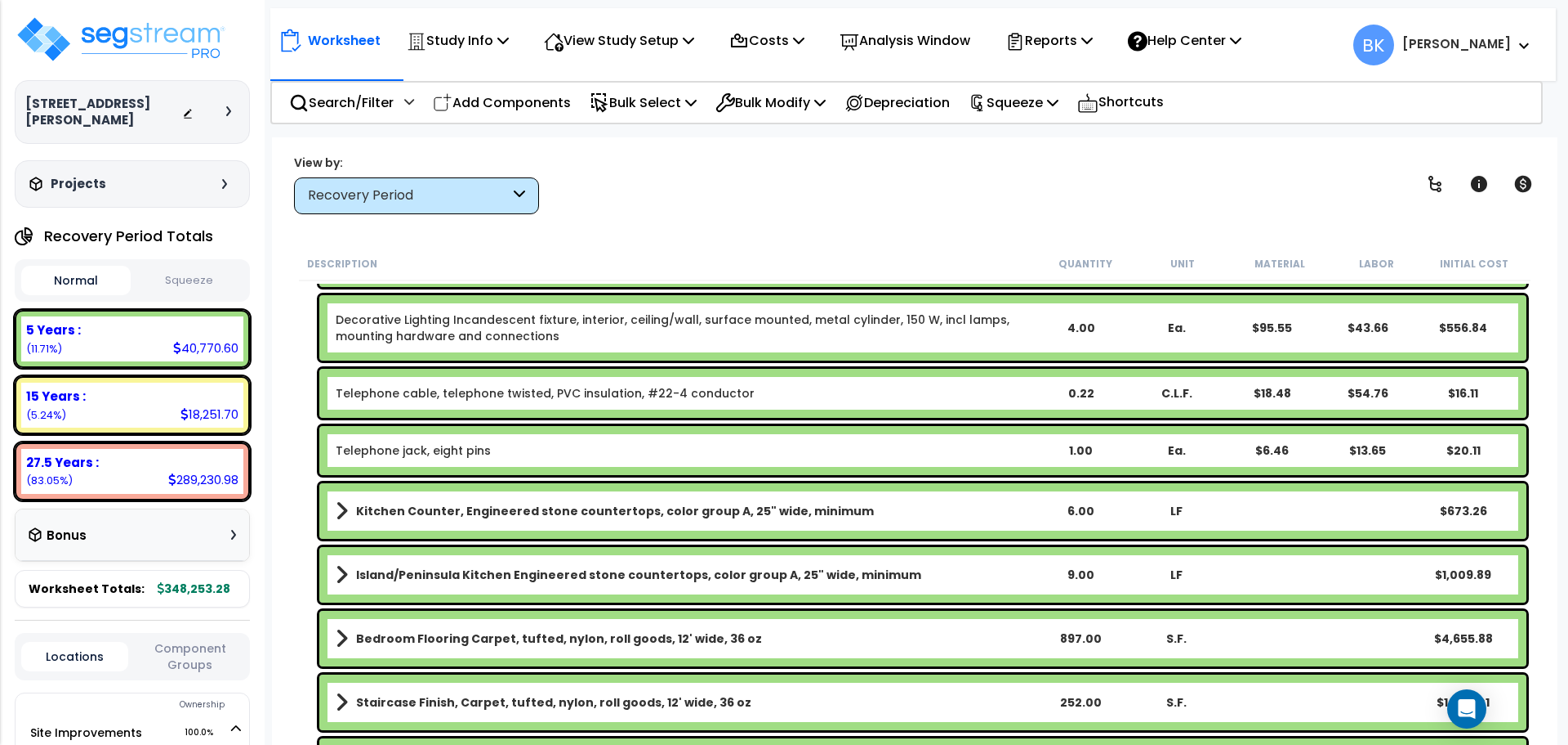
click at [420, 524] on div "Kitchen Counter, Engineered stone countertops, color group A, 25" wide, minimum…" at bounding box center [923, 510] width 1207 height 55
click at [432, 582] on b "Island/Peninsula Kitchen Engineered stone countertops, color group A, 25" wide,…" at bounding box center [639, 575] width 565 height 16
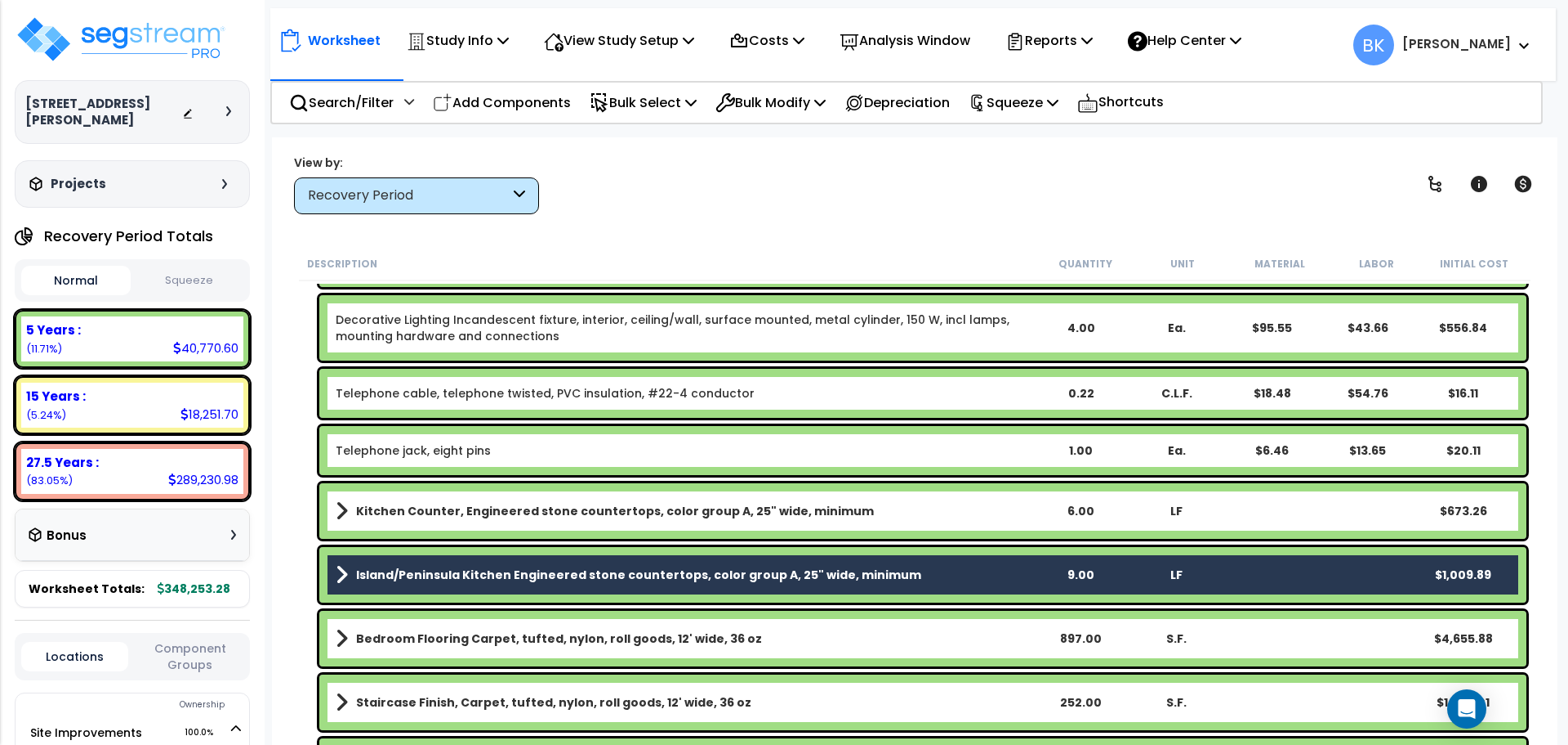
click at [446, 520] on link "Kitchen Counter, Engineered stone countertops, color group A, 25" wide, minimum" at bounding box center [684, 510] width 697 height 23
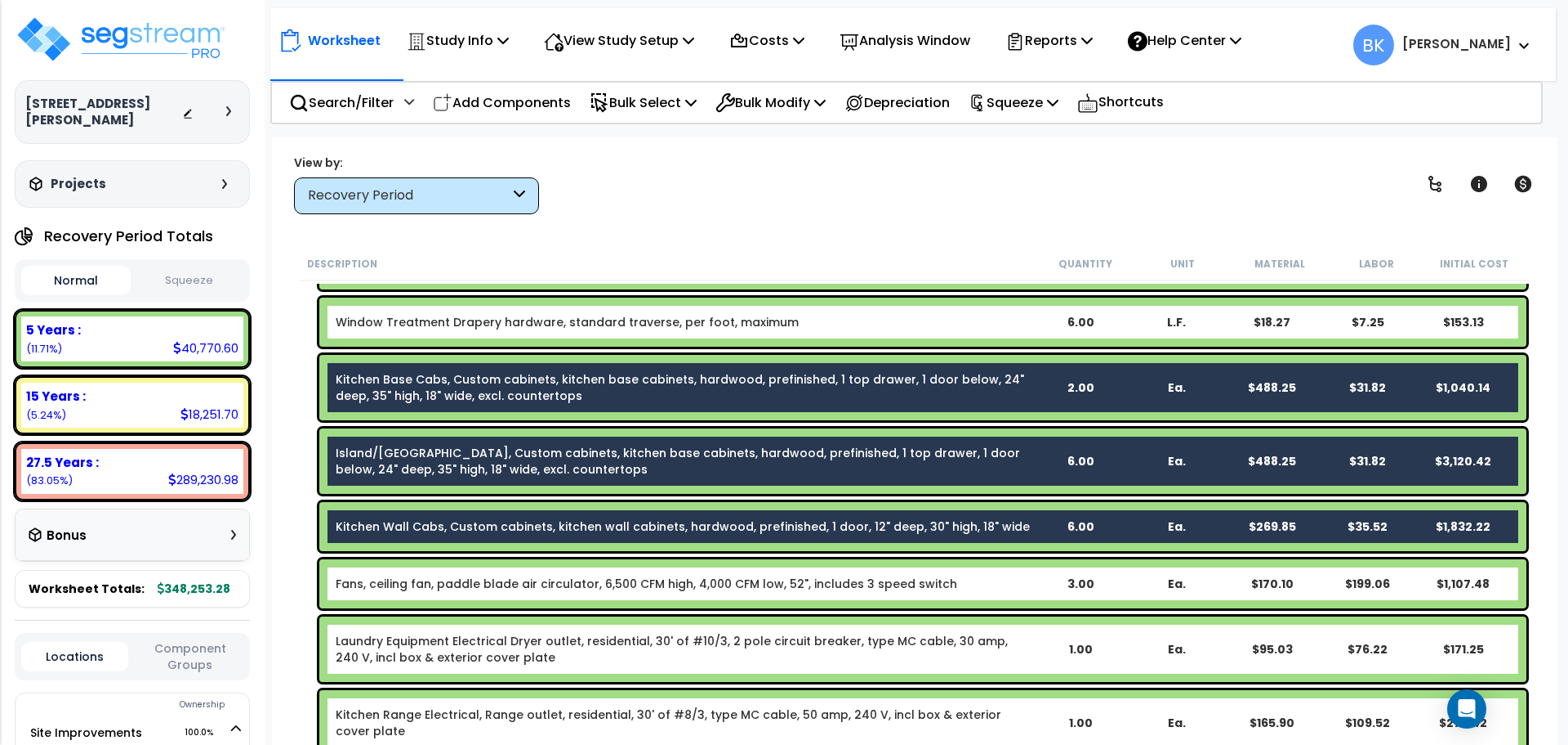
scroll to position [981, 0]
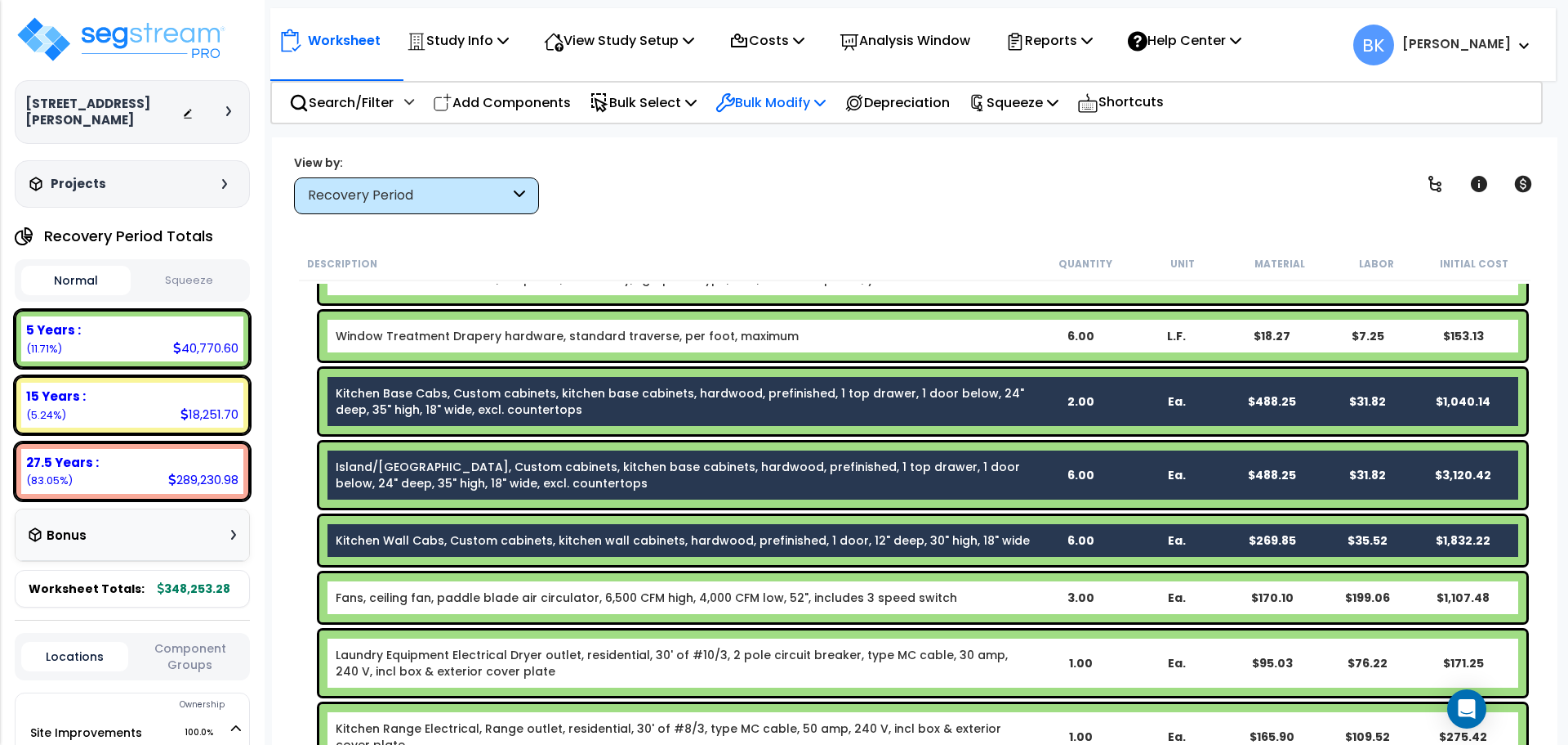
click at [782, 97] on p "Bulk Modify" at bounding box center [771, 102] width 111 height 22
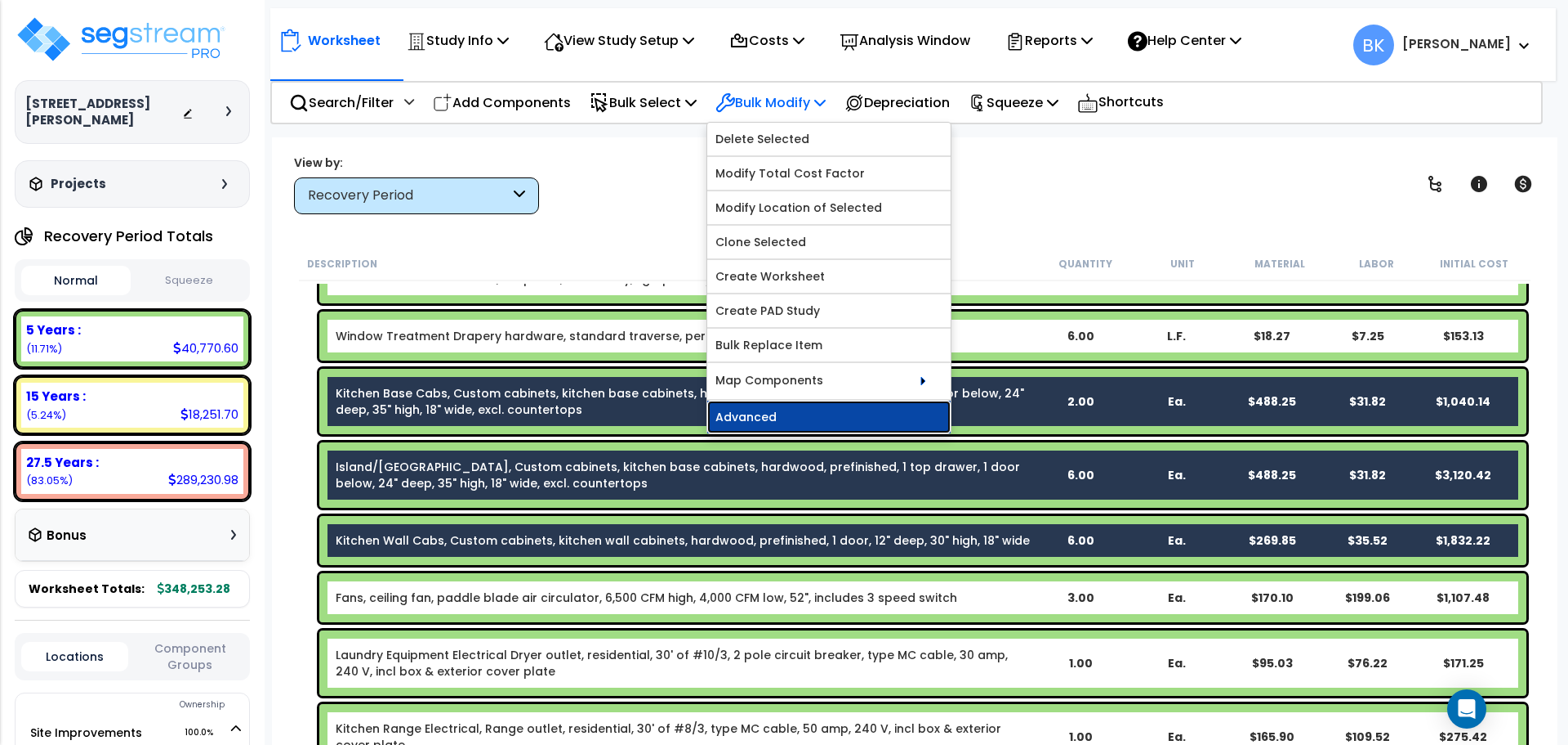
click at [827, 412] on link "Advanced" at bounding box center [829, 417] width 244 height 33
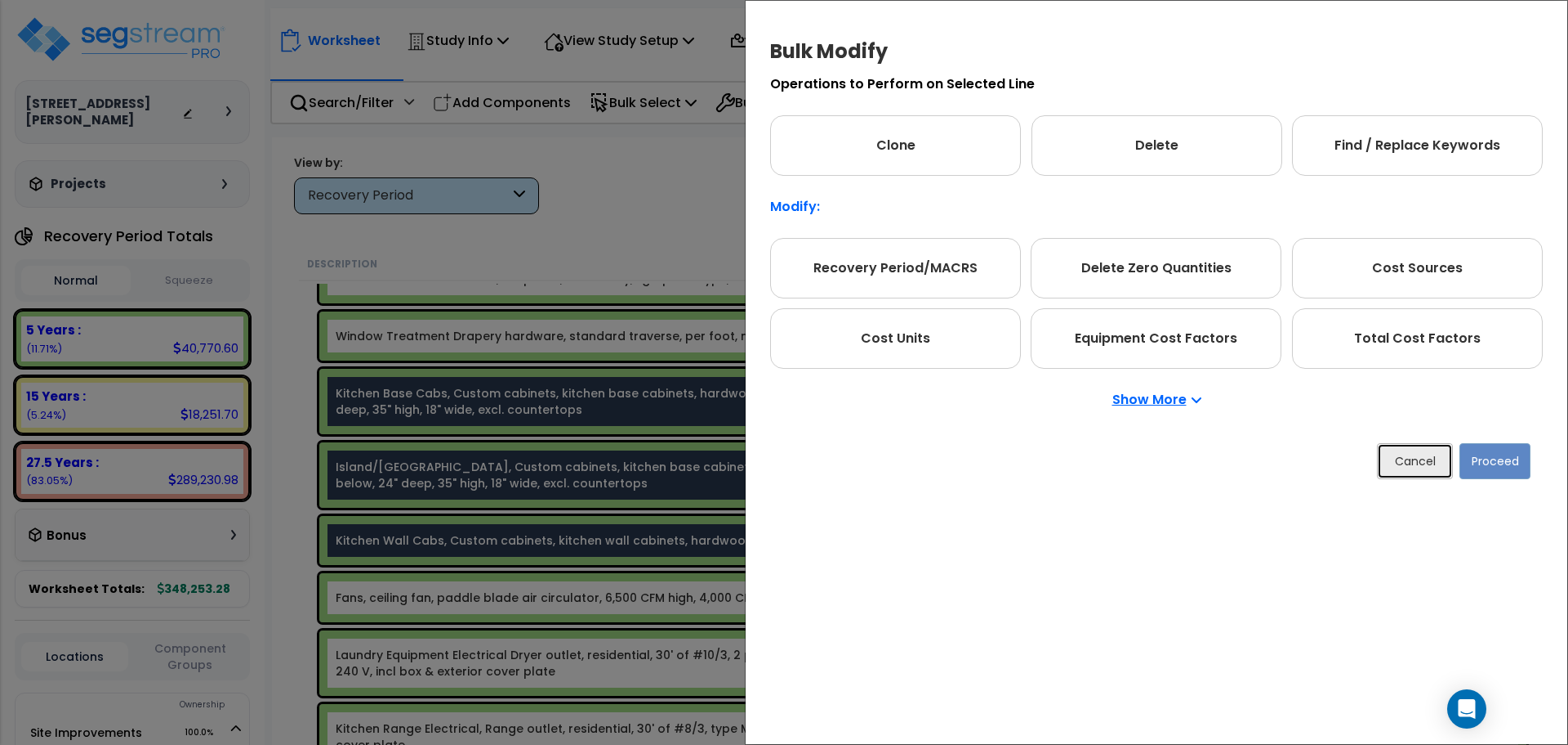
click at [1421, 466] on button "Cancel" at bounding box center [1415, 461] width 76 height 36
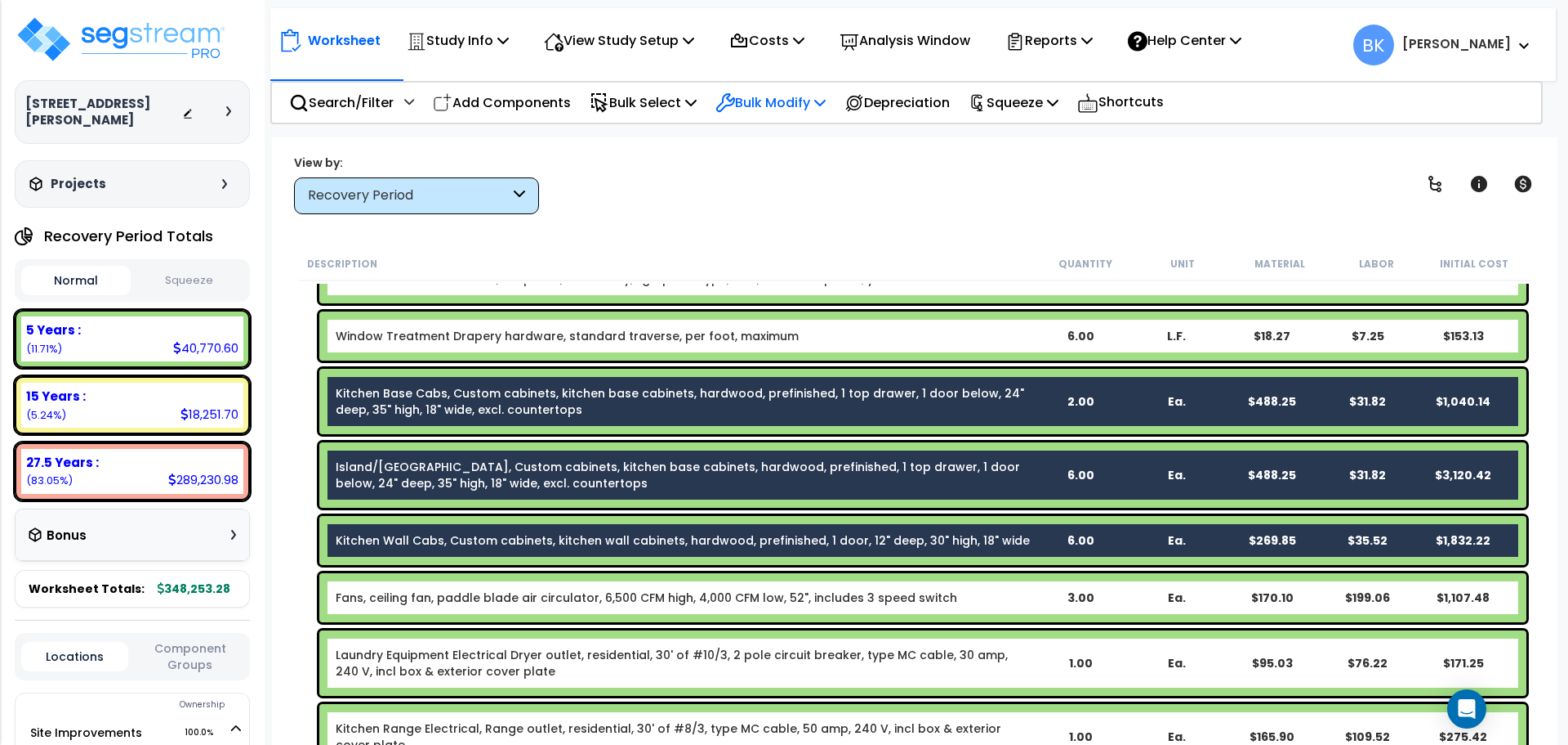
click at [803, 108] on p "Bulk Modify" at bounding box center [771, 102] width 111 height 22
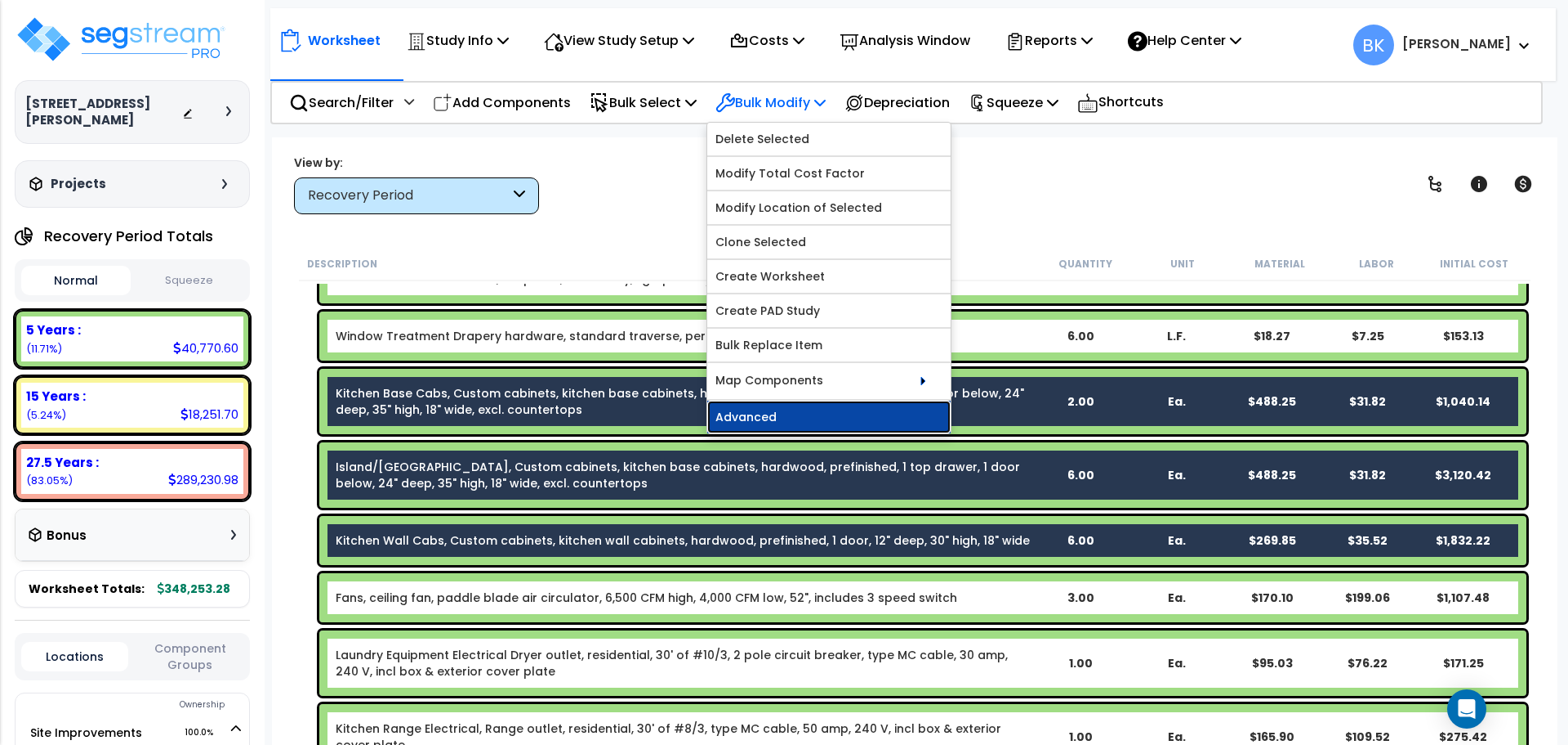
click at [813, 410] on link "Advanced" at bounding box center [829, 417] width 244 height 33
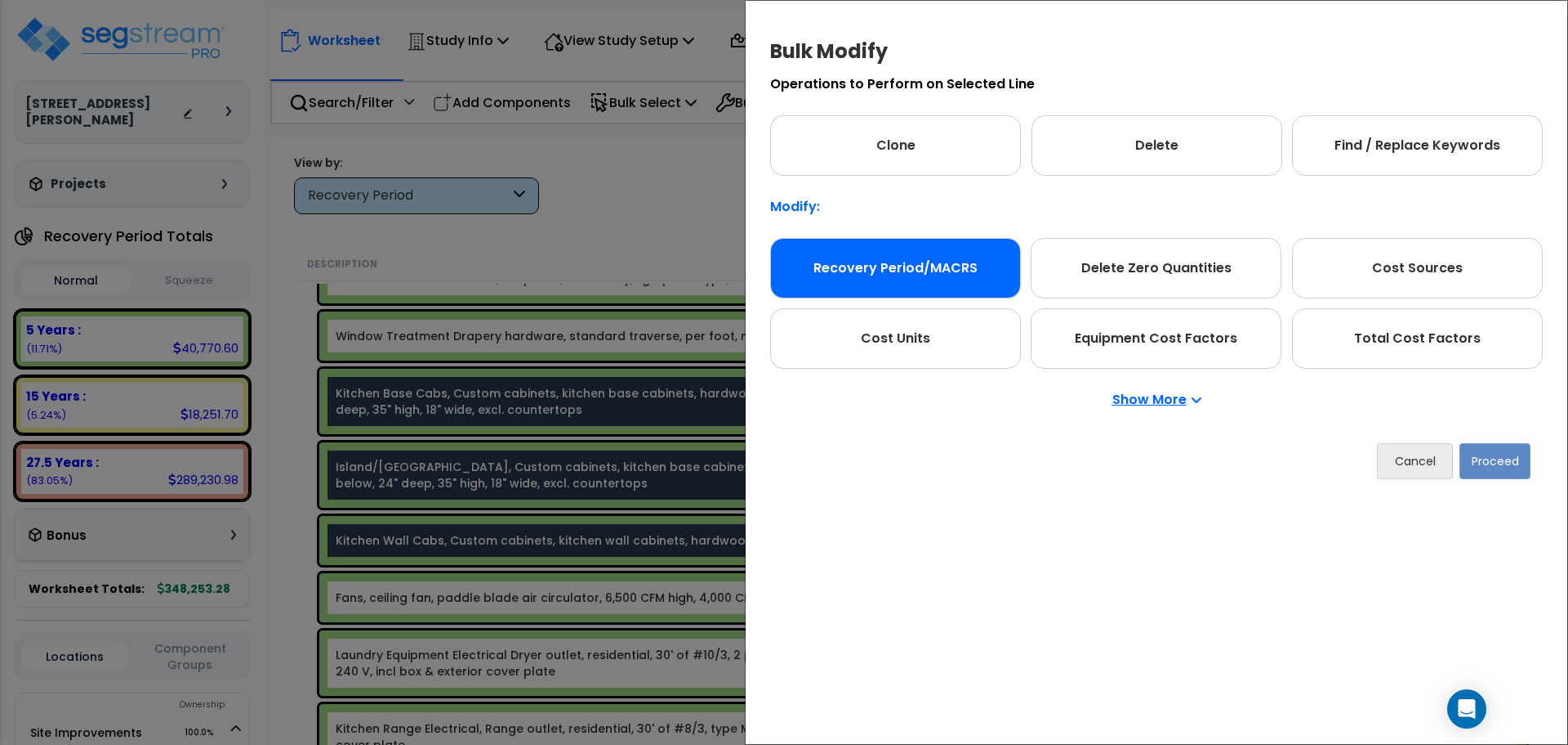
click at [944, 267] on div "Recovery Period/MACRS" at bounding box center [895, 267] width 251 height 61
click at [1499, 469] on button "Proceed" at bounding box center [1496, 461] width 71 height 36
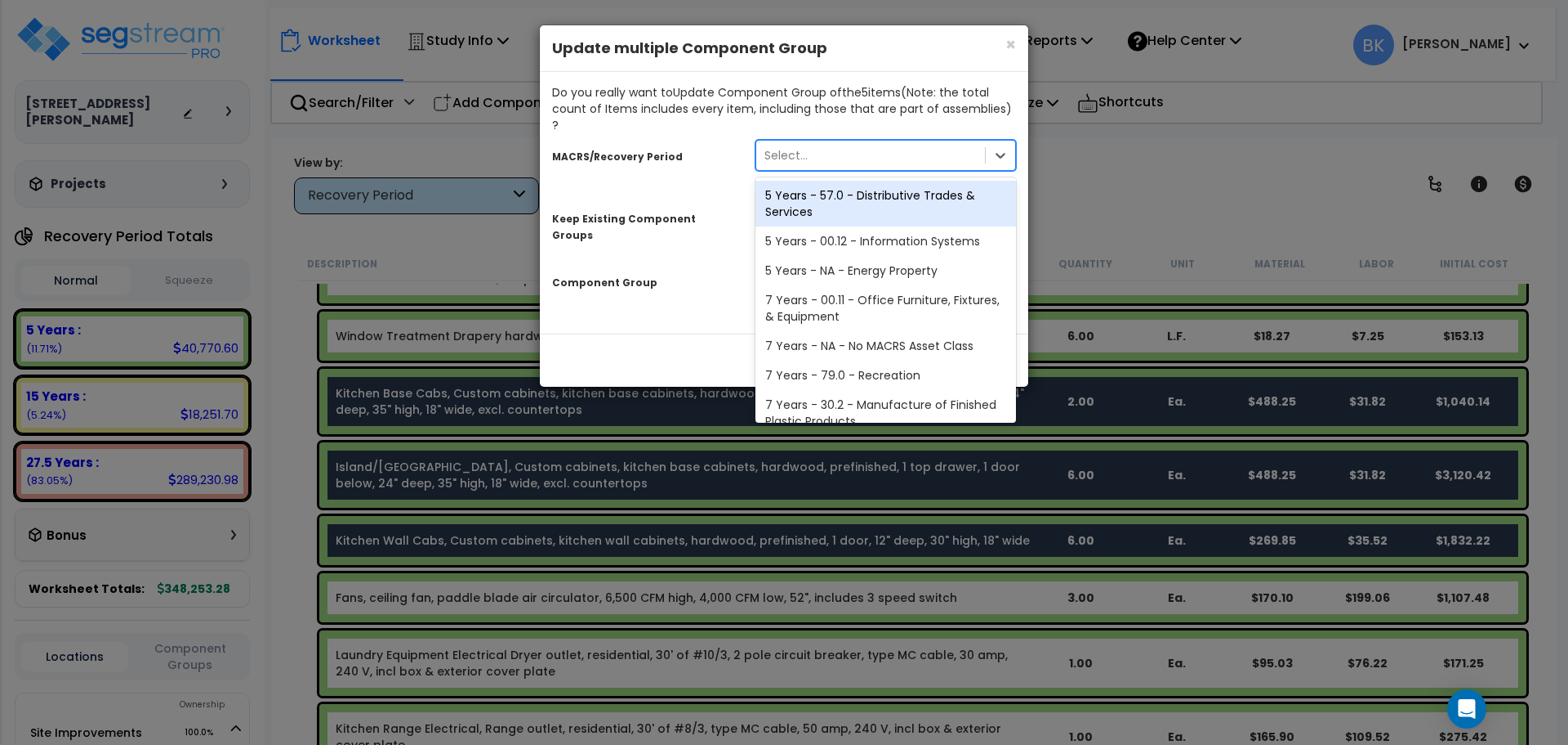
click at [803, 147] on div "Select..." at bounding box center [786, 155] width 43 height 16
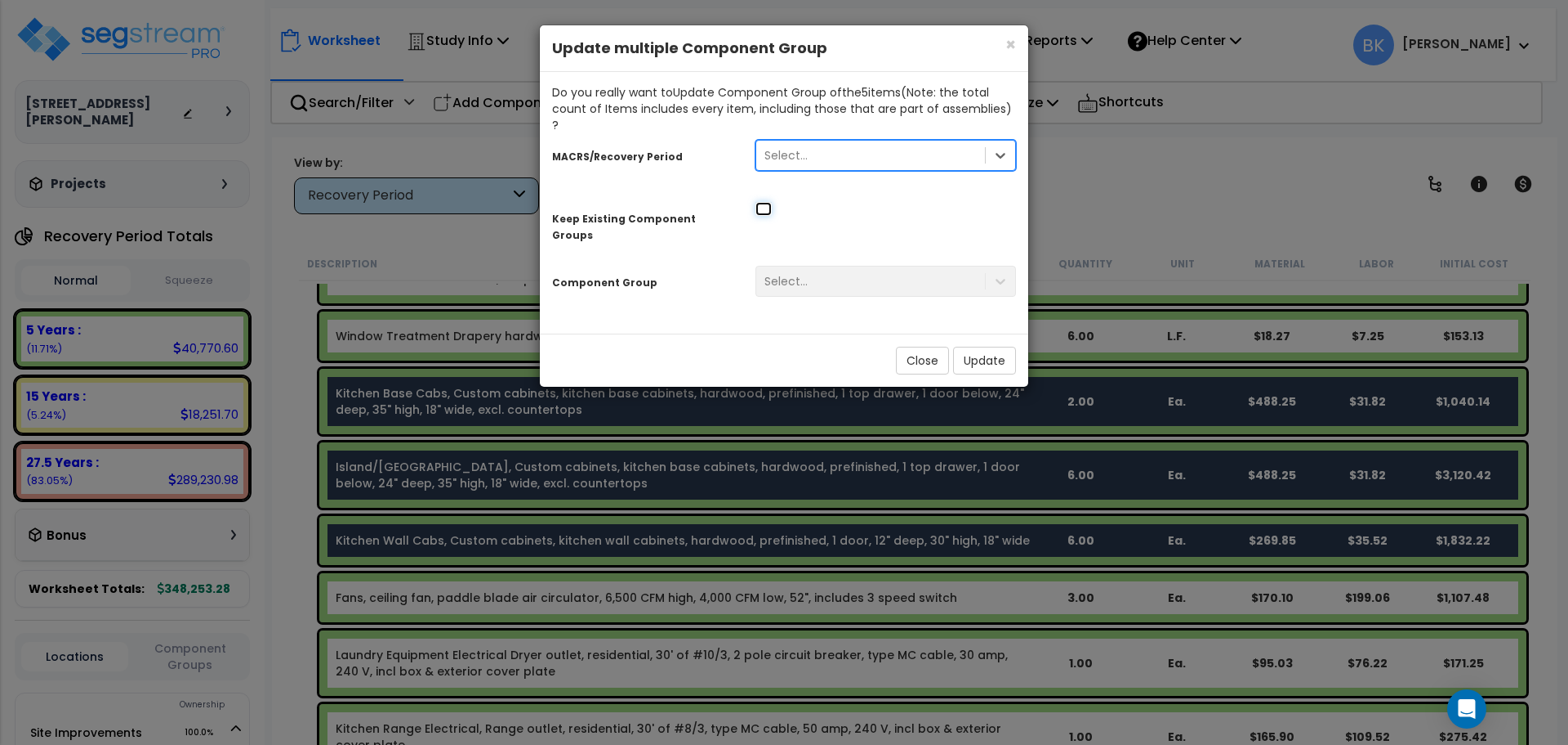
click at [767, 202] on input "checkbox" at bounding box center [764, 208] width 16 height 14
checkbox input "true"
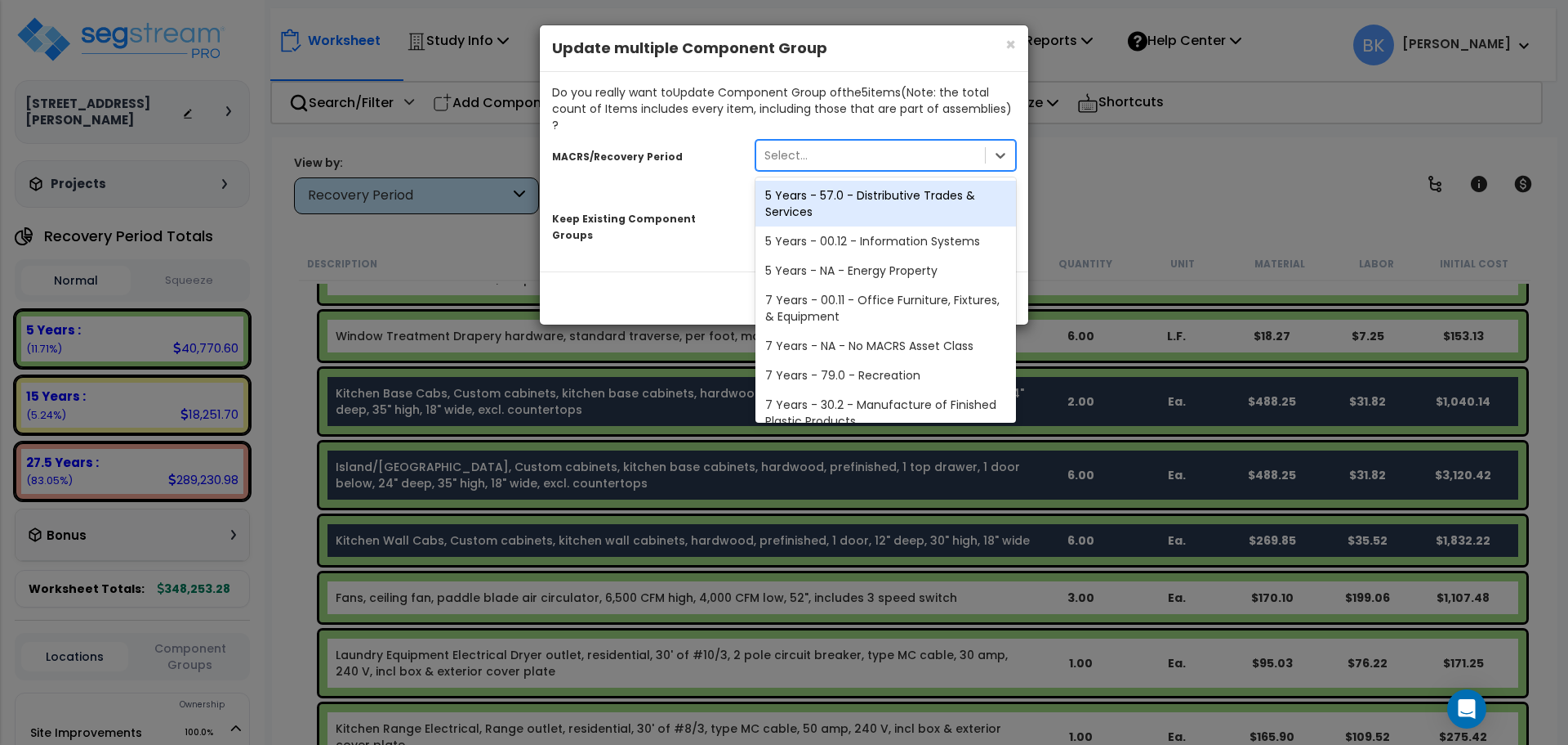
click at [812, 142] on div "Select..." at bounding box center [871, 155] width 229 height 26
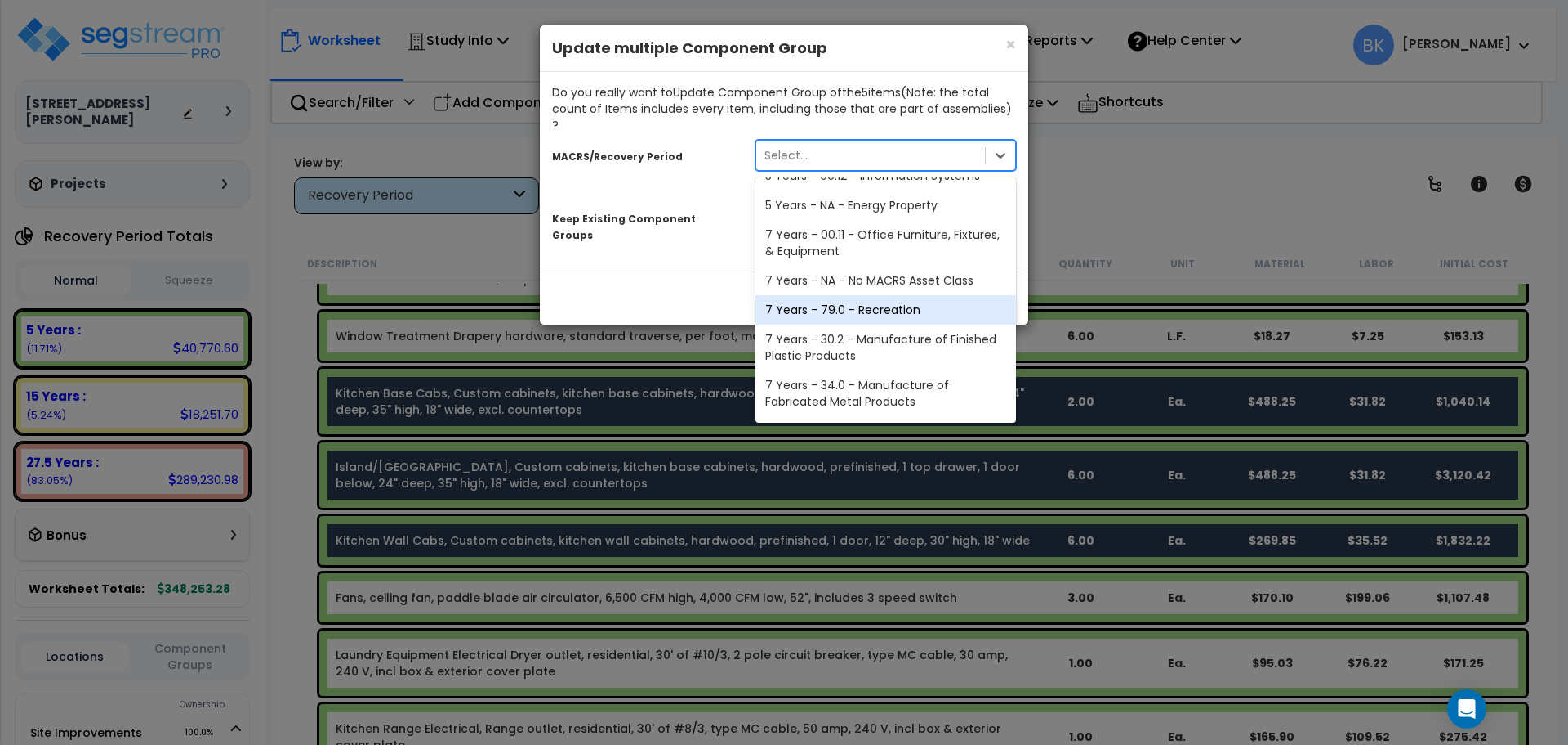
scroll to position [199, 0]
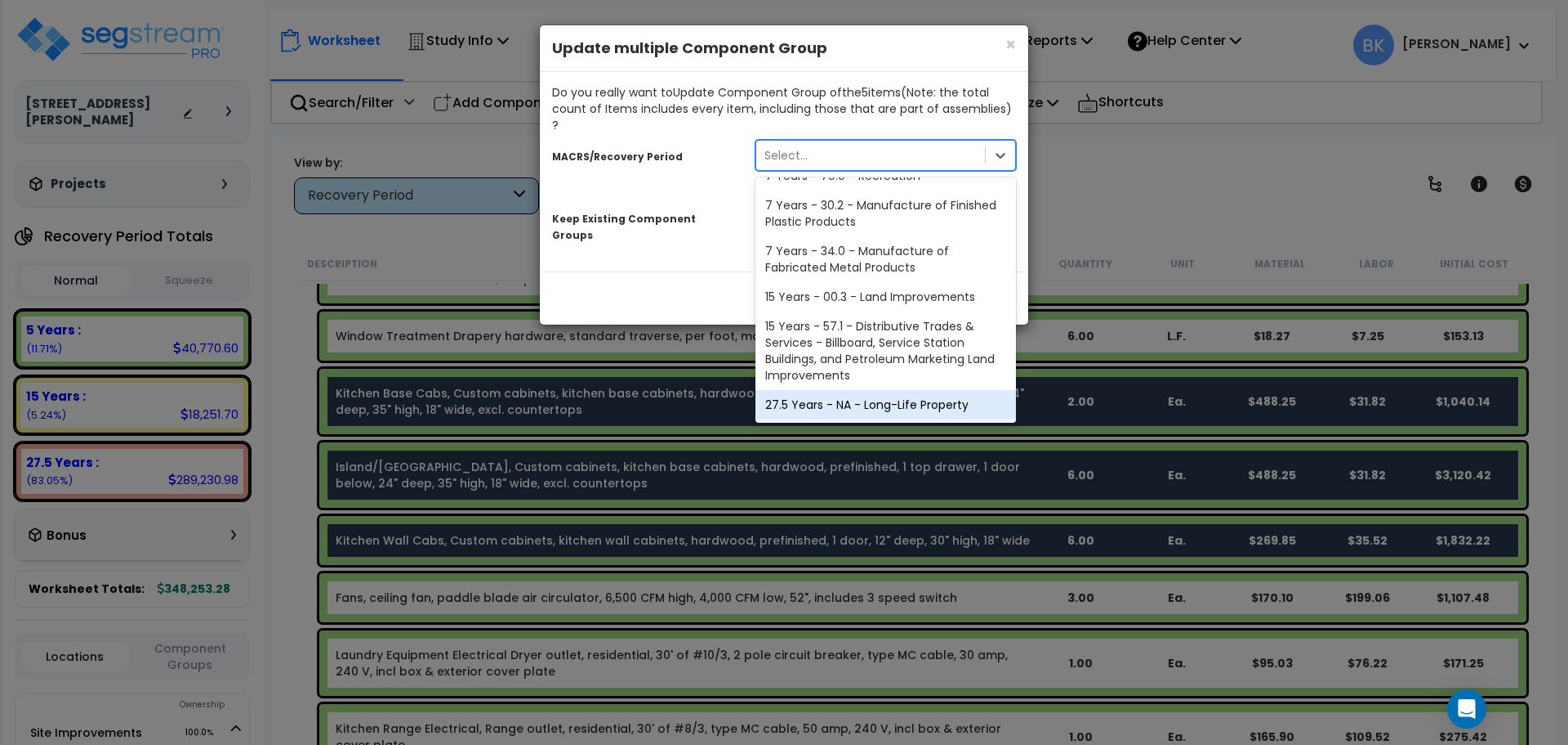
click at [861, 390] on div "27.5 Years - NA - Long-Life Property" at bounding box center [886, 404] width 261 height 29
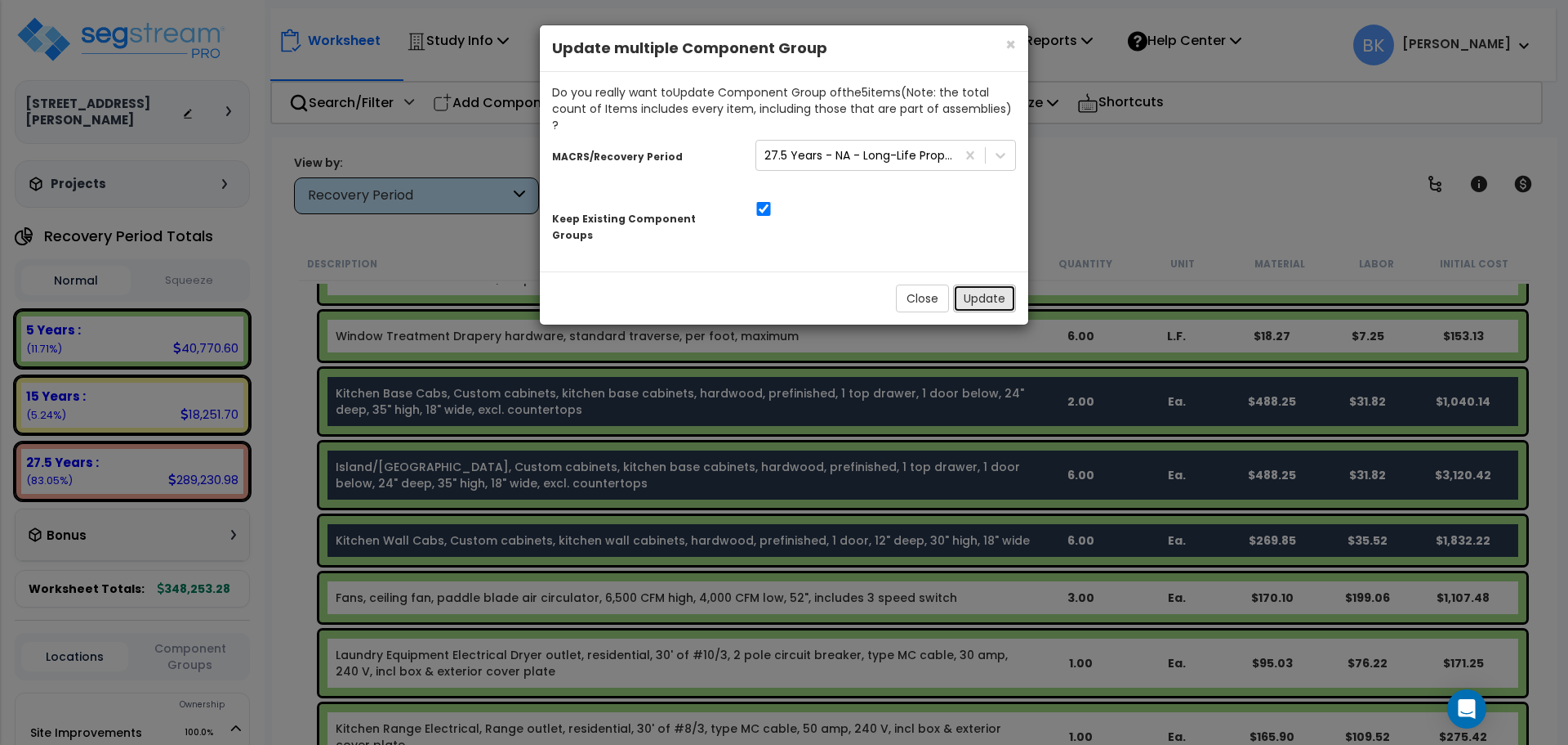
click at [993, 285] on button "Update" at bounding box center [984, 298] width 63 height 28
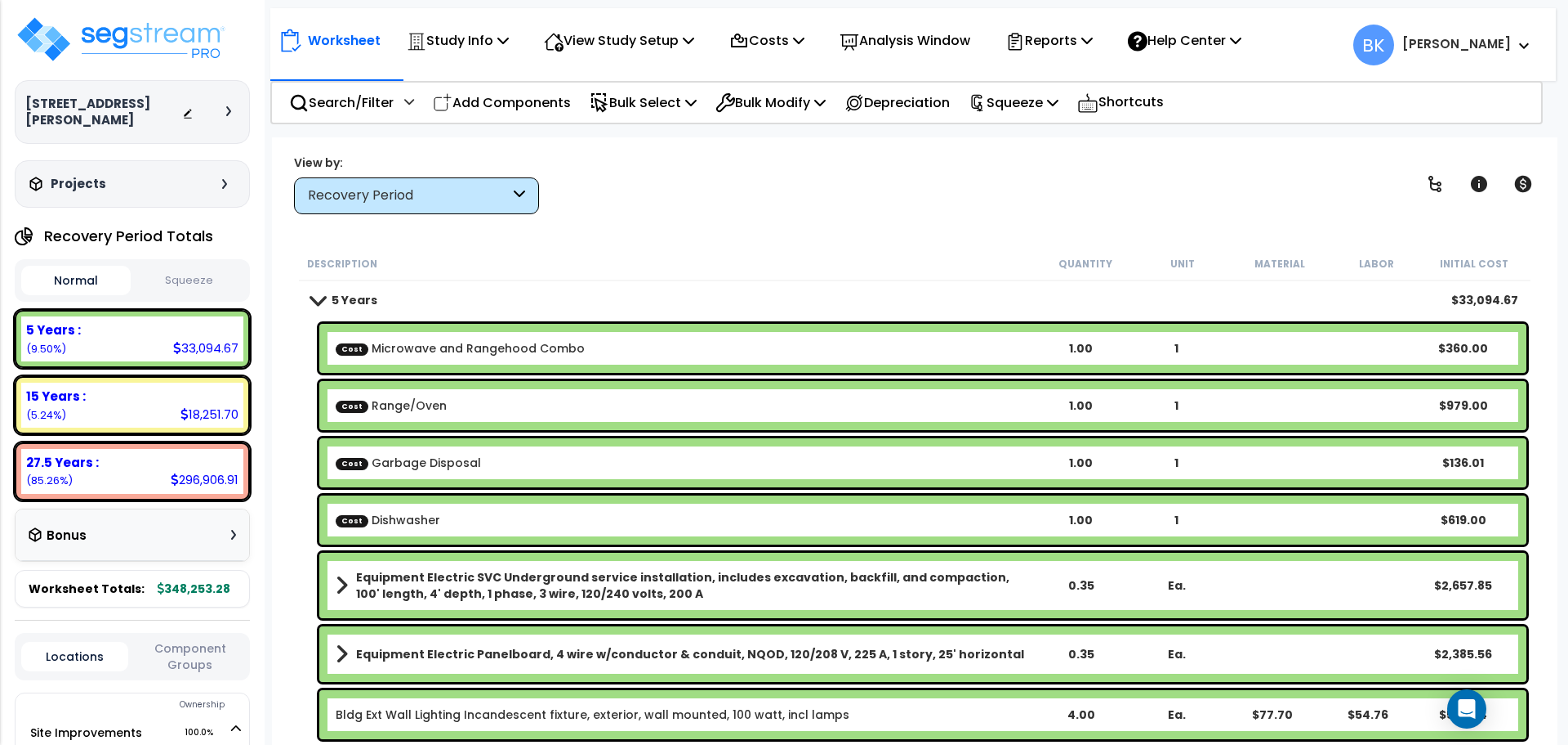
scroll to position [0, 0]
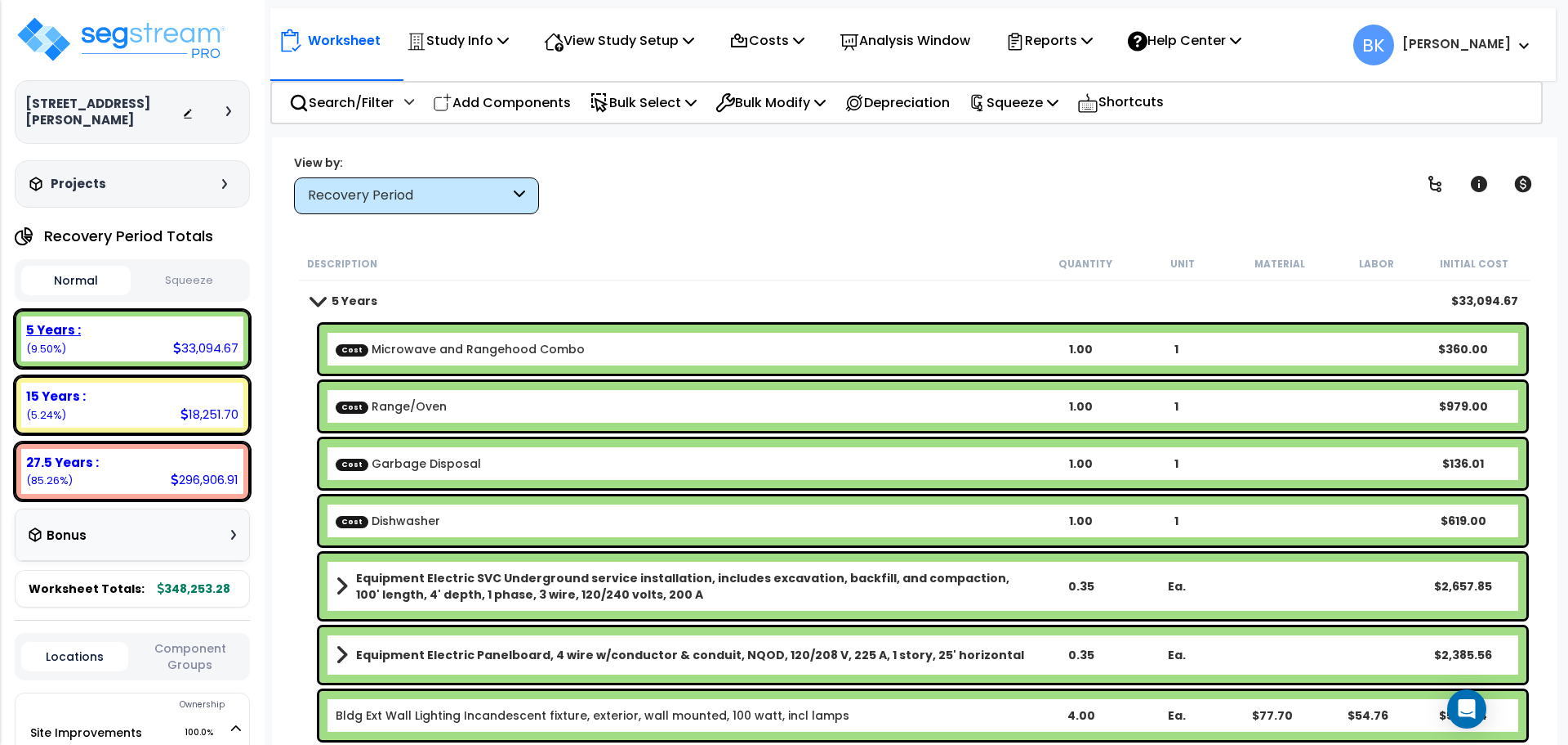
click at [138, 316] on div "5 Years : 33,094.67 (9.50%)" at bounding box center [131, 339] width 222 height 45
click at [83, 387] on b "15 Years :" at bounding box center [56, 395] width 60 height 17
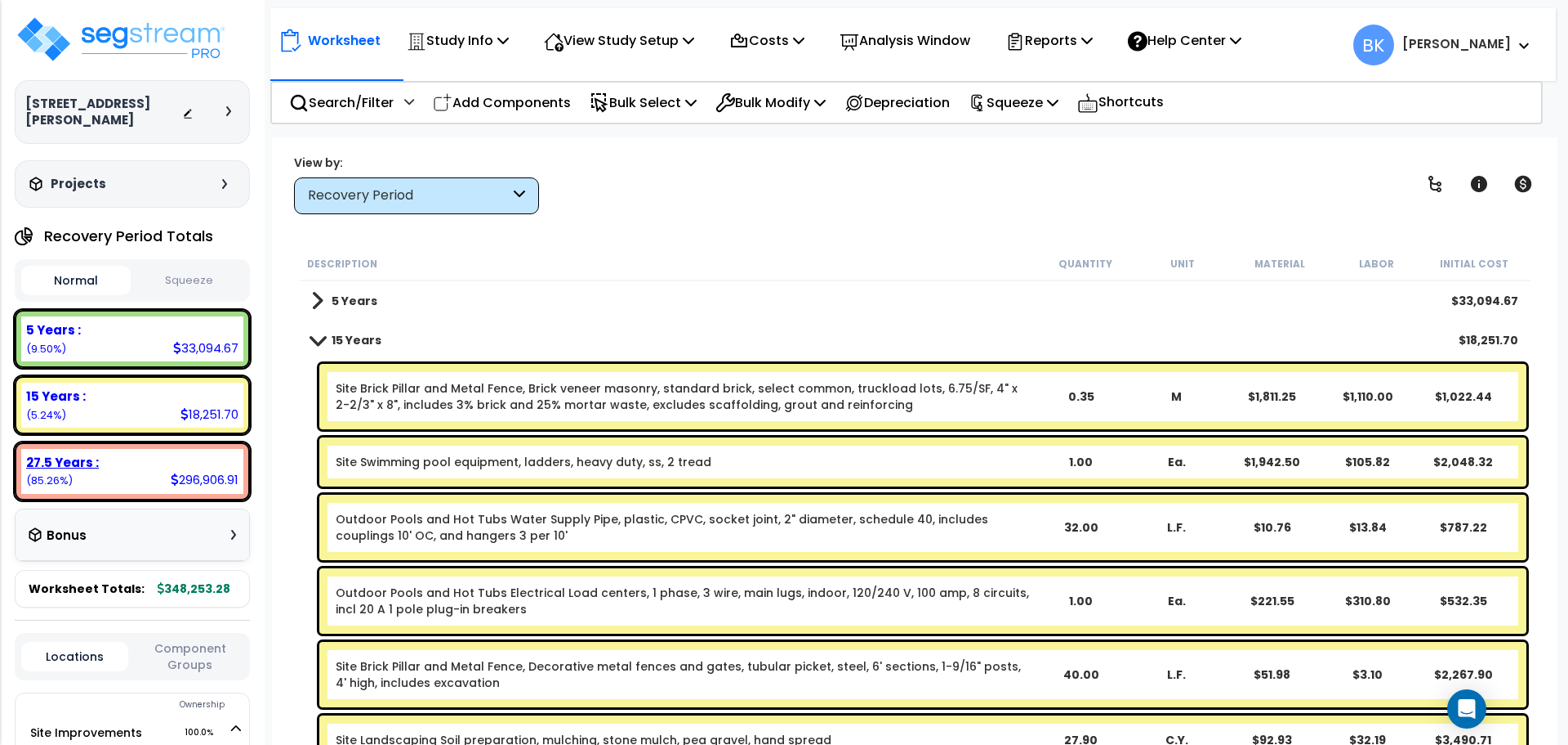
click at [120, 455] on div "27.5 Years : 296,906.91 (85.26%)" at bounding box center [131, 471] width 222 height 45
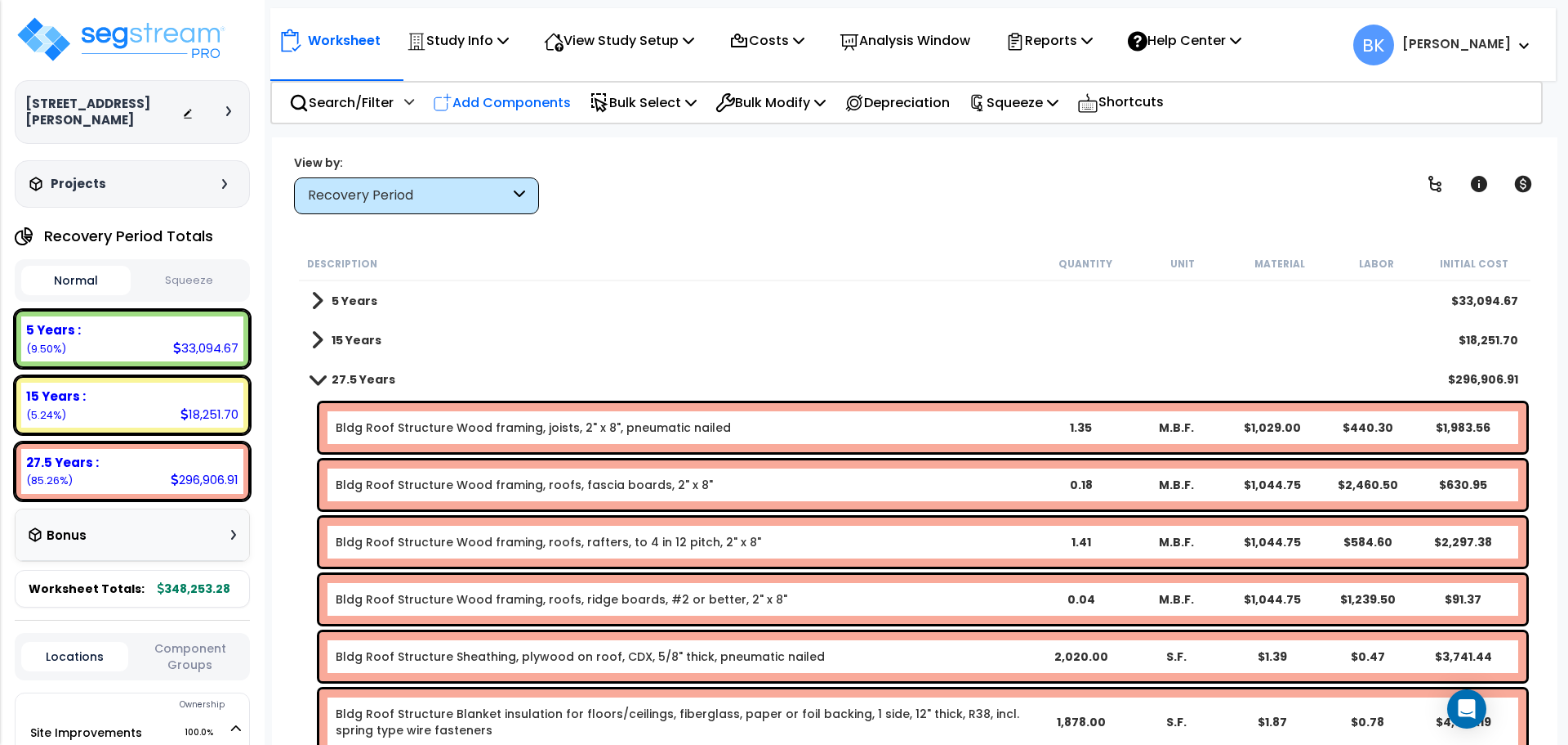
scroll to position [82, 0]
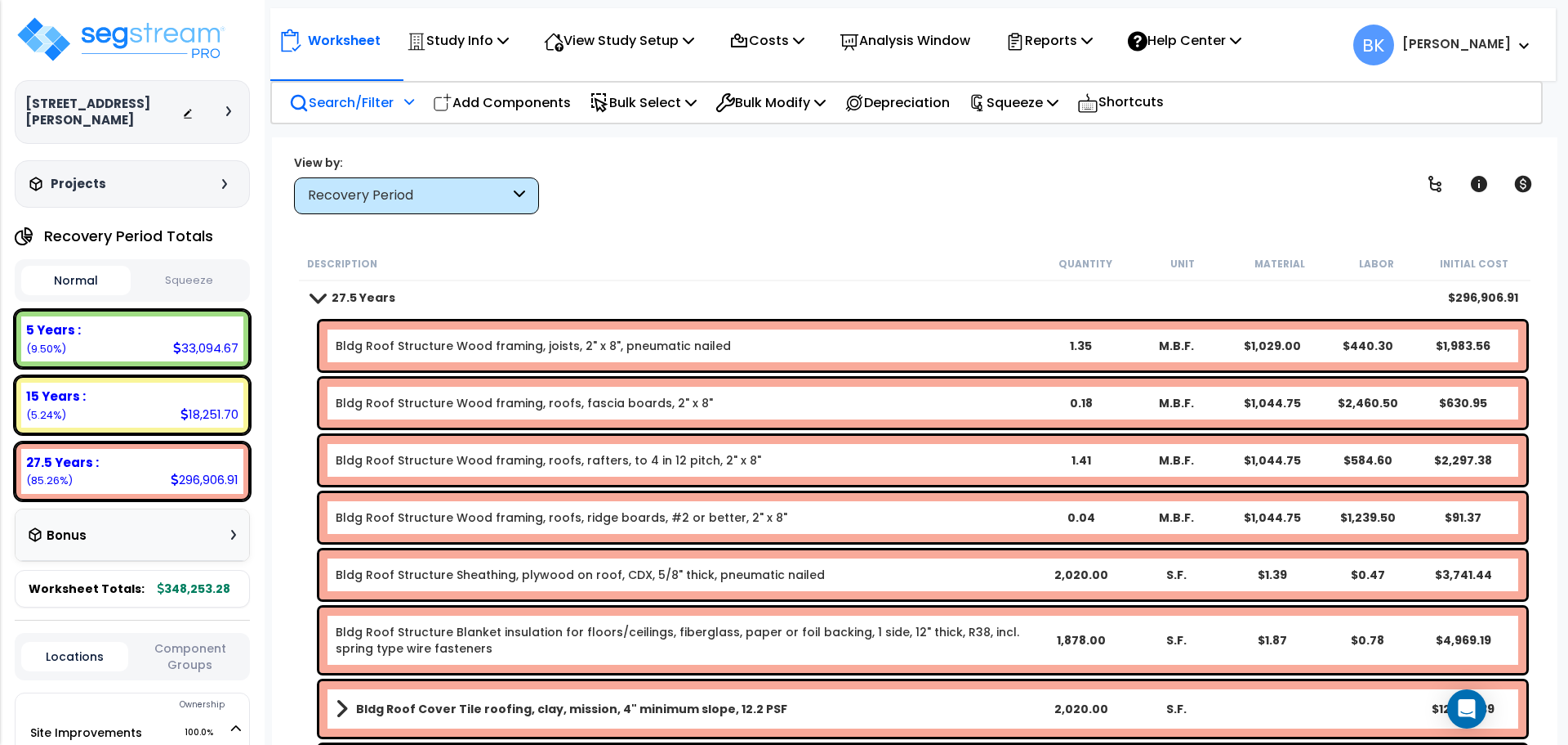
click at [345, 99] on p "Search/Filter" at bounding box center [341, 102] width 104 height 22
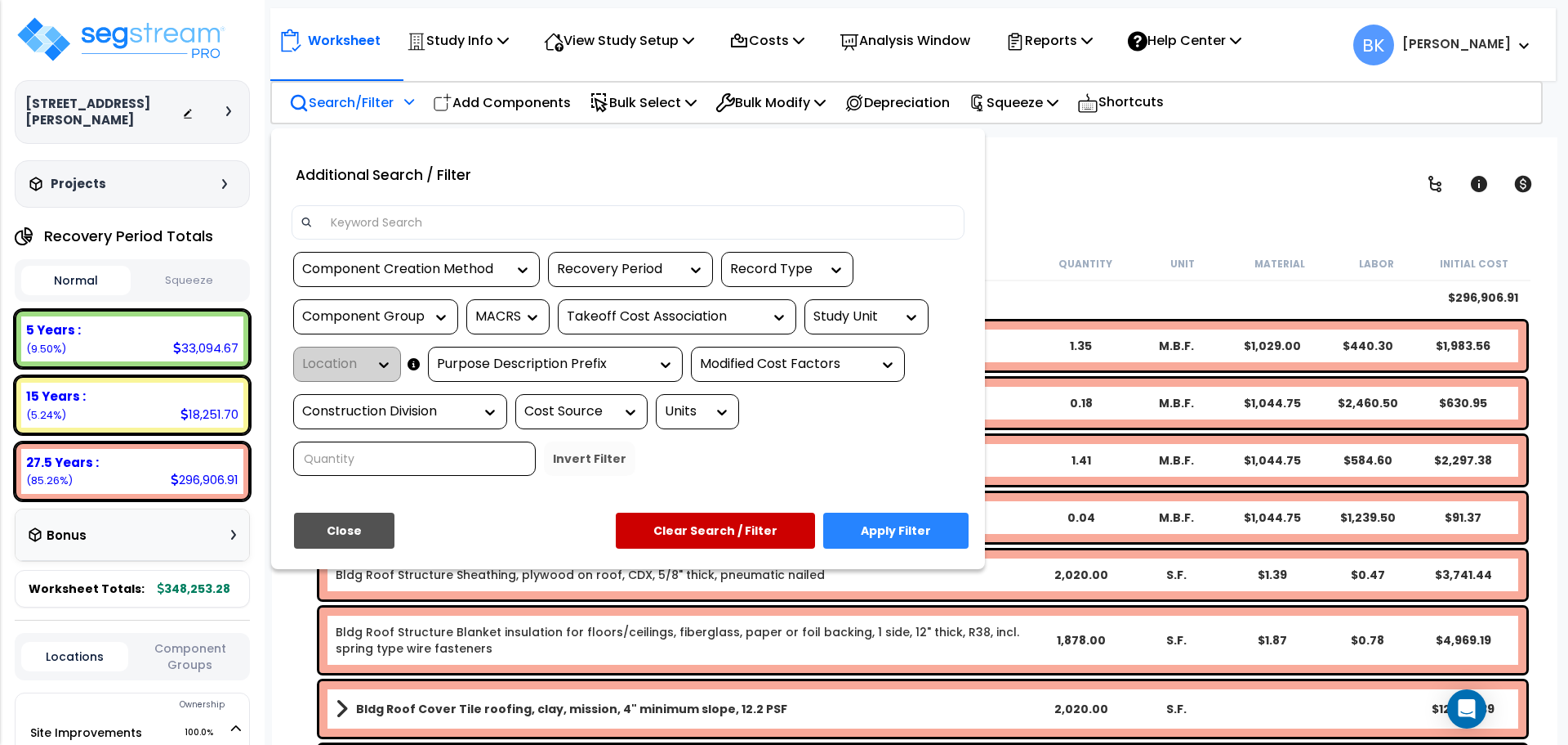
click at [394, 230] on input at bounding box center [638, 222] width 635 height 24
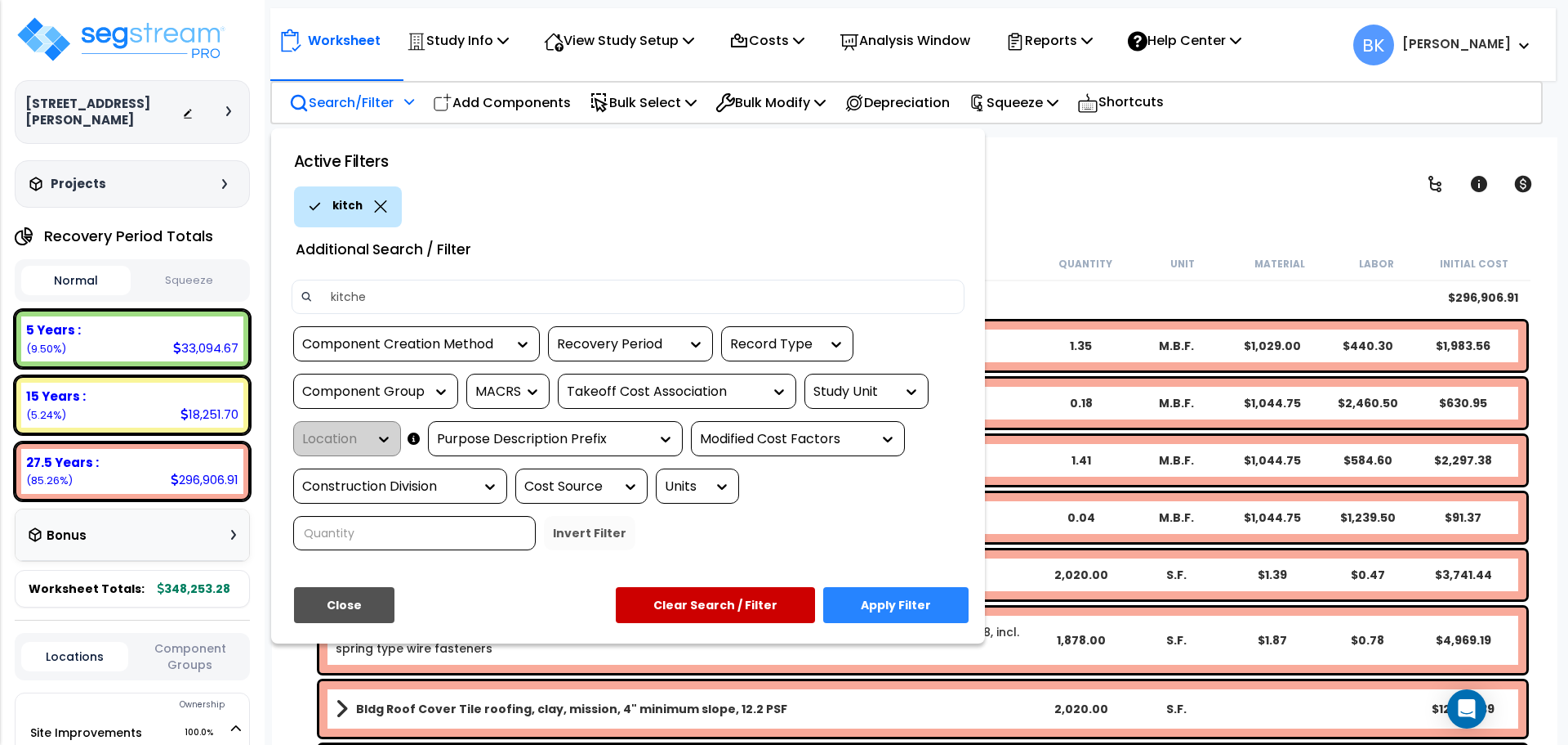
type input "kitchen"
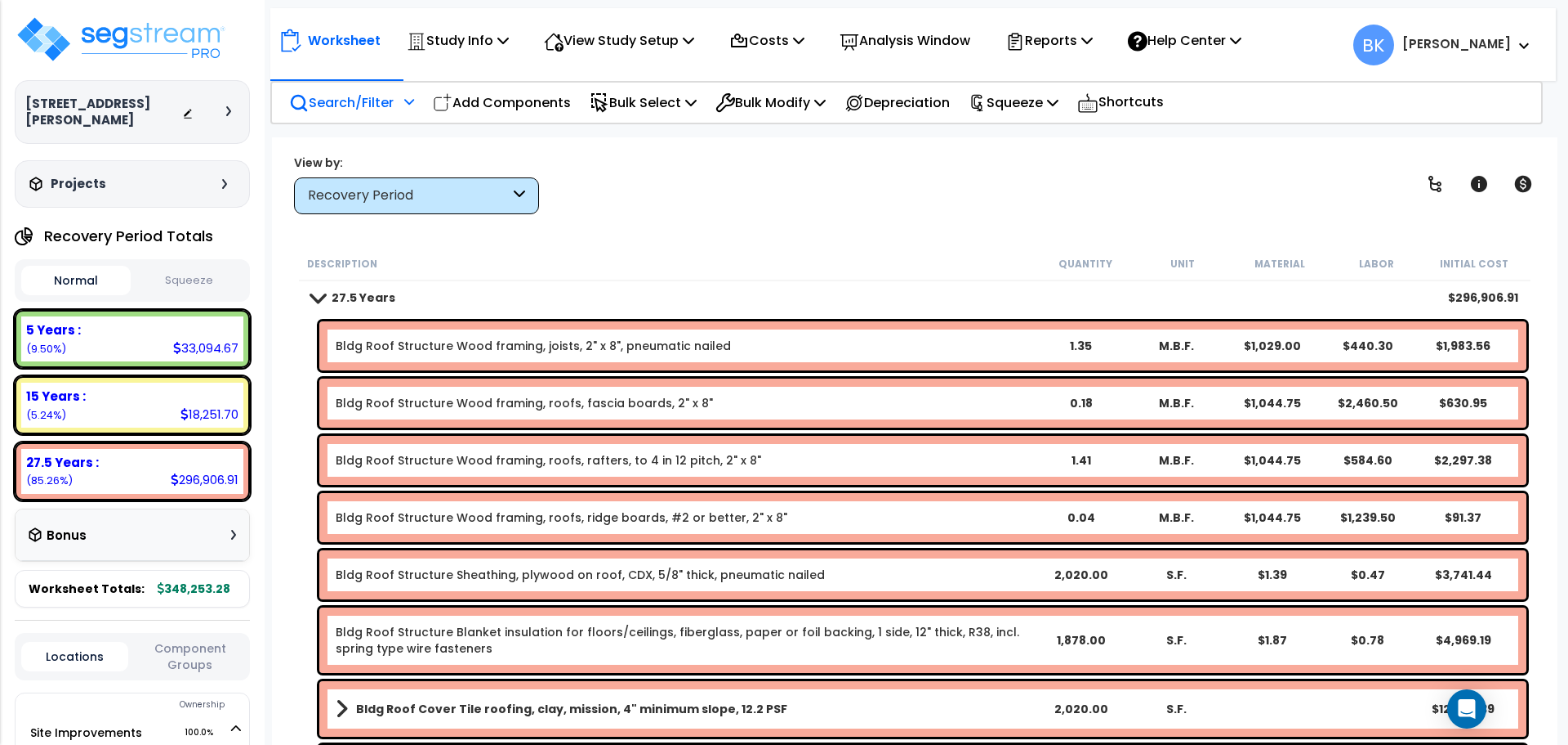
click at [669, 72] on nav "Worksheet Study Info Study Setup Add Property Unit Template study Clone study" at bounding box center [913, 44] width 1285 height 73
click at [662, 64] on div "Worksheet Study Info Study Setup Add Property Unit Template study Clone study BK" at bounding box center [913, 36] width 1285 height 57
click at [659, 54] on div "View Study Setup" at bounding box center [620, 40] width 150 height 38
click at [628, 104] on link "View Questionnaire" at bounding box center [617, 112] width 162 height 33
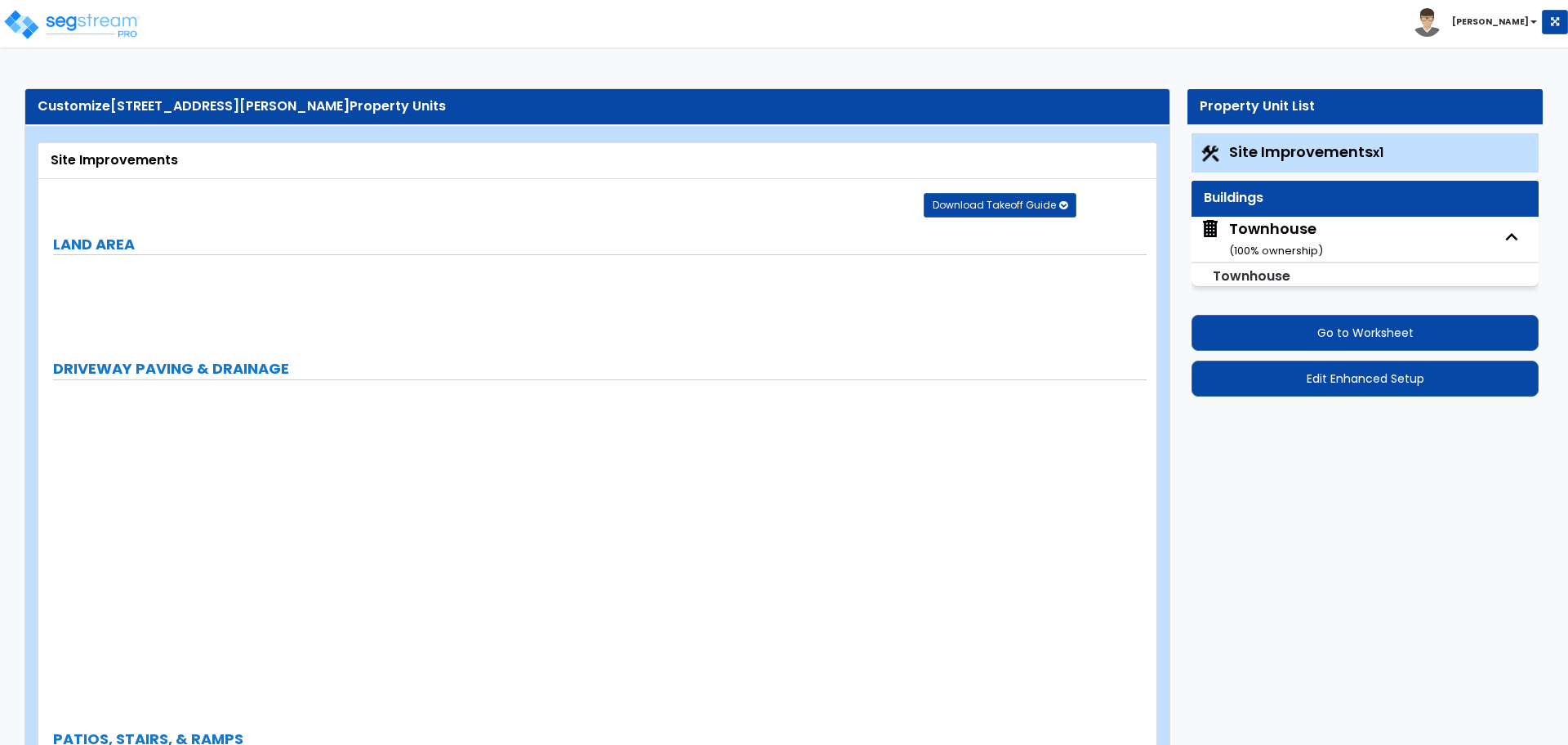
select select "2"
select select "1"
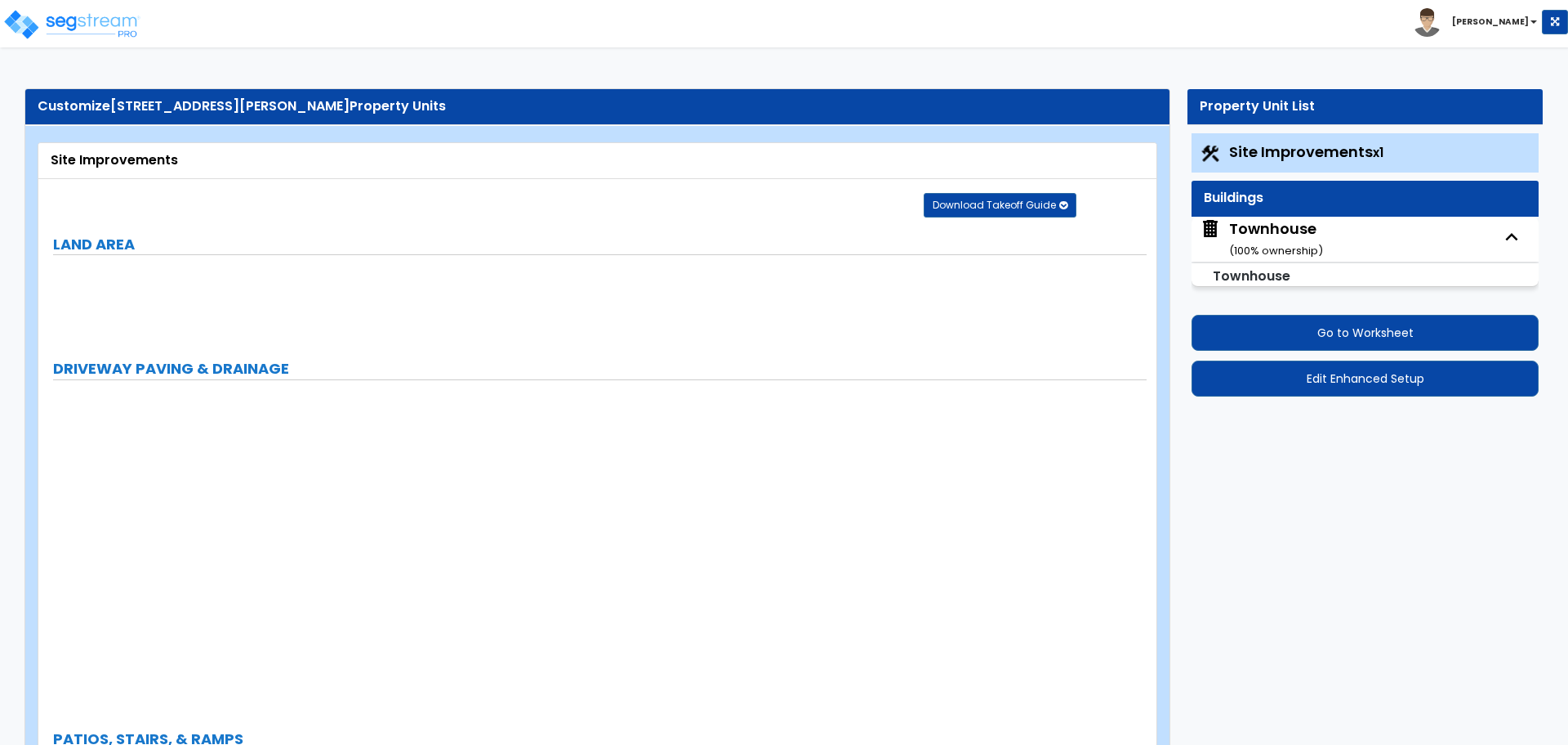
select select "1"
select select "3"
select select "1"
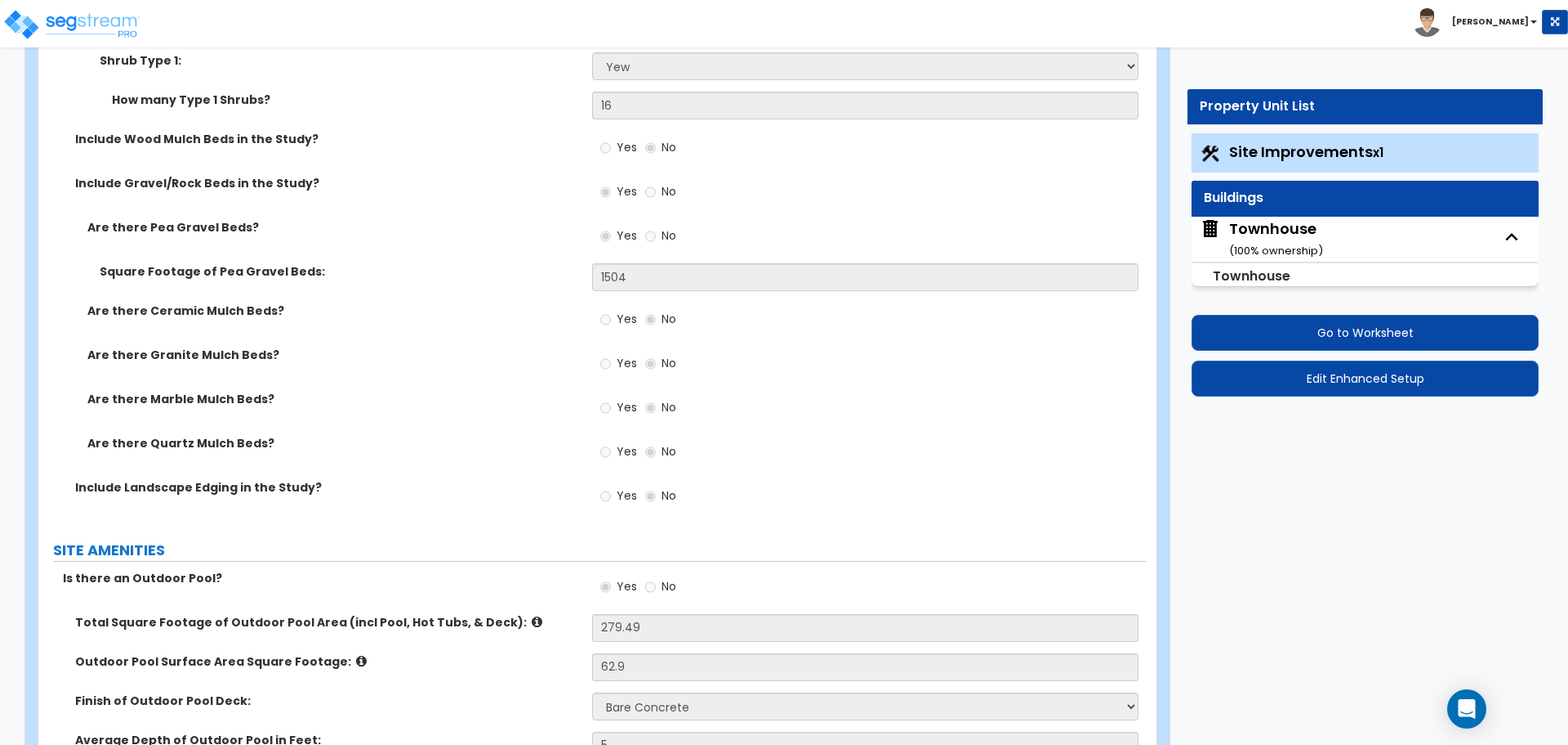
scroll to position [1635, 0]
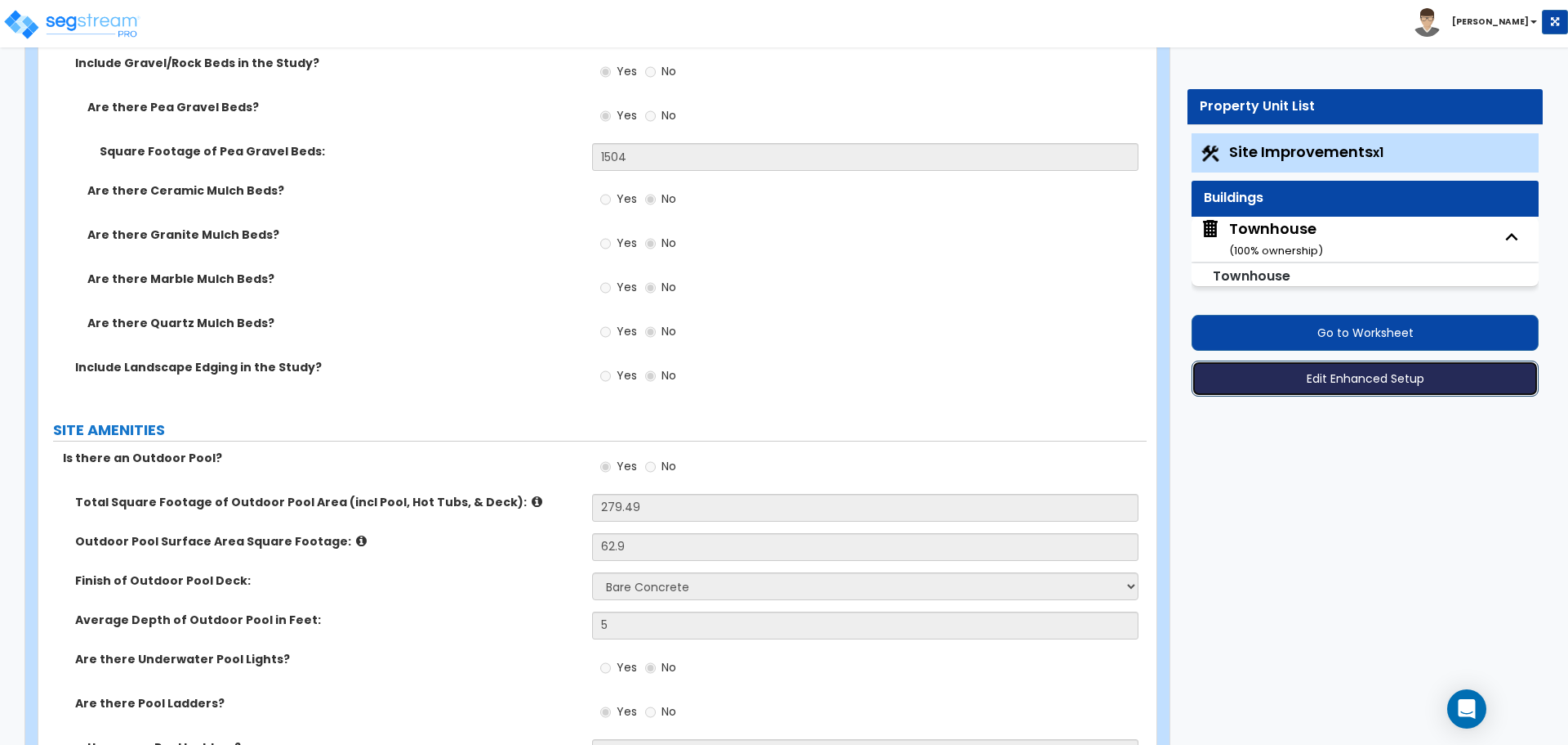
click at [1355, 374] on button "Edit Enhanced Setup" at bounding box center [1365, 379] width 347 height 36
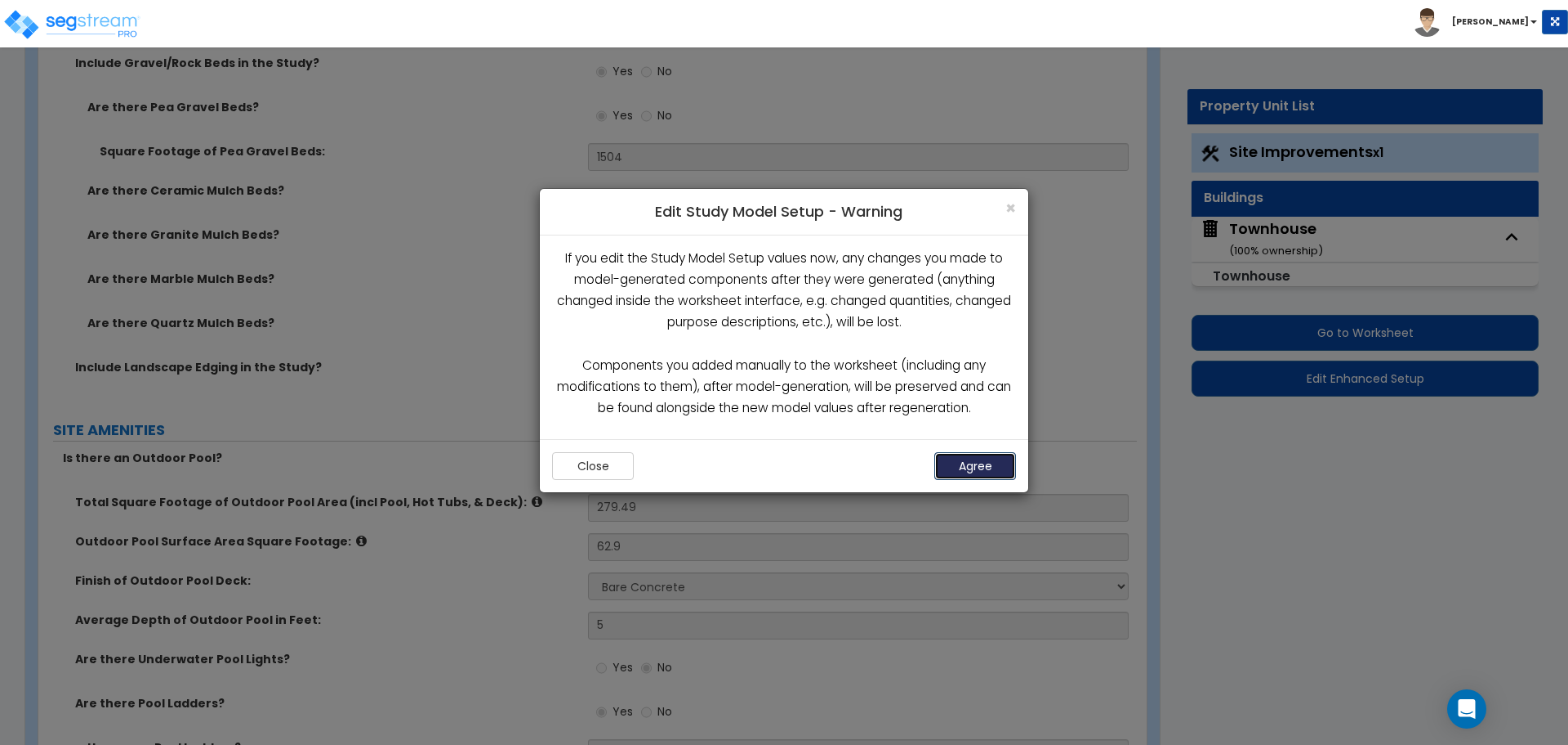
click at [984, 472] on button "Agree" at bounding box center [976, 466] width 82 height 28
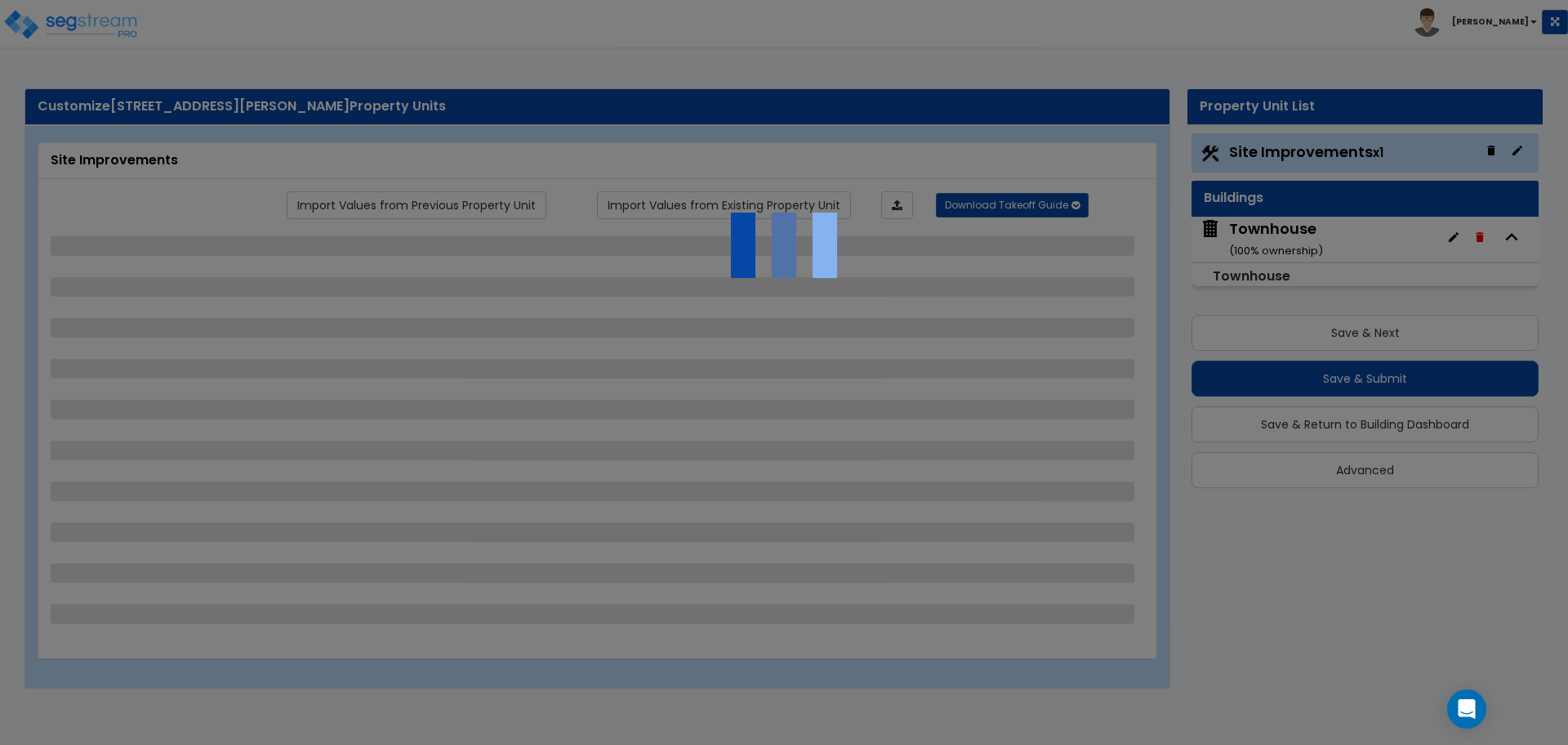
select select "2"
select select "1"
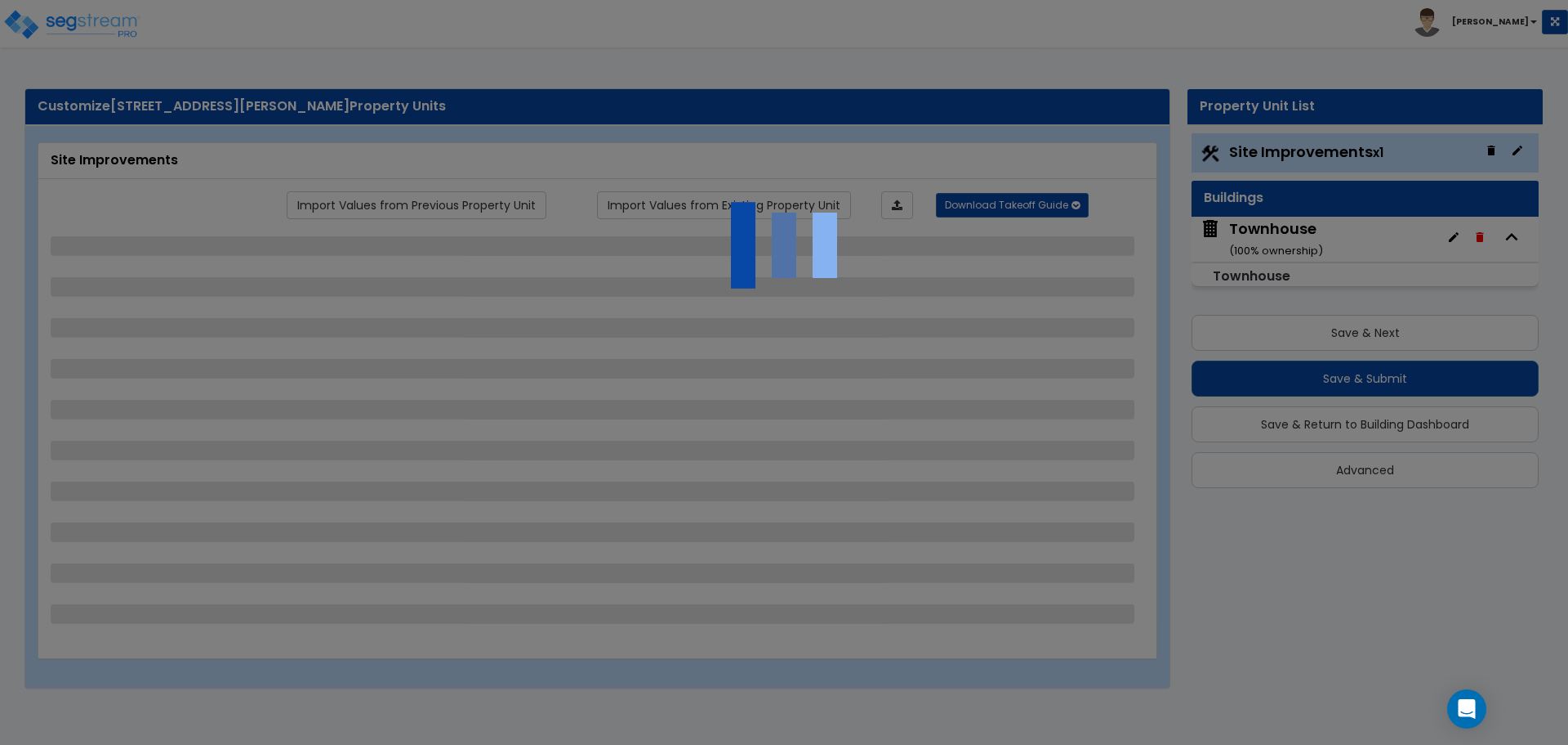
select select "1"
select select "3"
select select "1"
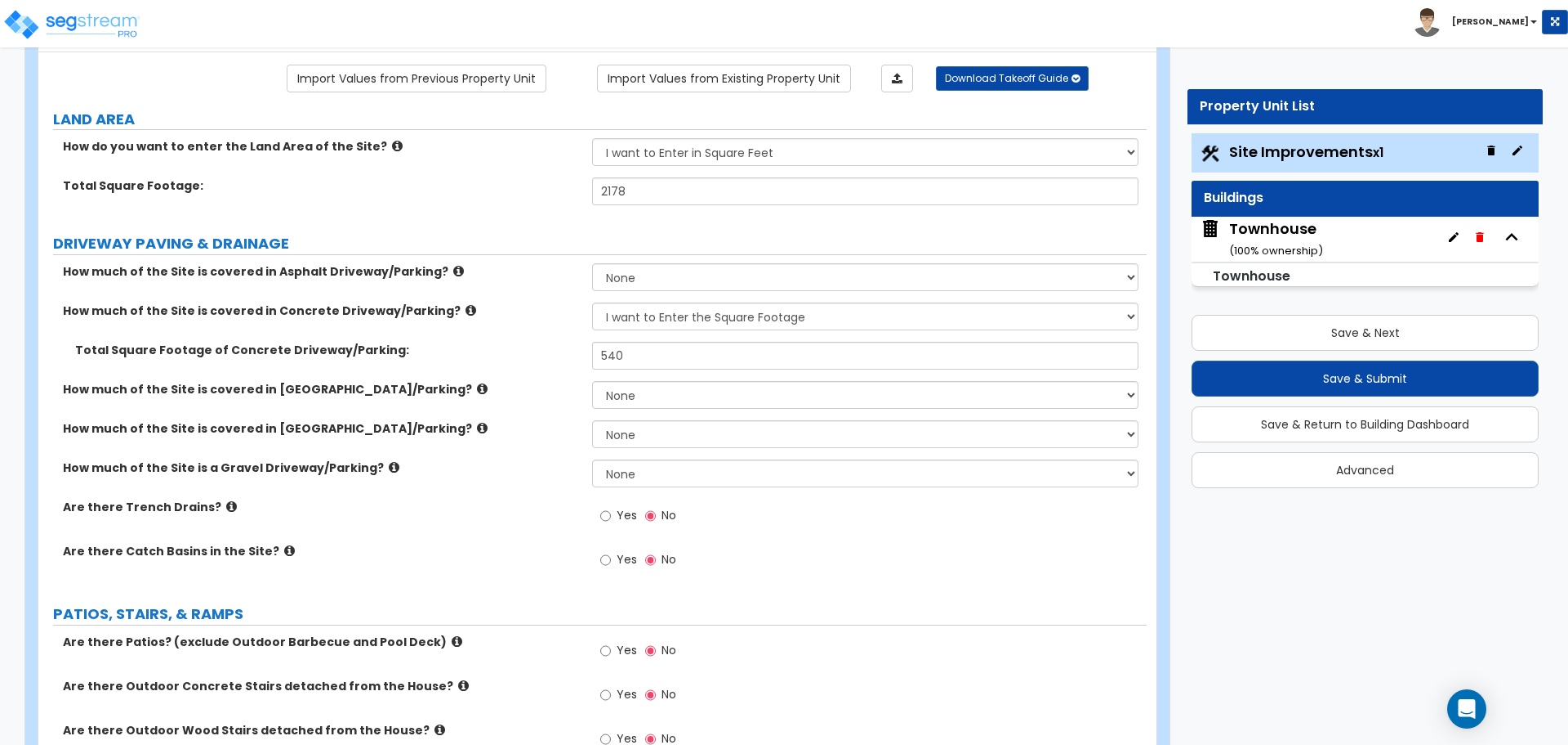
scroll to position [163, 0]
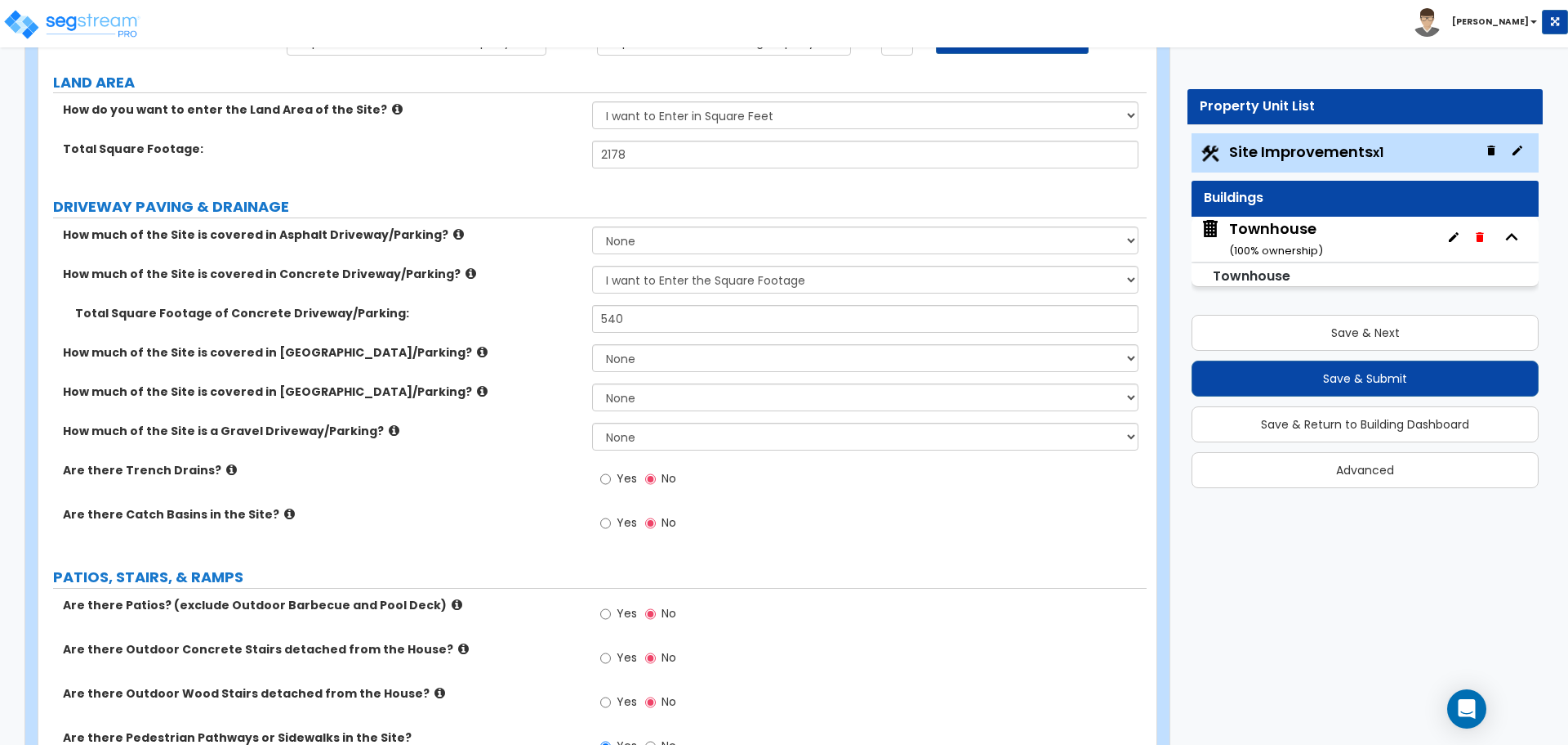
drag, startPoint x: 526, startPoint y: 312, endPoint x: 542, endPoint y: 308, distance: 16.5
click at [526, 312] on label "Total Square Footage of Concrete Driveway/Parking:" at bounding box center [327, 313] width 505 height 16
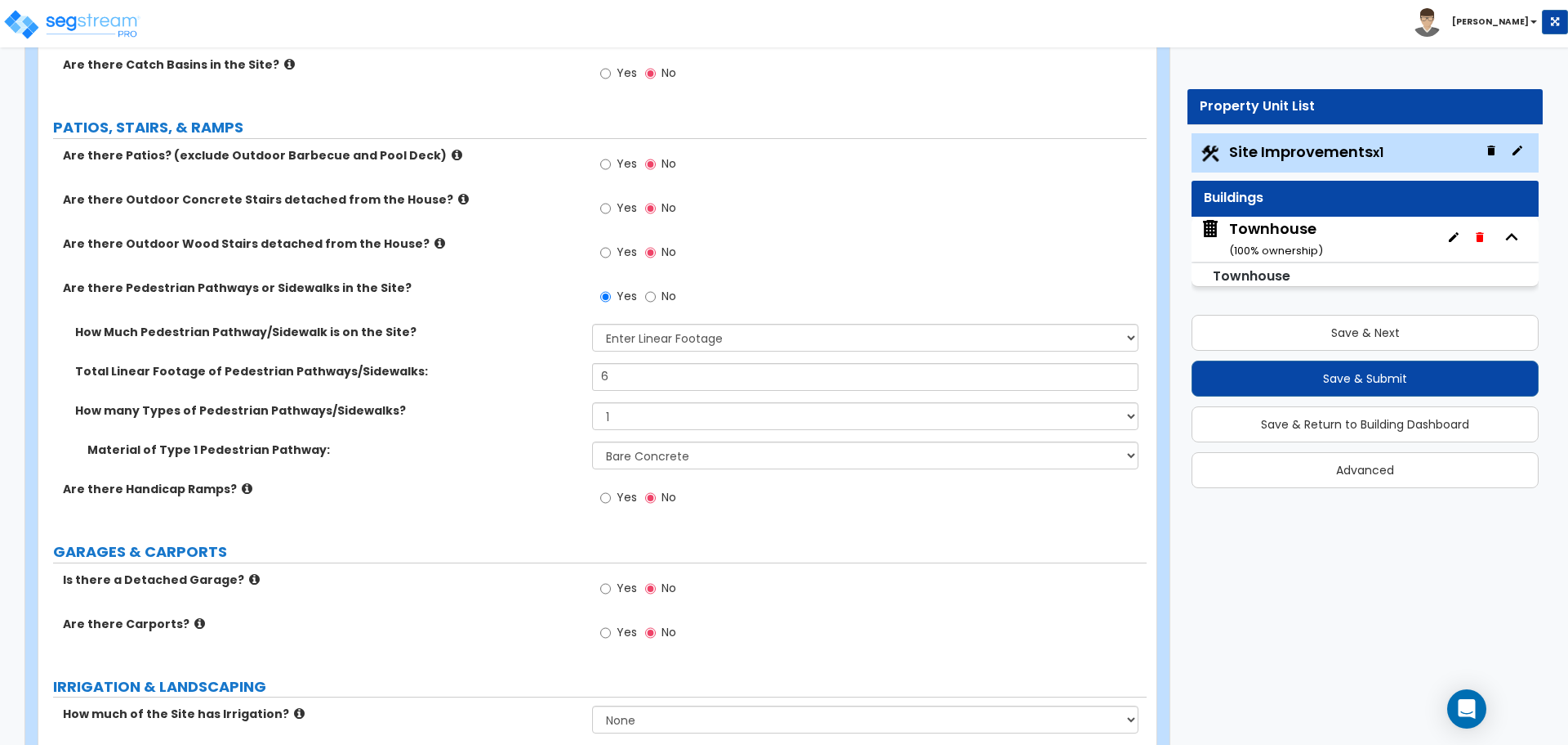
scroll to position [572, 0]
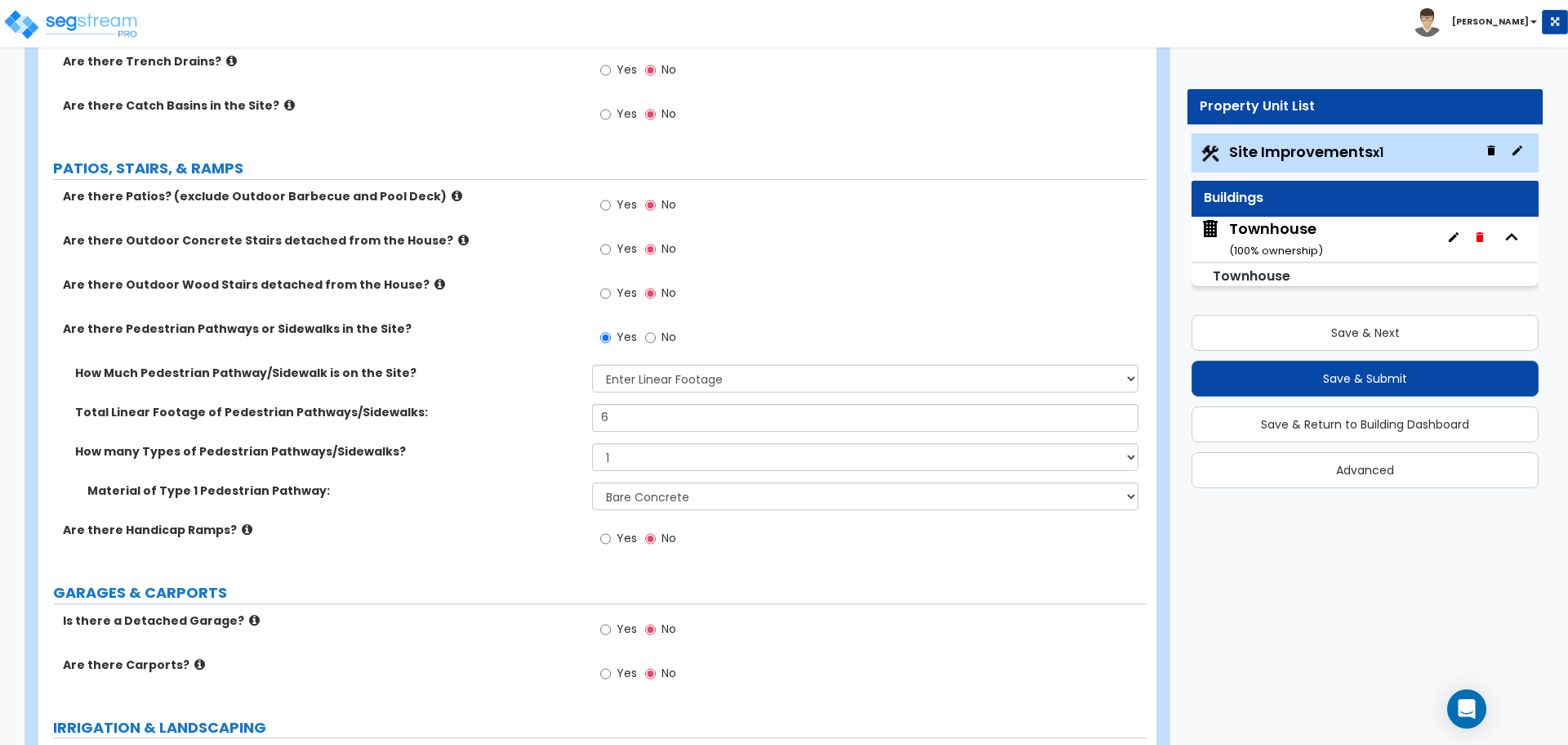
click at [458, 241] on icon at bounding box center [464, 240] width 11 height 13
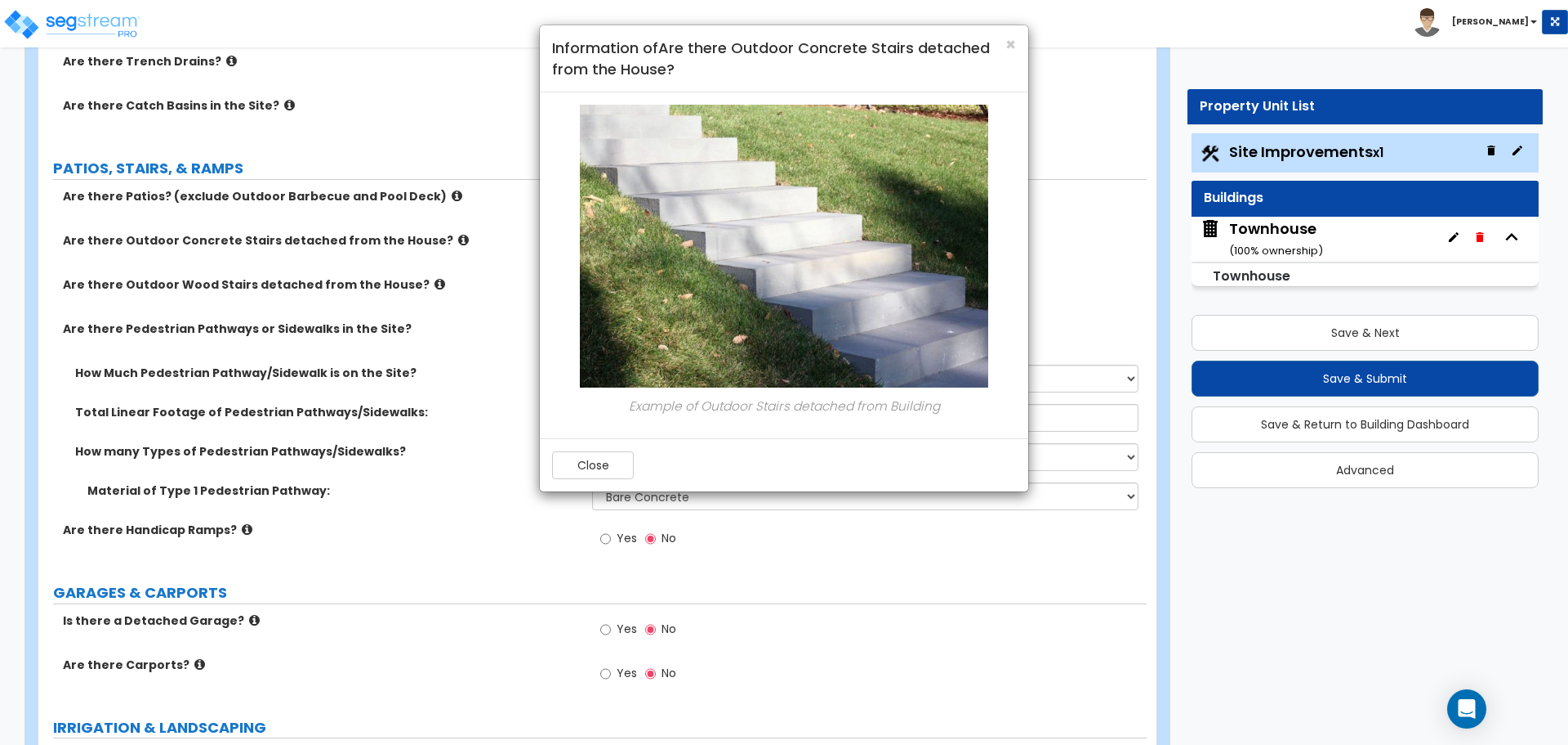
click at [425, 241] on div "× Information of Are there Outdoor Concrete Stairs detached from the House? Exa…" at bounding box center [784, 372] width 1568 height 745
click at [593, 465] on button "Close" at bounding box center [593, 465] width 82 height 28
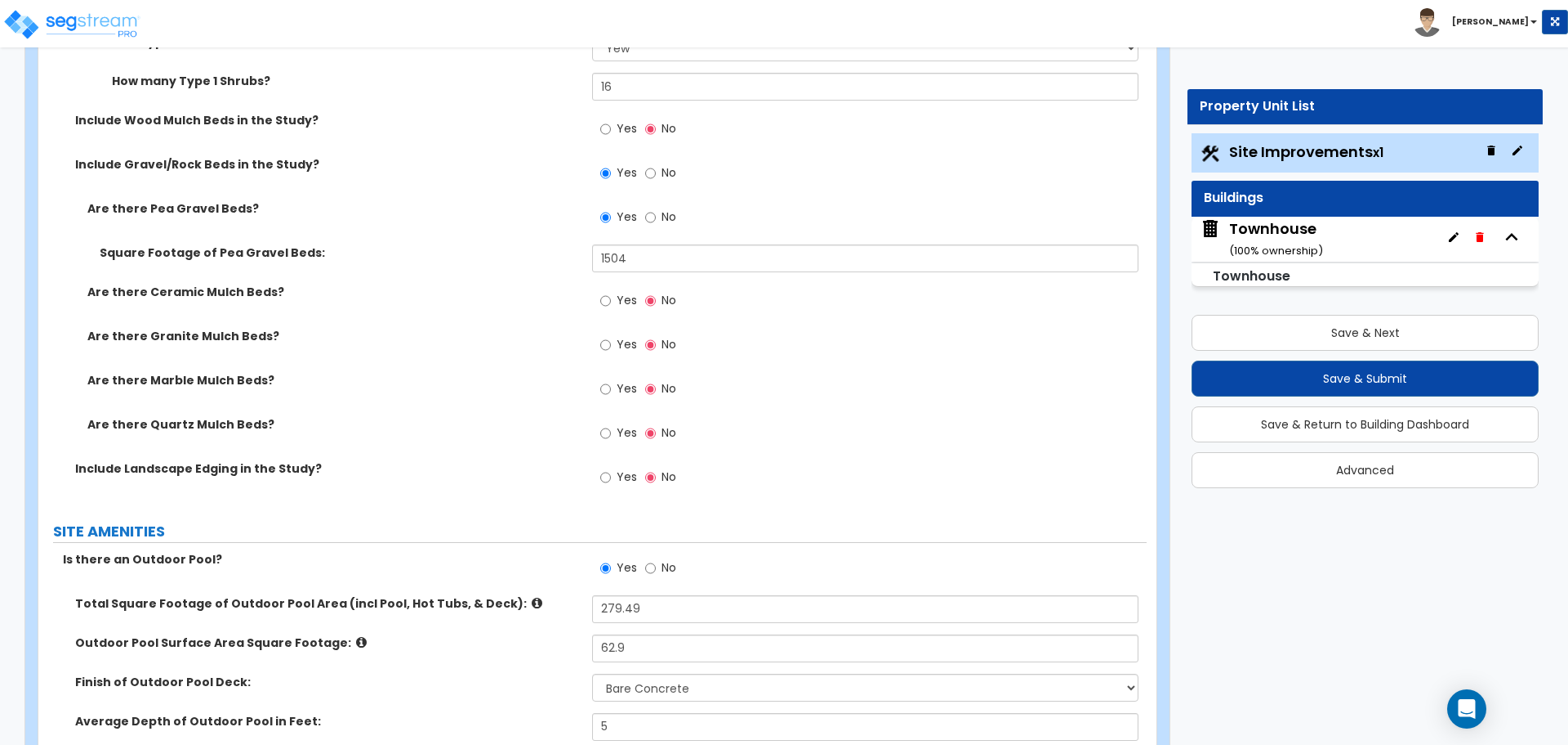
scroll to position [1553, 0]
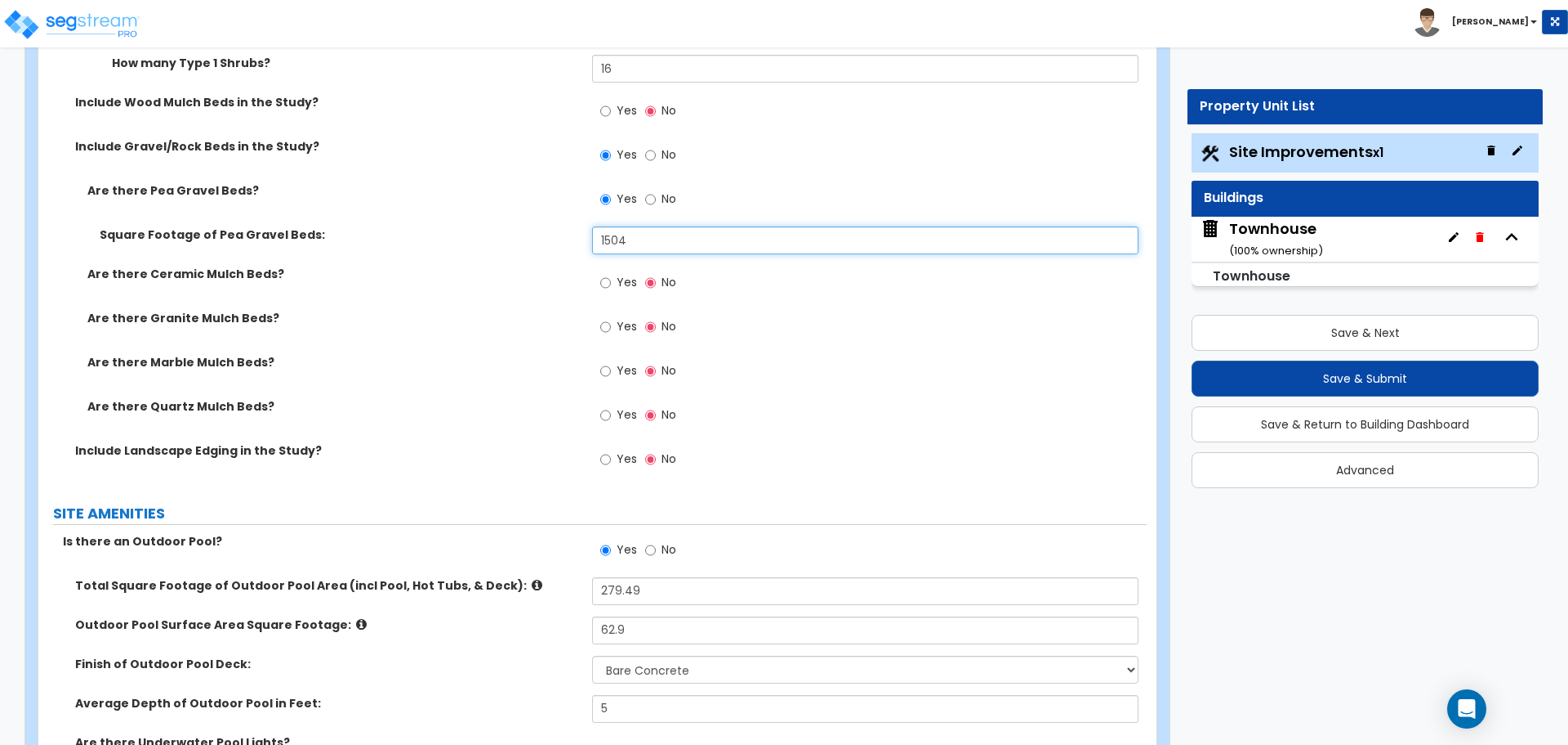
click at [666, 237] on input "1504" at bounding box center [865, 240] width 545 height 28
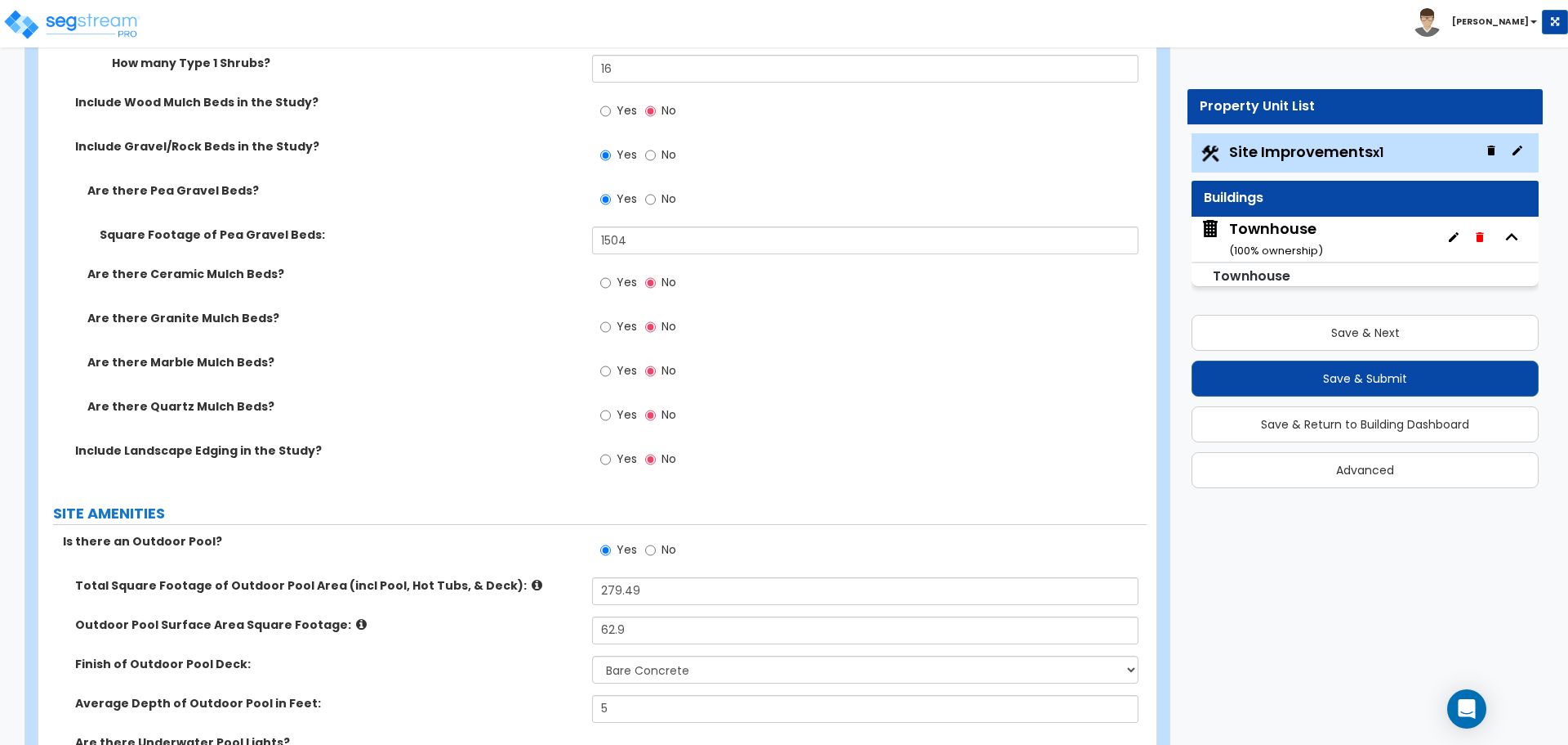
click at [541, 245] on div "Square Footage of Pea Gravel Beds: 1504" at bounding box center [592, 246] width 1109 height 39
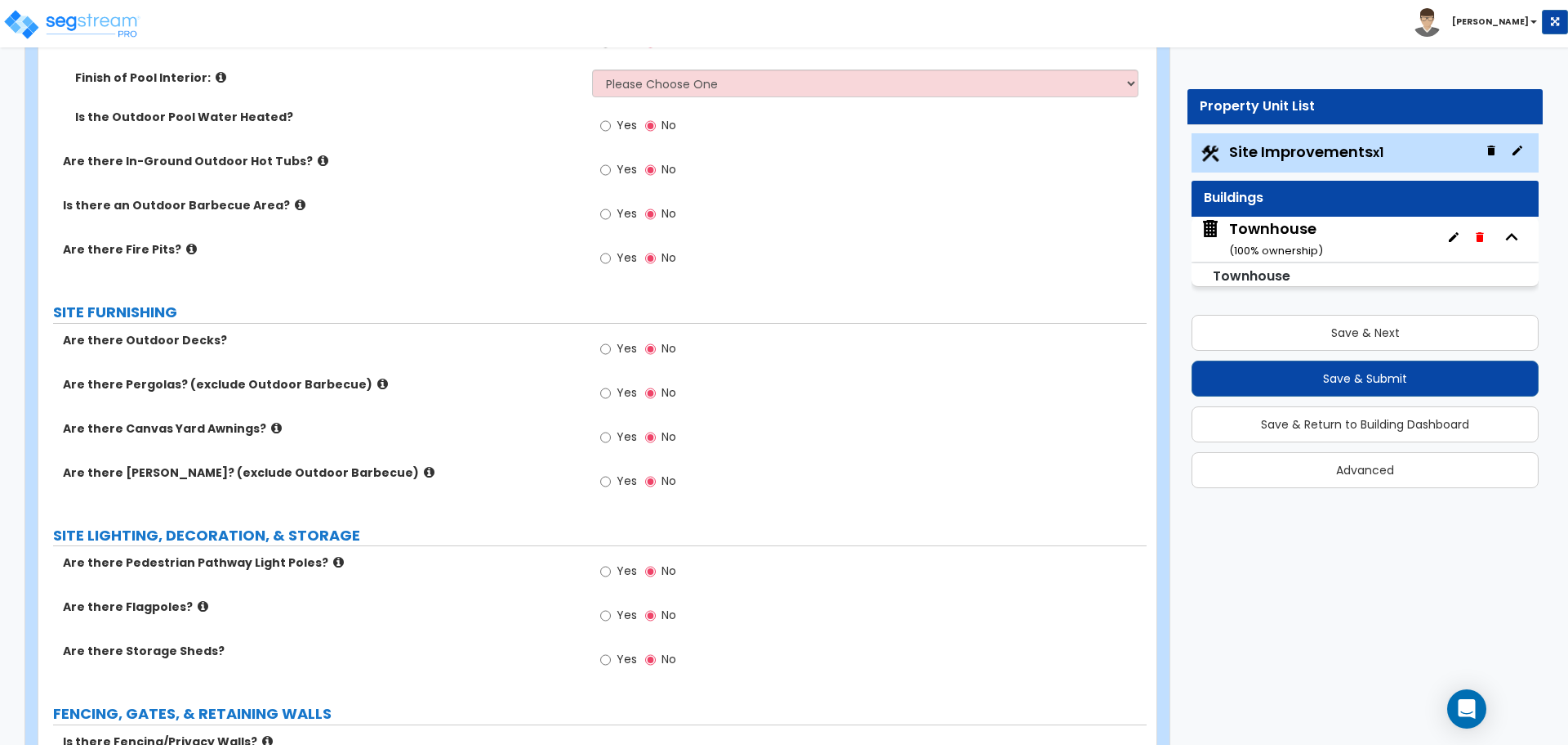
scroll to position [2207, 0]
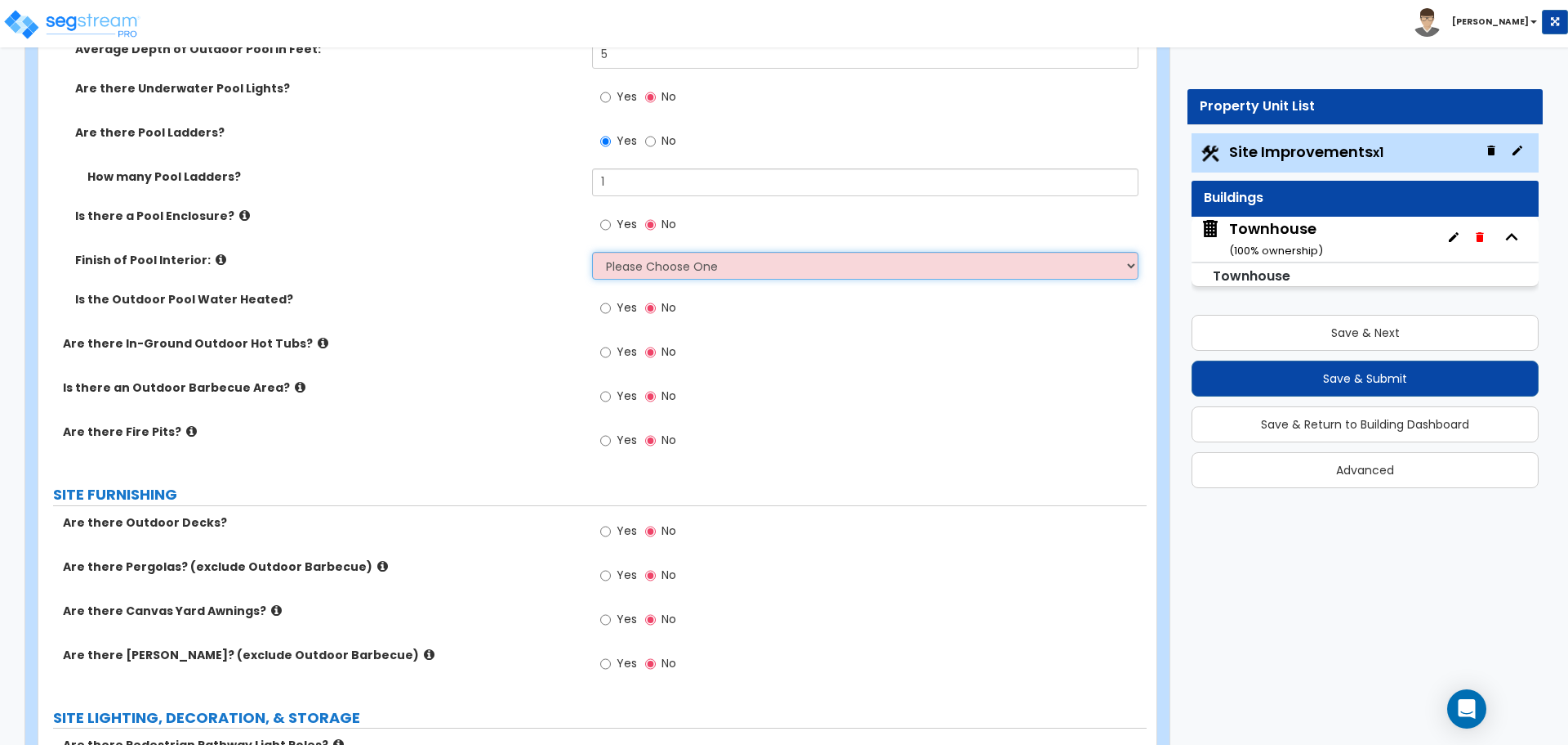
click at [650, 254] on select "Please Choose One Tile Plaster Vinyl" at bounding box center [865, 266] width 545 height 28
select select "2"
click at [592, 252] on select "Please Choose One Tile Plaster Vinyl" at bounding box center [865, 266] width 545 height 28
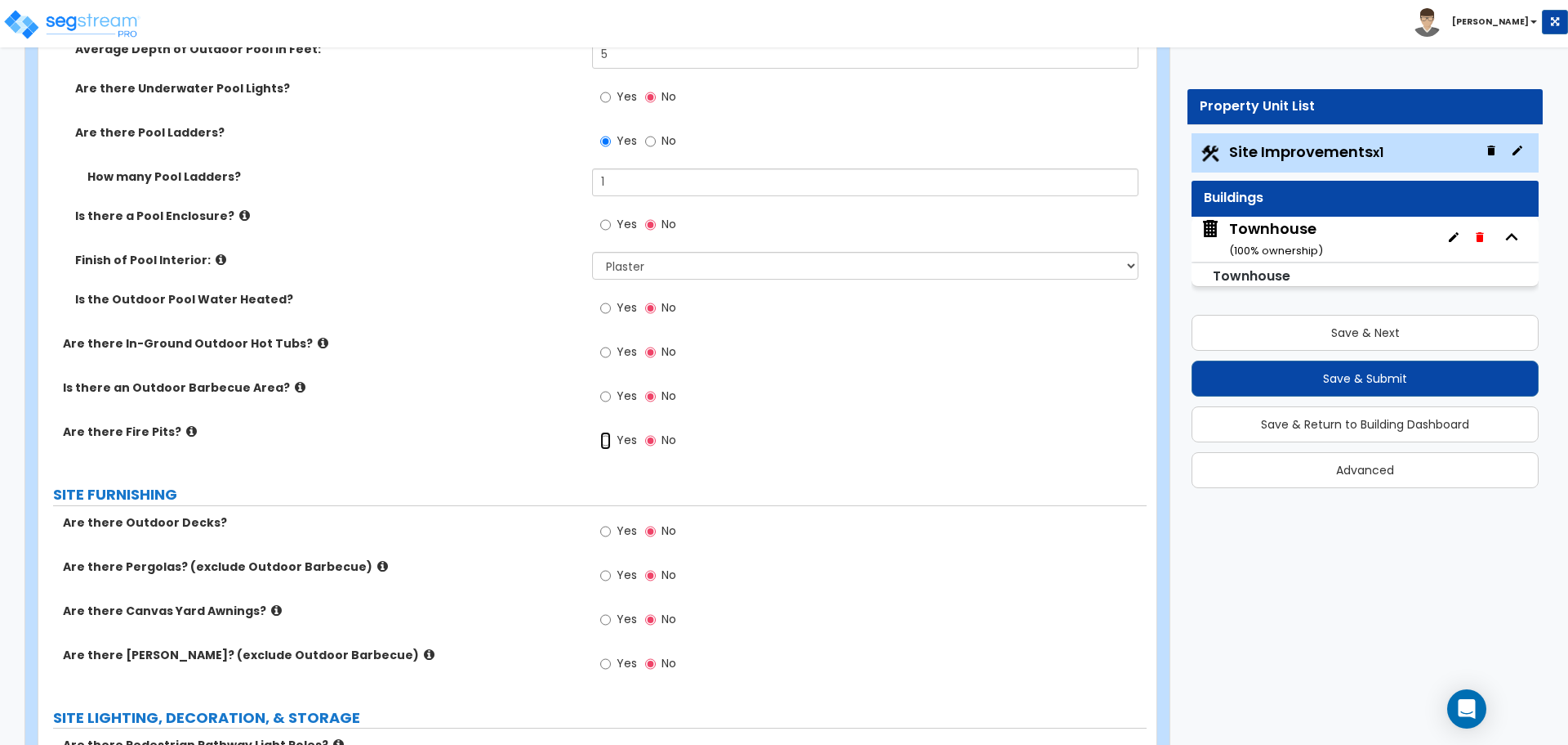
click at [608, 443] on input "Yes" at bounding box center [606, 440] width 11 height 18
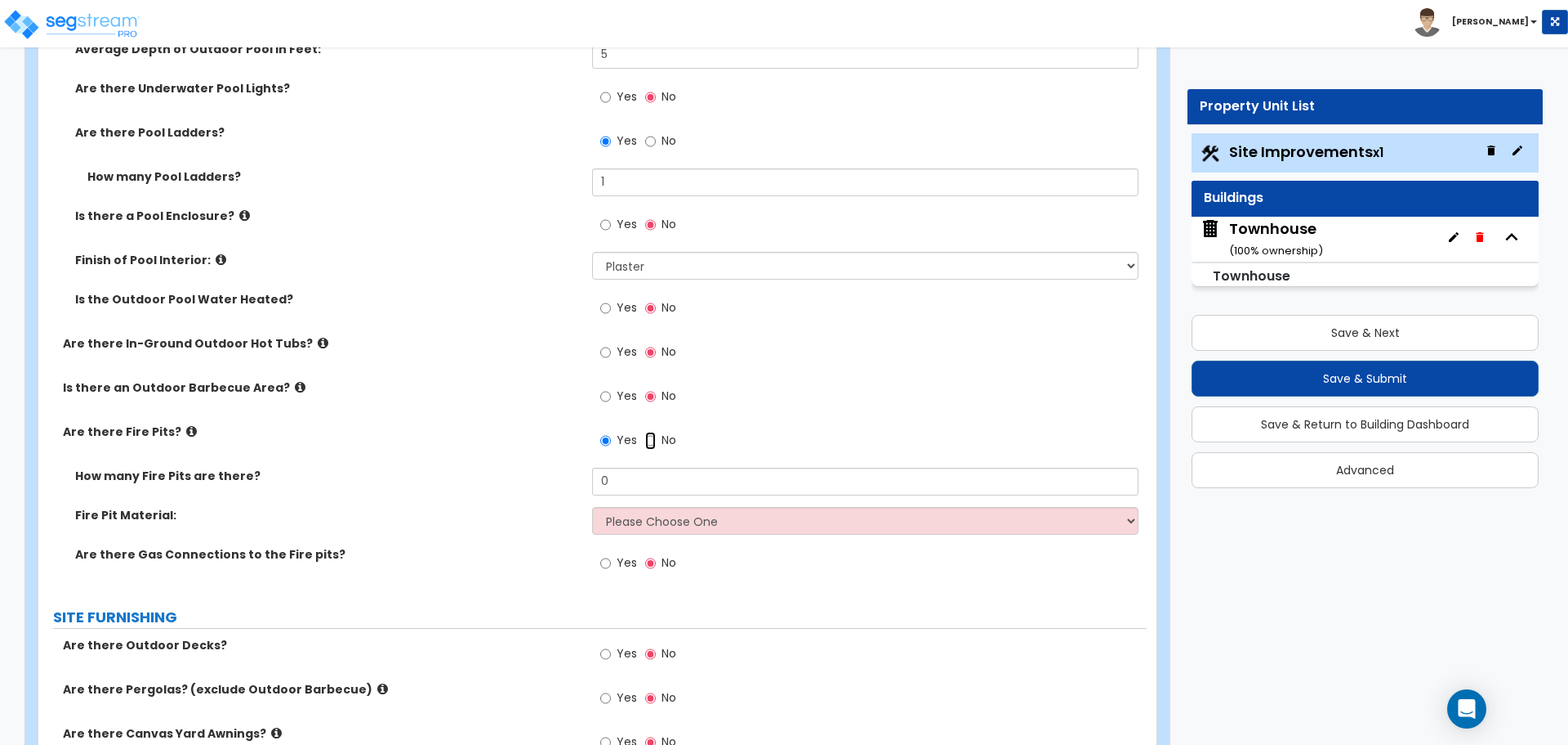
click at [652, 445] on input "No" at bounding box center [650, 440] width 11 height 18
radio input "false"
radio input "true"
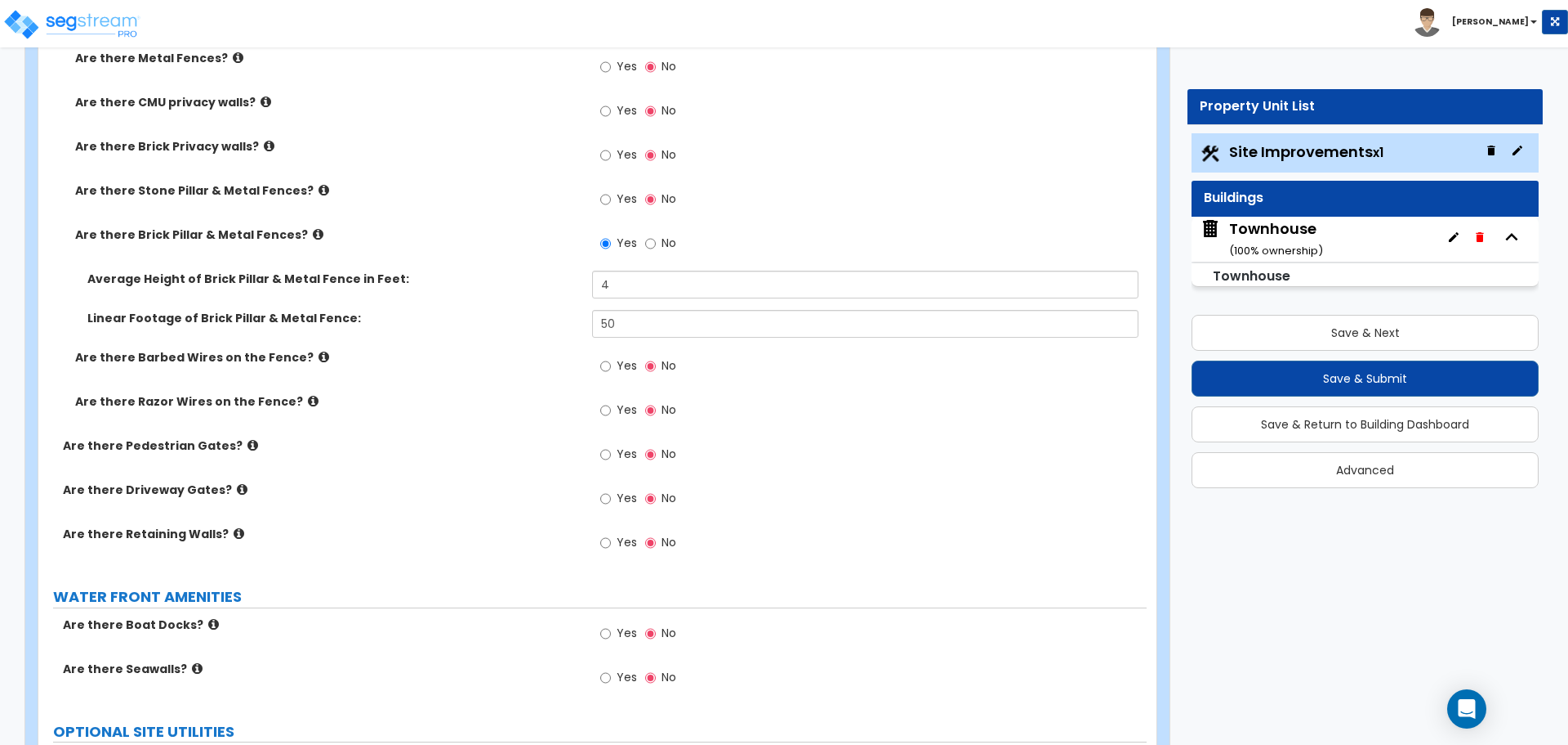
scroll to position [3433, 0]
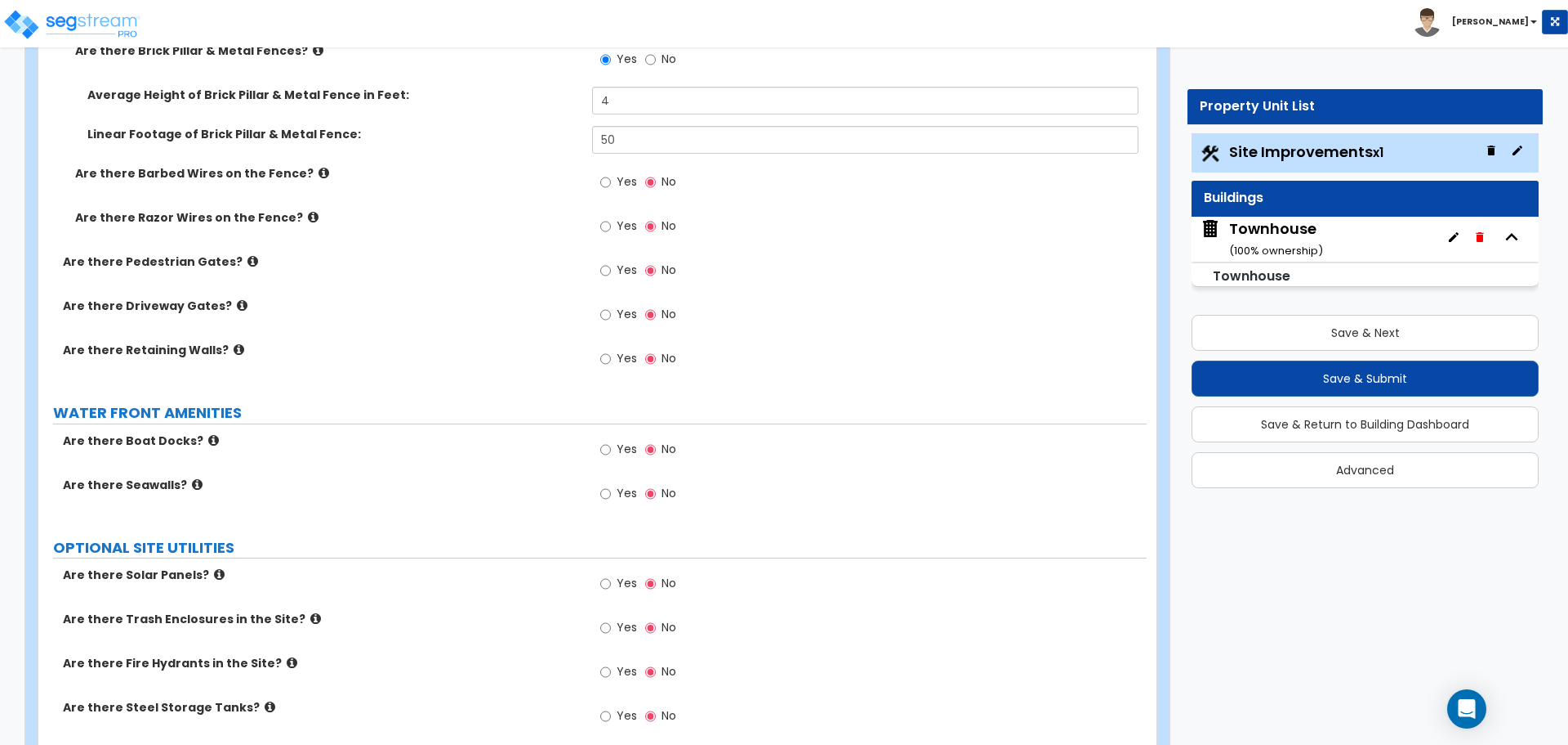
click at [1260, 247] on small "( 100 % ownership)" at bounding box center [1276, 250] width 94 height 15
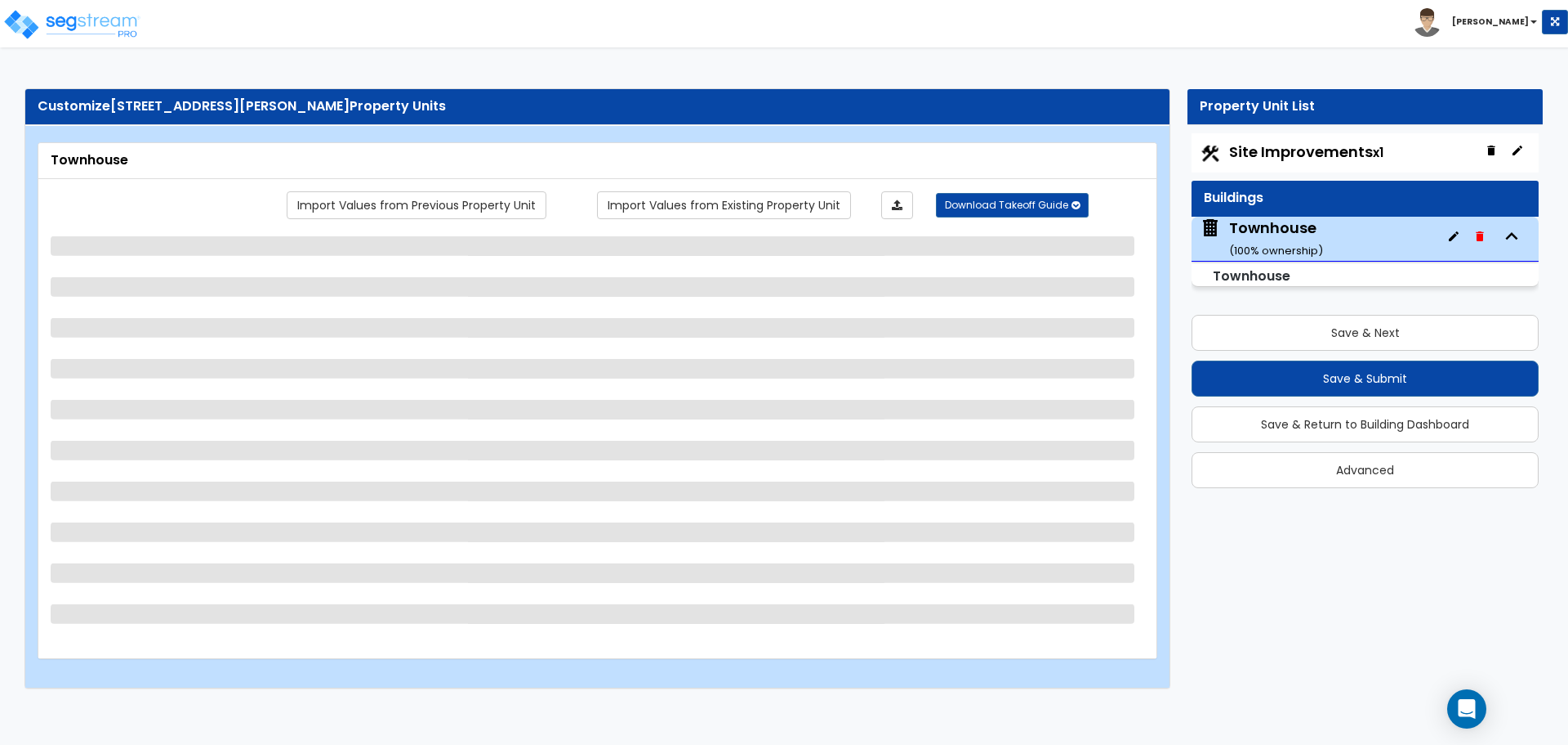
select select "2"
select select "7"
select select "2"
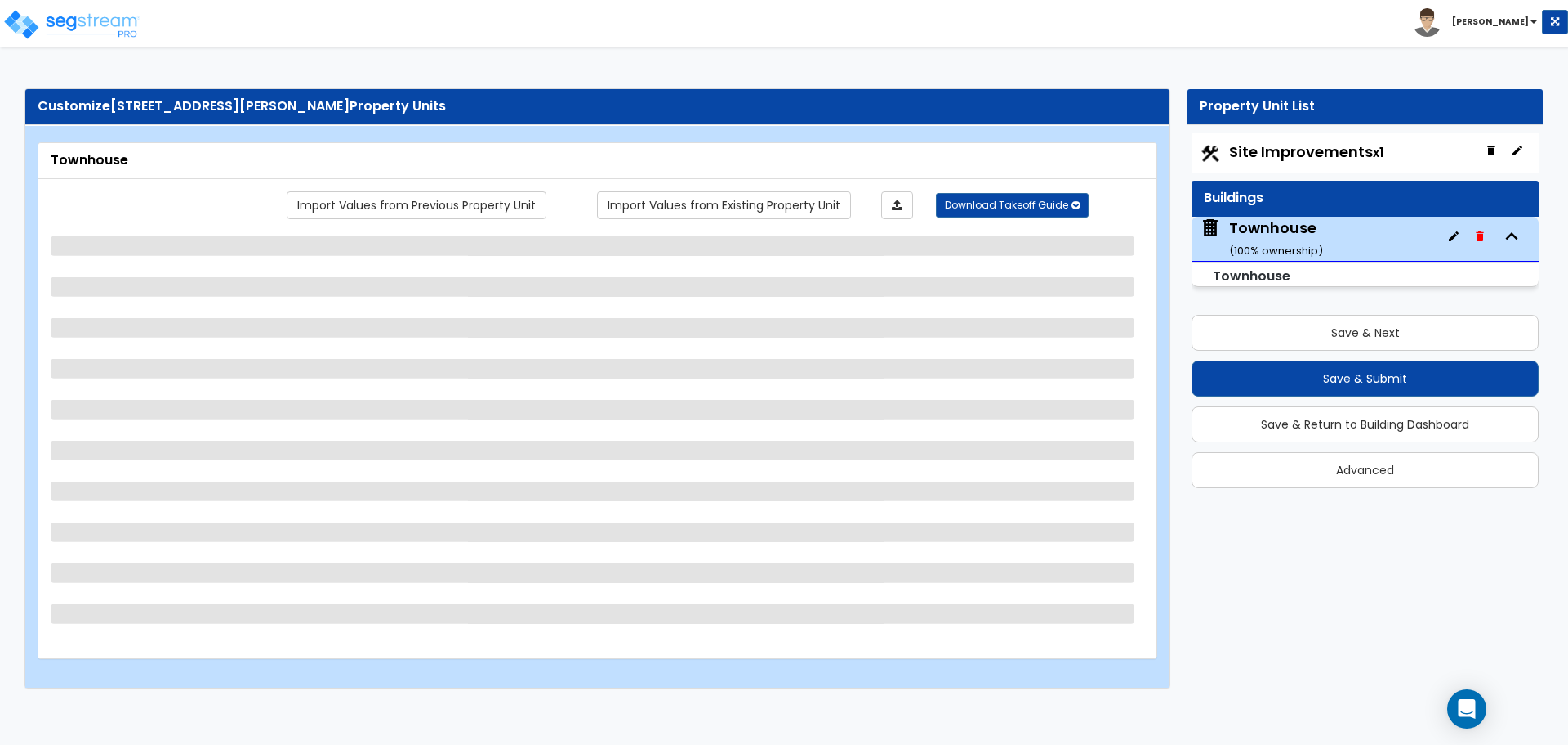
select select "1"
select select "7"
select select "1"
select select "2"
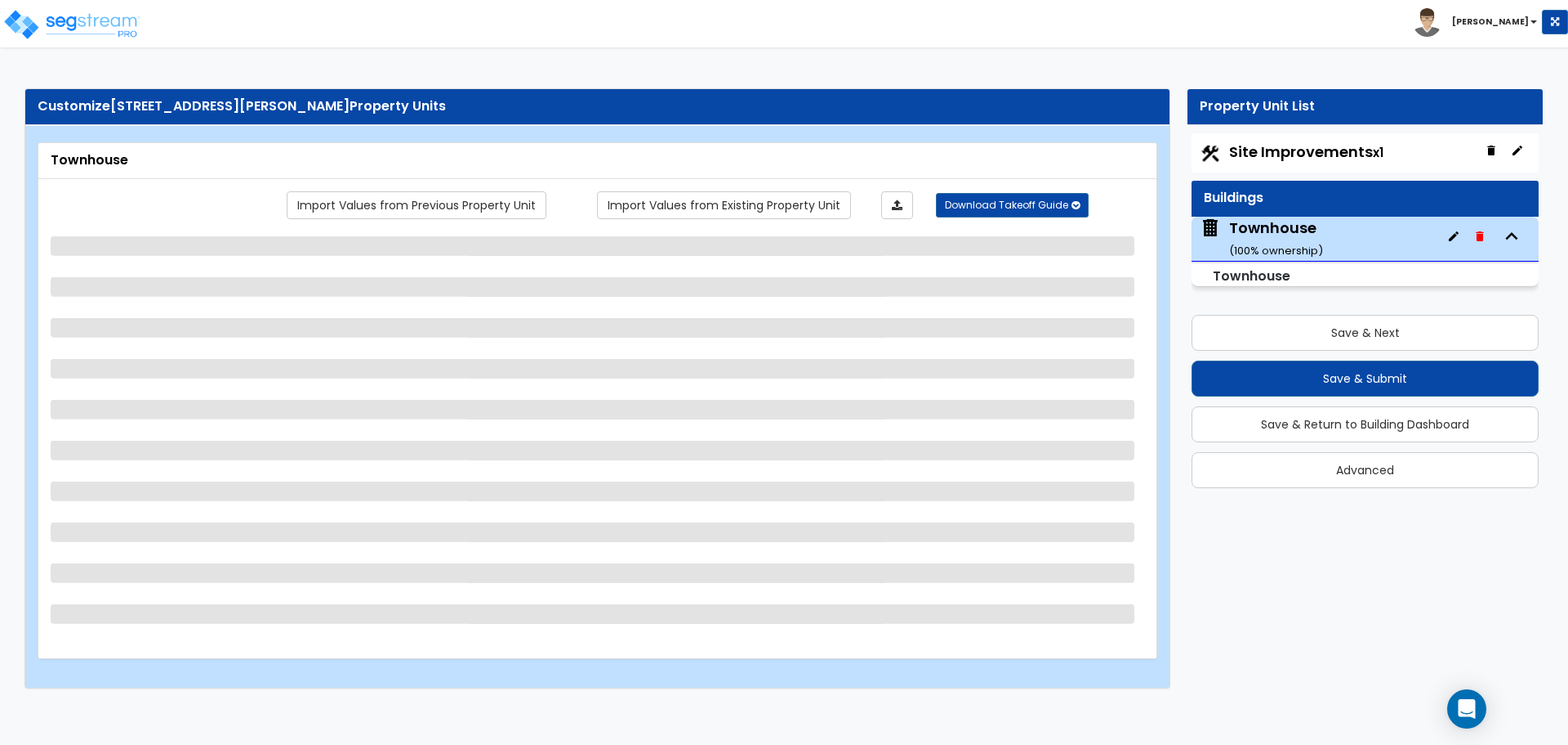
select select "2"
select select "1"
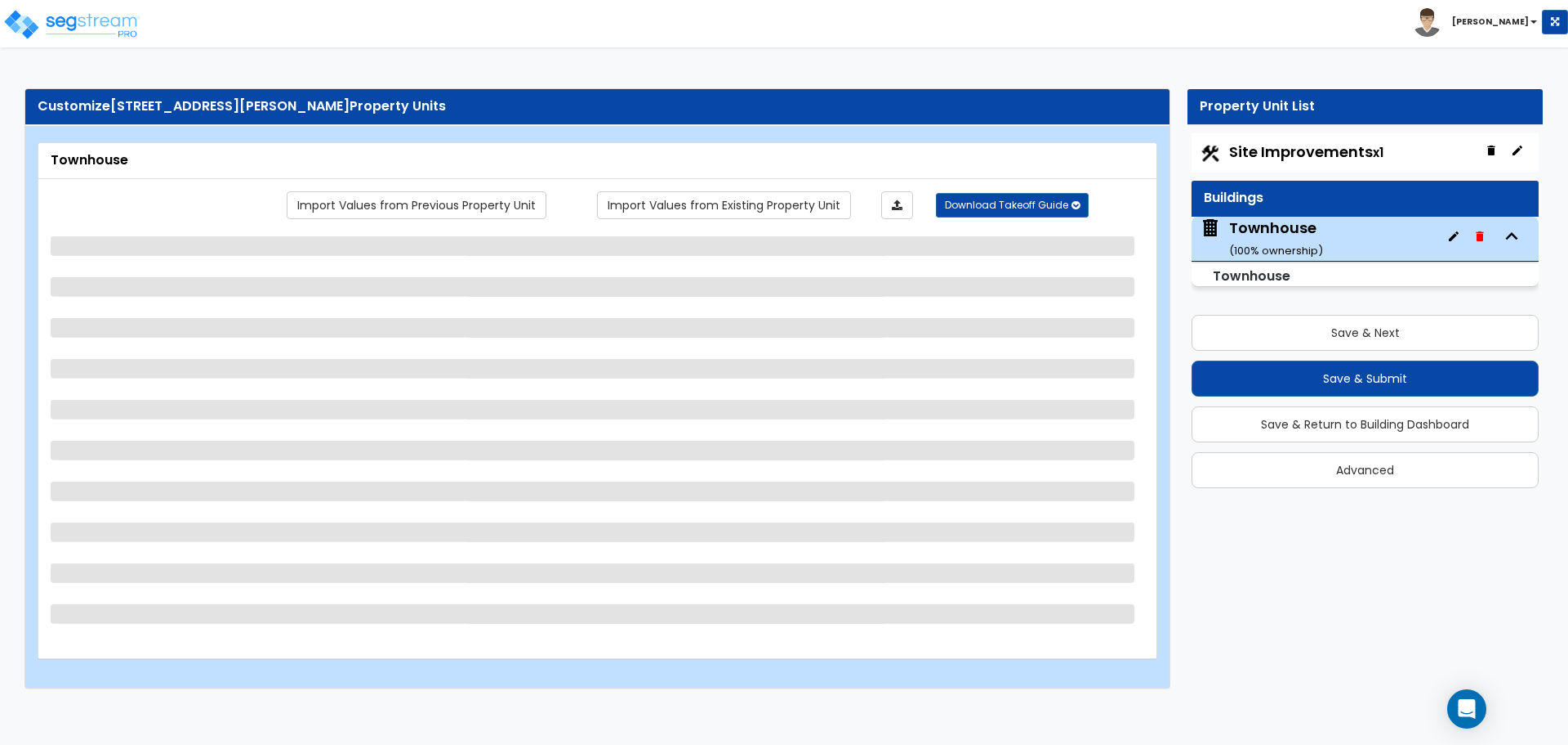
select select "3"
select select "5"
select select "2"
select select "3"
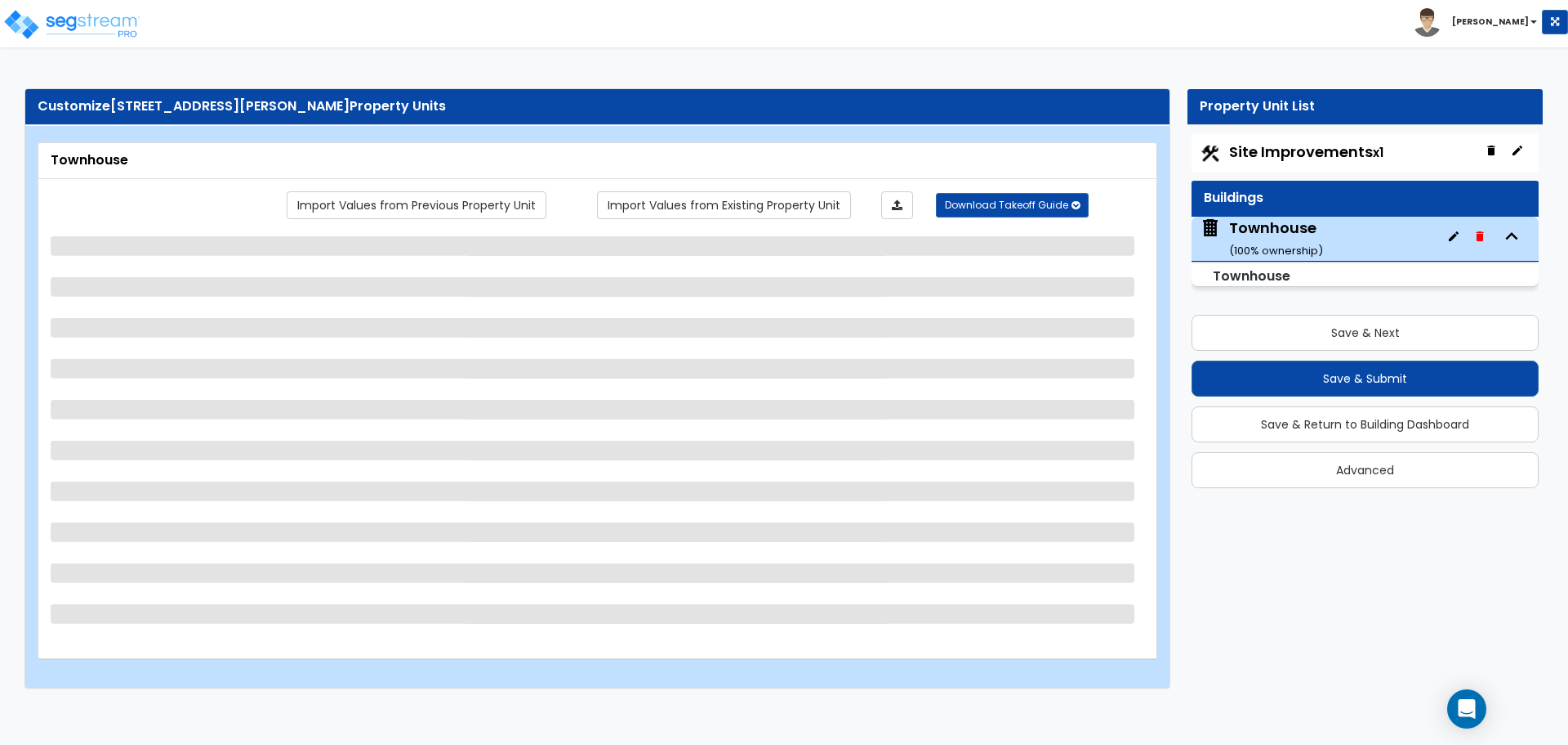
select select "4"
select select "1"
select select "2"
select select "3"
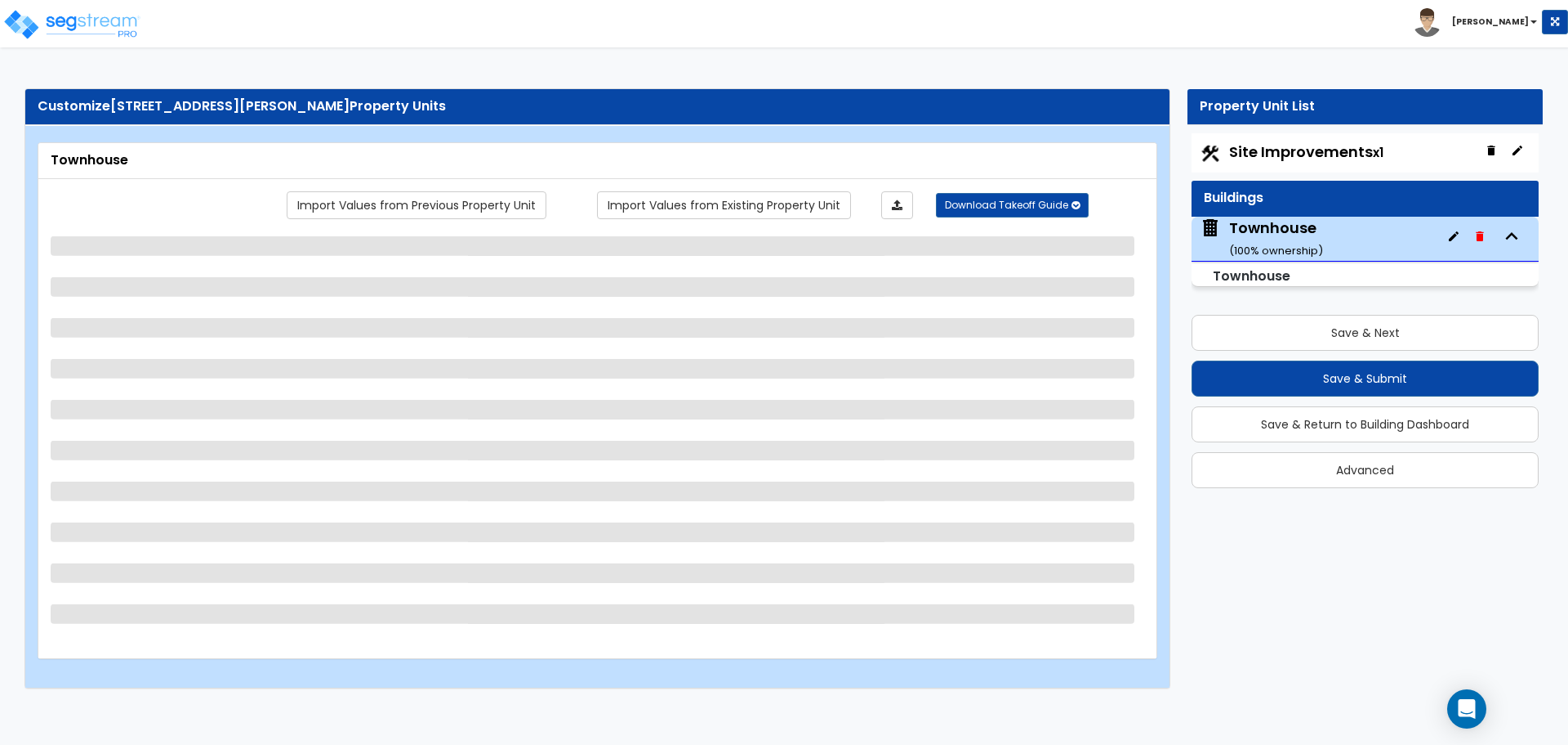
select select "3"
select select "4"
select select "1"
select select "2"
select select "1"
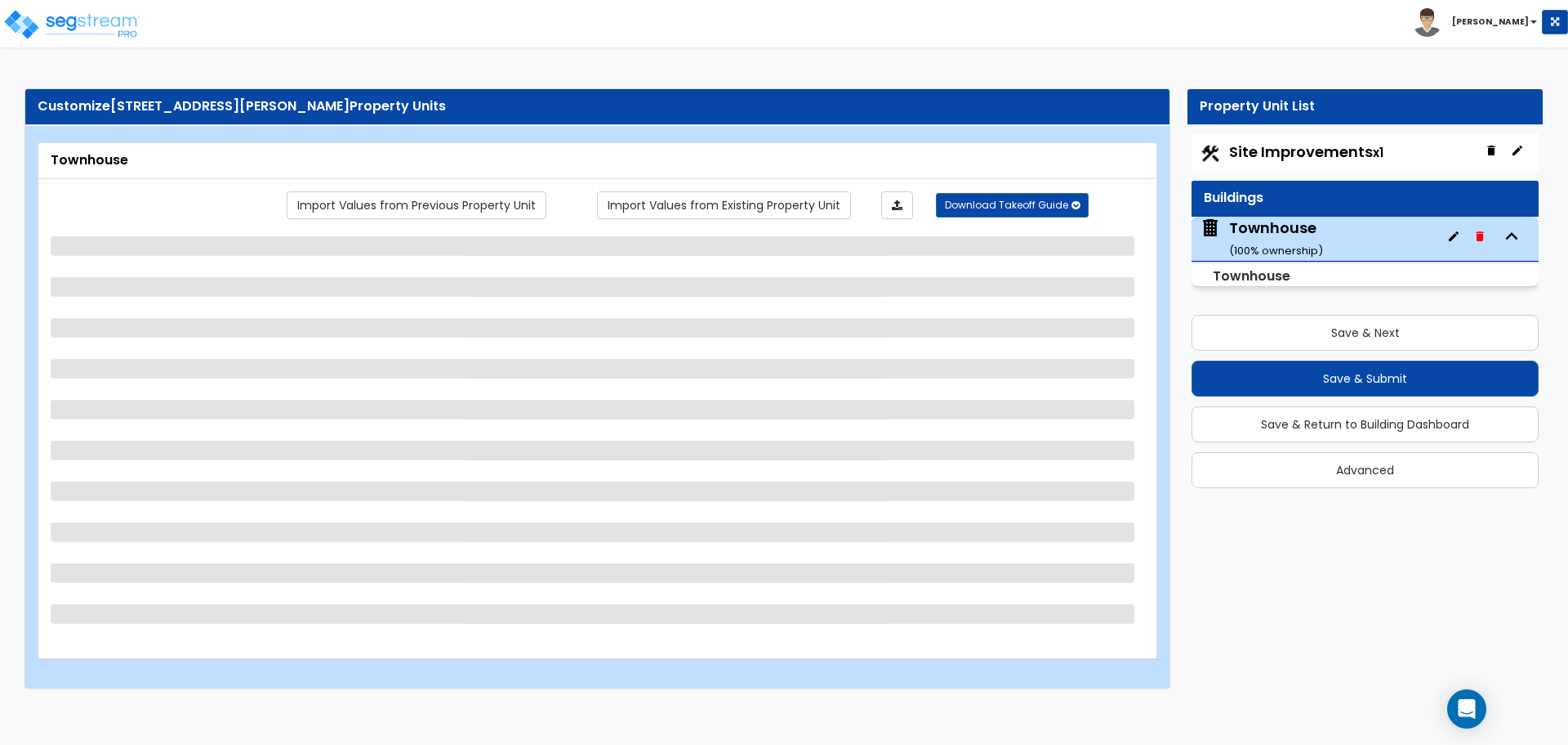
select select "3"
select select "4"
select select "1"
select select "2"
select select "1"
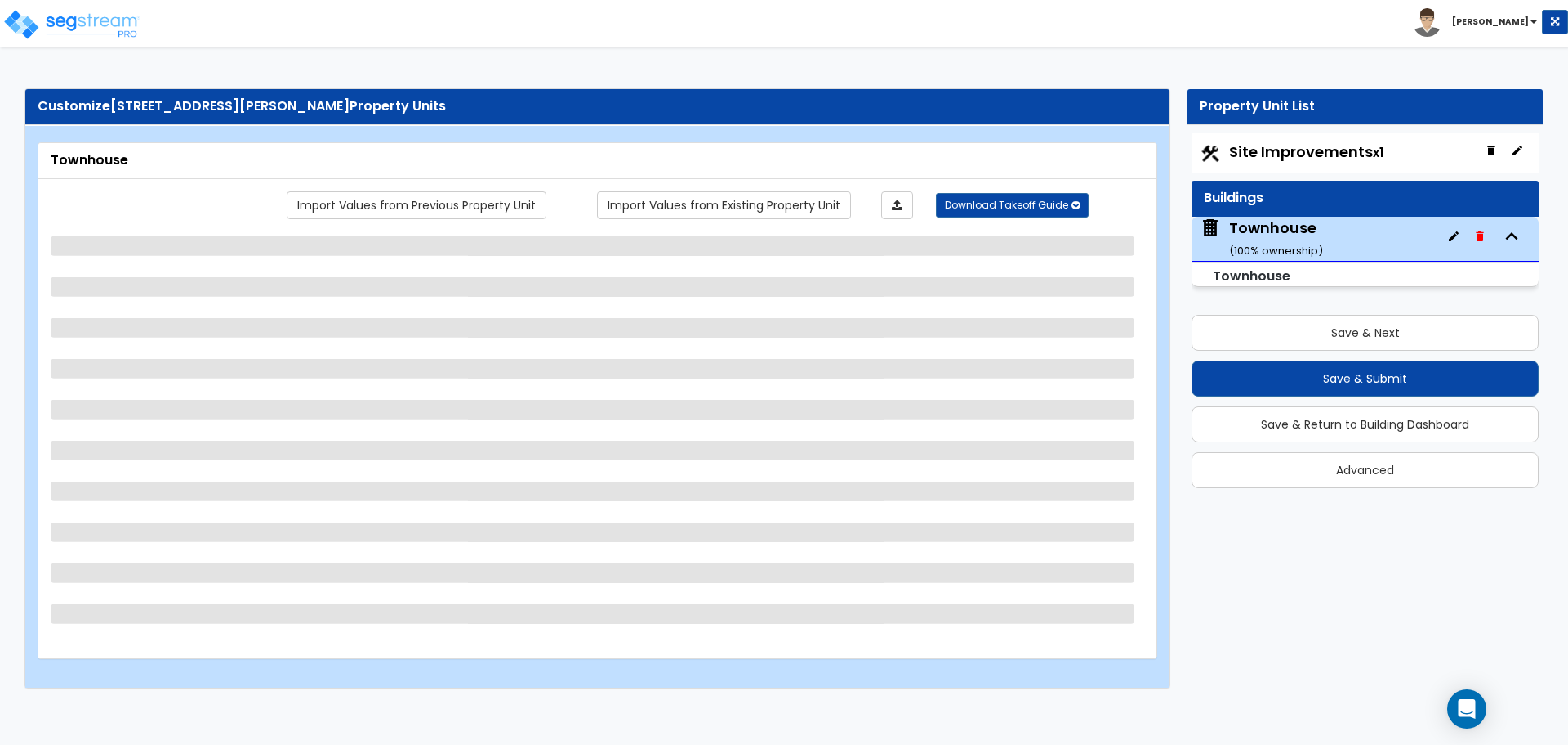
select select "3"
select select "4"
select select "1"
select select "2"
select select "1"
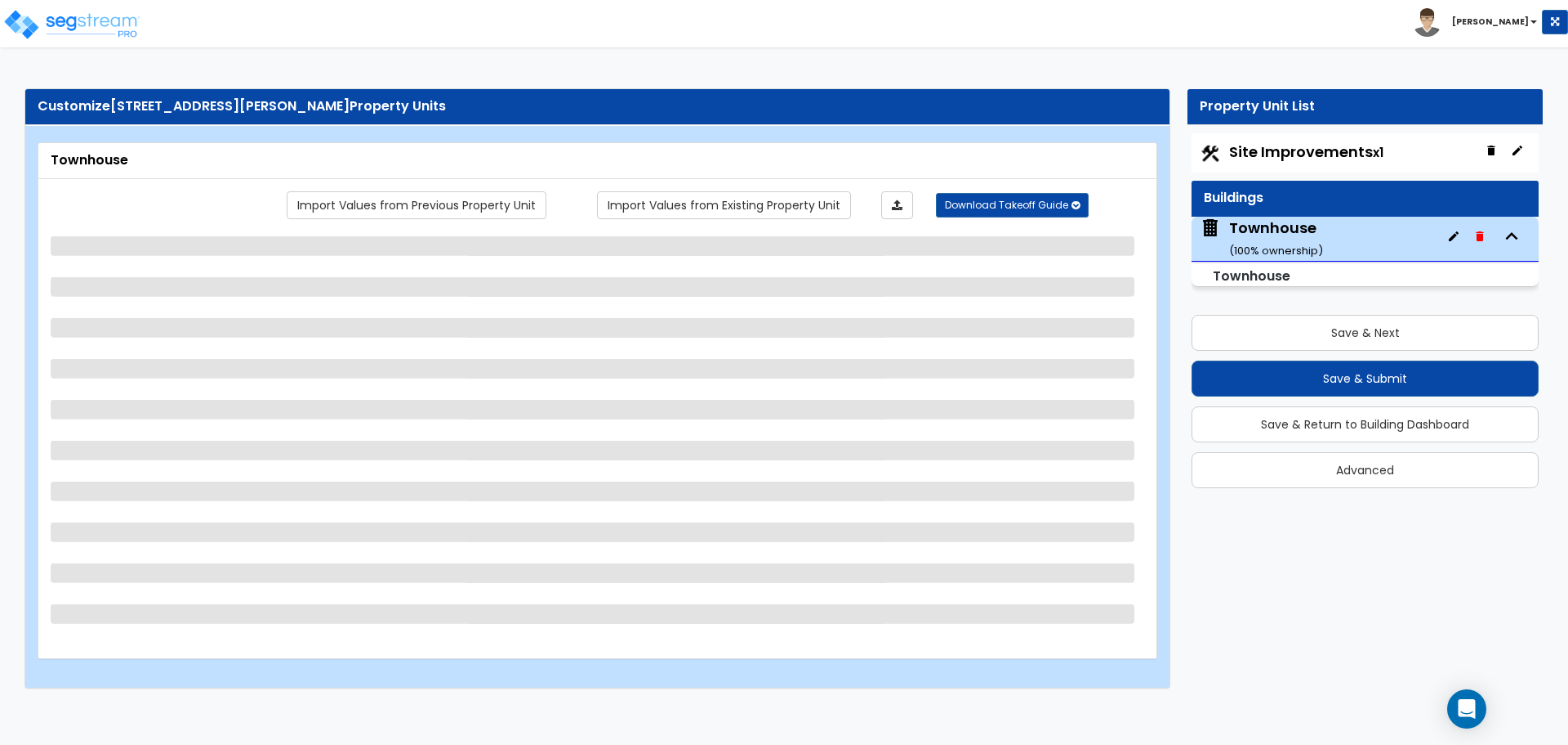
select select "2"
select select "6"
select select "5"
select select "3"
select select "4"
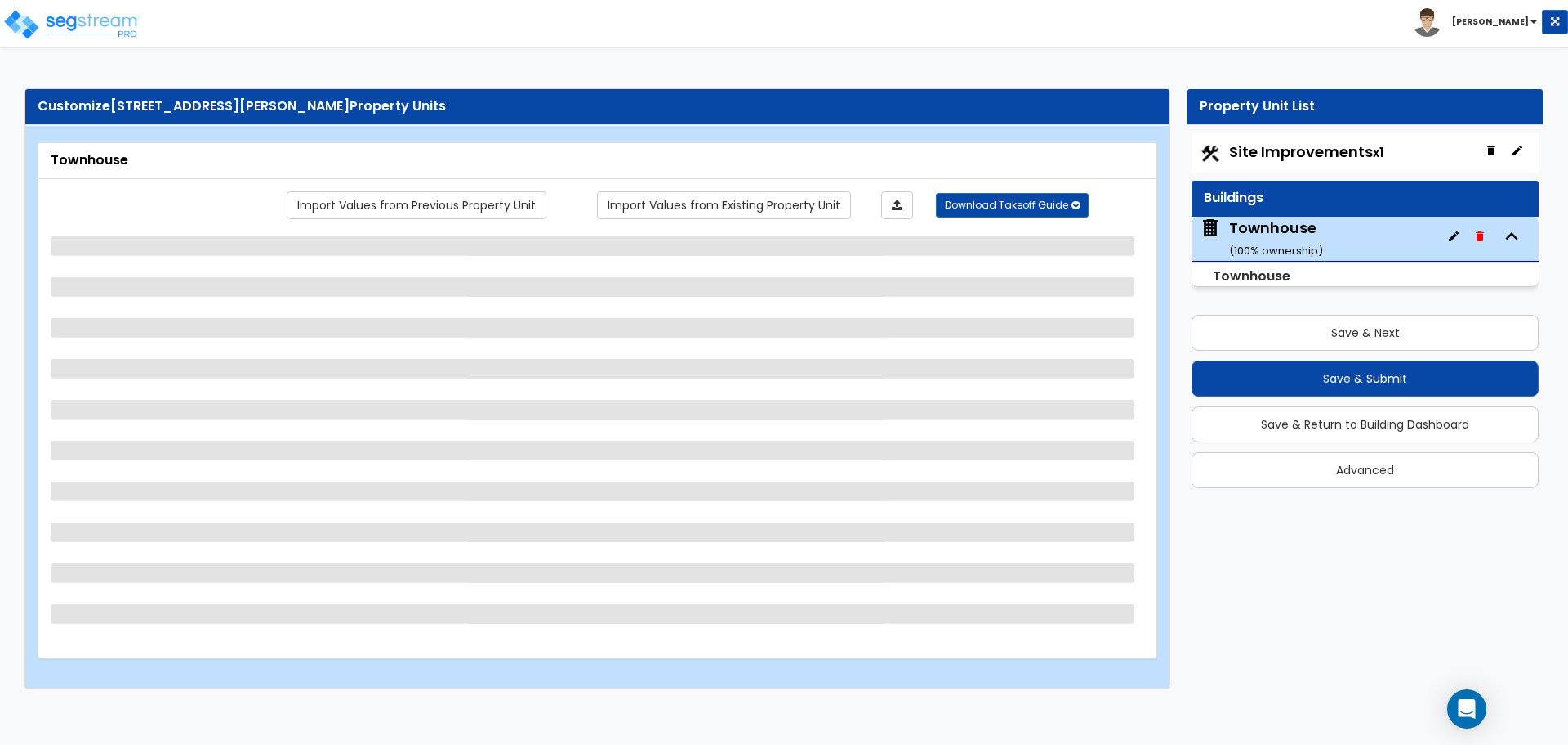
select select "4"
select select "1"
select select "2"
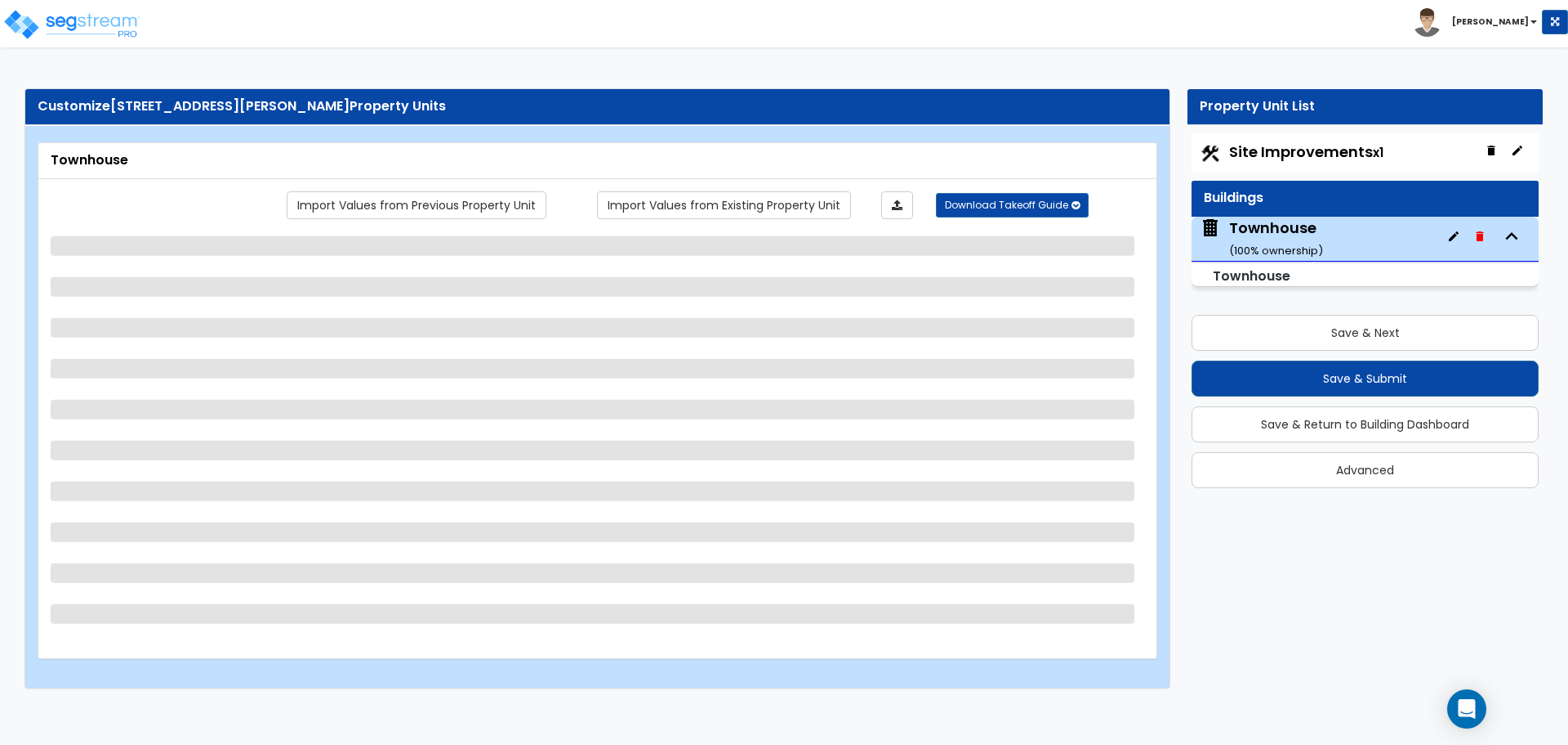
select select "2"
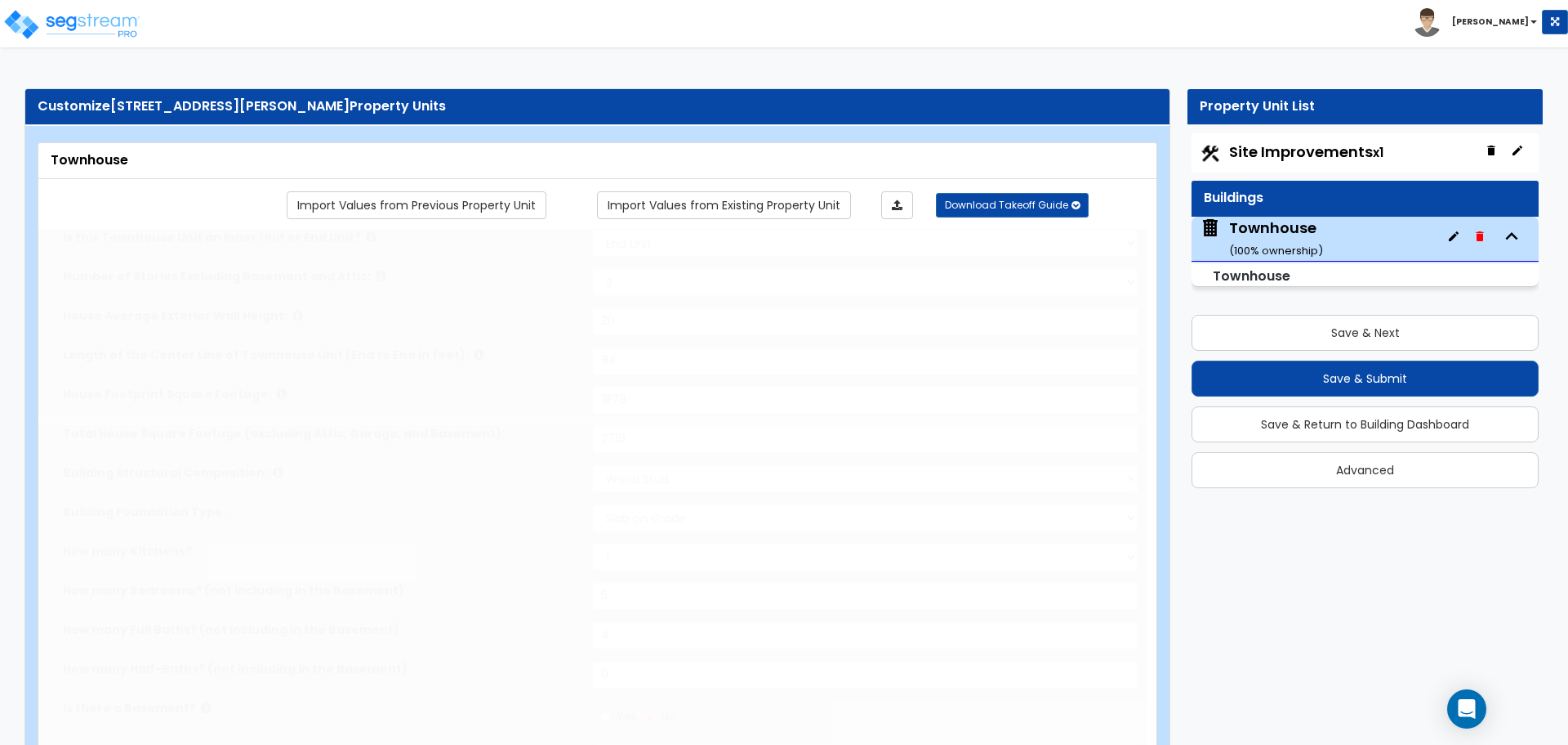
type input "4"
radio input "true"
select select "2"
type input "3"
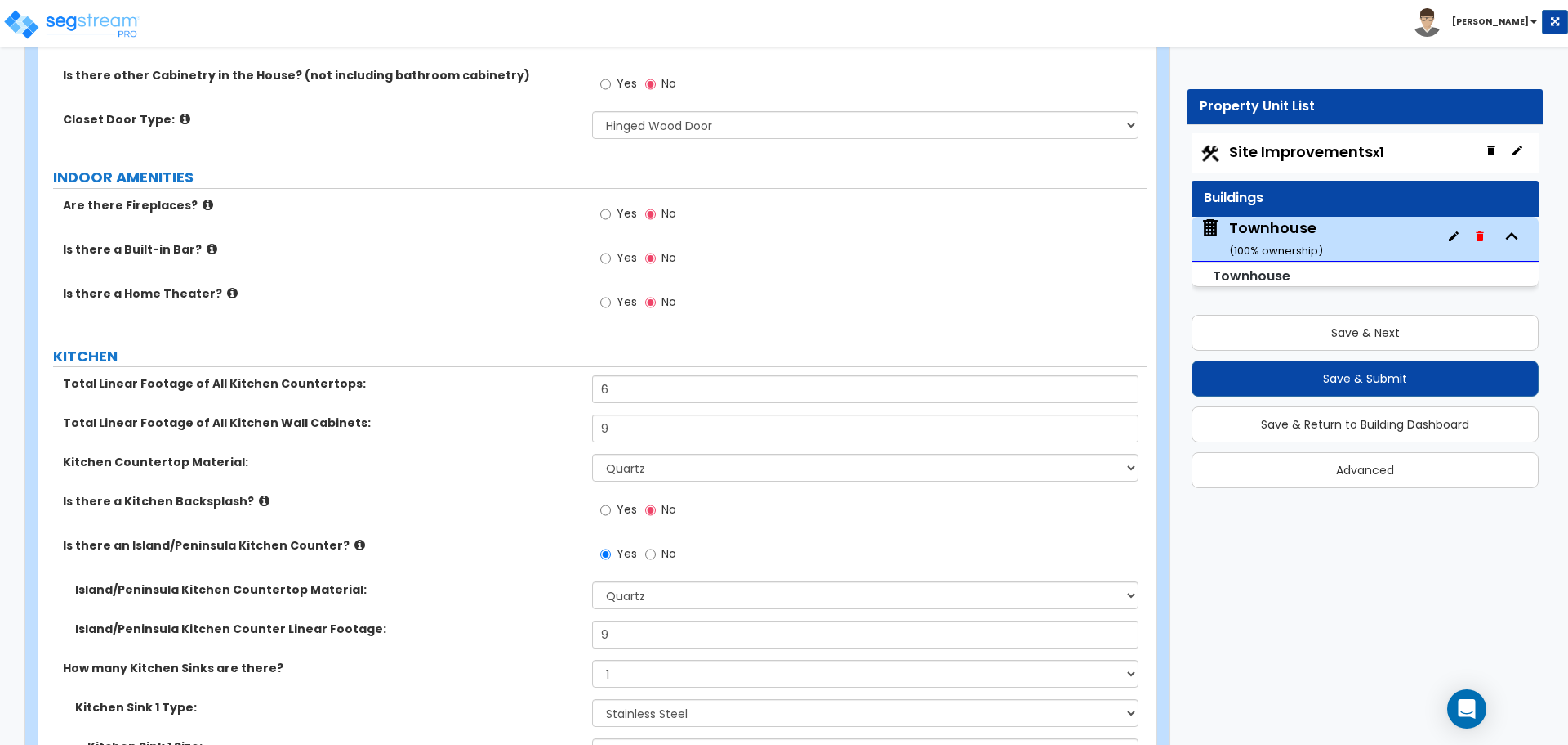
scroll to position [5640, 0]
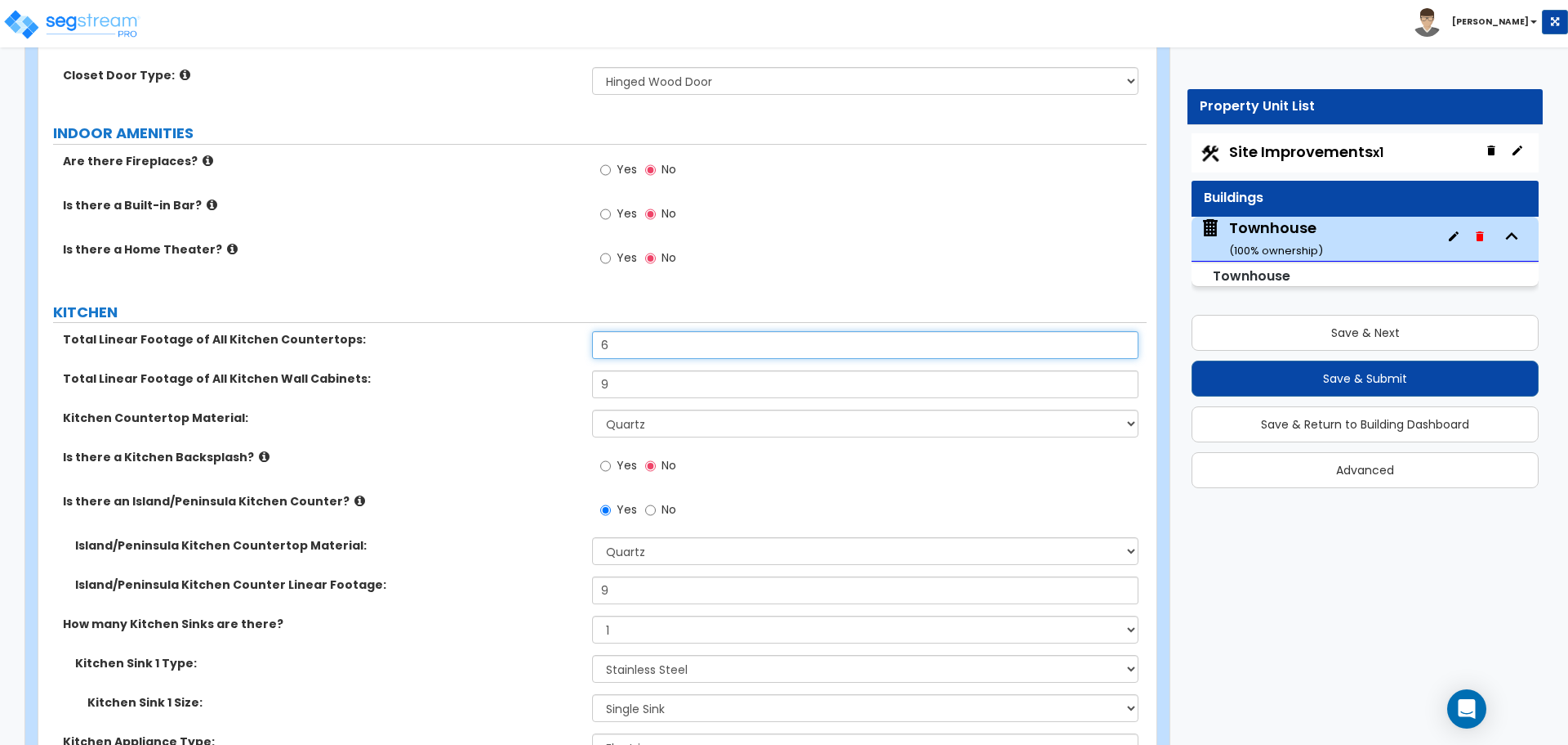
click at [624, 353] on input "6" at bounding box center [865, 344] width 545 height 28
type input "8"
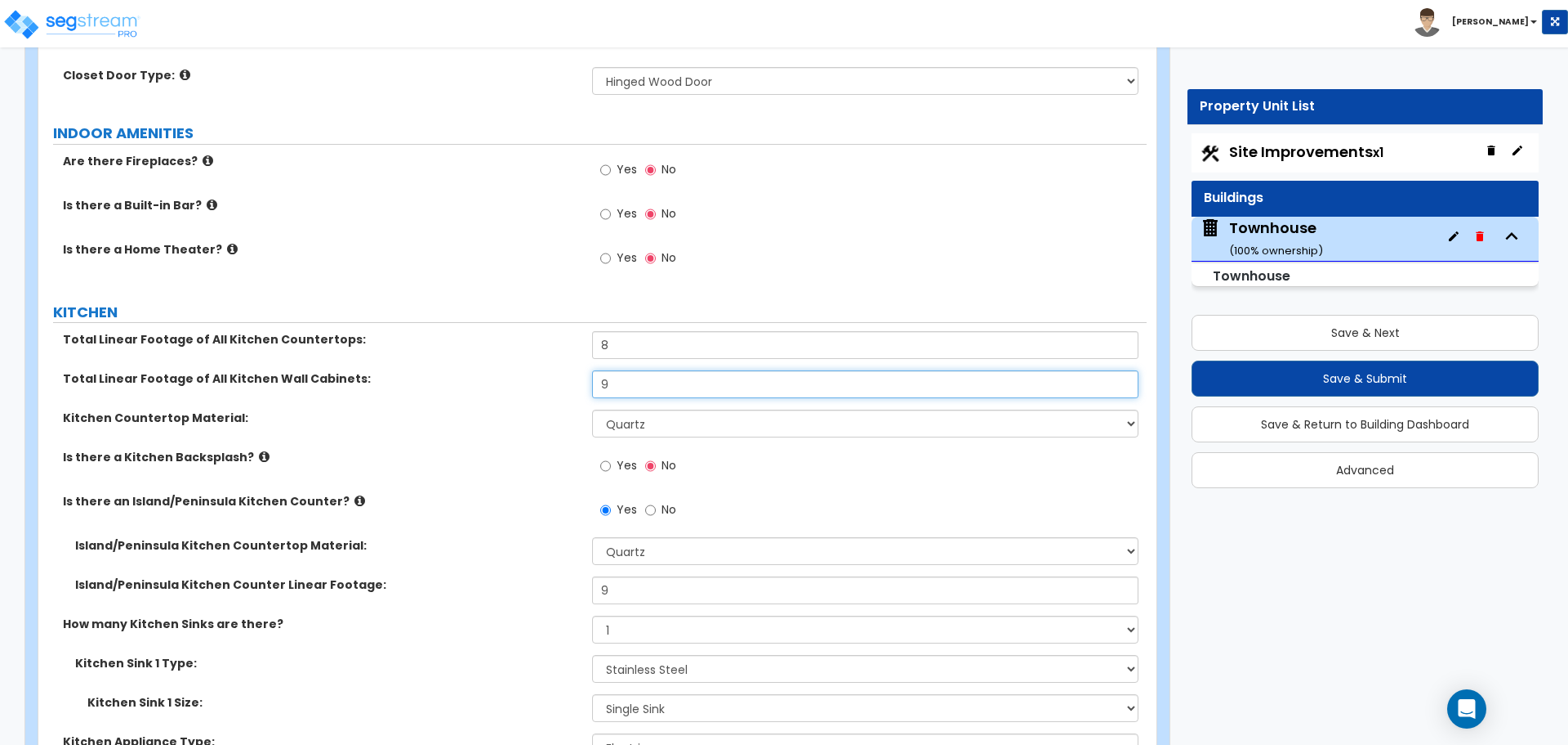
click at [722, 372] on input "9" at bounding box center [865, 384] width 545 height 28
type input "12"
click at [550, 384] on label "Total Linear Footage of All Kitchen Wall Cabinets:" at bounding box center [321, 379] width 517 height 16
click at [637, 386] on input "12" at bounding box center [865, 384] width 545 height 28
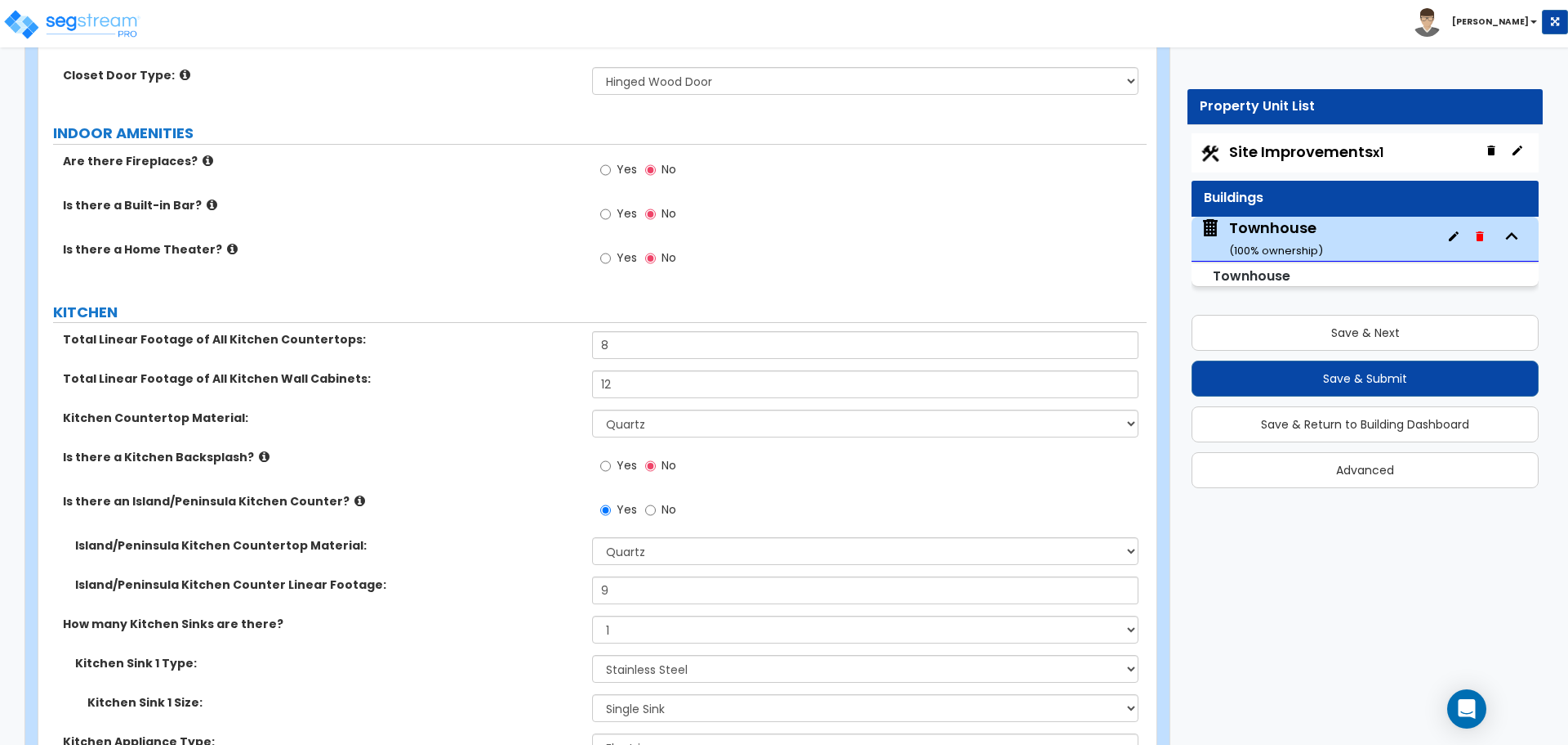
click at [515, 382] on label "Total Linear Footage of All Kitchen Wall Cabinets:" at bounding box center [321, 379] width 517 height 16
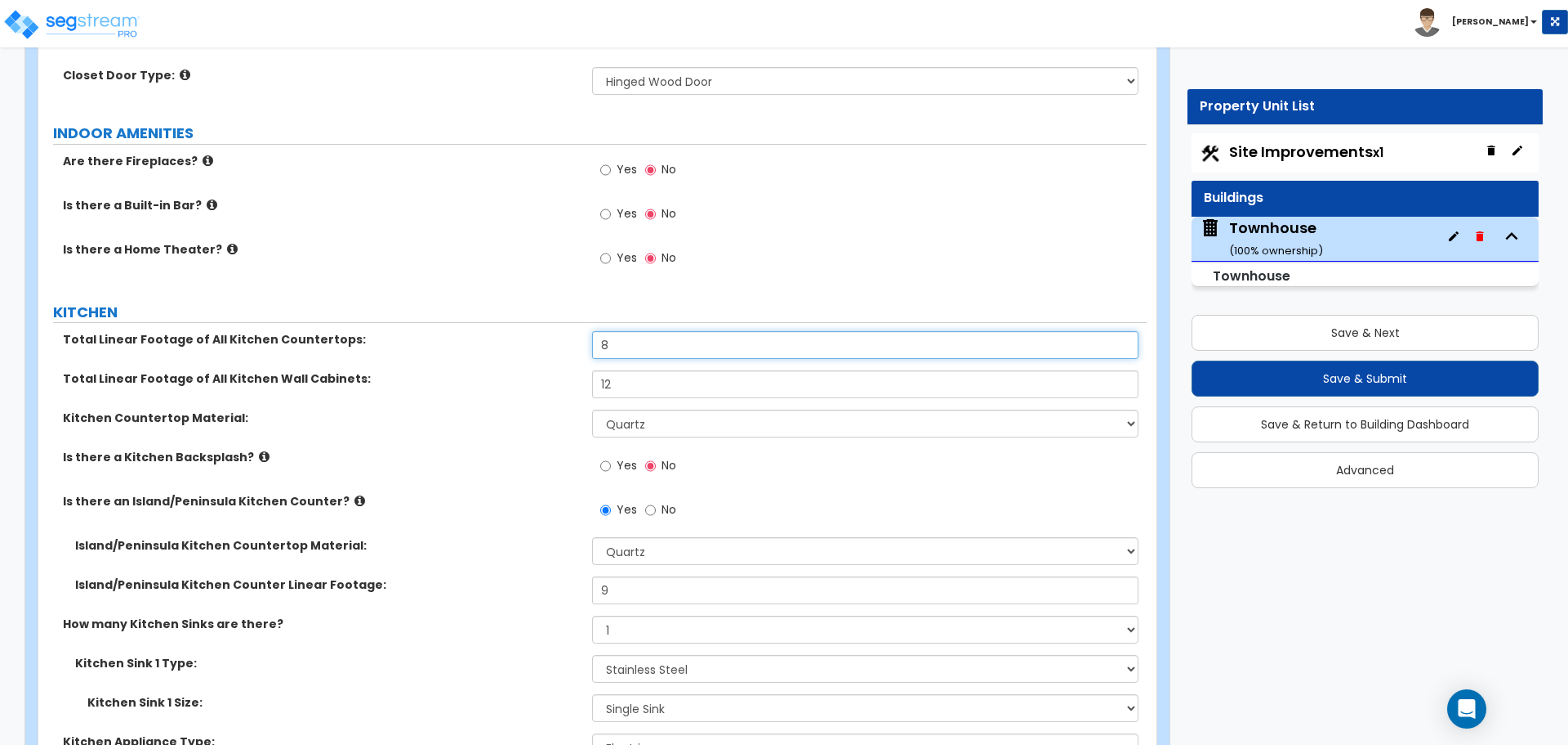
click at [636, 344] on input "8" at bounding box center [865, 344] width 545 height 28
click at [639, 344] on input "8" at bounding box center [865, 344] width 545 height 28
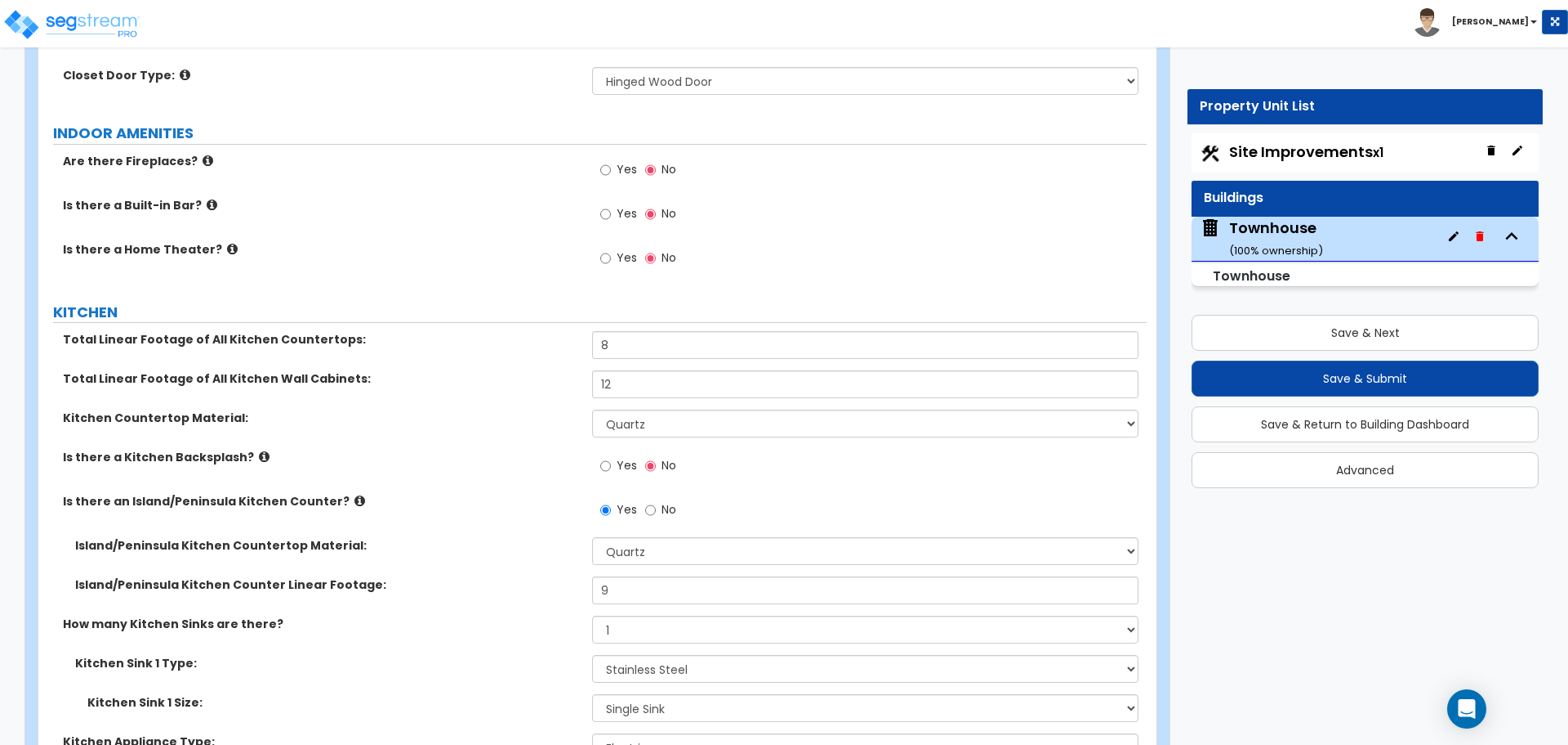
click at [563, 345] on label "Total Linear Footage of All Kitchen Countertops:" at bounding box center [321, 339] width 517 height 16
click at [1387, 382] on button "Save & Submit" at bounding box center [1365, 379] width 347 height 36
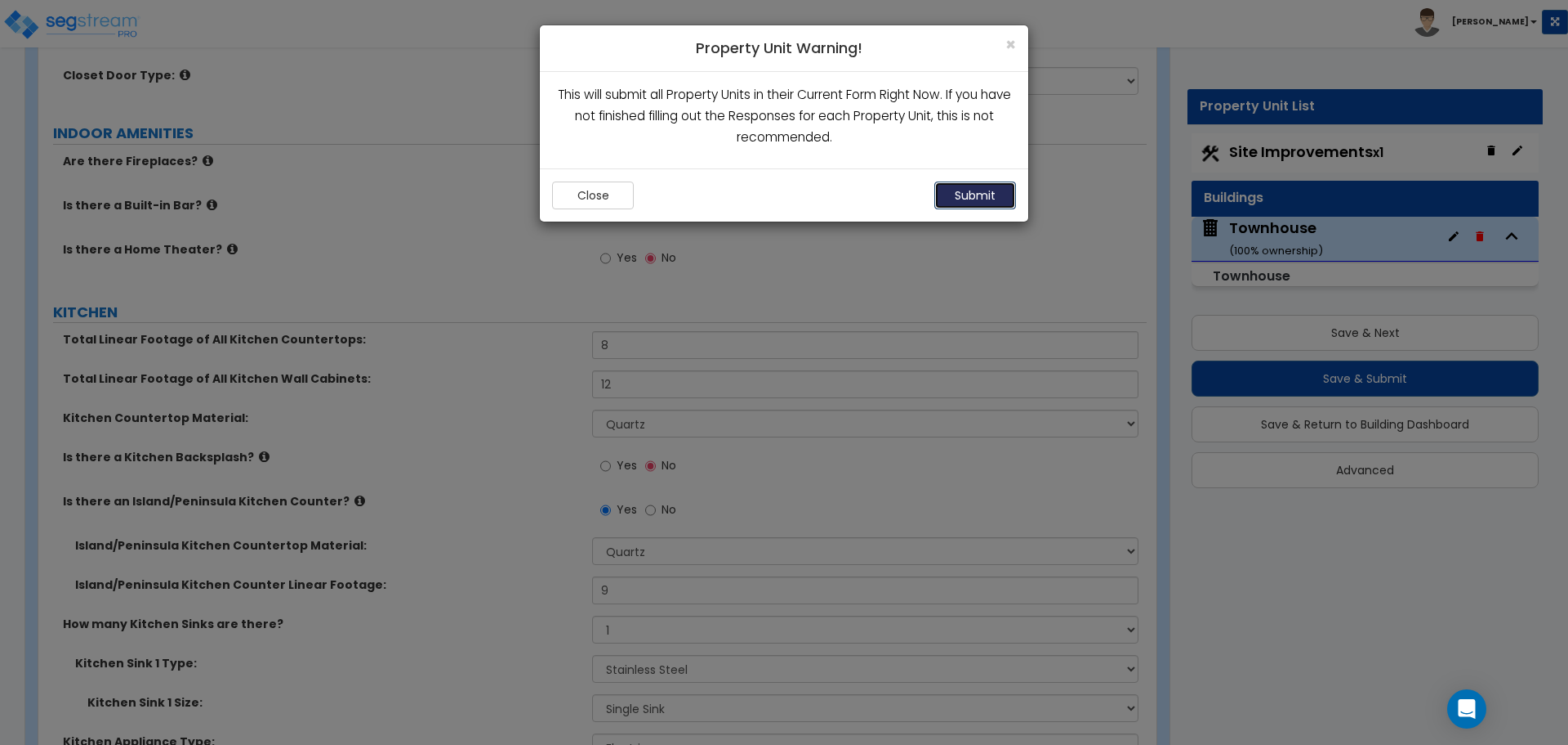
click at [960, 196] on button "Submit" at bounding box center [976, 195] width 82 height 28
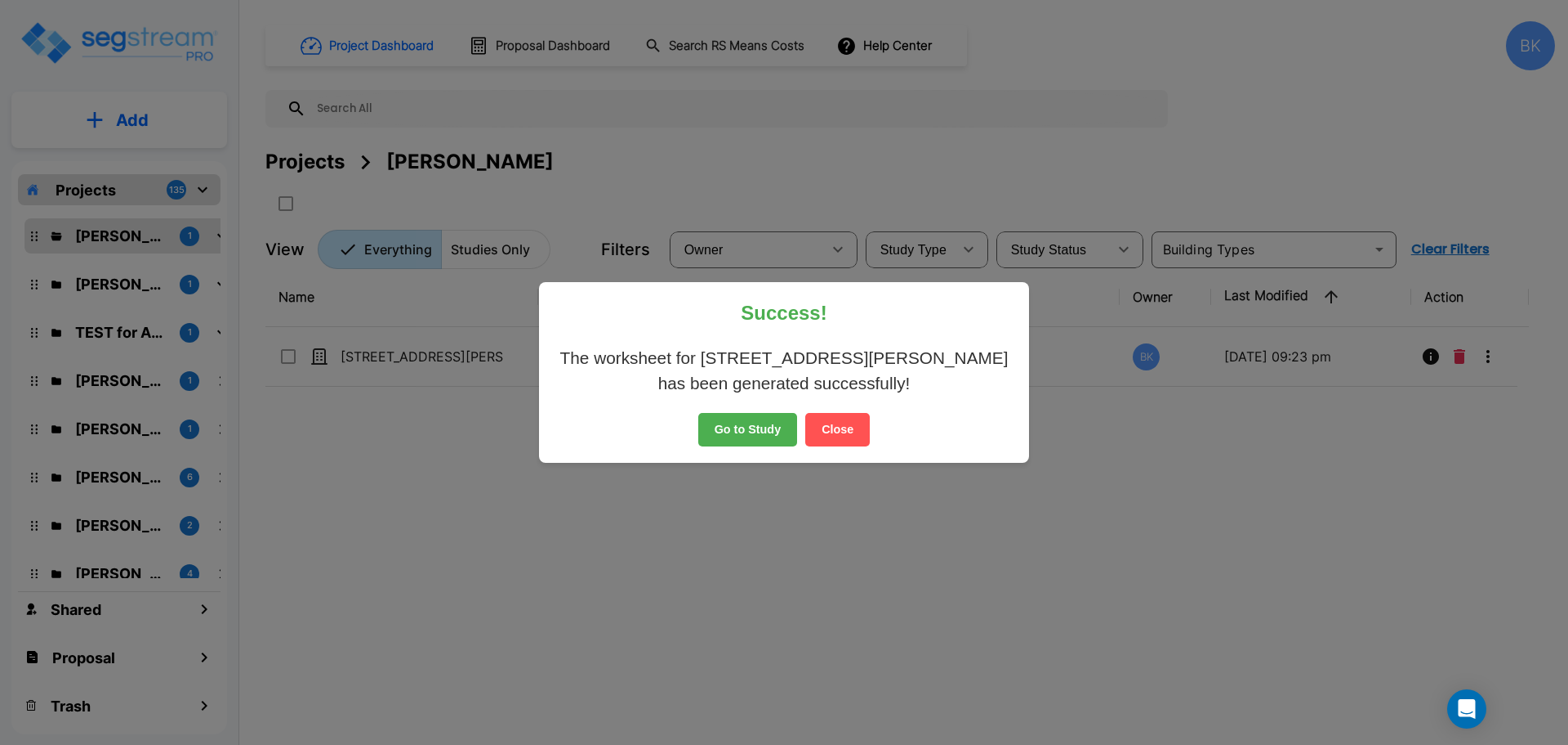
click at [835, 429] on button "Close" at bounding box center [837, 430] width 64 height 34
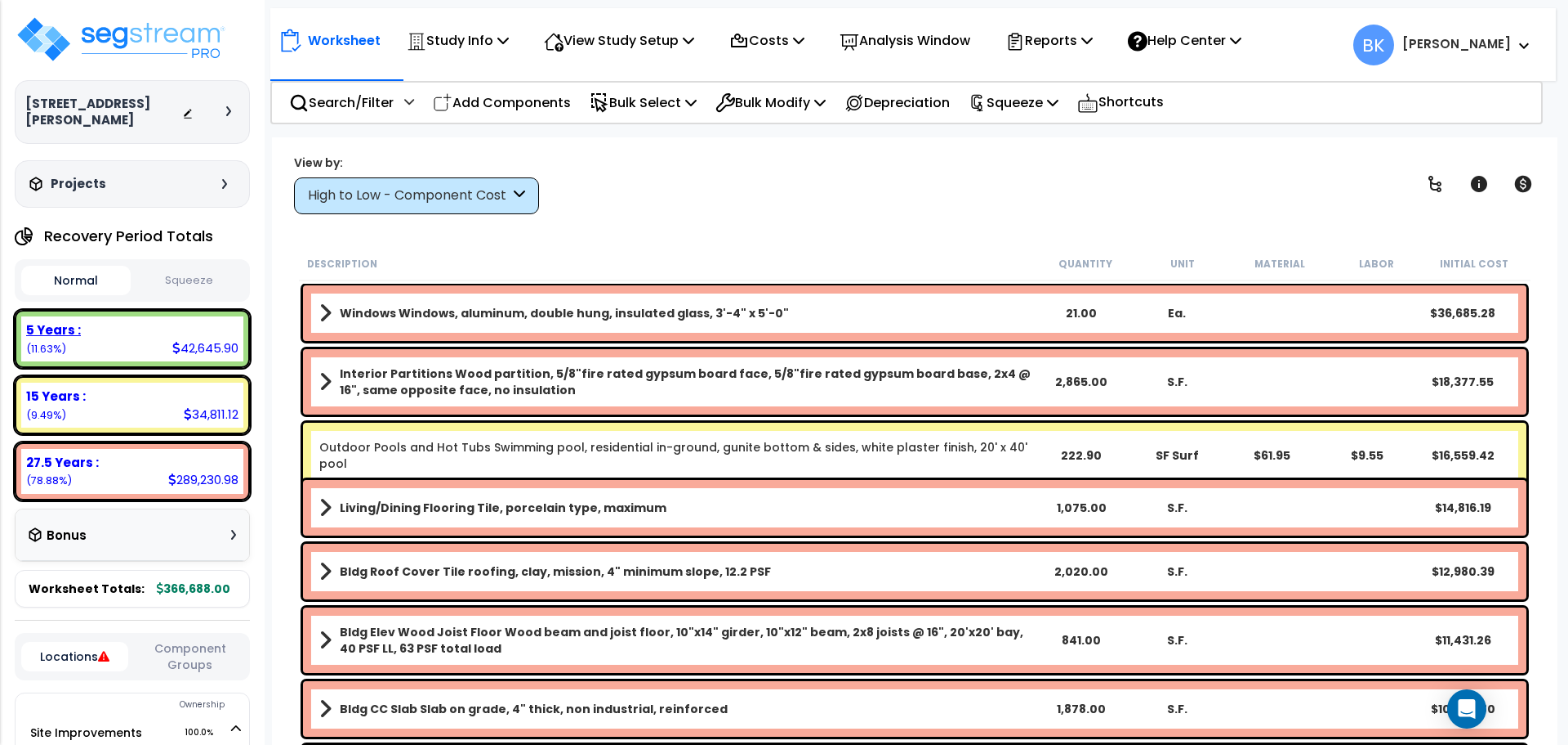
click at [175, 342] on icon at bounding box center [176, 348] width 8 height 13
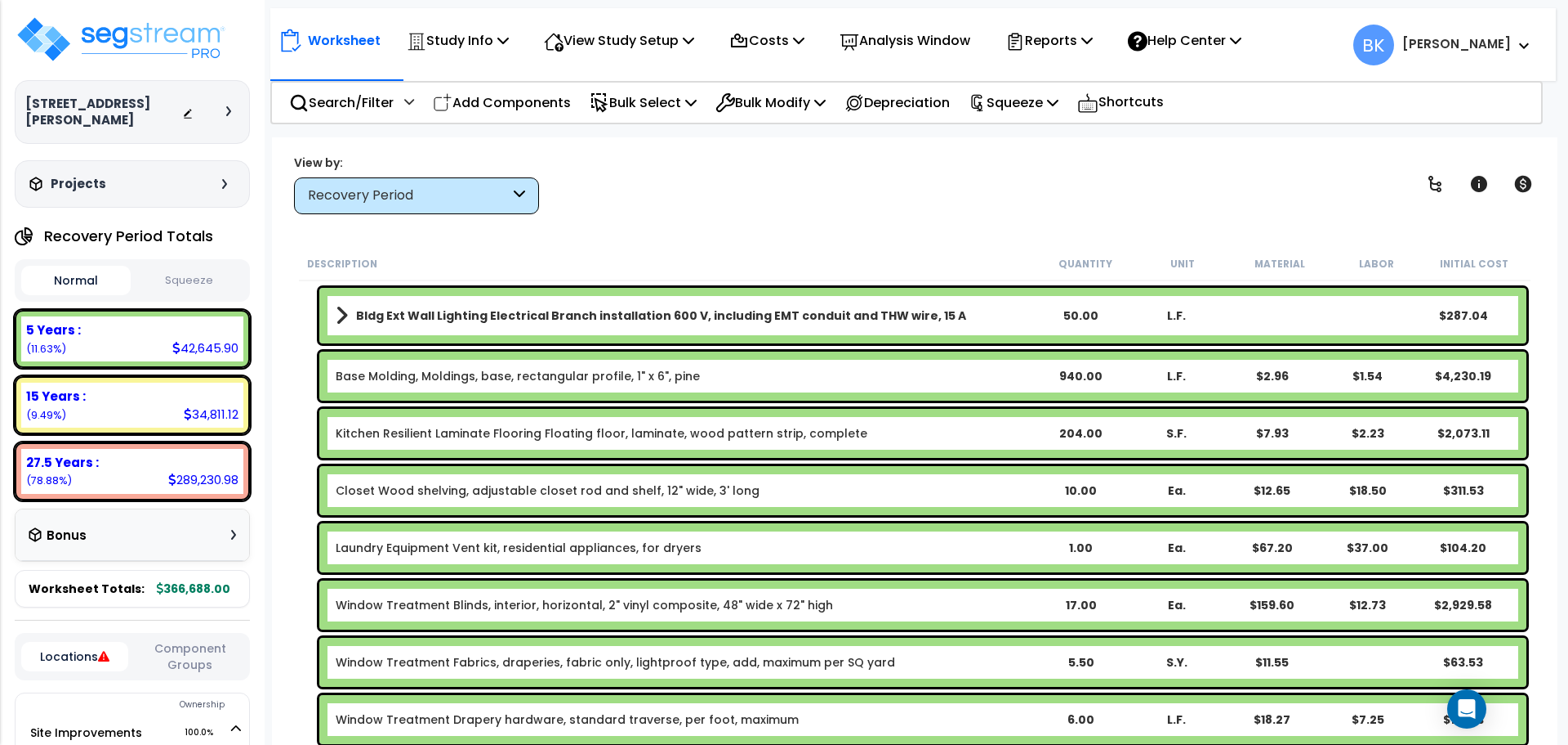
scroll to position [736, 0]
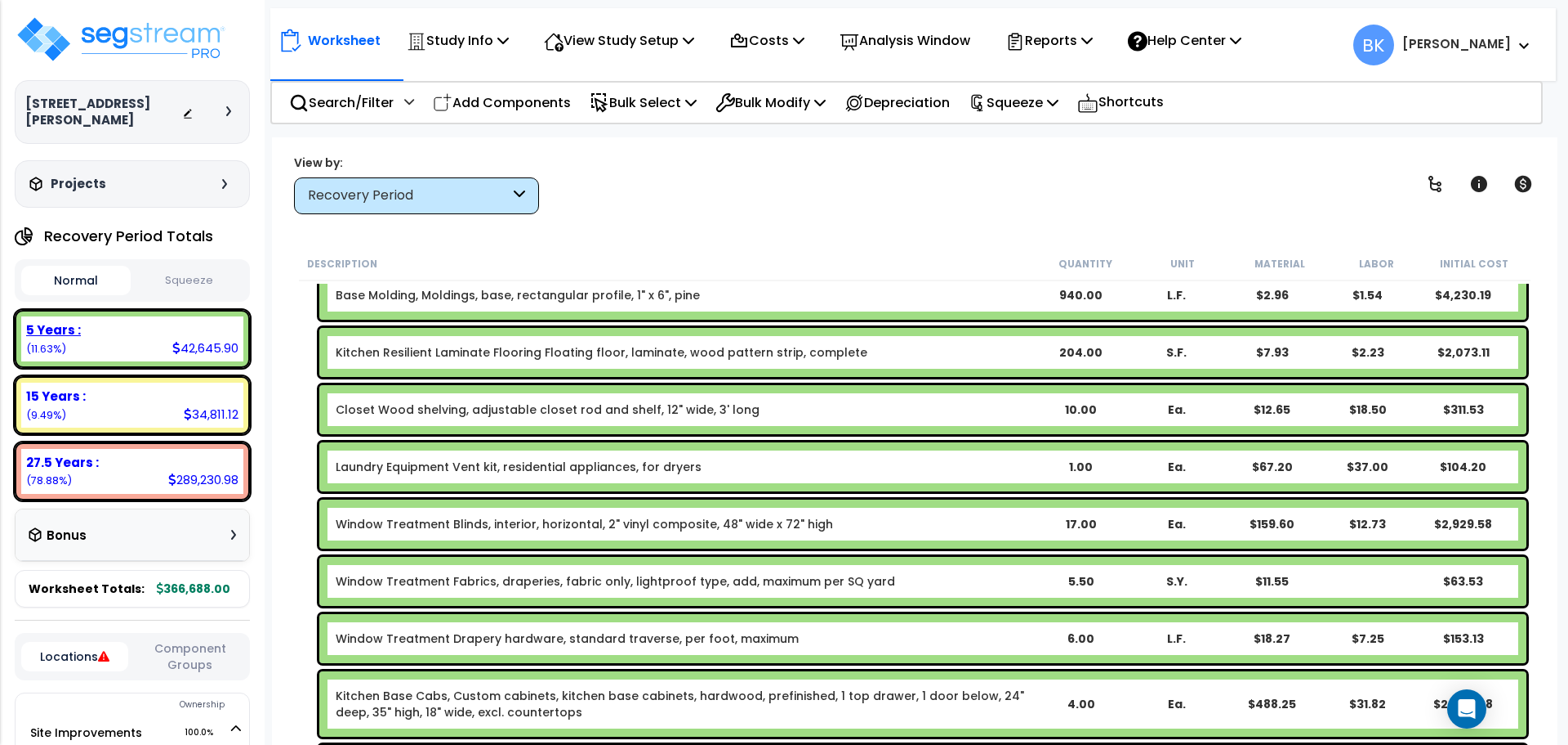
click at [184, 340] on div "42,645.90" at bounding box center [205, 347] width 66 height 17
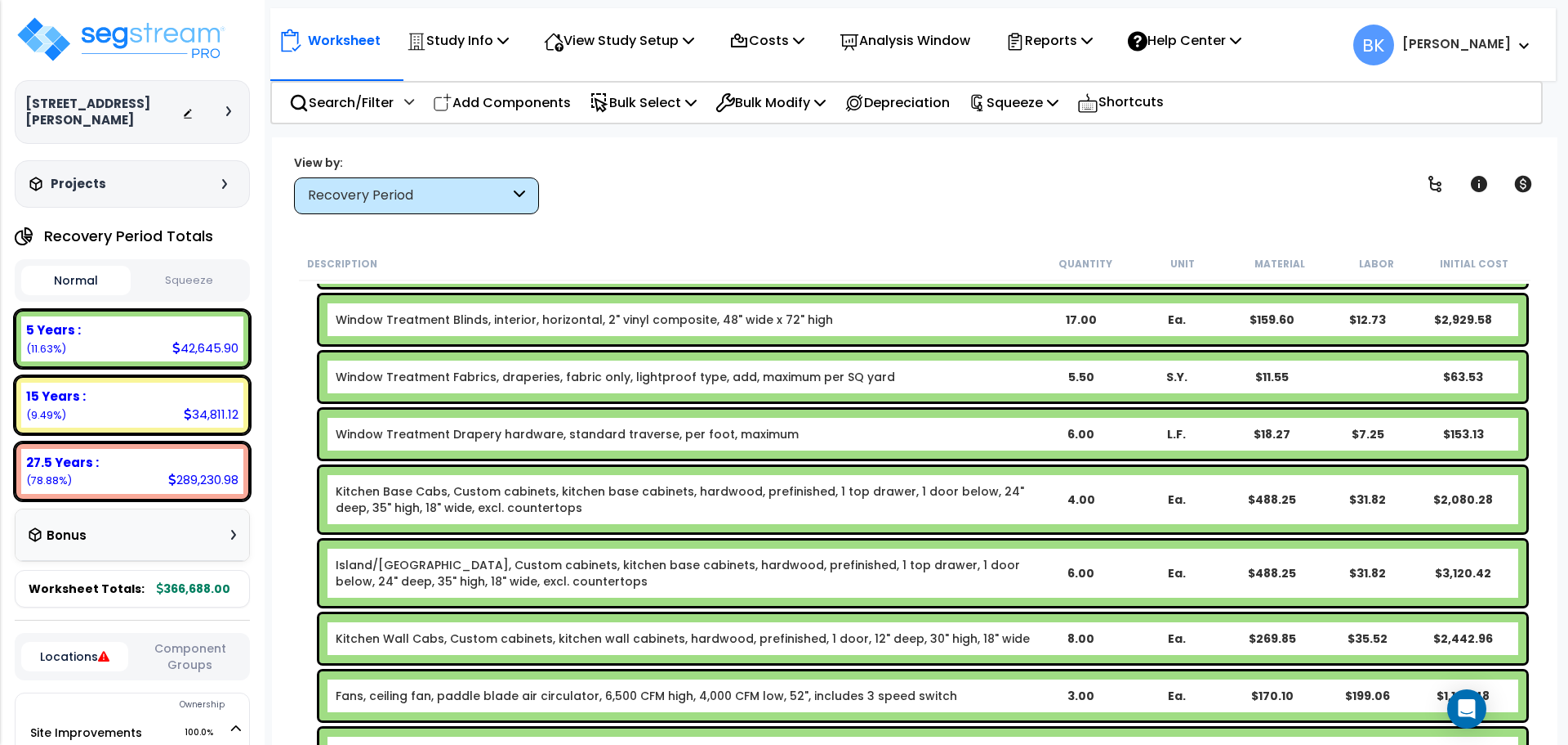
scroll to position [981, 0]
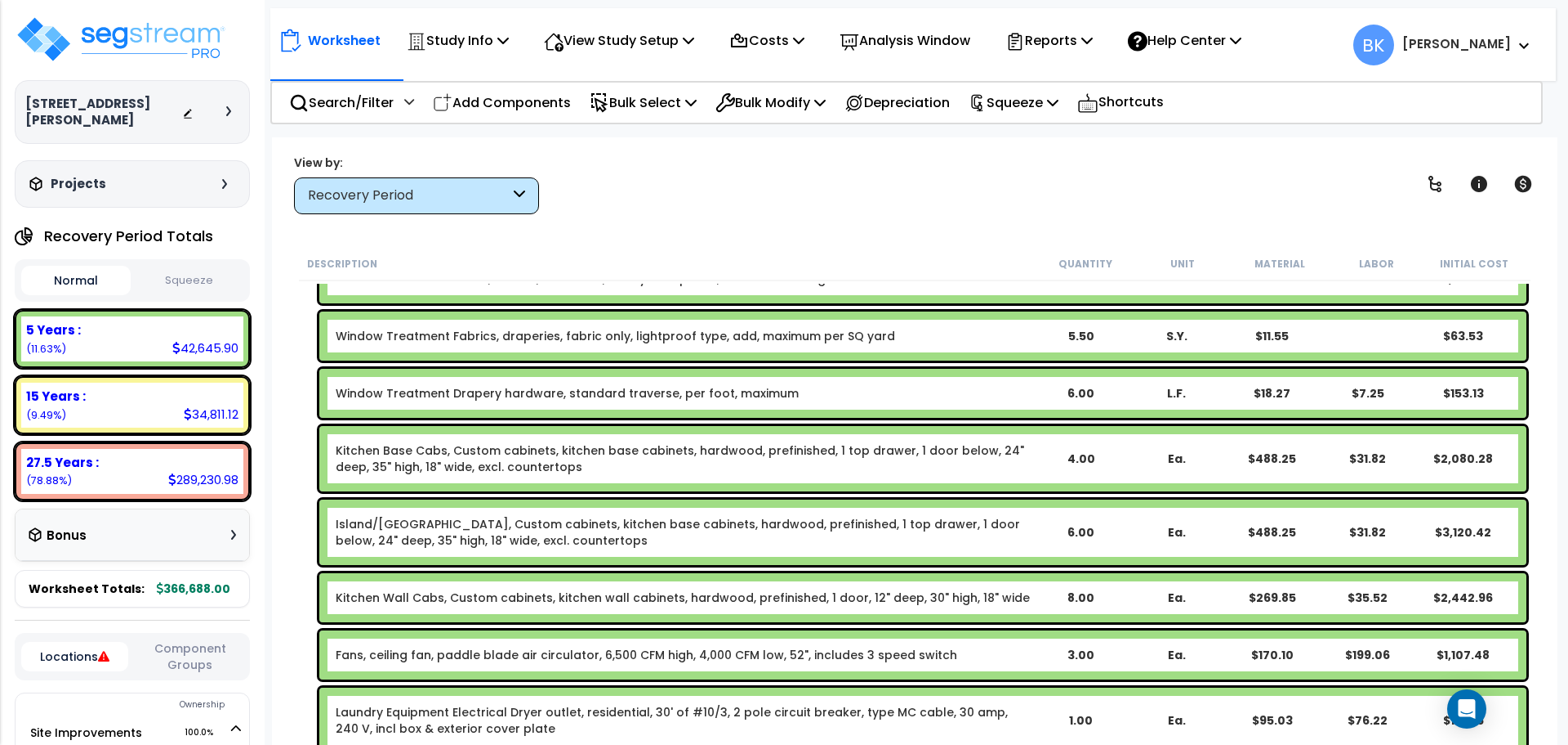
click at [425, 455] on link "Kitchen Base Cabs, Custom cabinets, kitchen base cabinets, hardwood, prefinishe…" at bounding box center [684, 459] width 697 height 33
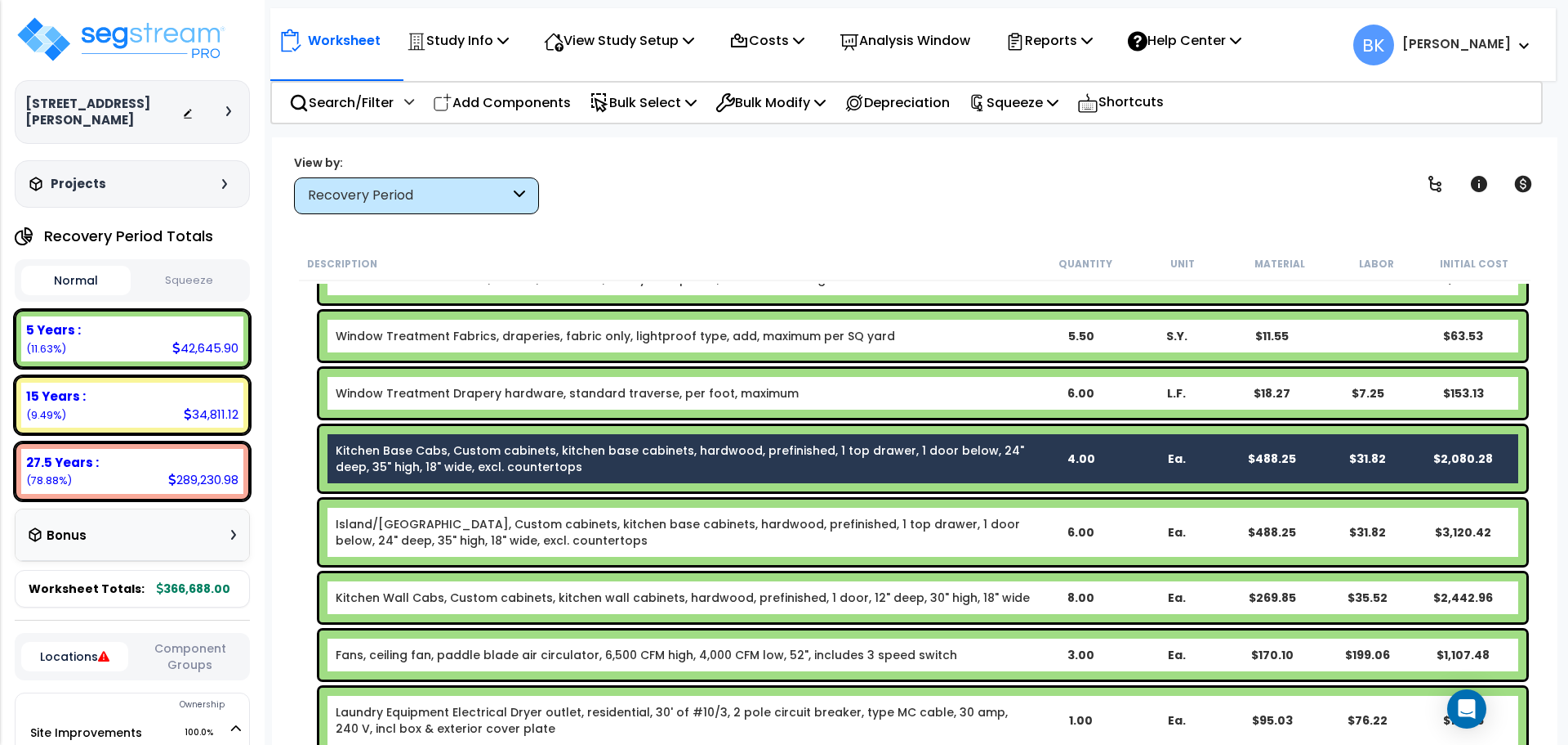
click at [390, 527] on link "Island/[GEOGRAPHIC_DATA], Custom cabinets, kitchen base cabinets, hardwood, pre…" at bounding box center [684, 532] width 697 height 33
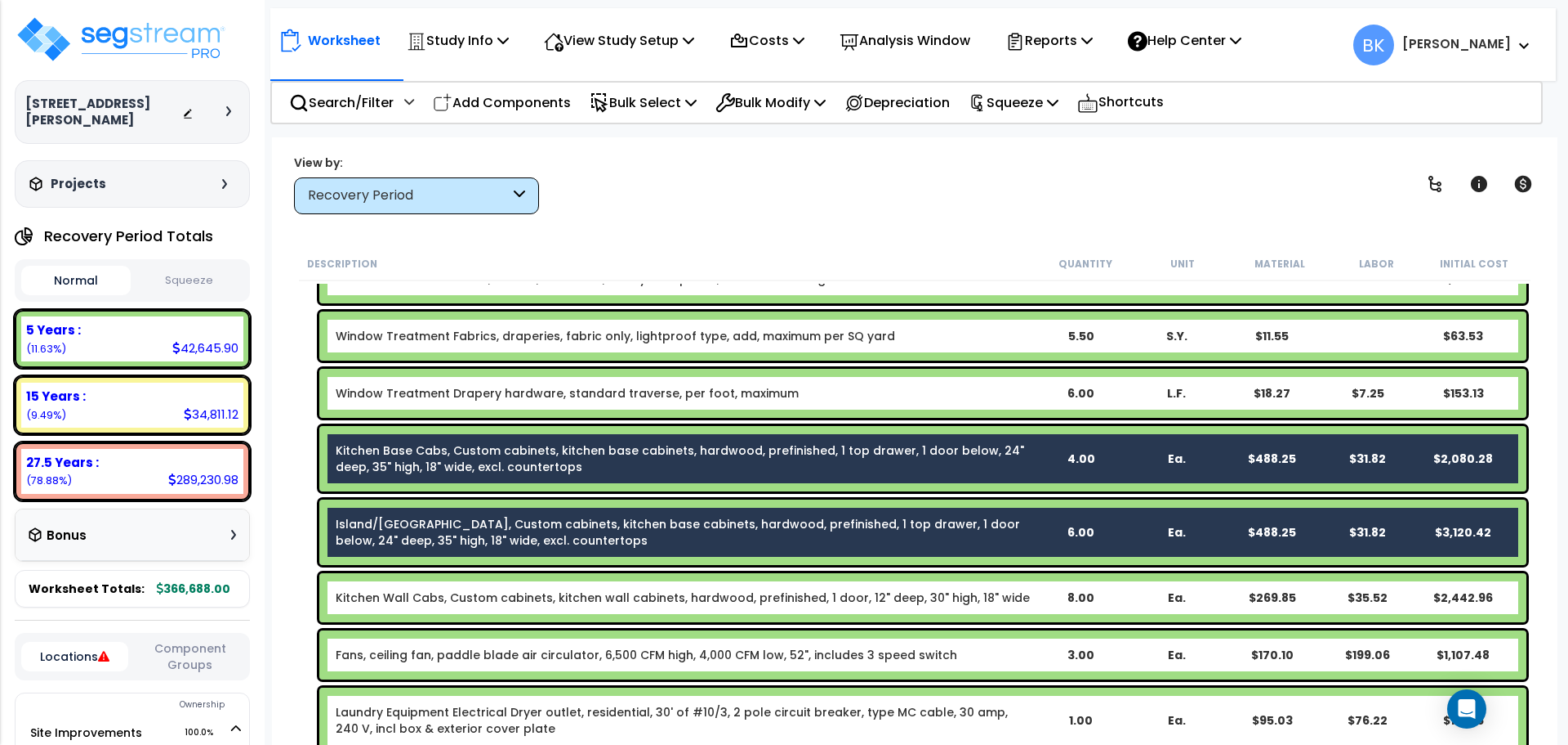
click at [403, 586] on div "Kitchen Wall Cabs, Custom cabinets, kitchen wall cabinets, hardwood, prefinishe…" at bounding box center [923, 597] width 1207 height 49
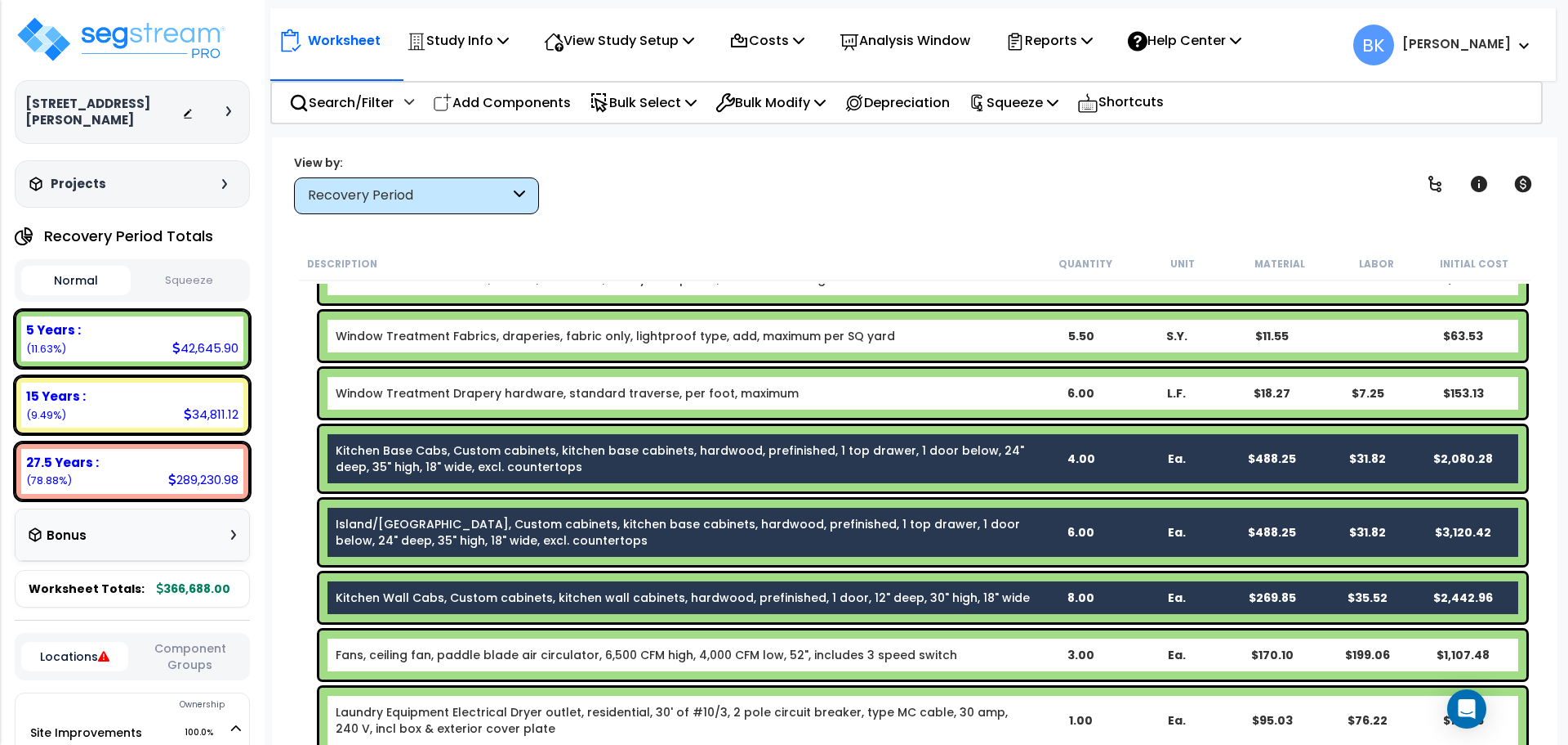
click at [409, 630] on div "Fans, ceiling fan, paddle blade air circulator, 6,500 CFM high, 4,000 CFM low, …" at bounding box center [923, 654] width 1207 height 49
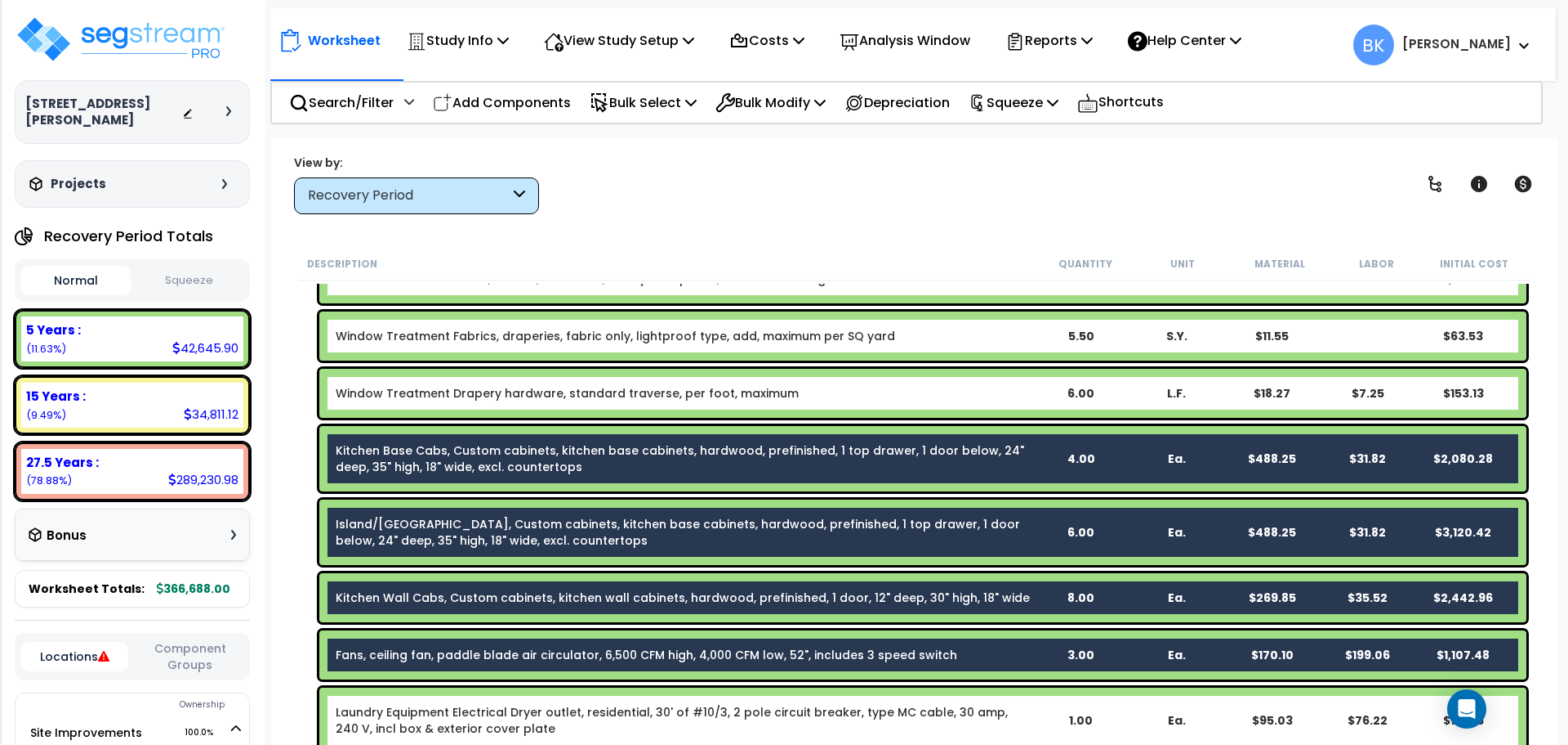
click at [404, 653] on link "Fans, ceiling fan, paddle blade air circulator, 6,500 CFM high, 4,000 CFM low, …" at bounding box center [647, 654] width 621 height 16
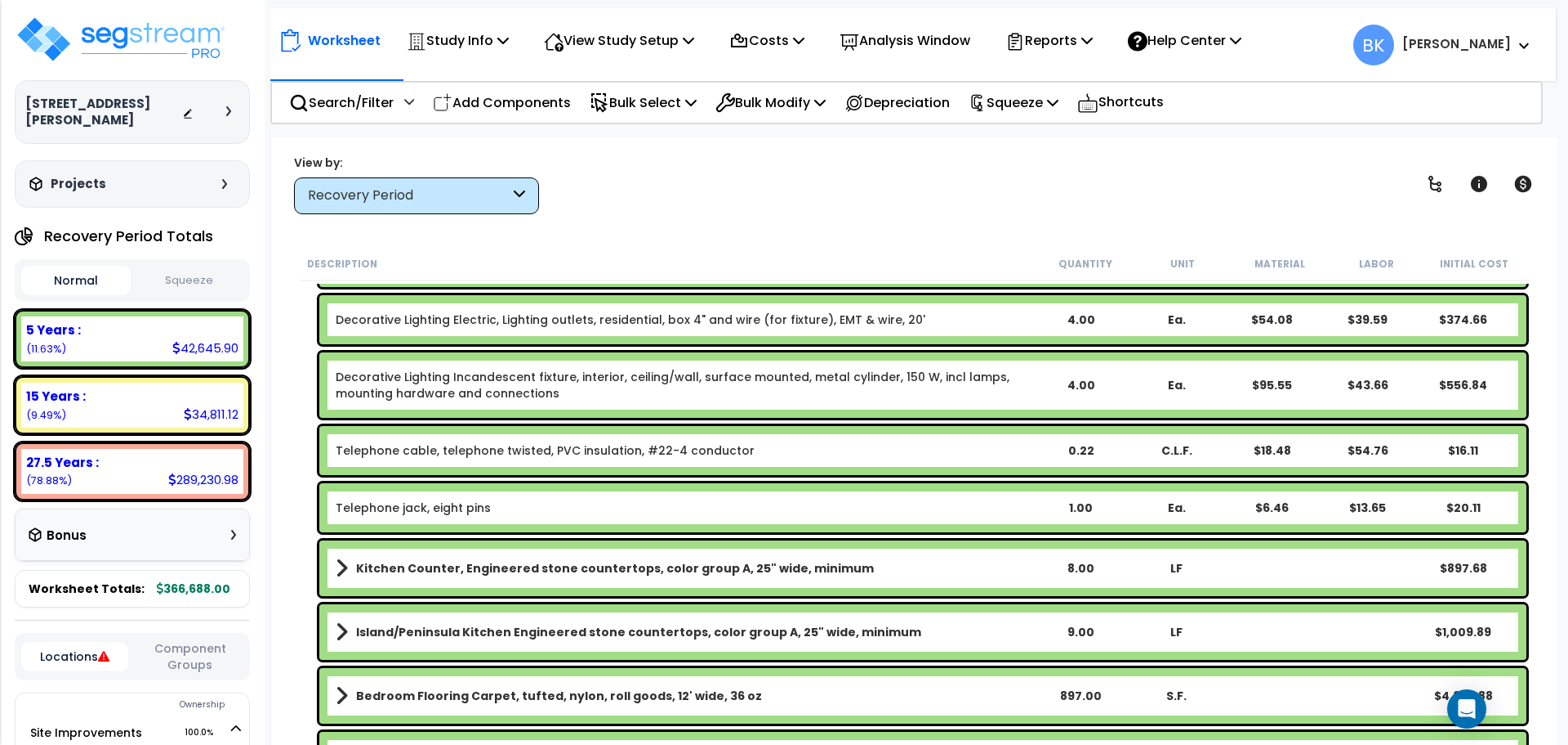
scroll to position [1717, 0]
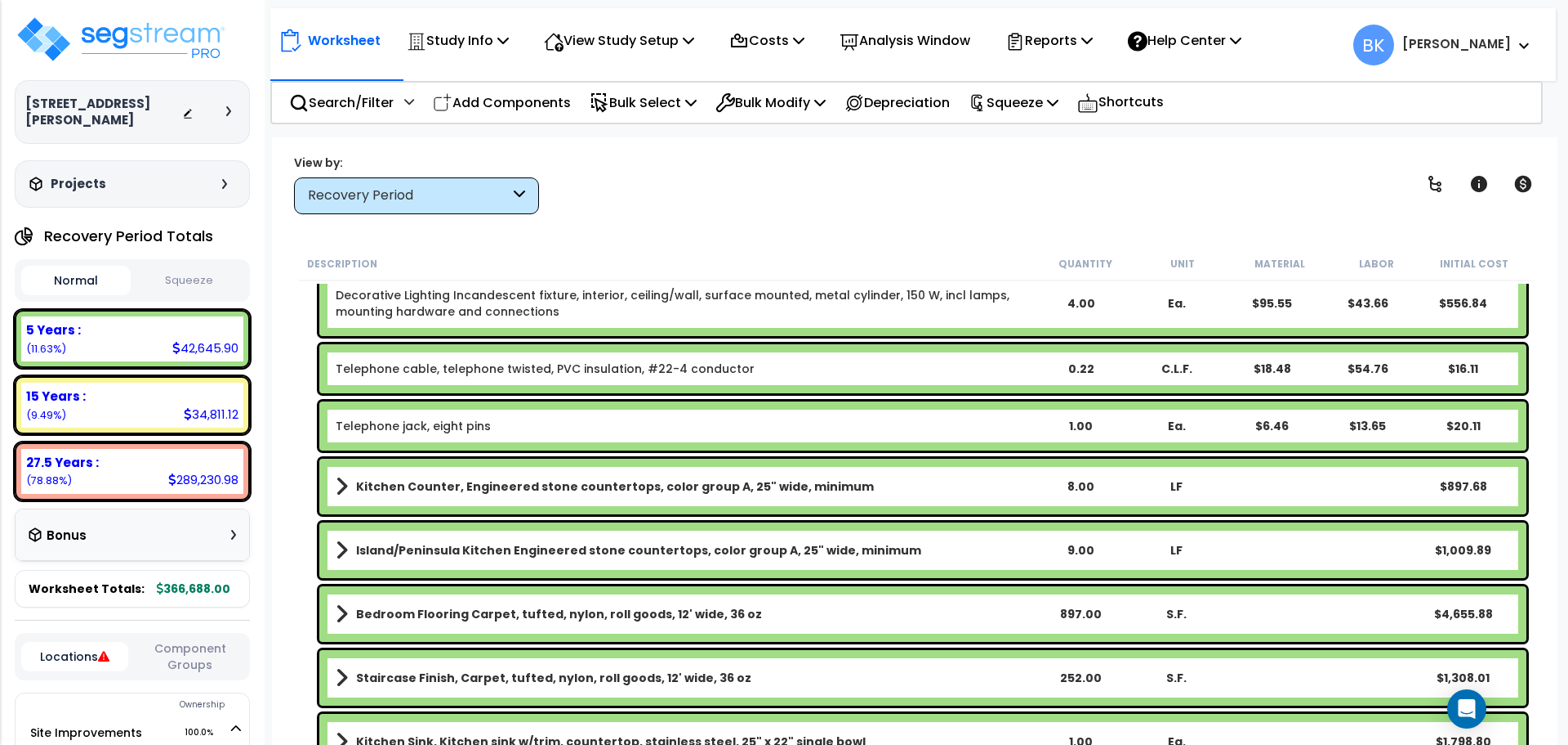
click at [435, 493] on b "Kitchen Counter, Engineered stone countertops, color group A, 25" wide, minimum" at bounding box center [615, 487] width 518 height 16
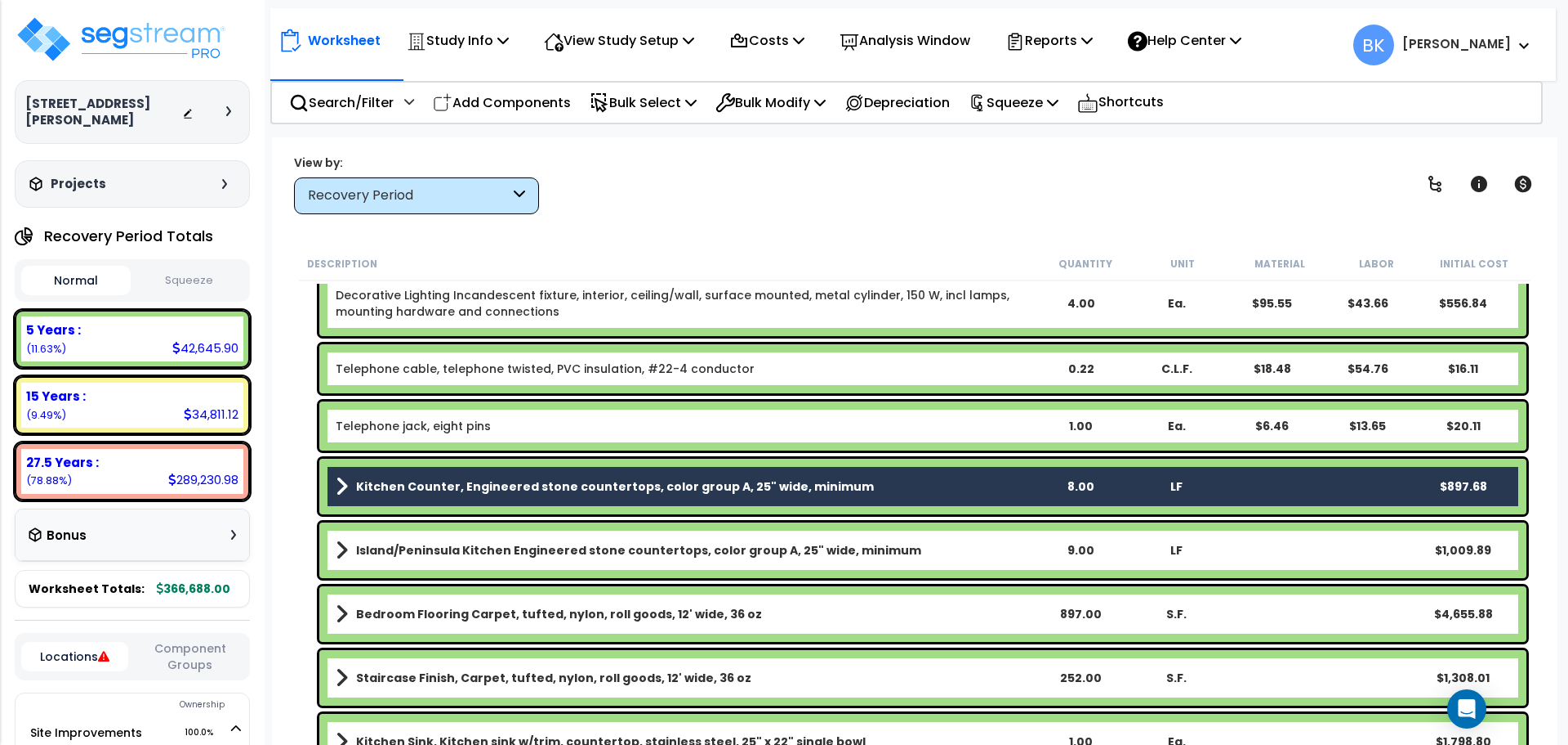
click at [409, 563] on div "Island/Peninsula Kitchen Engineered stone countertops, color group A, 25" wide,…" at bounding box center [923, 549] width 1207 height 55
click at [412, 551] on b "Island/Peninsula Kitchen Engineered stone countertops, color group A, 25" wide,…" at bounding box center [639, 550] width 565 height 16
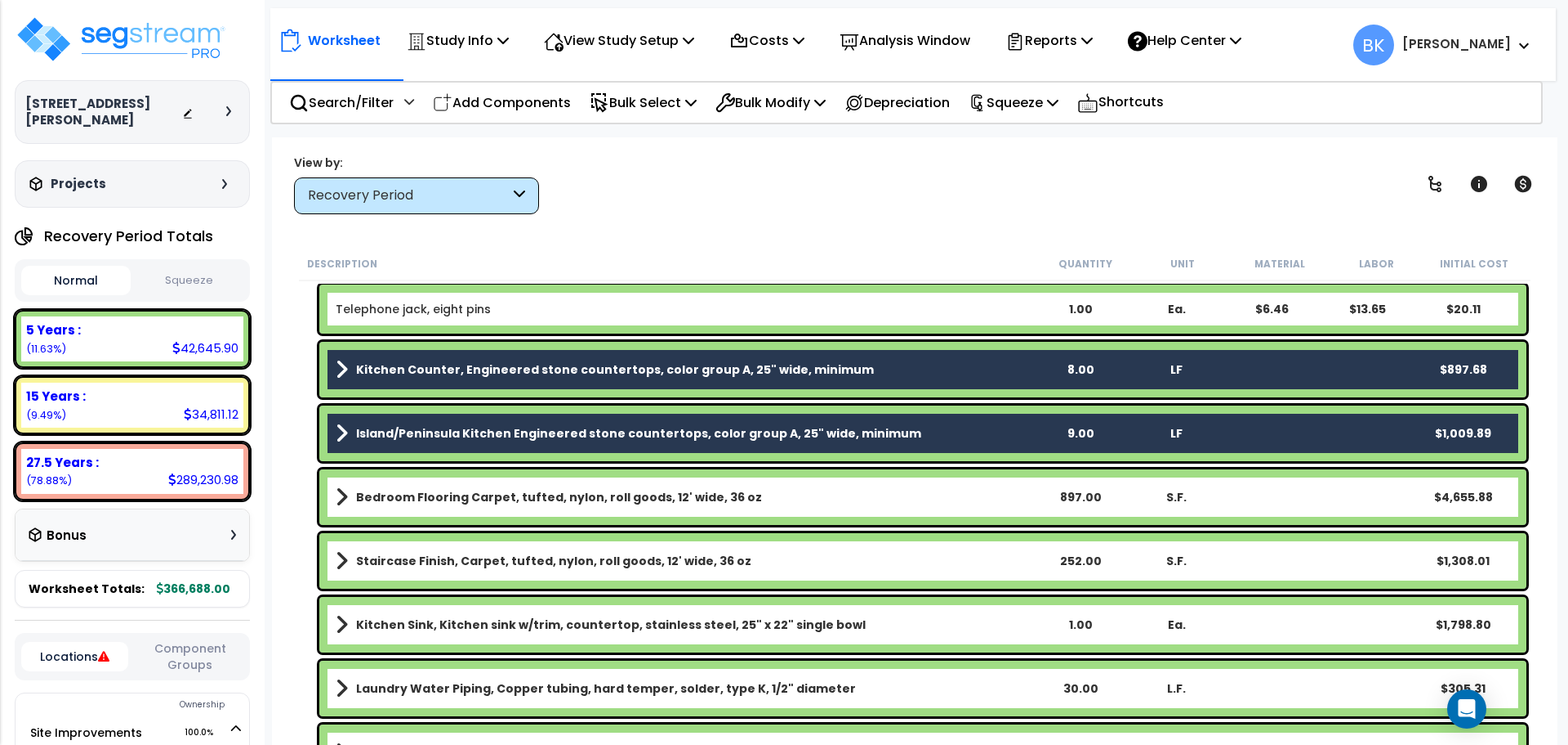
scroll to position [1880, 0]
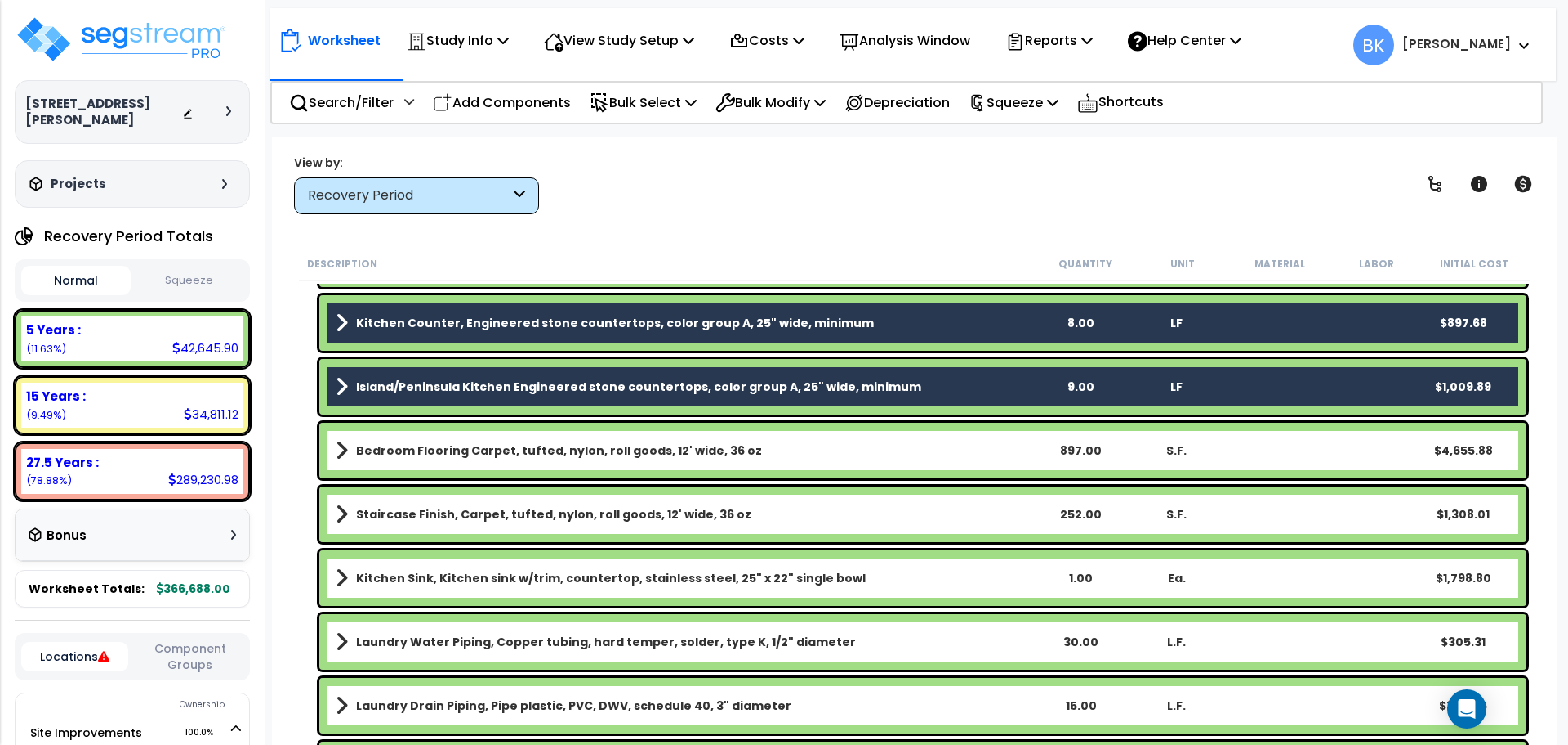
click at [414, 591] on div "Kitchen Sink, Kitchen sink w/trim, countertop, stainless steel, 25" x 22" singl…" at bounding box center [923, 577] width 1207 height 55
click at [419, 582] on b "Kitchen Sink, Kitchen sink w/trim, countertop, stainless steel, 25" x 22" singl…" at bounding box center [611, 578] width 510 height 16
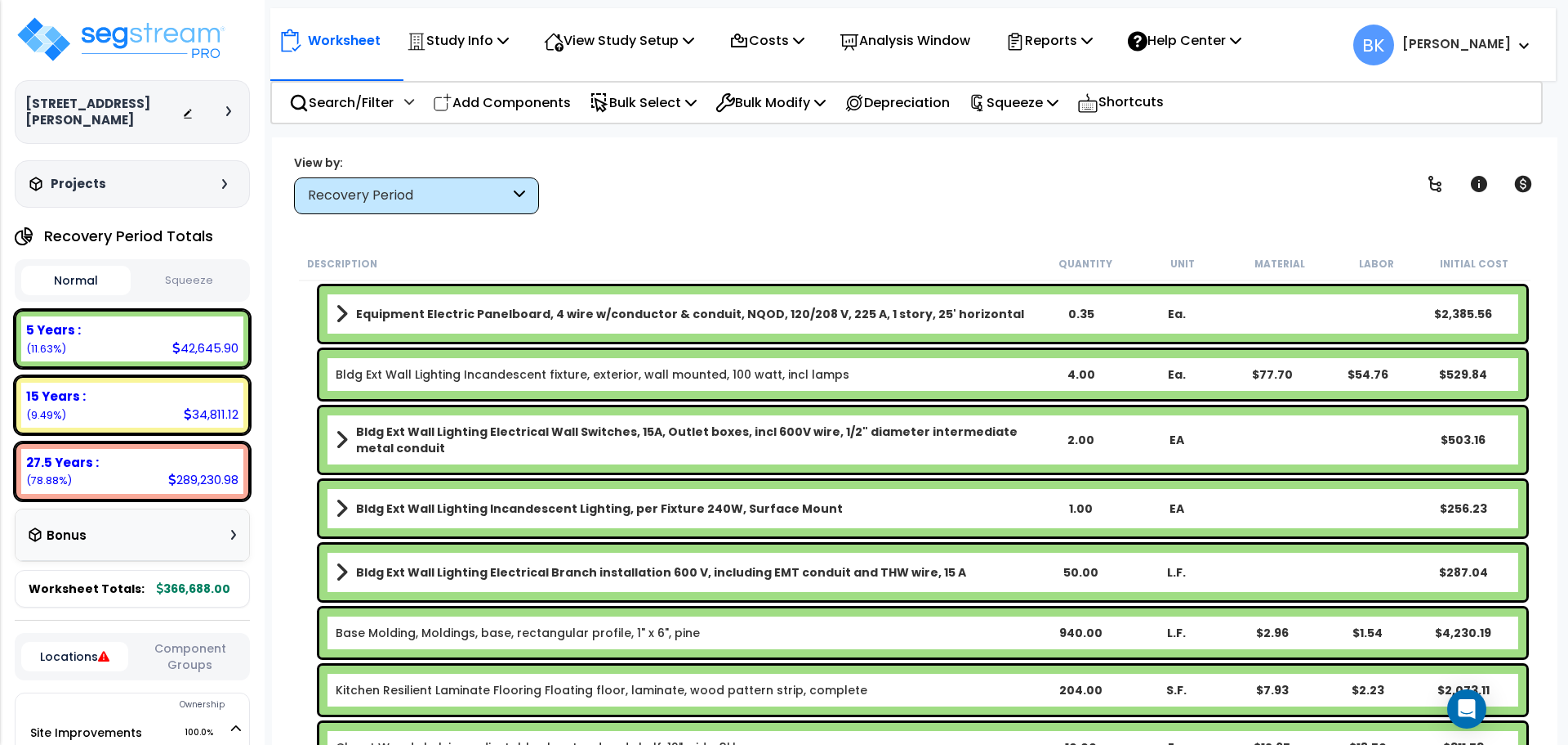
scroll to position [409, 0]
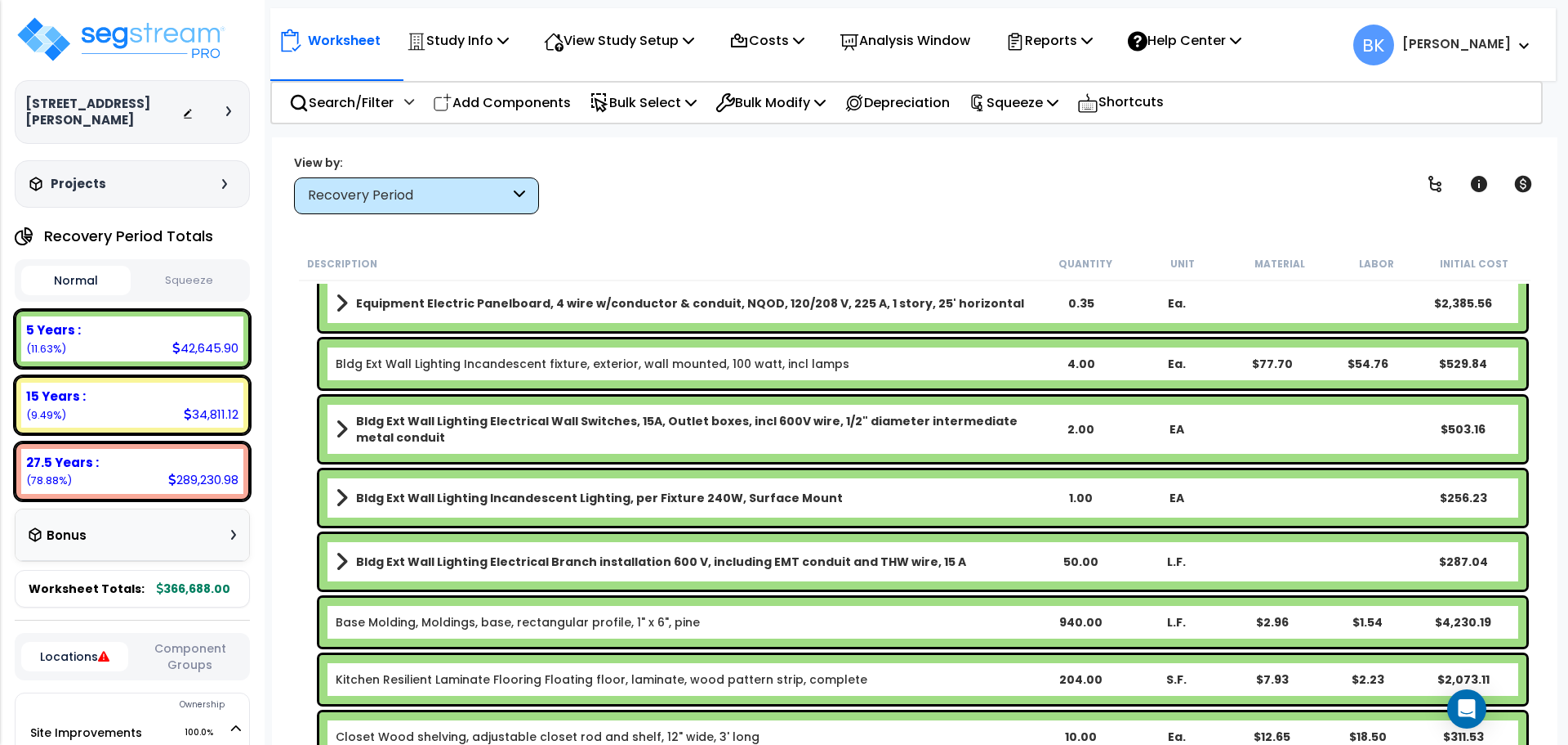
click at [420, 620] on link "Base Molding, Moldings, base, rectangular profile, 1" x 6", pine" at bounding box center [518, 622] width 364 height 16
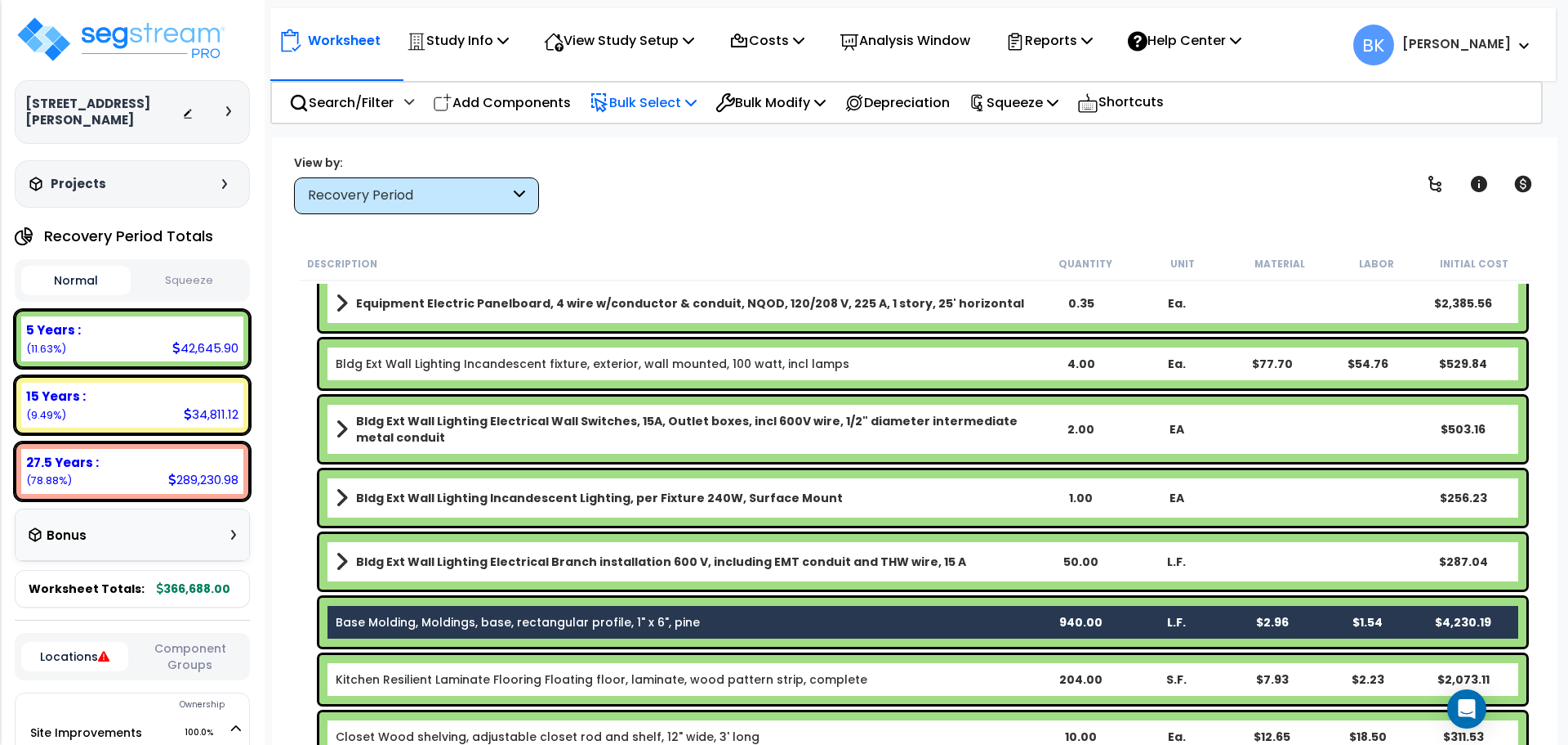
click at [697, 110] on p "Bulk Select" at bounding box center [643, 102] width 107 height 22
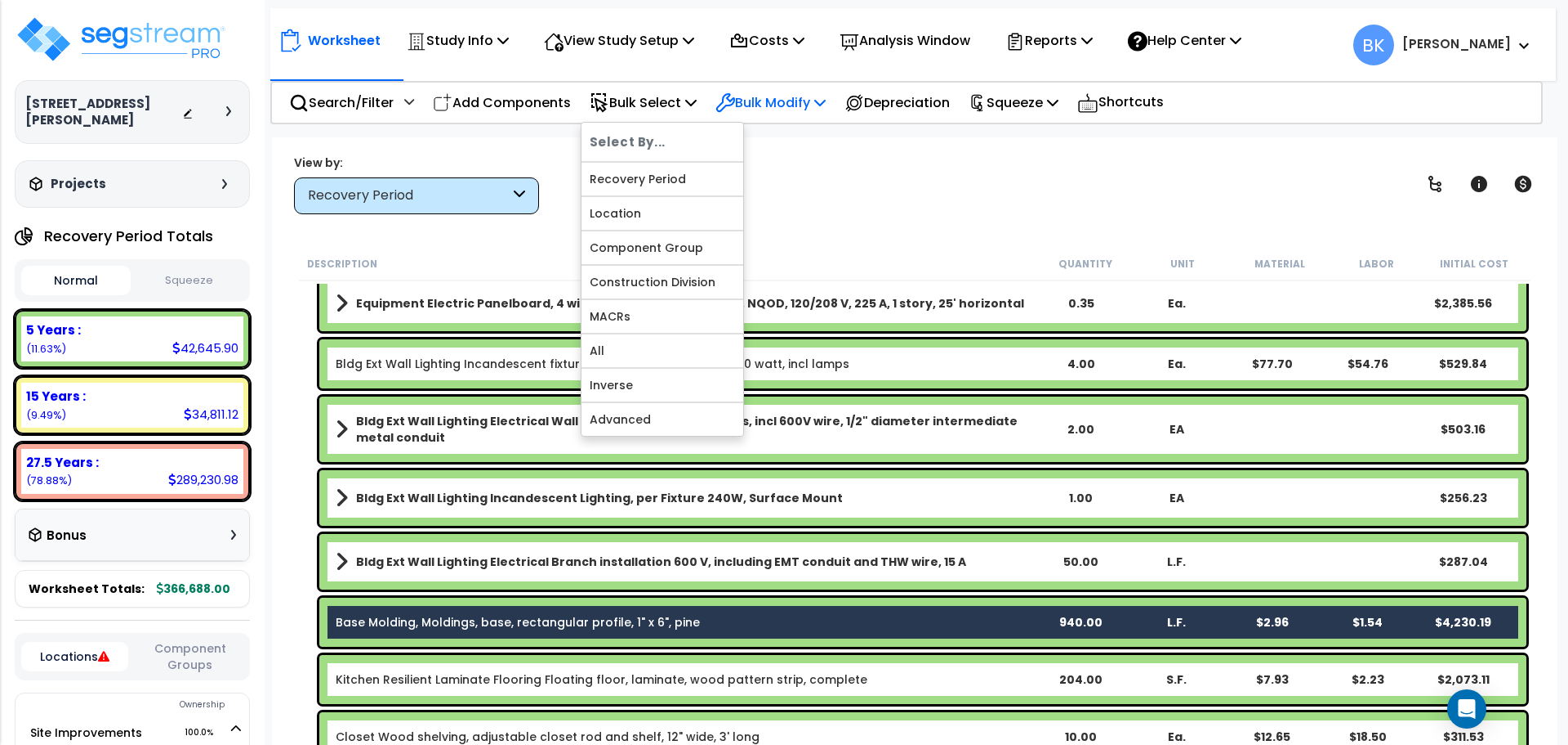
click at [780, 106] on p "Bulk Modify" at bounding box center [771, 102] width 111 height 22
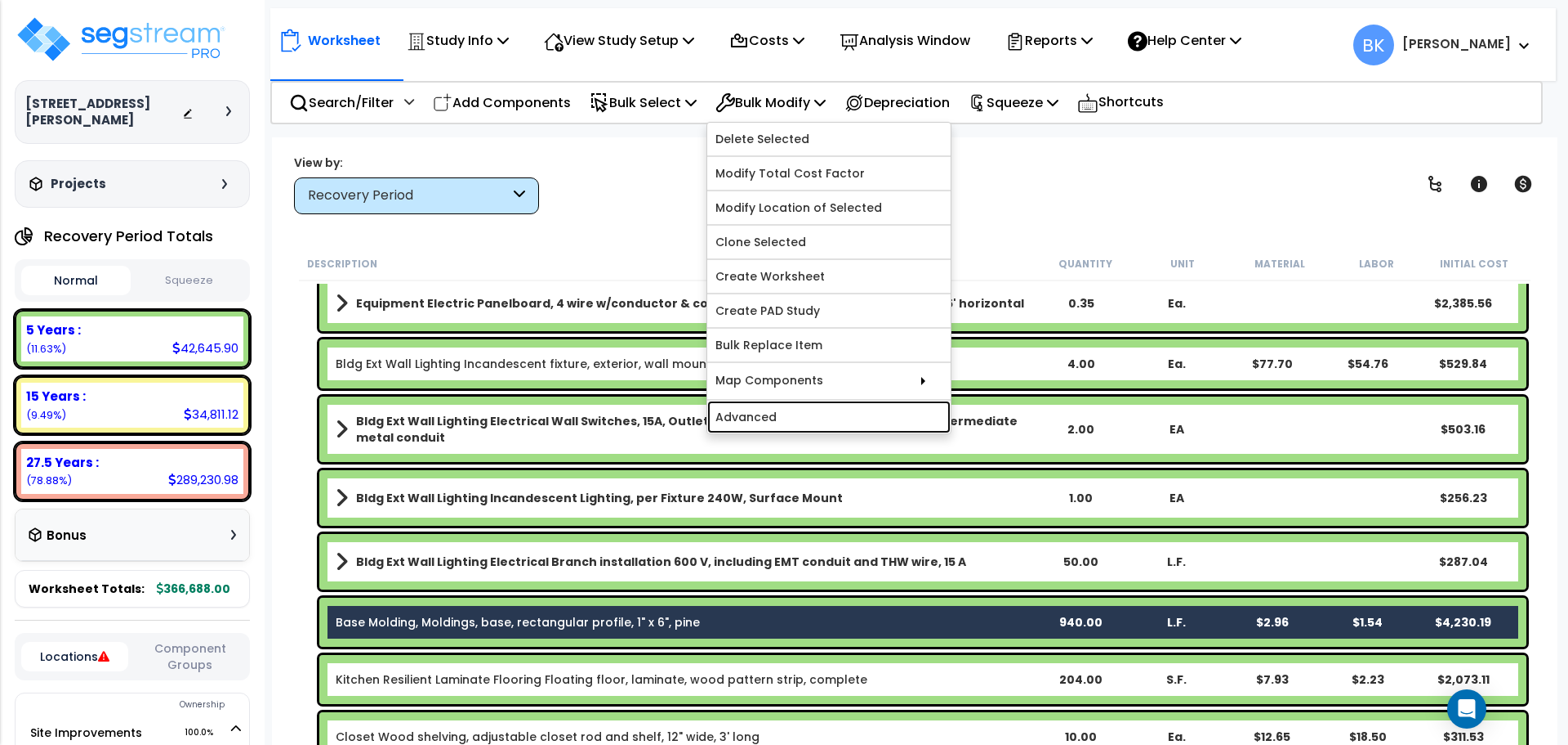
drag, startPoint x: 771, startPoint y: 407, endPoint x: 792, endPoint y: 389, distance: 27.7
click at [771, 407] on link "Advanced" at bounding box center [829, 417] width 244 height 33
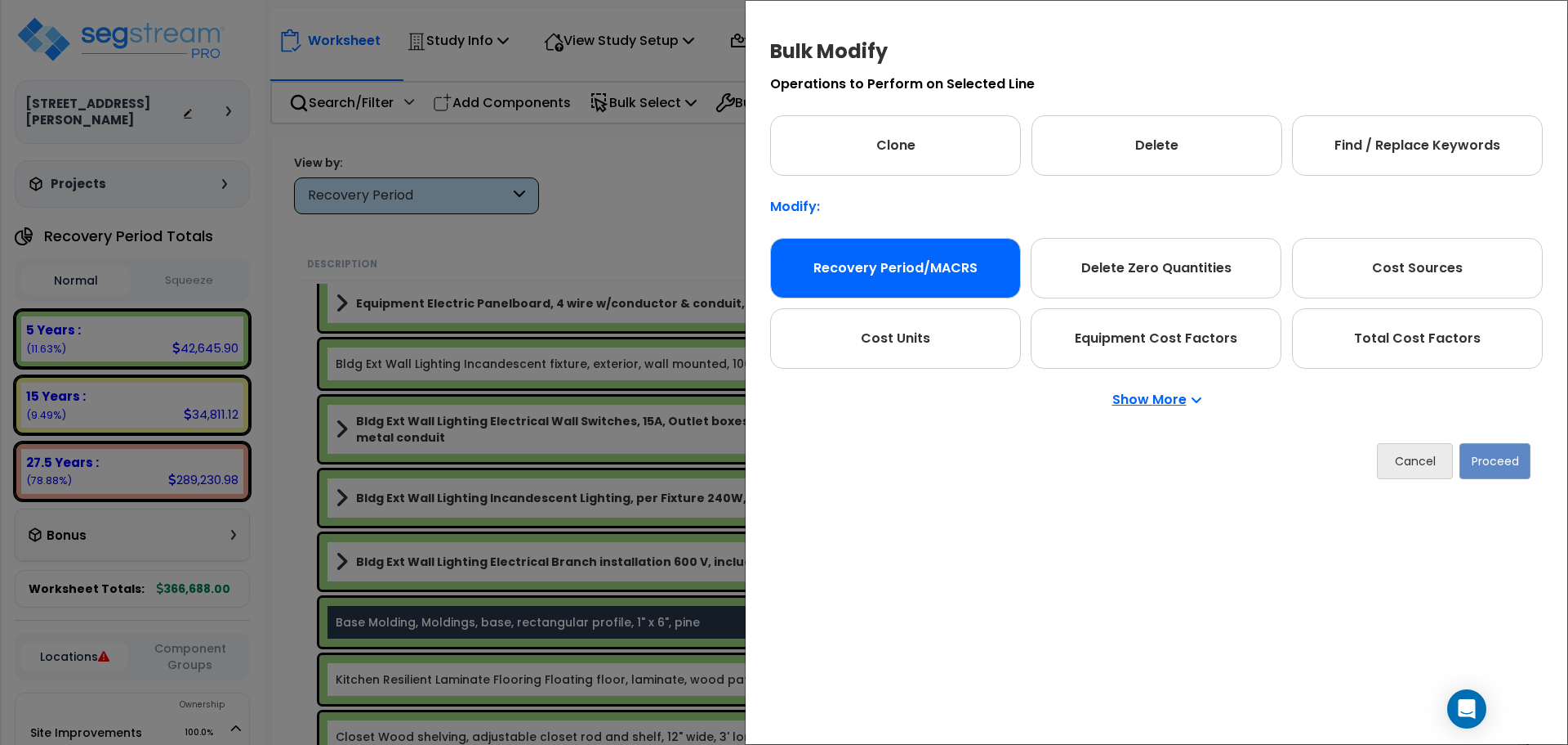
click at [880, 278] on div "Recovery Period/MACRS" at bounding box center [895, 267] width 251 height 61
click at [1502, 451] on button "Proceed" at bounding box center [1496, 461] width 71 height 36
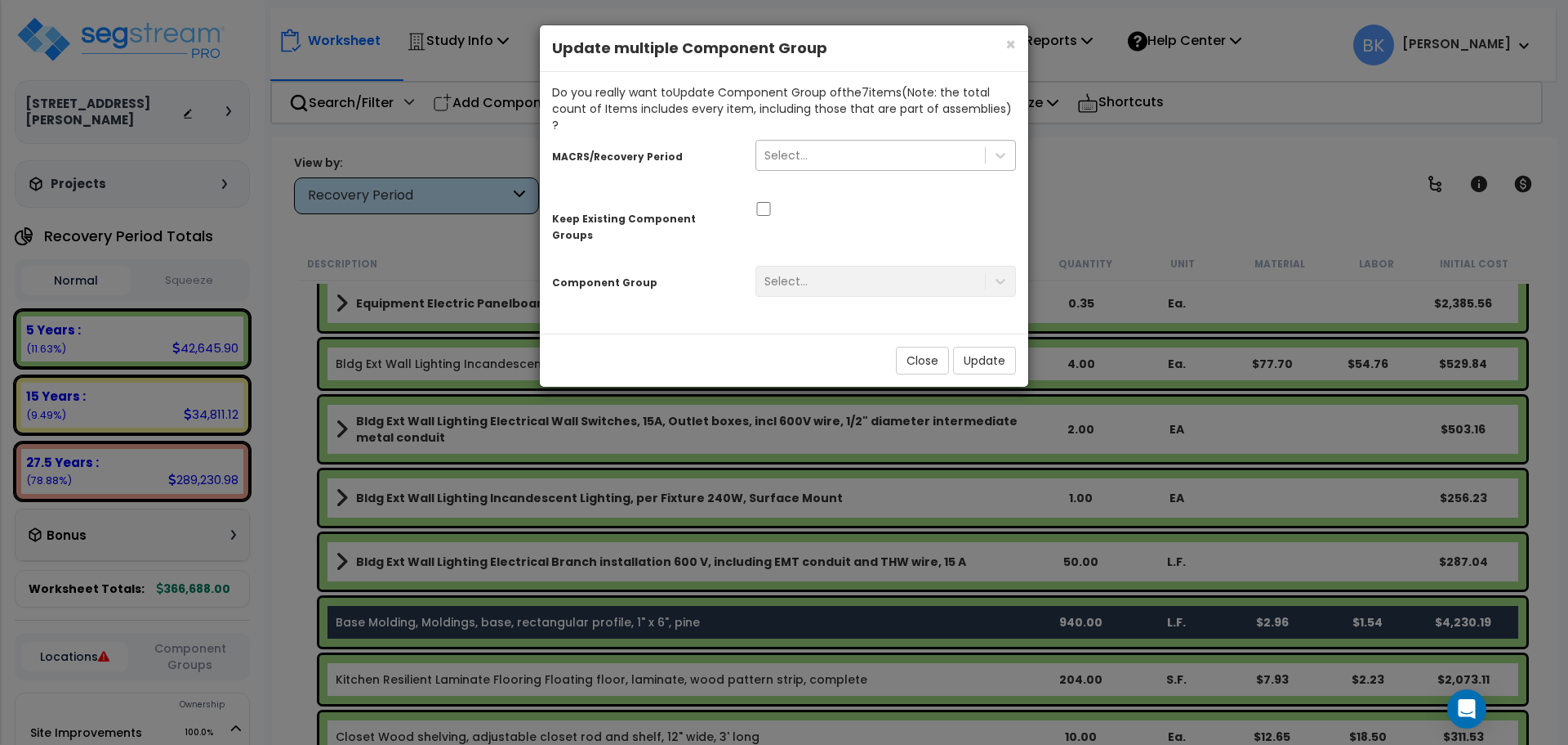
click at [861, 144] on div "Select..." at bounding box center [871, 155] width 229 height 26
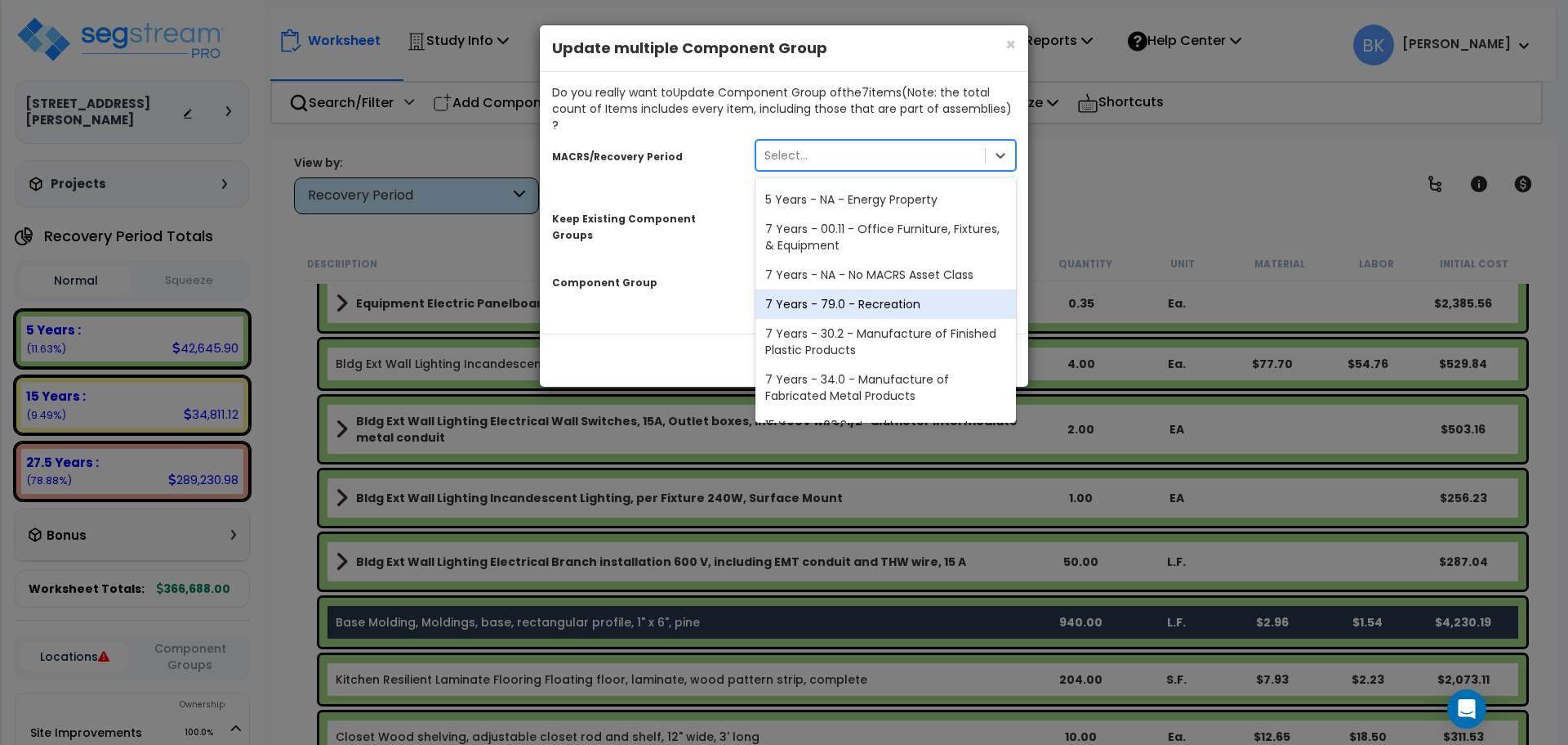
scroll to position [199, 0]
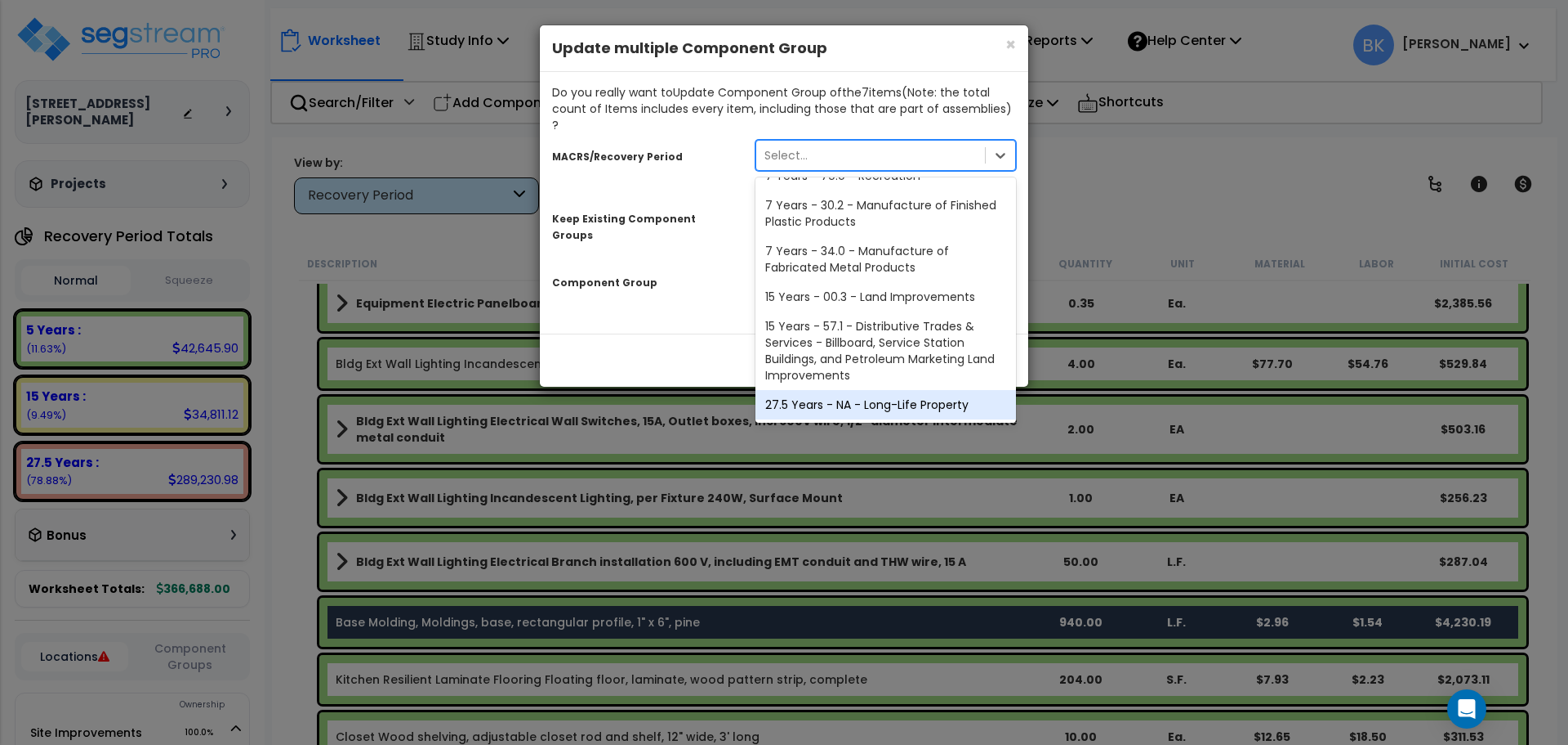
click at [828, 390] on div "27.5 Years - NA - Long-Life Property" at bounding box center [886, 404] width 261 height 29
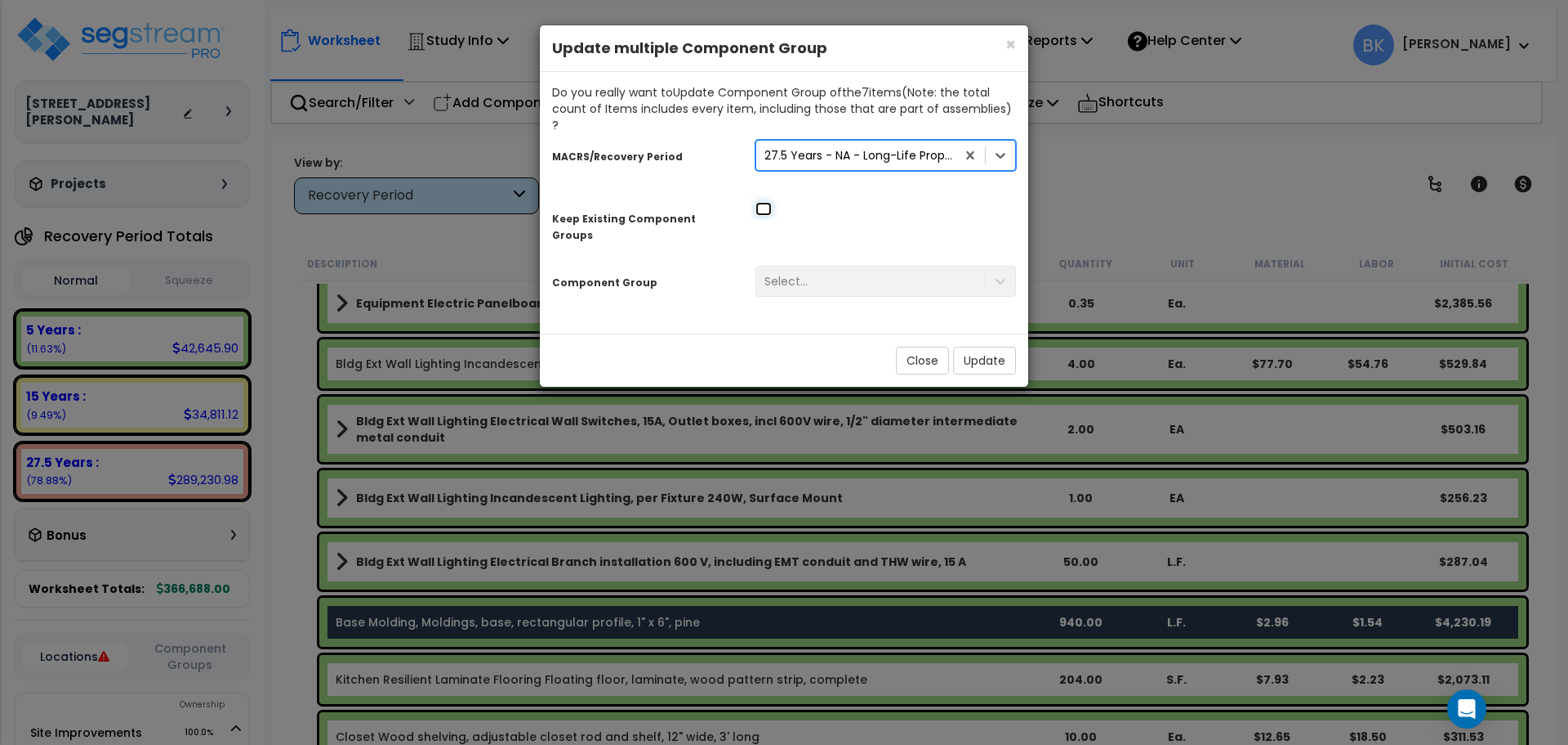
click at [767, 202] on input "checkbox" at bounding box center [764, 208] width 16 height 14
checkbox input "true"
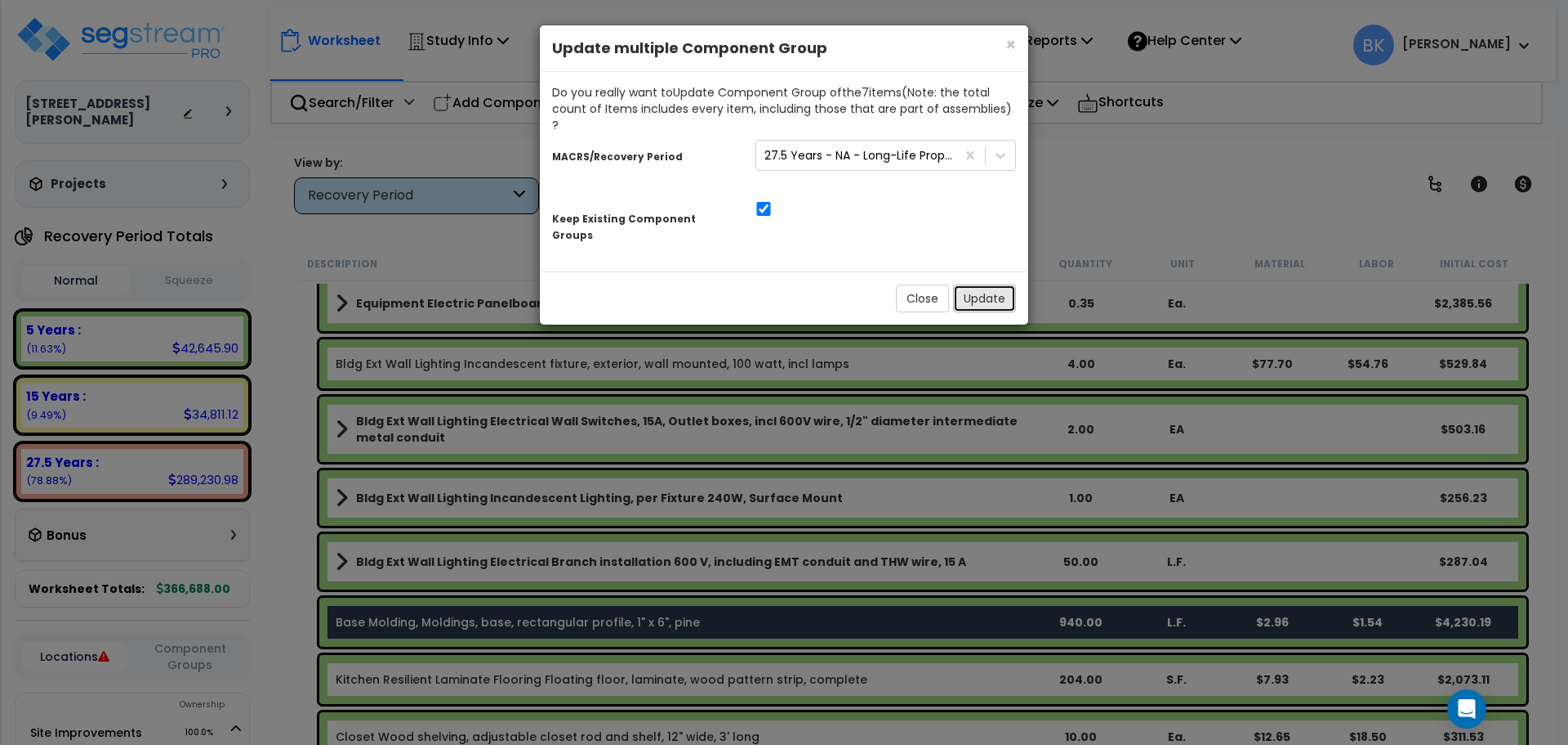
click at [985, 285] on button "Update" at bounding box center [984, 298] width 63 height 28
click at [986, 279] on div "Close Update" at bounding box center [784, 297] width 488 height 53
click at [983, 285] on button "Update" at bounding box center [984, 298] width 63 height 28
click at [979, 285] on button "Update" at bounding box center [984, 298] width 63 height 28
click at [990, 285] on button "Update" at bounding box center [984, 298] width 63 height 28
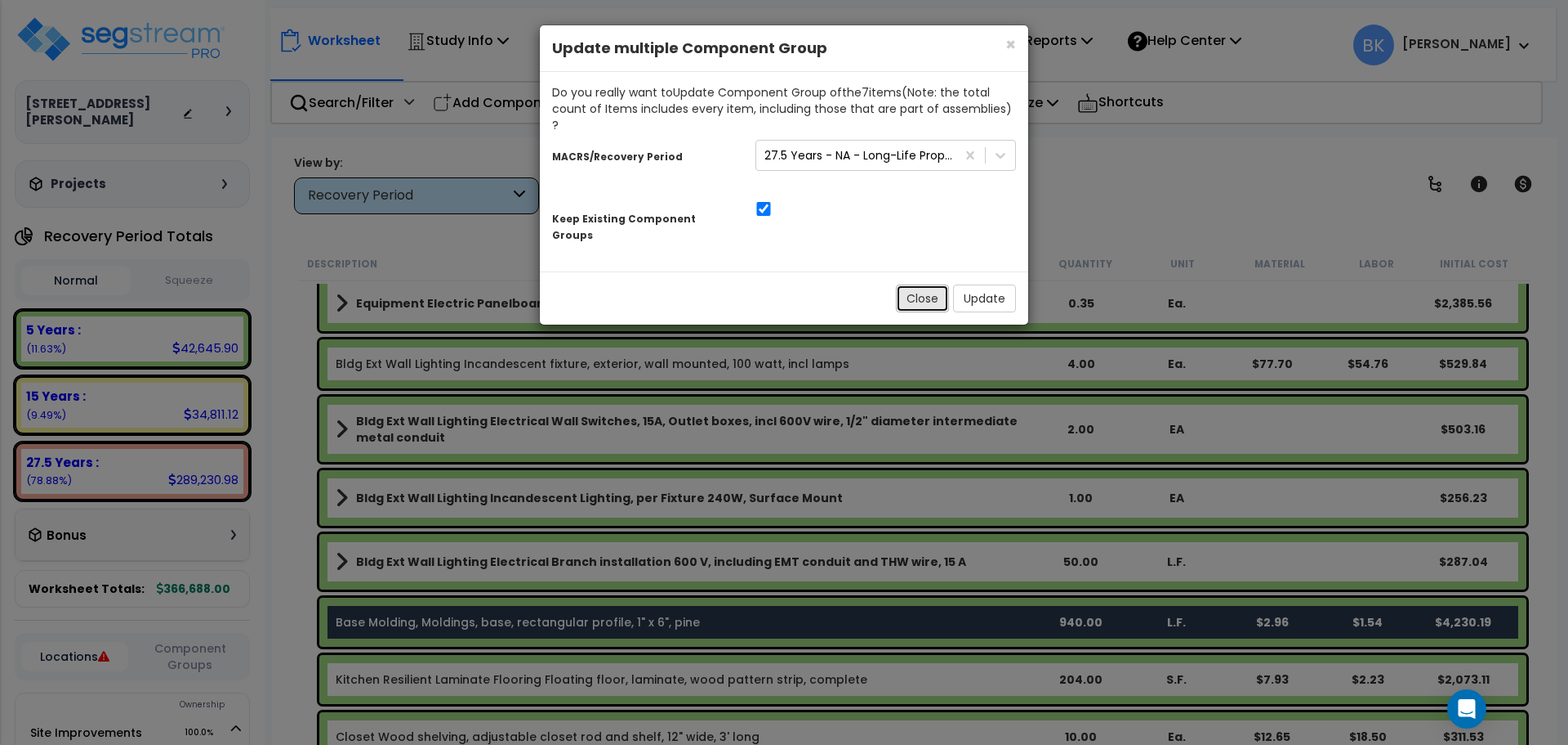
click at [928, 285] on button "Close" at bounding box center [922, 298] width 53 height 28
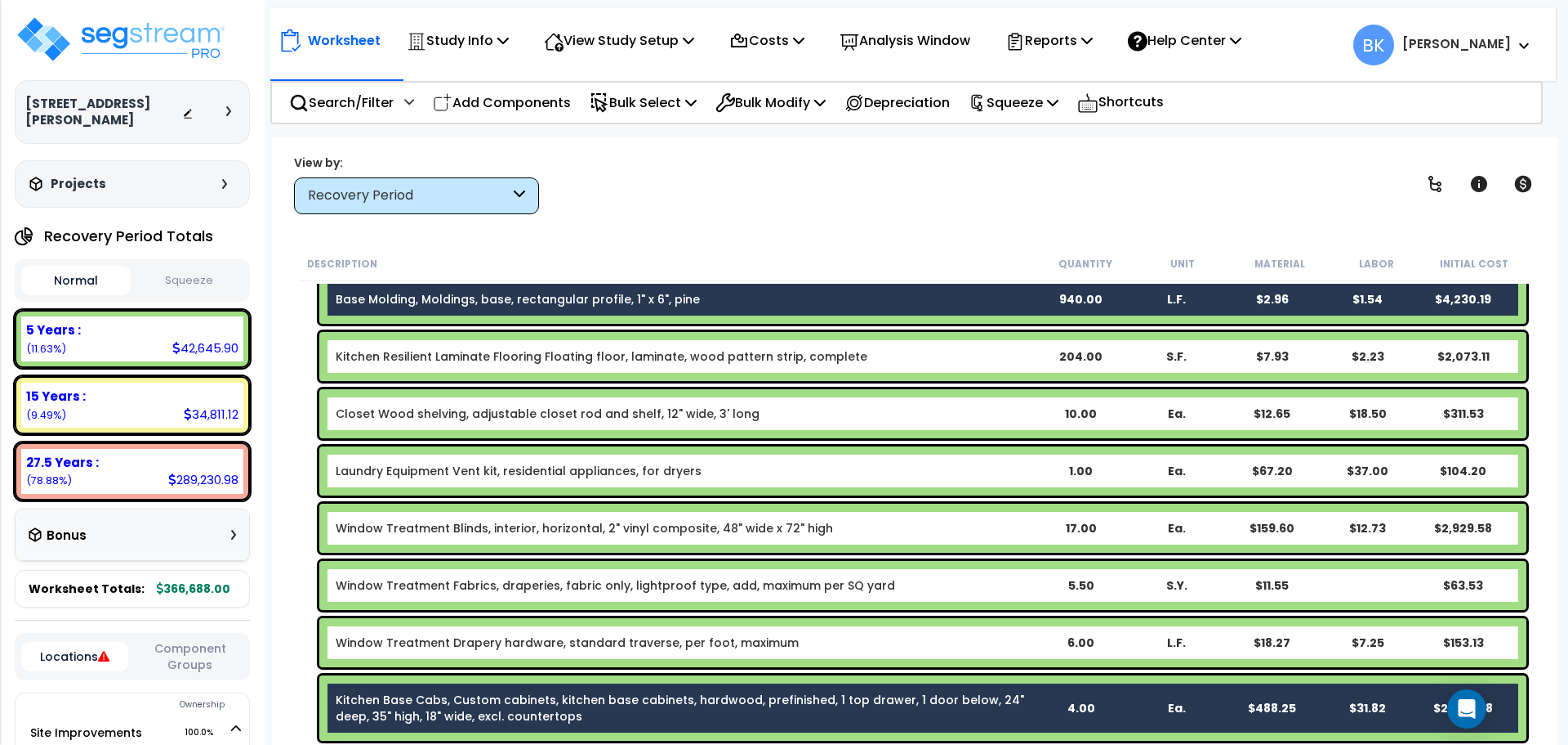
scroll to position [736, 0]
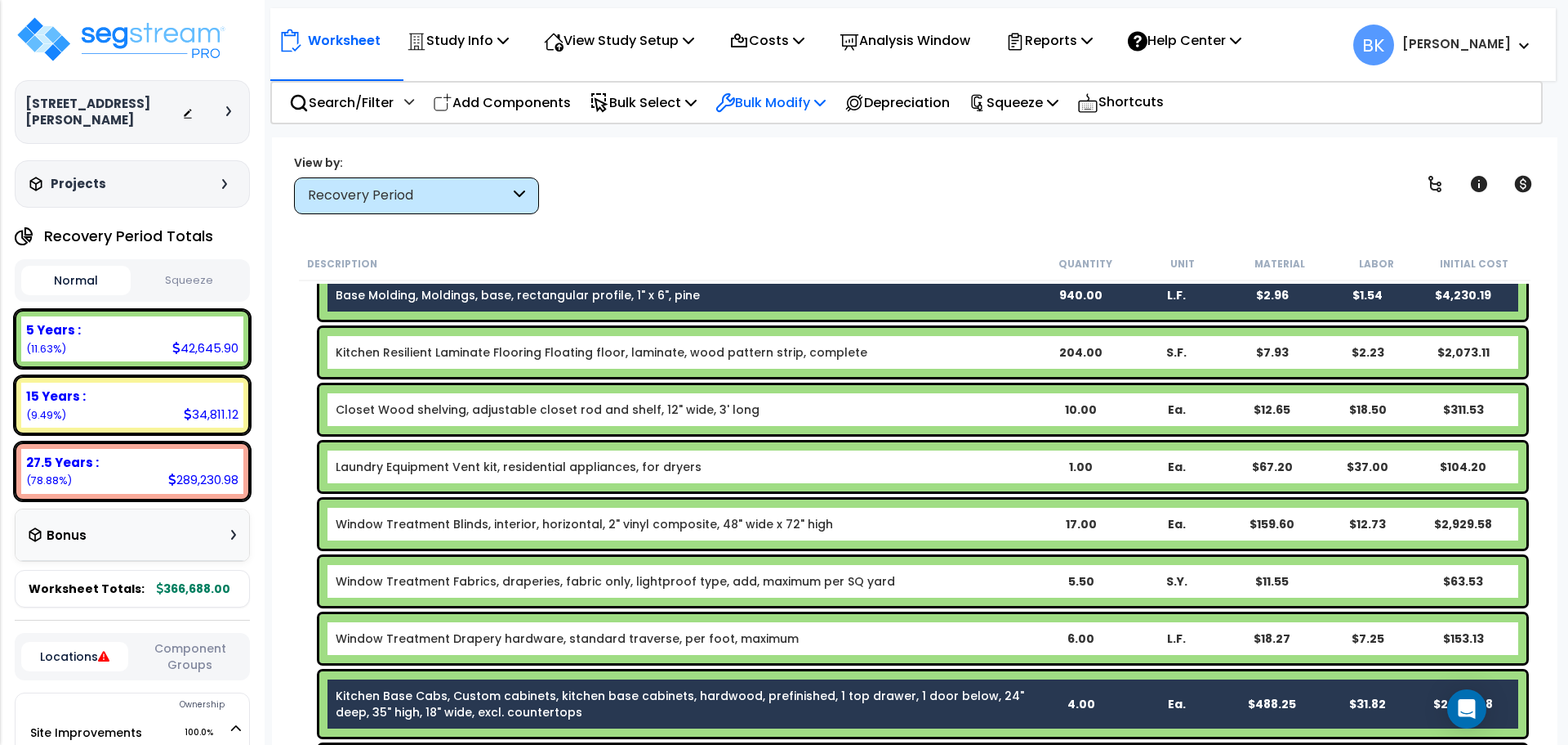
click at [775, 102] on p "Bulk Modify" at bounding box center [771, 102] width 111 height 22
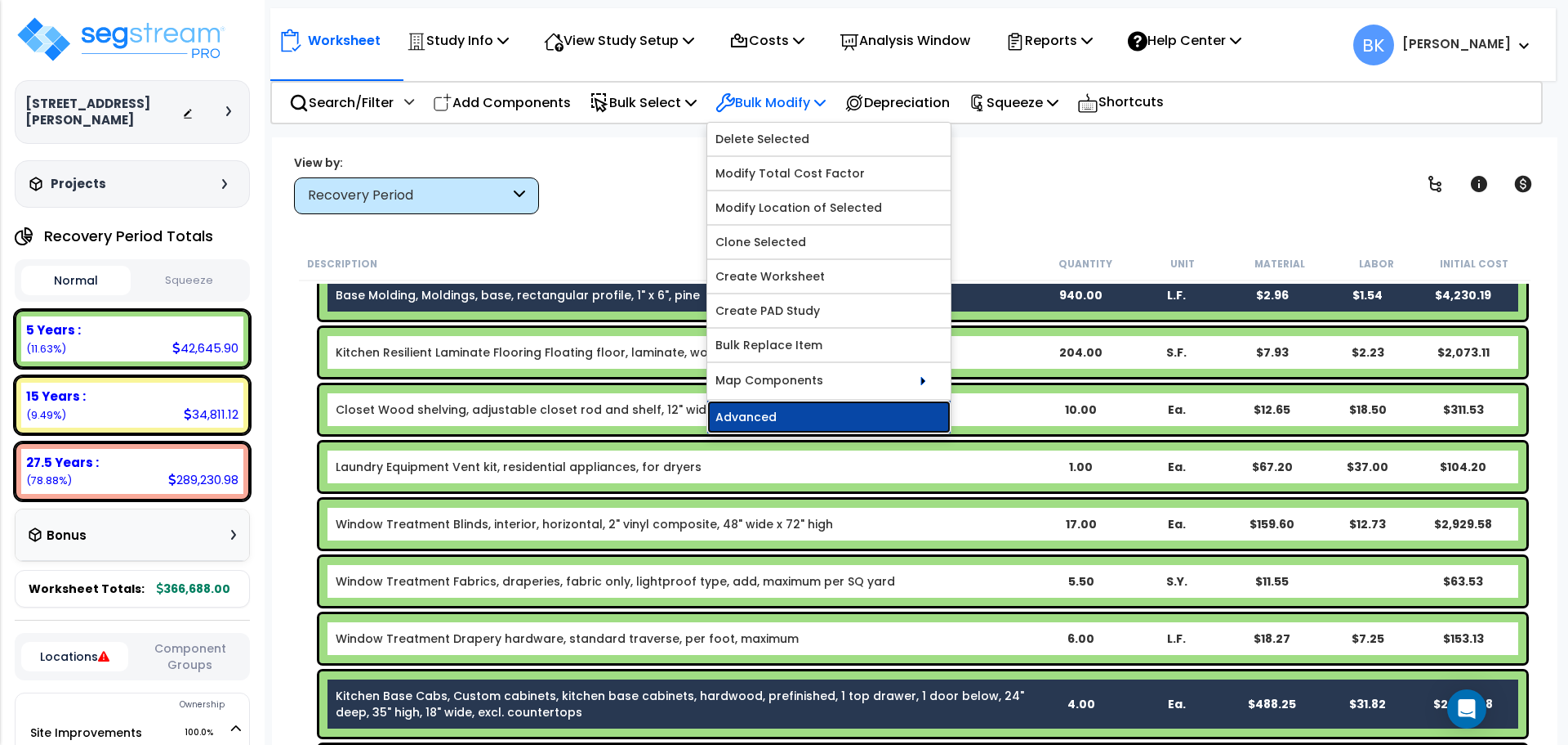
click at [774, 408] on link "Advanced" at bounding box center [829, 417] width 244 height 33
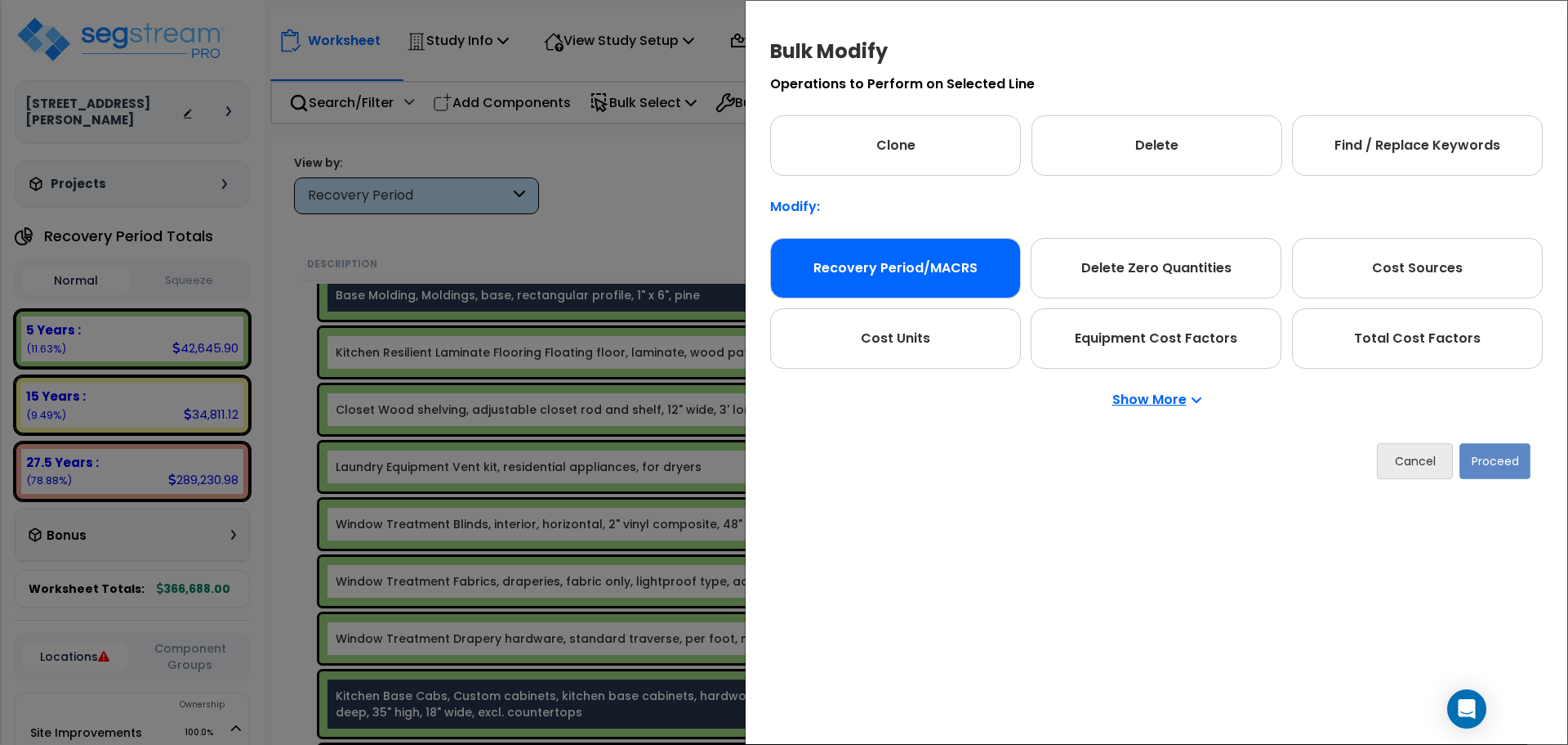
click at [899, 244] on div "Recovery Period/MACRS" at bounding box center [895, 267] width 251 height 61
click at [1497, 466] on button "Proceed" at bounding box center [1496, 461] width 71 height 36
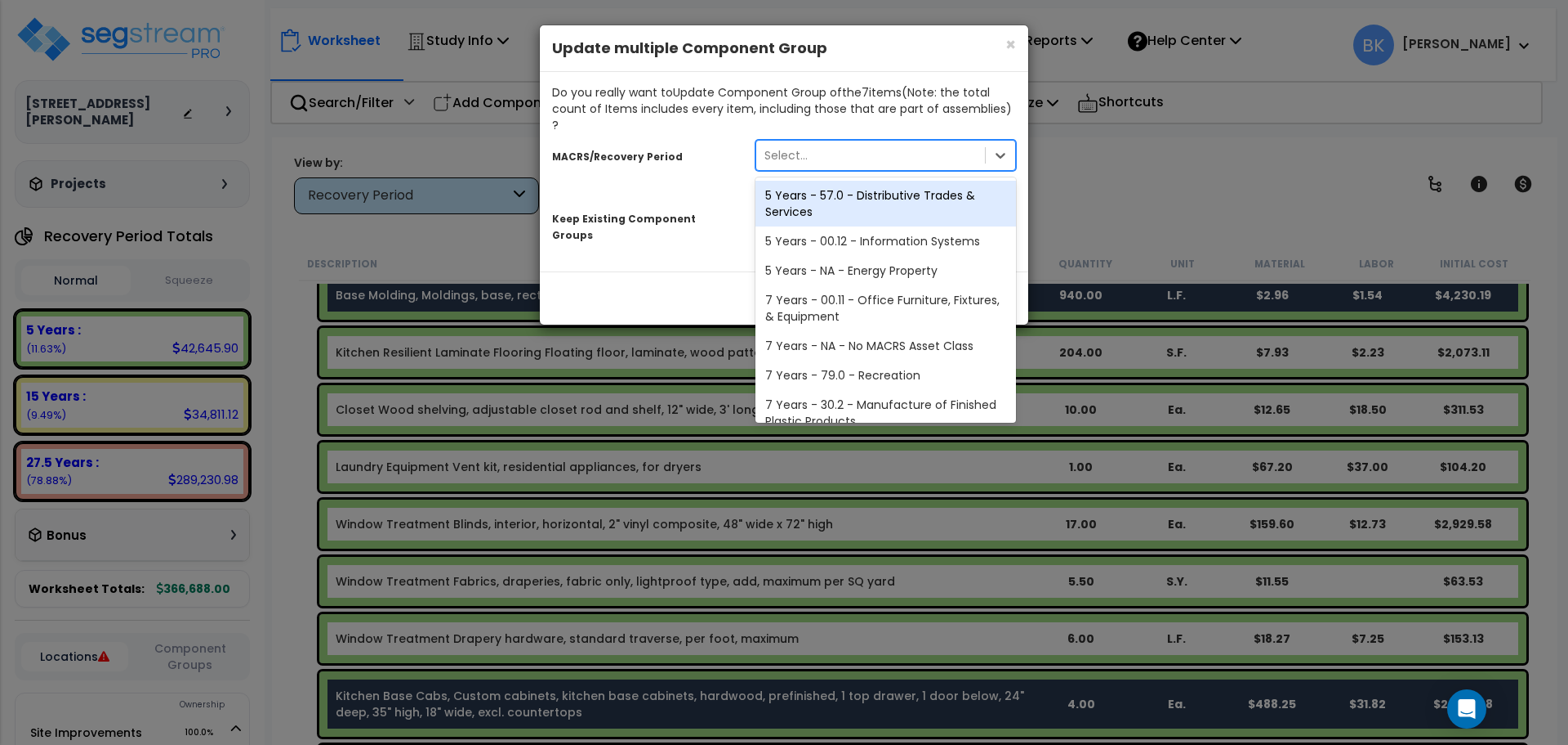
click at [813, 145] on div "Select..." at bounding box center [871, 155] width 229 height 26
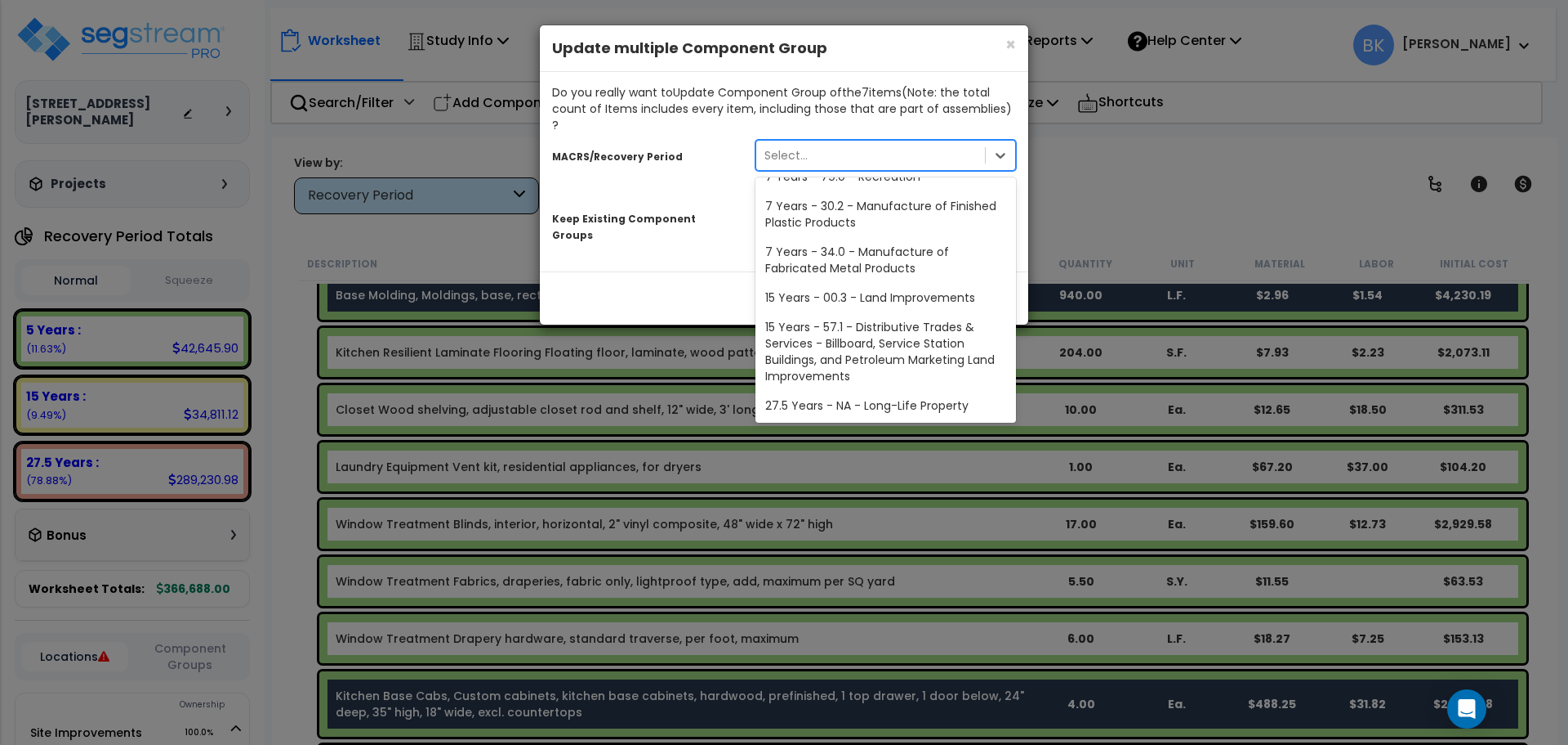
scroll to position [199, 0]
click at [846, 390] on div "27.5 Years - NA - Long-Life Property" at bounding box center [886, 404] width 261 height 29
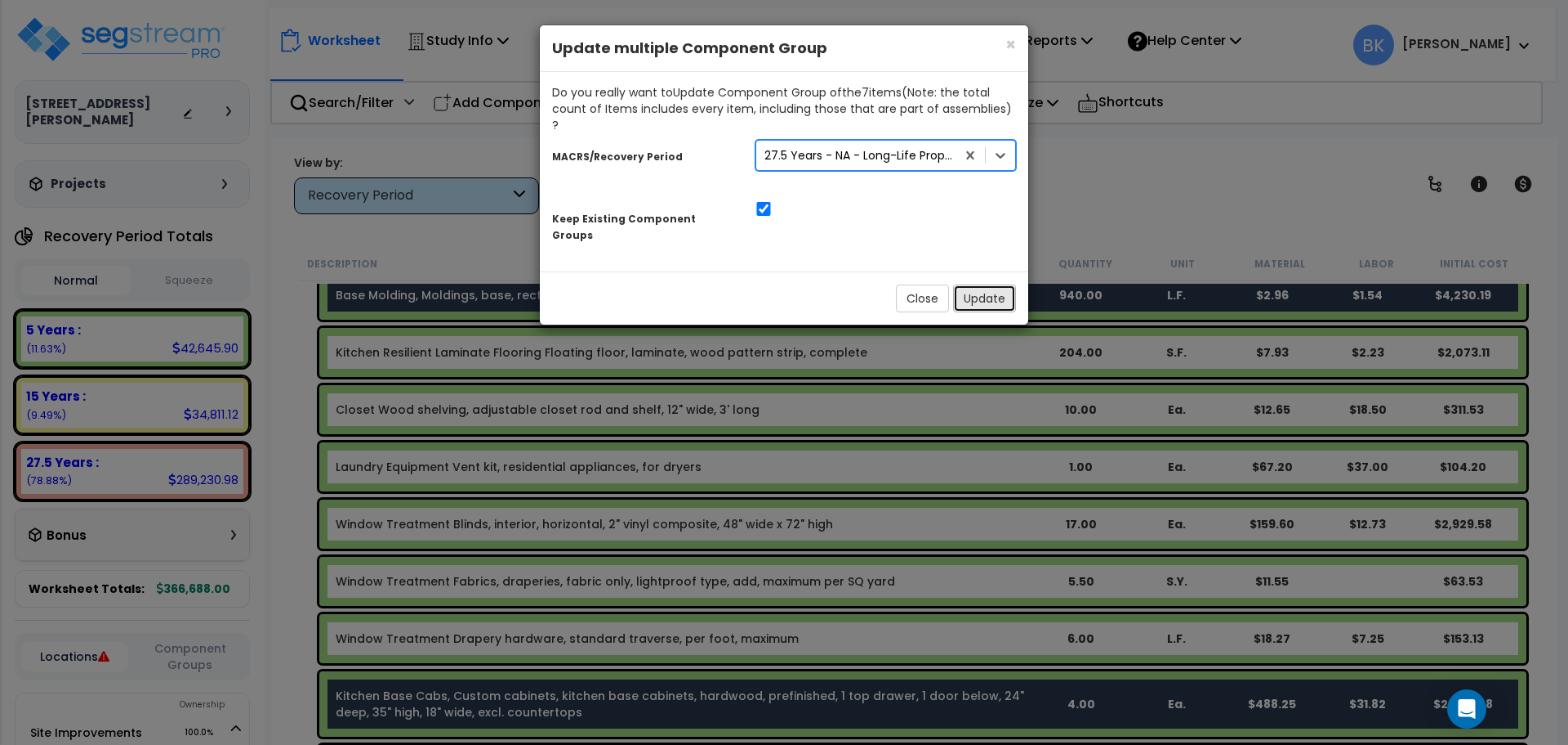
click at [976, 285] on button "Update" at bounding box center [984, 298] width 63 height 28
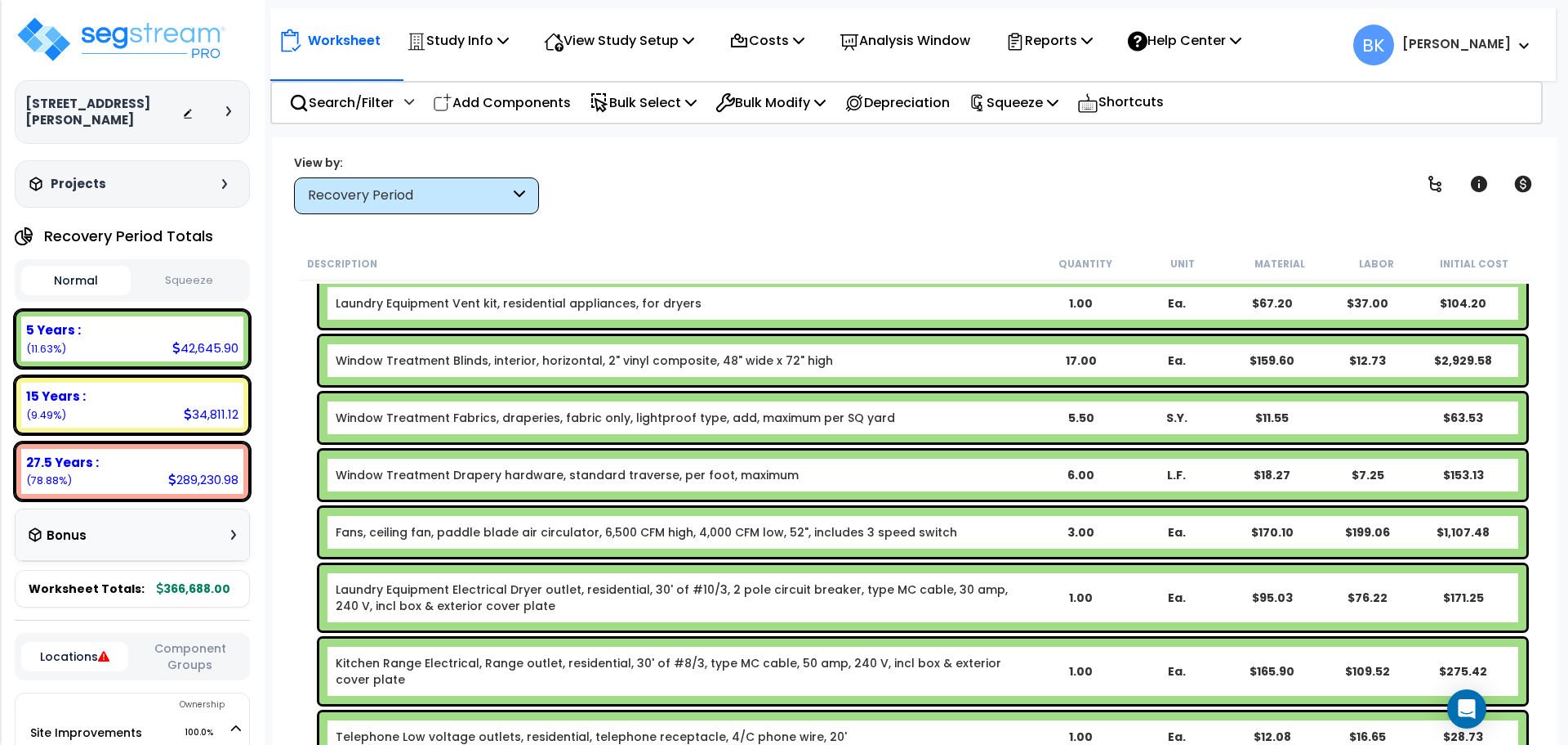
scroll to position [1145, 0]
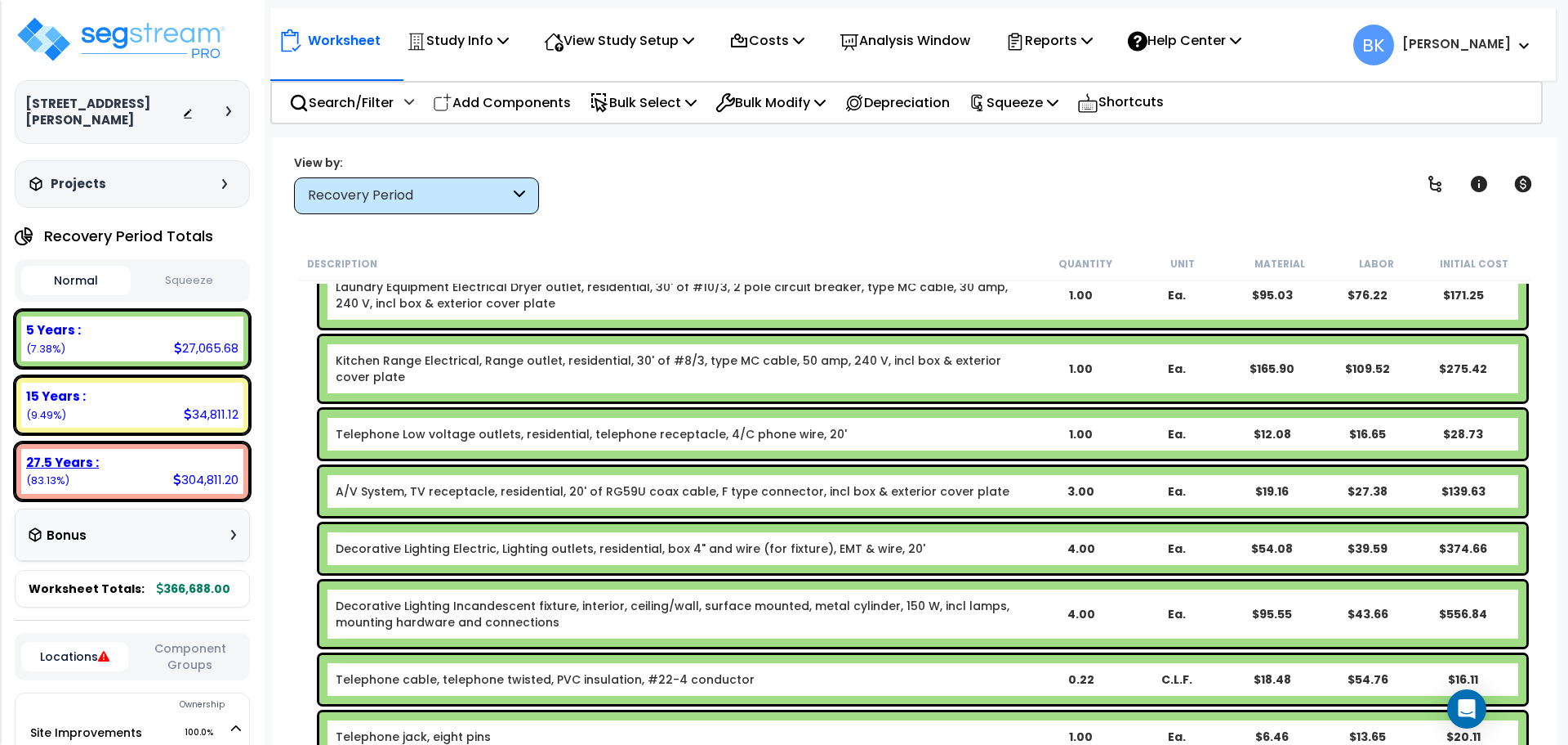
click at [158, 454] on div "27.5 Years :" at bounding box center [132, 462] width 212 height 17
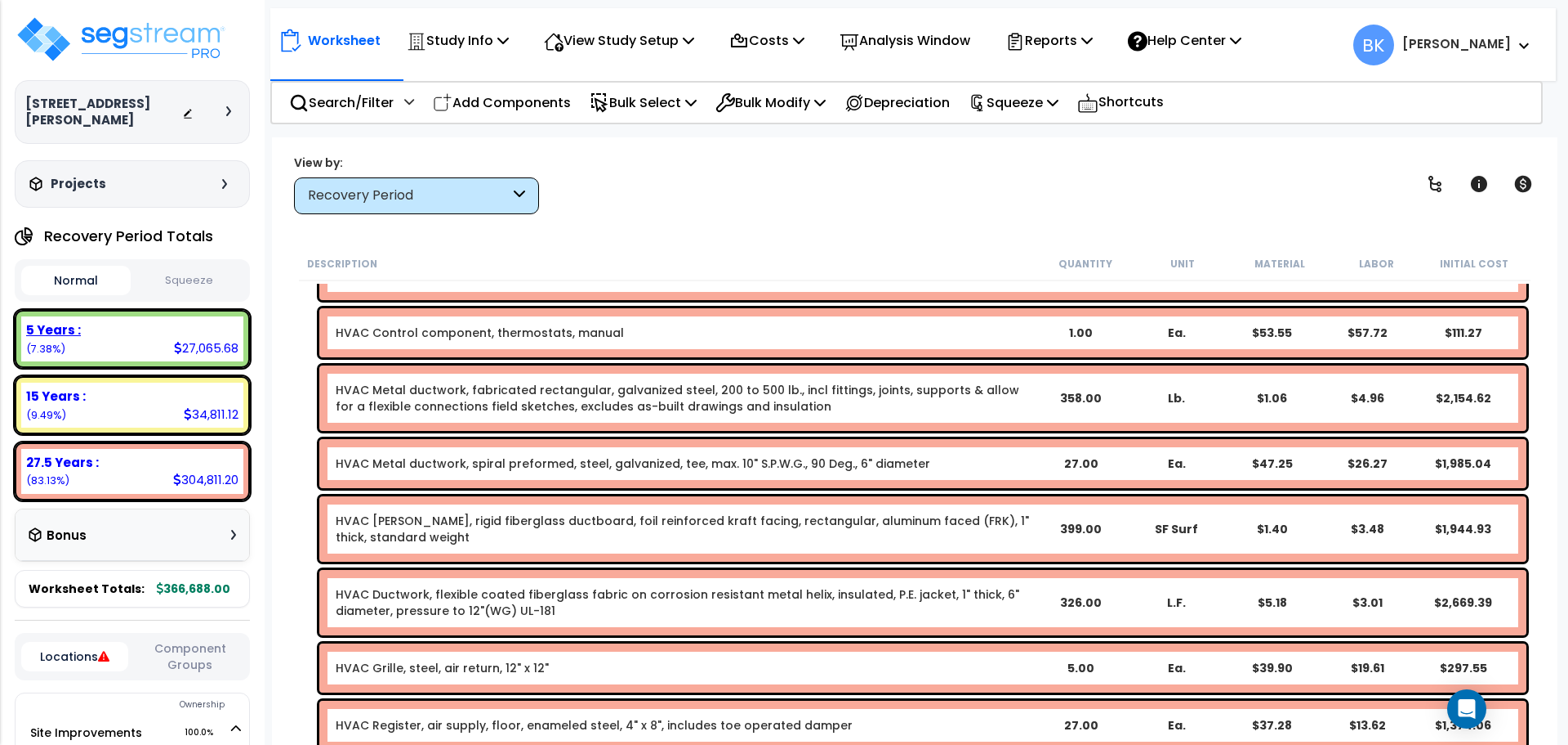
click at [159, 345] on div "5 Years : 27,065.68 (7.38%)" at bounding box center [132, 339] width 236 height 58
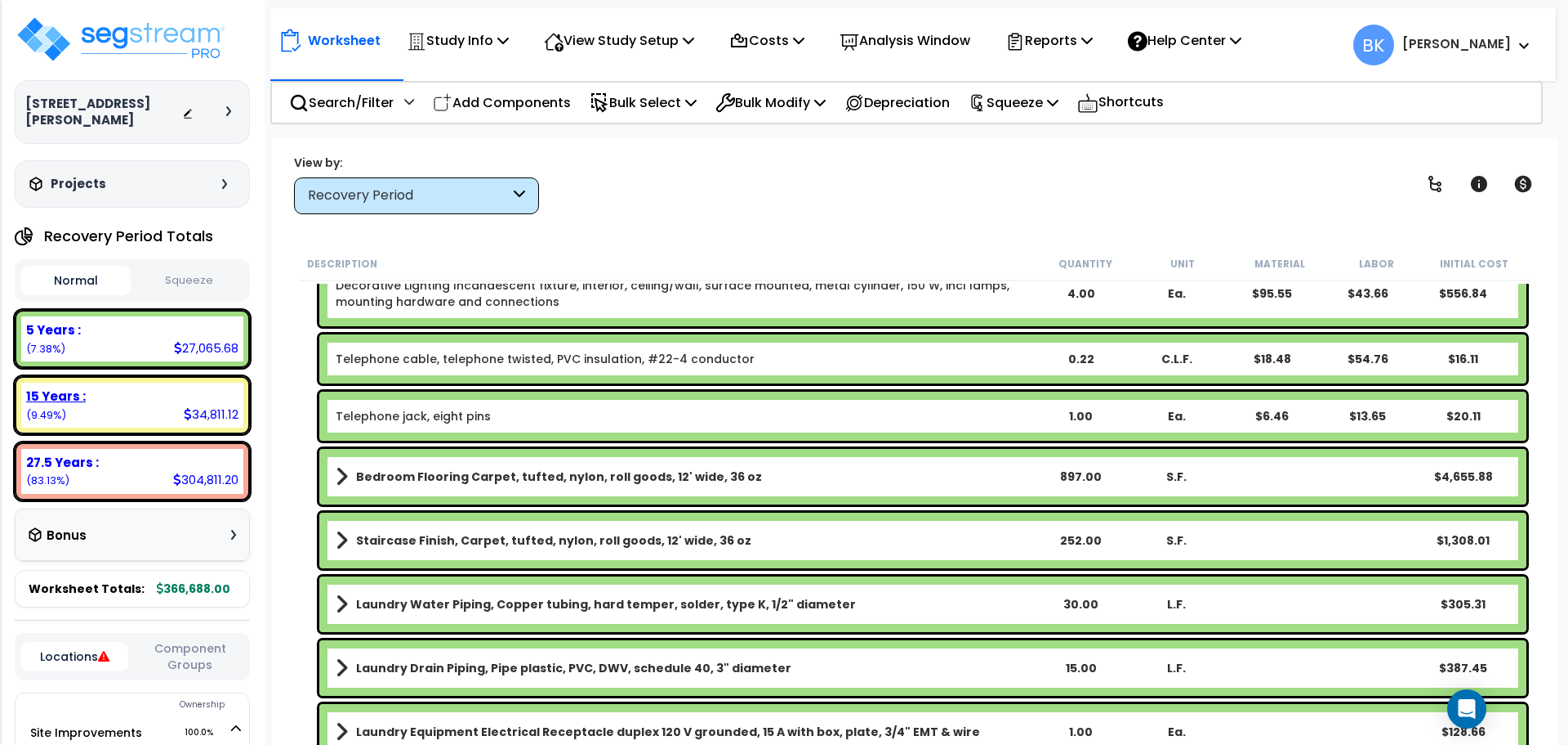
click at [133, 394] on div "15 Years : 34,811.12 (9.49%)" at bounding box center [131, 405] width 222 height 45
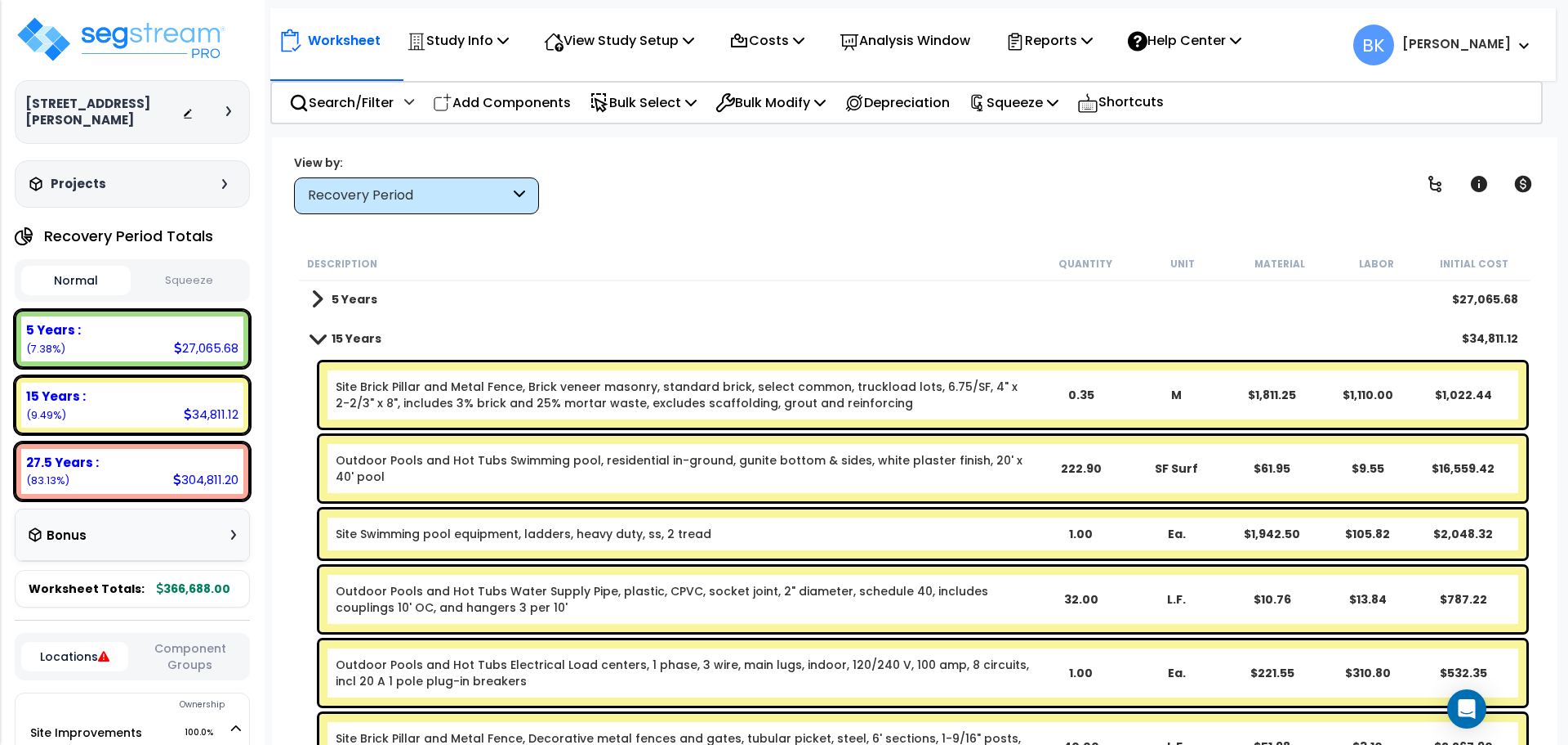
scroll to position [0, 0]
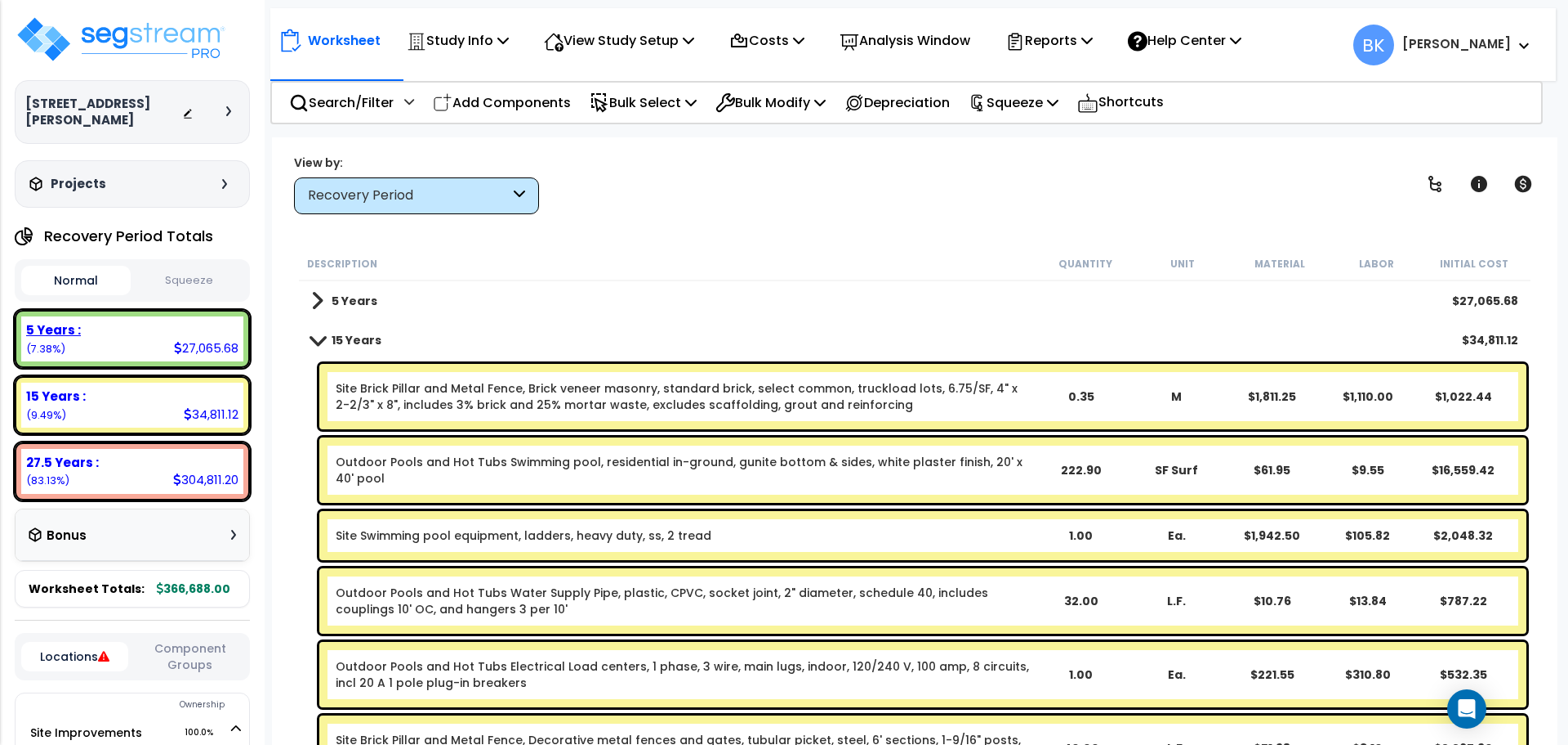
click at [168, 337] on div "5 Years : 27,065.68 (7.38%)" at bounding box center [131, 339] width 222 height 45
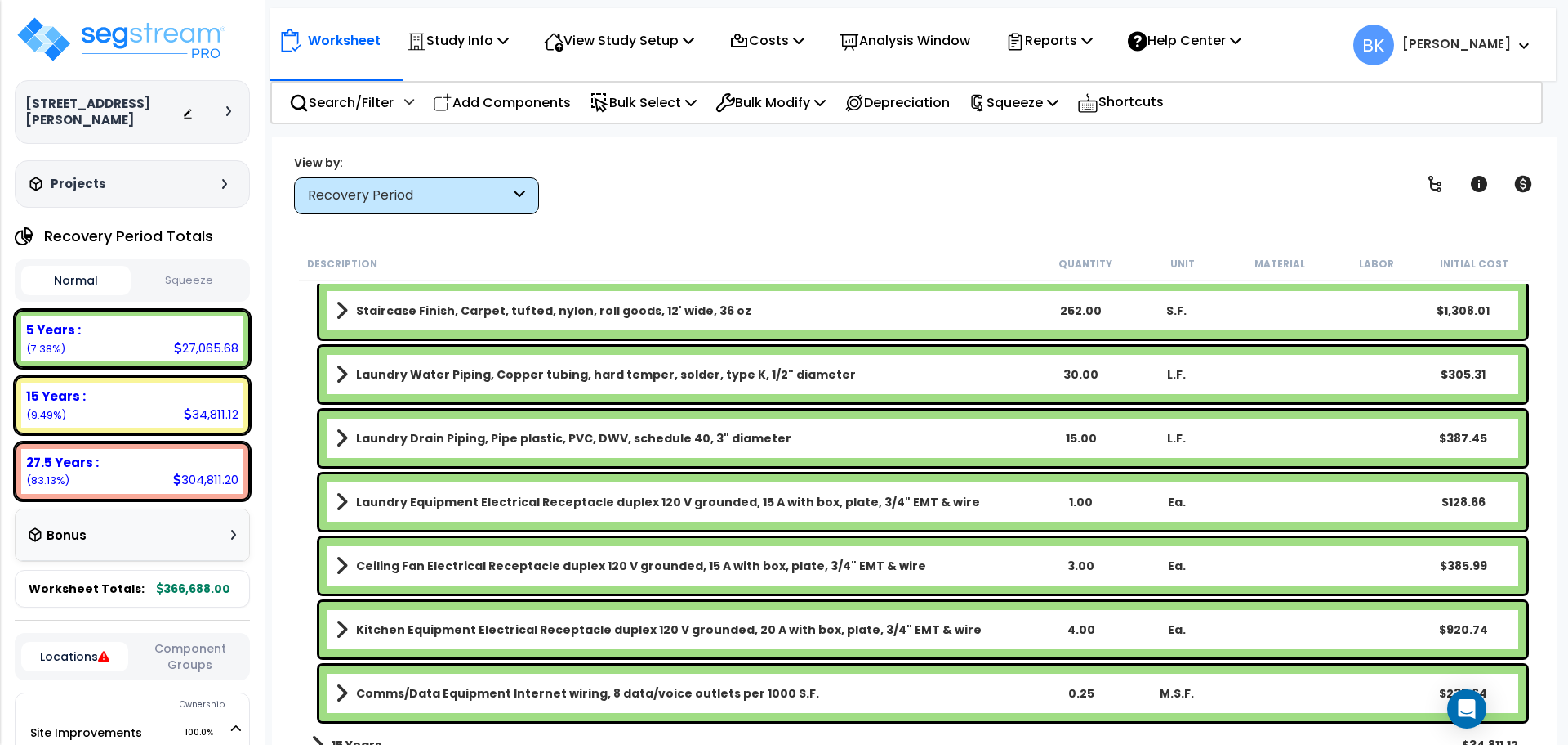
scroll to position [1752, 0]
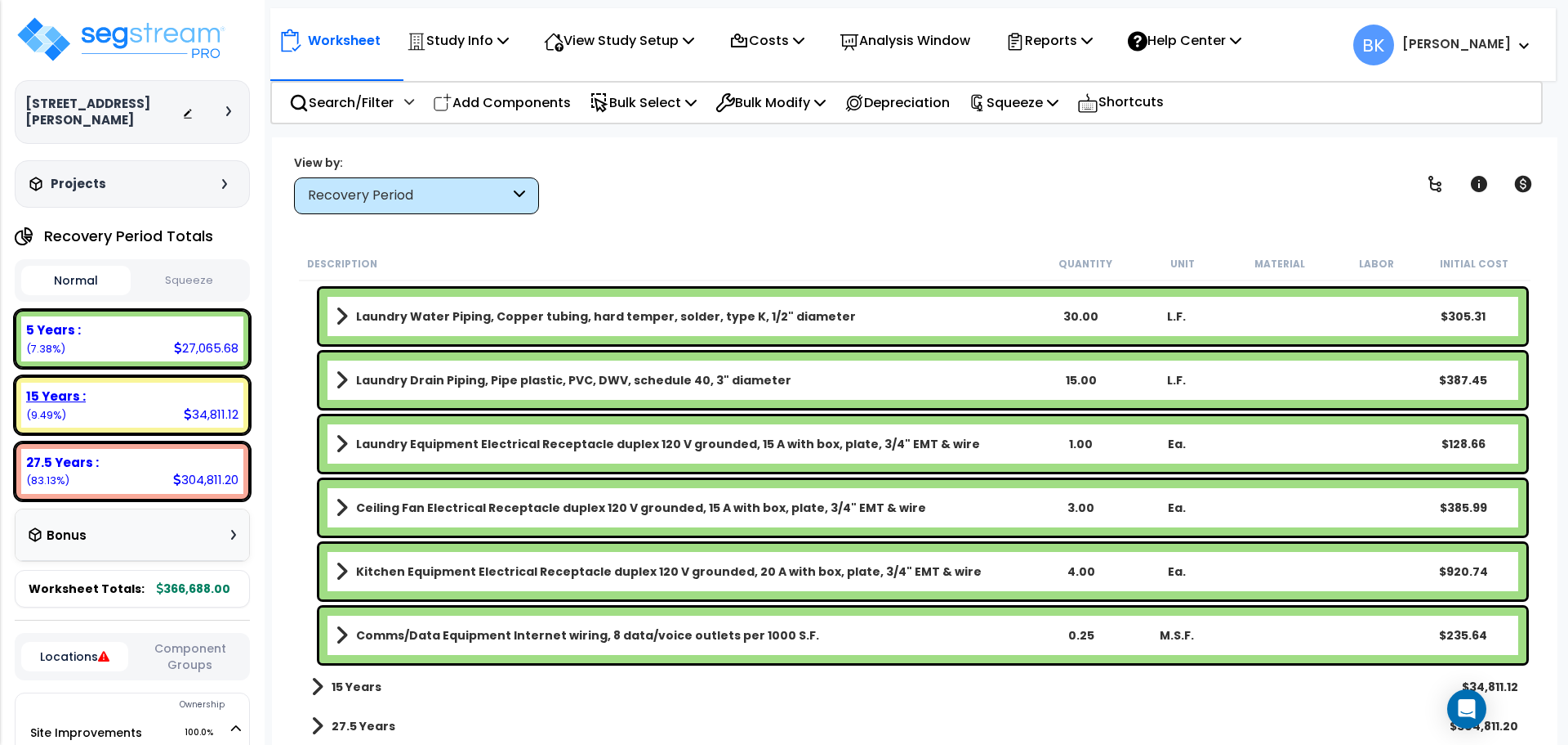
click at [97, 390] on div "15 Years : 34,811.12 (9.49%)" at bounding box center [131, 405] width 222 height 45
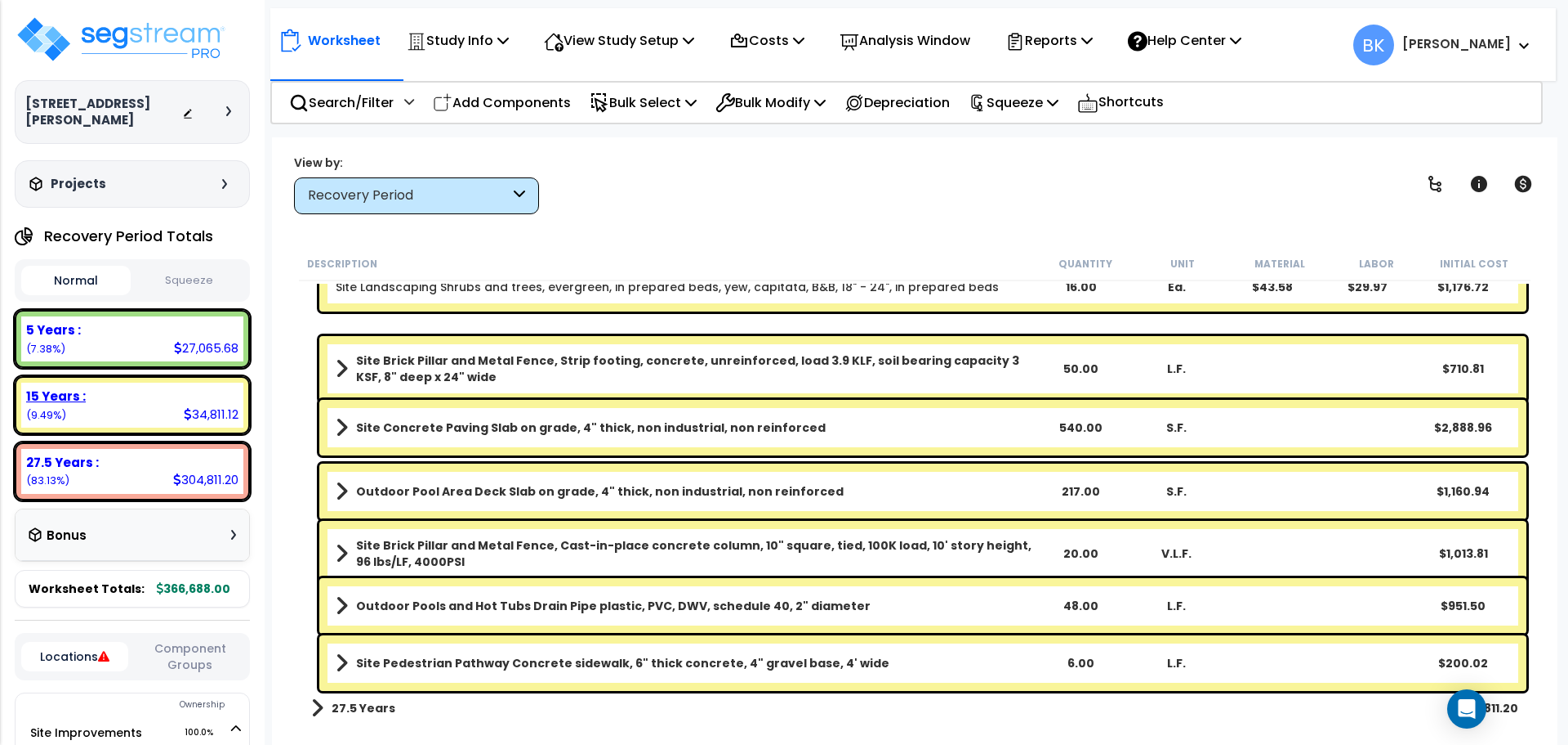
scroll to position [543, 0]
click at [101, 454] on div "27.5 Years :" at bounding box center [132, 462] width 212 height 17
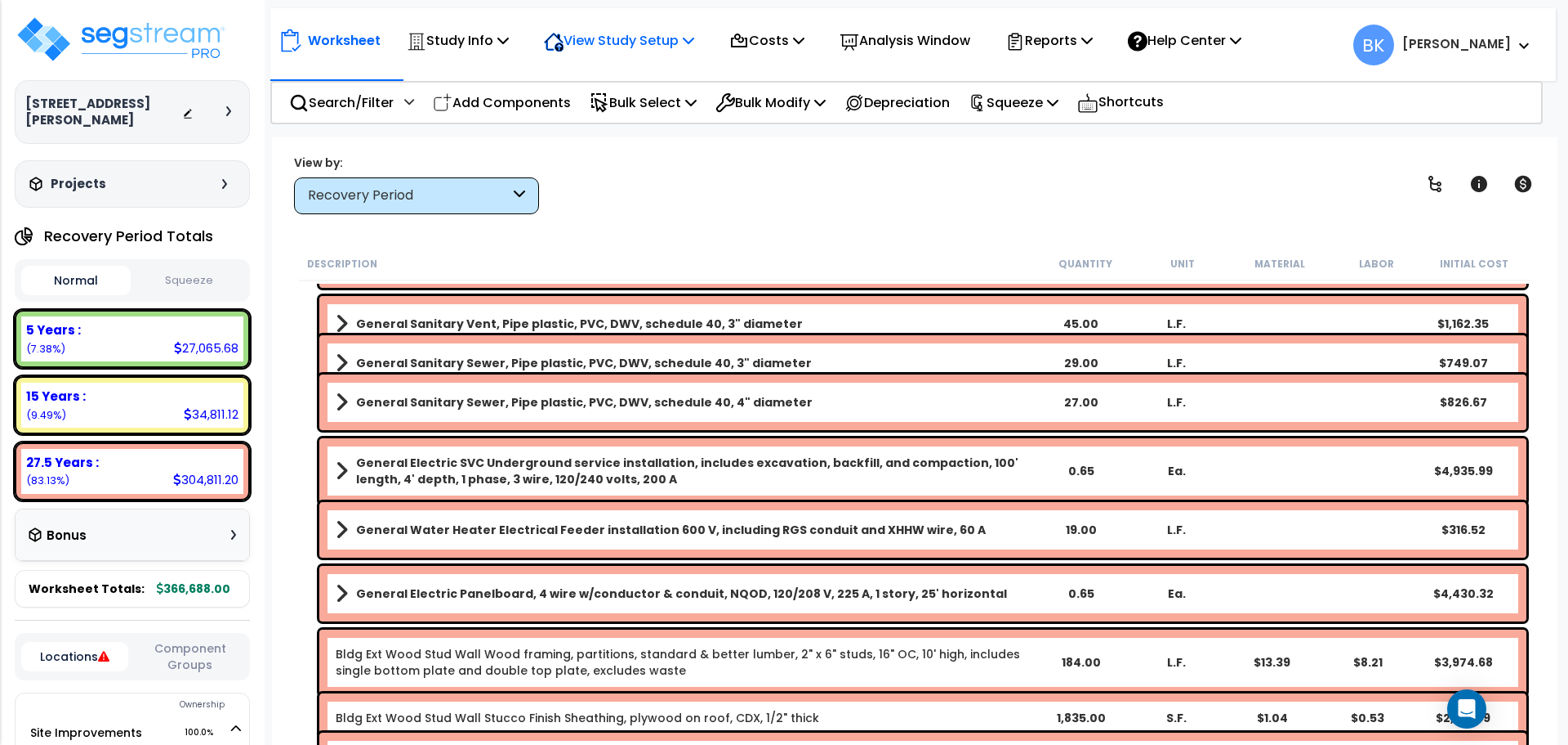
scroll to position [2259, 0]
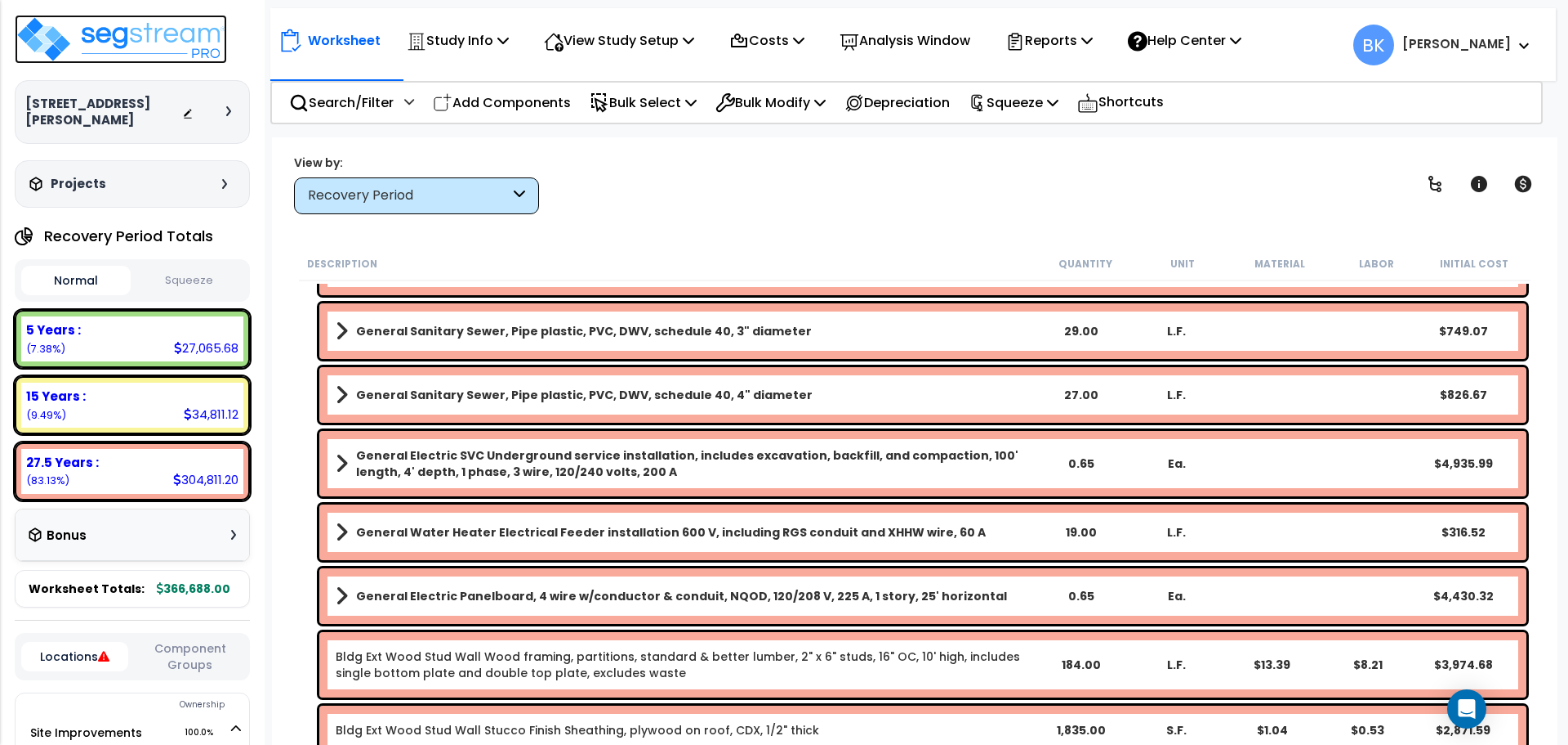
click at [149, 50] on img at bounding box center [120, 39] width 212 height 49
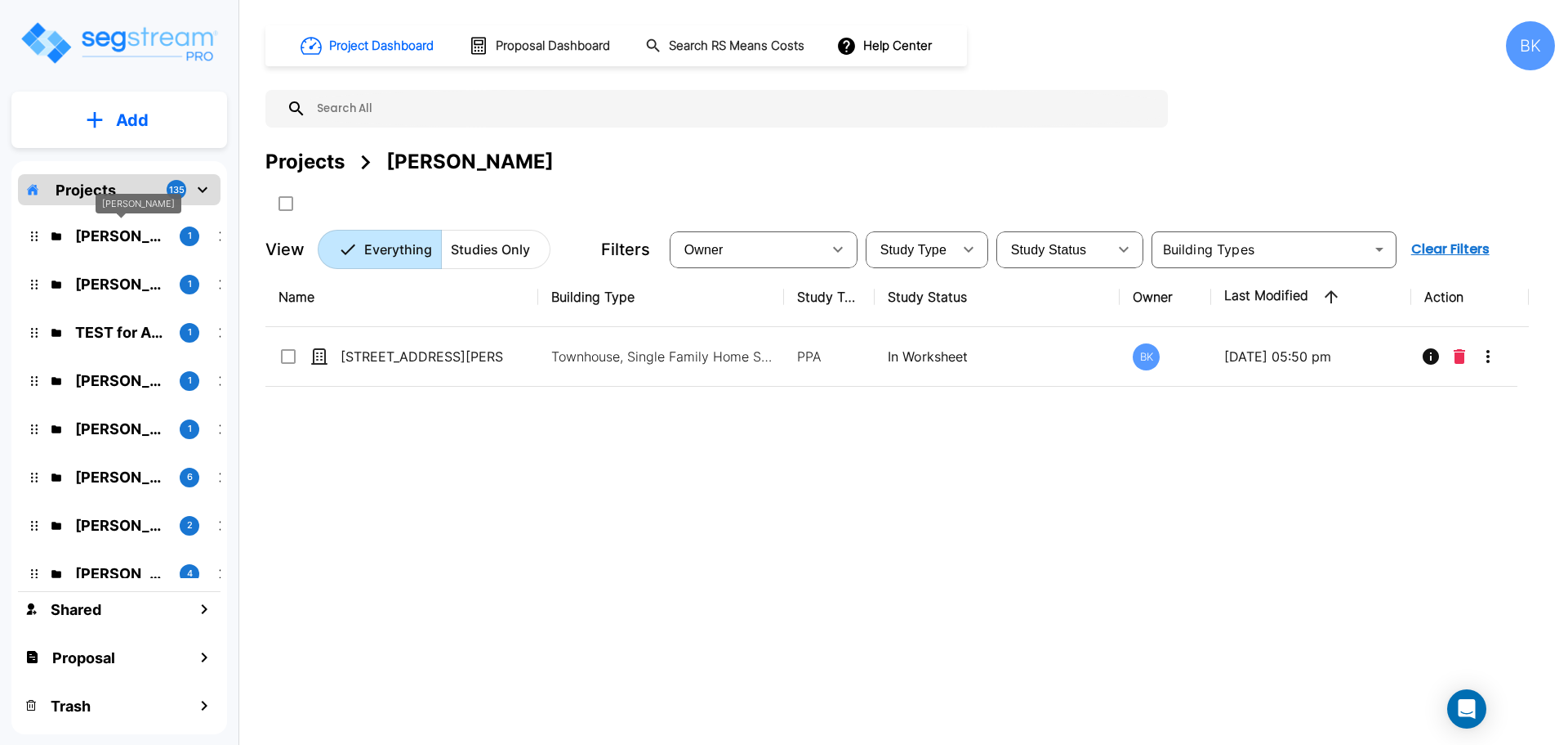
click at [123, 234] on p "[PERSON_NAME]" at bounding box center [120, 236] width 91 height 22
